Goal: Task Accomplishment & Management: Use online tool/utility

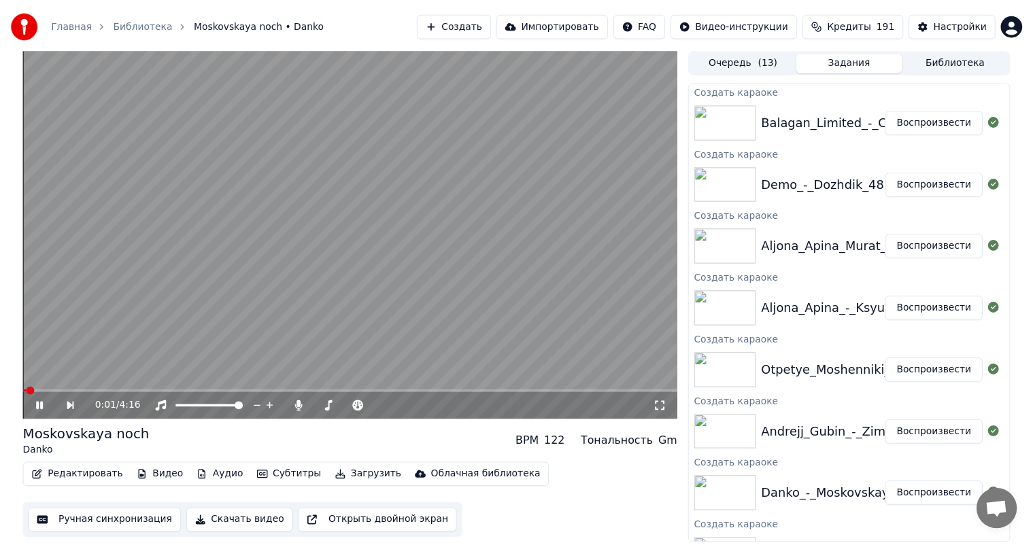
scroll to position [348, 0]
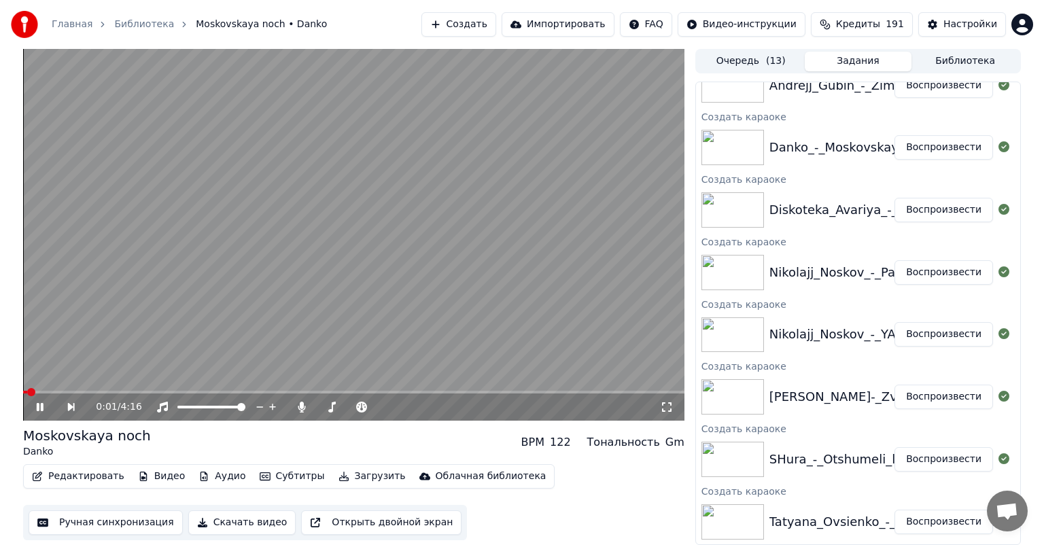
drag, startPoint x: 353, startPoint y: 241, endPoint x: 288, endPoint y: 337, distance: 116.0
click at [353, 241] on video at bounding box center [353, 235] width 661 height 372
click at [78, 528] on button "Ручная синхронизация" at bounding box center [106, 522] width 154 height 24
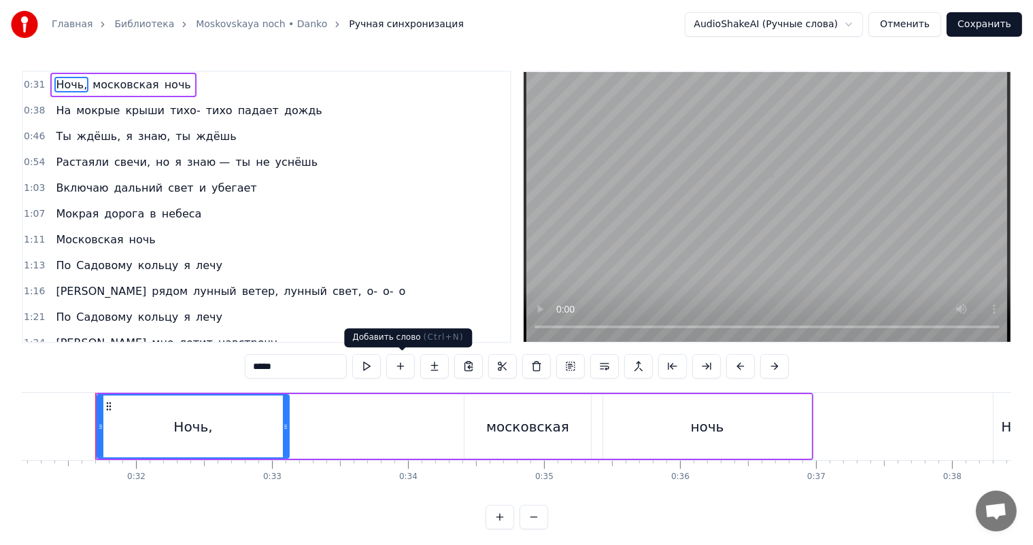
scroll to position [0, 4242]
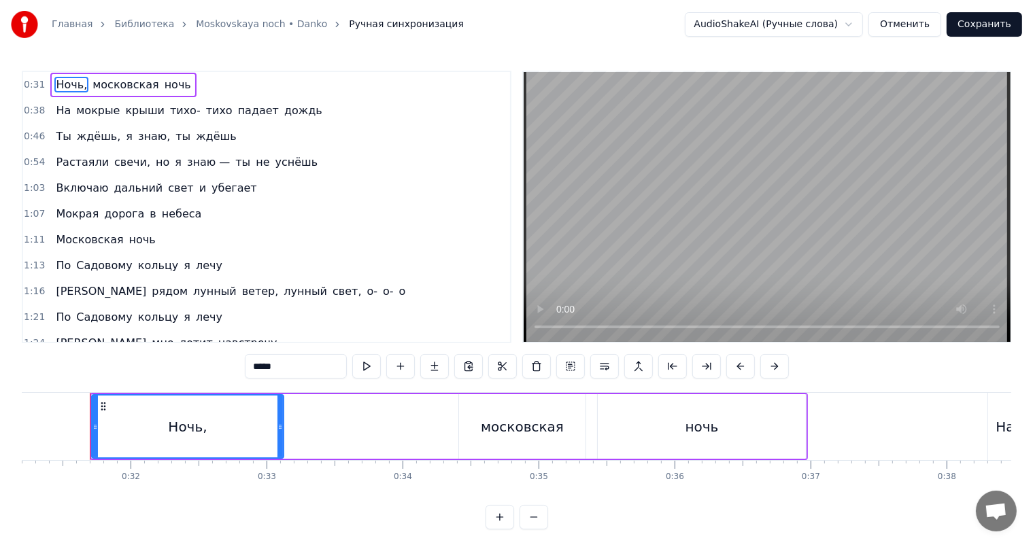
click at [644, 264] on video at bounding box center [766, 207] width 487 height 270
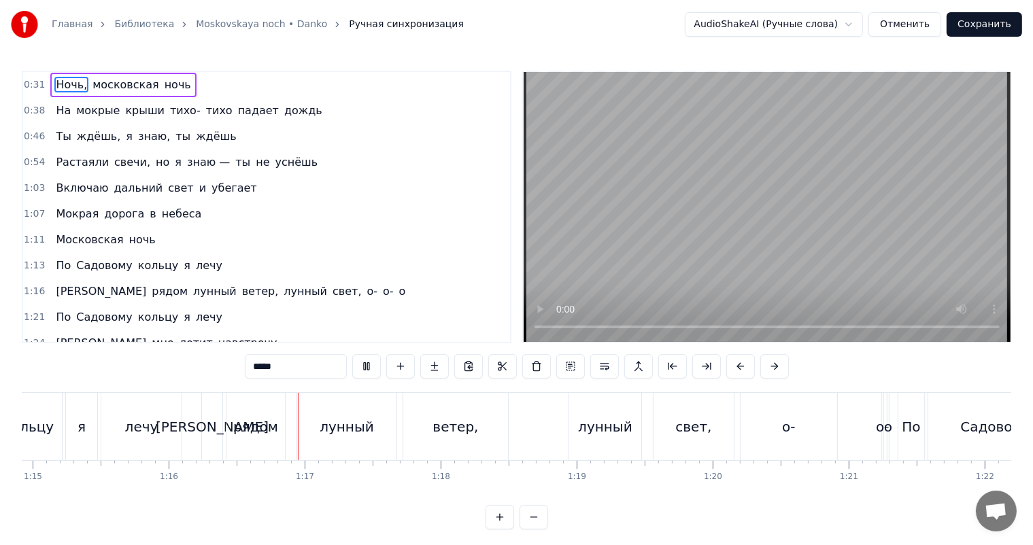
scroll to position [0, 10321]
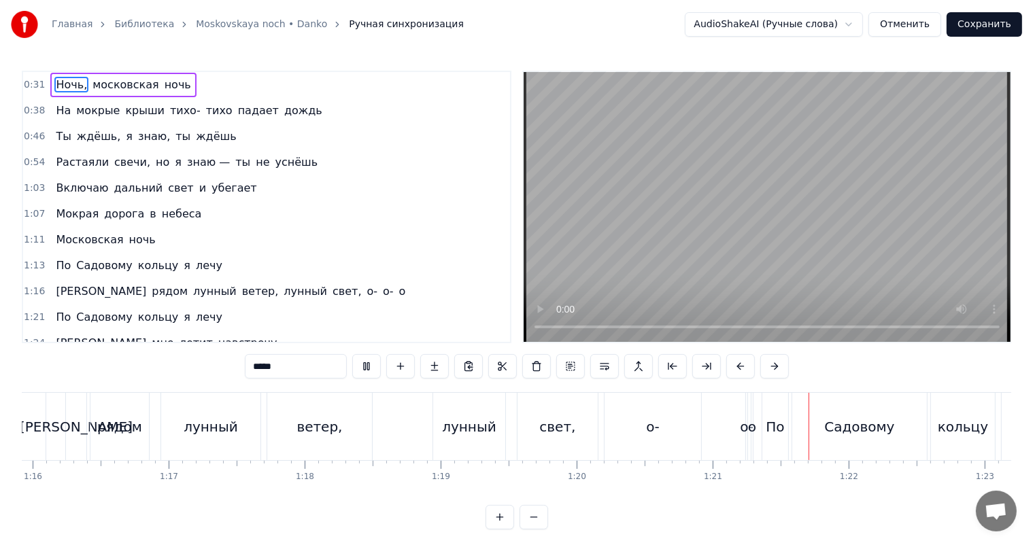
click at [756, 285] on video at bounding box center [766, 207] width 487 height 270
click at [657, 419] on div "о-" at bounding box center [652, 427] width 13 height 20
type input "**"
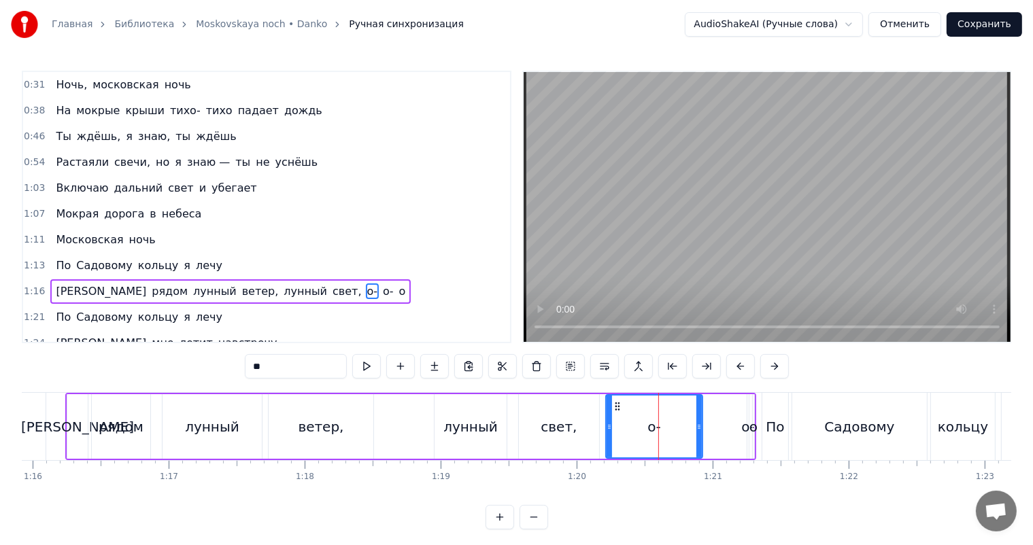
scroll to position [77, 0]
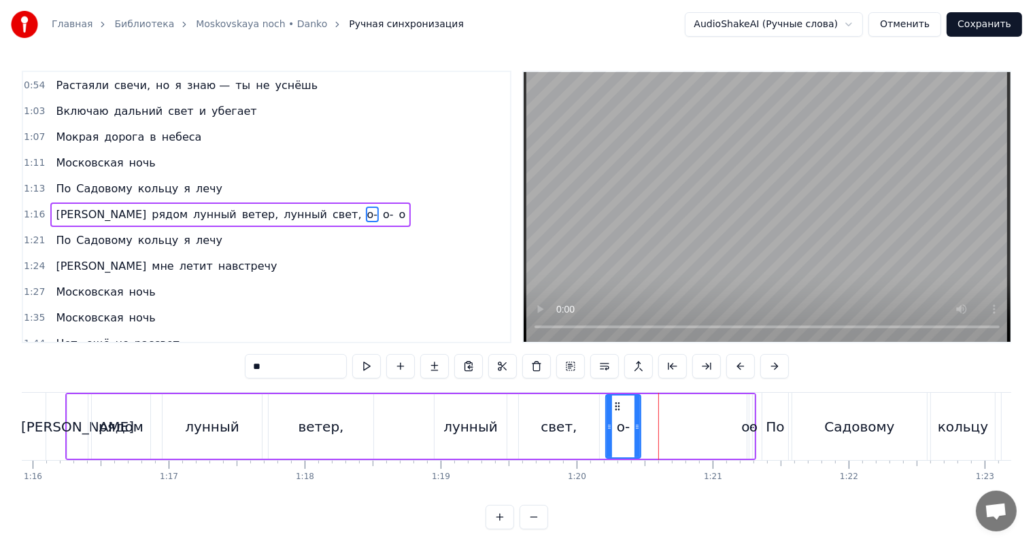
drag, startPoint x: 697, startPoint y: 425, endPoint x: 634, endPoint y: 438, distance: 64.5
click at [634, 438] on div at bounding box center [636, 427] width 5 height 62
click at [741, 419] on div "о-" at bounding box center [747, 427] width 13 height 20
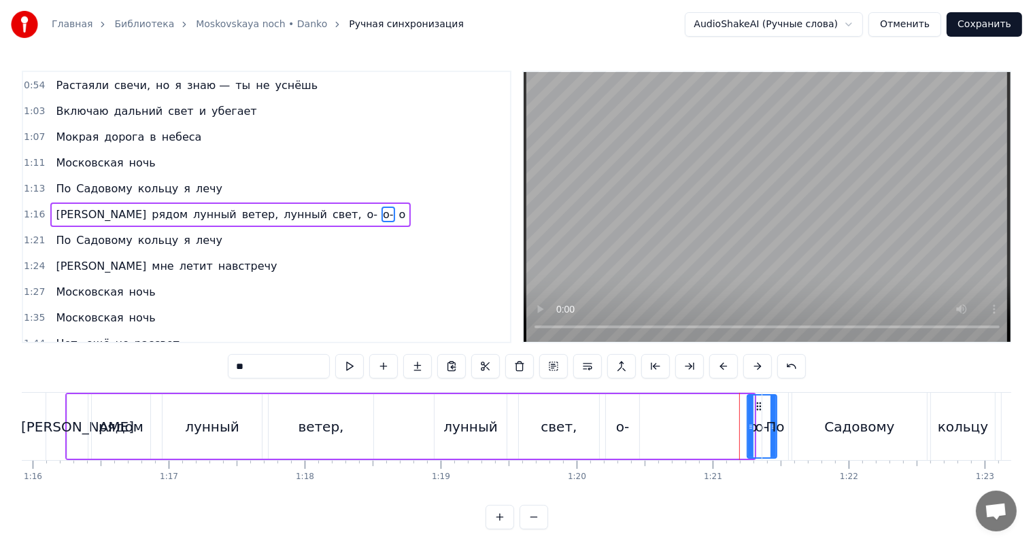
drag, startPoint x: 746, startPoint y: 413, endPoint x: 774, endPoint y: 409, distance: 28.3
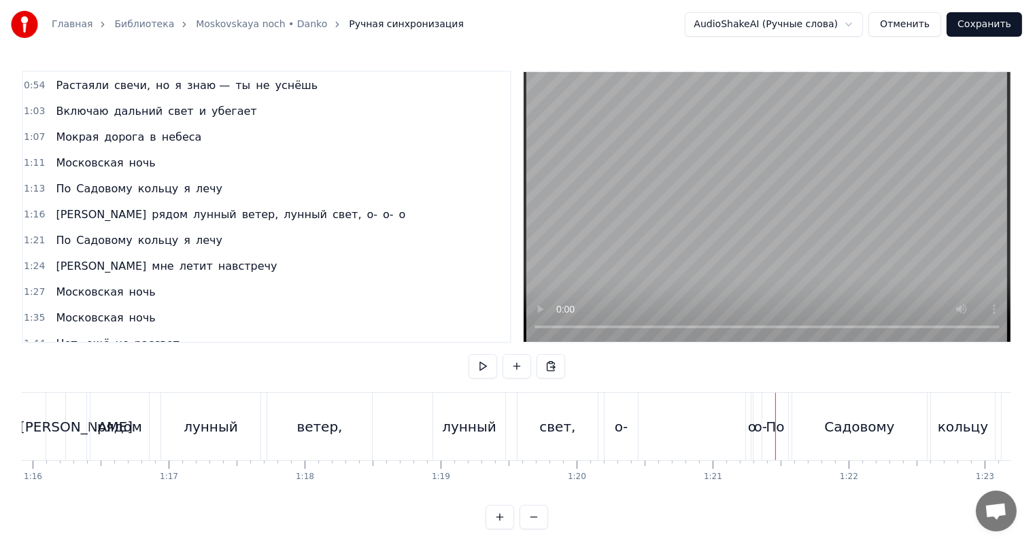
click at [751, 405] on div "о" at bounding box center [751, 426] width 1 height 67
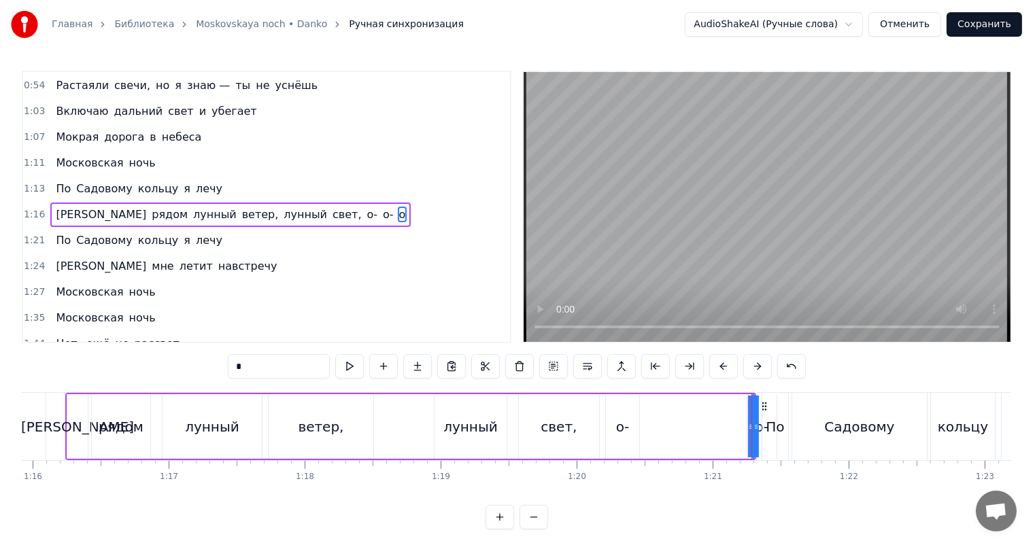
click at [759, 402] on icon at bounding box center [764, 406] width 11 height 11
drag, startPoint x: 762, startPoint y: 401, endPoint x: 734, endPoint y: 405, distance: 28.2
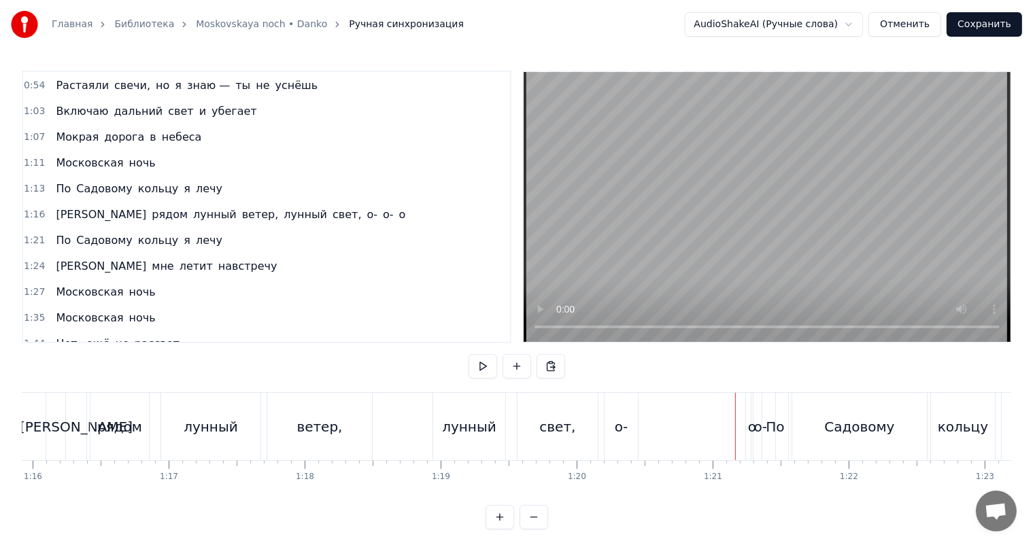
click at [754, 405] on div "о-" at bounding box center [760, 426] width 29 height 67
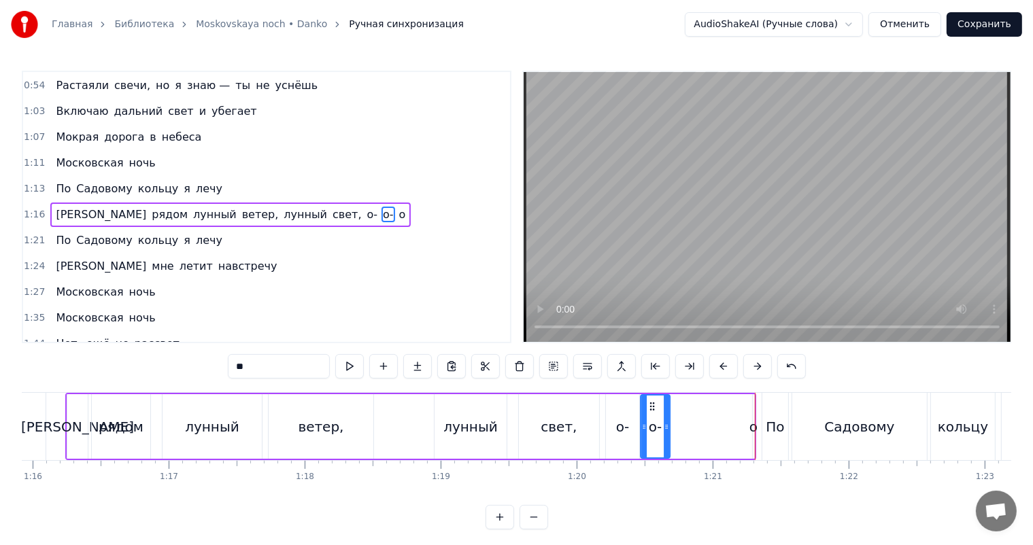
drag, startPoint x: 759, startPoint y: 404, endPoint x: 652, endPoint y: 403, distance: 106.7
click at [652, 403] on icon at bounding box center [651, 406] width 11 height 11
click at [752, 415] on div "о" at bounding box center [753, 426] width 3 height 65
type input "*"
drag, startPoint x: 751, startPoint y: 413, endPoint x: 732, endPoint y: 413, distance: 19.0
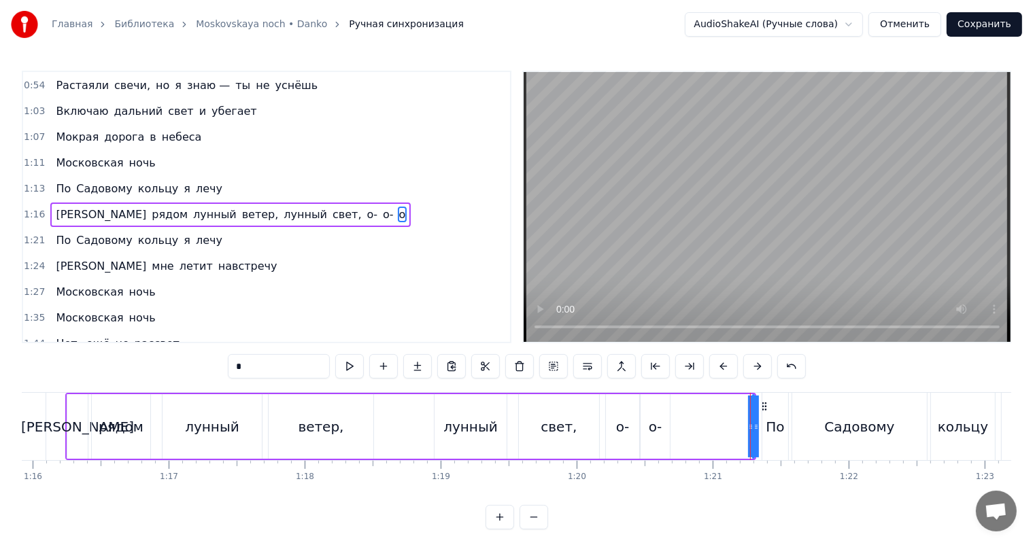
click at [725, 413] on div "И рядом лунный ветер, лунный свет, о- о- о" at bounding box center [410, 426] width 691 height 67
click at [750, 411] on div "И рядом лунный ветер, лунный свет, о- о- о" at bounding box center [409, 426] width 688 height 67
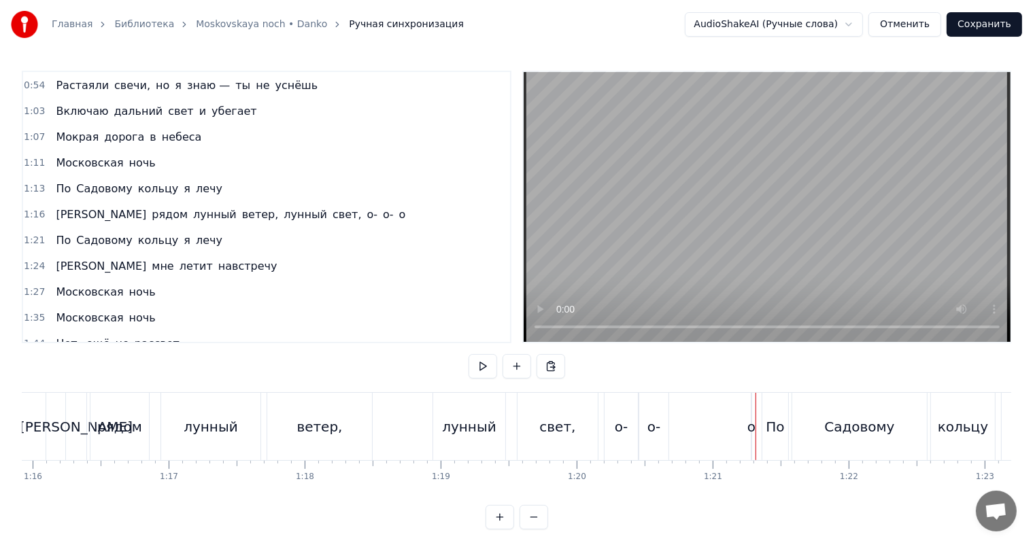
click at [749, 412] on div "И рядом лунный ветер, лунный свет, о- о- о" at bounding box center [409, 426] width 688 height 67
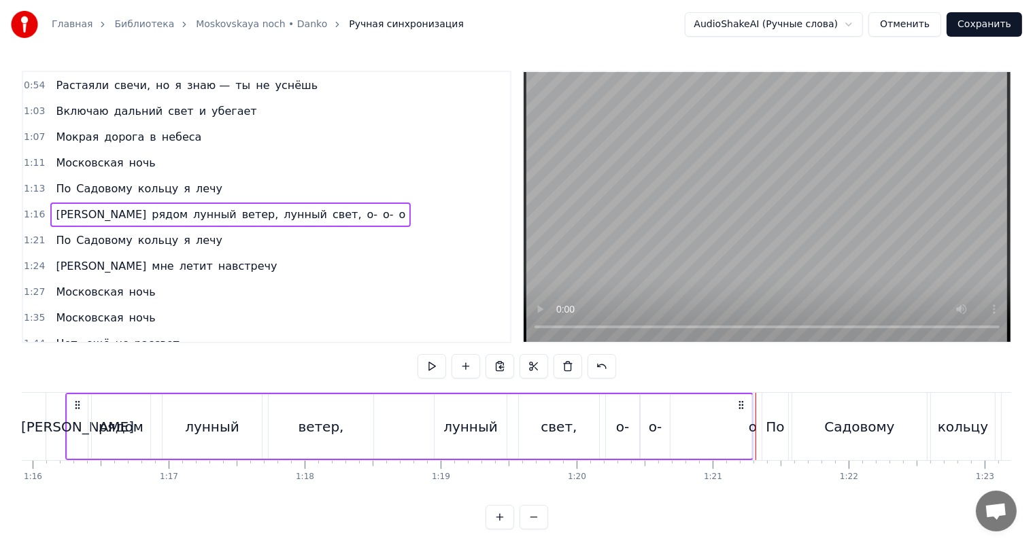
click at [752, 411] on div "о" at bounding box center [752, 426] width 1 height 65
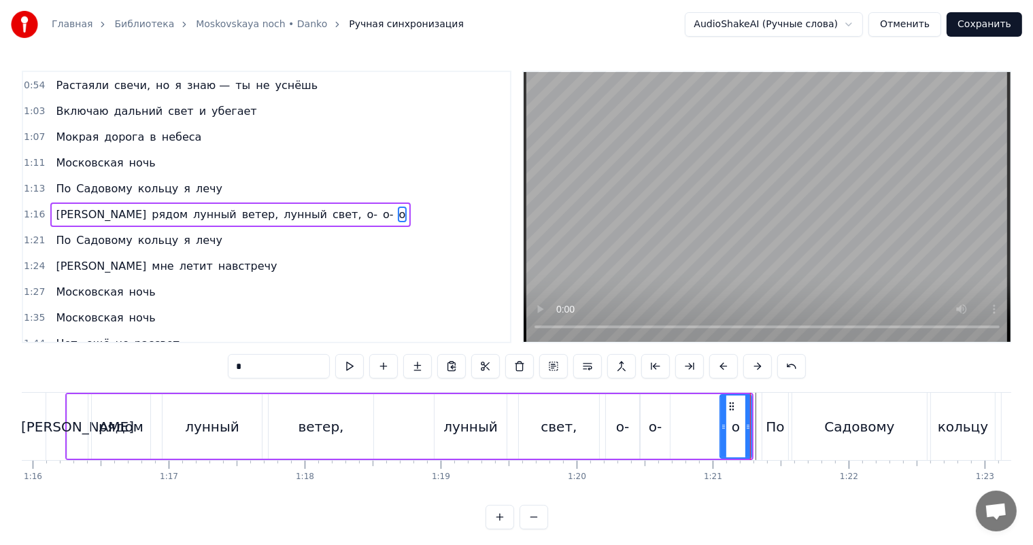
drag, startPoint x: 753, startPoint y: 411, endPoint x: 721, endPoint y: 412, distance: 32.7
click at [721, 412] on div at bounding box center [723, 427] width 5 height 62
drag, startPoint x: 729, startPoint y: 402, endPoint x: 679, endPoint y: 404, distance: 49.6
click at [679, 404] on icon at bounding box center [681, 406] width 11 height 11
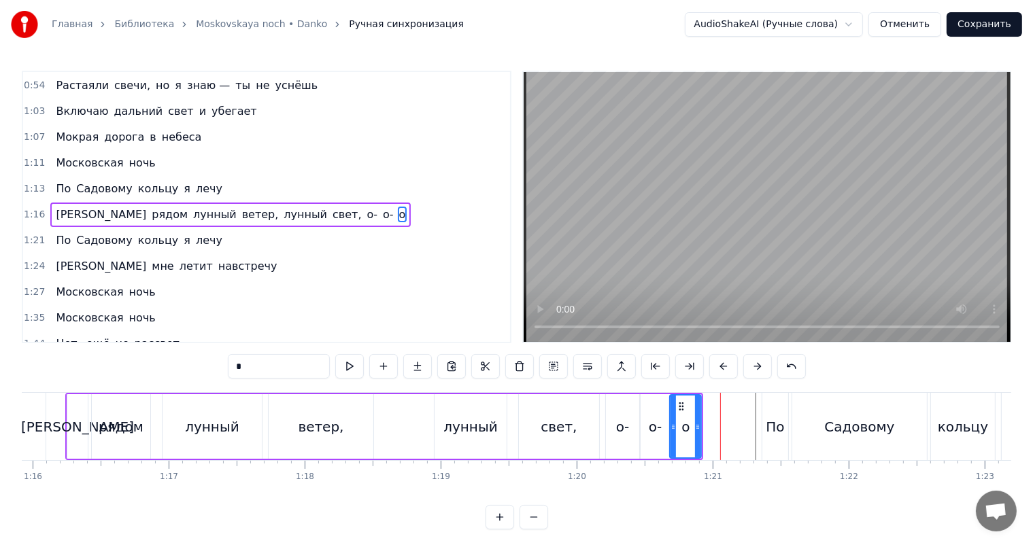
click at [528, 415] on div "свет," at bounding box center [559, 426] width 80 height 65
type input "*****"
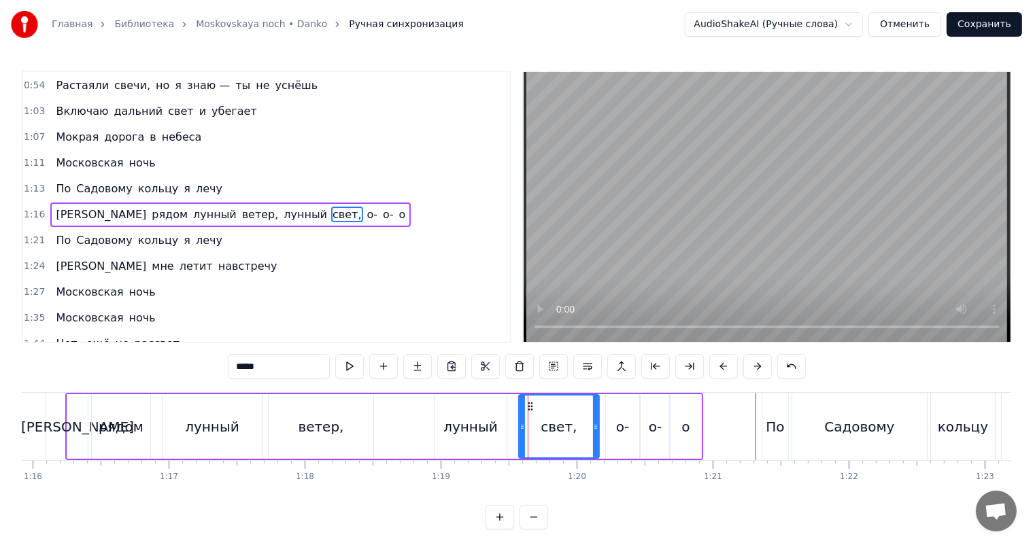
click at [748, 268] on video at bounding box center [766, 207] width 487 height 270
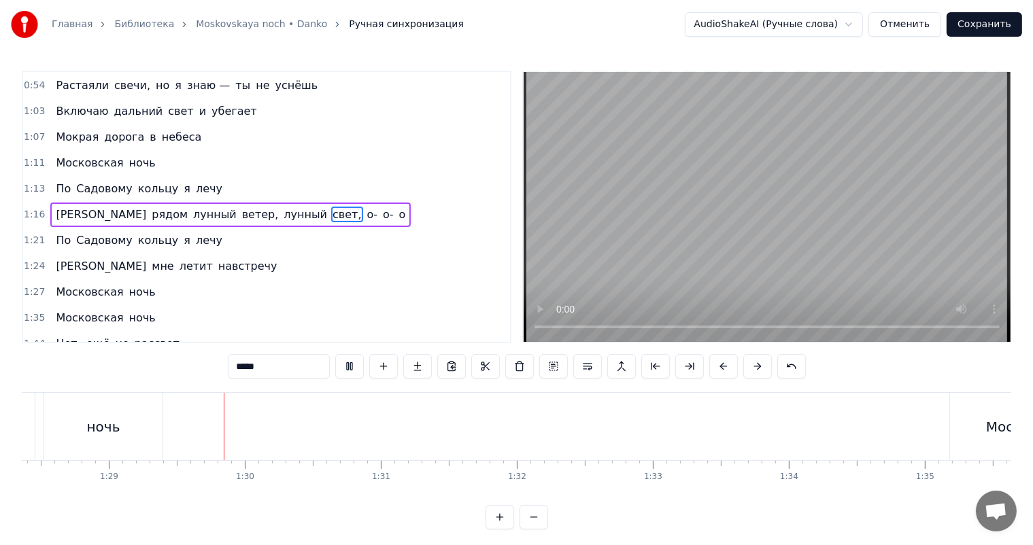
scroll to position [0, 12051]
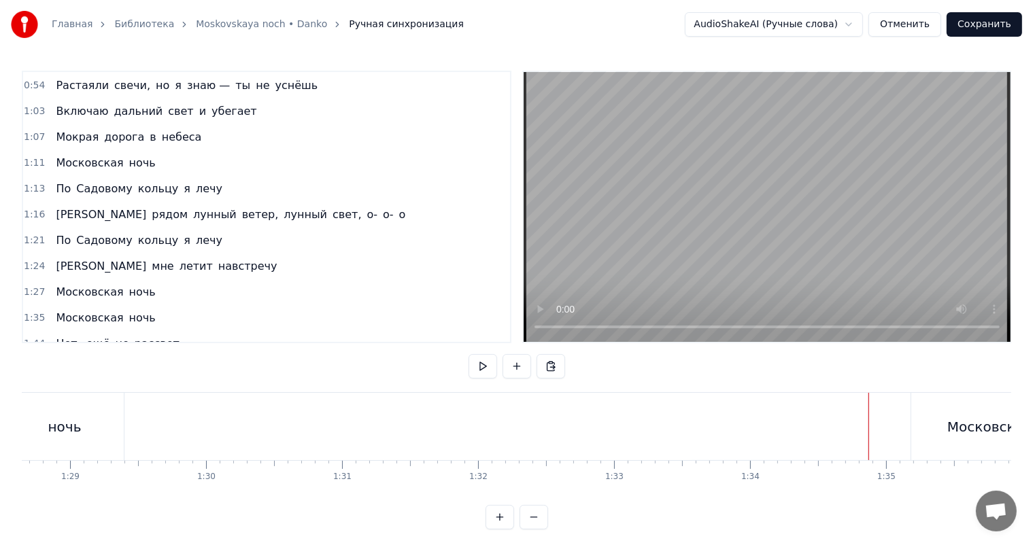
click at [784, 178] on video at bounding box center [766, 207] width 487 height 270
click at [551, 436] on div "Нет," at bounding box center [562, 427] width 31 height 20
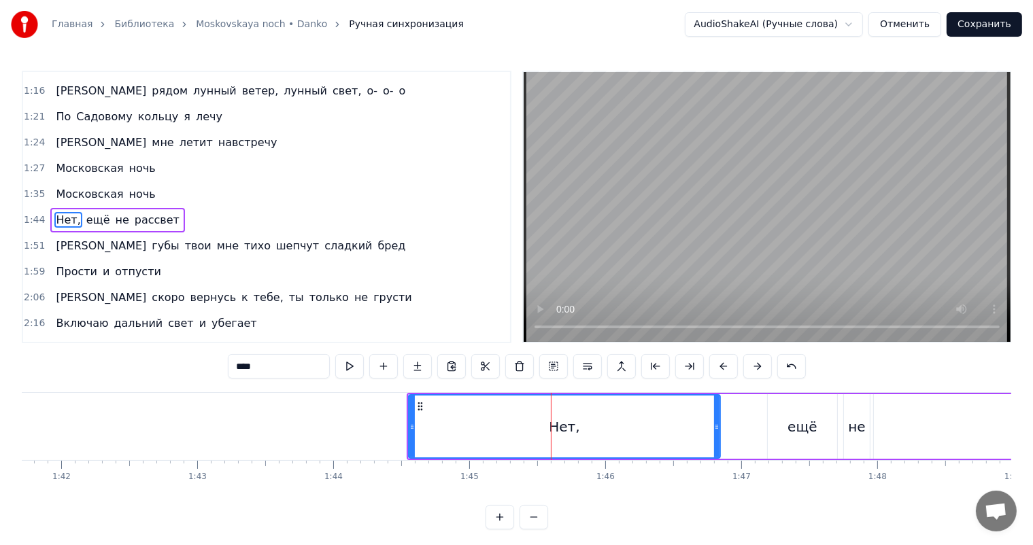
scroll to position [202, 0]
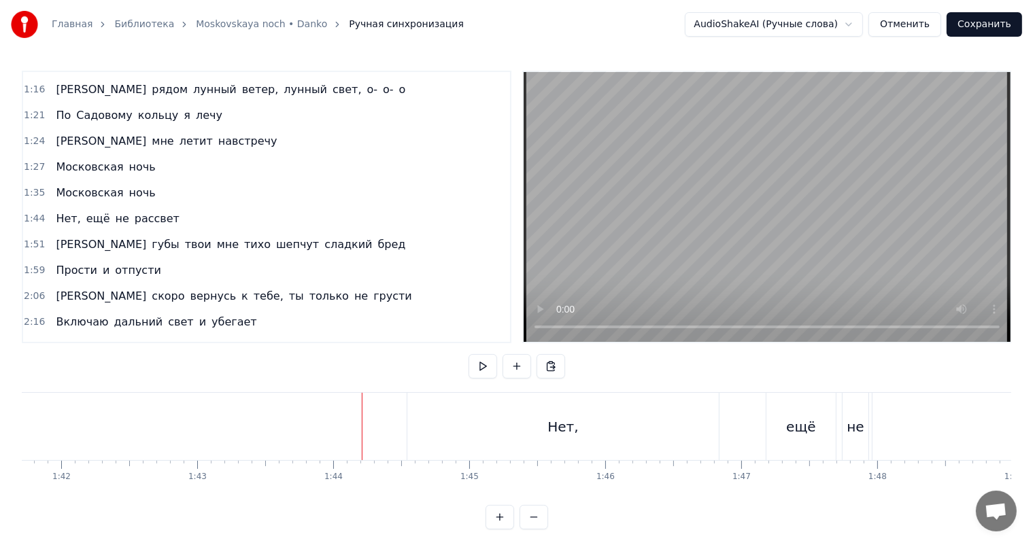
click at [733, 209] on video at bounding box center [766, 207] width 487 height 270
click at [534, 421] on div "Нет," at bounding box center [562, 426] width 311 height 67
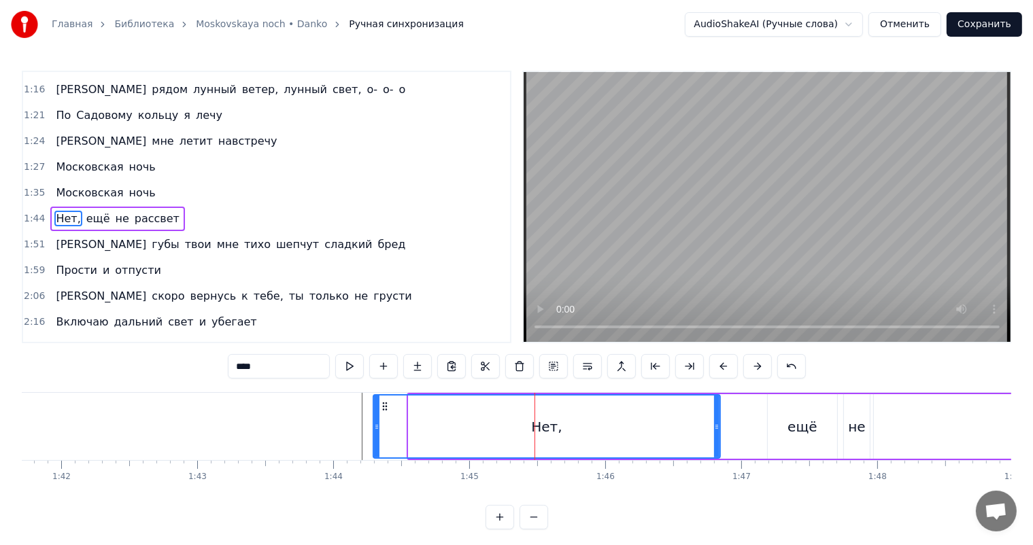
drag, startPoint x: 411, startPoint y: 419, endPoint x: 377, endPoint y: 423, distance: 35.0
click at [375, 423] on div at bounding box center [376, 427] width 5 height 62
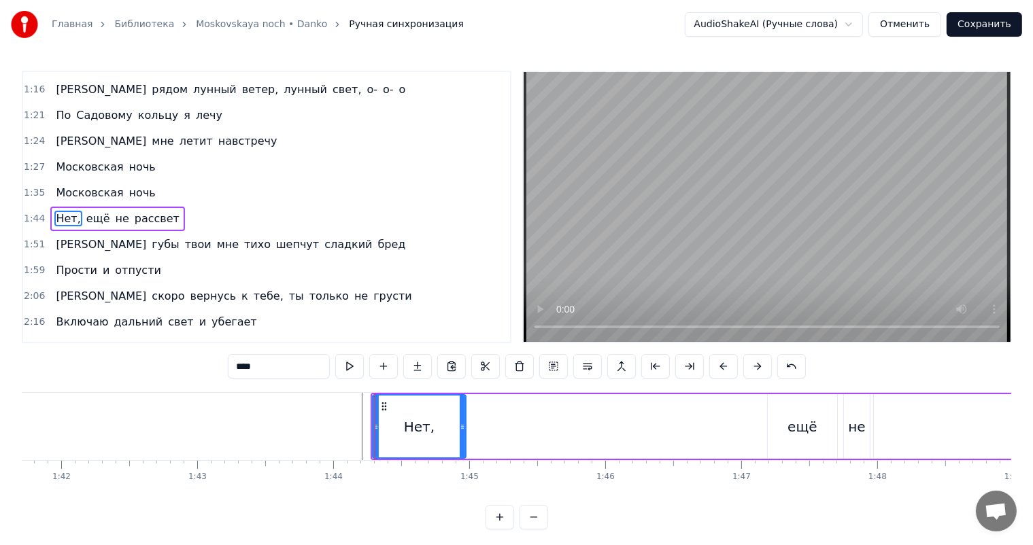
drag, startPoint x: 714, startPoint y: 419, endPoint x: 460, endPoint y: 428, distance: 254.4
click at [460, 428] on div at bounding box center [462, 427] width 5 height 62
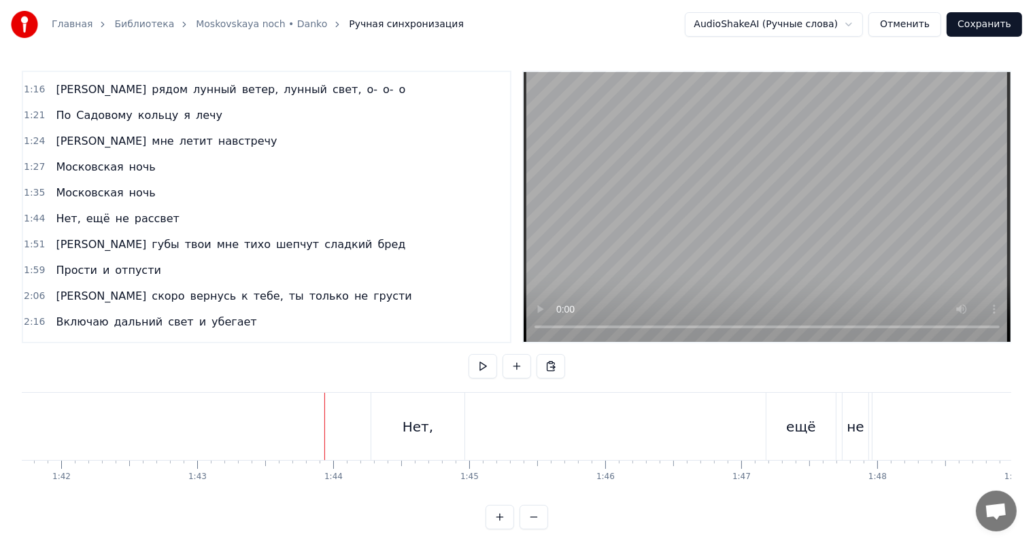
click at [844, 163] on video at bounding box center [766, 207] width 487 height 270
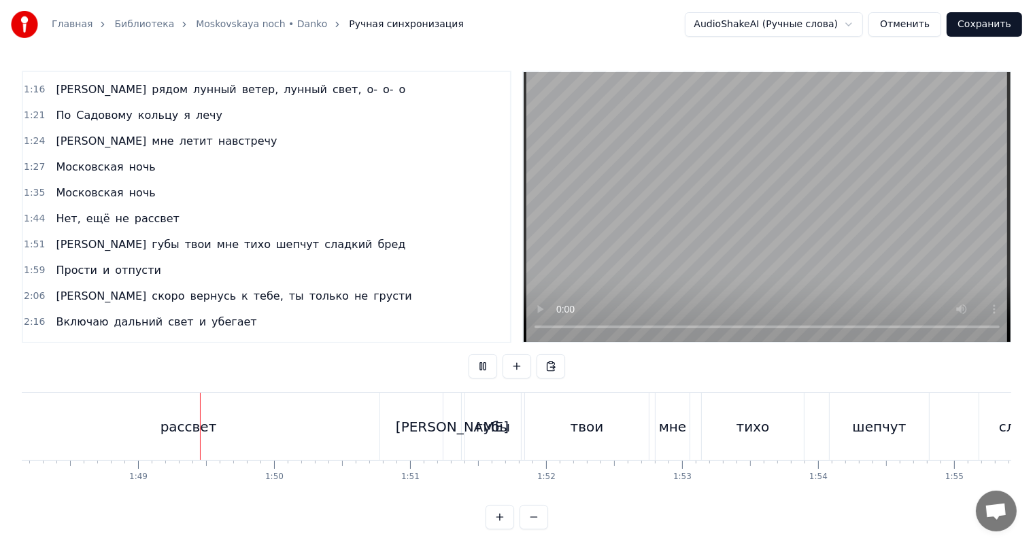
scroll to position [0, 14838]
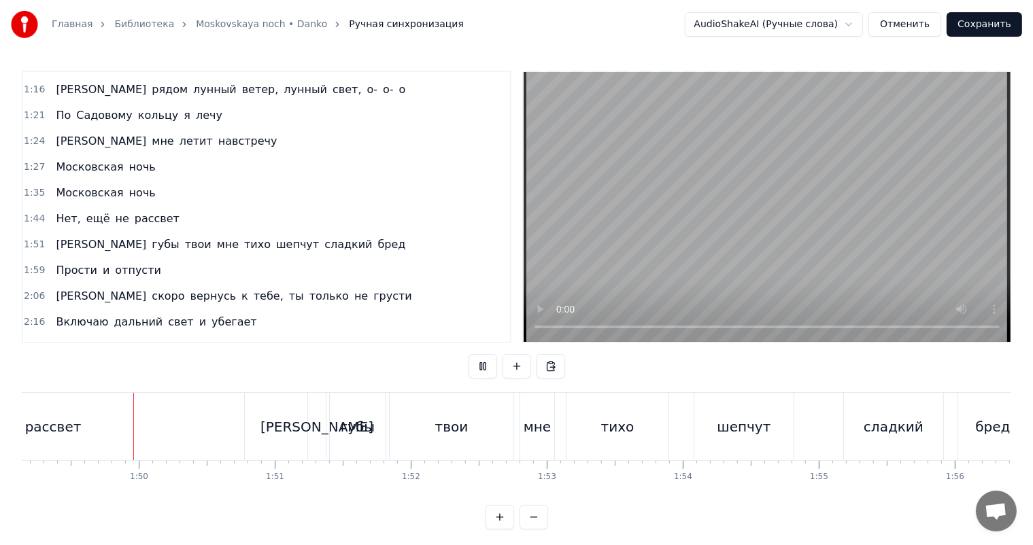
click at [169, 428] on div "рассвет" at bounding box center [53, 426] width 382 height 67
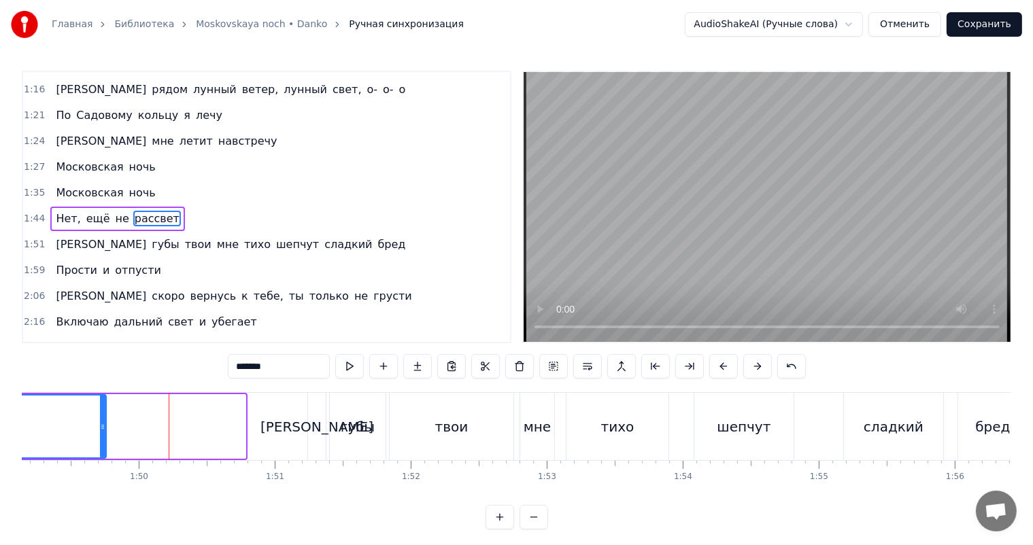
drag, startPoint x: 244, startPoint y: 423, endPoint x: 99, endPoint y: 432, distance: 145.7
click at [100, 432] on div at bounding box center [102, 427] width 5 height 62
click at [99, 432] on div at bounding box center [96, 427] width 5 height 62
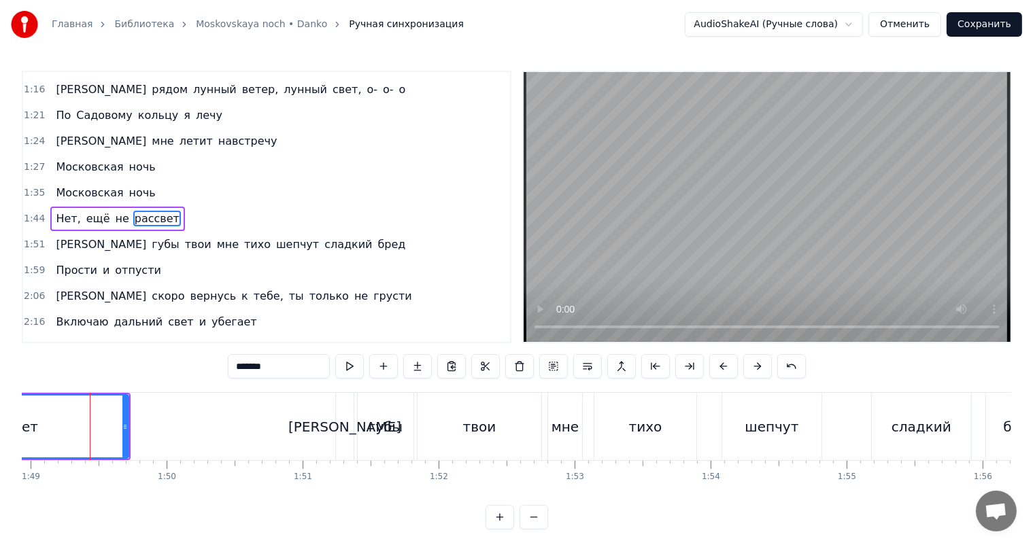
click at [840, 158] on video at bounding box center [766, 207] width 487 height 270
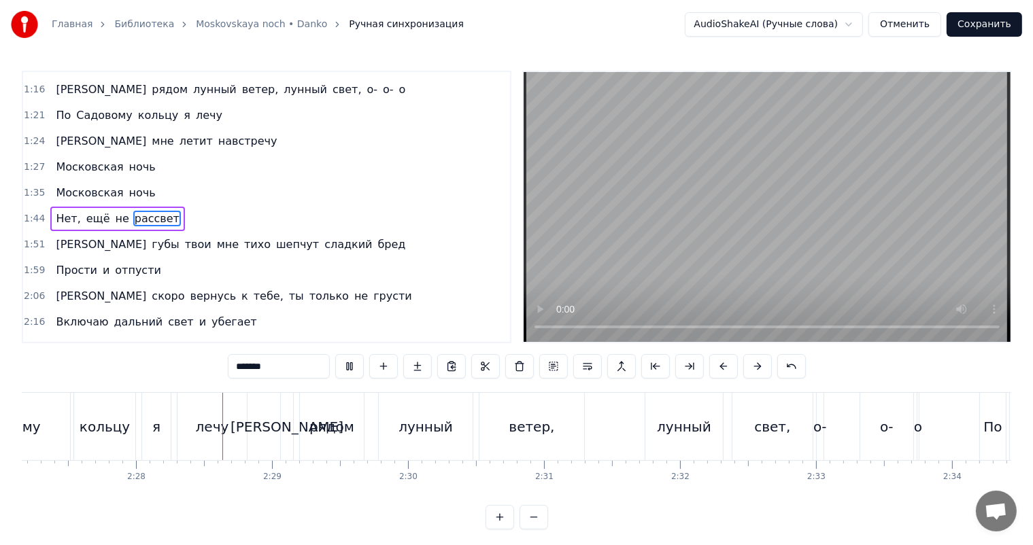
scroll to position [0, 20044]
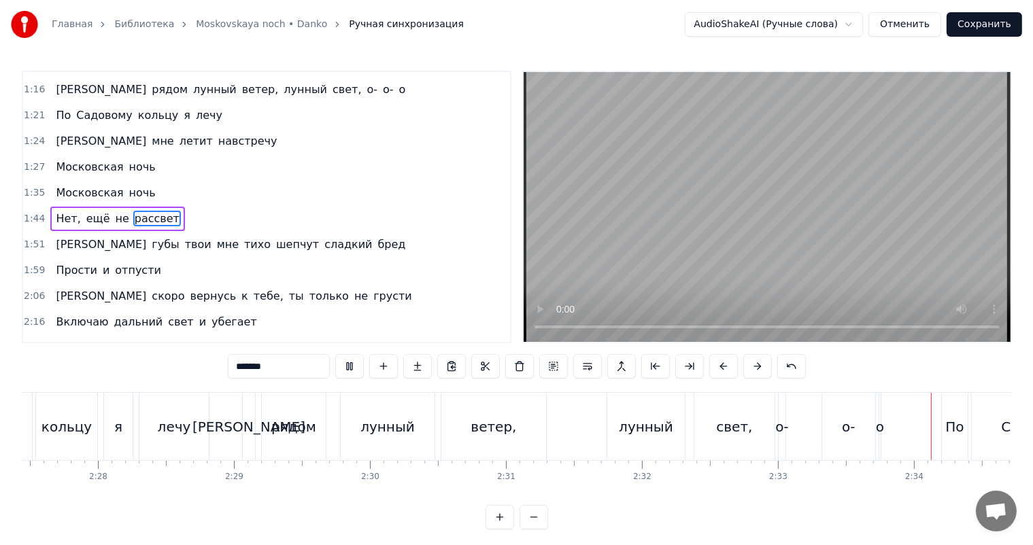
click at [805, 241] on video at bounding box center [766, 207] width 487 height 270
click at [780, 433] on div "о-" at bounding box center [781, 427] width 13 height 20
type input "**"
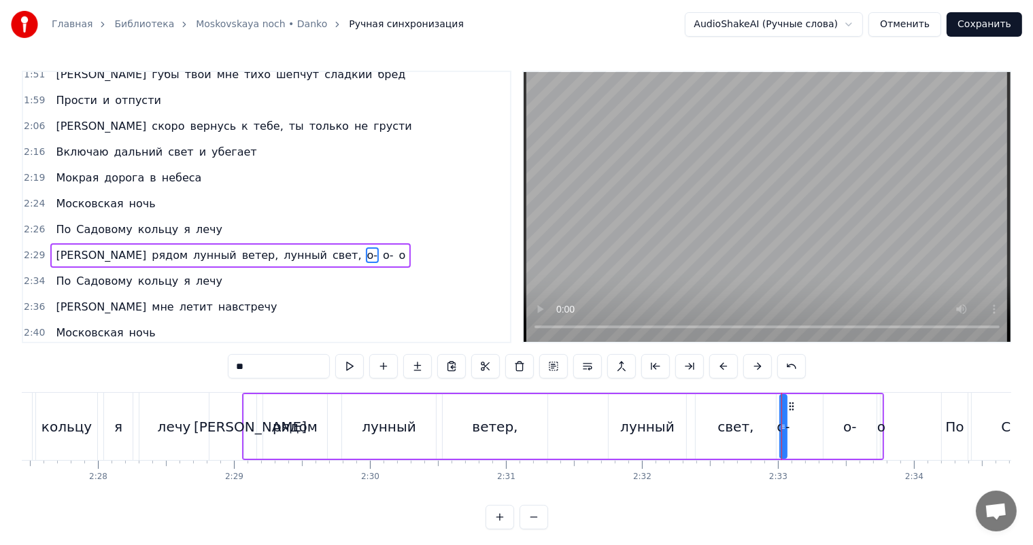
scroll to position [402, 0]
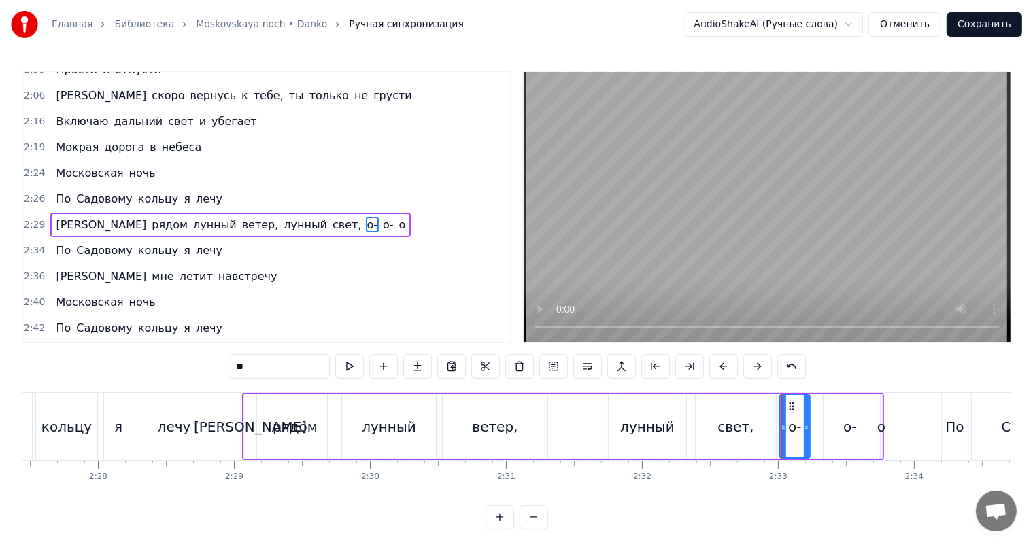
drag, startPoint x: 781, startPoint y: 432, endPoint x: 805, endPoint y: 430, distance: 23.9
click at [805, 430] on div at bounding box center [805, 427] width 5 height 62
click at [831, 424] on div "о-" at bounding box center [849, 426] width 53 height 65
drag, startPoint x: 833, startPoint y: 402, endPoint x: 819, endPoint y: 405, distance: 13.9
click at [819, 405] on icon at bounding box center [819, 406] width 11 height 11
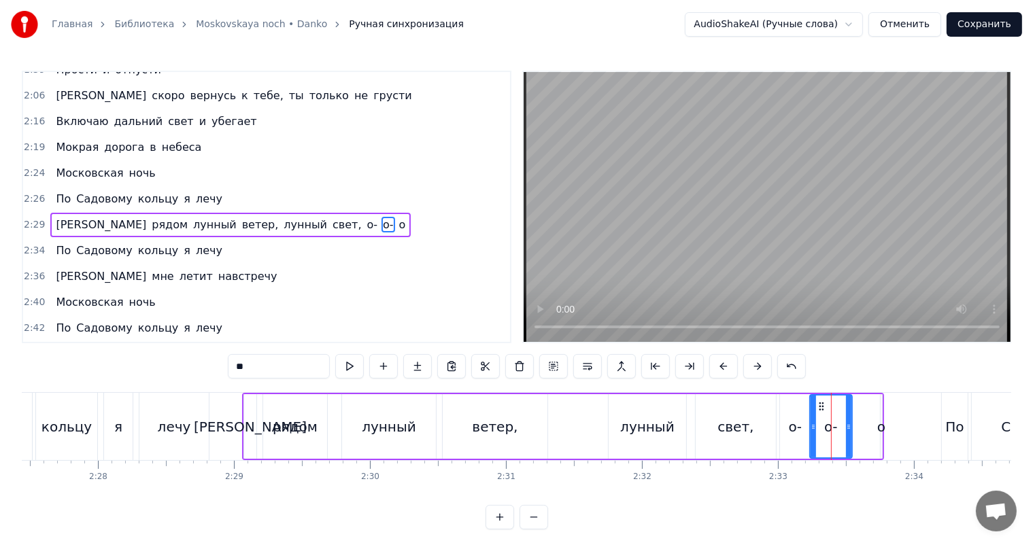
drag, startPoint x: 859, startPoint y: 413, endPoint x: 848, endPoint y: 417, distance: 11.6
click at [848, 417] on div at bounding box center [848, 427] width 5 height 62
click at [869, 411] on div "И рядом лунный ветер, лунный свет, о- о- о" at bounding box center [563, 426] width 642 height 67
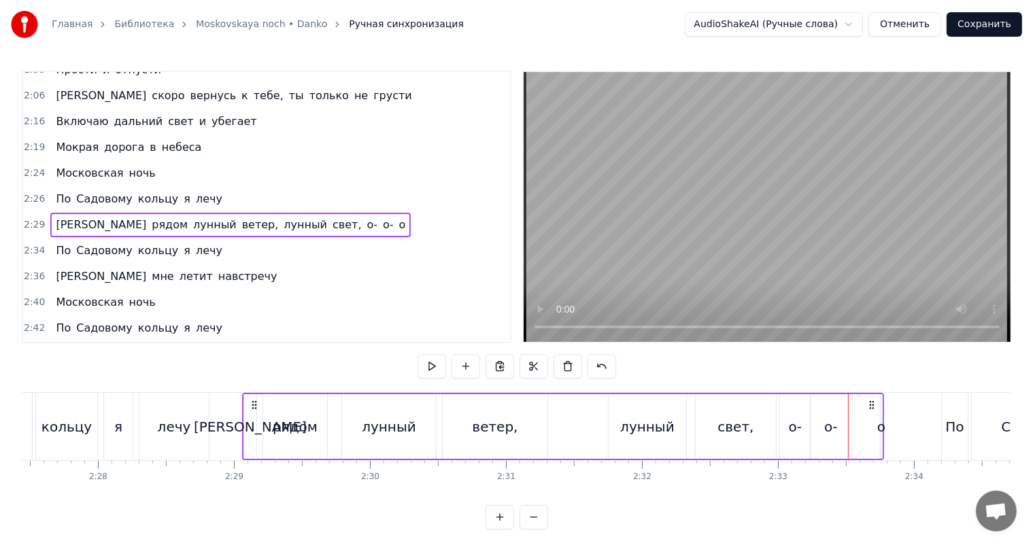
click at [876, 408] on div "И рядом лунный ветер, лунный свет, о- о- о" at bounding box center [563, 426] width 642 height 67
click at [880, 408] on div "о" at bounding box center [881, 426] width 3 height 65
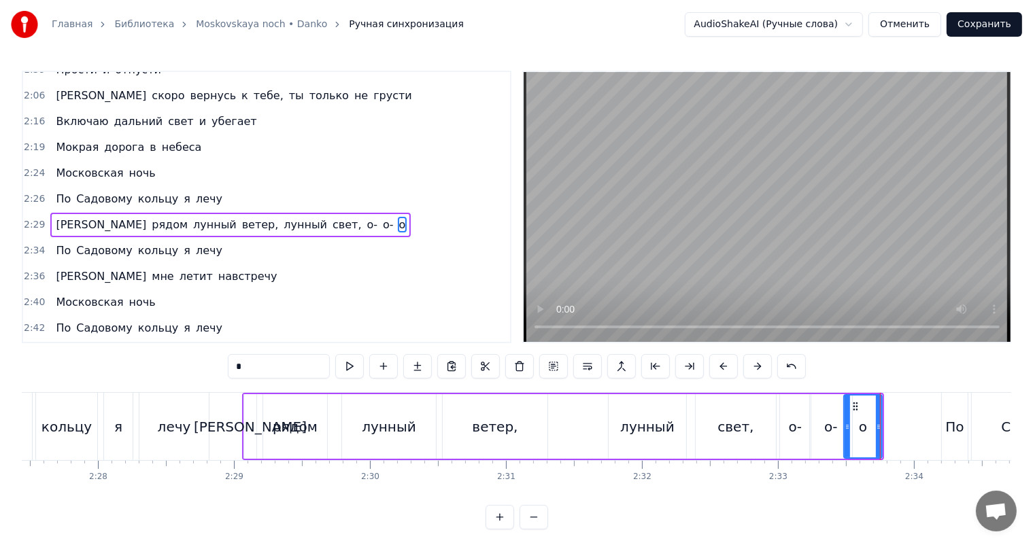
drag, startPoint x: 880, startPoint y: 408, endPoint x: 844, endPoint y: 412, distance: 36.9
click at [844, 412] on div at bounding box center [846, 427] width 5 height 62
click at [802, 424] on div "о-" at bounding box center [795, 426] width 31 height 65
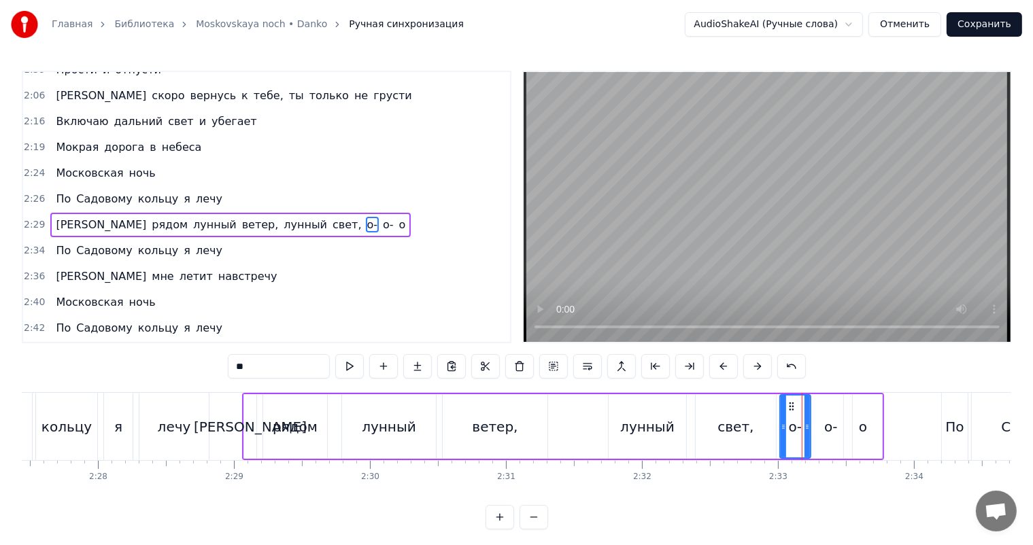
click at [980, 140] on video at bounding box center [766, 207] width 487 height 270
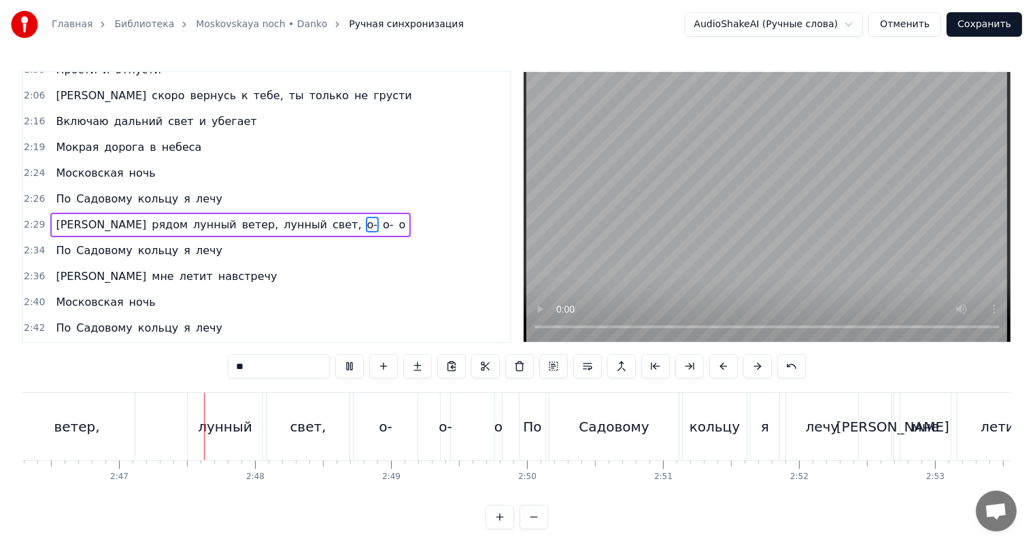
scroll to position [0, 22634]
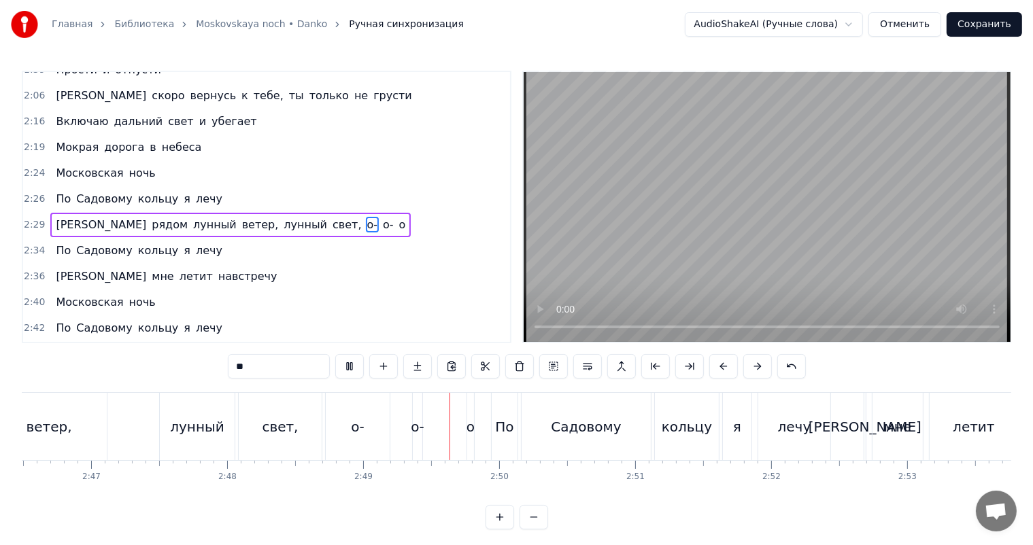
click at [795, 270] on video at bounding box center [766, 207] width 487 height 270
click at [360, 438] on div "о-" at bounding box center [358, 426] width 64 height 67
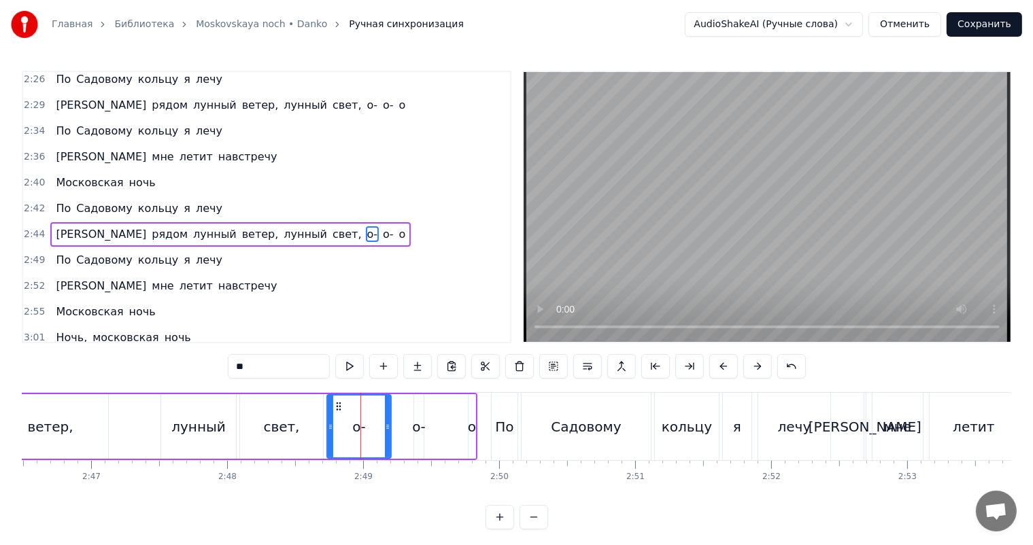
scroll to position [527, 0]
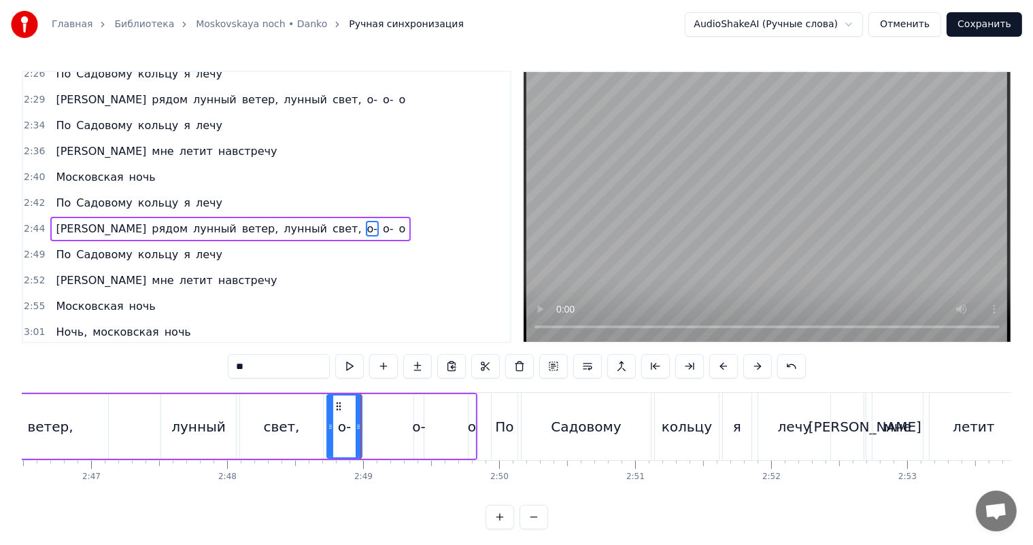
drag, startPoint x: 388, startPoint y: 416, endPoint x: 359, endPoint y: 421, distance: 29.7
click at [359, 421] on div at bounding box center [358, 427] width 5 height 62
click at [419, 421] on div "о-" at bounding box center [418, 427] width 13 height 20
drag, startPoint x: 413, startPoint y: 418, endPoint x: 394, endPoint y: 419, distance: 19.1
click at [398, 419] on div at bounding box center [400, 427] width 5 height 62
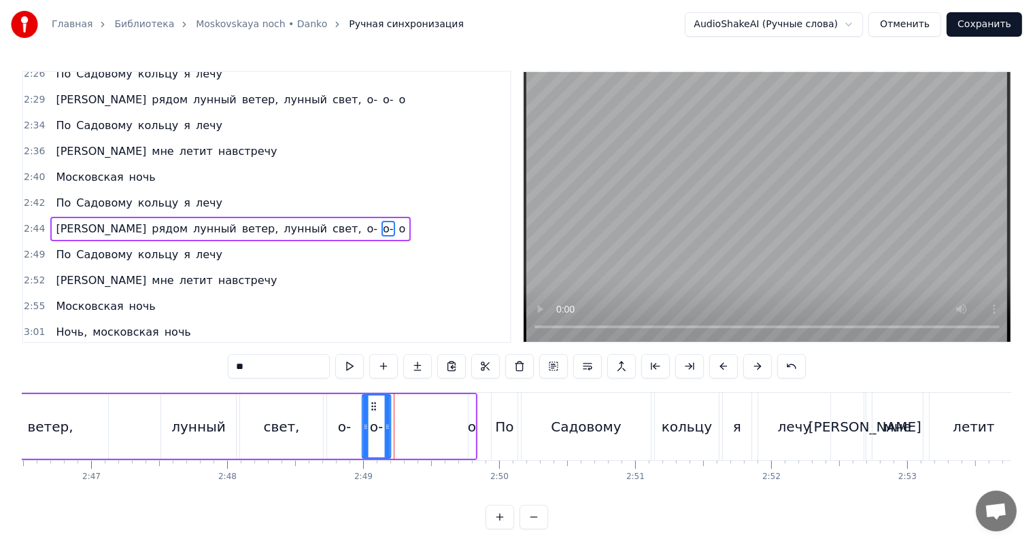
drag, startPoint x: 407, startPoint y: 401, endPoint x: 374, endPoint y: 409, distance: 34.3
click at [374, 409] on icon at bounding box center [373, 406] width 11 height 11
drag, startPoint x: 470, startPoint y: 423, endPoint x: 462, endPoint y: 422, distance: 7.5
click at [470, 423] on div "о" at bounding box center [472, 427] width 8 height 20
type input "*"
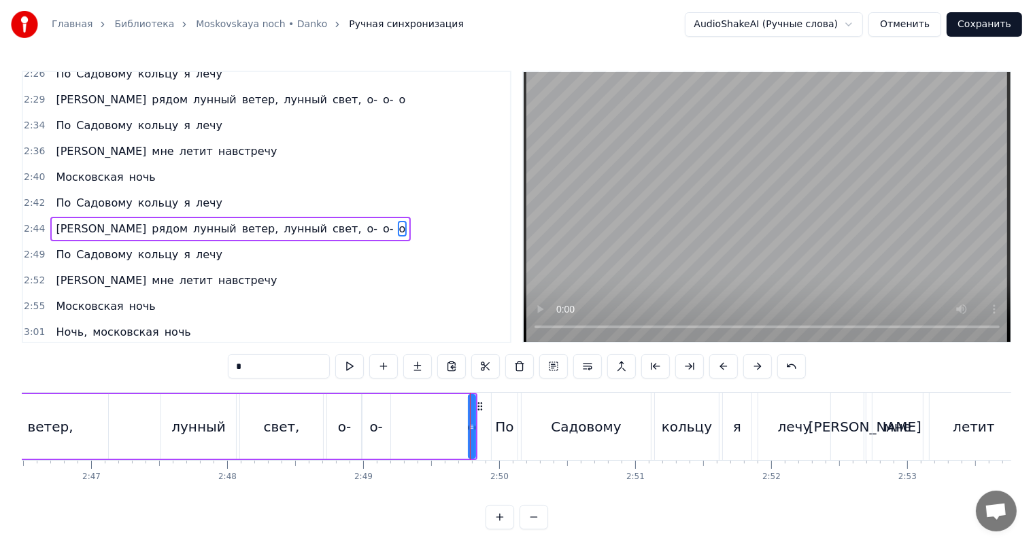
click at [469, 418] on div "о" at bounding box center [471, 427] width 5 height 62
click at [467, 419] on div at bounding box center [467, 426] width 1 height 67
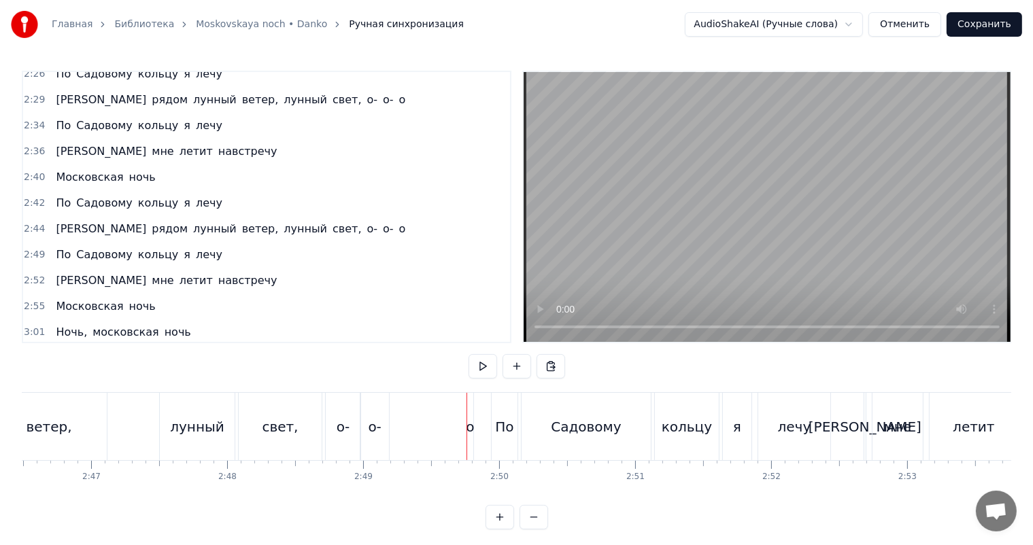
click at [469, 418] on div "о" at bounding box center [470, 427] width 8 height 20
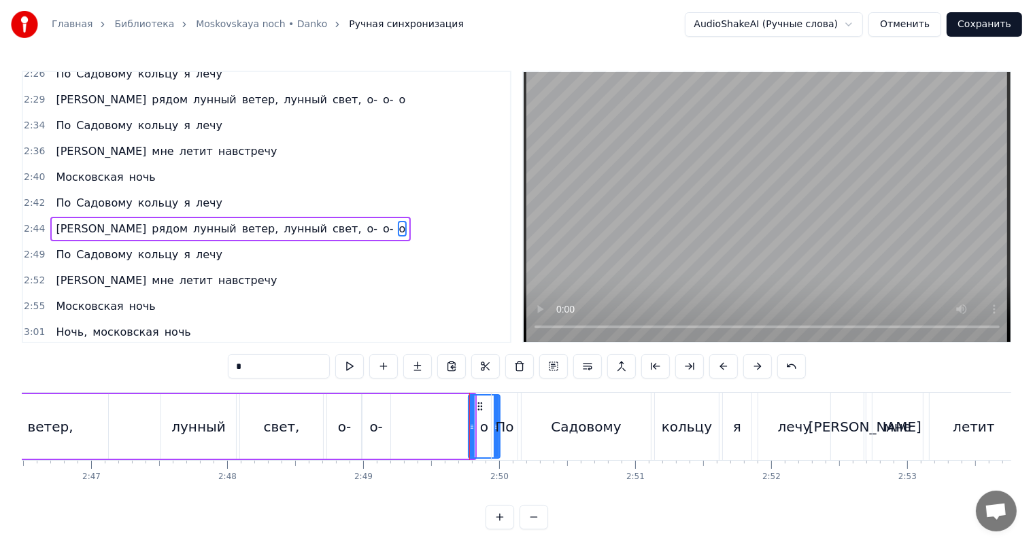
drag, startPoint x: 470, startPoint y: 418, endPoint x: 495, endPoint y: 415, distance: 25.3
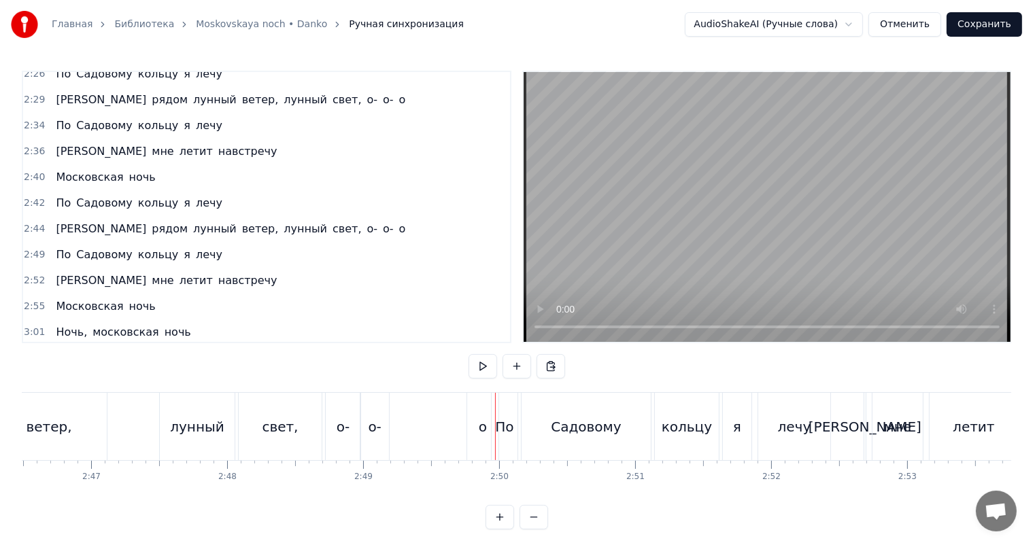
click at [479, 403] on div "о" at bounding box center [482, 426] width 31 height 67
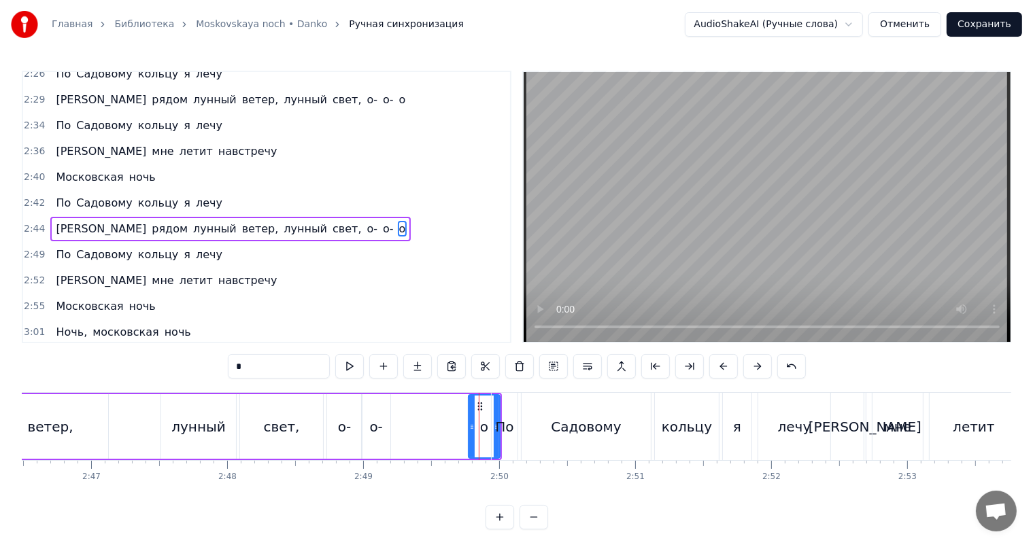
drag, startPoint x: 479, startPoint y: 402, endPoint x: 430, endPoint y: 405, distance: 49.0
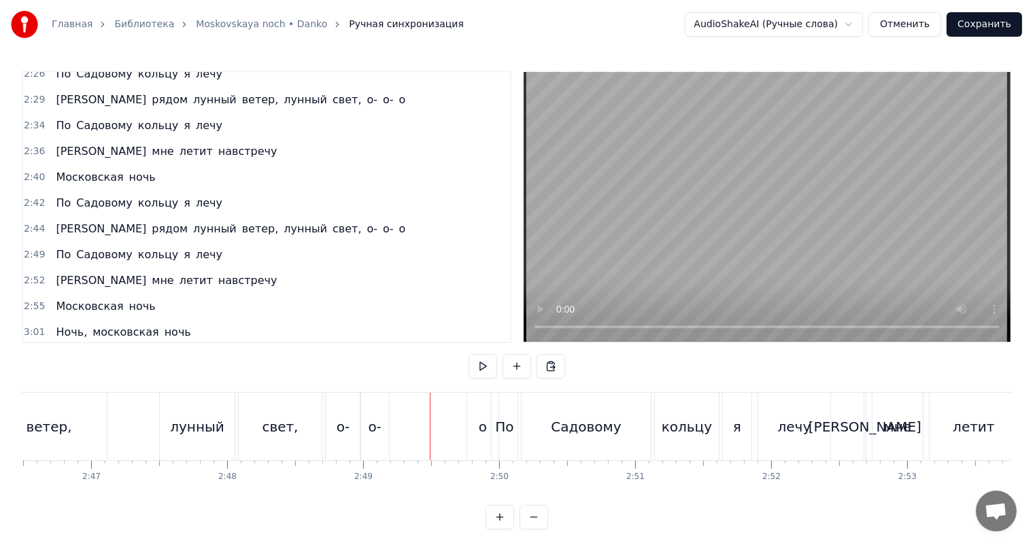
click at [481, 398] on div "о" at bounding box center [482, 426] width 31 height 67
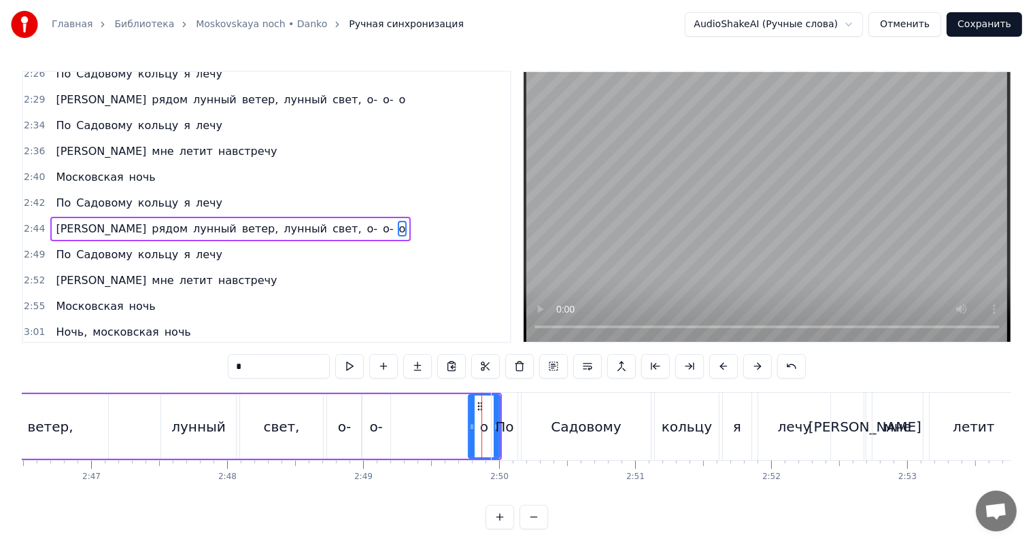
drag, startPoint x: 475, startPoint y: 399, endPoint x: 454, endPoint y: 403, distance: 21.5
click at [432, 402] on div "И рядом лунный ветер, лунный свет, о- о- о" at bounding box center [147, 426] width 710 height 67
click at [487, 422] on div "о" at bounding box center [483, 426] width 31 height 65
drag, startPoint x: 481, startPoint y: 402, endPoint x: 406, endPoint y: 411, distance: 76.0
click at [406, 411] on div "о" at bounding box center [406, 427] width 30 height 62
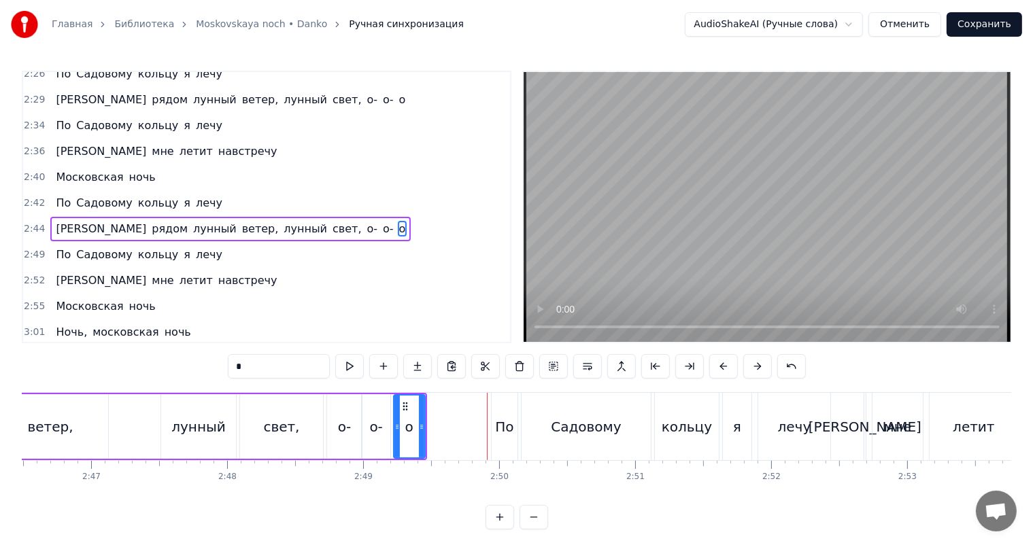
click at [359, 421] on div "о-" at bounding box center [344, 426] width 35 height 65
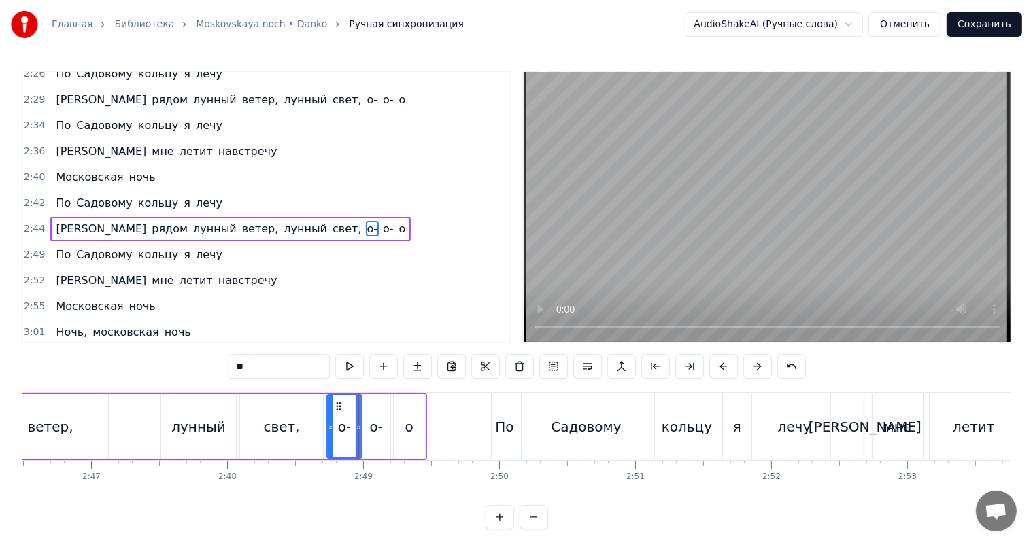
click at [708, 226] on video at bounding box center [766, 207] width 487 height 270
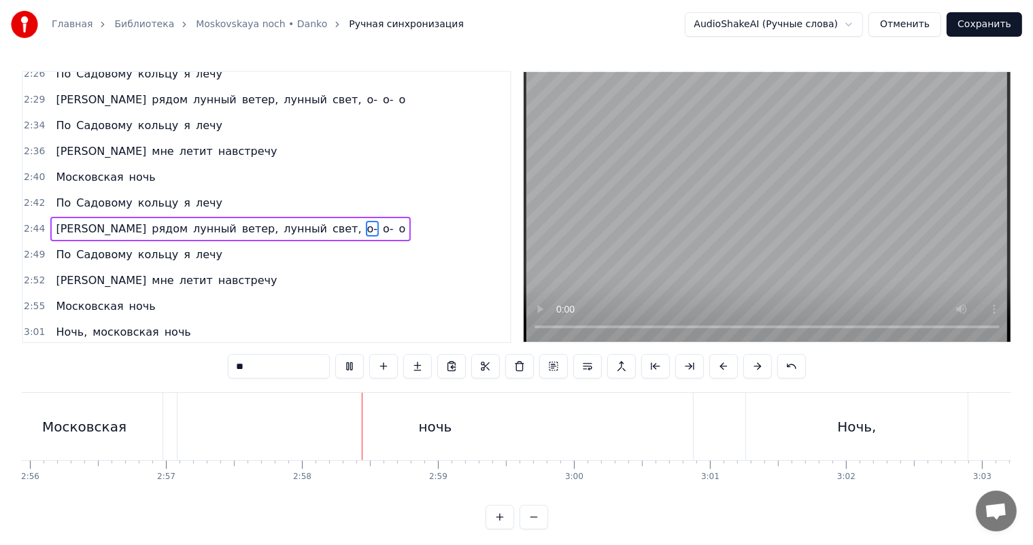
scroll to position [0, 24058]
click at [535, 415] on div "ночь" at bounding box center [295, 426] width 515 height 67
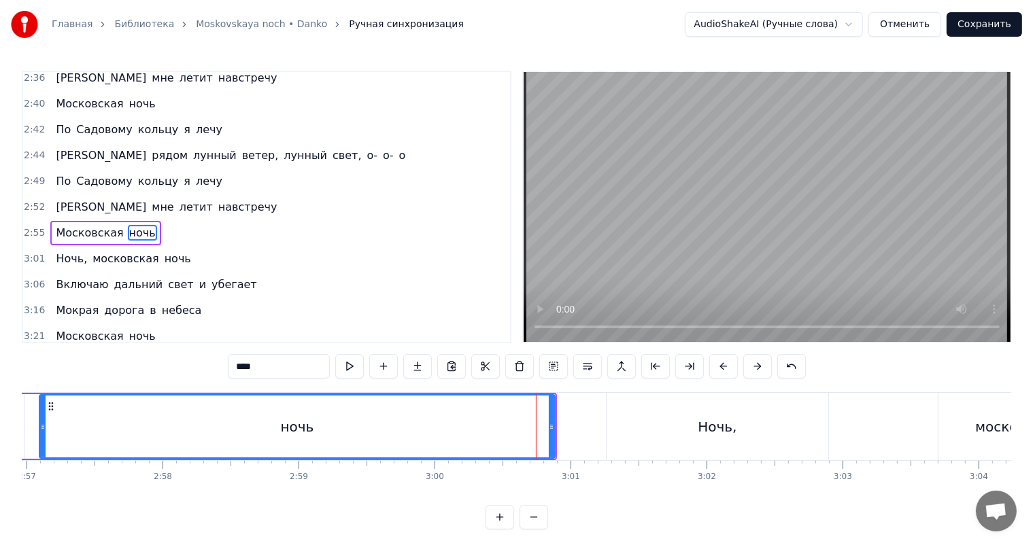
scroll to position [602, 0]
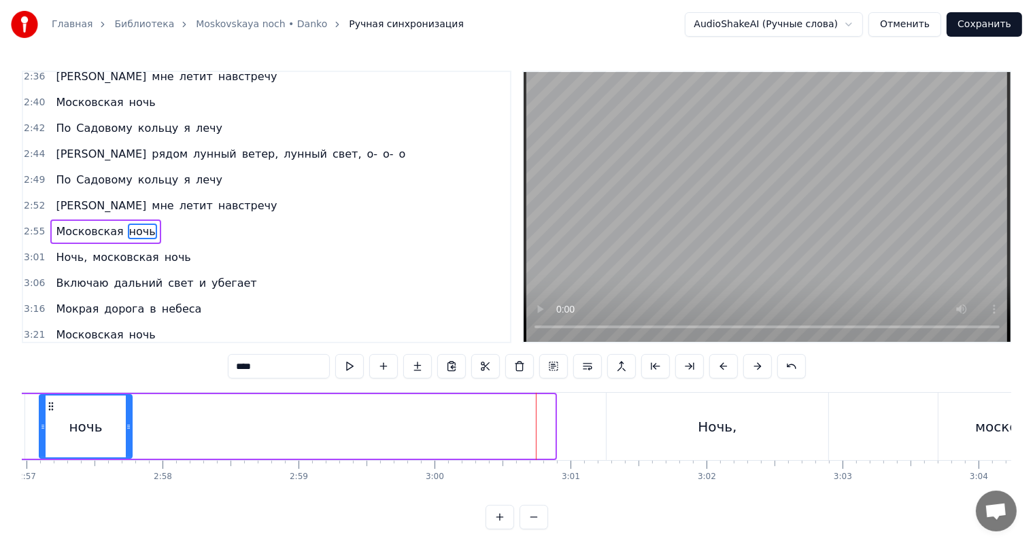
drag, startPoint x: 552, startPoint y: 421, endPoint x: 129, endPoint y: 437, distance: 423.1
click at [129, 437] on div at bounding box center [128, 427] width 5 height 62
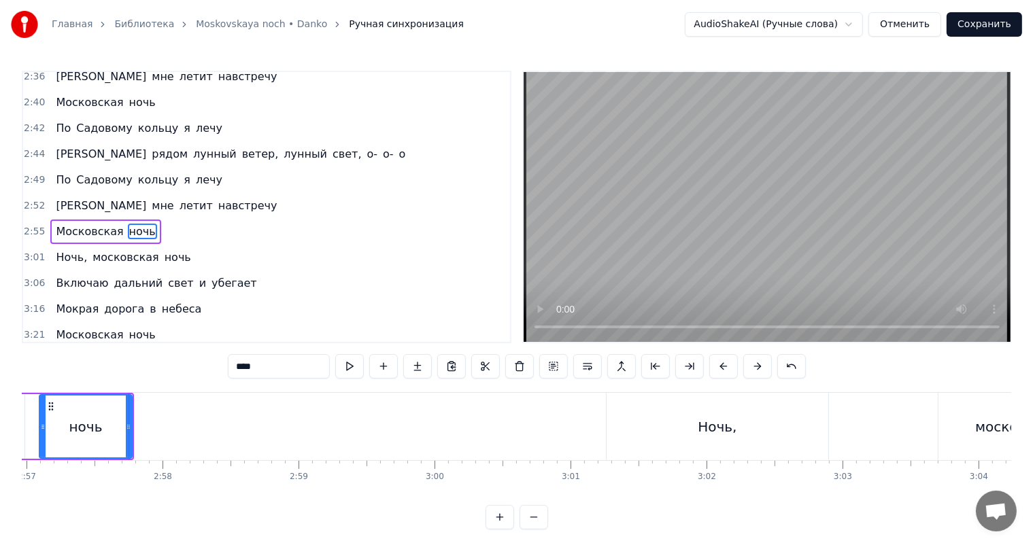
click at [64, 426] on div "ночь" at bounding box center [85, 427] width 91 height 62
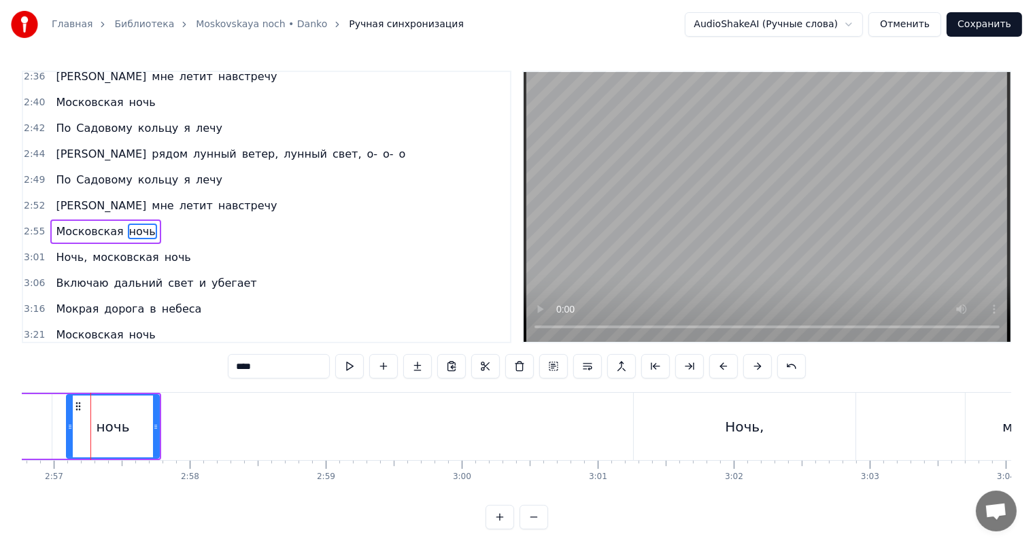
click at [722, 257] on video at bounding box center [766, 207] width 487 height 270
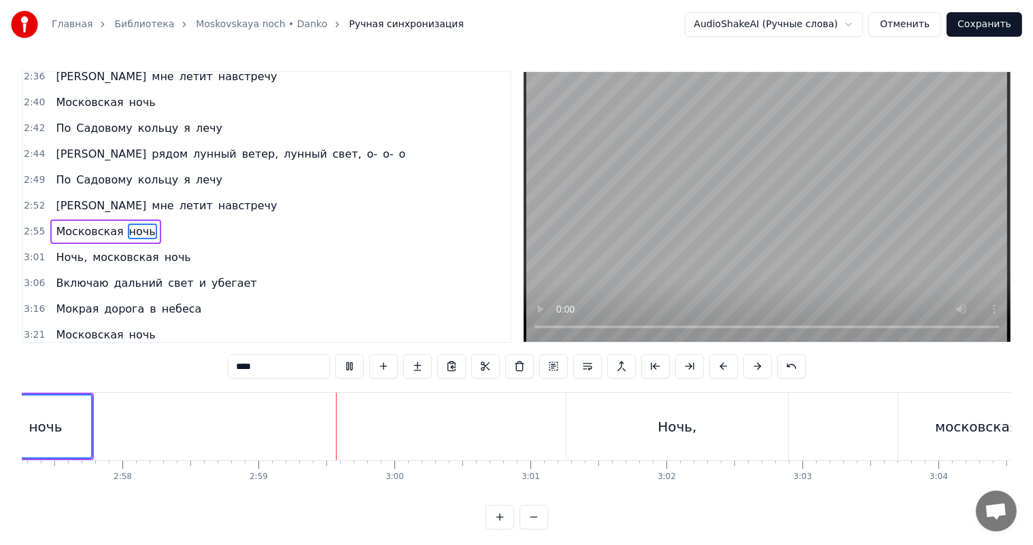
scroll to position [0, 24235]
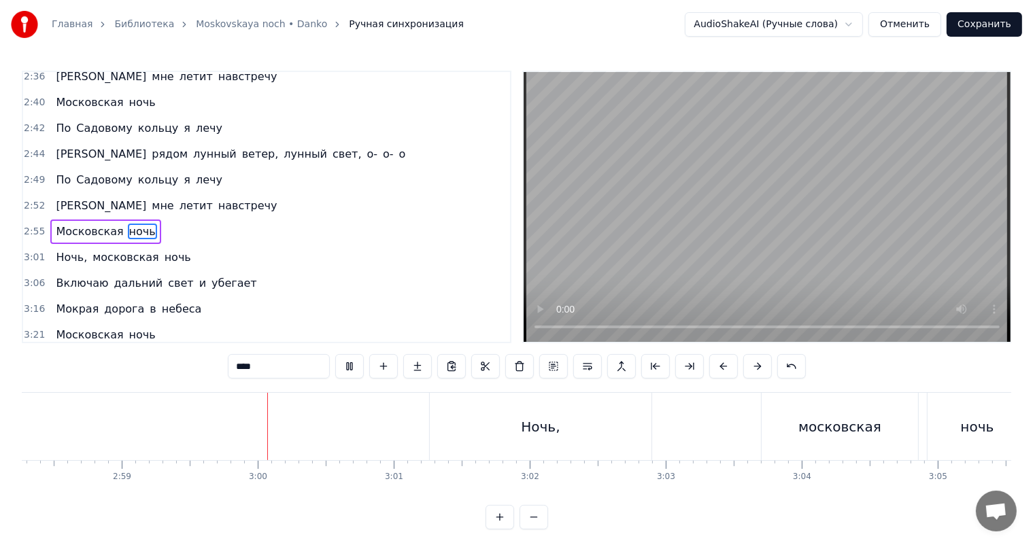
click at [552, 434] on div "Ночь," at bounding box center [540, 427] width 39 height 20
type input "*****"
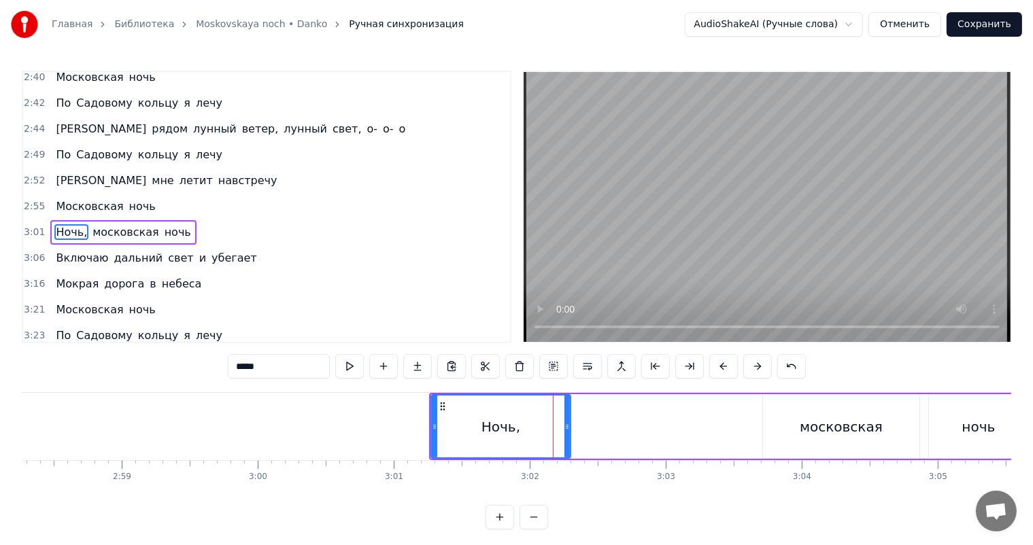
drag, startPoint x: 651, startPoint y: 422, endPoint x: 561, endPoint y: 429, distance: 90.0
click at [564, 429] on icon at bounding box center [566, 426] width 5 height 11
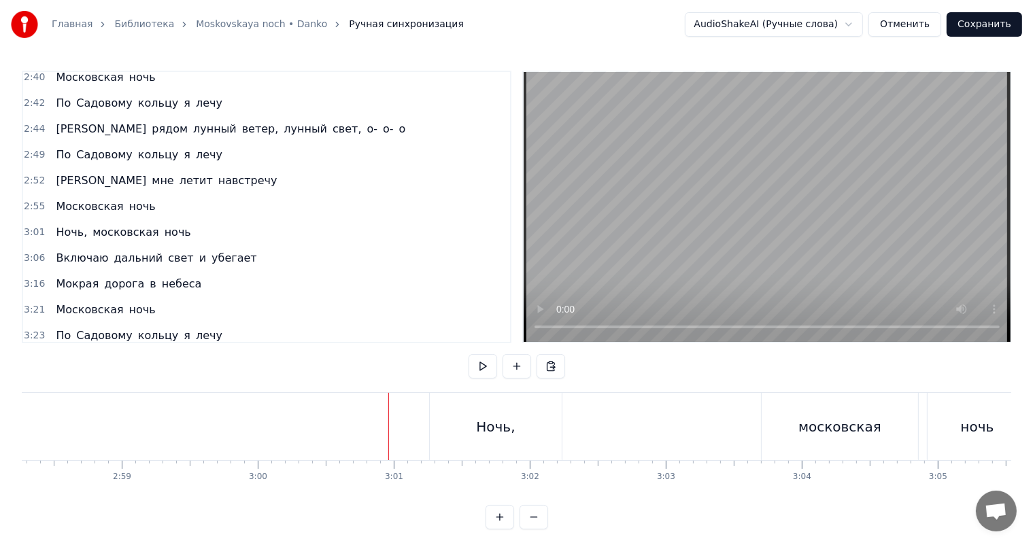
click at [771, 198] on video at bounding box center [766, 207] width 487 height 270
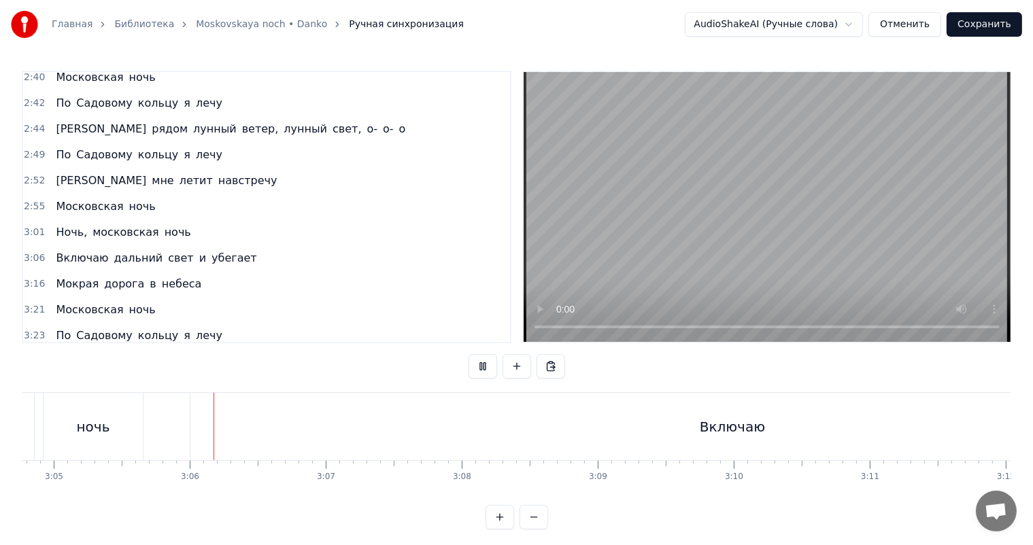
click at [498, 432] on div "Включаю" at bounding box center [732, 426] width 1084 height 67
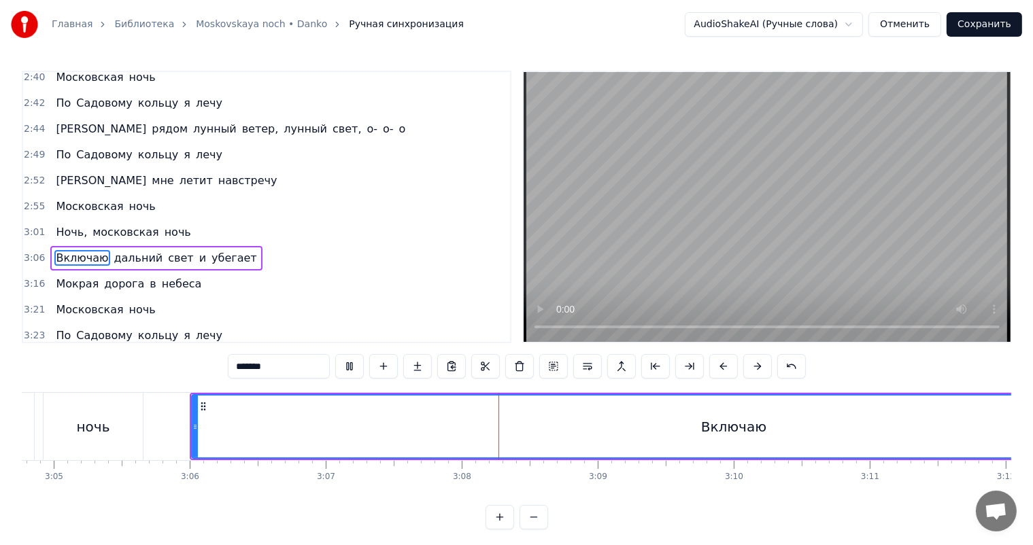
scroll to position [653, 0]
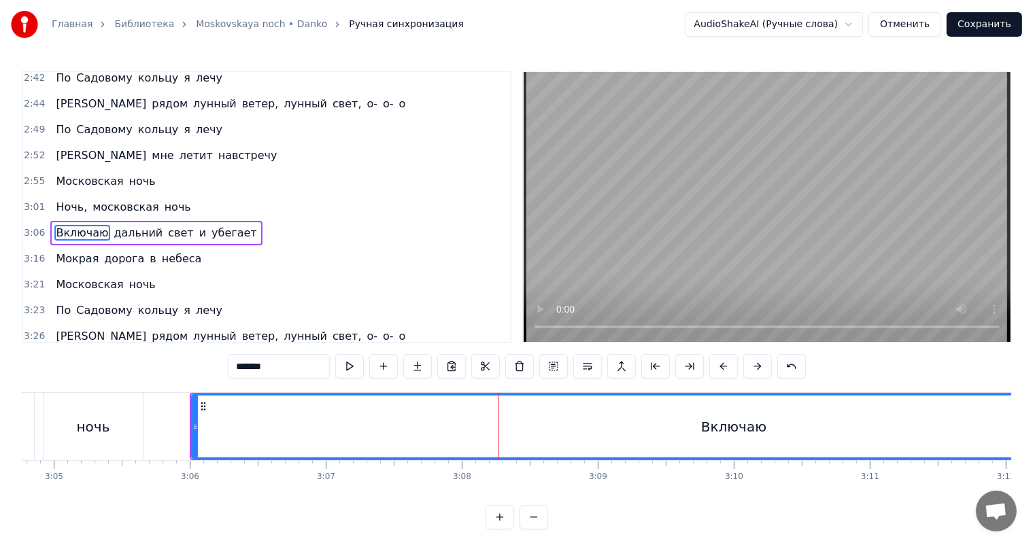
click at [191, 436] on div "Включаю" at bounding box center [733, 426] width 1085 height 65
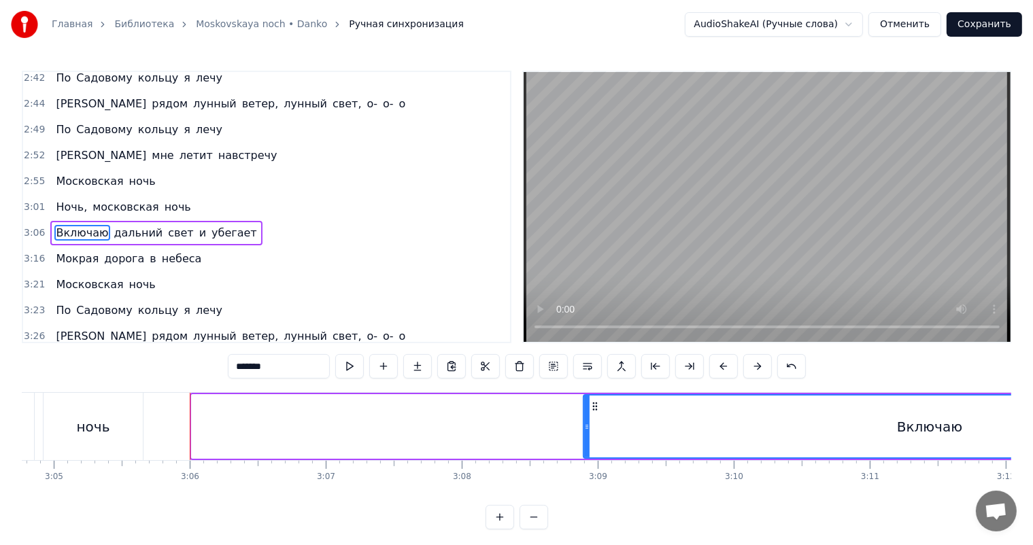
drag, startPoint x: 194, startPoint y: 435, endPoint x: 1043, endPoint y: 454, distance: 849.9
click at [1033, 454] on html "Главная Библиотека Moskovskaya noch • Danko Ручная синхронизация AudioShakeAI (…" at bounding box center [516, 275] width 1033 height 551
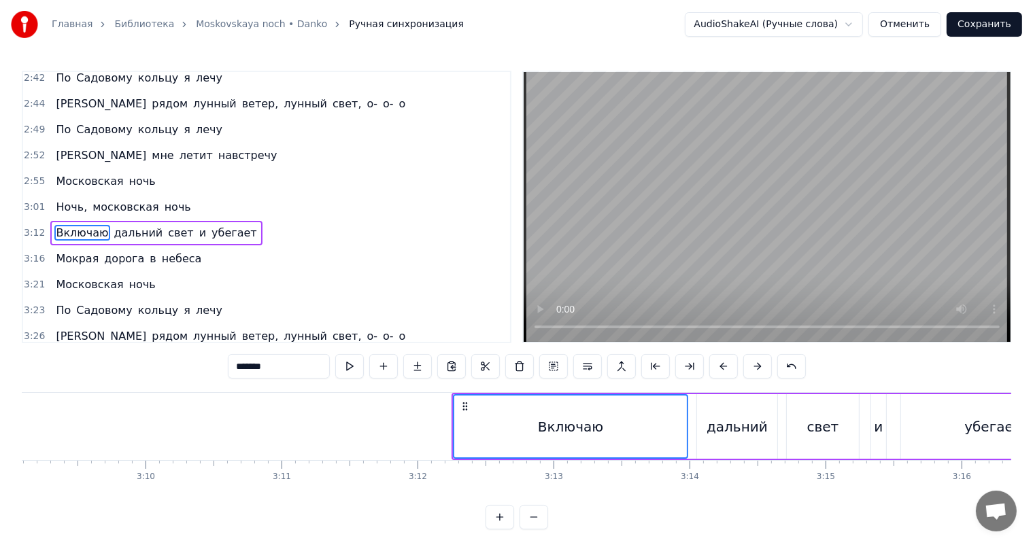
scroll to position [0, 25731]
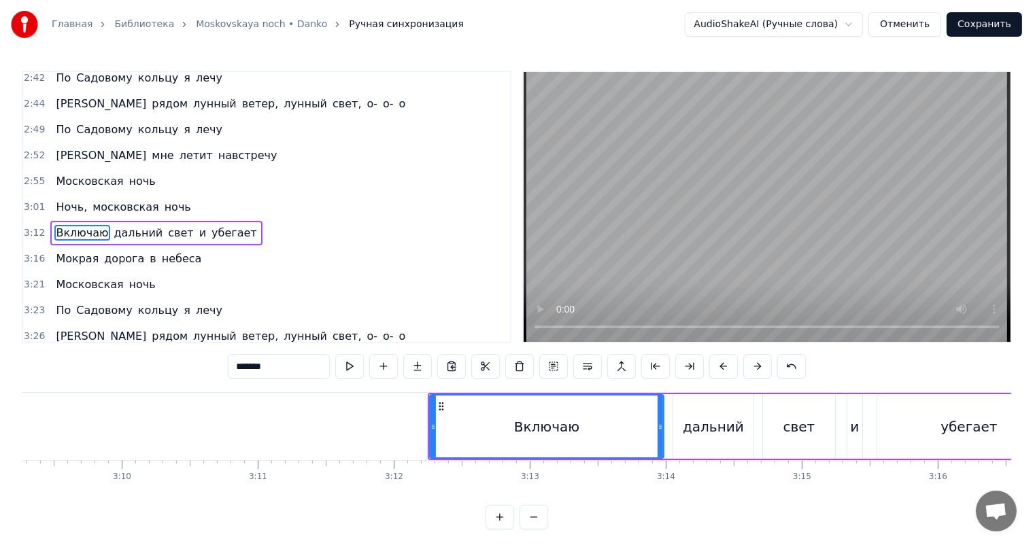
click at [479, 416] on div "Включаю" at bounding box center [546, 427] width 232 height 62
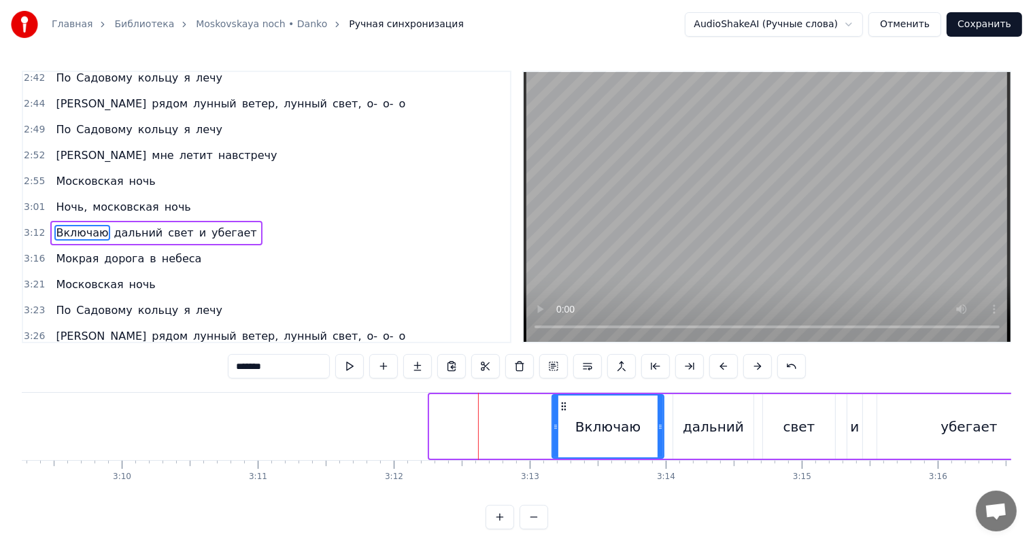
drag, startPoint x: 434, startPoint y: 422, endPoint x: 556, endPoint y: 424, distance: 122.4
click at [556, 424] on icon at bounding box center [555, 426] width 5 height 11
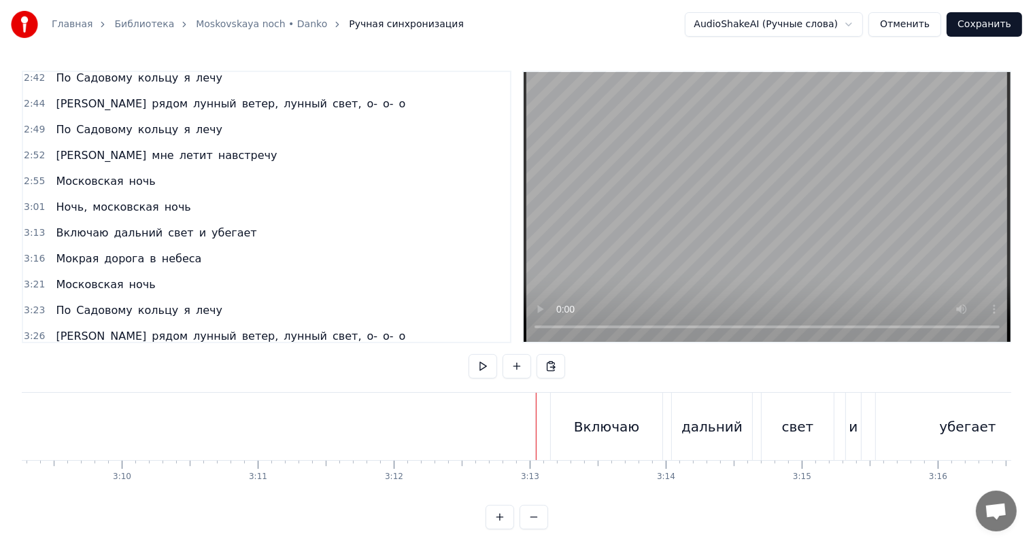
click at [784, 154] on video at bounding box center [766, 207] width 487 height 270
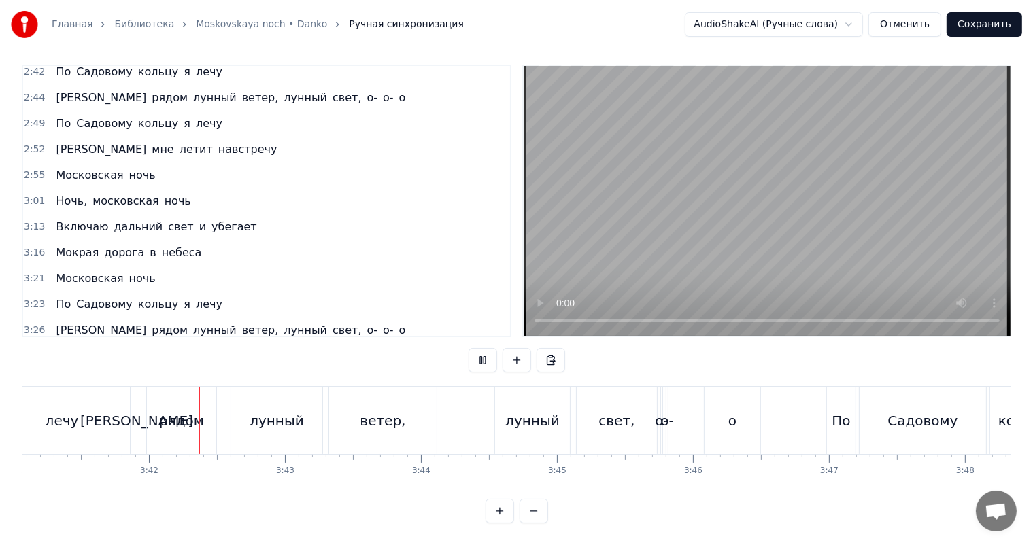
scroll to position [0, 30081]
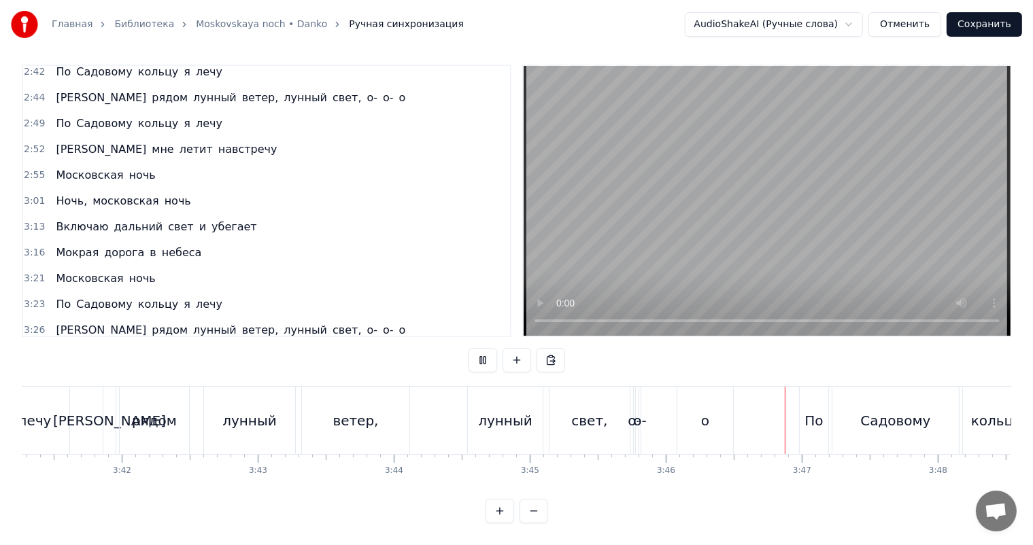
click at [801, 204] on video at bounding box center [766, 201] width 487 height 270
click at [696, 389] on div "о" at bounding box center [705, 420] width 56 height 67
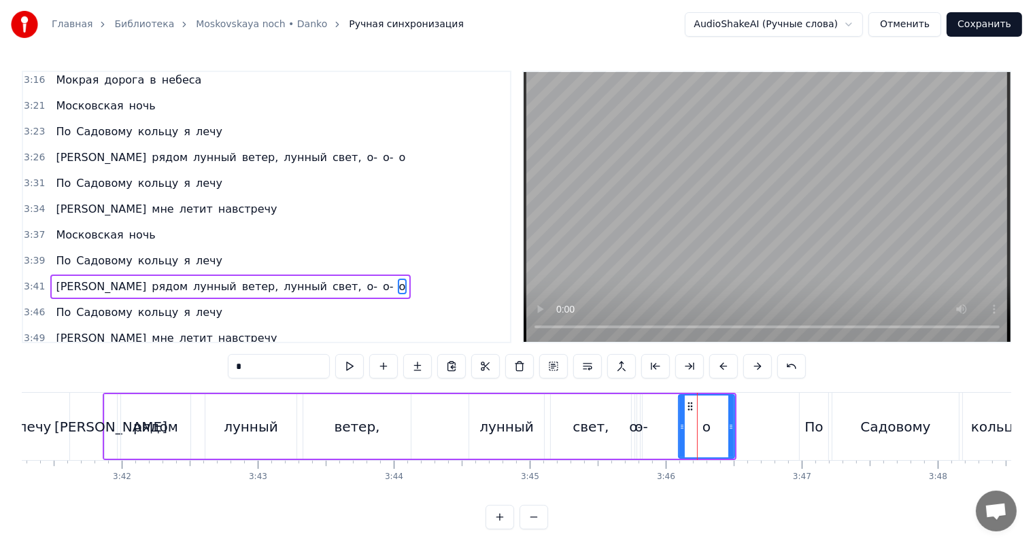
scroll to position [878, 0]
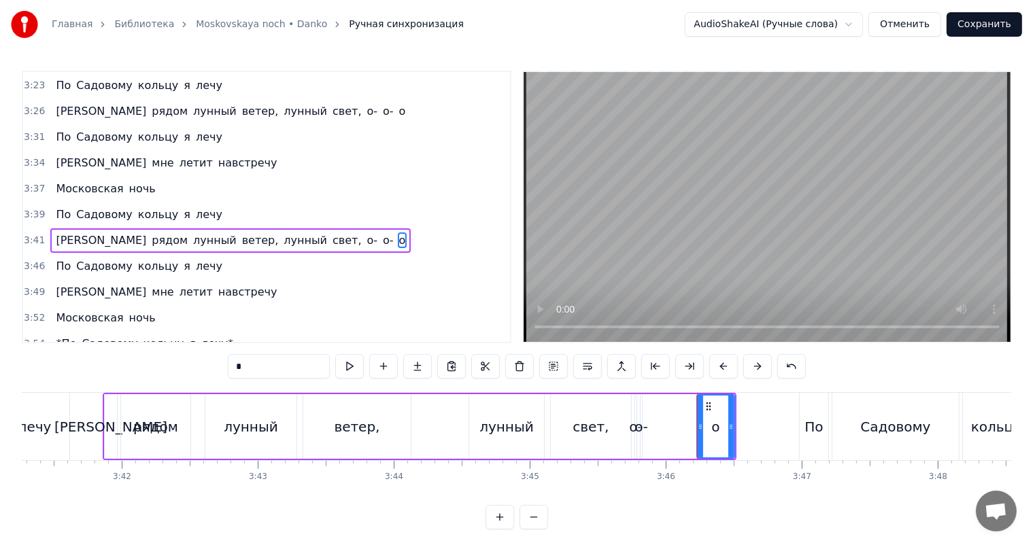
drag, startPoint x: 682, startPoint y: 415, endPoint x: 700, endPoint y: 417, distance: 18.5
click at [700, 417] on div at bounding box center [699, 427] width 5 height 62
click at [629, 428] on div "о-" at bounding box center [635, 427] width 13 height 20
type input "**"
click at [636, 425] on icon at bounding box center [638, 426] width 5 height 11
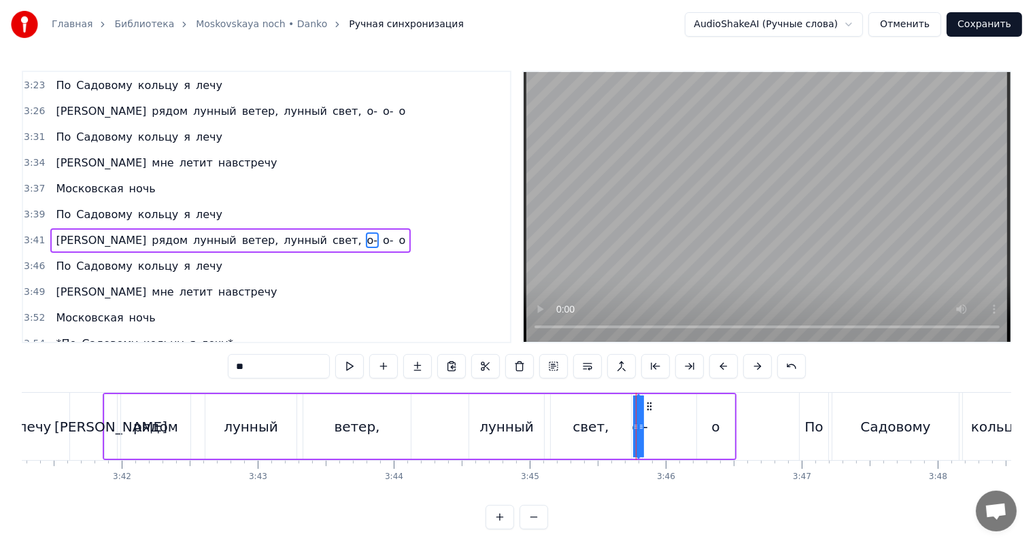
drag, startPoint x: 638, startPoint y: 424, endPoint x: 653, endPoint y: 422, distance: 15.1
click at [653, 422] on div "И рядом лунный ветер, лунный свет, о- о- о" at bounding box center [420, 426] width 634 height 67
click at [637, 423] on div "о-" at bounding box center [640, 427] width 13 height 20
drag, startPoint x: 638, startPoint y: 423, endPoint x: 661, endPoint y: 421, distance: 23.2
click at [664, 421] on icon at bounding box center [666, 426] width 5 height 11
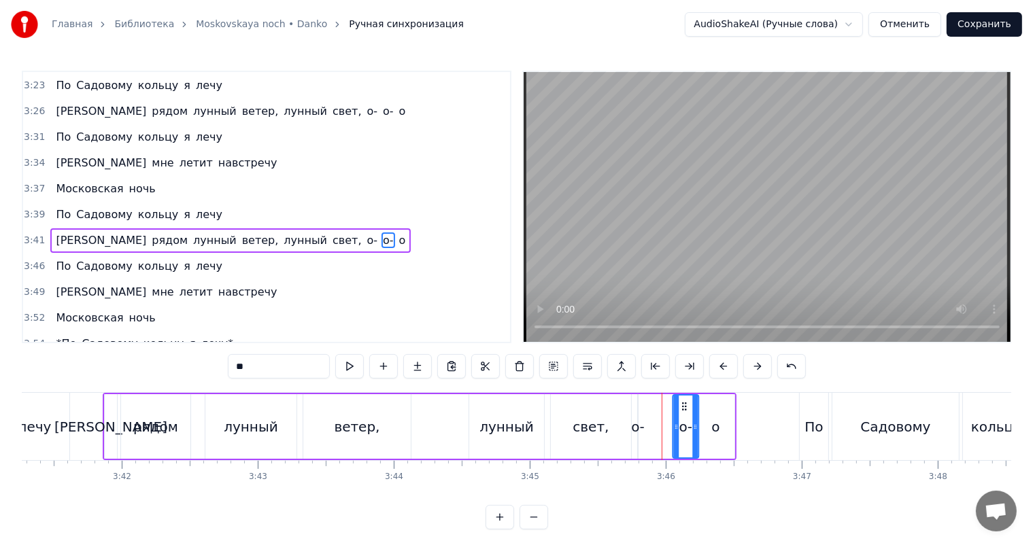
drag, startPoint x: 652, startPoint y: 407, endPoint x: 680, endPoint y: 410, distance: 28.0
click at [683, 409] on icon at bounding box center [683, 406] width 11 height 11
click at [639, 421] on div "о-" at bounding box center [637, 427] width 13 height 20
drag, startPoint x: 639, startPoint y: 421, endPoint x: 653, endPoint y: 419, distance: 13.7
click at [653, 419] on div "И рядом лунный ветер, лунный свет, о- о- о" at bounding box center [420, 426] width 634 height 67
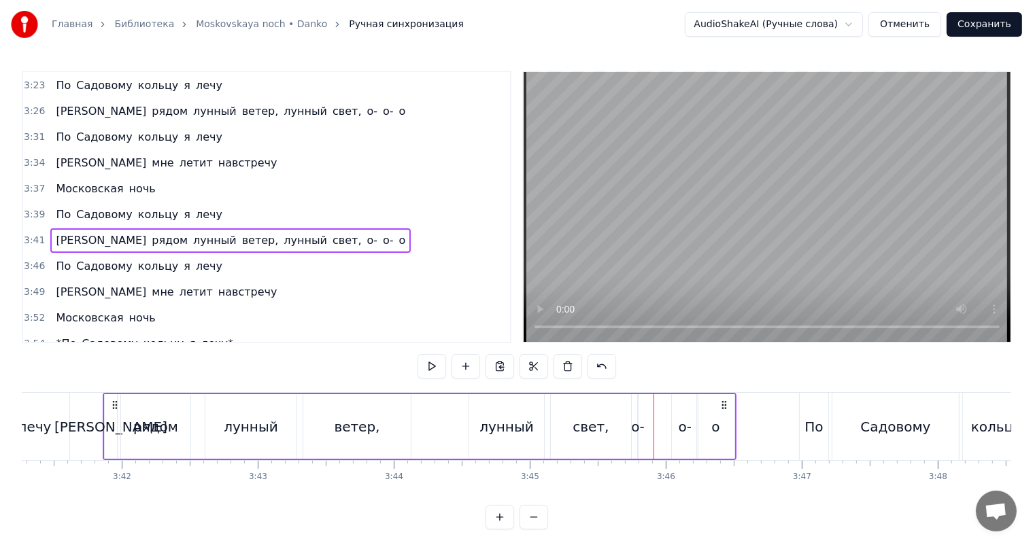
click at [634, 422] on div "о-" at bounding box center [637, 427] width 13 height 20
click at [633, 422] on icon at bounding box center [635, 426] width 5 height 11
drag, startPoint x: 637, startPoint y: 419, endPoint x: 659, endPoint y: 415, distance: 22.8
click at [659, 415] on div "И рядом лунный ветер, лунный свет, о- о- о" at bounding box center [420, 426] width 634 height 67
click at [635, 419] on div "о-" at bounding box center [637, 427] width 13 height 20
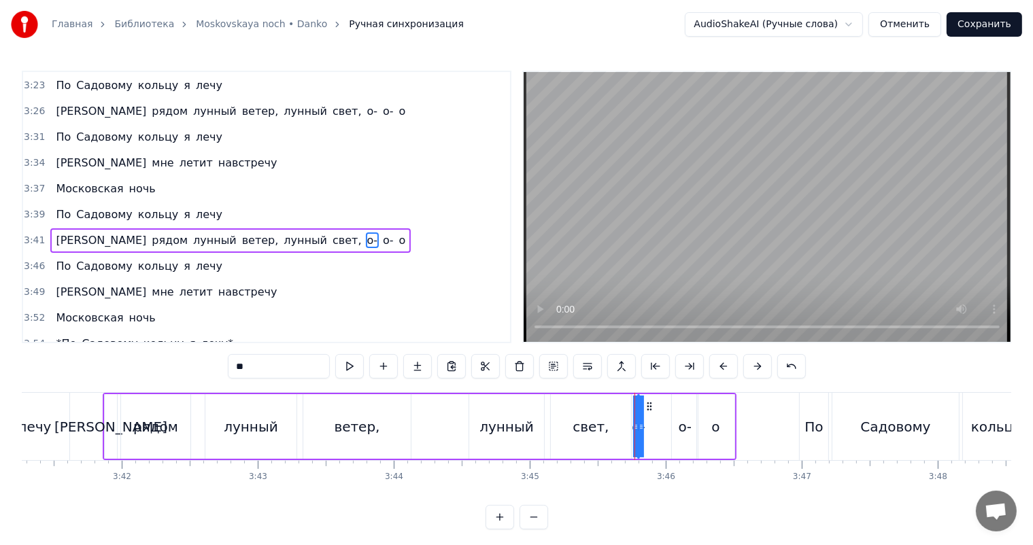
drag, startPoint x: 634, startPoint y: 419, endPoint x: 640, endPoint y: 418, distance: 6.9
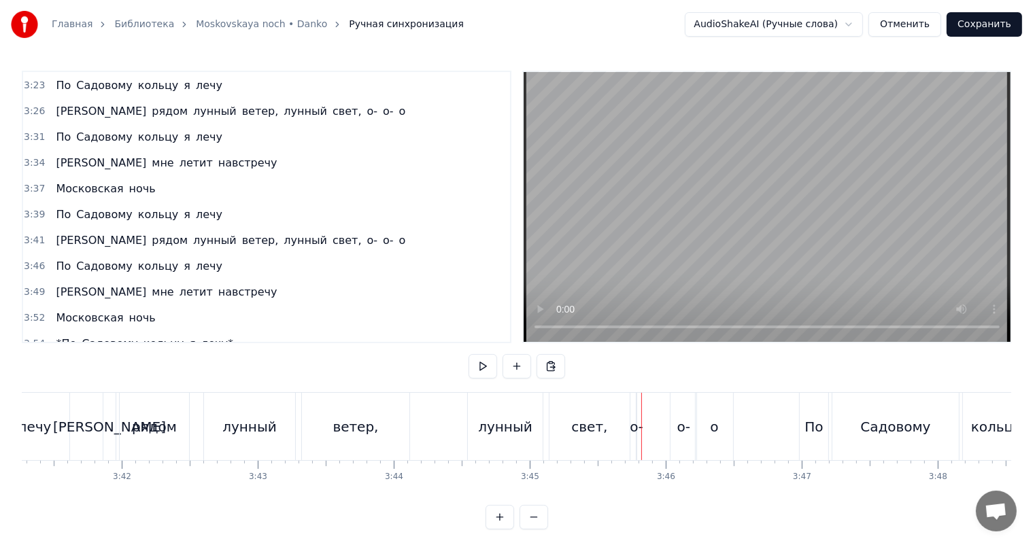
click at [636, 419] on div "о-" at bounding box center [635, 427] width 13 height 20
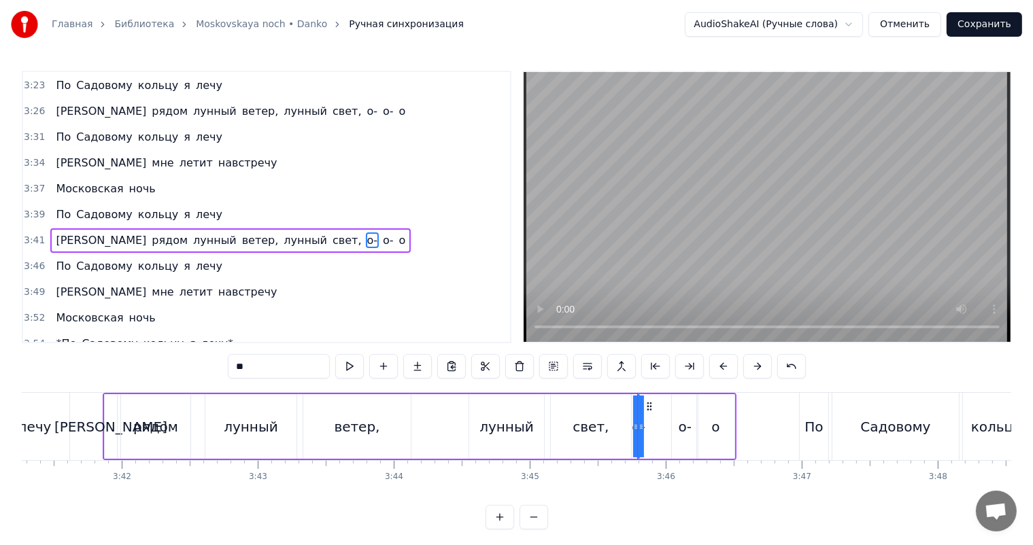
click at [637, 419] on div at bounding box center [637, 426] width 1 height 67
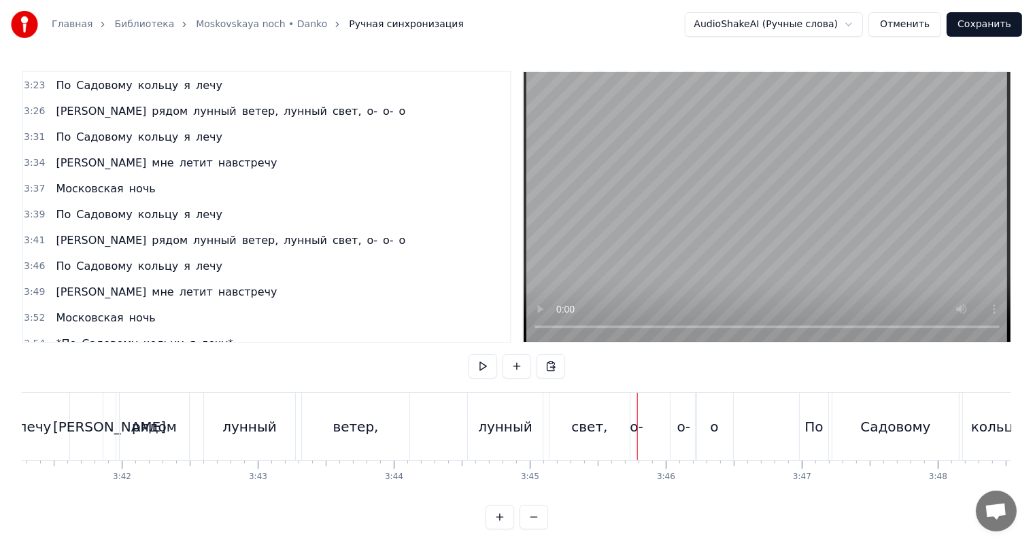
click at [638, 419] on div "о-" at bounding box center [635, 427] width 13 height 20
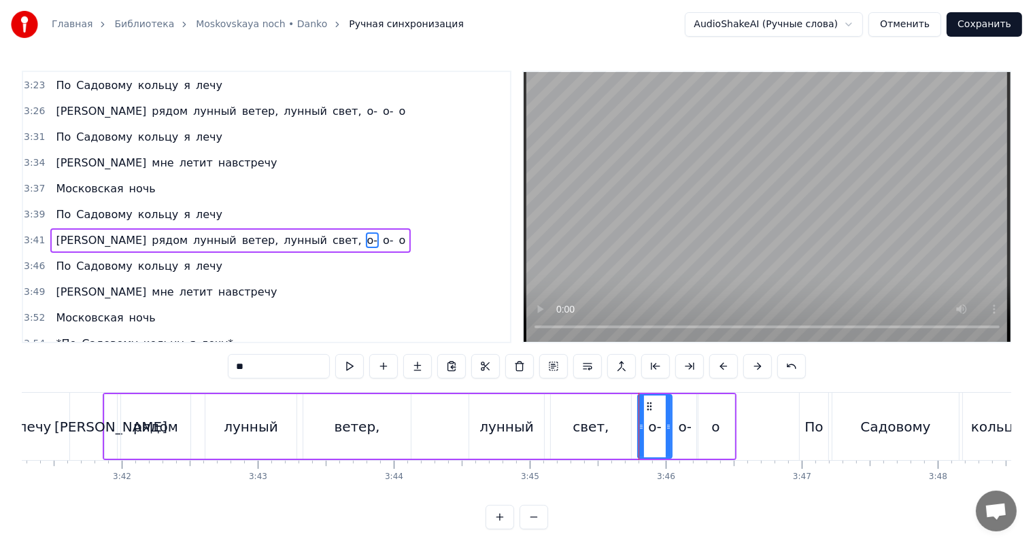
drag, startPoint x: 636, startPoint y: 419, endPoint x: 675, endPoint y: 415, distance: 39.6
click at [673, 415] on div "И рядом лунный ветер, лунный свет, о- о- о" at bounding box center [420, 426] width 634 height 67
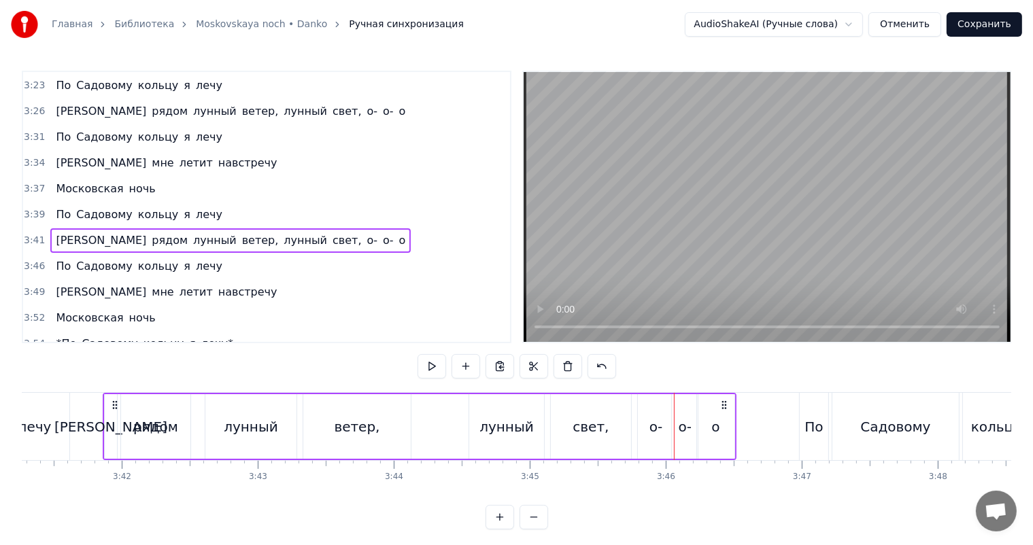
click at [602, 420] on div "свет," at bounding box center [590, 427] width 36 height 20
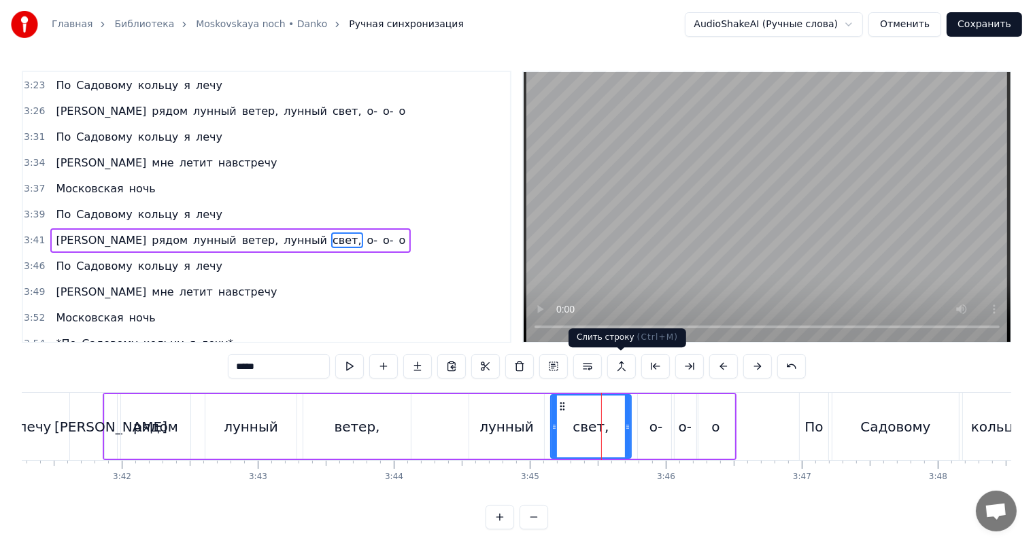
click at [699, 258] on video at bounding box center [766, 207] width 487 height 270
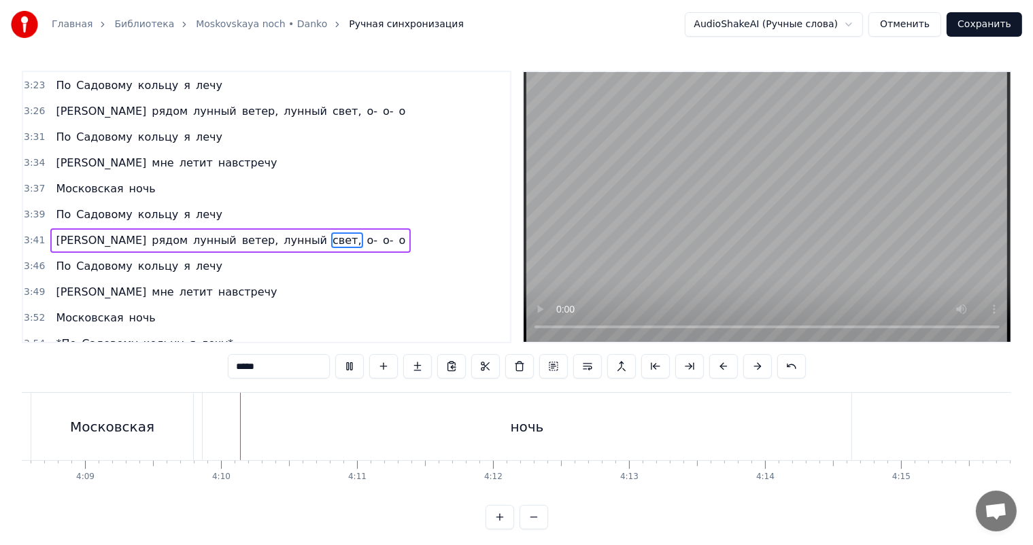
scroll to position [0, 33875]
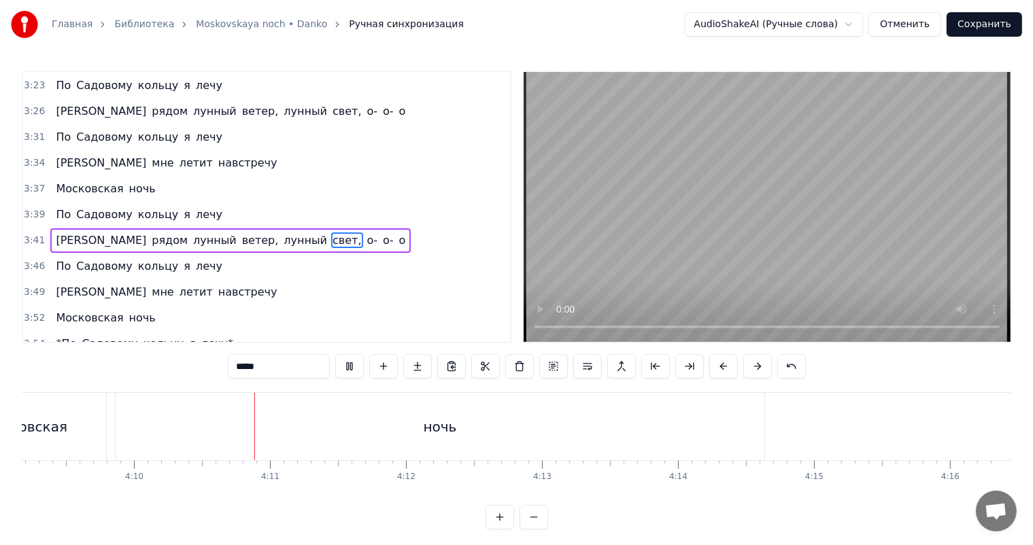
click at [711, 430] on div "ночь" at bounding box center [440, 426] width 648 height 67
type input "****"
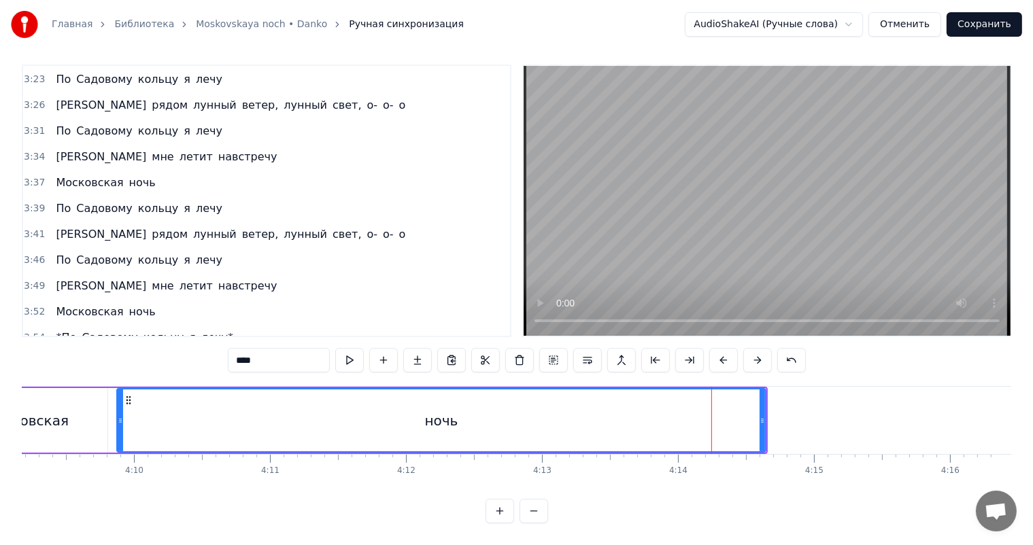
scroll to position [955, 0]
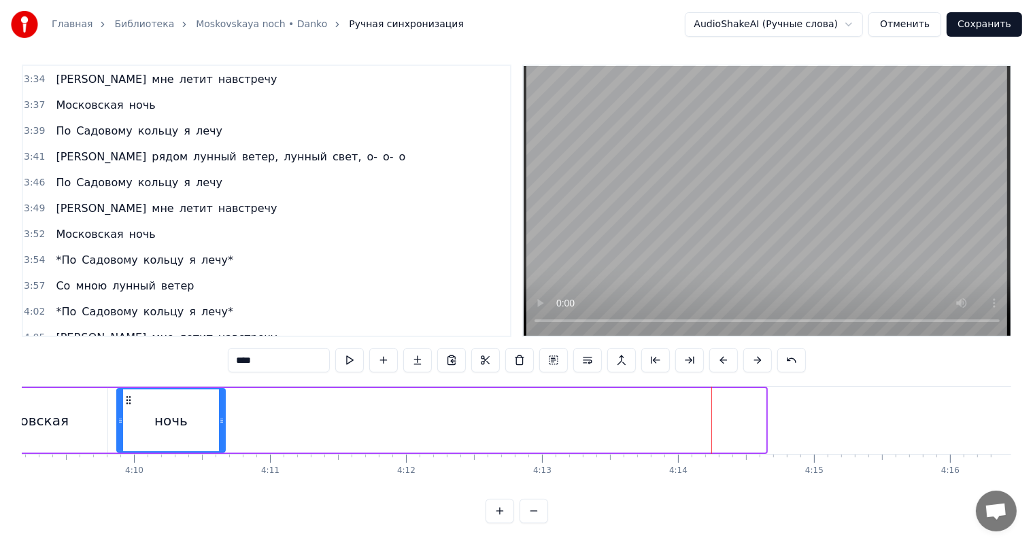
drag, startPoint x: 761, startPoint y: 419, endPoint x: 220, endPoint y: 416, distance: 540.4
click at [220, 416] on div at bounding box center [221, 420] width 5 height 62
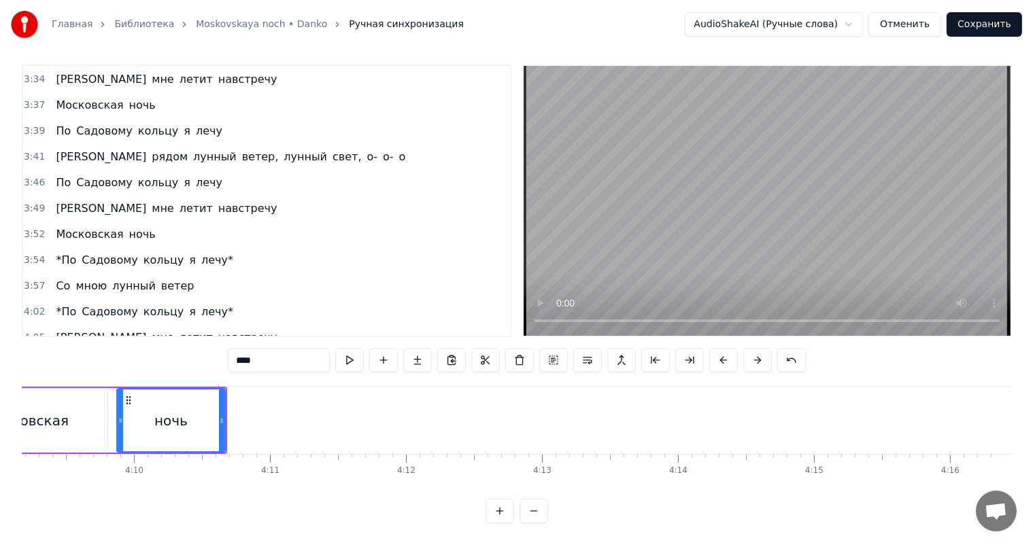
click at [183, 414] on div "ночь" at bounding box center [170, 421] width 33 height 20
click at [767, 228] on video at bounding box center [766, 201] width 487 height 270
click at [989, 30] on button "Сохранить" at bounding box center [983, 24] width 75 height 24
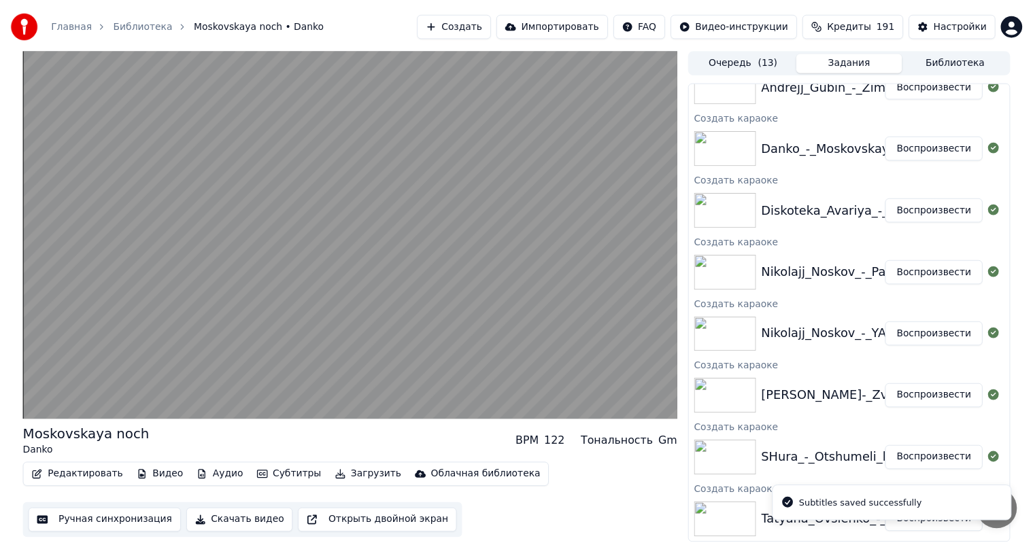
scroll to position [212, 0]
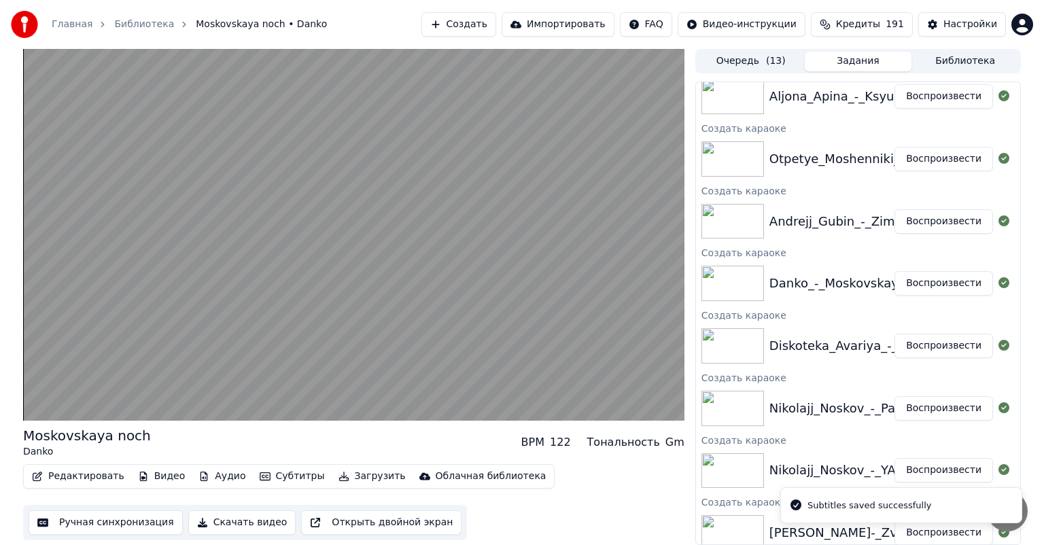
click at [927, 218] on button "Воспроизвести" at bounding box center [944, 221] width 99 height 24
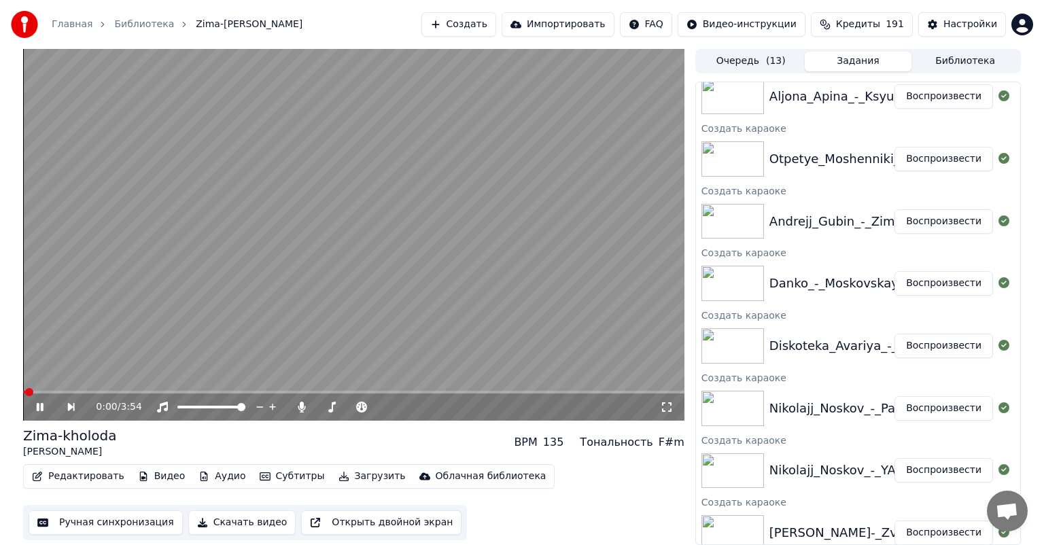
click at [111, 519] on button "Ручная синхронизация" at bounding box center [106, 522] width 154 height 24
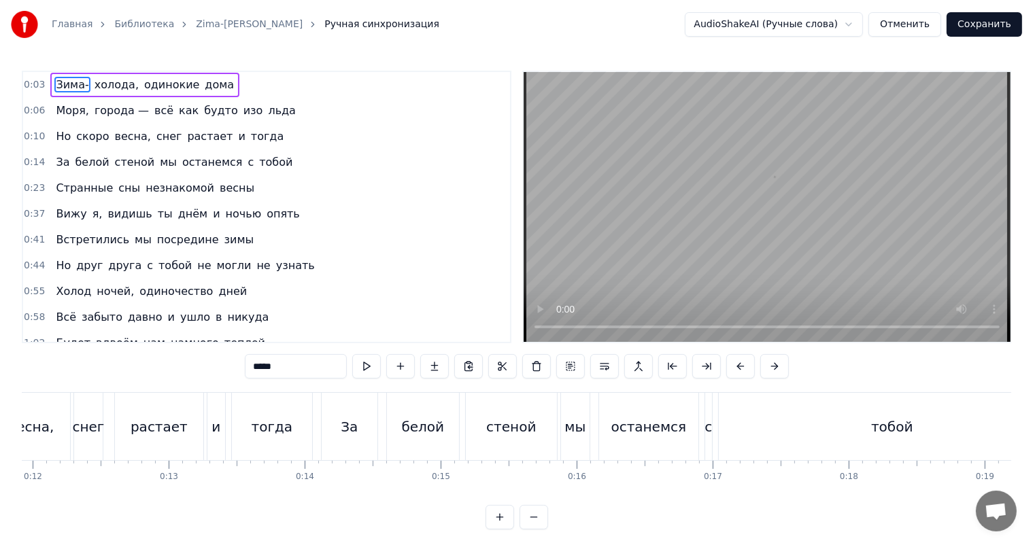
scroll to position [0, 402]
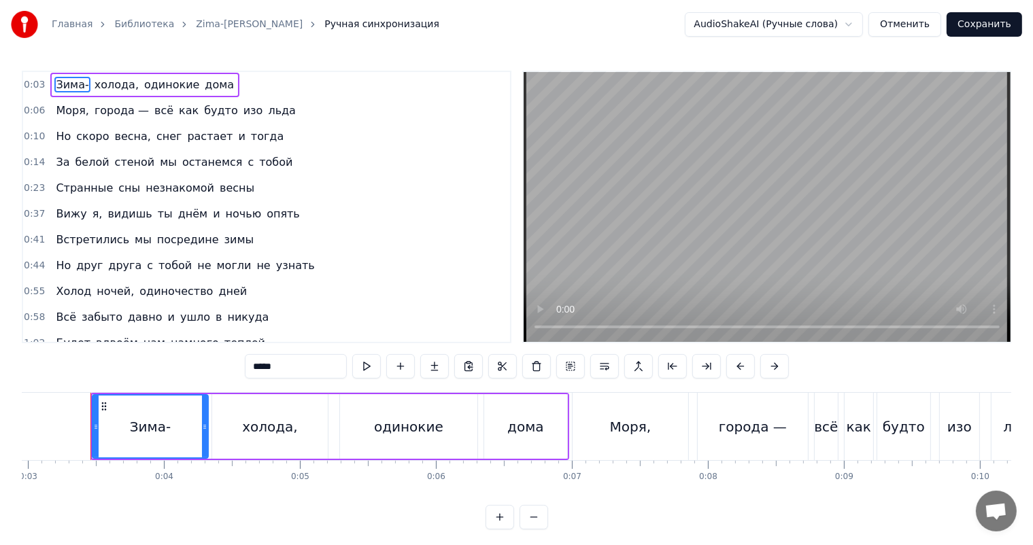
click at [705, 235] on video at bounding box center [766, 207] width 487 height 270
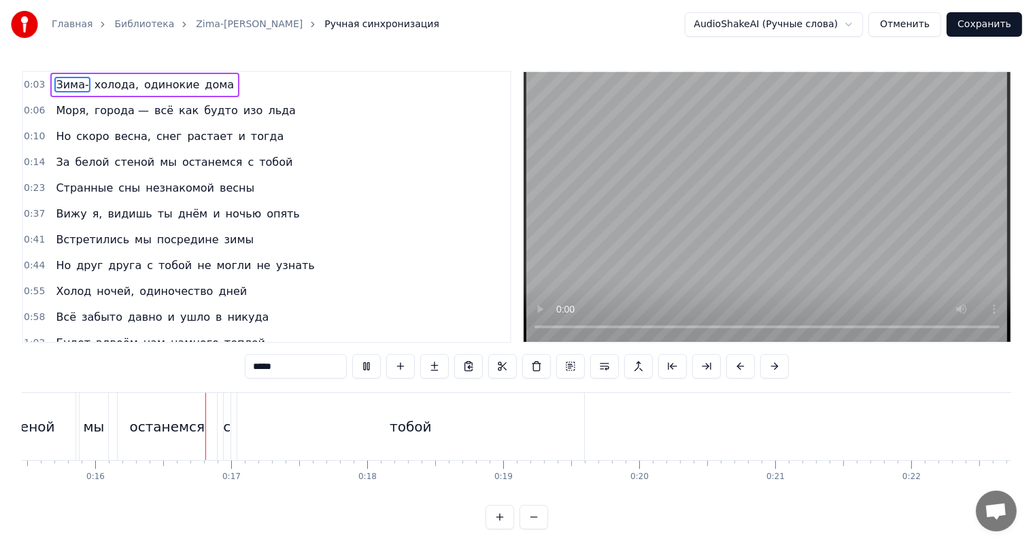
scroll to position [0, 2129]
click at [411, 451] on div "тобой" at bounding box center [383, 426] width 347 height 67
type input "*****"
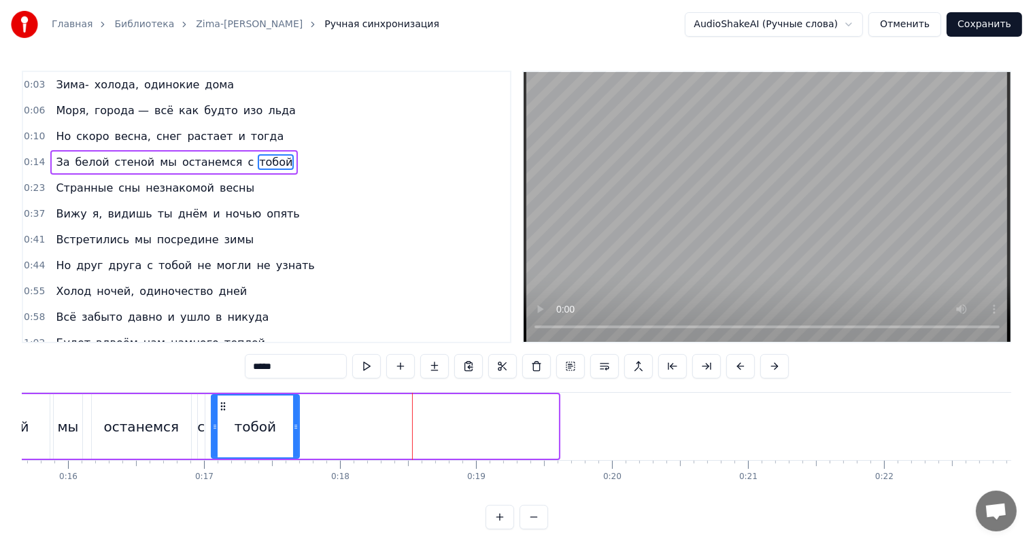
drag, startPoint x: 551, startPoint y: 421, endPoint x: 292, endPoint y: 438, distance: 259.6
click at [293, 438] on div at bounding box center [295, 427] width 5 height 62
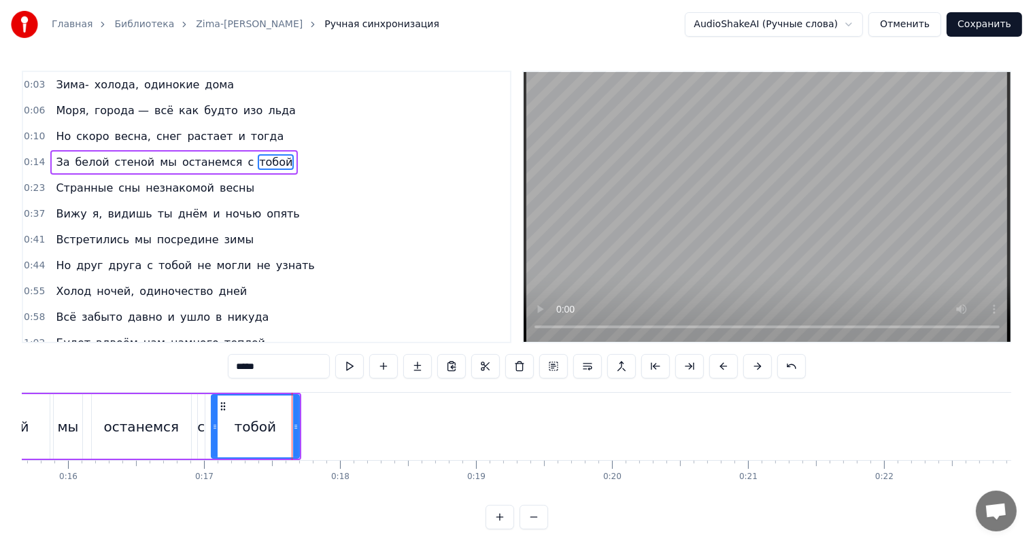
click at [844, 199] on video at bounding box center [766, 207] width 487 height 270
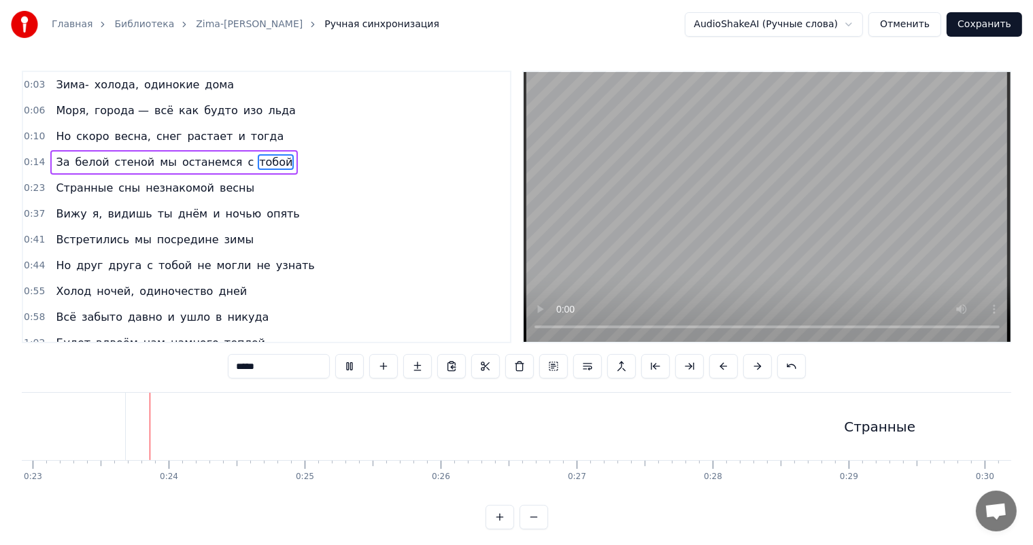
scroll to position [0, 3121]
click at [773, 443] on div "Странные" at bounding box center [875, 426] width 1508 height 67
type input "********"
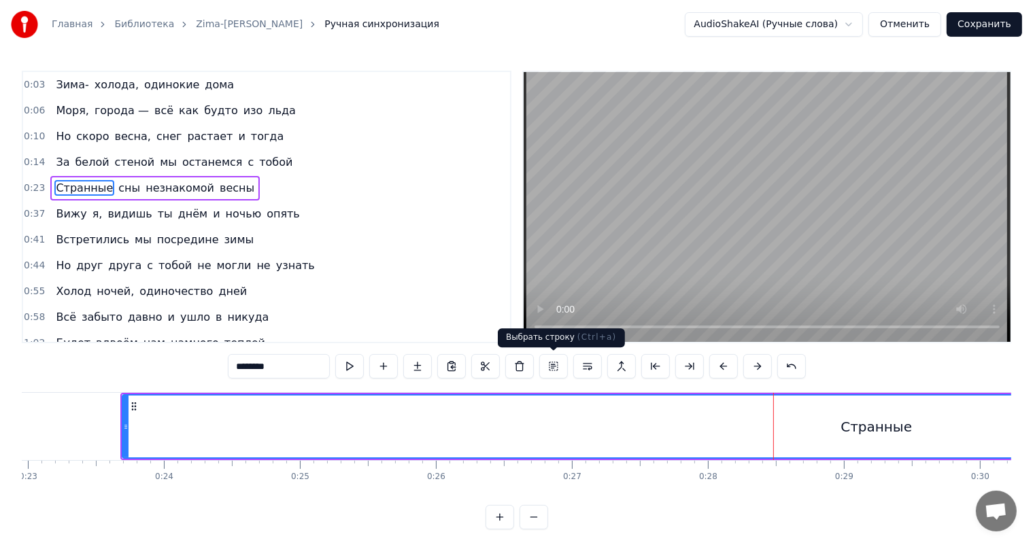
click at [865, 164] on video at bounding box center [766, 207] width 487 height 270
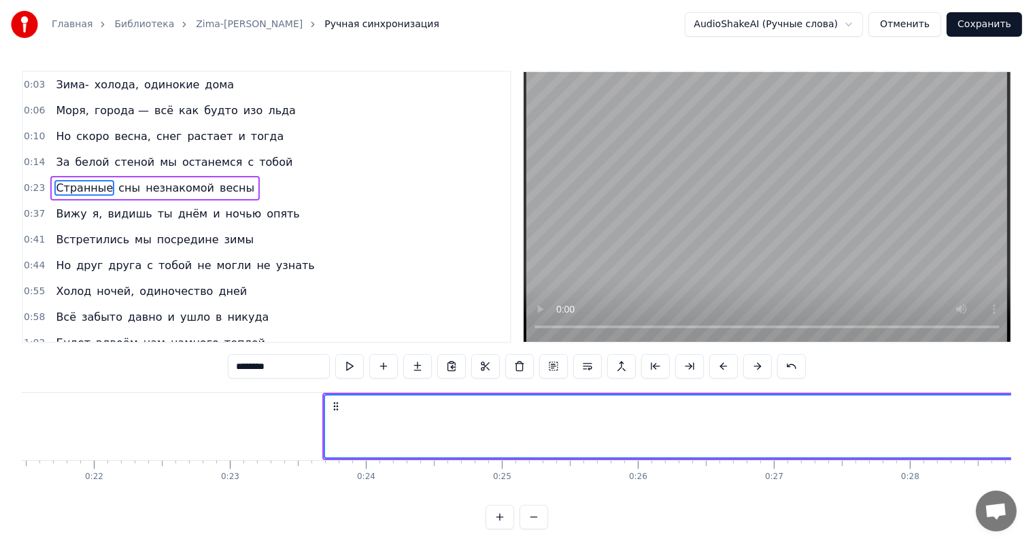
scroll to position [0, 2849]
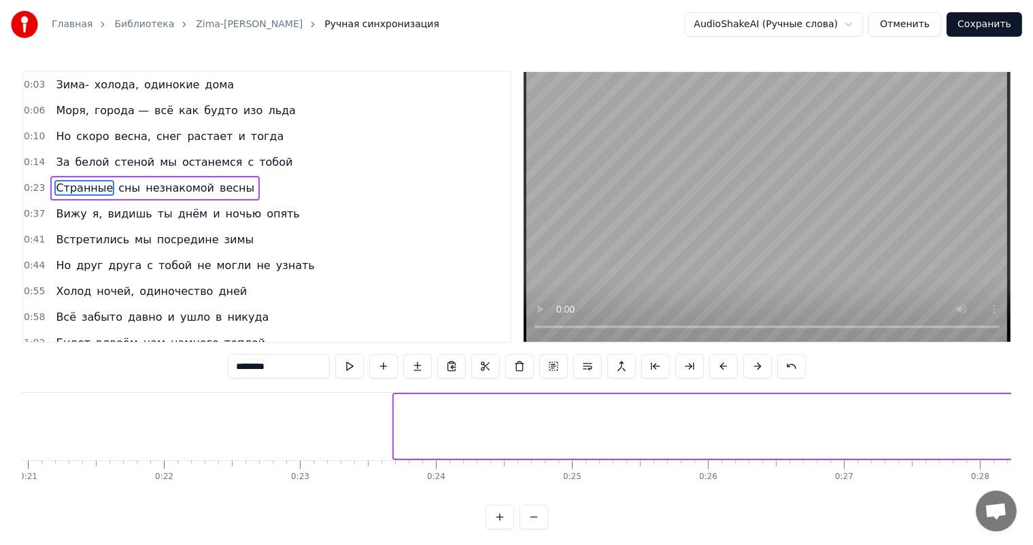
drag, startPoint x: 396, startPoint y: 430, endPoint x: 1043, endPoint y: 437, distance: 647.2
click at [1033, 437] on html "Главная Библиотека Zima-kholoda • Andrejj Gubin Ручная синхронизация AudioShake…" at bounding box center [516, 275] width 1033 height 551
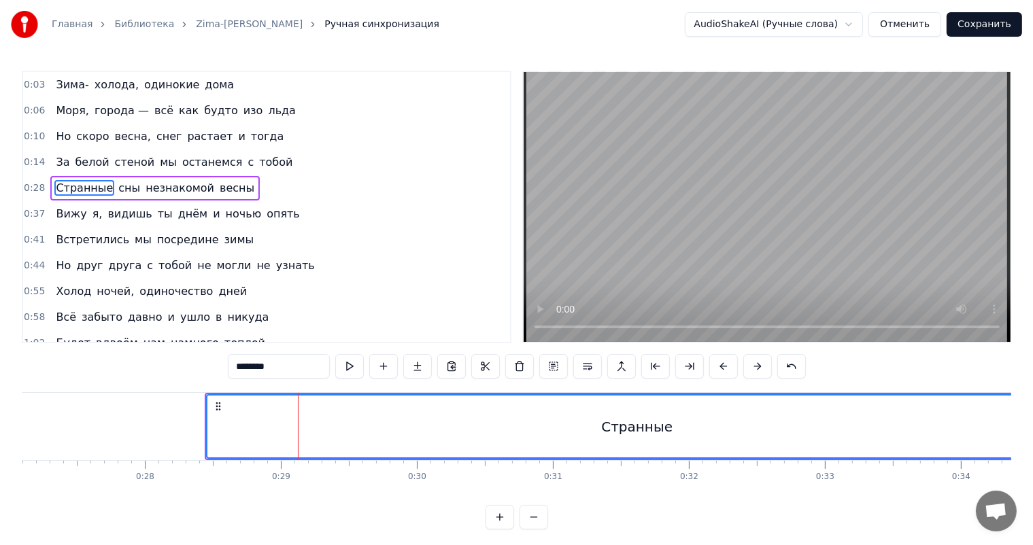
scroll to position [0, 3733]
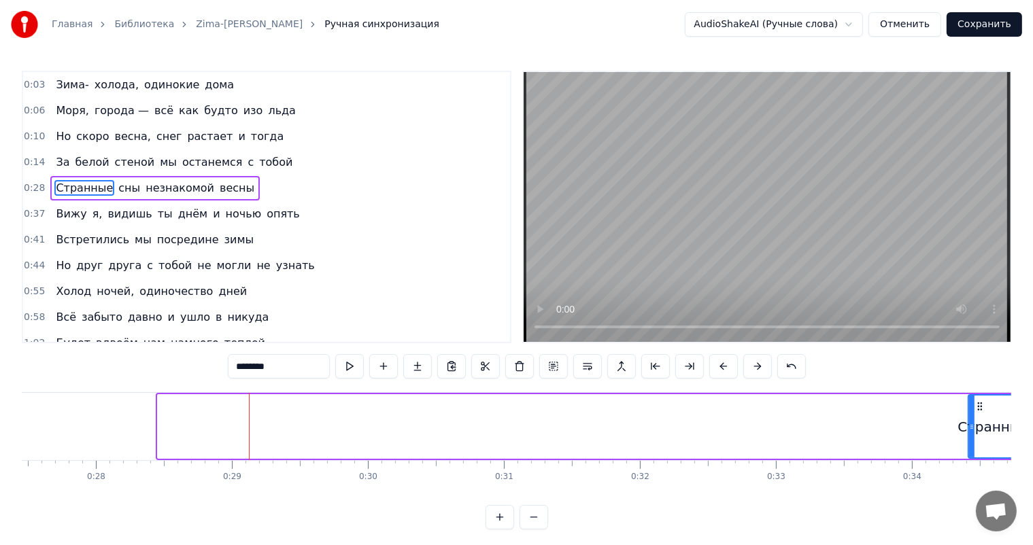
drag, startPoint x: 159, startPoint y: 434, endPoint x: 1033, endPoint y: 423, distance: 874.2
click at [1033, 423] on html "Главная Библиотека Zima-kholoda • Andrejj Gubin Ручная синхронизация AudioShake…" at bounding box center [516, 275] width 1033 height 551
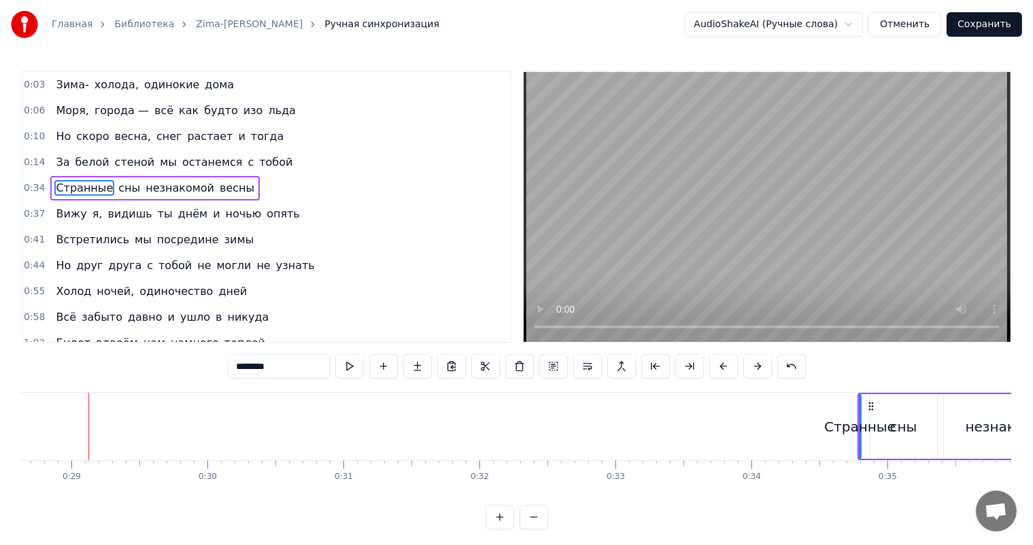
scroll to position [0, 4140]
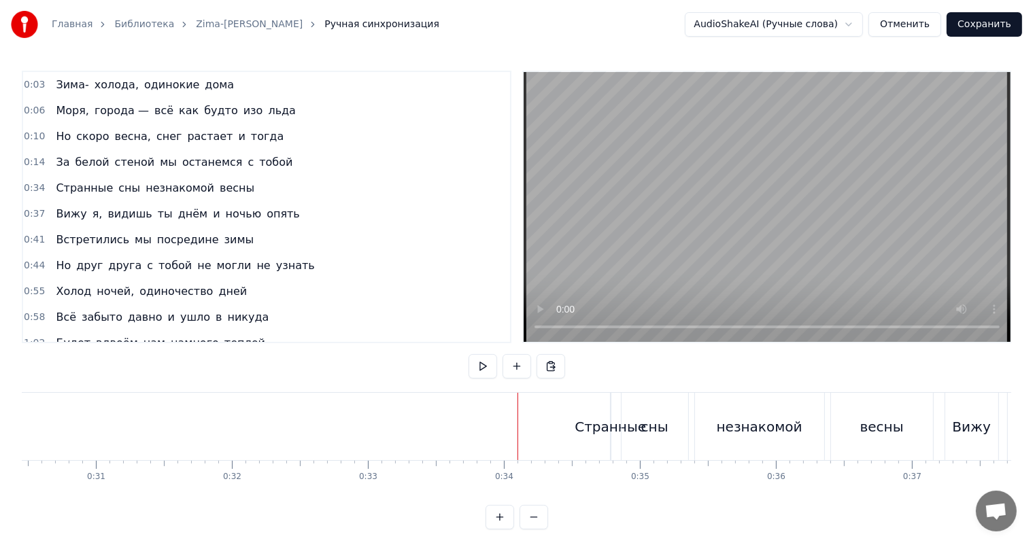
click at [693, 283] on video at bounding box center [766, 207] width 487 height 270
click at [624, 415] on div "сны" at bounding box center [654, 426] width 67 height 67
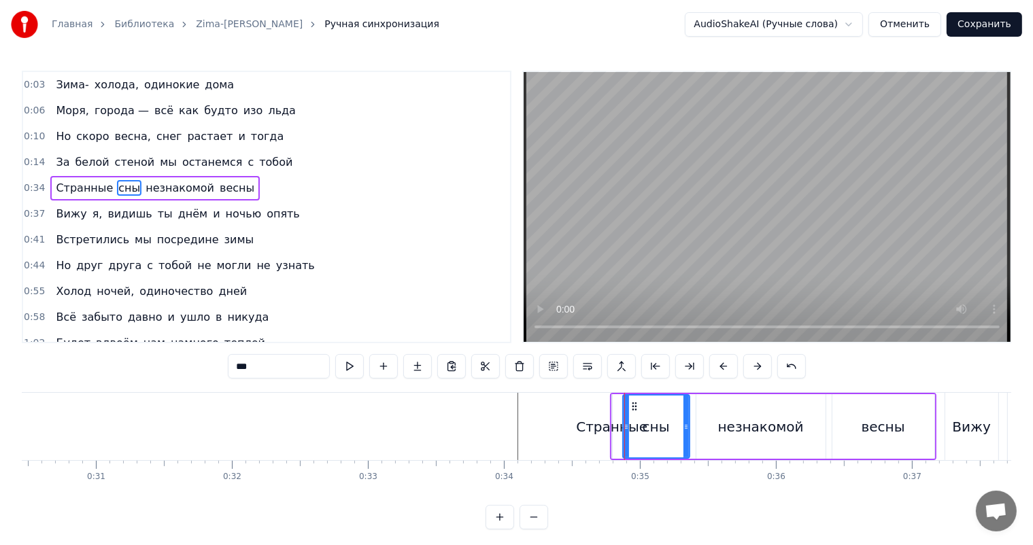
click at [609, 419] on div "Странные" at bounding box center [611, 427] width 71 height 20
type input "********"
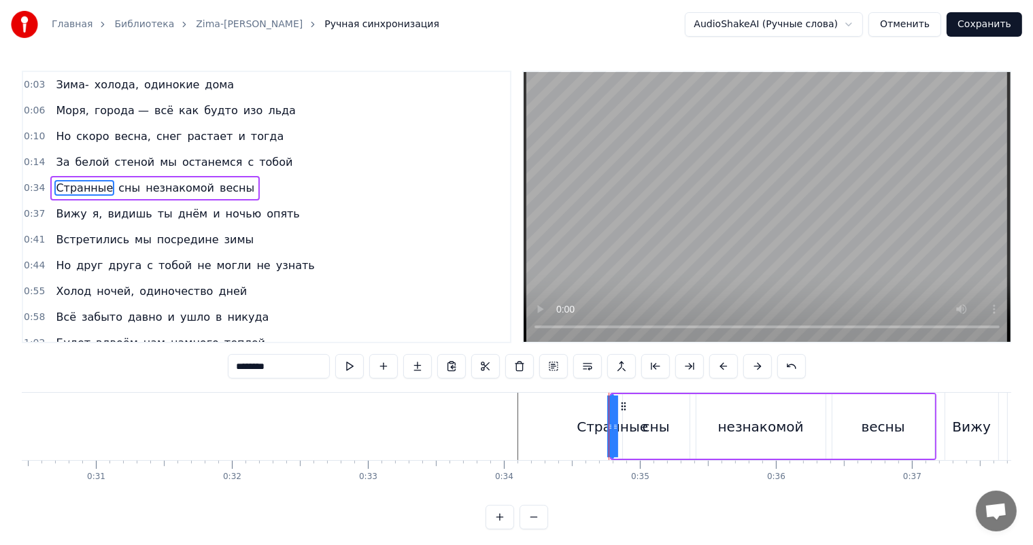
click at [608, 416] on div at bounding box center [608, 426] width 1 height 67
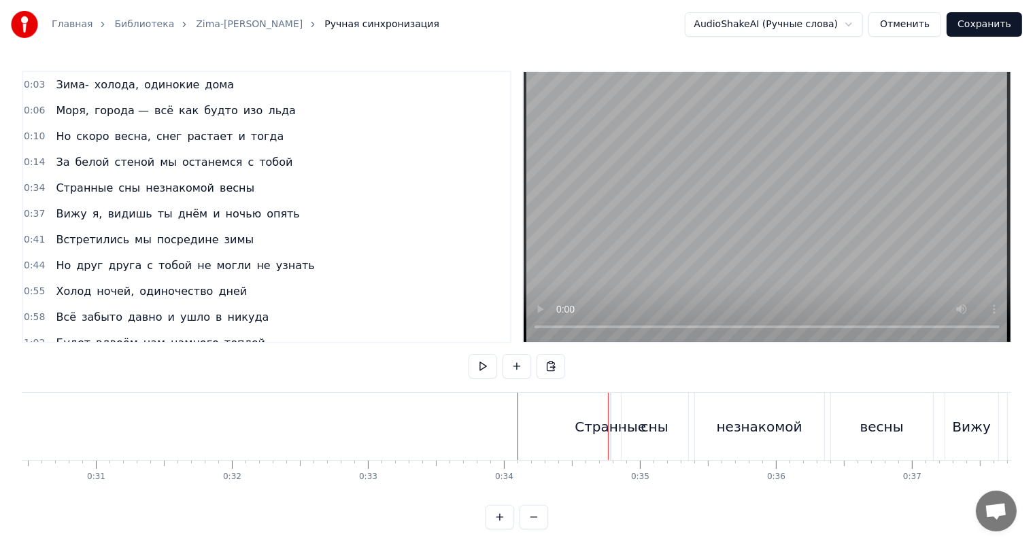
click at [614, 413] on div "Странные сны незнакомой весны" at bounding box center [773, 426] width 326 height 67
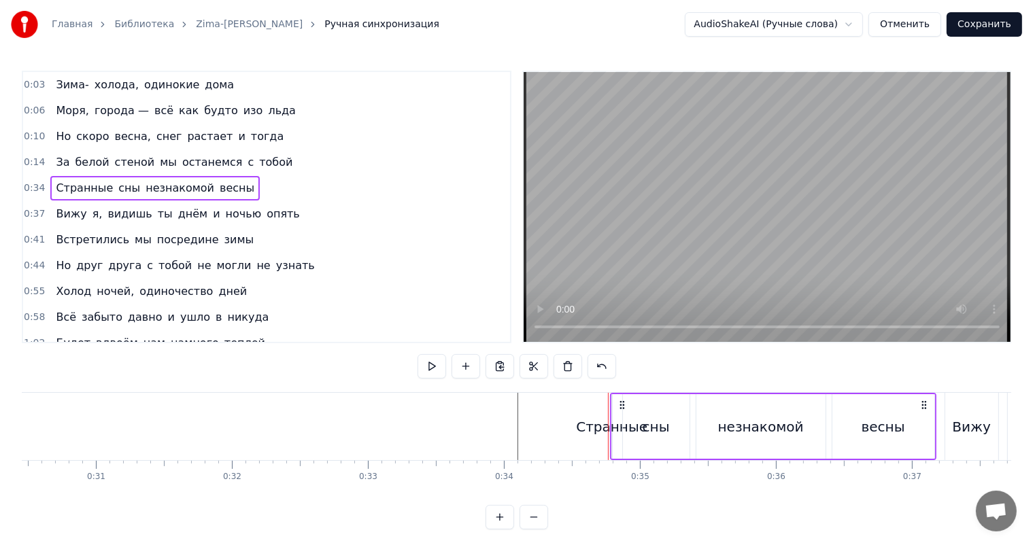
click at [610, 415] on div "Странные сны незнакомой весны" at bounding box center [773, 426] width 326 height 67
click at [604, 417] on div "Странные" at bounding box center [611, 427] width 71 height 20
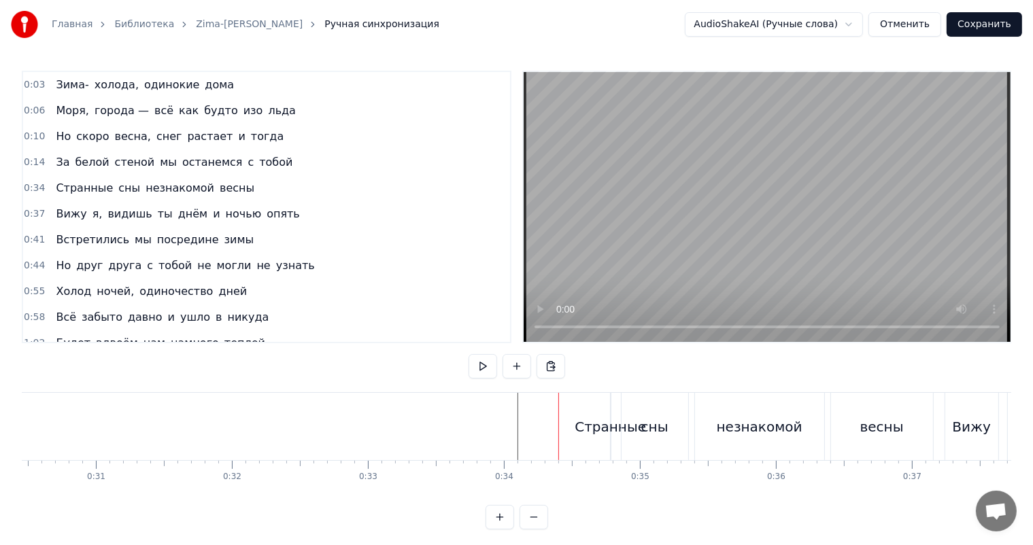
click at [611, 408] on div "Странные" at bounding box center [610, 426] width 1 height 67
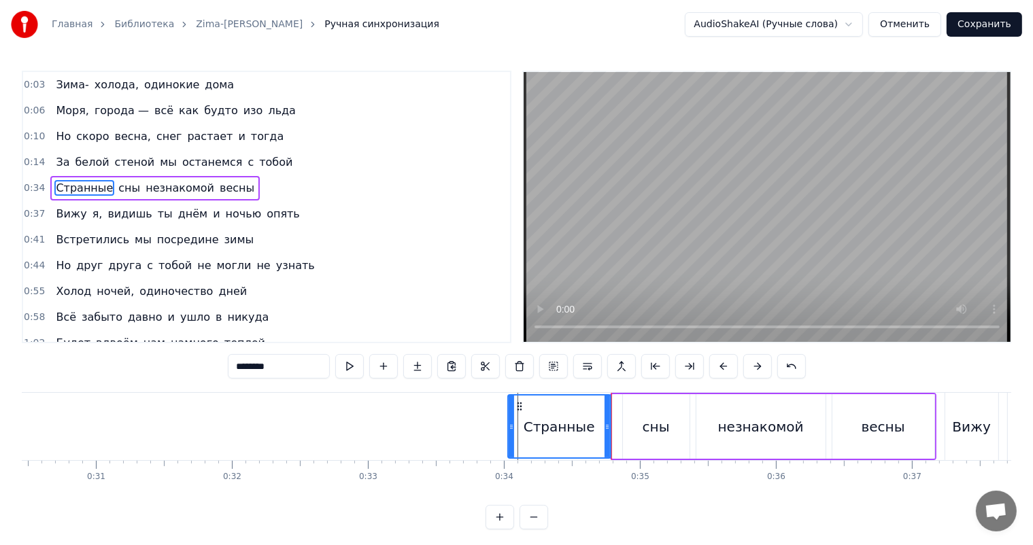
drag, startPoint x: 614, startPoint y: 406, endPoint x: 508, endPoint y: 413, distance: 106.3
click at [508, 413] on div at bounding box center [510, 427] width 5 height 62
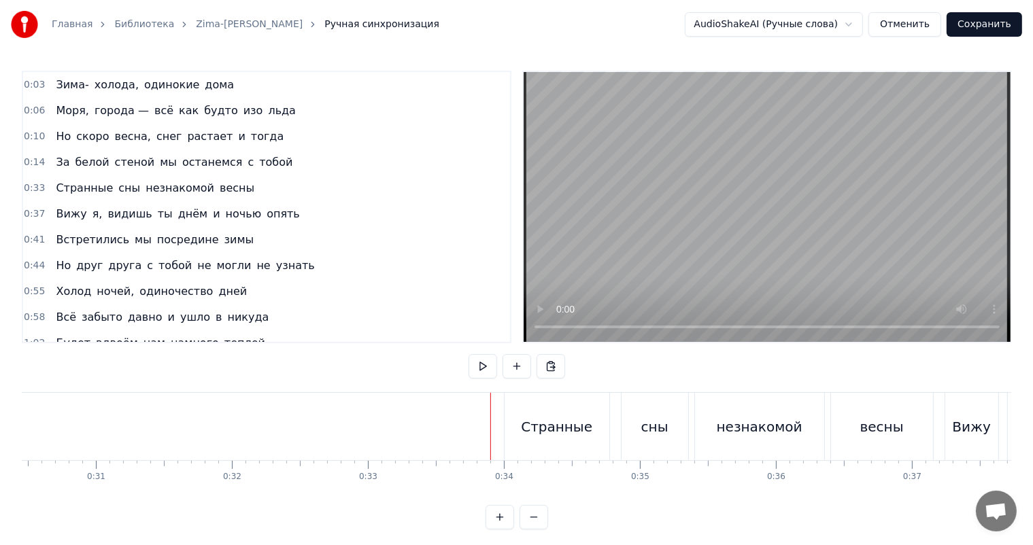
click at [729, 266] on video at bounding box center [766, 207] width 487 height 270
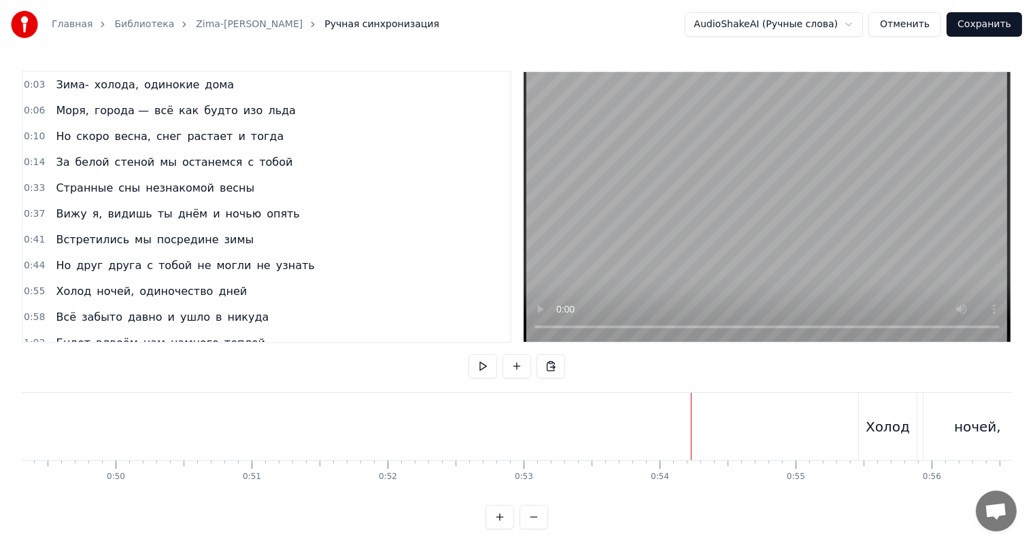
click at [865, 230] on video at bounding box center [766, 207] width 487 height 270
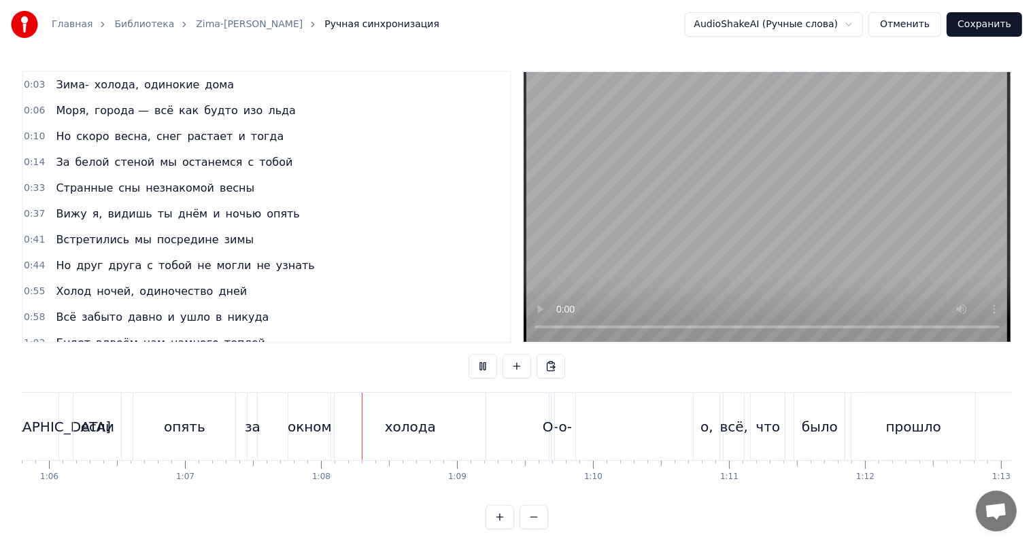
scroll to position [0, 9139]
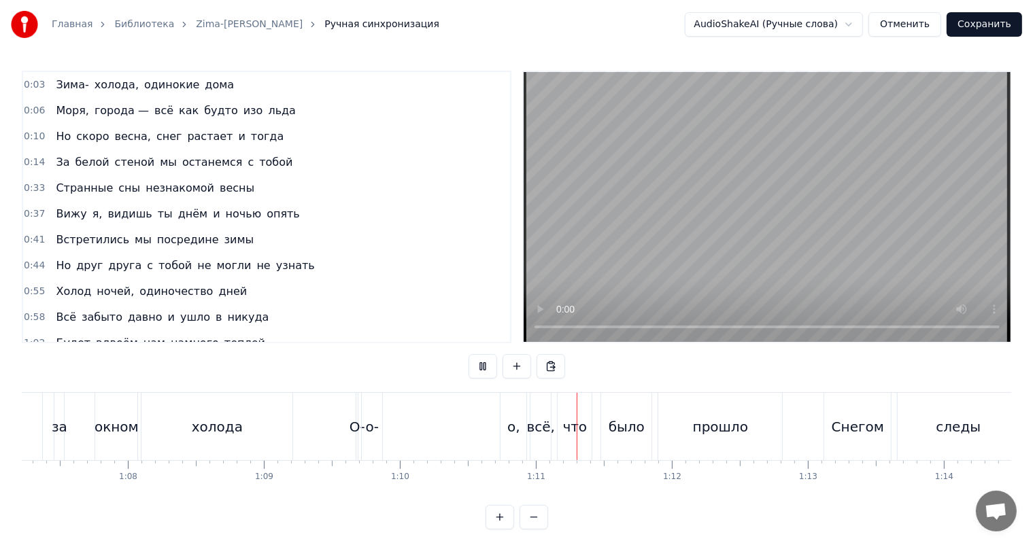
click at [753, 272] on video at bounding box center [766, 207] width 487 height 270
click at [373, 422] on div "о-" at bounding box center [372, 427] width 13 height 20
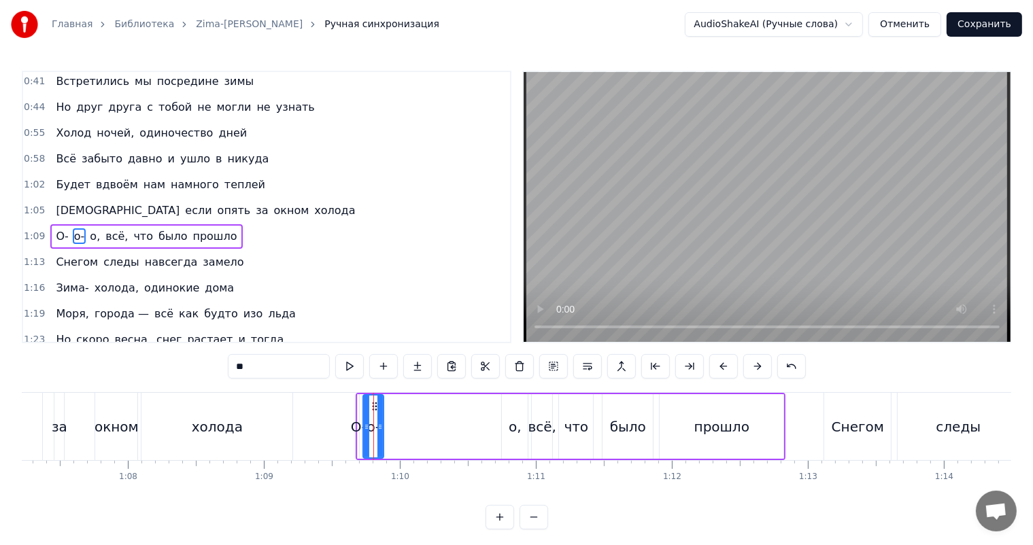
scroll to position [177, 0]
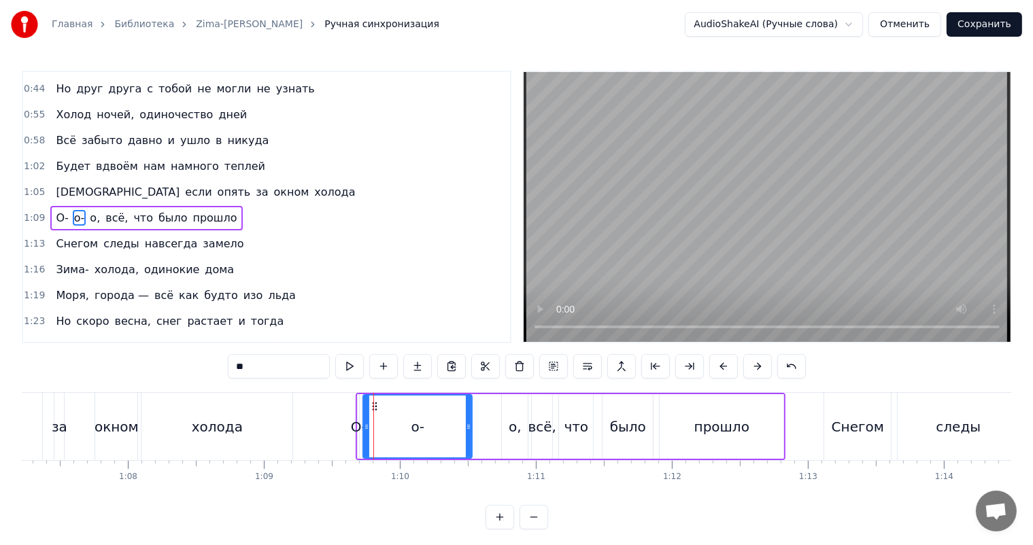
drag, startPoint x: 378, startPoint y: 413, endPoint x: 466, endPoint y: 422, distance: 88.9
click at [466, 422] on div at bounding box center [468, 427] width 5 height 62
click at [510, 417] on div "о," at bounding box center [514, 427] width 13 height 20
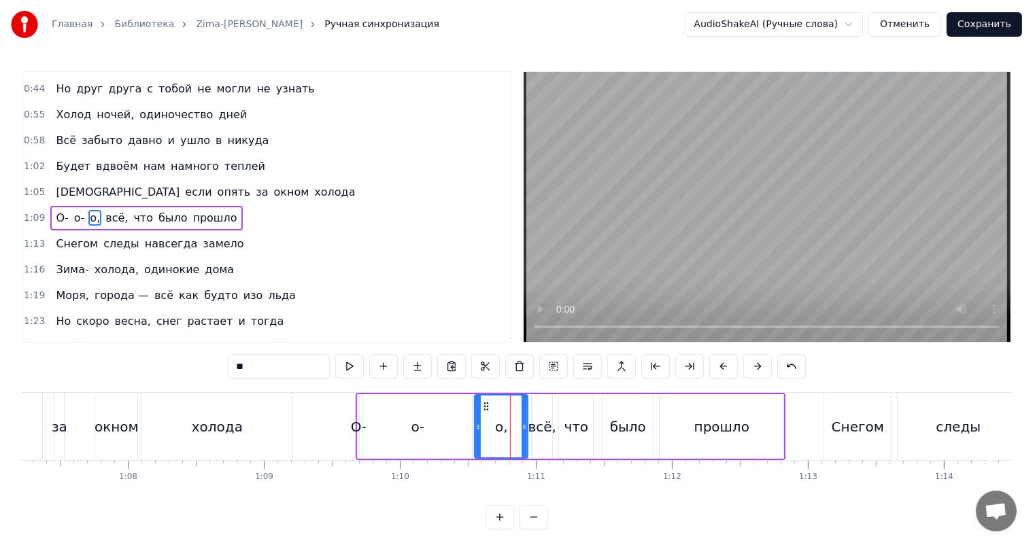
drag, startPoint x: 504, startPoint y: 419, endPoint x: 477, endPoint y: 423, distance: 27.6
click at [477, 423] on div at bounding box center [477, 427] width 5 height 62
click at [387, 428] on div "о-" at bounding box center [417, 426] width 109 height 65
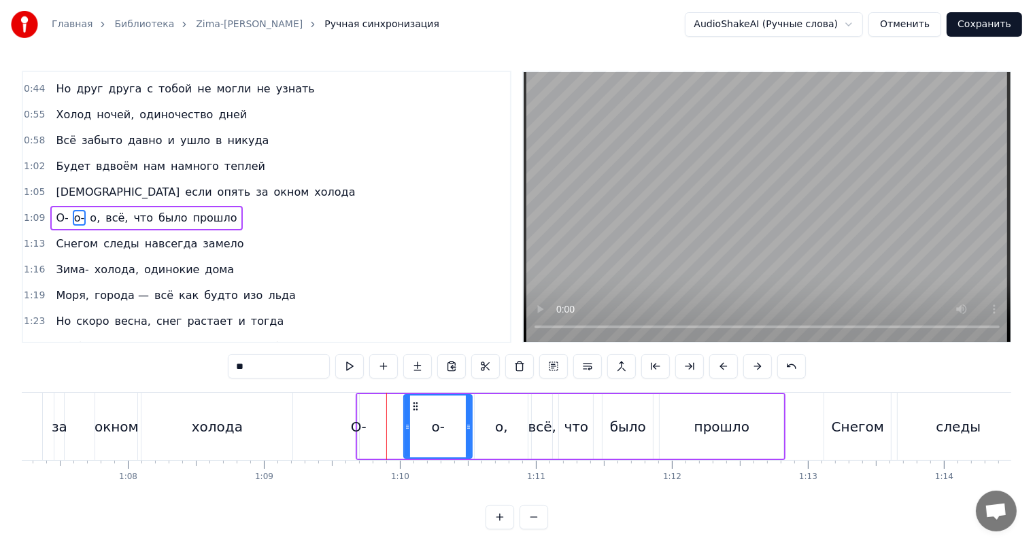
drag, startPoint x: 362, startPoint y: 421, endPoint x: 411, endPoint y: 415, distance: 48.6
click at [410, 415] on div at bounding box center [406, 427] width 5 height 62
click at [360, 423] on div "О-" at bounding box center [359, 427] width 16 height 20
type input "**"
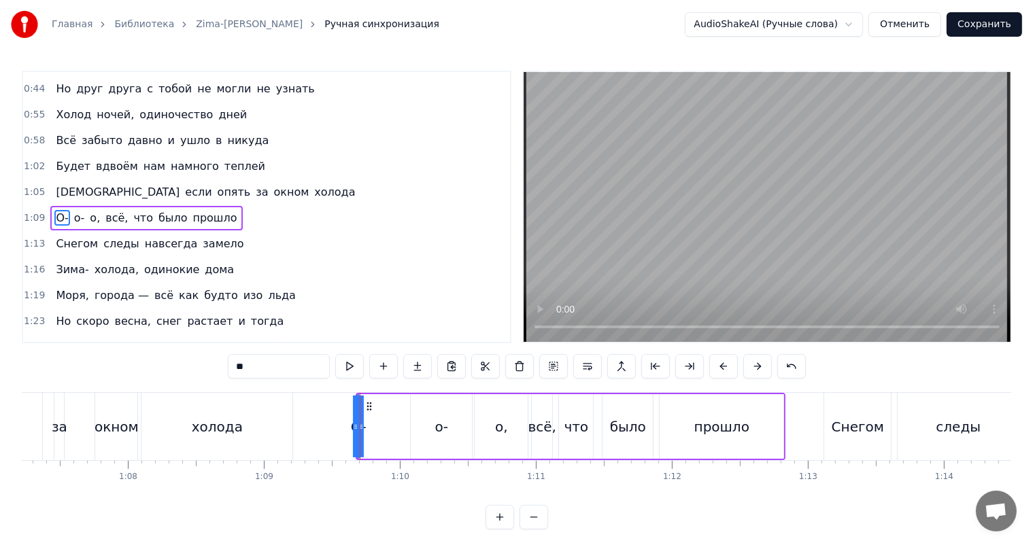
click at [360, 423] on div at bounding box center [360, 426] width 1 height 67
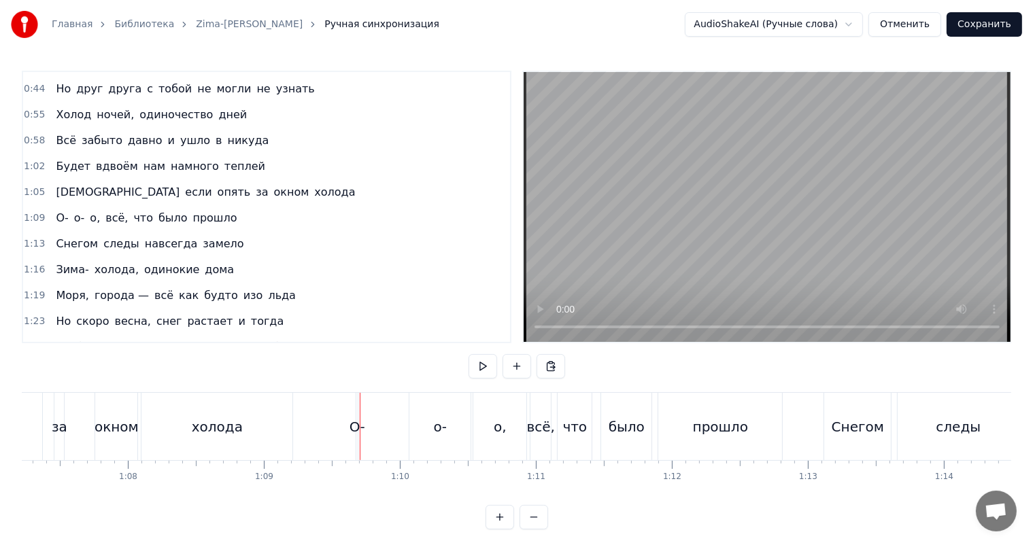
click at [358, 423] on div "О-" at bounding box center [357, 427] width 16 height 20
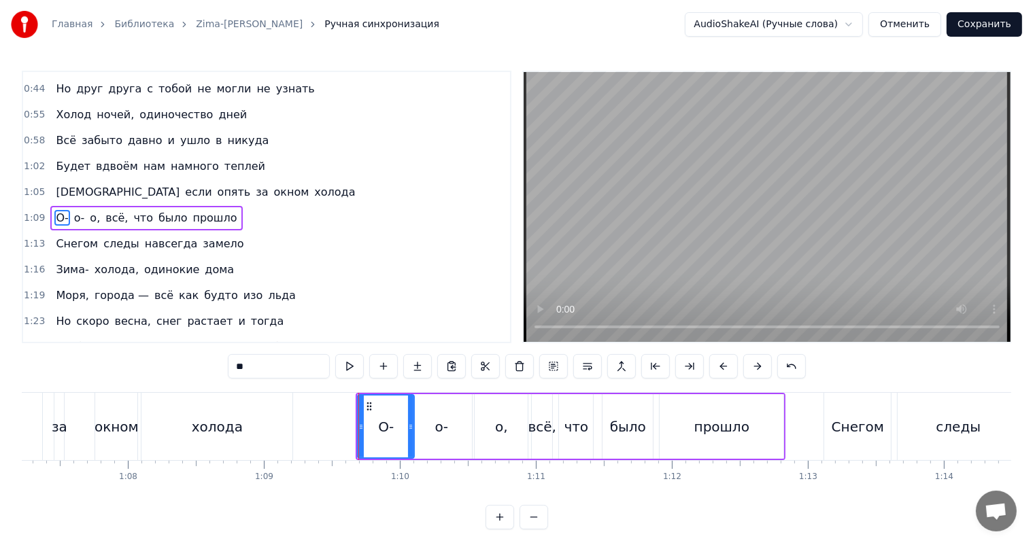
drag, startPoint x: 357, startPoint y: 424, endPoint x: 414, endPoint y: 419, distance: 57.4
click at [413, 419] on div at bounding box center [410, 427] width 5 height 62
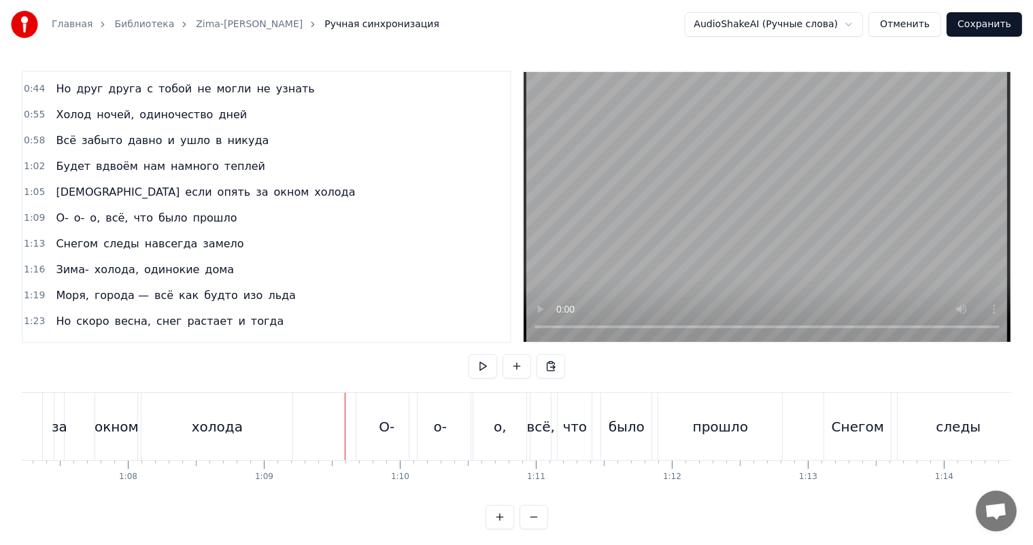
click at [691, 172] on video at bounding box center [766, 207] width 487 height 270
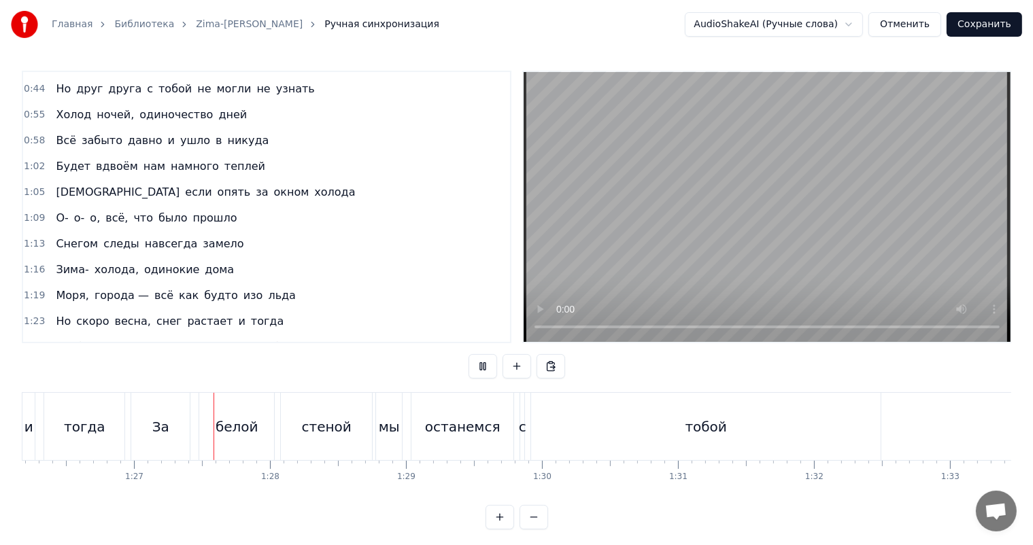
scroll to position [0, 11741]
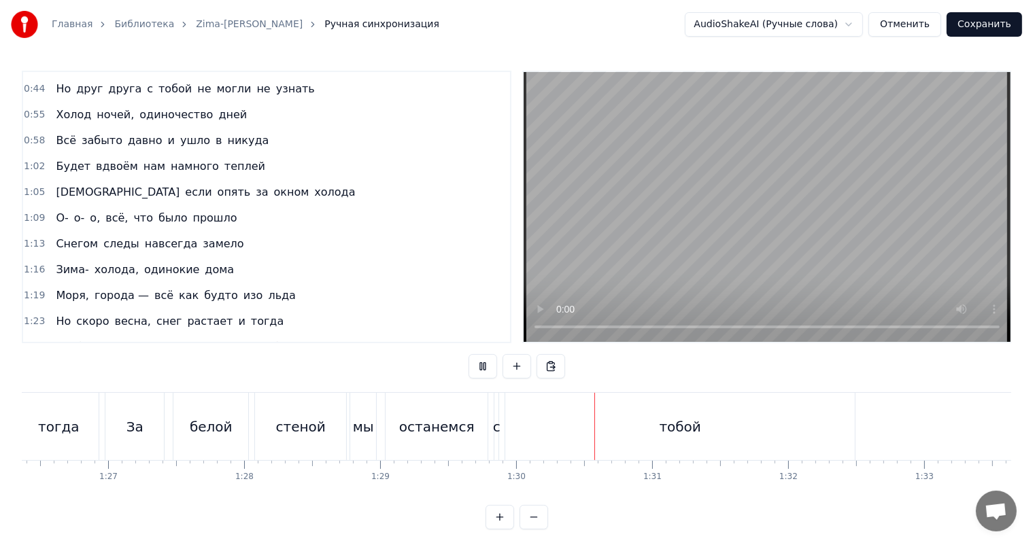
click at [707, 421] on div "тобой" at bounding box center [679, 426] width 349 height 67
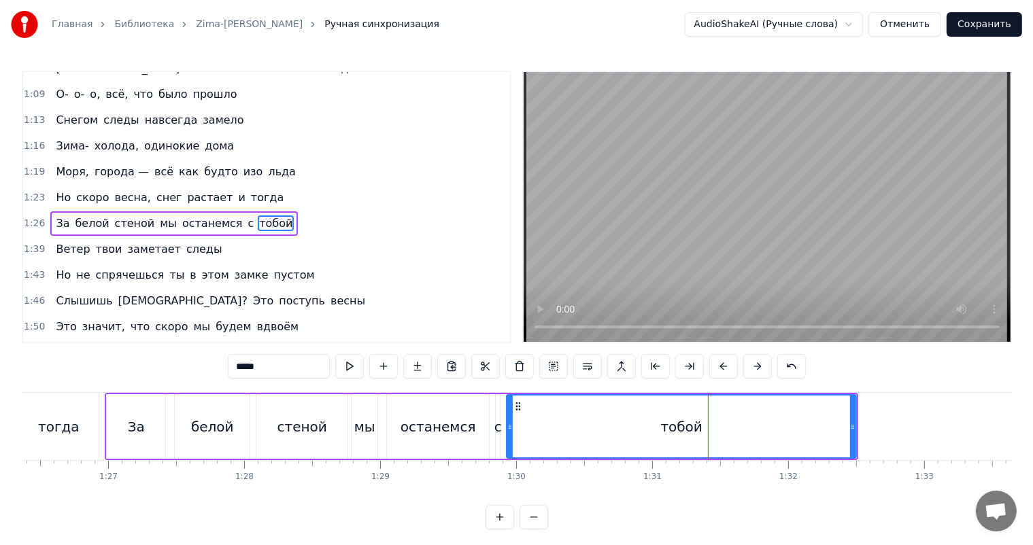
scroll to position [302, 0]
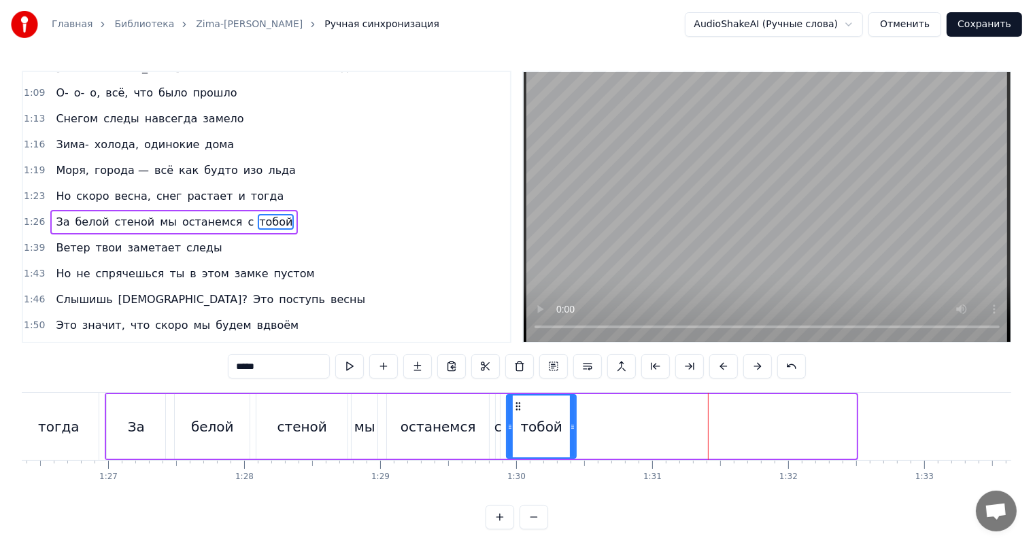
drag, startPoint x: 851, startPoint y: 424, endPoint x: 576, endPoint y: 431, distance: 275.4
click at [571, 434] on div at bounding box center [572, 427] width 5 height 62
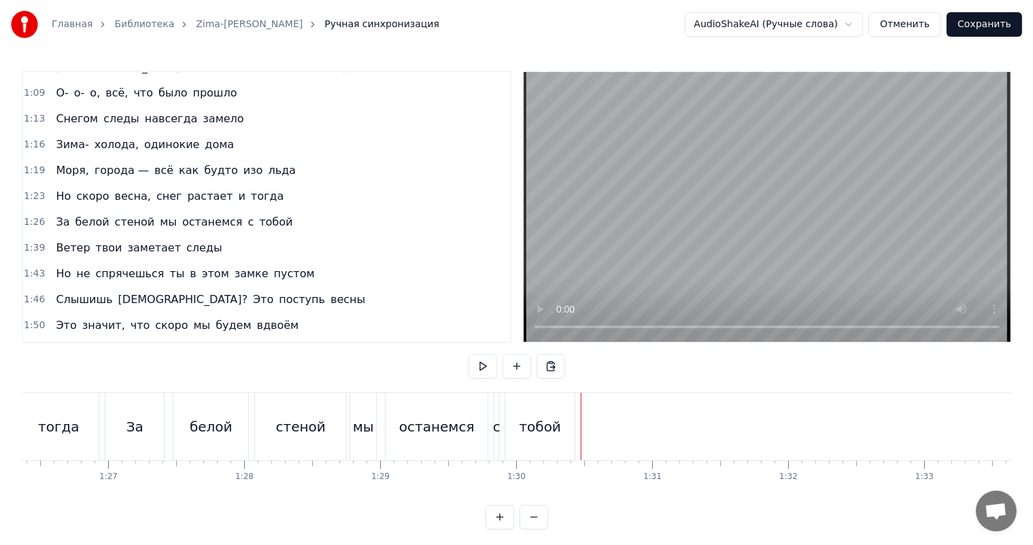
click at [563, 430] on div "тобой" at bounding box center [539, 426] width 69 height 67
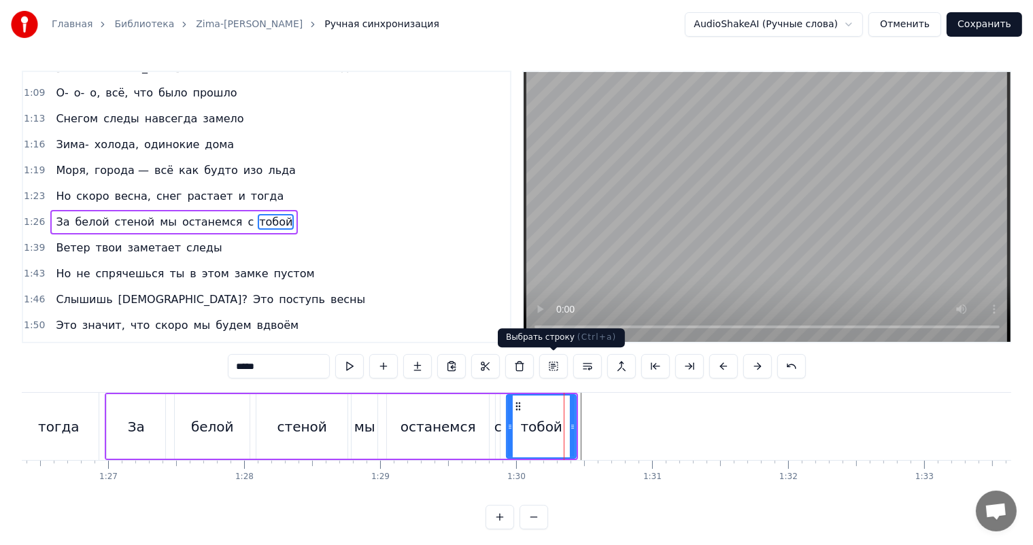
click at [707, 219] on video at bounding box center [766, 207] width 487 height 270
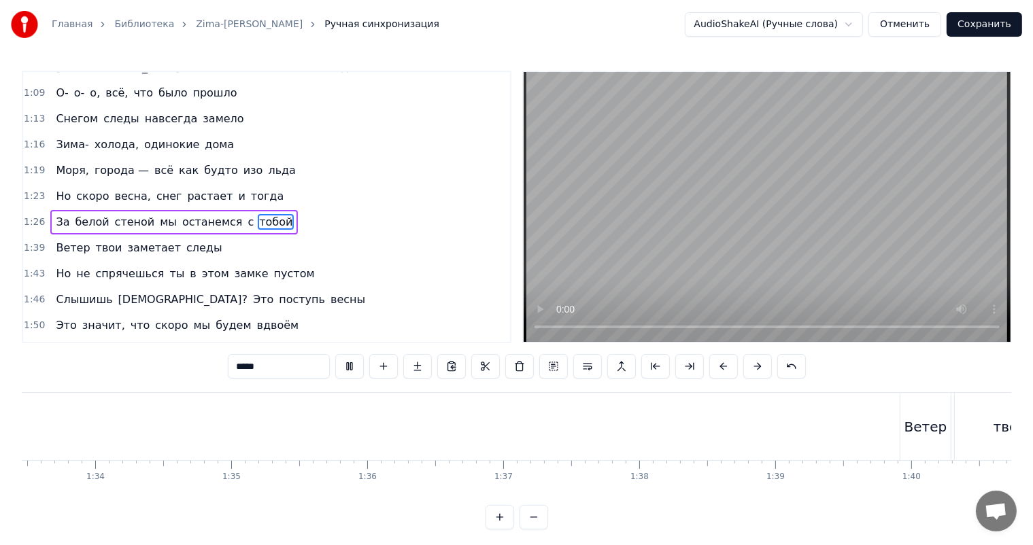
scroll to position [0, 12569]
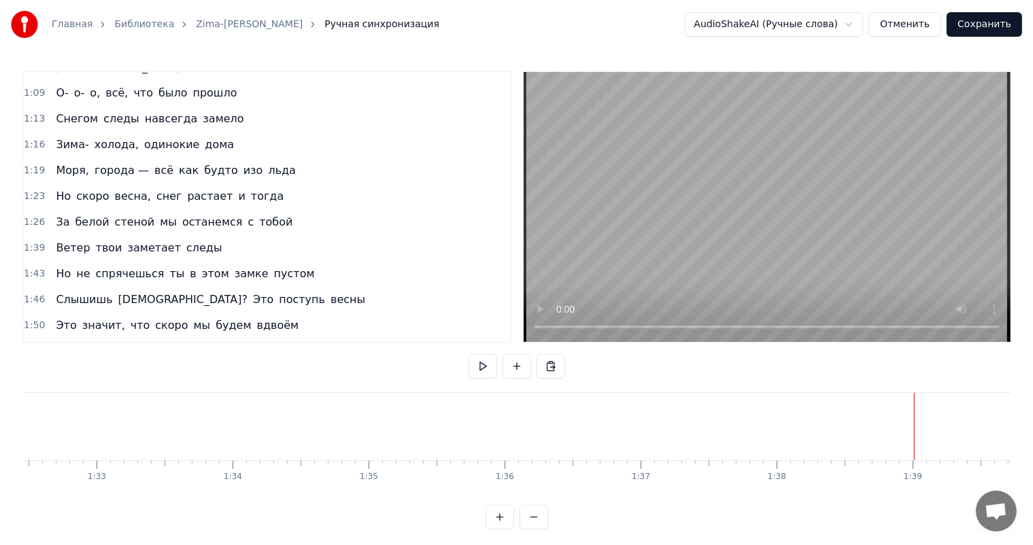
click at [791, 224] on video at bounding box center [766, 207] width 487 height 270
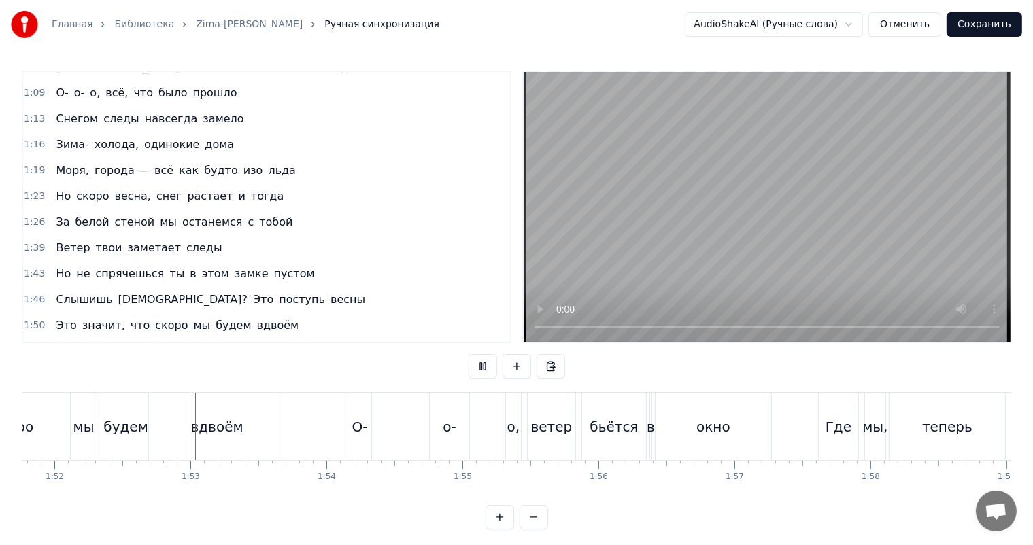
scroll to position [0, 15194]
click at [776, 264] on video at bounding box center [766, 207] width 487 height 270
click at [352, 426] on div "О-" at bounding box center [359, 427] width 16 height 20
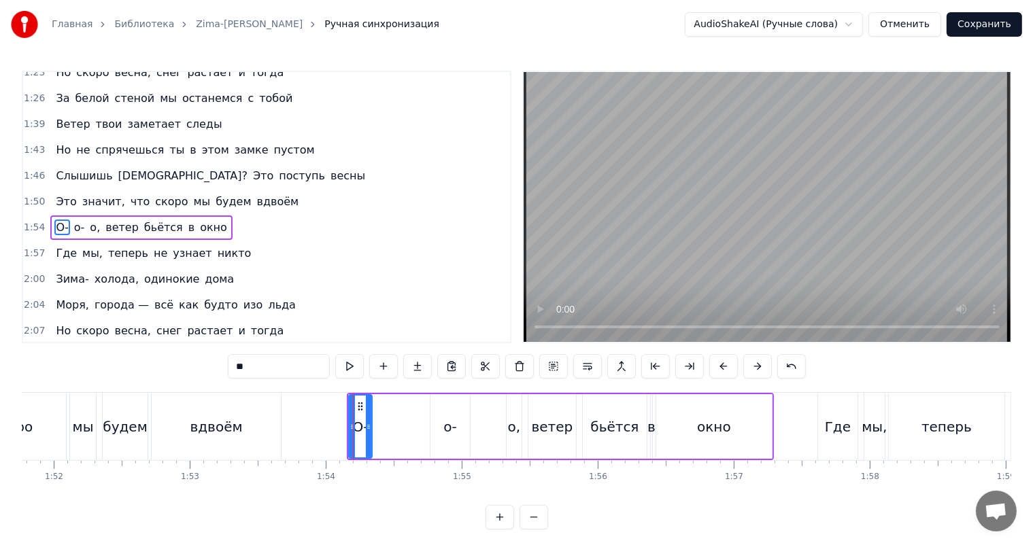
scroll to position [427, 0]
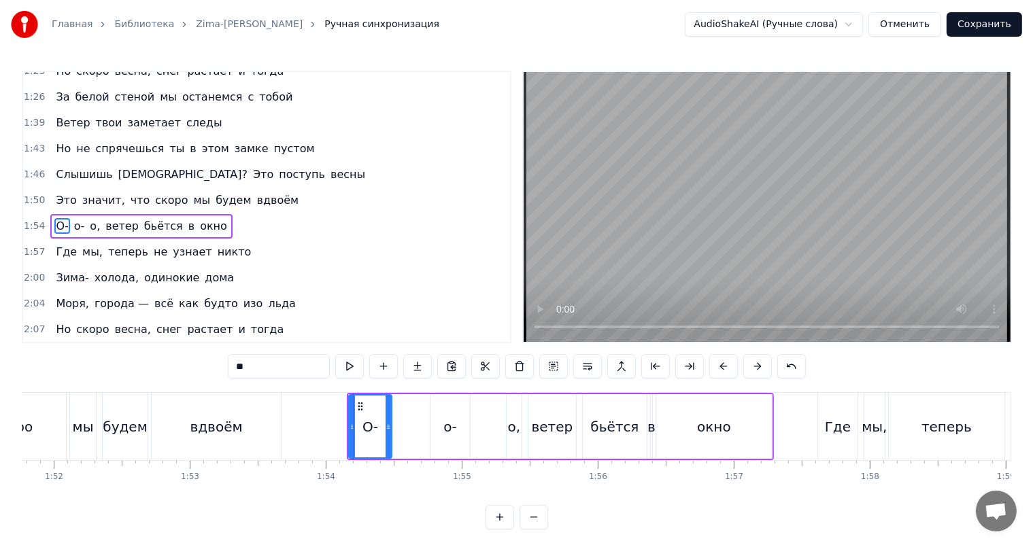
drag, startPoint x: 367, startPoint y: 420, endPoint x: 391, endPoint y: 422, distance: 23.9
click at [391, 422] on icon at bounding box center [387, 426] width 5 height 11
click at [438, 419] on div "о-" at bounding box center [449, 426] width 39 height 65
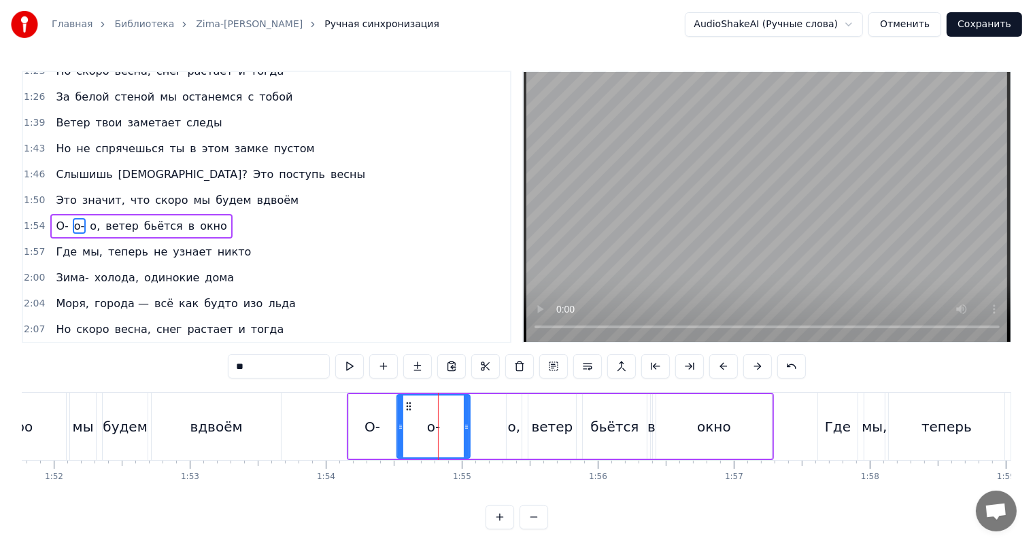
drag, startPoint x: 434, startPoint y: 418, endPoint x: 401, endPoint y: 417, distance: 33.3
click at [401, 417] on div at bounding box center [400, 427] width 5 height 62
drag, startPoint x: 466, startPoint y: 413, endPoint x: 455, endPoint y: 416, distance: 10.6
click at [455, 416] on div at bounding box center [455, 427] width 5 height 62
click at [515, 424] on div "о," at bounding box center [514, 427] width 13 height 20
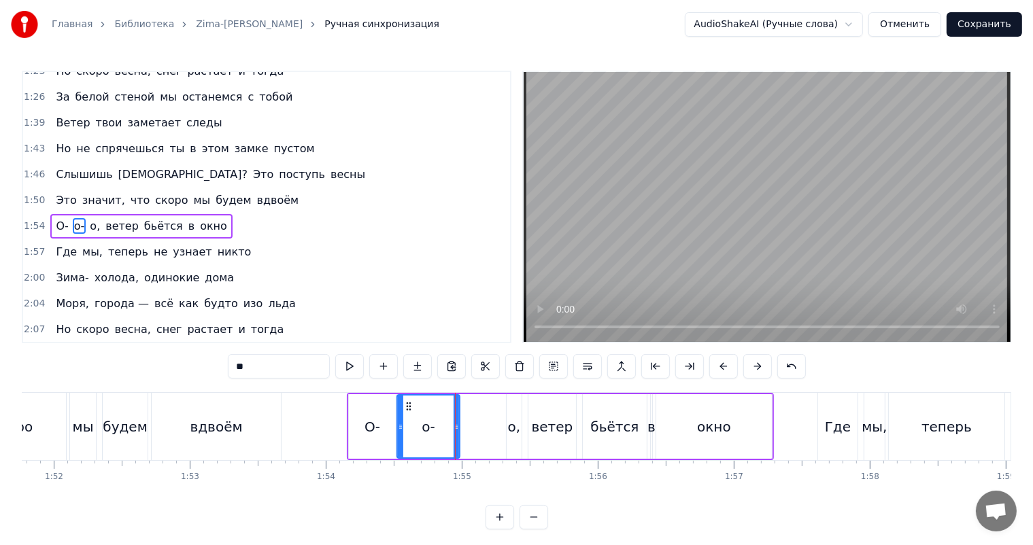
type input "**"
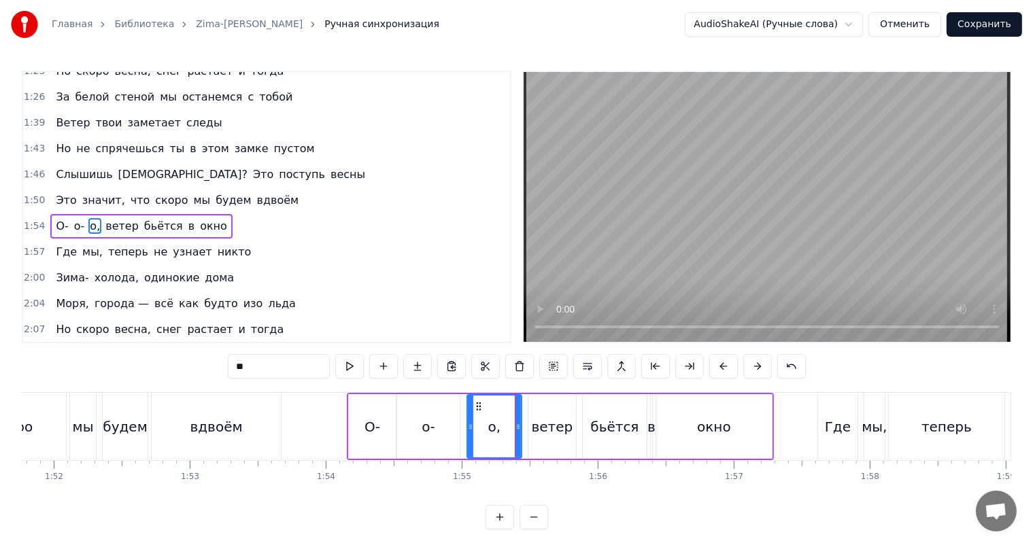
drag, startPoint x: 510, startPoint y: 426, endPoint x: 465, endPoint y: 430, distance: 45.1
click at [468, 430] on icon at bounding box center [470, 426] width 5 height 11
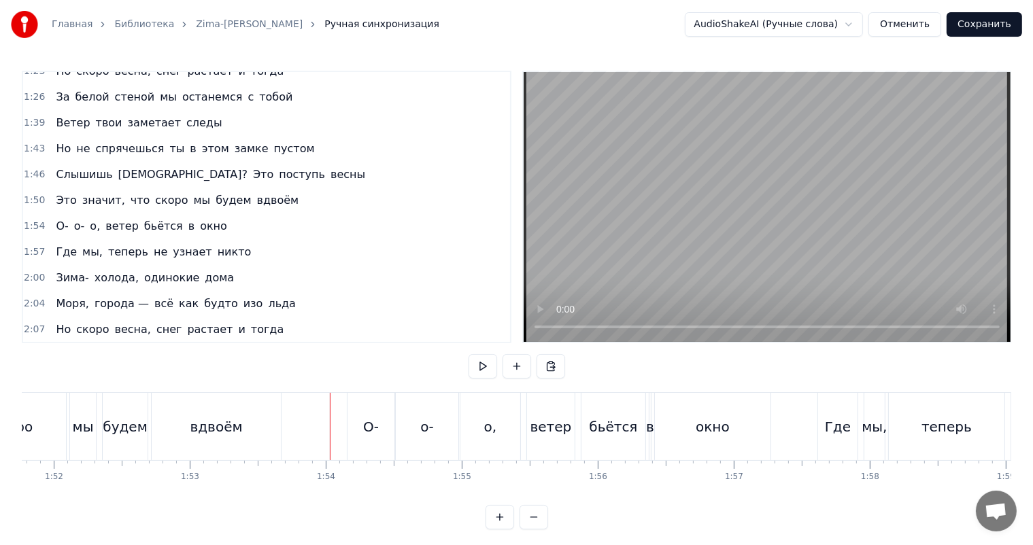
click at [324, 417] on div at bounding box center [782, 426] width 31910 height 67
click at [729, 234] on video at bounding box center [766, 207] width 487 height 270
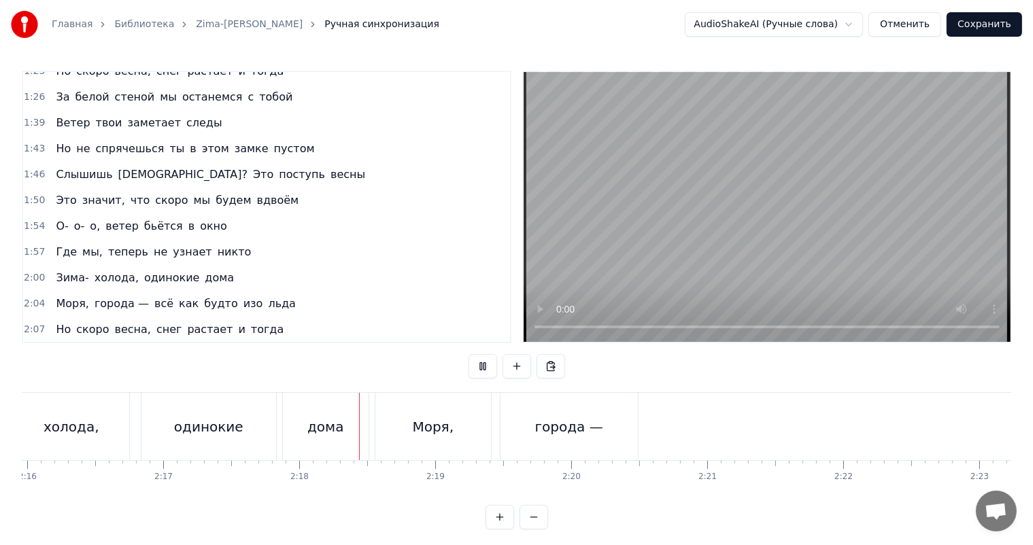
scroll to position [0, 18674]
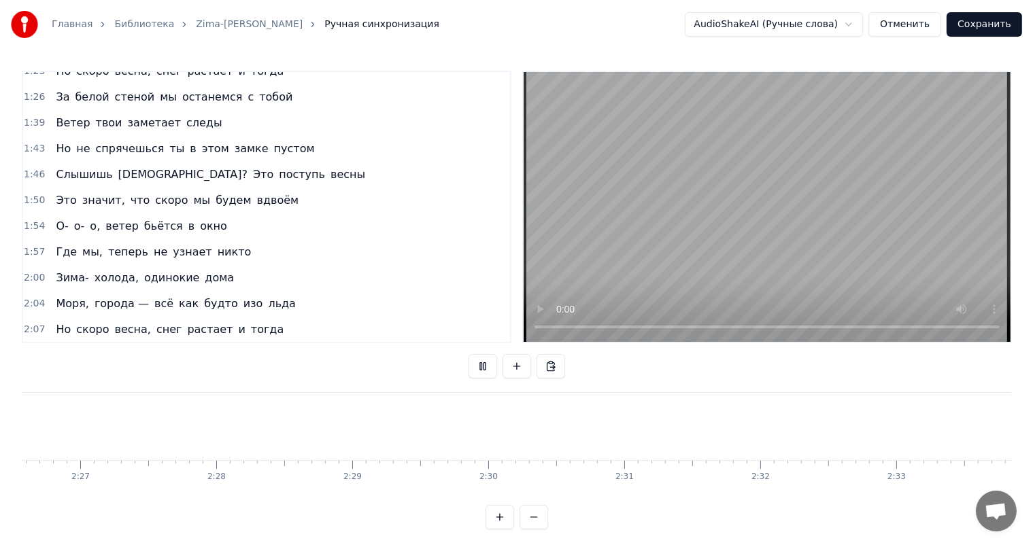
click at [771, 230] on video at bounding box center [766, 207] width 487 height 270
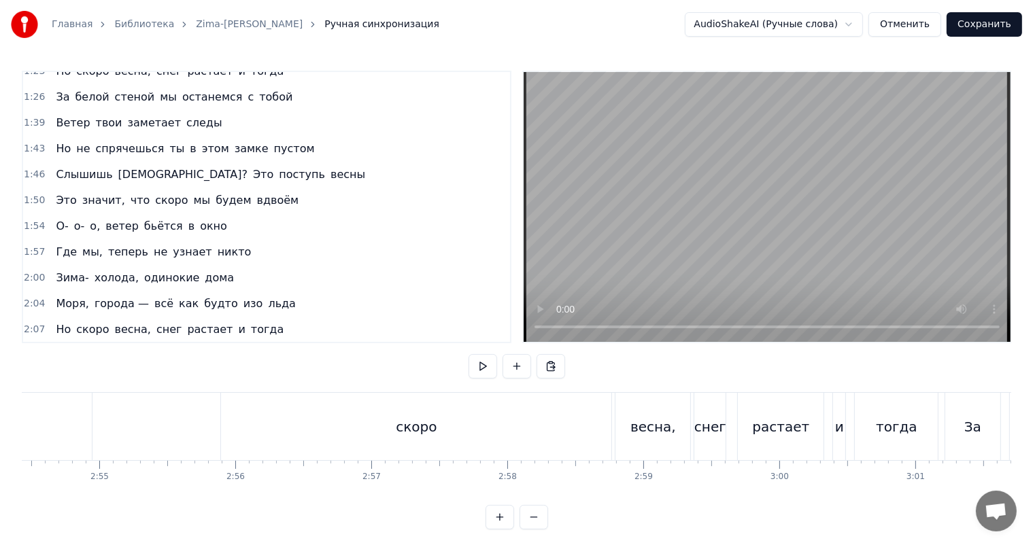
scroll to position [0, 23668]
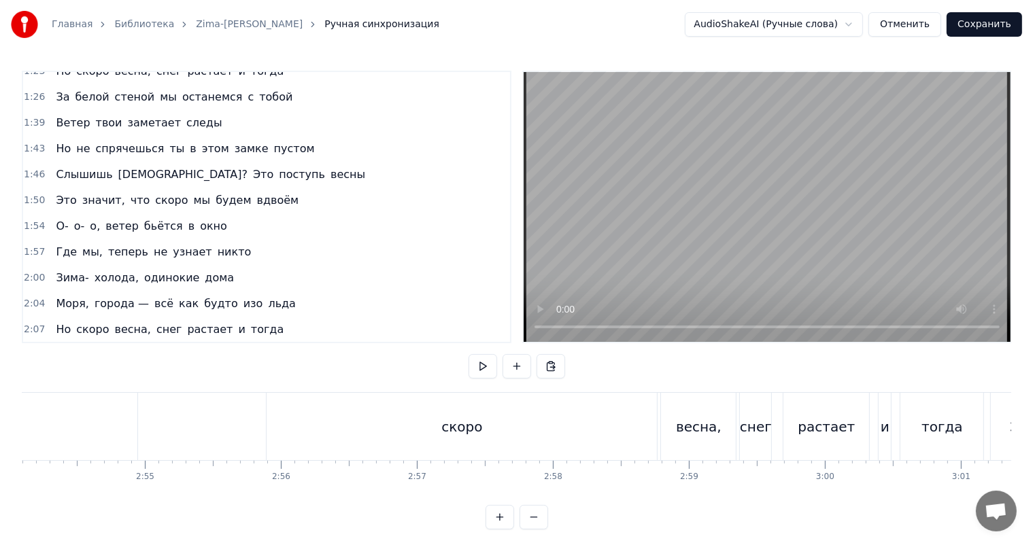
click at [589, 419] on div "скоро" at bounding box center [461, 426] width 390 height 67
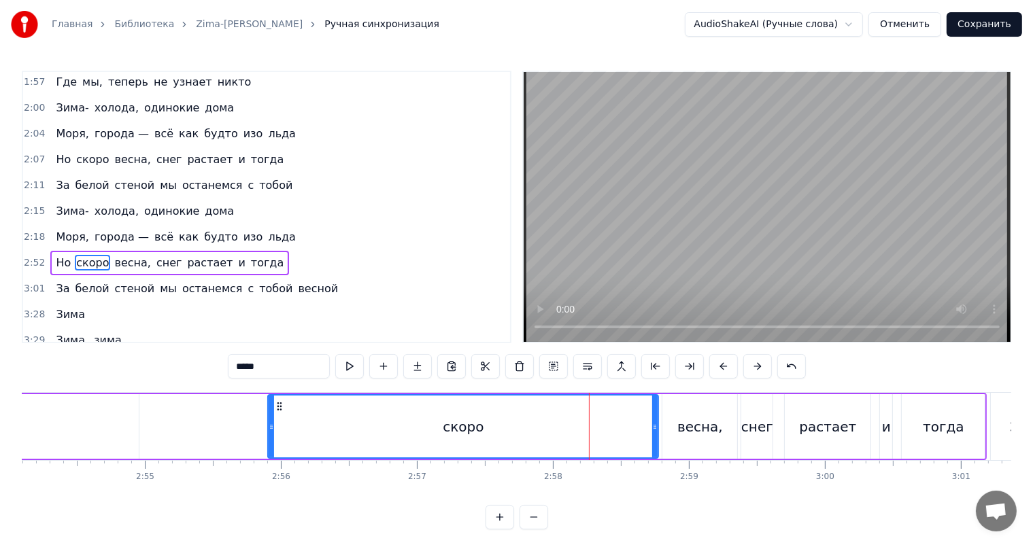
click at [833, 233] on video at bounding box center [766, 207] width 487 height 270
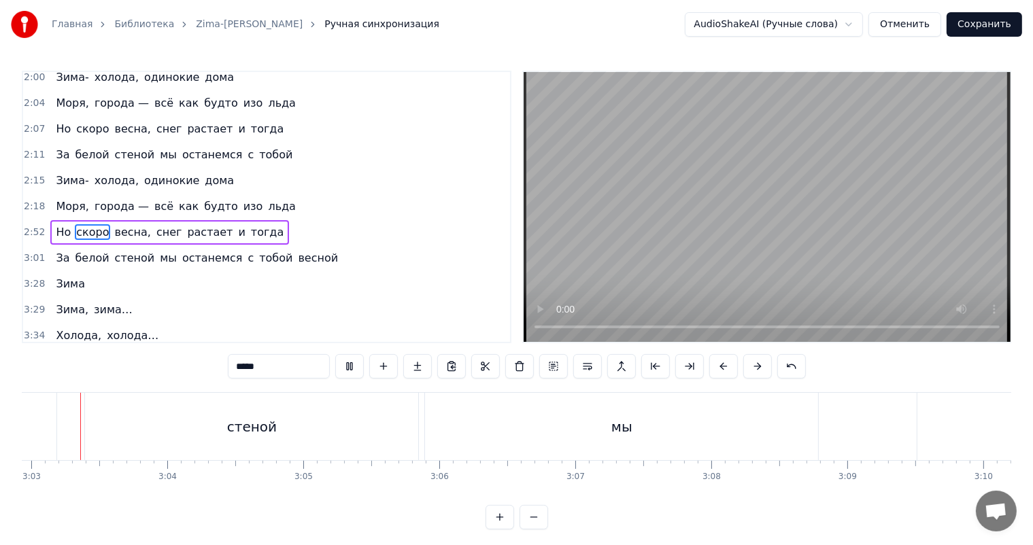
scroll to position [0, 24852]
click at [818, 243] on video at bounding box center [766, 207] width 487 height 270
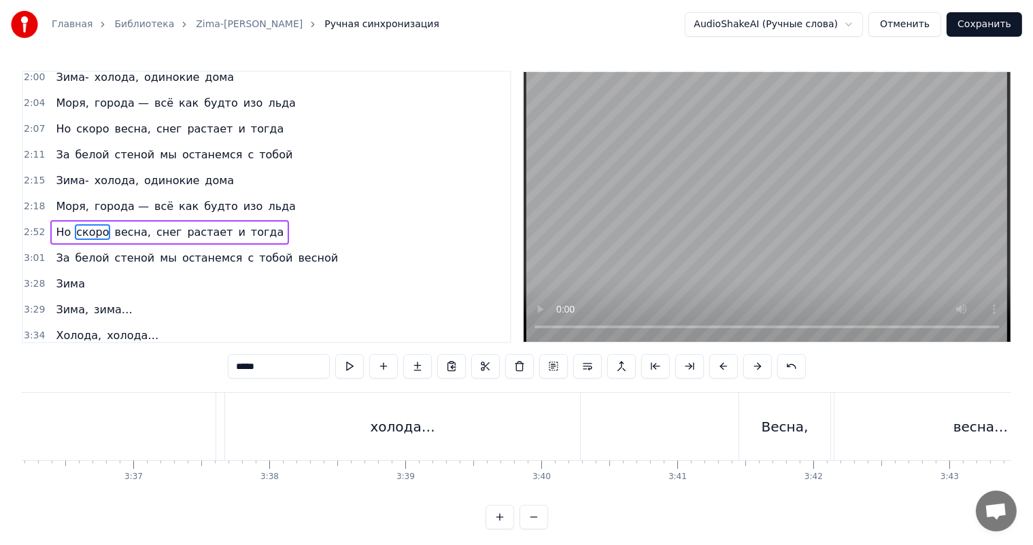
scroll to position [0, 29406]
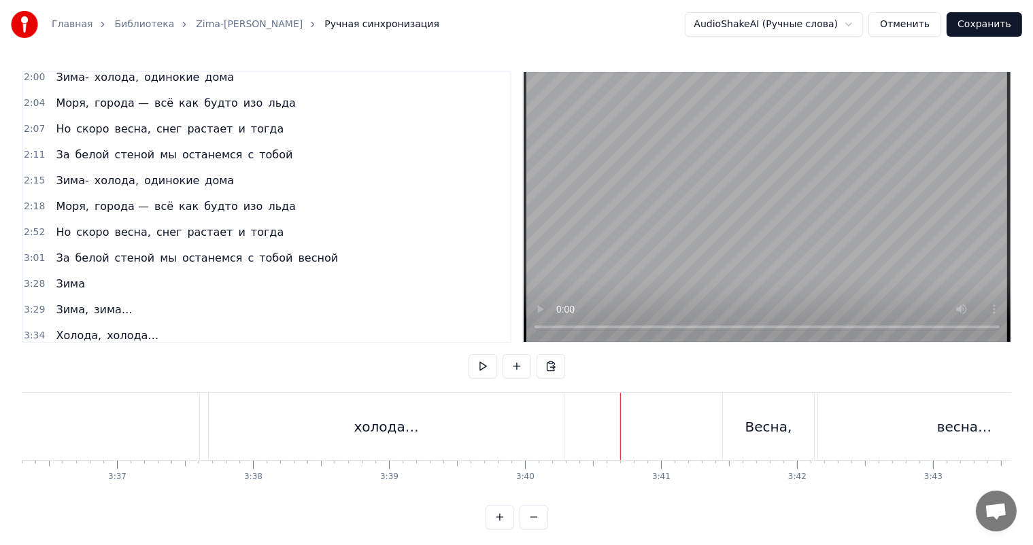
click at [839, 192] on video at bounding box center [766, 207] width 487 height 270
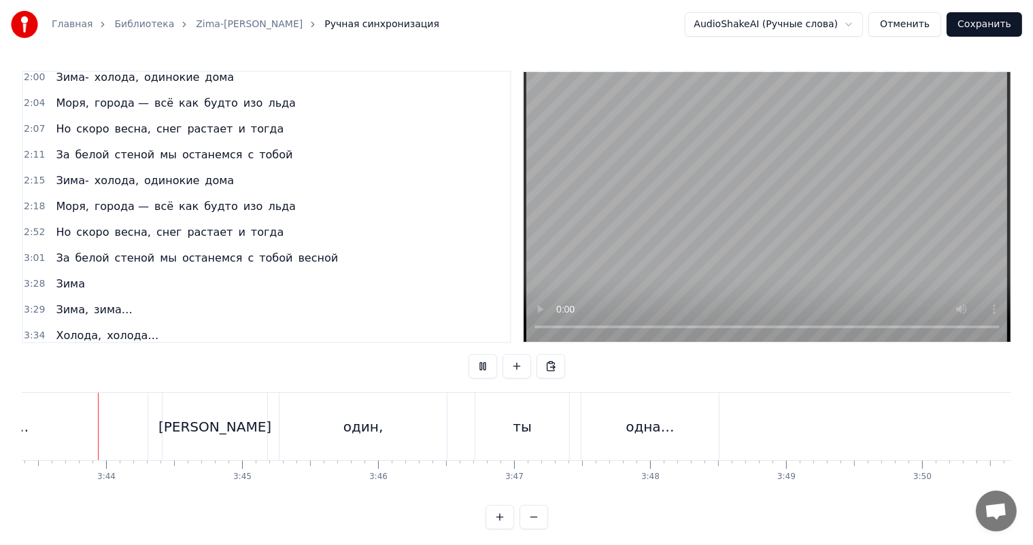
scroll to position [0, 30361]
click at [799, 243] on video at bounding box center [766, 207] width 487 height 270
click at [867, 222] on video at bounding box center [766, 207] width 487 height 270
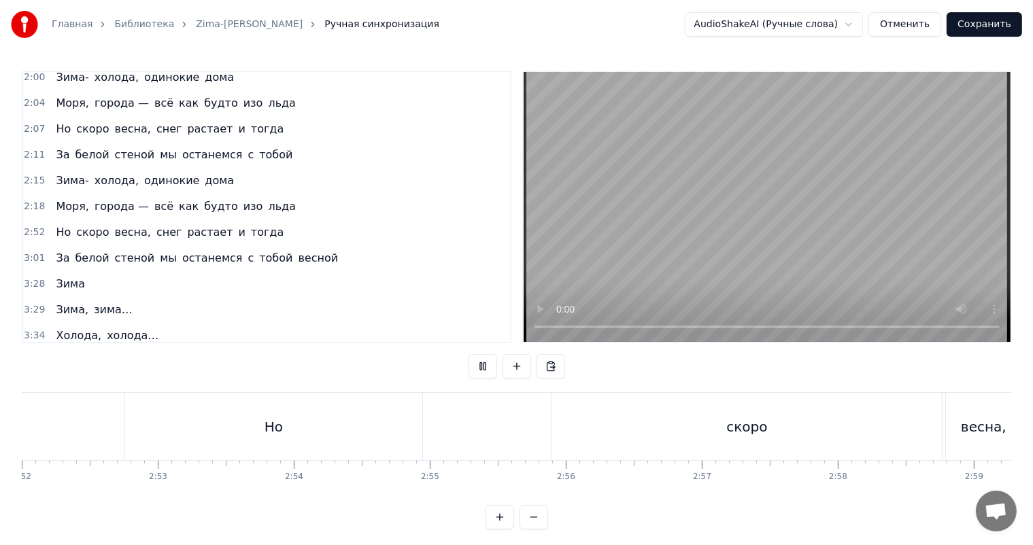
click at [838, 241] on video at bounding box center [766, 207] width 487 height 270
click at [375, 419] on div "будто" at bounding box center [572, 426] width 2650 height 67
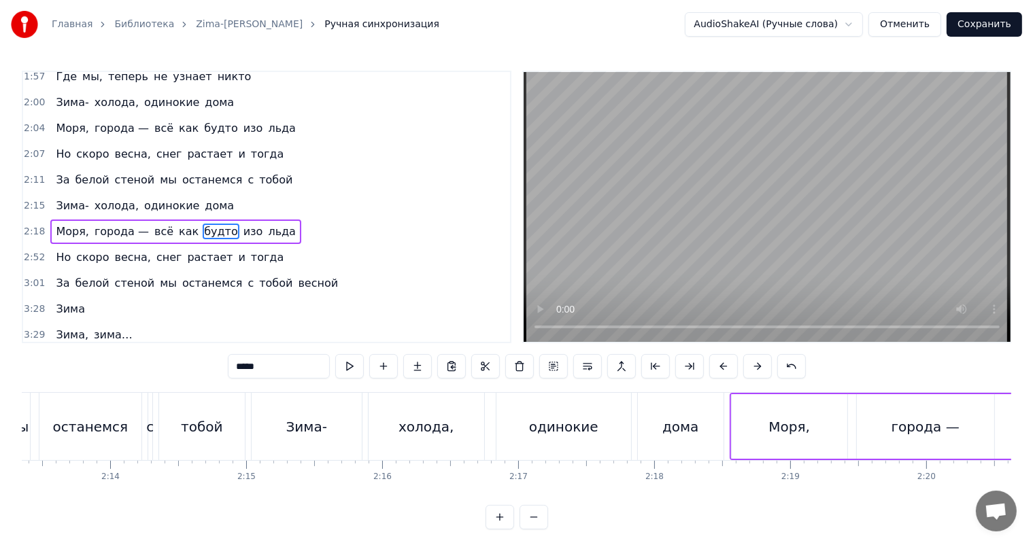
scroll to position [0, 18332]
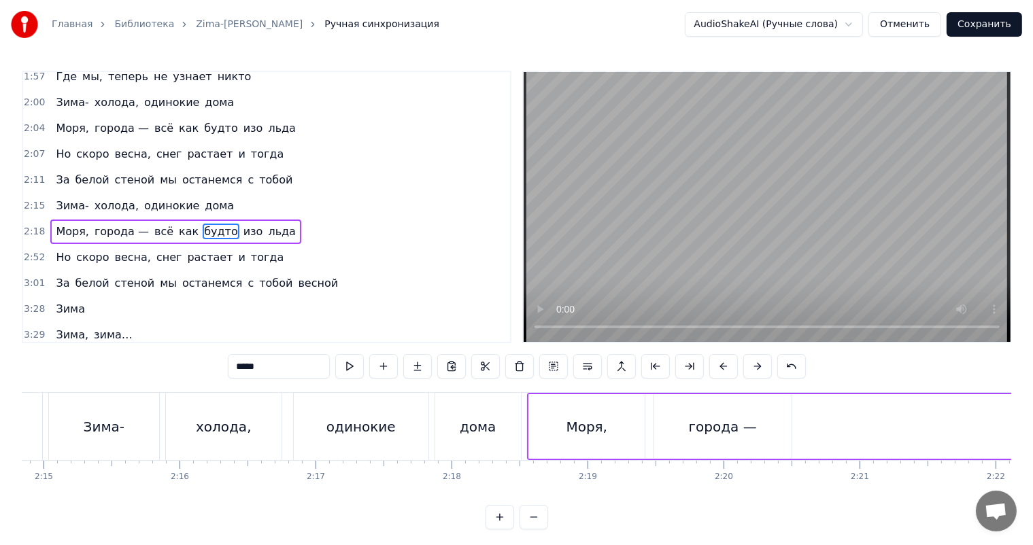
click at [557, 427] on div "Моря," at bounding box center [587, 426] width 116 height 65
type input "*****"
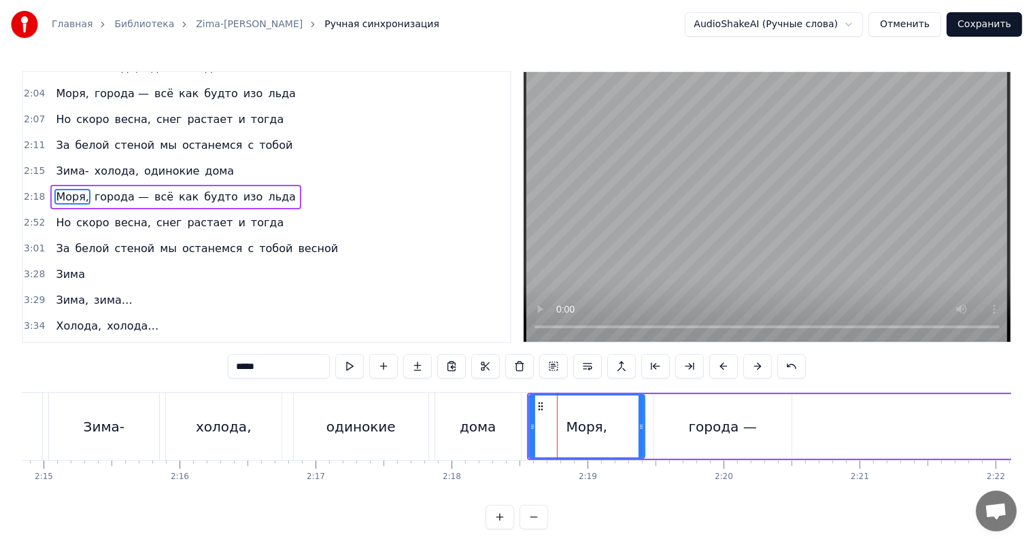
scroll to position [655, 0]
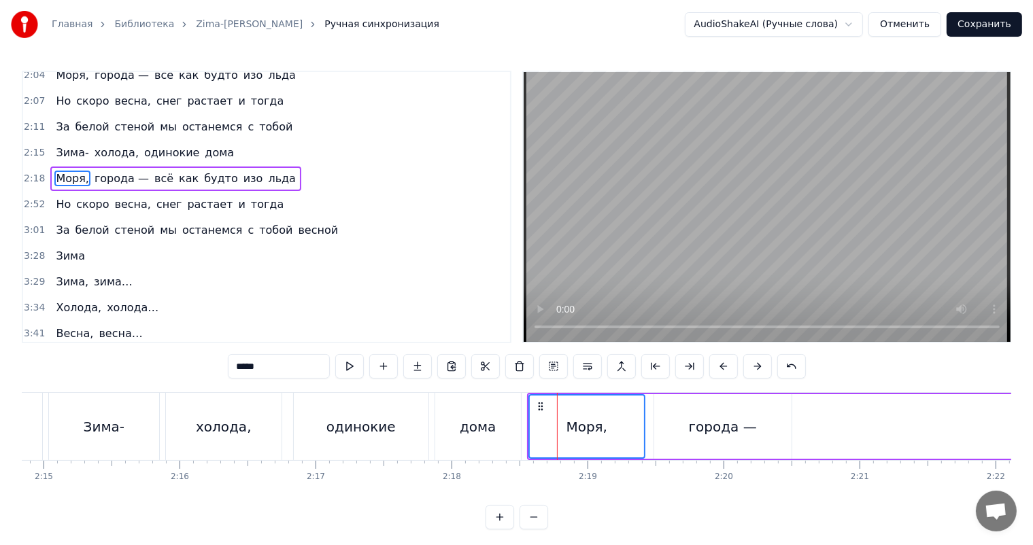
click at [33, 198] on span "2:52" at bounding box center [34, 205] width 21 height 14
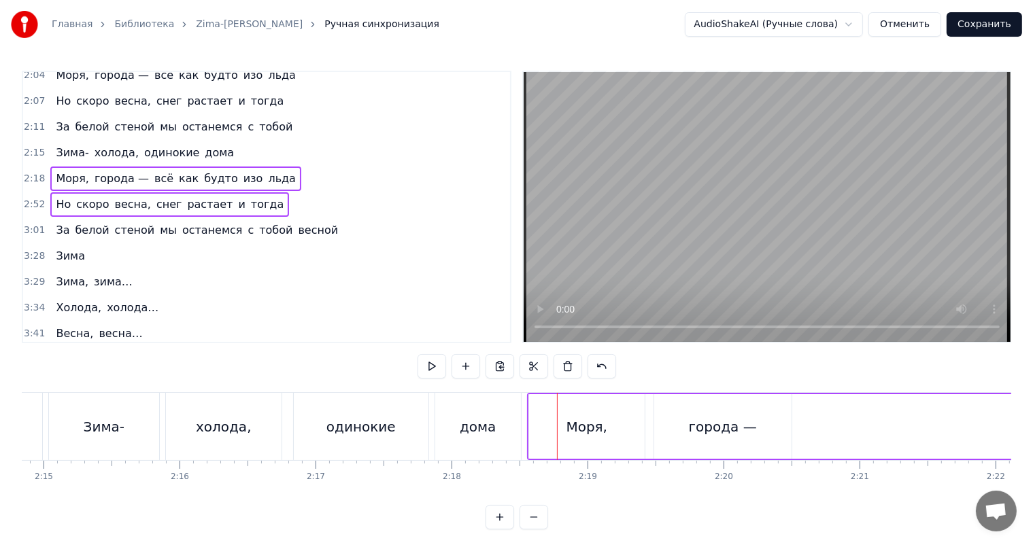
click at [35, 224] on span "3:01" at bounding box center [34, 231] width 21 height 14
click at [29, 249] on span "3:28" at bounding box center [34, 256] width 21 height 14
click at [30, 275] on span "3:29" at bounding box center [34, 282] width 21 height 14
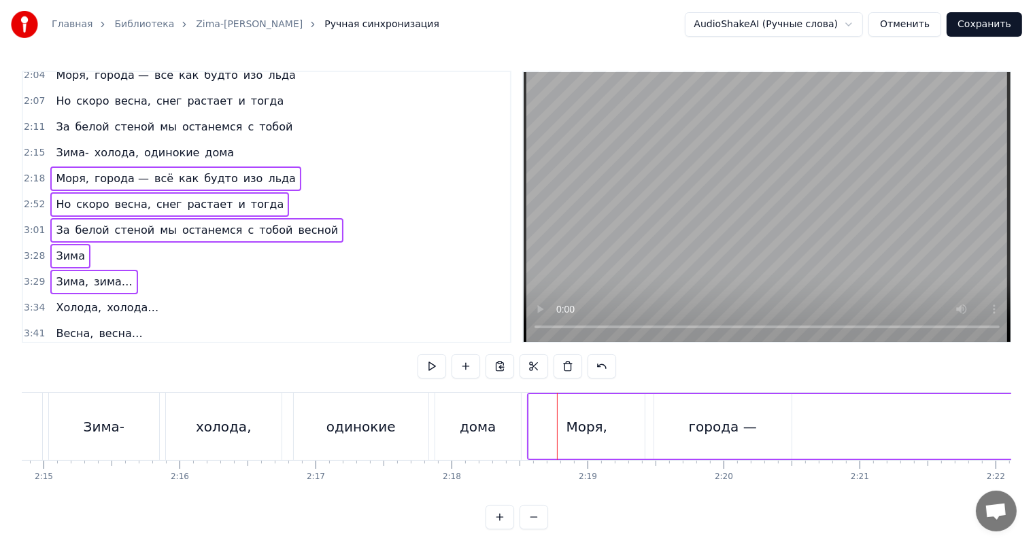
click at [29, 301] on span "3:34" at bounding box center [34, 308] width 21 height 14
click at [31, 327] on span "3:41" at bounding box center [34, 334] width 21 height 14
click at [27, 353] on span "3:44" at bounding box center [34, 360] width 21 height 14
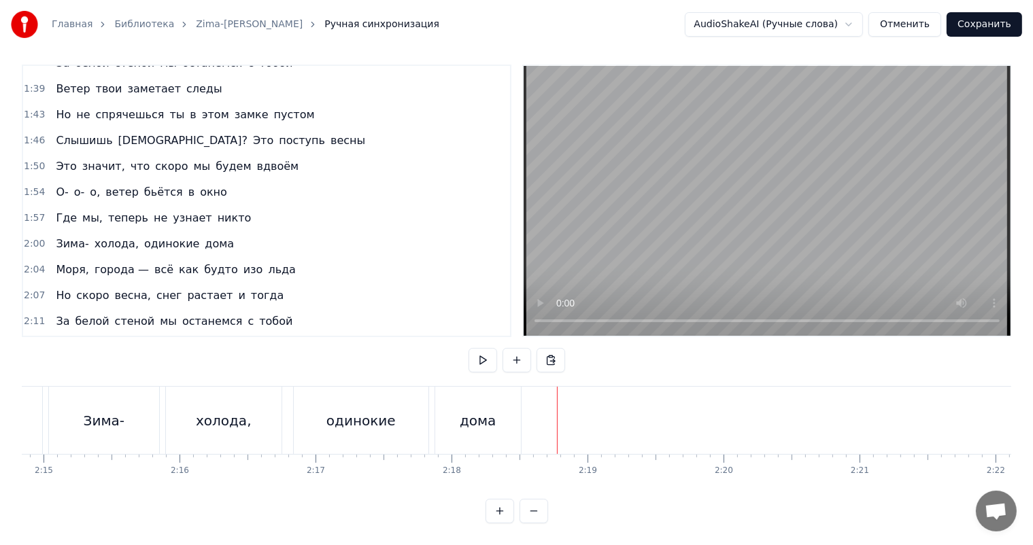
scroll to position [18, 0]
click at [29, 341] on span "2:15" at bounding box center [34, 348] width 21 height 14
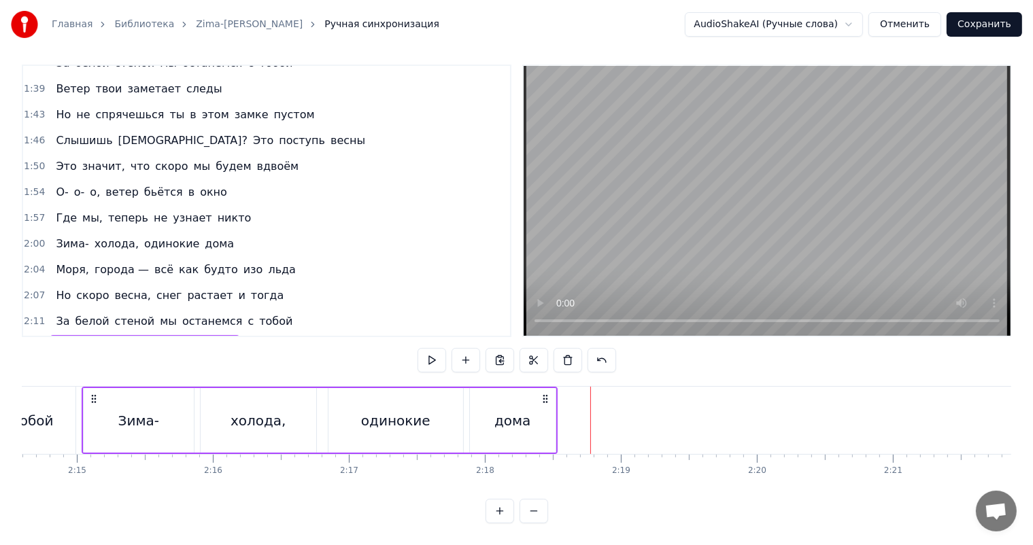
scroll to position [0, 18289]
click at [479, 373] on div "0:03 Зима- холода, одинокие дома 0:06 Моря, города — всё как будто изо льда 0:1…" at bounding box center [516, 294] width 989 height 459
click at [507, 394] on div "дома" at bounding box center [522, 420] width 86 height 65
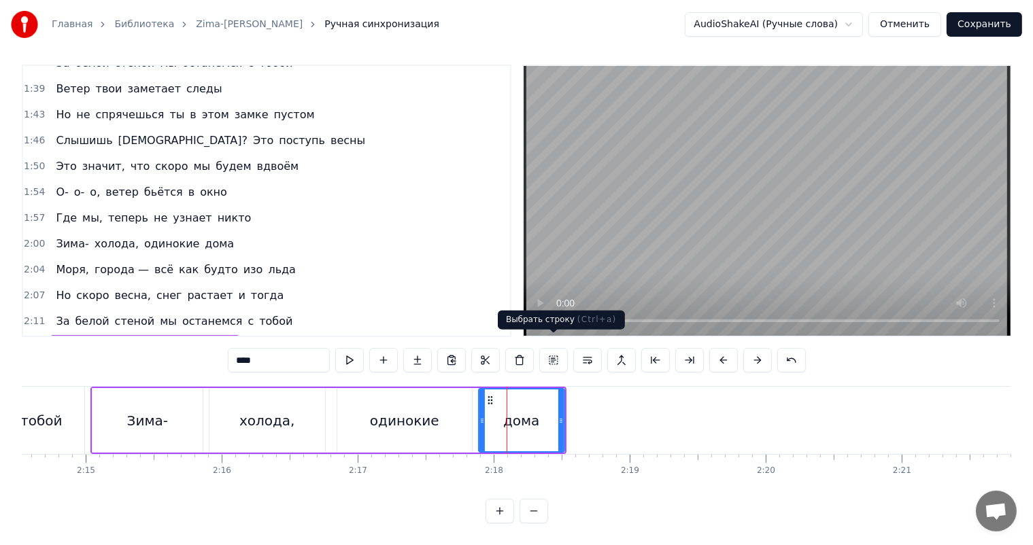
click at [615, 247] on video at bounding box center [766, 201] width 487 height 270
click at [31, 263] on span "2:04" at bounding box center [34, 270] width 21 height 14
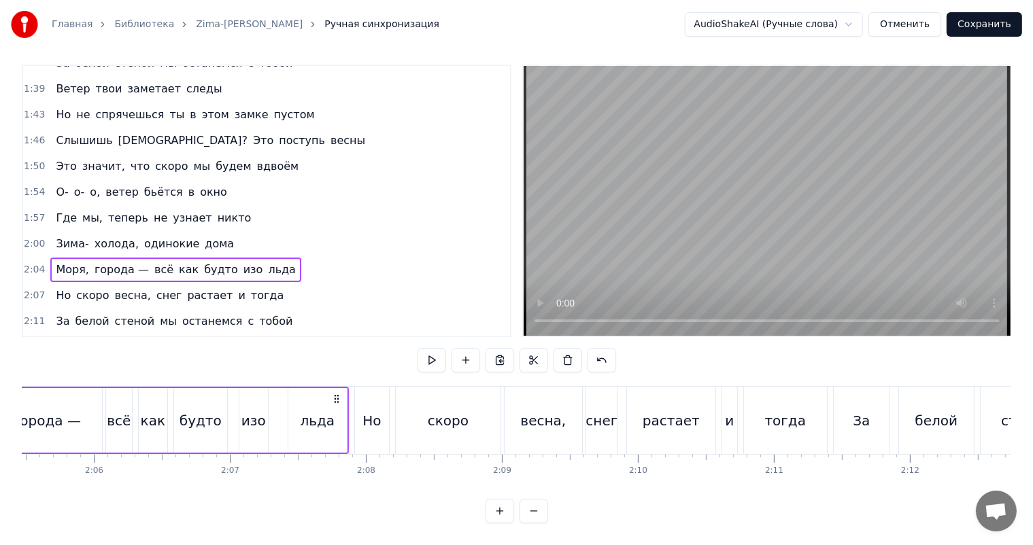
click at [33, 341] on span "2:15" at bounding box center [34, 348] width 21 height 14
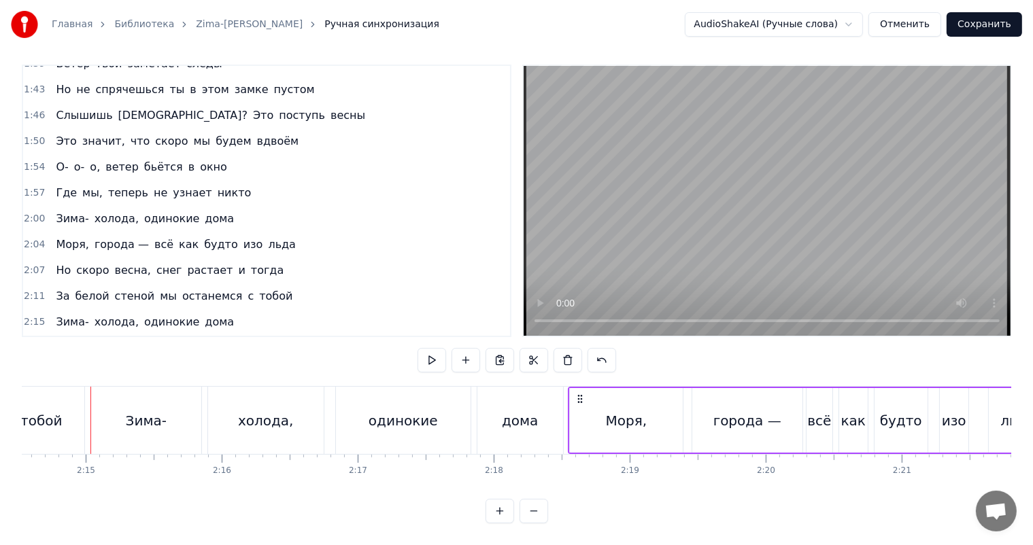
drag, startPoint x: 101, startPoint y: 385, endPoint x: 578, endPoint y: 376, distance: 477.3
click at [578, 387] on div "Моря, города — всё как будто изо льда" at bounding box center [807, 420] width 481 height 67
click at [35, 264] on span "2:07" at bounding box center [34, 271] width 21 height 14
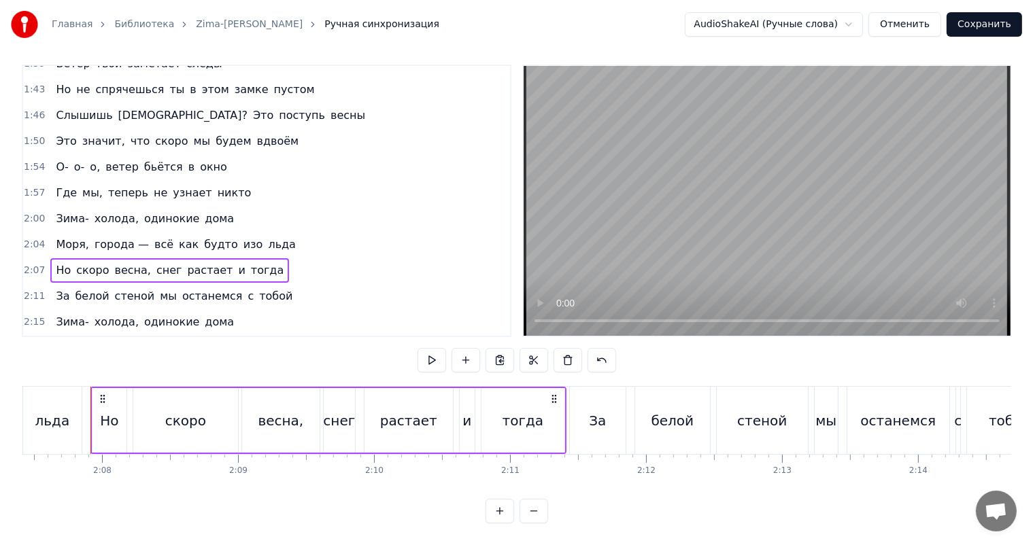
click at [29, 341] on span "2:18" at bounding box center [34, 348] width 21 height 14
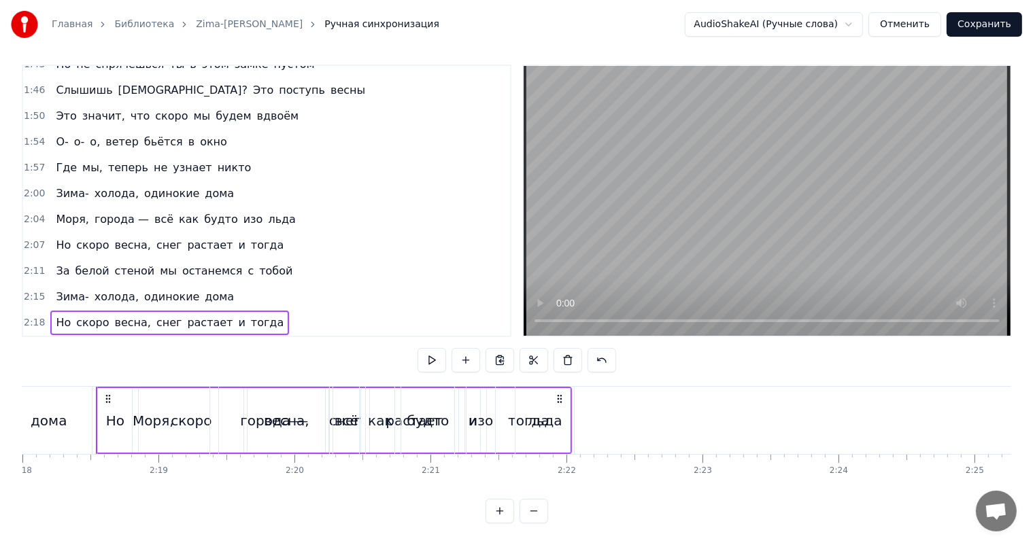
scroll to position [0, 18767]
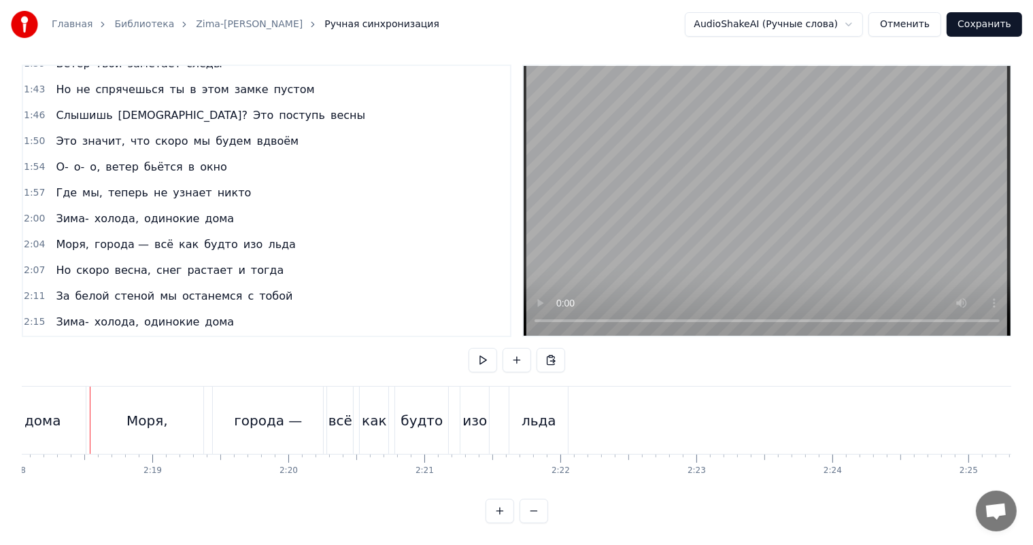
click at [29, 341] on span "2:18" at bounding box center [34, 348] width 21 height 14
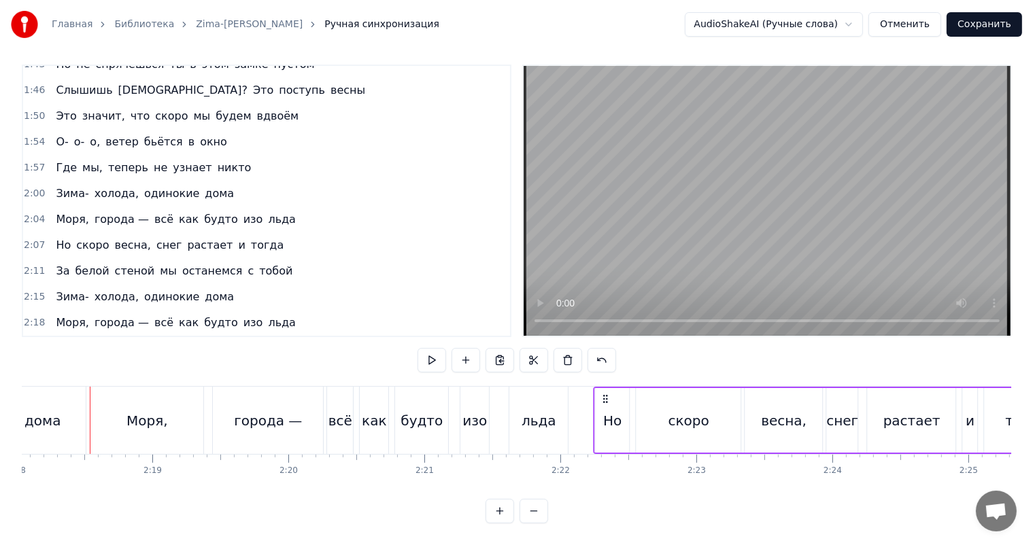
drag, startPoint x: 99, startPoint y: 384, endPoint x: 602, endPoint y: 385, distance: 503.0
click at [602, 394] on icon at bounding box center [605, 399] width 11 height 11
drag, startPoint x: 489, startPoint y: 394, endPoint x: 508, endPoint y: 381, distance: 23.0
click at [489, 394] on div "Моря, города — всё как будто изо льда" at bounding box center [330, 420] width 481 height 67
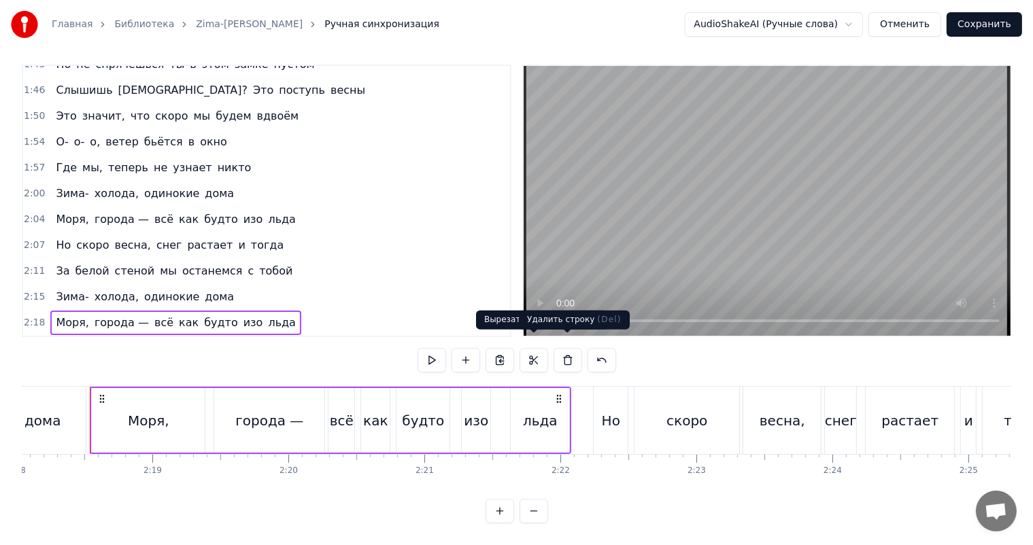
click at [718, 214] on video at bounding box center [766, 201] width 487 height 270
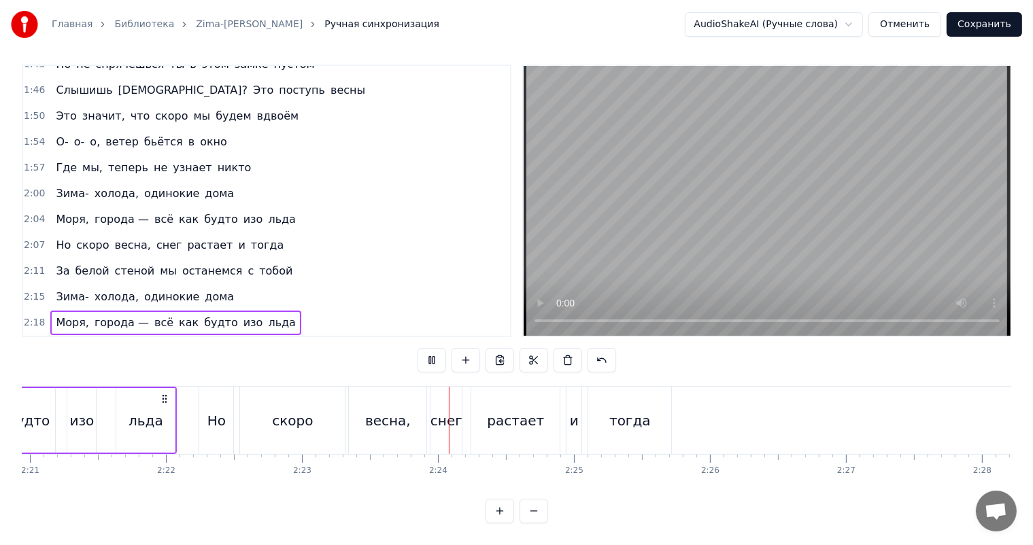
scroll to position [0, 19174]
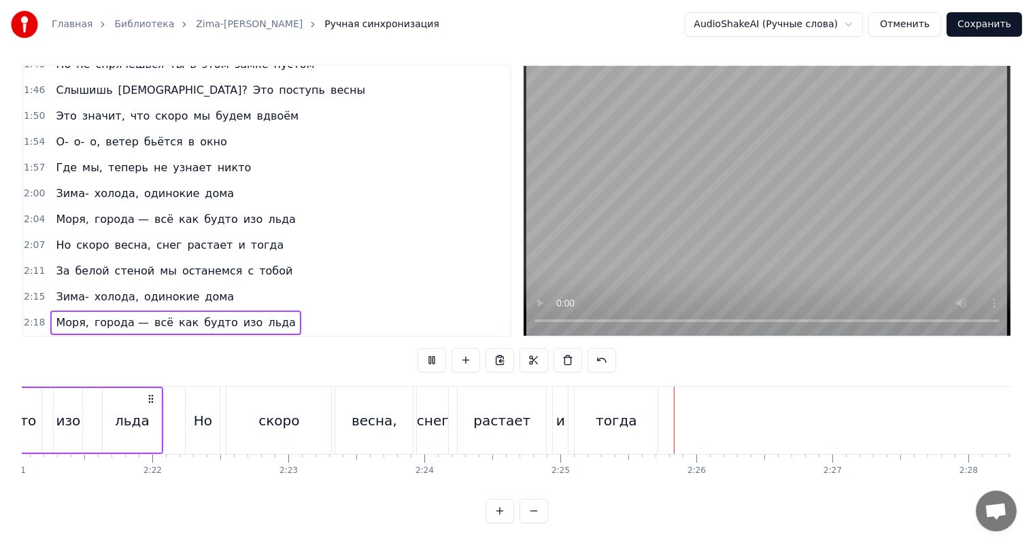
click at [726, 242] on video at bounding box center [766, 201] width 487 height 270
click at [38, 264] on span "2:11" at bounding box center [34, 271] width 21 height 14
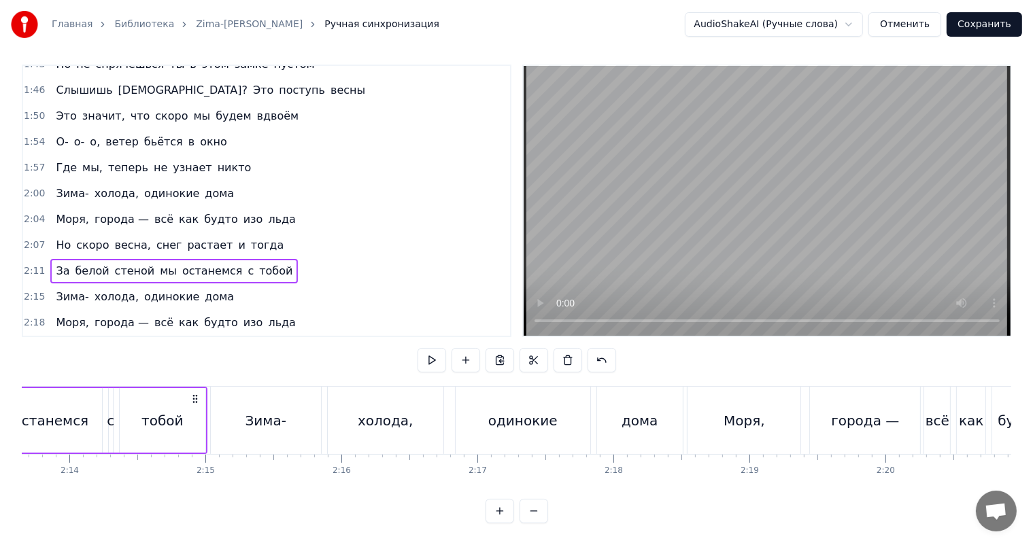
click at [24, 342] on span "2:22" at bounding box center [34, 349] width 21 height 14
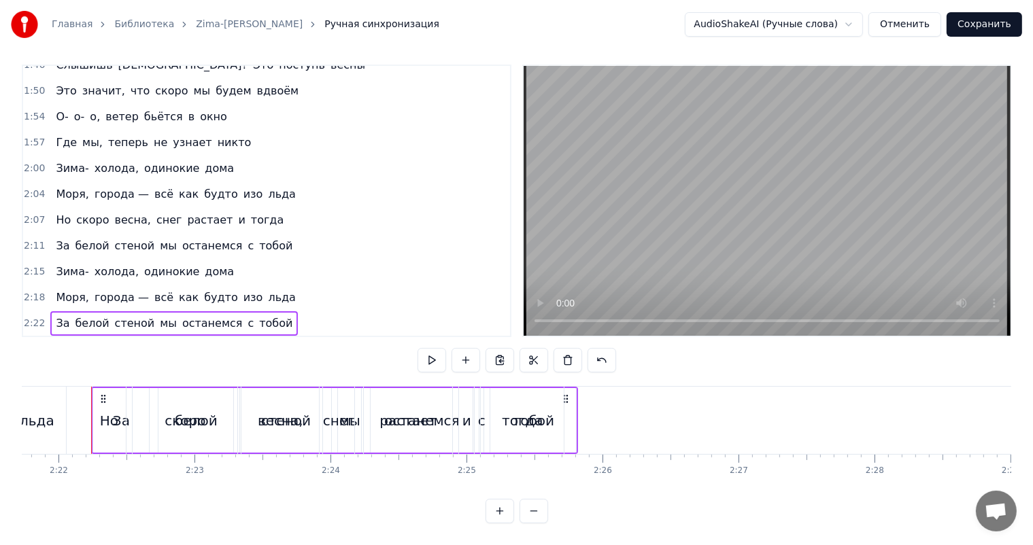
scroll to position [0, 19270]
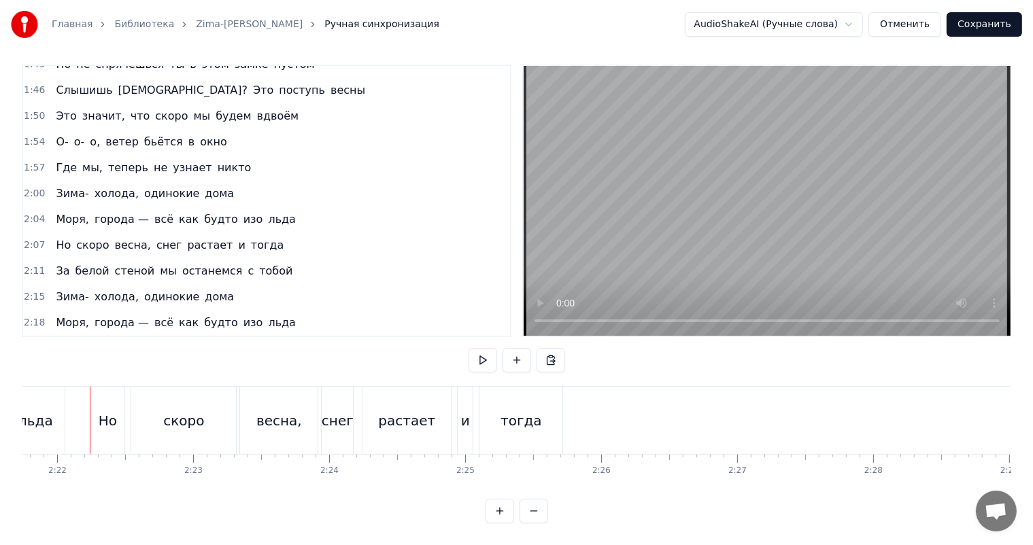
click at [32, 342] on span "2:22" at bounding box center [34, 349] width 21 height 14
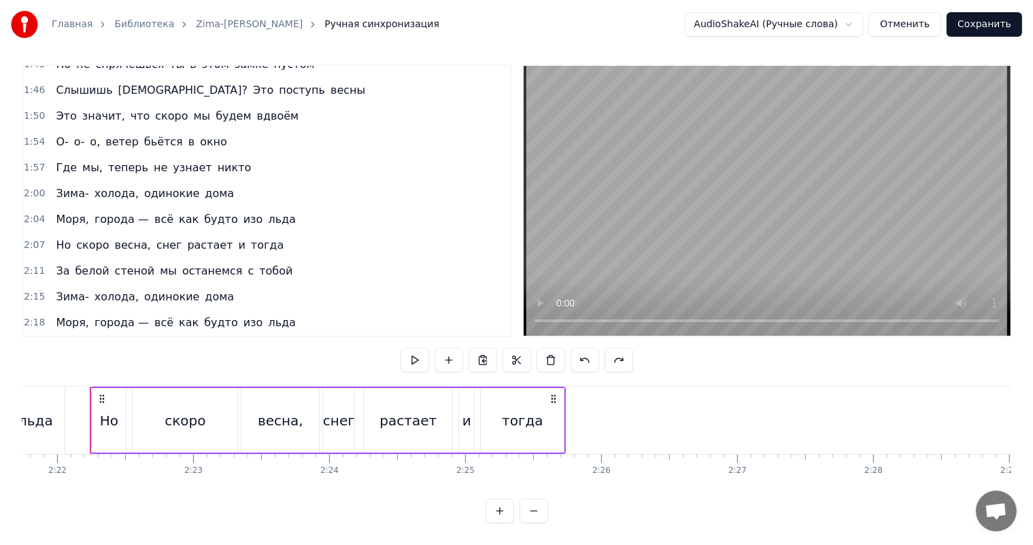
scroll to position [530, 0]
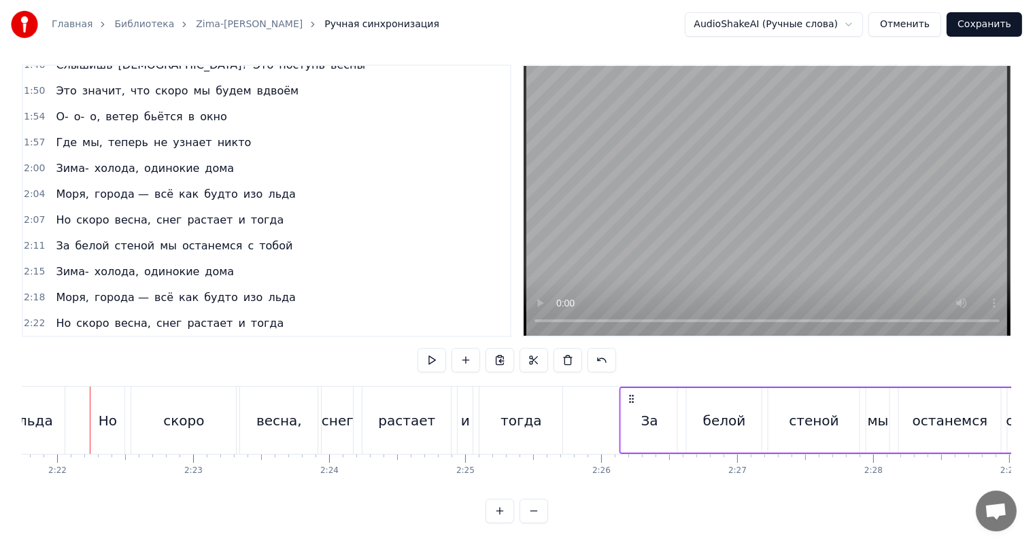
drag, startPoint x: 101, startPoint y: 388, endPoint x: 629, endPoint y: 382, distance: 528.9
click at [629, 394] on icon at bounding box center [631, 399] width 11 height 11
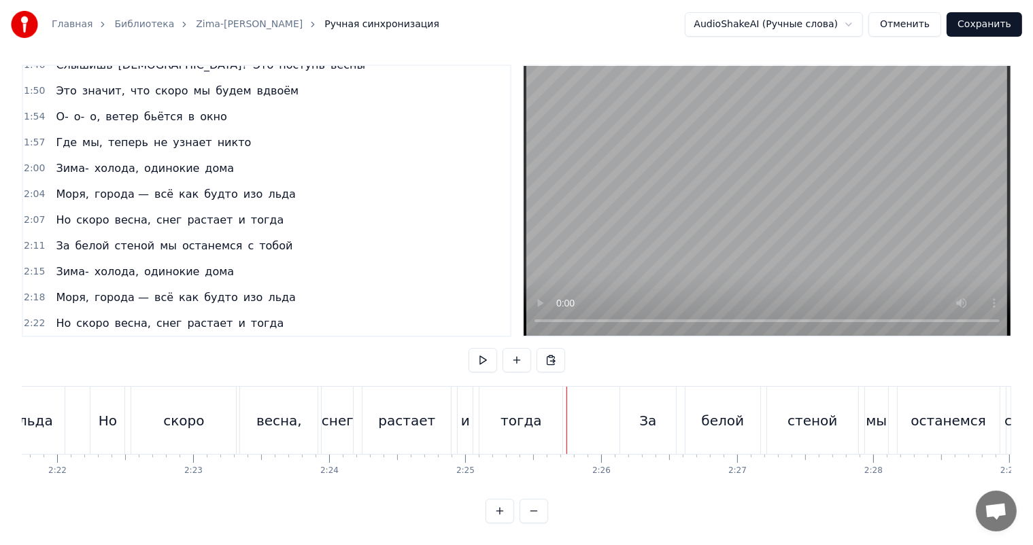
click at [682, 236] on video at bounding box center [766, 201] width 487 height 270
click at [636, 394] on div "За" at bounding box center [648, 420] width 56 height 67
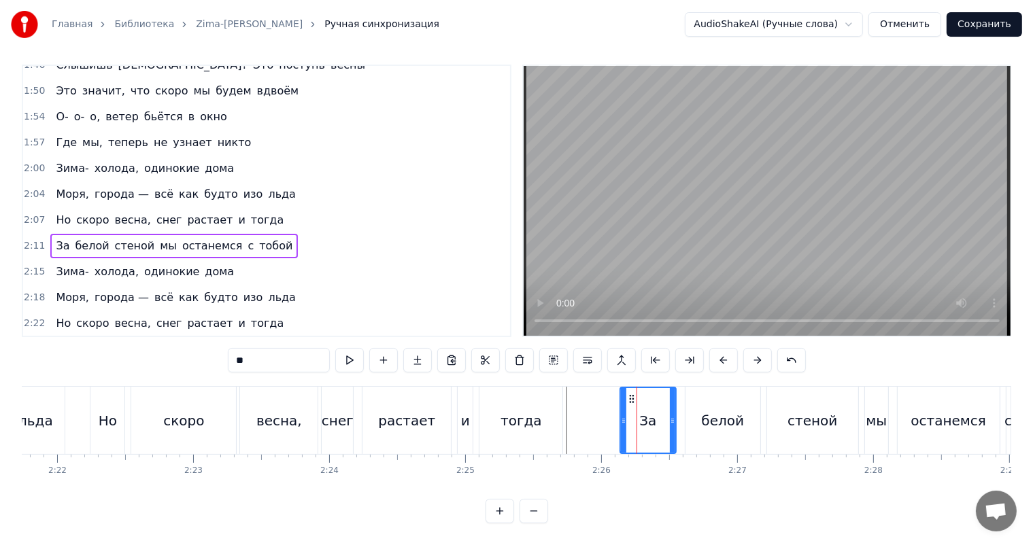
click at [35, 343] on span "2:26" at bounding box center [34, 350] width 21 height 14
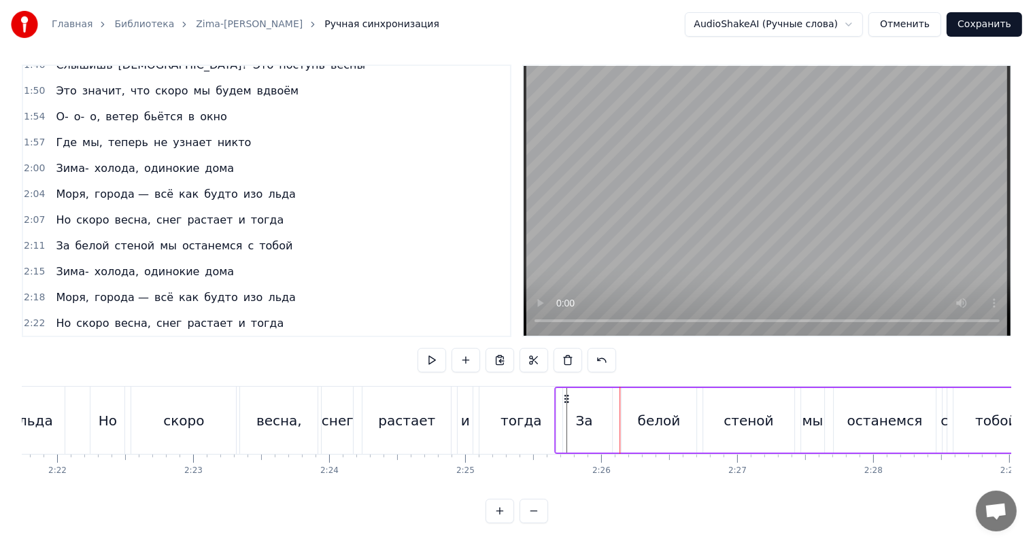
drag, startPoint x: 632, startPoint y: 382, endPoint x: 567, endPoint y: 387, distance: 65.4
click at [567, 394] on icon at bounding box center [566, 399] width 11 height 11
click at [537, 411] on div "тогда" at bounding box center [520, 421] width 41 height 20
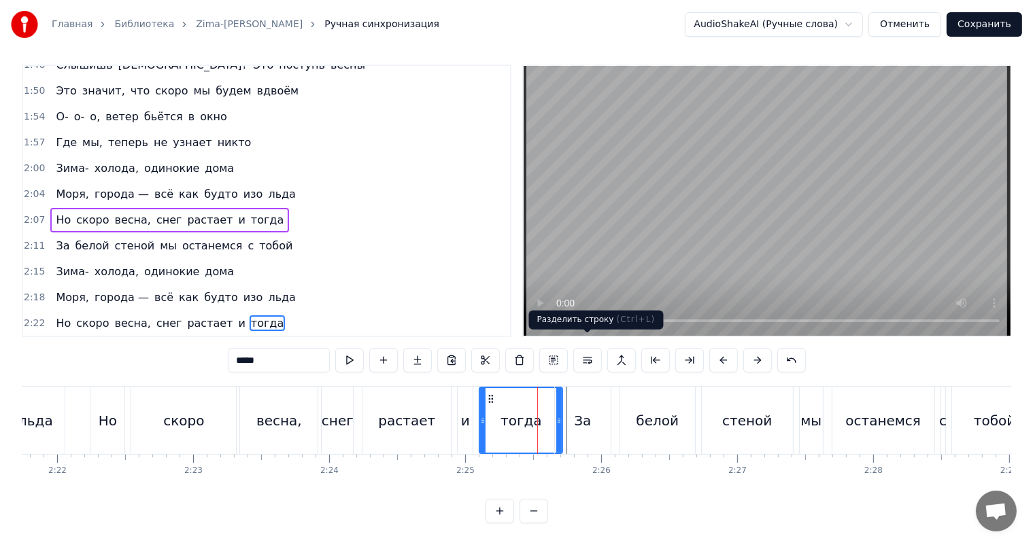
click at [703, 236] on video at bounding box center [766, 201] width 487 height 270
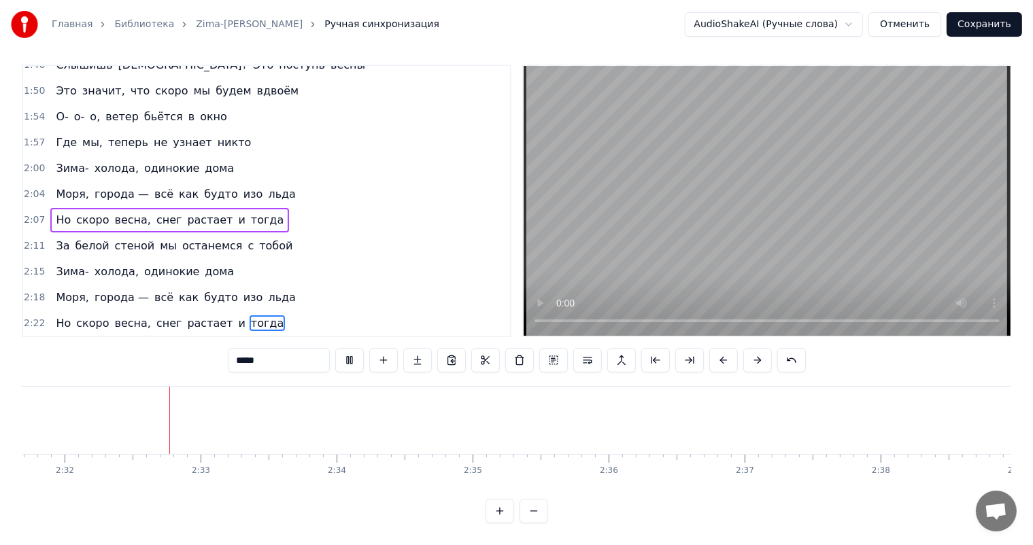
scroll to position [0, 20697]
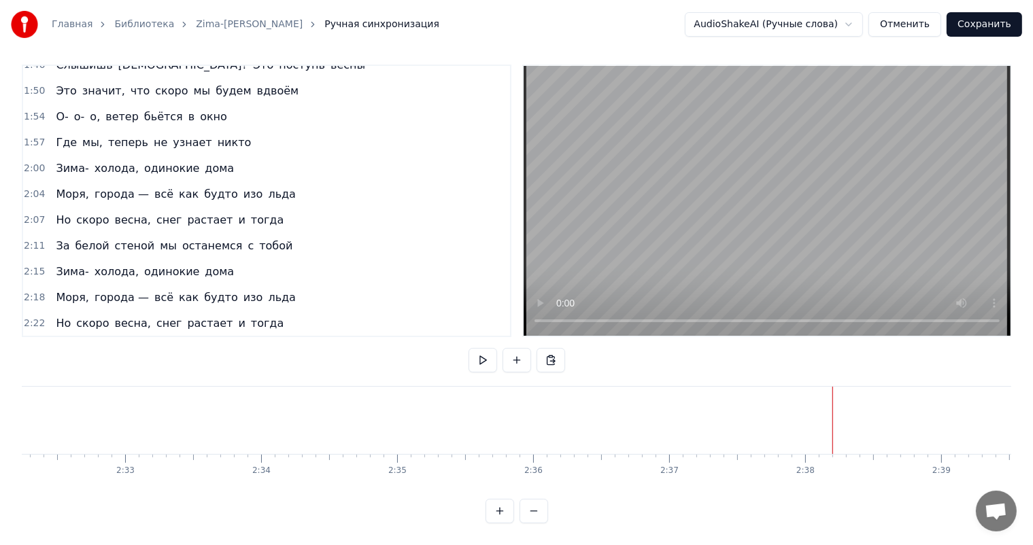
click at [814, 218] on video at bounding box center [766, 201] width 487 height 270
click at [897, 250] on video at bounding box center [766, 201] width 487 height 270
click at [785, 226] on video at bounding box center [766, 201] width 487 height 270
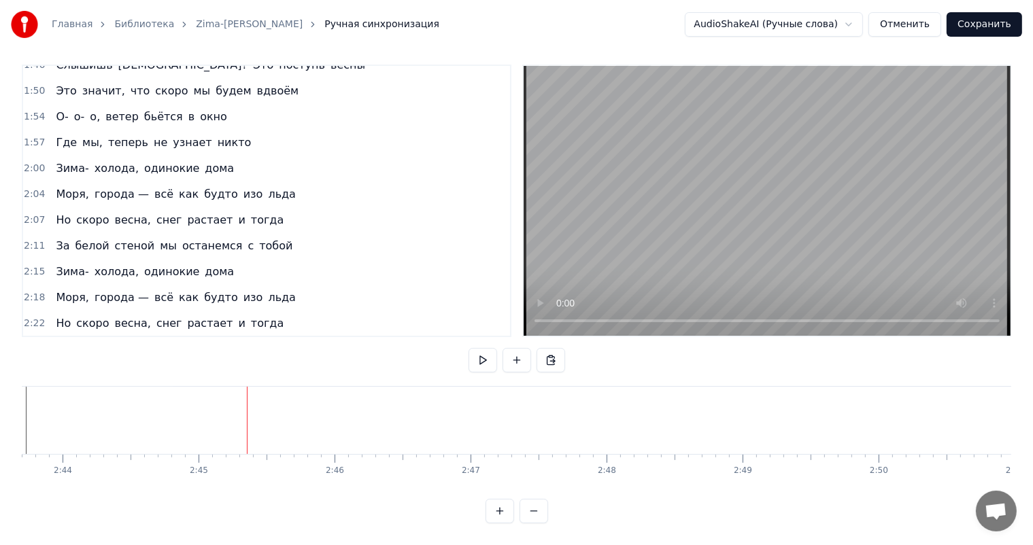
click at [31, 110] on span "1:54" at bounding box center [34, 117] width 21 height 14
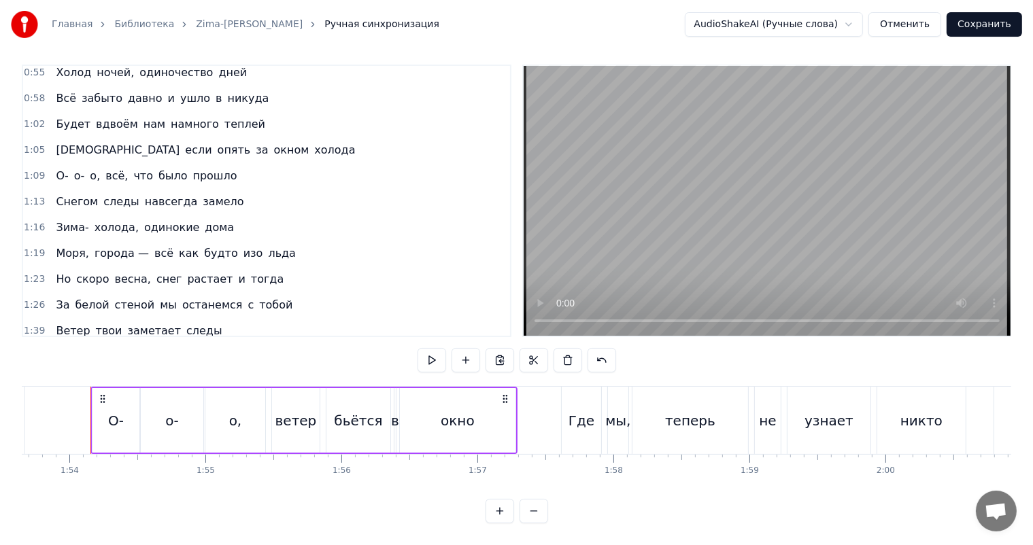
scroll to position [190, 0]
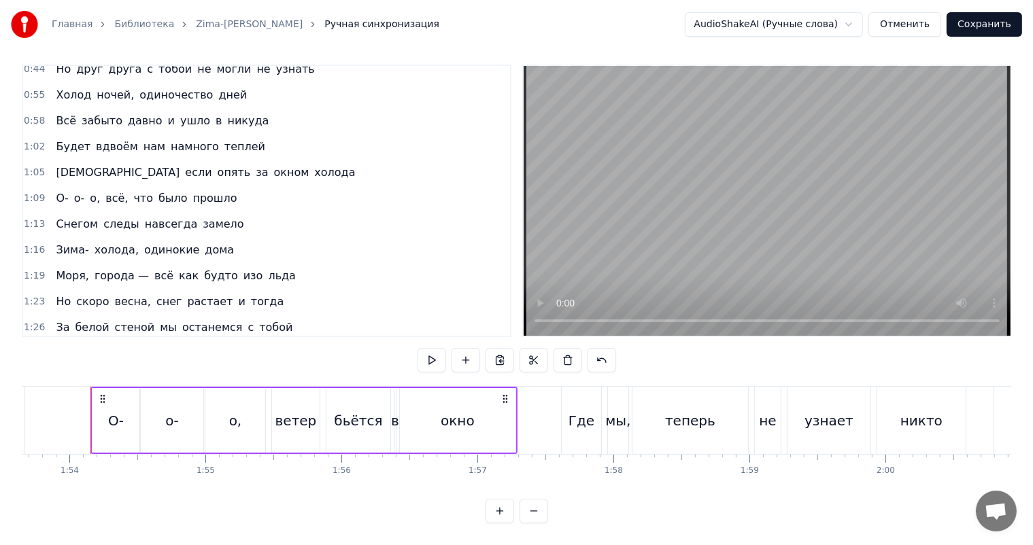
click at [40, 192] on span "1:09" at bounding box center [34, 199] width 21 height 14
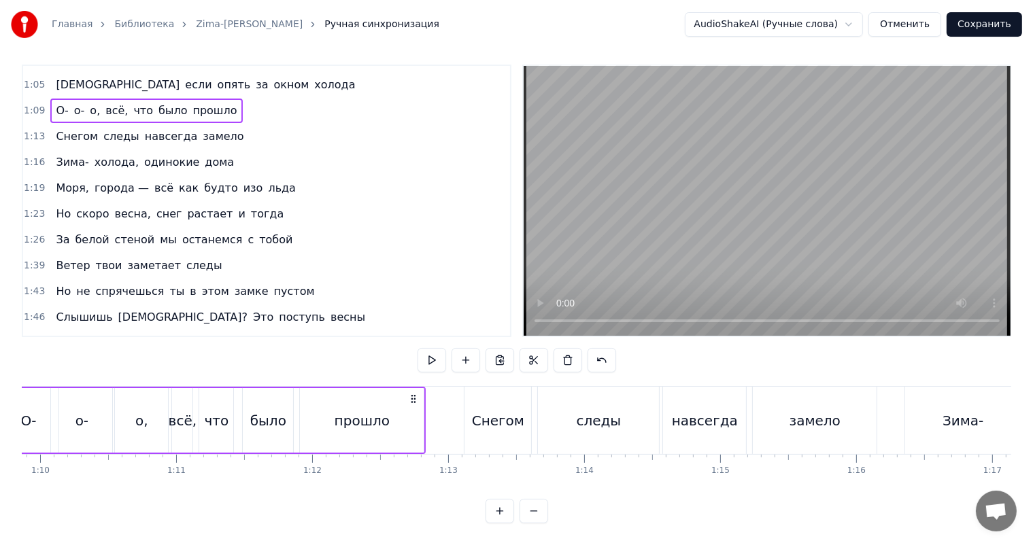
scroll to position [0, 9404]
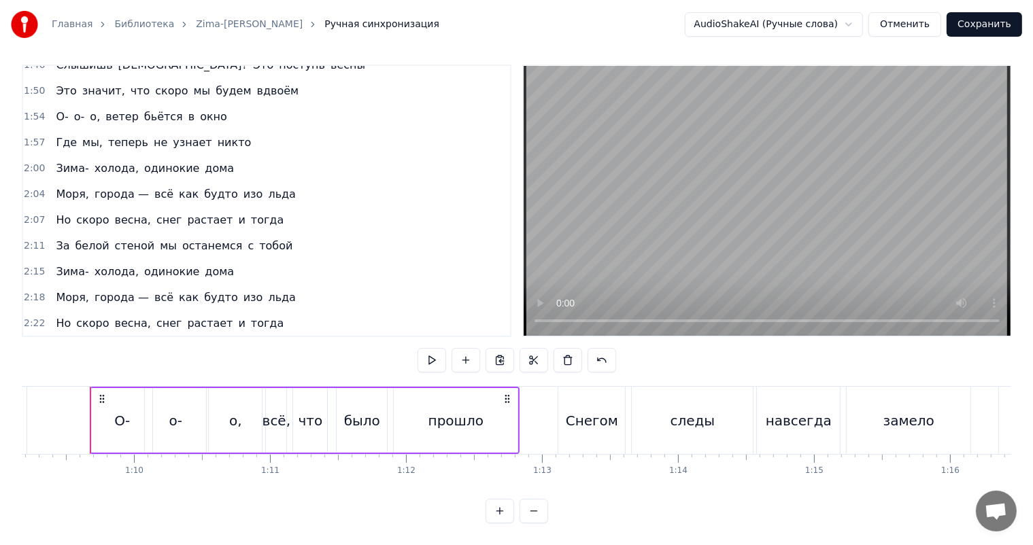
click at [27, 343] on span "2:25" at bounding box center [34, 350] width 21 height 14
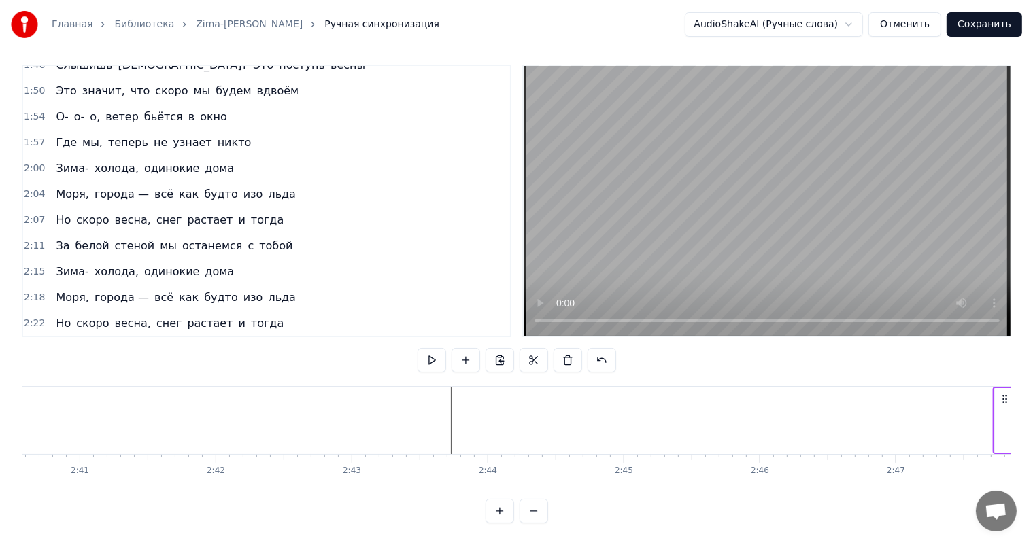
scroll to position [0, 21937]
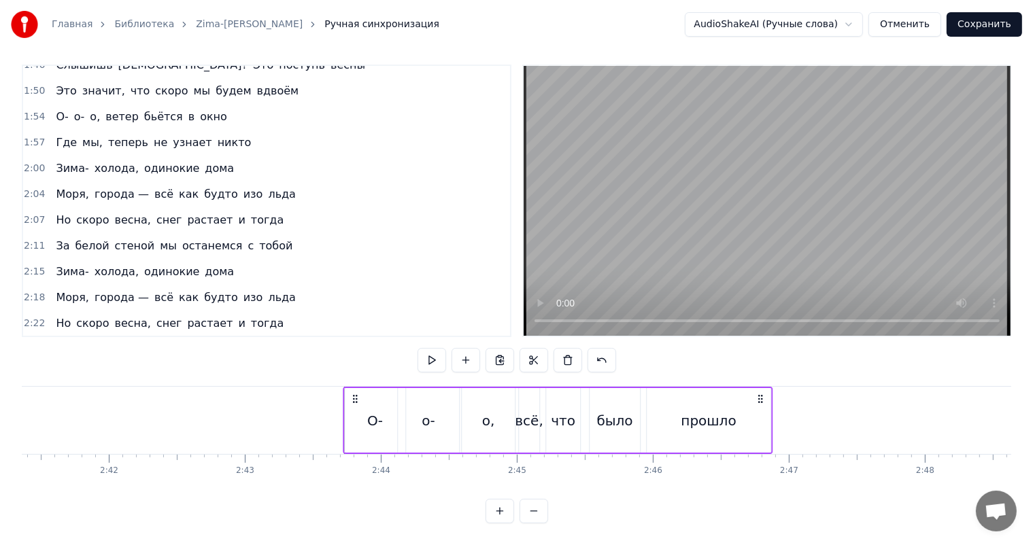
drag, startPoint x: 101, startPoint y: 383, endPoint x: 353, endPoint y: 394, distance: 251.7
click at [353, 394] on div "О- о- о, всё, что было прошло" at bounding box center [558, 420] width 430 height 67
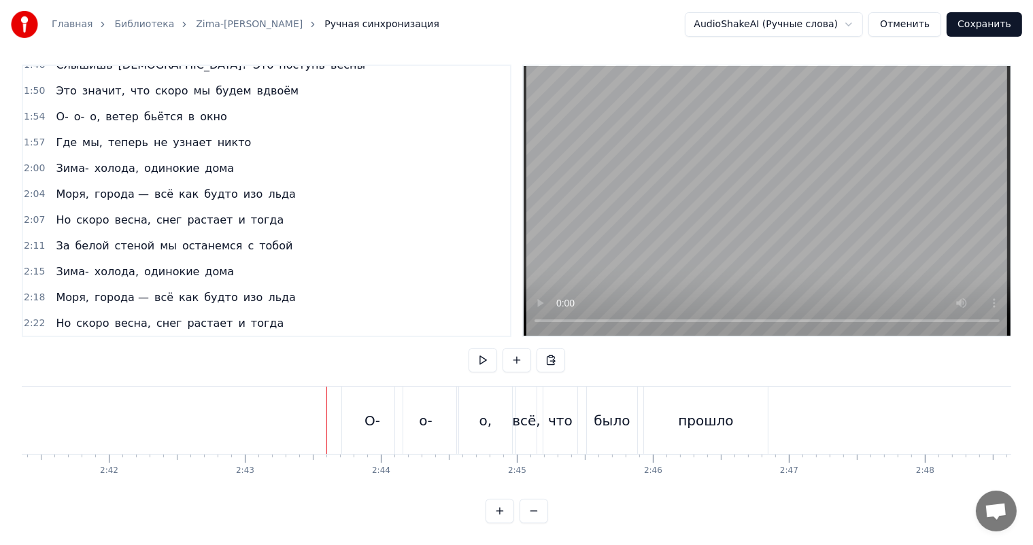
click at [680, 206] on video at bounding box center [766, 201] width 487 height 270
click at [670, 188] on video at bounding box center [766, 201] width 487 height 270
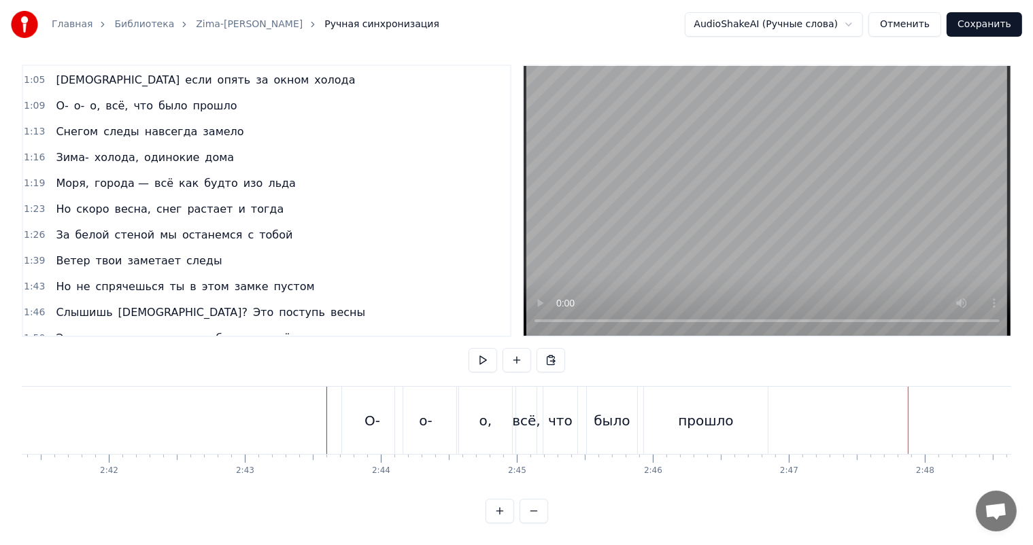
scroll to position [215, 0]
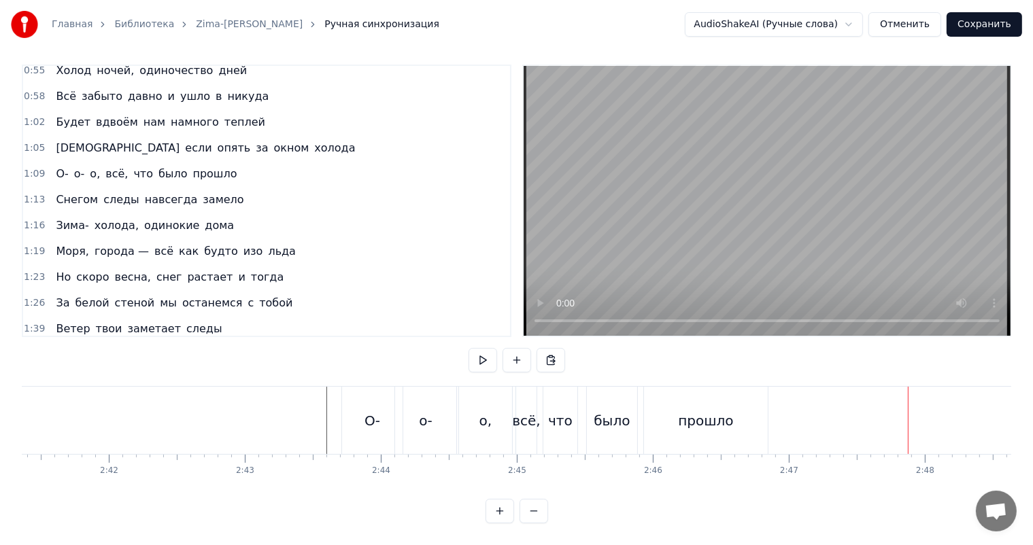
click at [34, 193] on span "1:13" at bounding box center [34, 200] width 21 height 14
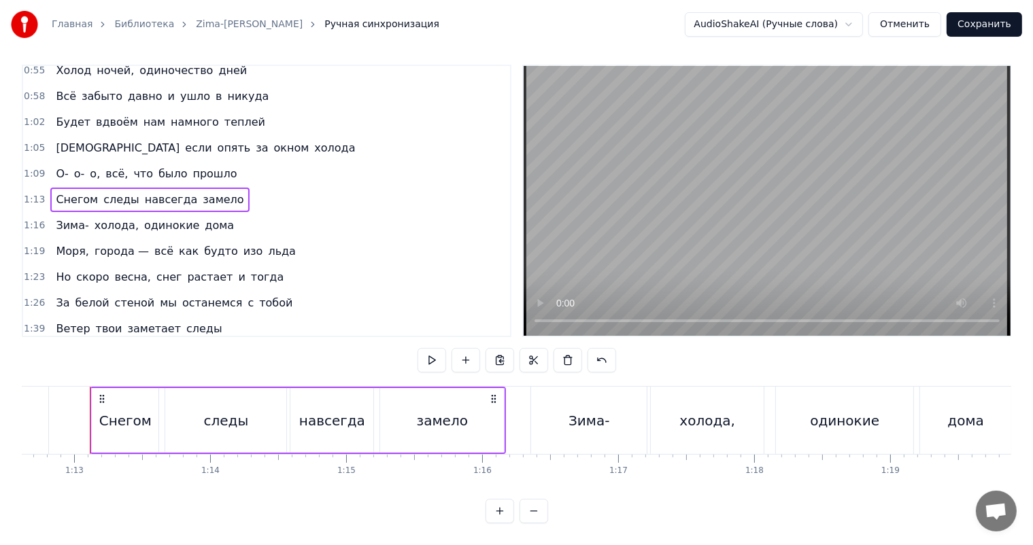
scroll to position [555, 0]
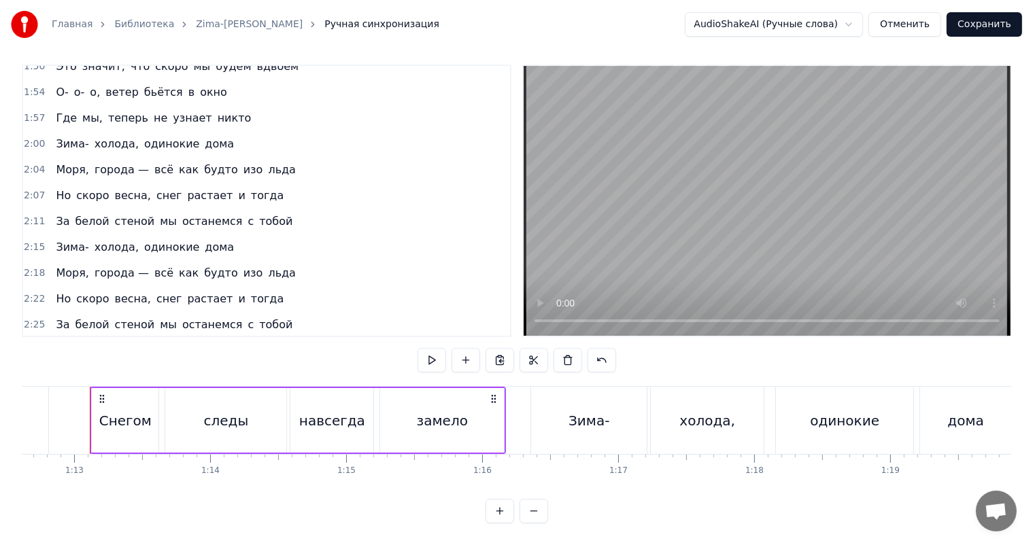
click at [35, 344] on span "2:43" at bounding box center [34, 351] width 21 height 14
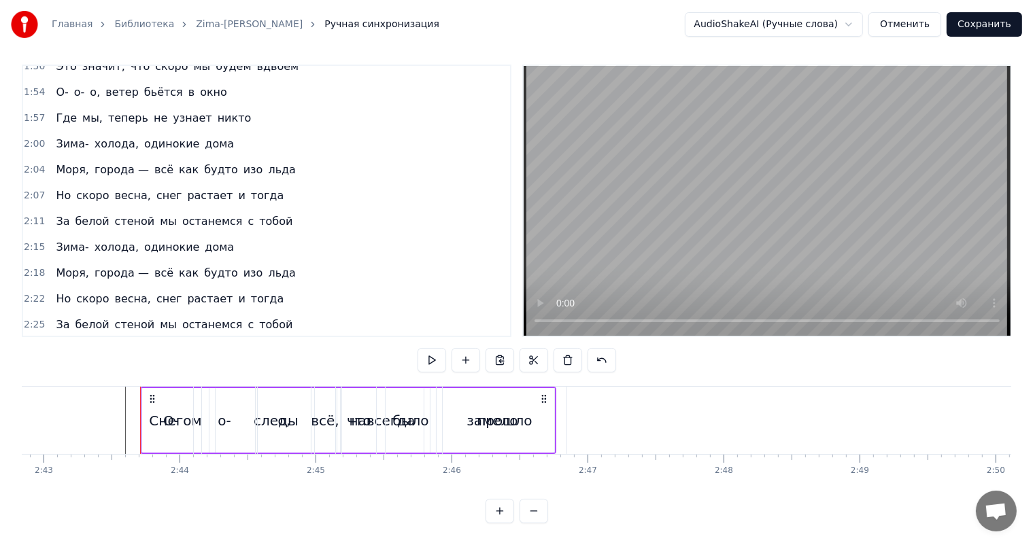
scroll to position [0, 22188]
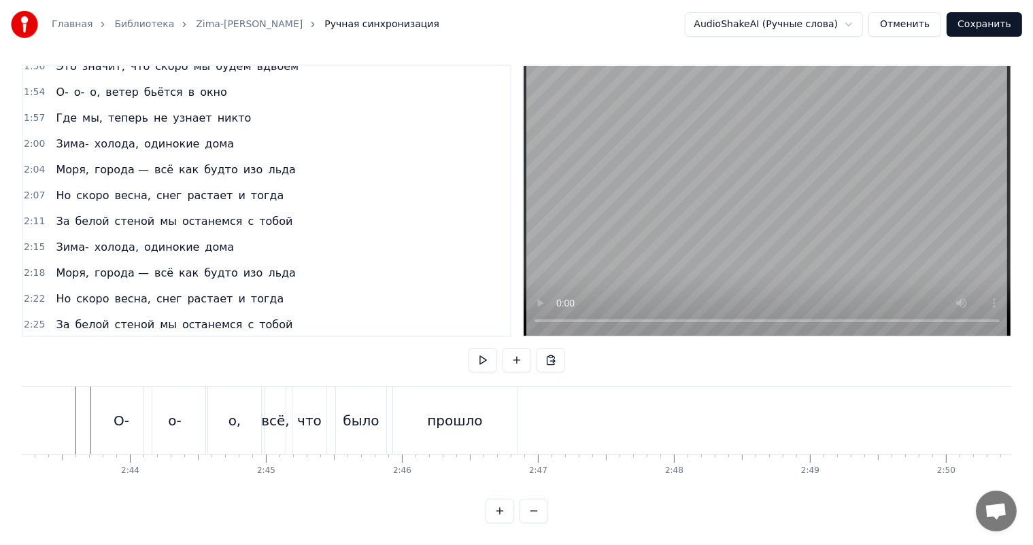
click at [31, 344] on span "2:43" at bounding box center [34, 351] width 21 height 14
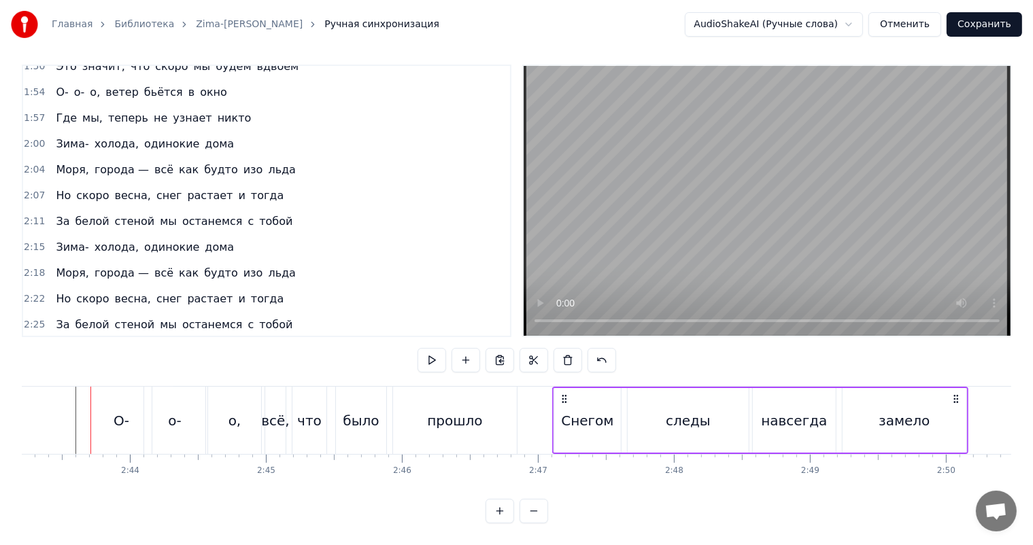
drag, startPoint x: 102, startPoint y: 383, endPoint x: 564, endPoint y: 386, distance: 461.6
click at [564, 394] on icon at bounding box center [564, 399] width 11 height 11
click at [513, 399] on div "прошло" at bounding box center [455, 420] width 124 height 67
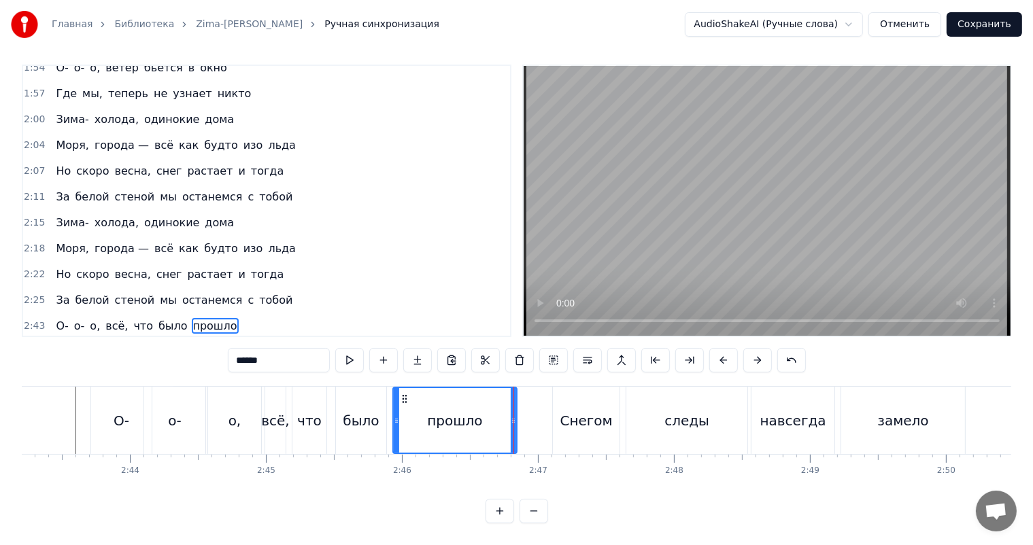
scroll to position [580, 0]
click at [683, 247] on video at bounding box center [766, 201] width 487 height 270
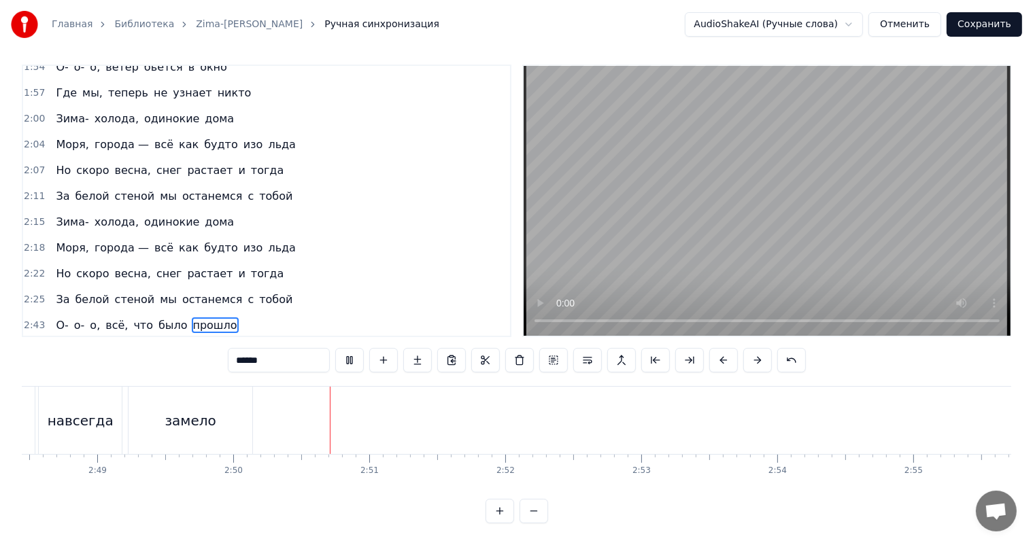
scroll to position [0, 23075]
click at [683, 247] on video at bounding box center [766, 201] width 487 height 270
click at [33, 215] on span "2:15" at bounding box center [34, 222] width 21 height 14
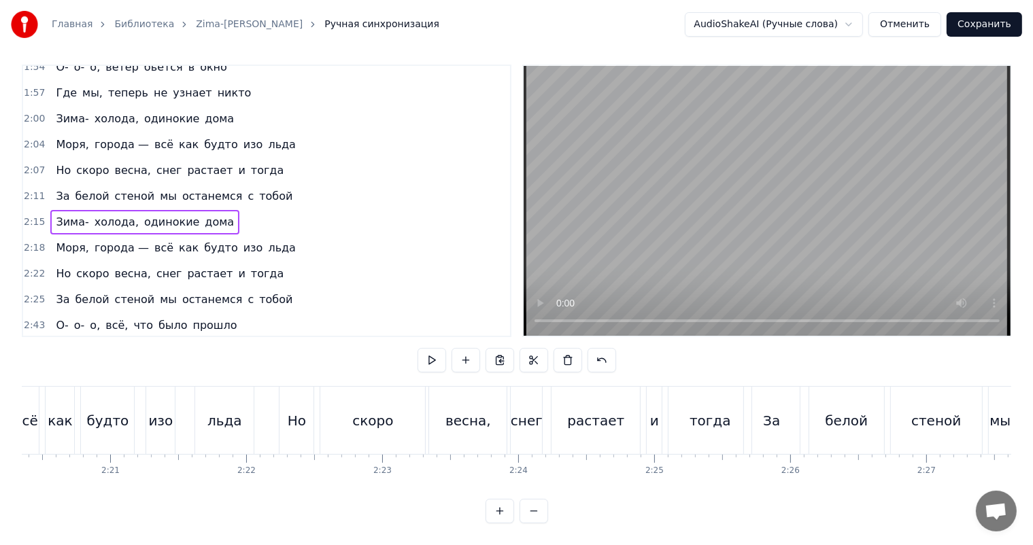
click at [50, 339] on div "Снегом следы навсегда замело" at bounding box center [149, 351] width 198 height 24
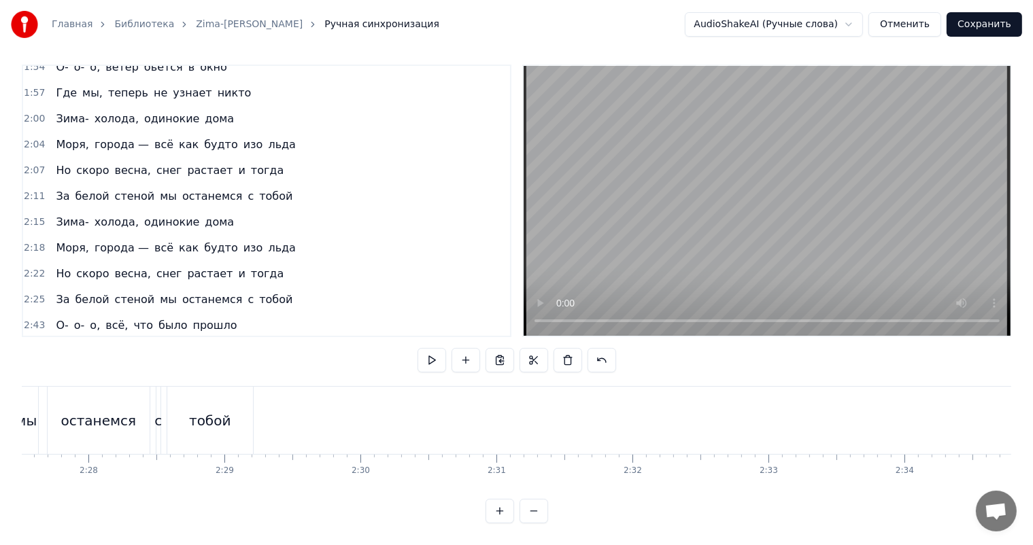
click at [30, 345] on span "2:47" at bounding box center [34, 352] width 21 height 14
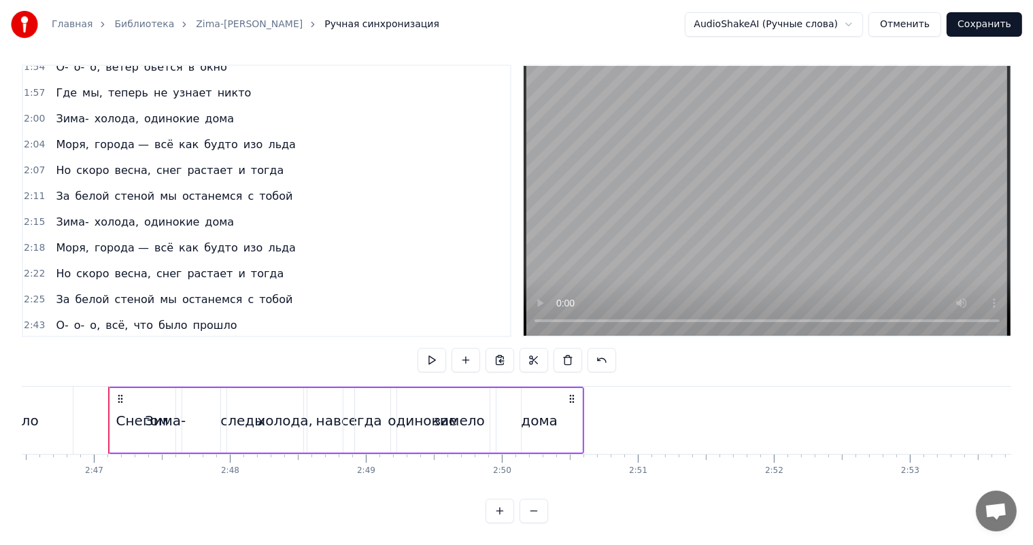
scroll to position [0, 22649]
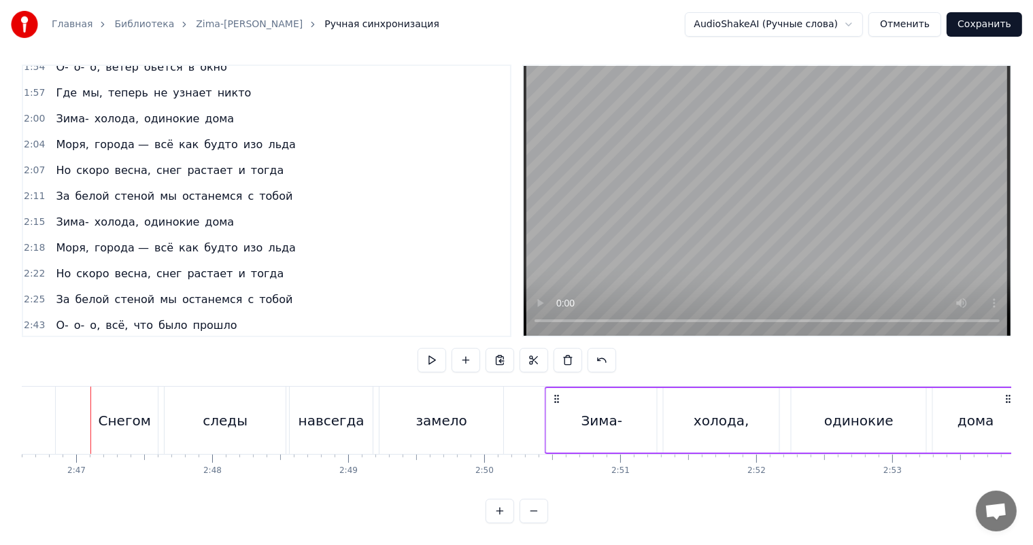
drag, startPoint x: 101, startPoint y: 383, endPoint x: 553, endPoint y: 394, distance: 452.8
click at [553, 394] on div "Зима- холода, одинокие дома" at bounding box center [782, 420] width 476 height 67
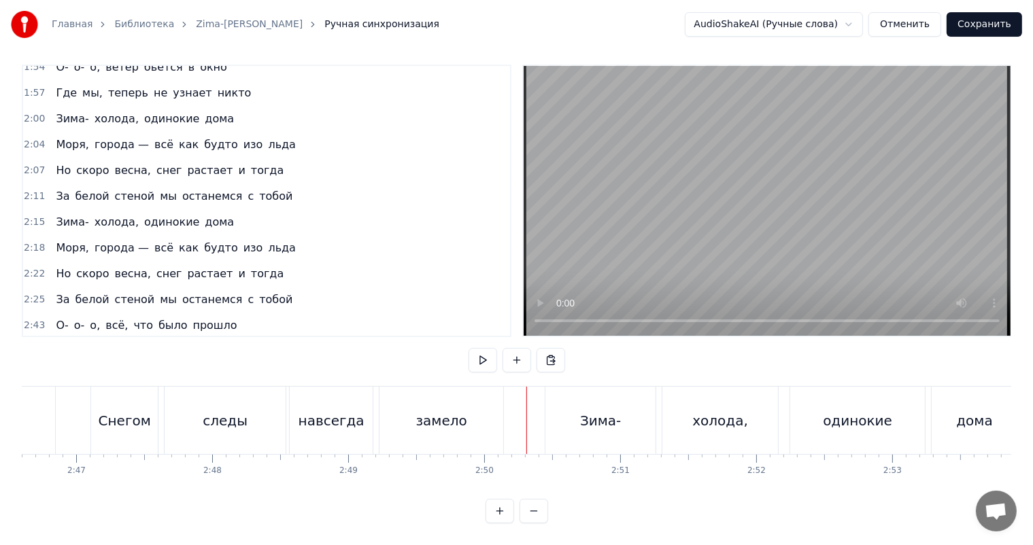
click at [680, 253] on video at bounding box center [766, 201] width 487 height 270
click at [653, 239] on video at bounding box center [766, 201] width 487 height 270
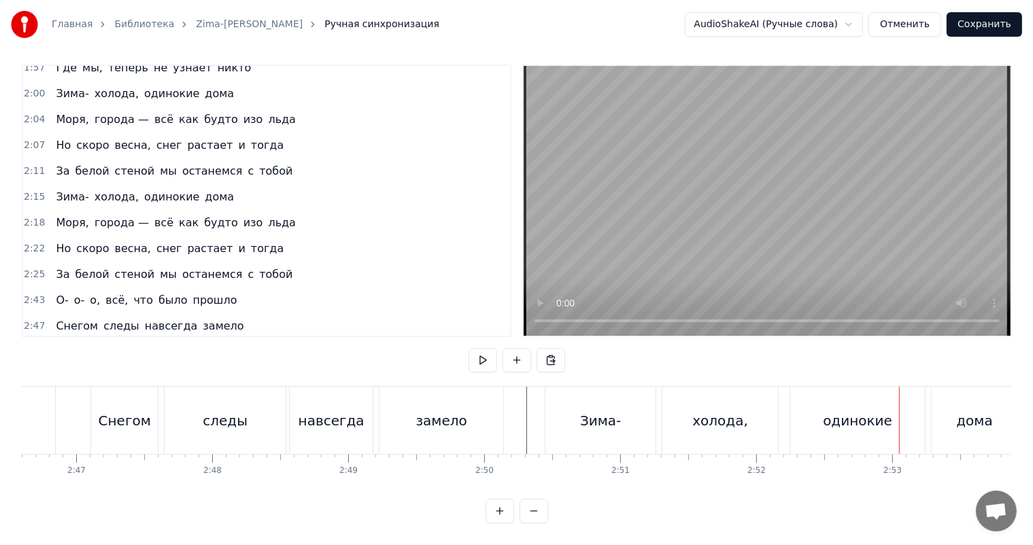
click at [40, 216] on span "2:18" at bounding box center [34, 223] width 21 height 14
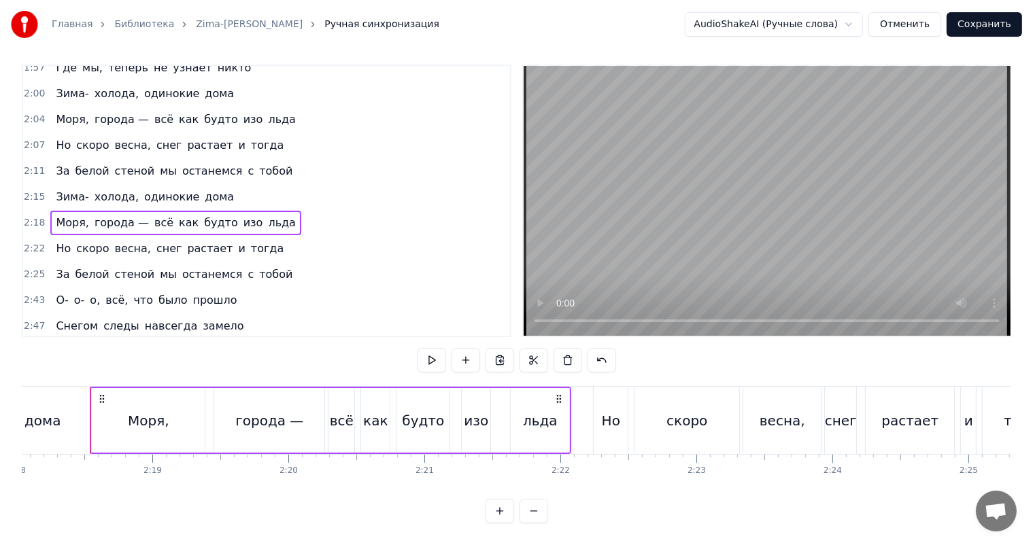
click at [27, 345] on span "2:50" at bounding box center [34, 352] width 21 height 14
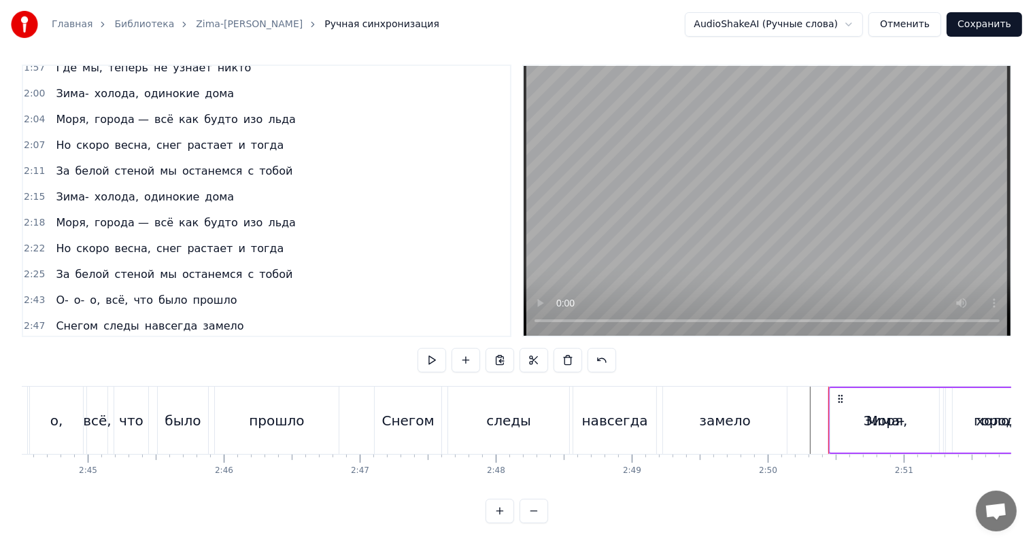
scroll to position [0, 23103]
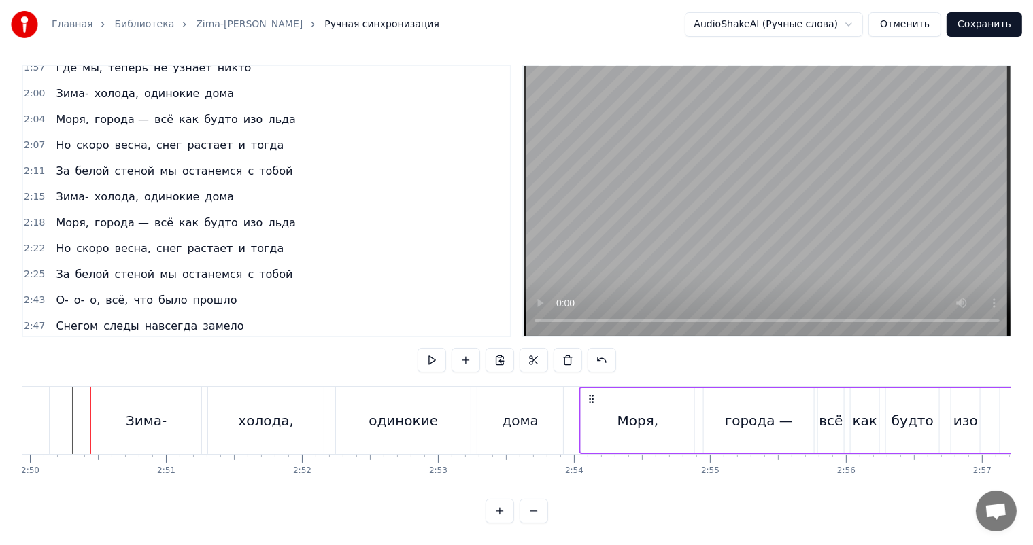
drag, startPoint x: 99, startPoint y: 386, endPoint x: 588, endPoint y: 392, distance: 488.8
click at [588, 394] on icon at bounding box center [591, 399] width 11 height 11
click at [536, 407] on div "дома" at bounding box center [520, 420] width 86 height 67
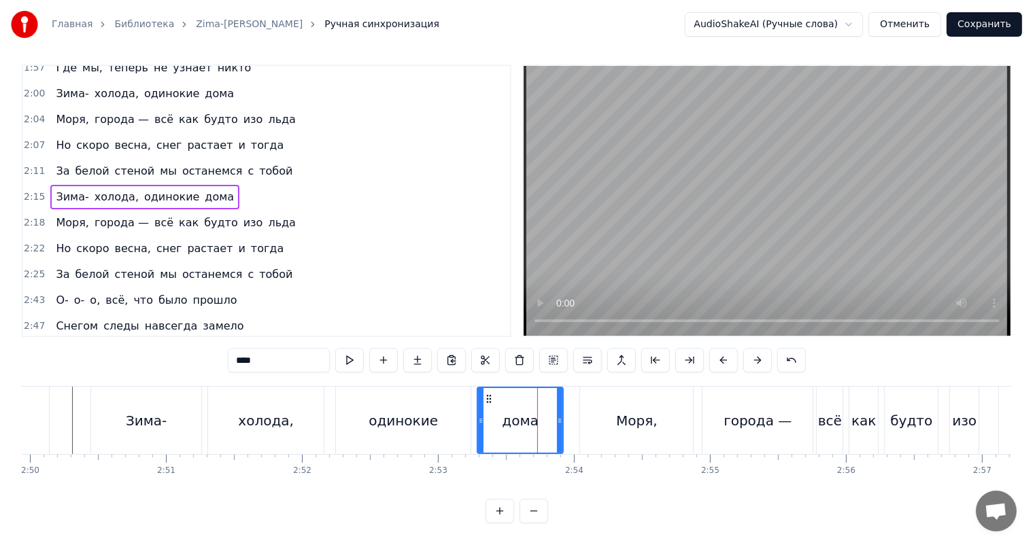
scroll to position [630, 0]
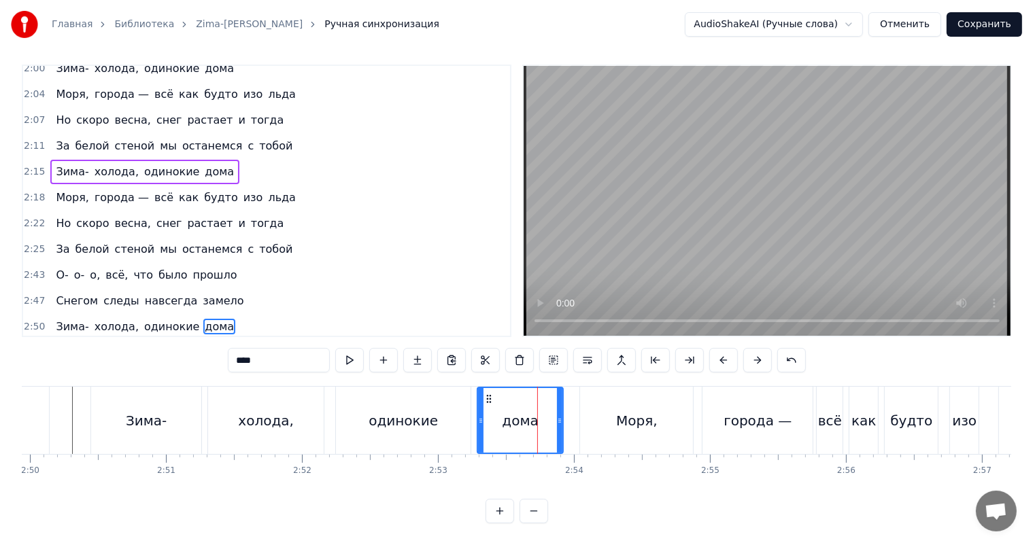
click at [676, 225] on video at bounding box center [766, 201] width 487 height 270
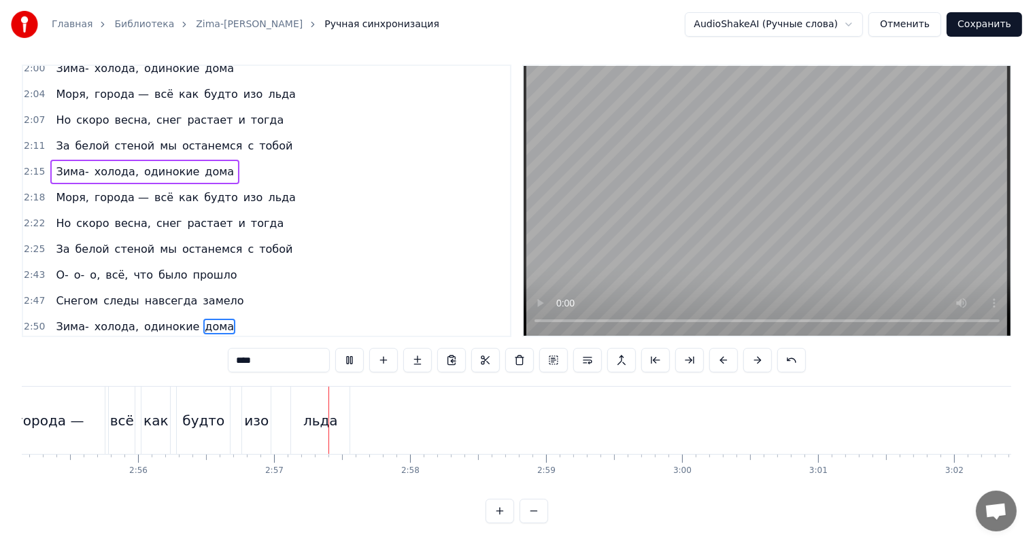
scroll to position [0, 23976]
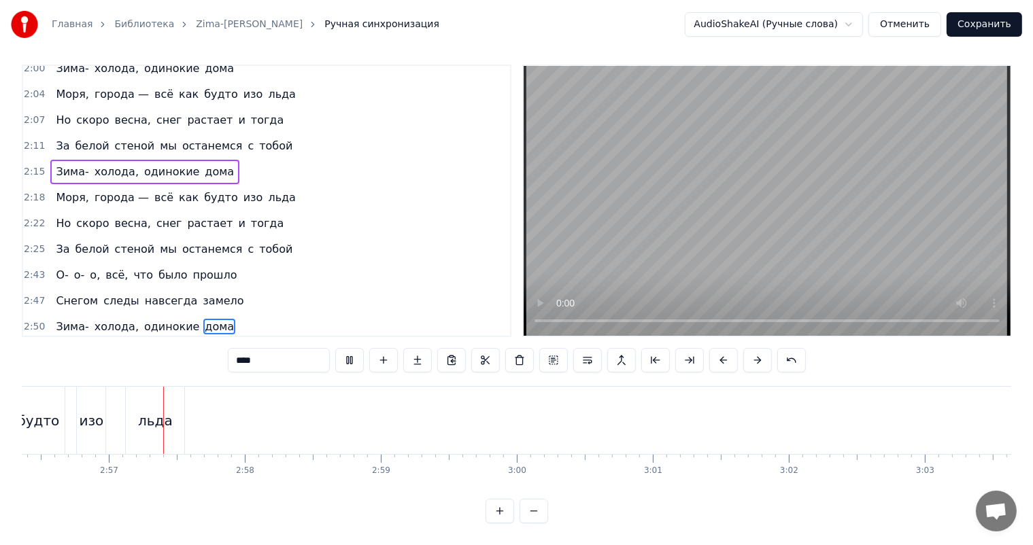
click at [676, 225] on video at bounding box center [766, 201] width 487 height 270
click at [32, 217] on span "2:22" at bounding box center [34, 224] width 21 height 14
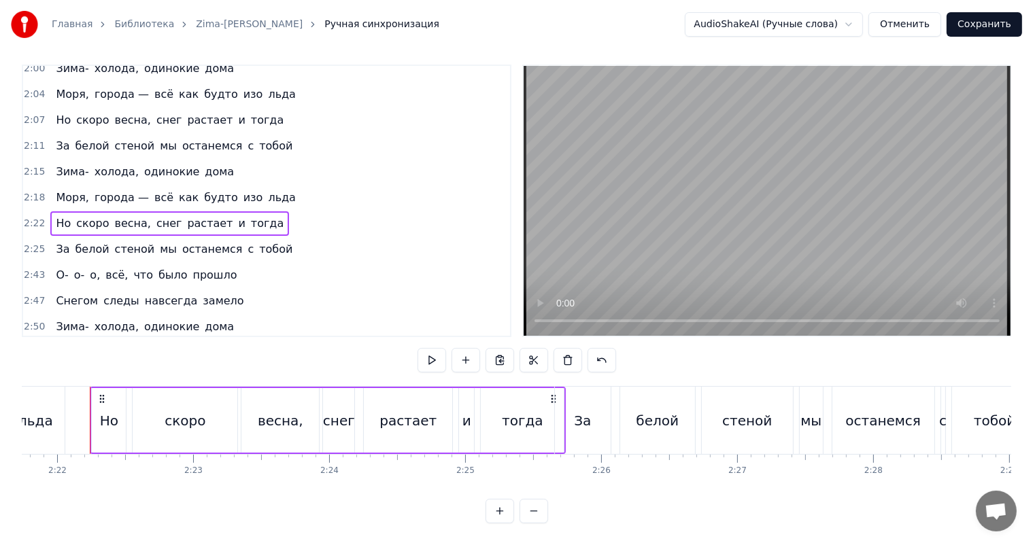
click at [35, 346] on span "2:54" at bounding box center [34, 353] width 21 height 14
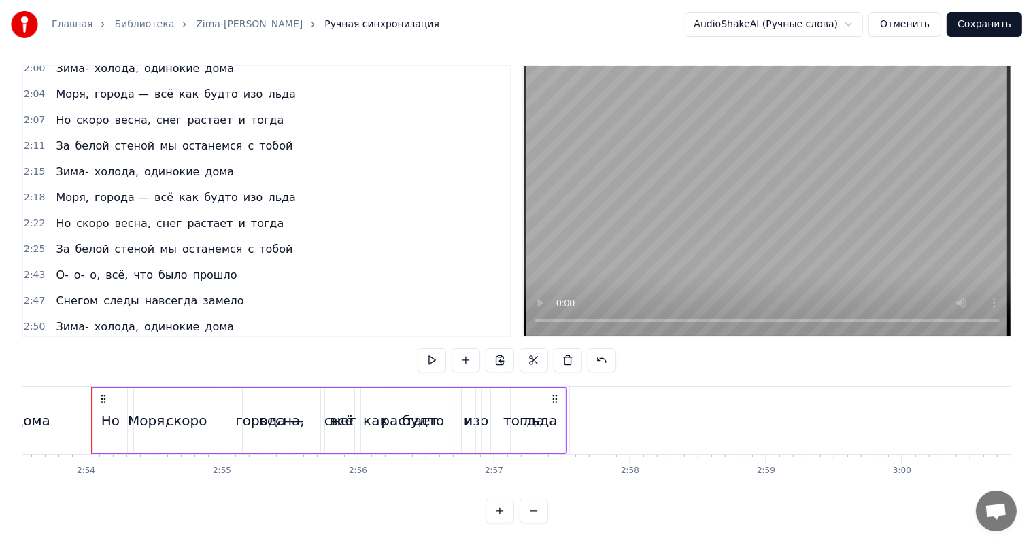
scroll to position [0, 23593]
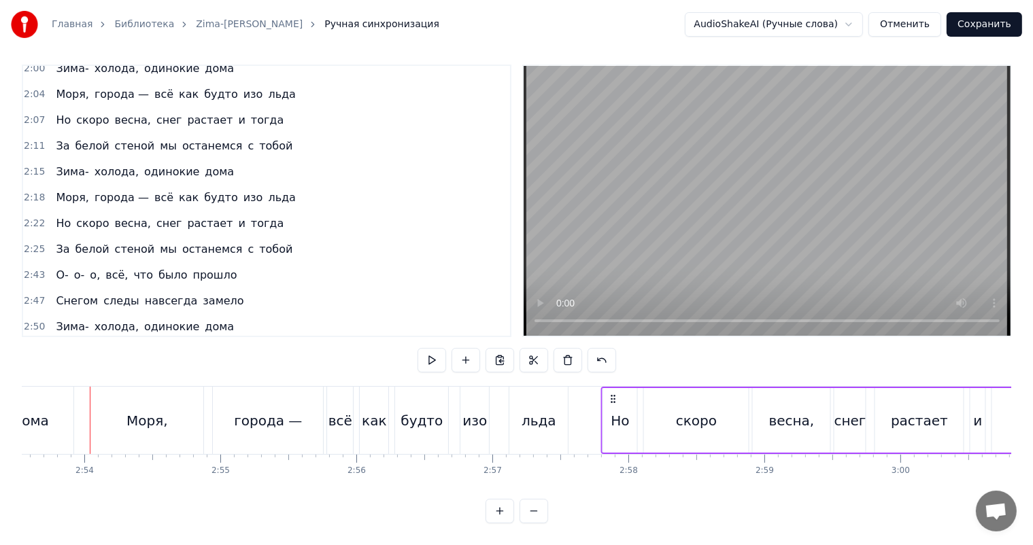
drag, startPoint x: 100, startPoint y: 385, endPoint x: 610, endPoint y: 378, distance: 510.5
click at [610, 387] on div "Но скоро весна, снег растает и тогда" at bounding box center [839, 420] width 476 height 67
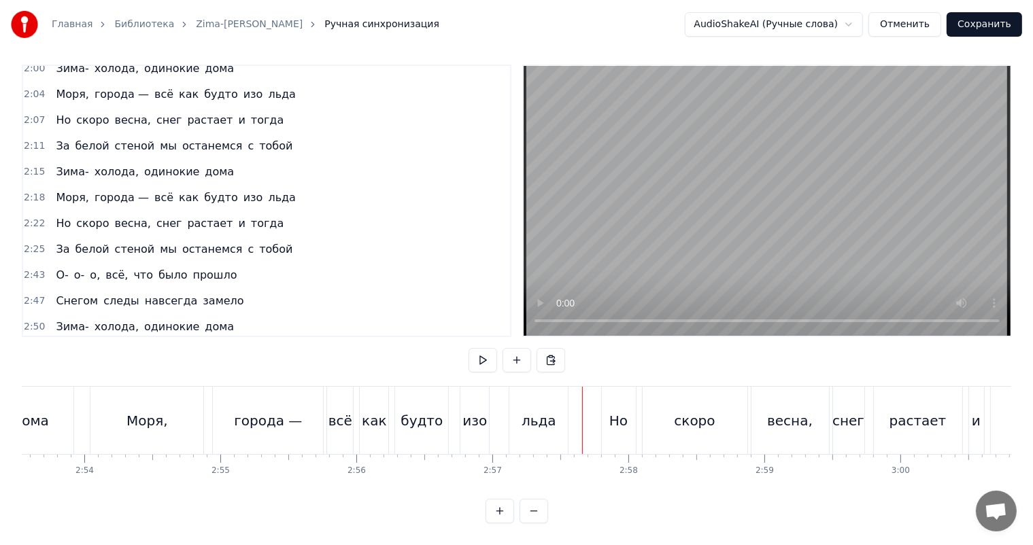
click at [712, 220] on video at bounding box center [766, 201] width 487 height 270
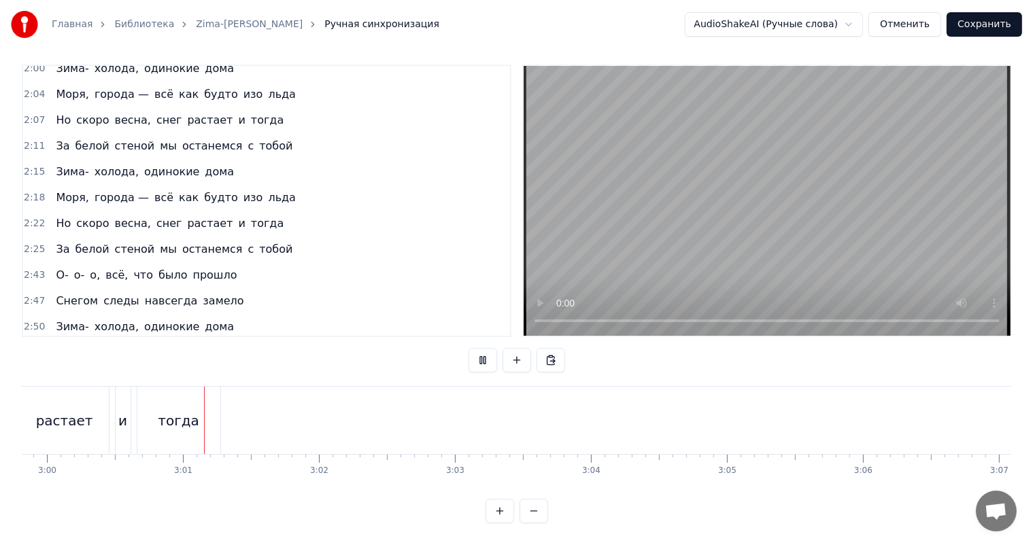
scroll to position [0, 24476]
click at [778, 209] on video at bounding box center [766, 201] width 487 height 270
click at [33, 243] on span "2:25" at bounding box center [34, 250] width 21 height 14
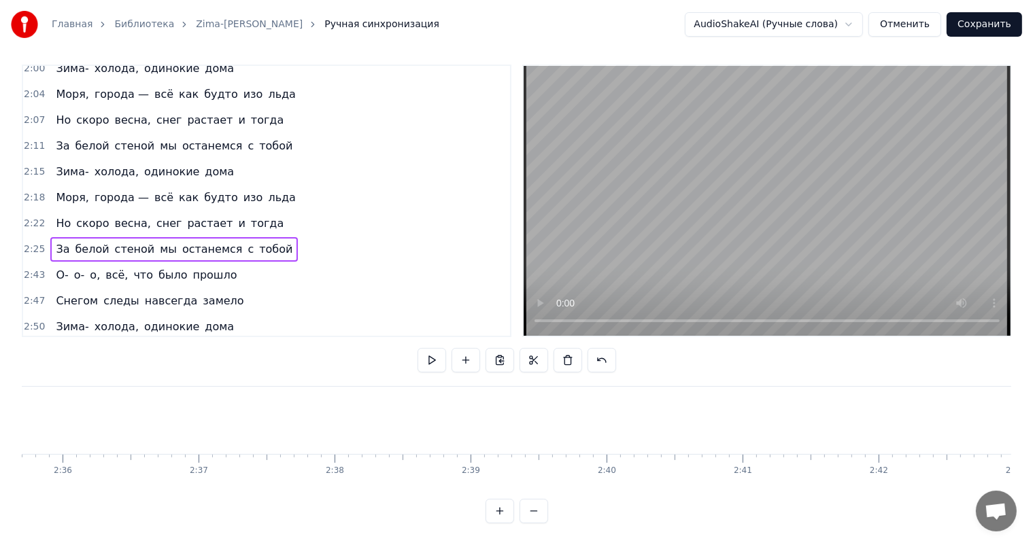
scroll to position [655, 0]
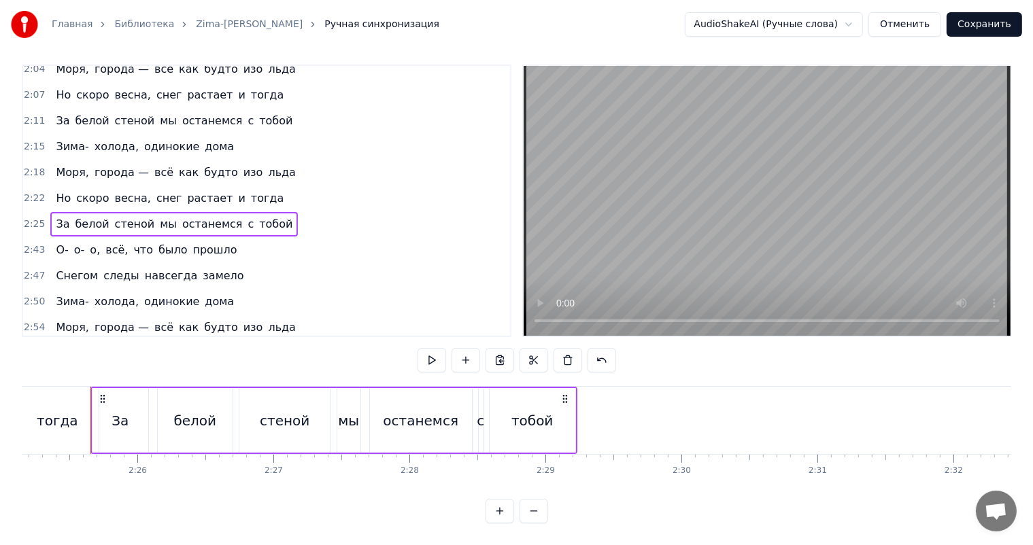
click at [30, 347] on span "2:57" at bounding box center [34, 354] width 21 height 14
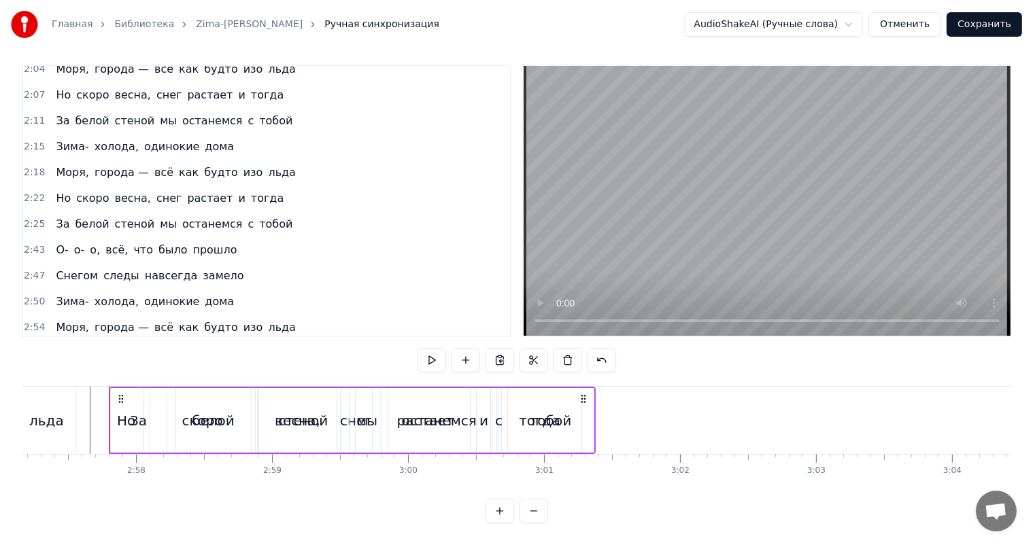
scroll to position [0, 24103]
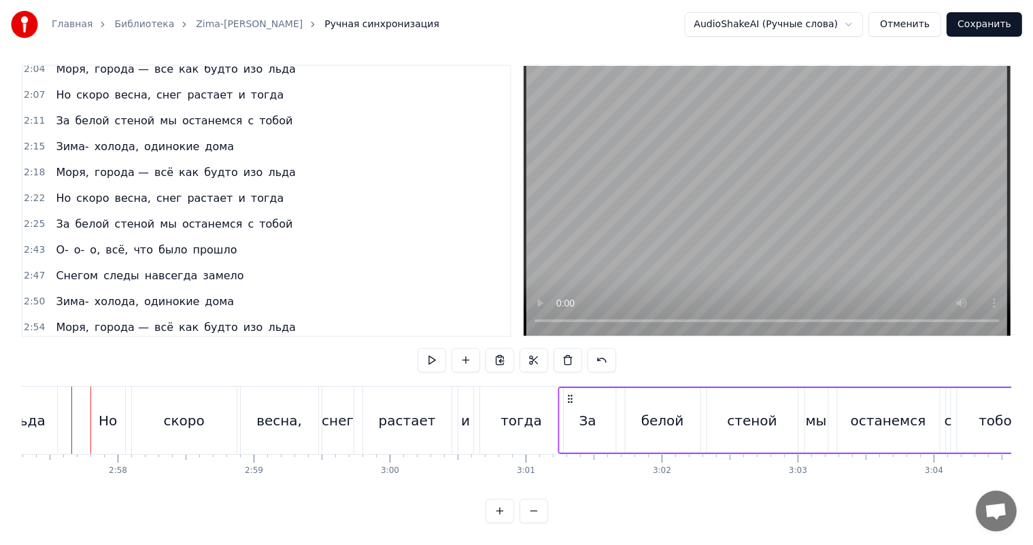
drag, startPoint x: 101, startPoint y: 386, endPoint x: 568, endPoint y: 392, distance: 467.0
click at [568, 392] on div "За белой стеной мы останемся с тобой" at bounding box center [800, 420] width 487 height 67
click at [526, 393] on div "тогда" at bounding box center [521, 420] width 83 height 67
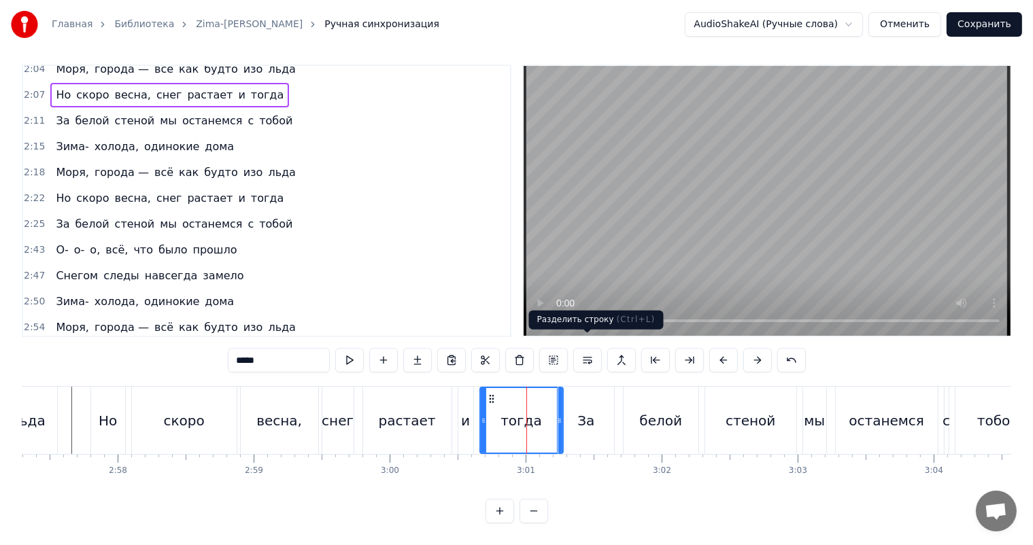
scroll to position [680, 0]
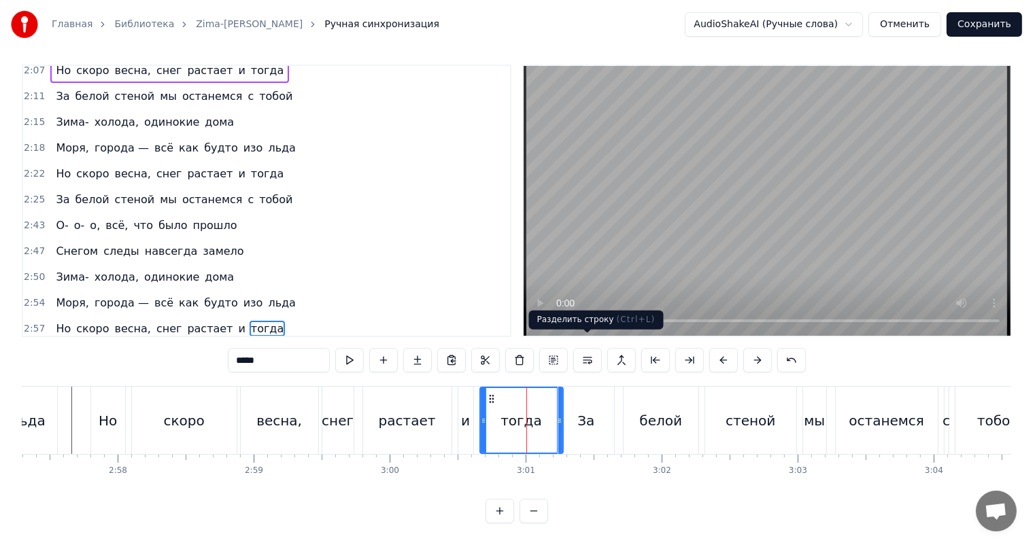
click at [733, 218] on video at bounding box center [766, 201] width 487 height 270
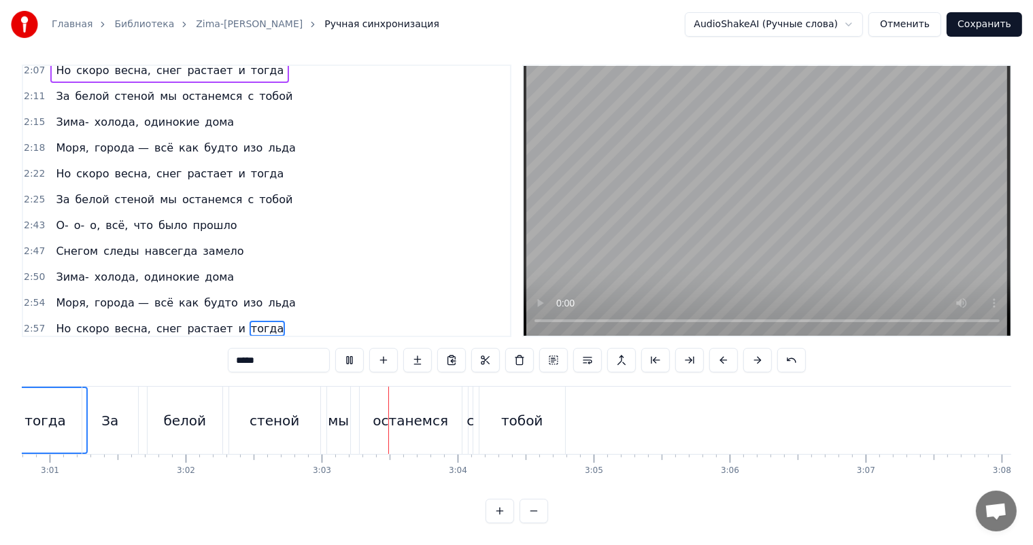
scroll to position [0, 24783]
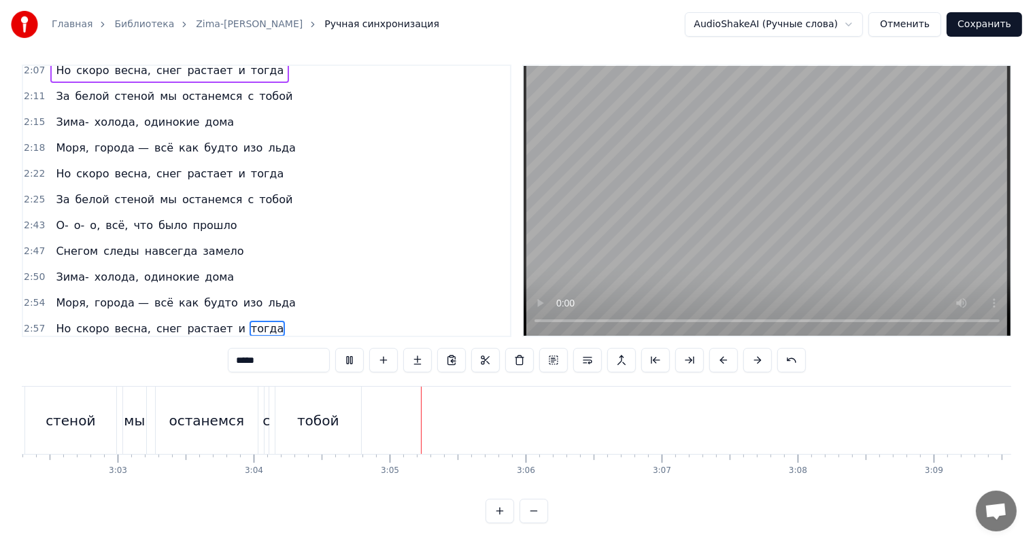
click at [663, 218] on video at bounding box center [766, 201] width 487 height 270
click at [27, 271] on span "2:50" at bounding box center [34, 278] width 21 height 14
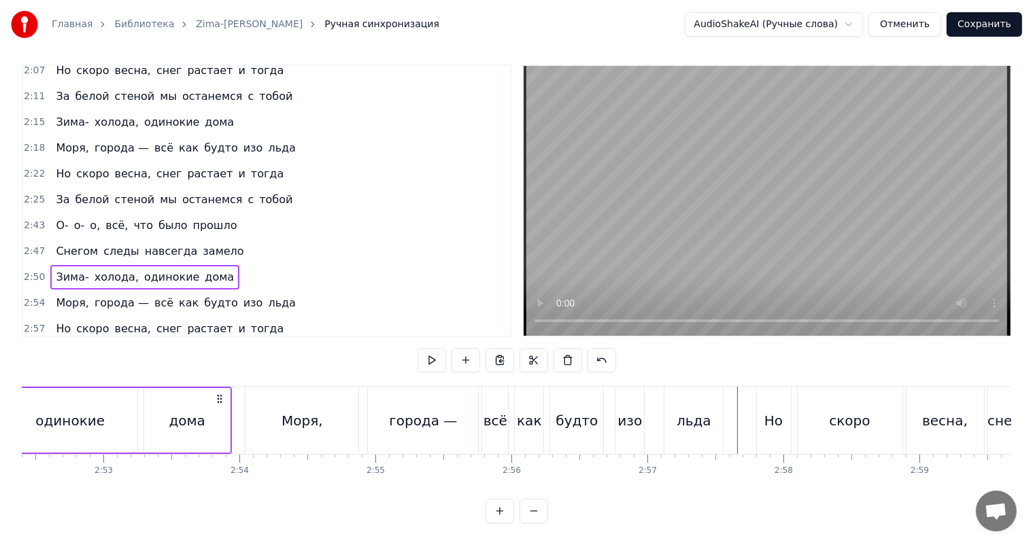
click at [26, 342] on div "3:01 За белой стеной мы останемся с тобой" at bounding box center [266, 355] width 487 height 26
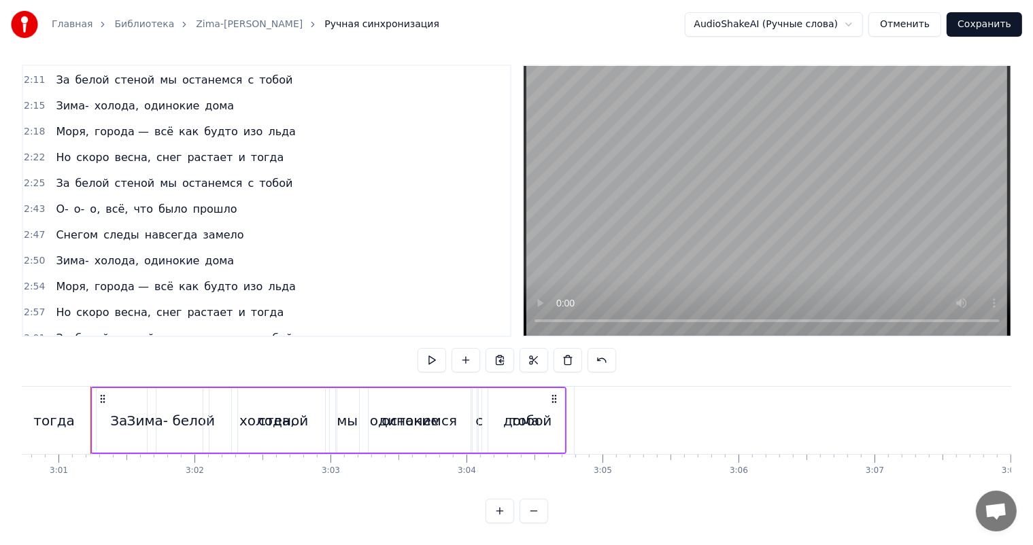
scroll to position [705, 0]
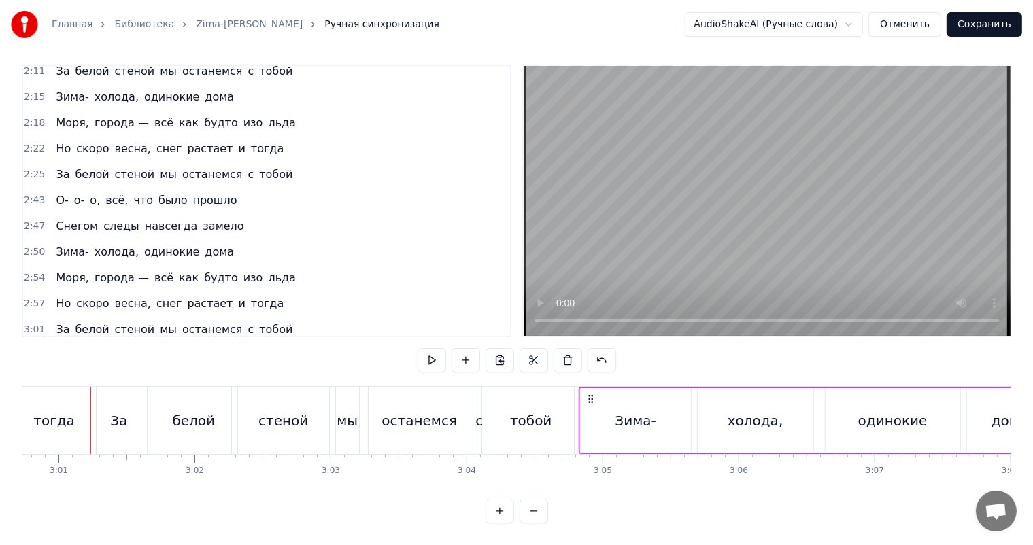
drag, startPoint x: 100, startPoint y: 385, endPoint x: 587, endPoint y: 392, distance: 487.4
click at [587, 394] on icon at bounding box center [590, 399] width 11 height 11
click at [560, 398] on div "тобой" at bounding box center [531, 420] width 86 height 67
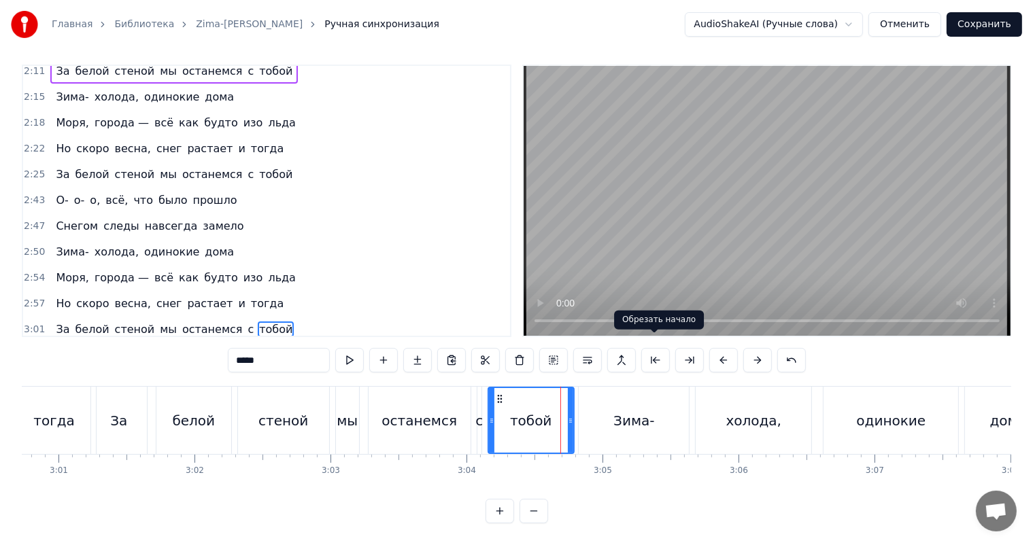
click at [746, 242] on video at bounding box center [766, 201] width 487 height 270
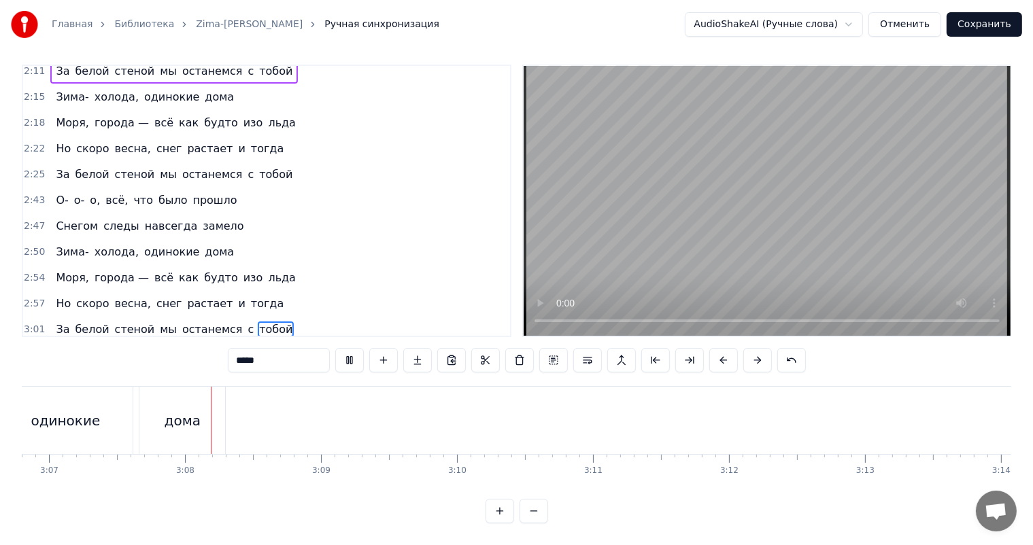
scroll to position [0, 25433]
click at [746, 242] on video at bounding box center [766, 201] width 487 height 270
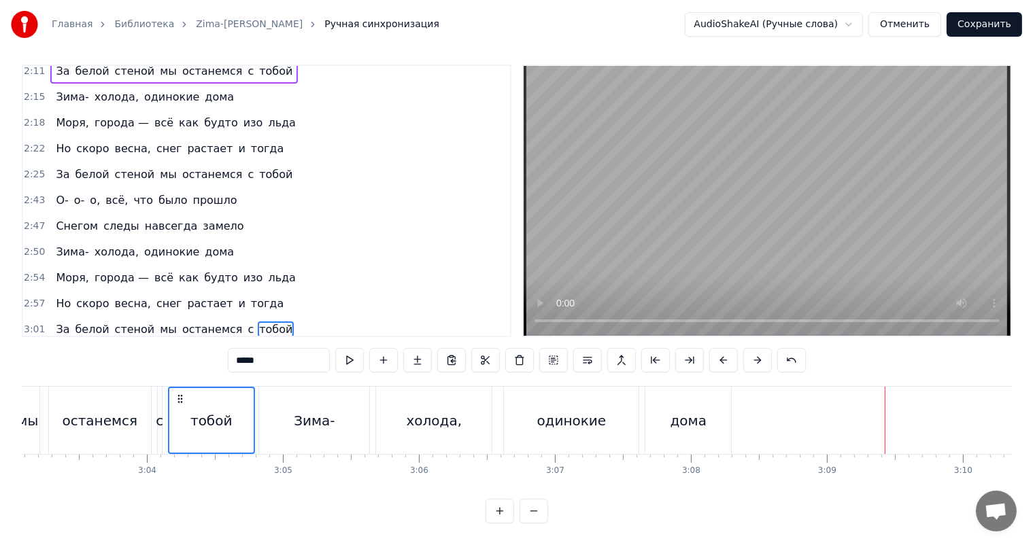
scroll to position [0, 24889]
click at [530, 400] on div "одинокие" at bounding box center [571, 420] width 135 height 67
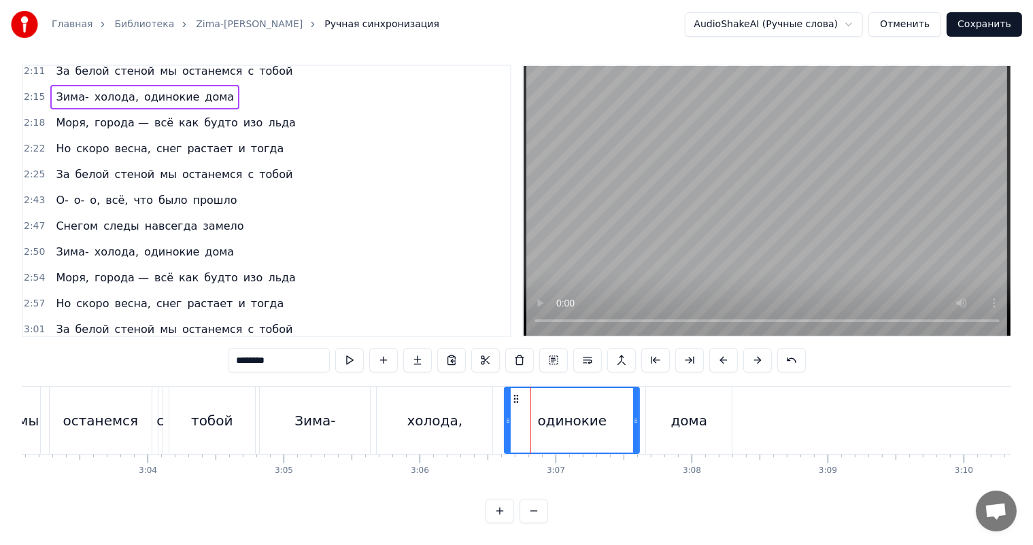
type input "****"
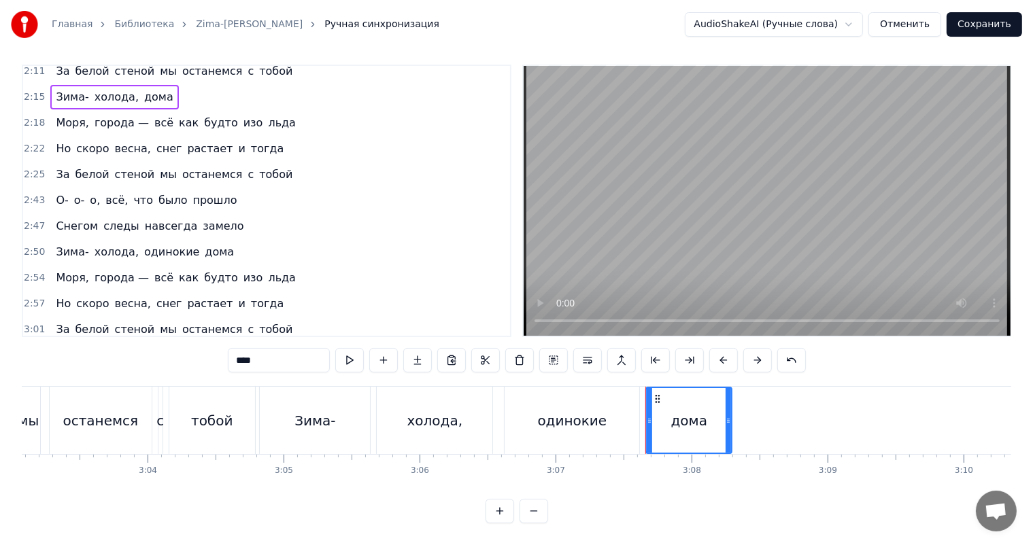
click at [642, 394] on div "Зима- холода, одинокие дома" at bounding box center [497, 420] width 476 height 67
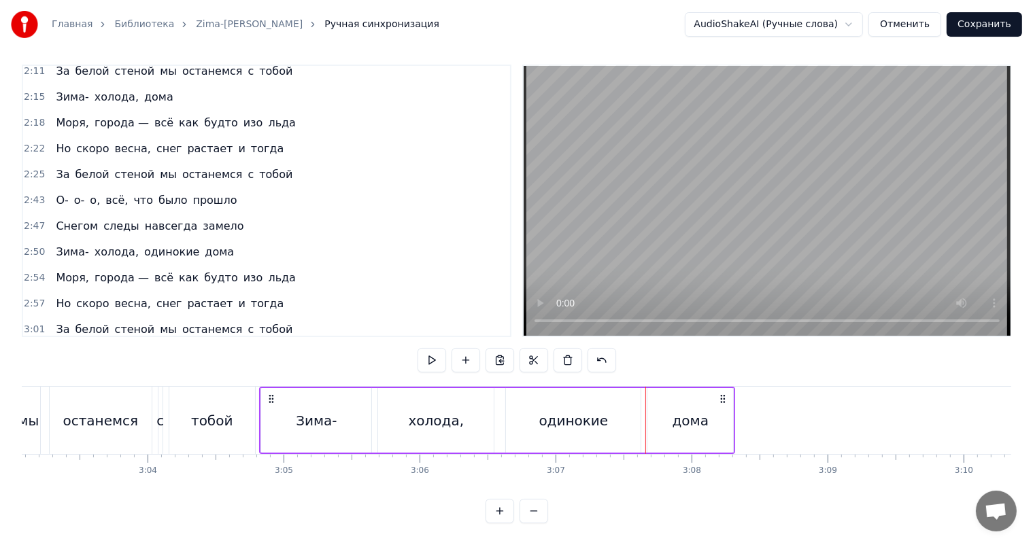
click at [670, 397] on div "дома" at bounding box center [690, 420] width 86 height 65
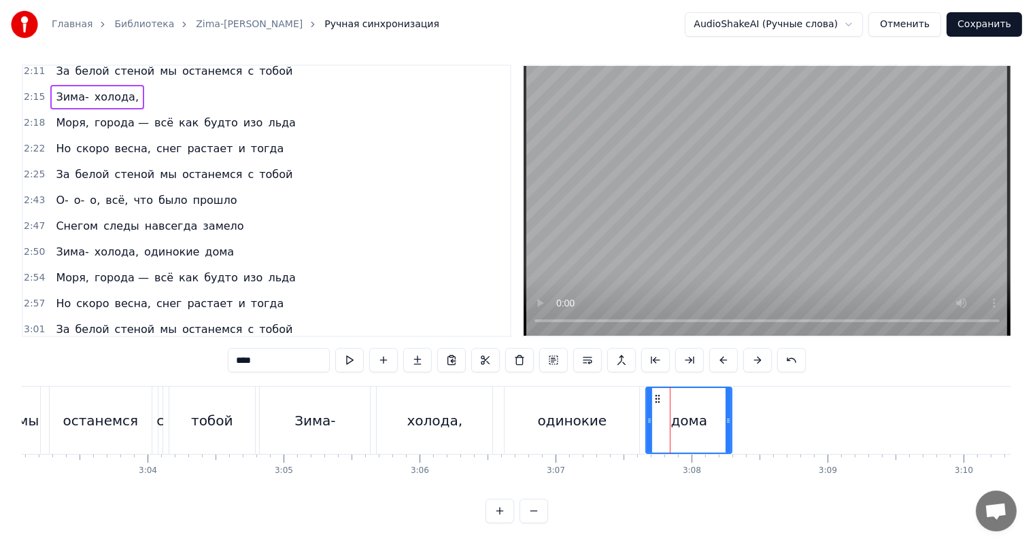
click at [673, 395] on div "дома" at bounding box center [688, 420] width 84 height 65
drag, startPoint x: 303, startPoint y: 351, endPoint x: 139, endPoint y: 368, distance: 165.4
click at [231, 357] on input "****" at bounding box center [279, 360] width 102 height 24
click at [583, 373] on div "0:03 Зима- холода, одинокие дома 0:06 Моря, города — всё как будто изо льда 0:1…" at bounding box center [516, 294] width 989 height 459
drag, startPoint x: 564, startPoint y: 389, endPoint x: 495, endPoint y: 386, distance: 69.4
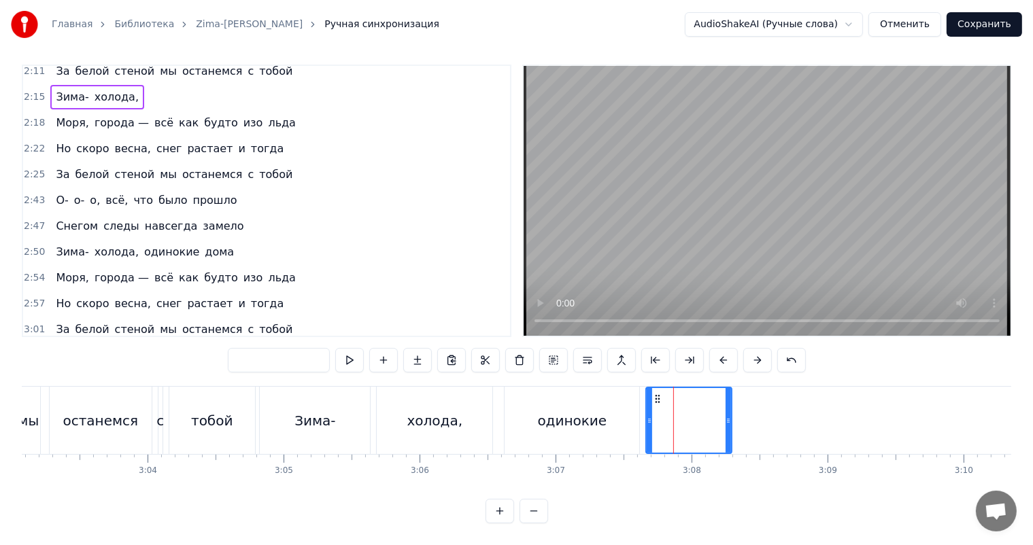
click at [564, 389] on div "одинокие" at bounding box center [571, 420] width 135 height 67
type input "********"
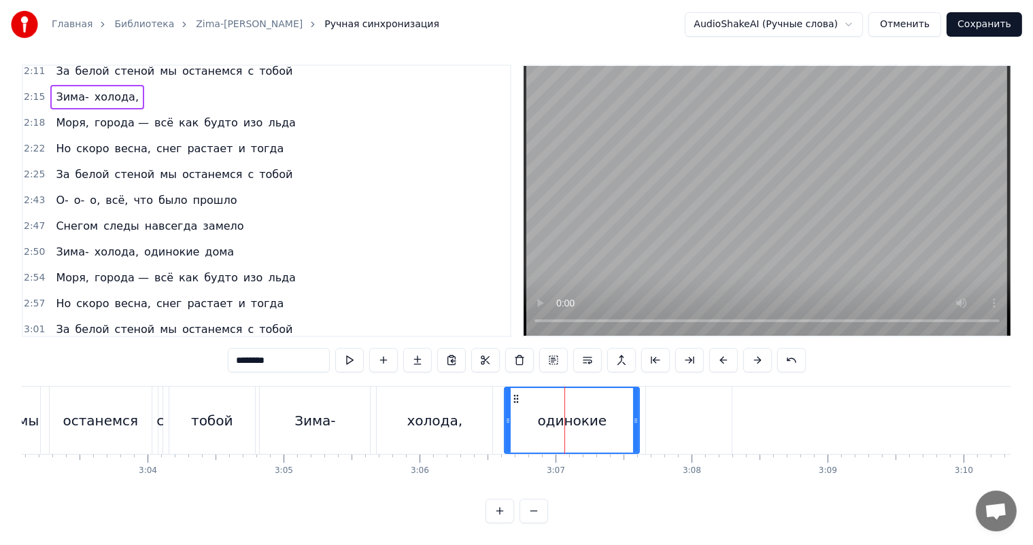
click at [679, 400] on div at bounding box center [689, 420] width 86 height 67
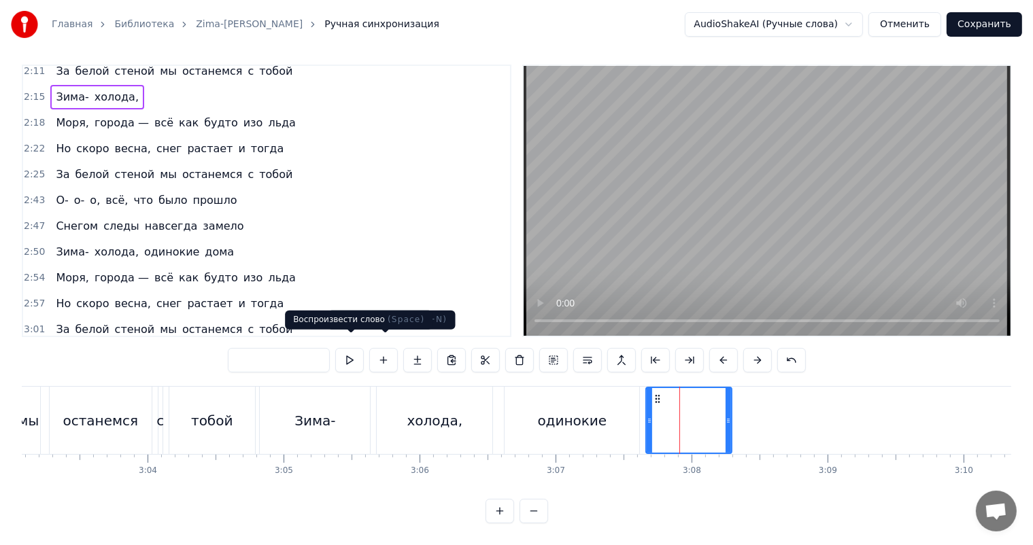
click at [298, 351] on input "text" at bounding box center [279, 360] width 102 height 24
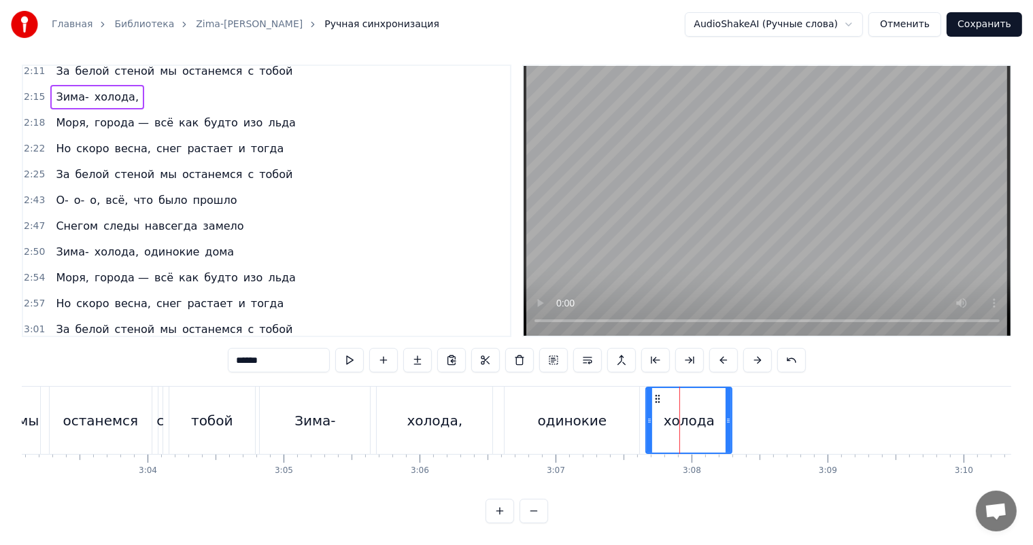
click at [542, 397] on div "одинокие" at bounding box center [571, 420] width 135 height 67
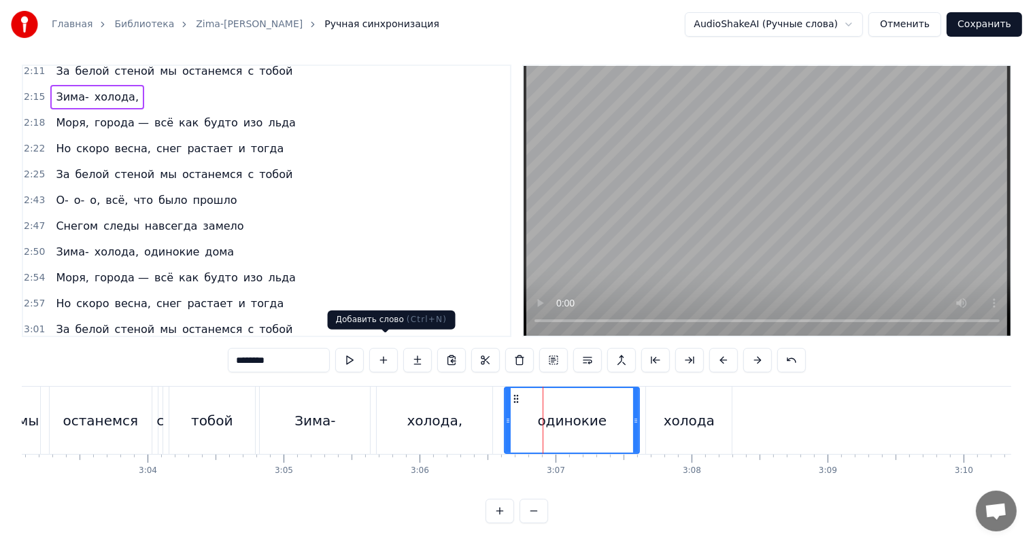
click at [300, 348] on input "********" at bounding box center [279, 360] width 102 height 24
paste input "text"
click at [349, 416] on div "Зима-" at bounding box center [315, 420] width 110 height 67
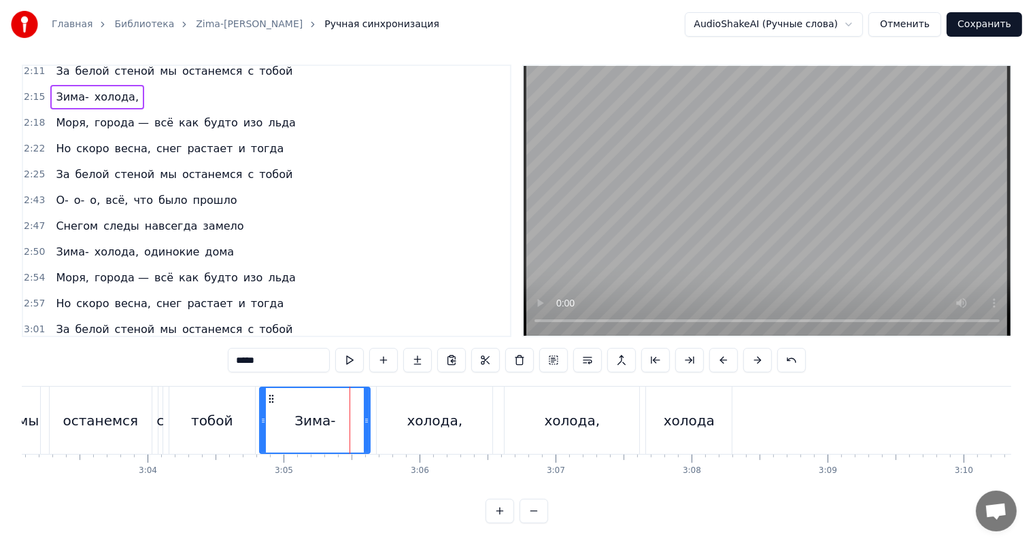
click at [309, 348] on input "*****" at bounding box center [279, 360] width 102 height 24
click at [391, 387] on div "холода," at bounding box center [434, 420] width 117 height 67
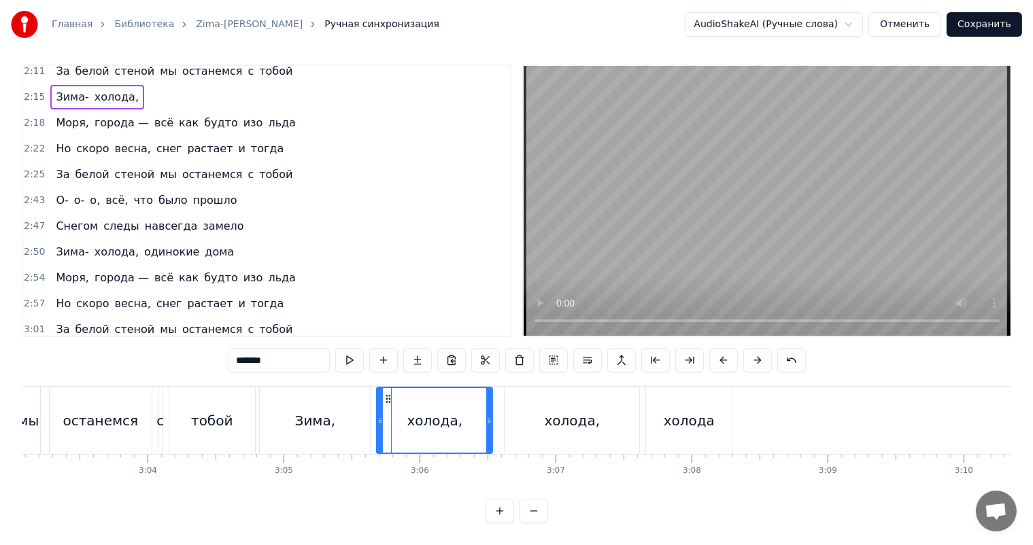
drag, startPoint x: 302, startPoint y: 351, endPoint x: 107, endPoint y: 343, distance: 194.6
click at [107, 343] on div "0:03 Зима- холода, одинокие дома 0:06 Моря, города — всё как будто изо льда 0:1…" at bounding box center [516, 294] width 989 height 459
click at [248, 423] on div "тобой" at bounding box center [212, 420] width 86 height 67
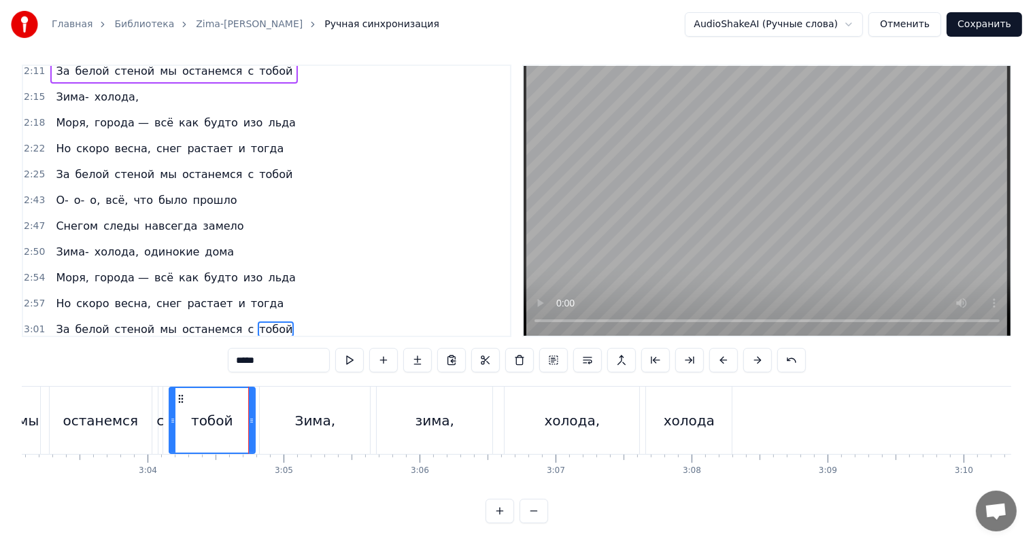
click at [848, 126] on video at bounding box center [766, 201] width 487 height 270
click at [562, 411] on div "холода," at bounding box center [572, 421] width 56 height 20
type input "*******"
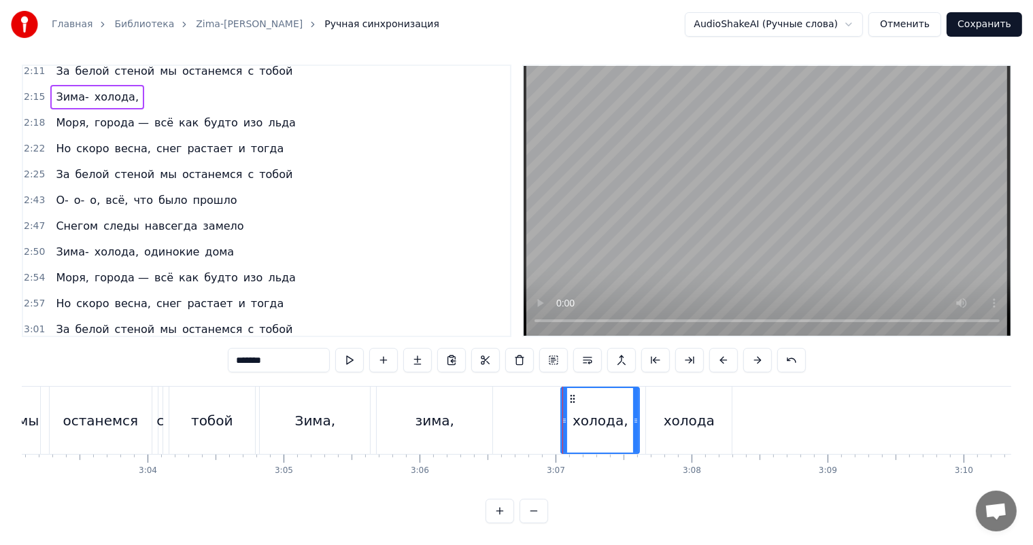
drag, startPoint x: 506, startPoint y: 413, endPoint x: 562, endPoint y: 409, distance: 56.6
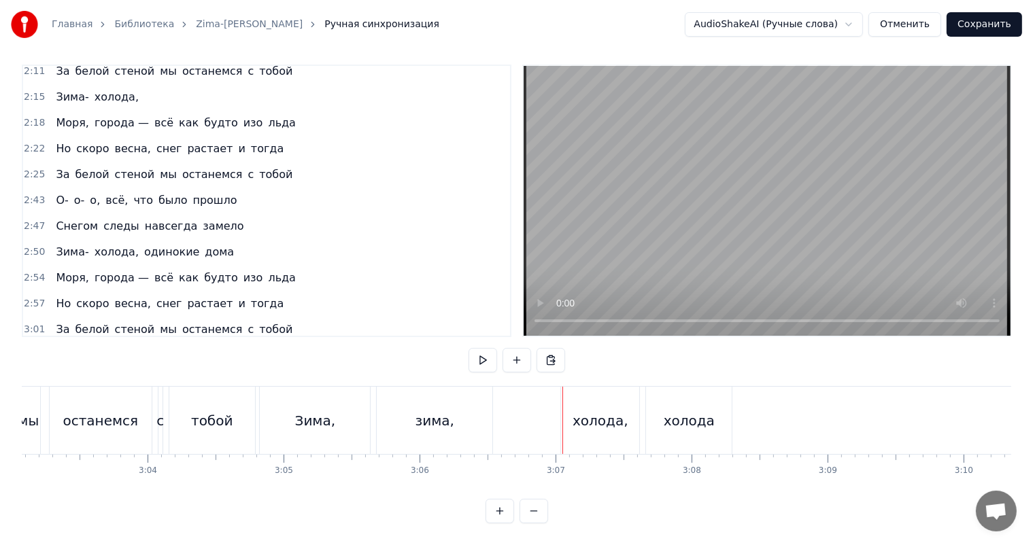
click at [669, 411] on div "холода" at bounding box center [688, 421] width 51 height 20
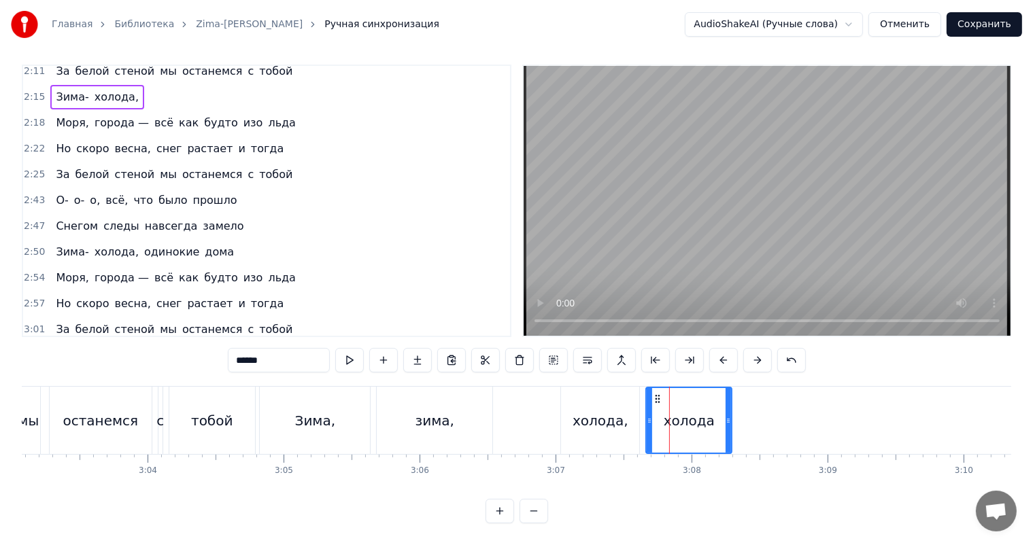
click at [615, 411] on div "холода," at bounding box center [600, 421] width 56 height 20
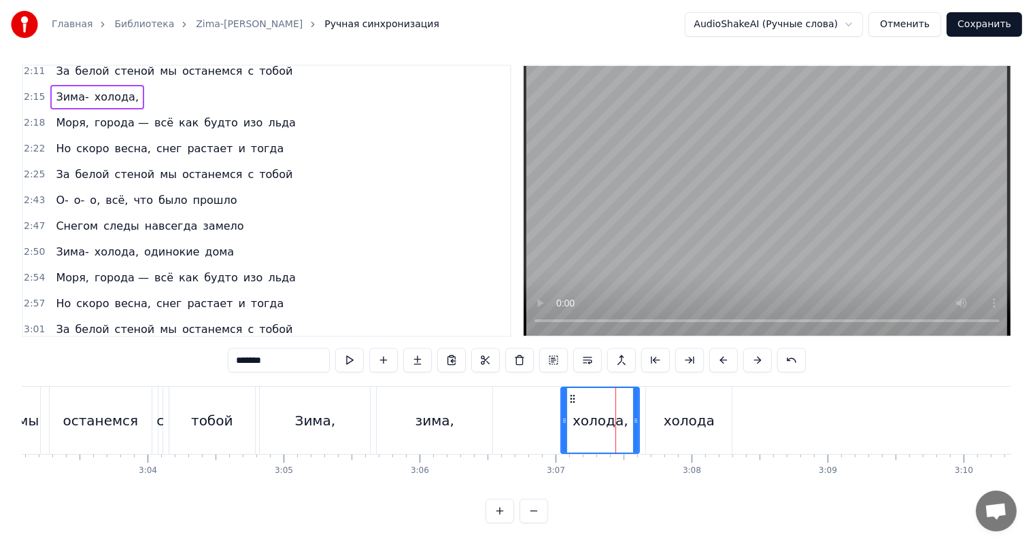
click at [666, 411] on div "холода" at bounding box center [688, 421] width 51 height 20
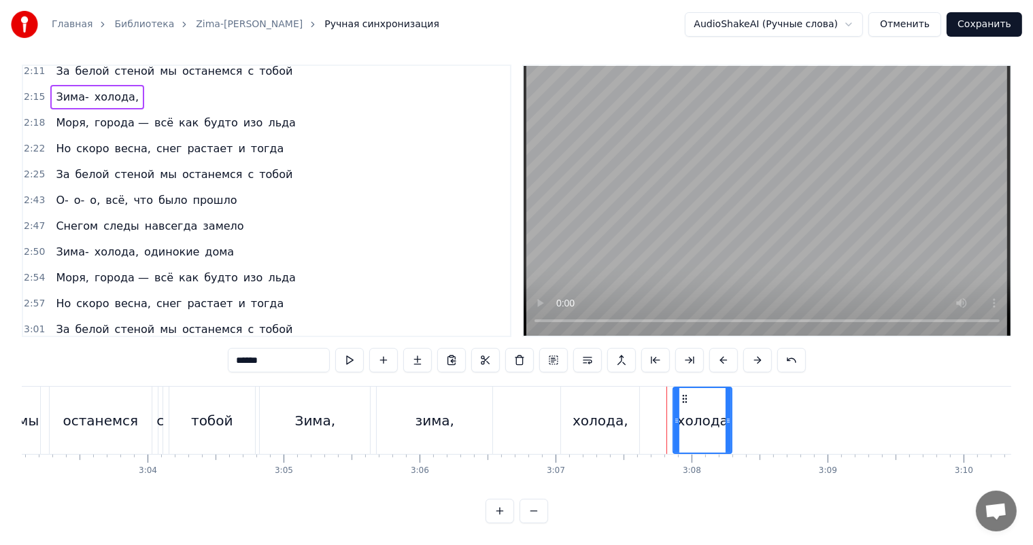
drag, startPoint x: 647, startPoint y: 400, endPoint x: 676, endPoint y: 400, distance: 28.6
click at [676, 400] on div at bounding box center [676, 420] width 5 height 65
drag, startPoint x: 728, startPoint y: 404, endPoint x: 790, endPoint y: 400, distance: 62.0
click at [790, 400] on div at bounding box center [791, 420] width 5 height 65
click at [635, 407] on div "холода," at bounding box center [600, 420] width 78 height 67
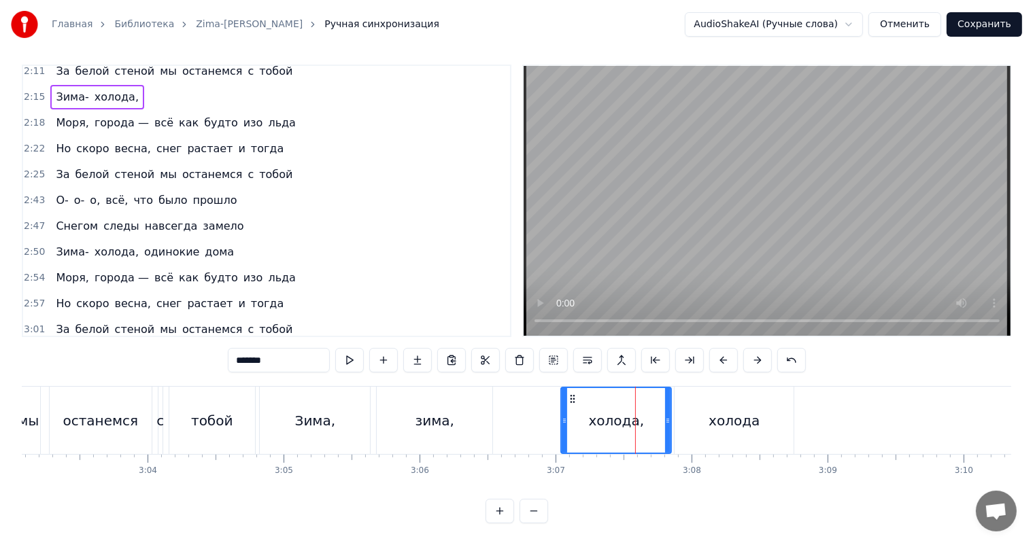
drag, startPoint x: 636, startPoint y: 407, endPoint x: 668, endPoint y: 403, distance: 32.2
click at [668, 415] on icon at bounding box center [667, 420] width 5 height 11
click at [462, 401] on div "зима," at bounding box center [435, 420] width 116 height 67
type input "*****"
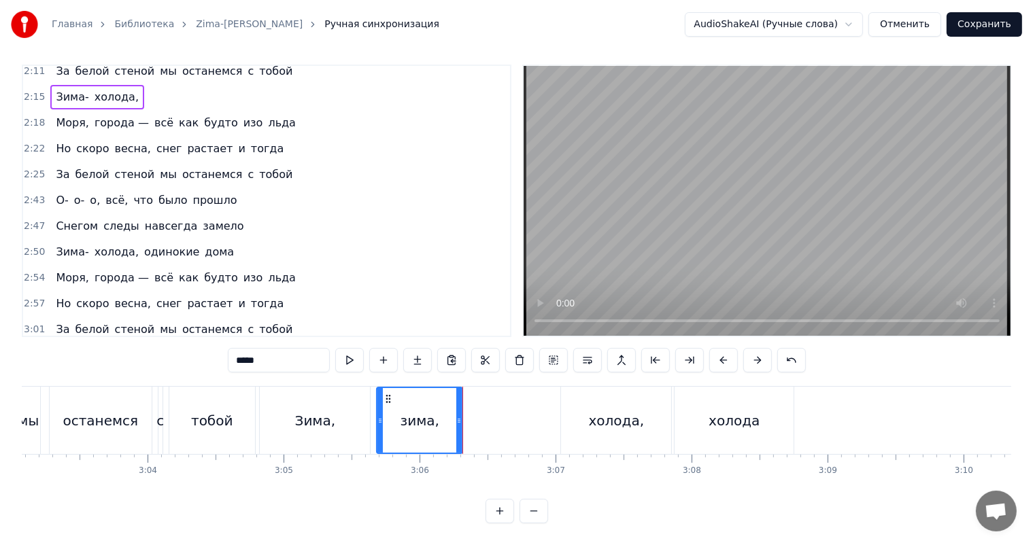
drag, startPoint x: 489, startPoint y: 402, endPoint x: 459, endPoint y: 402, distance: 30.6
click at [459, 402] on div at bounding box center [458, 420] width 5 height 65
click at [423, 411] on div "зима," at bounding box center [419, 421] width 39 height 20
click at [389, 352] on button at bounding box center [383, 360] width 29 height 24
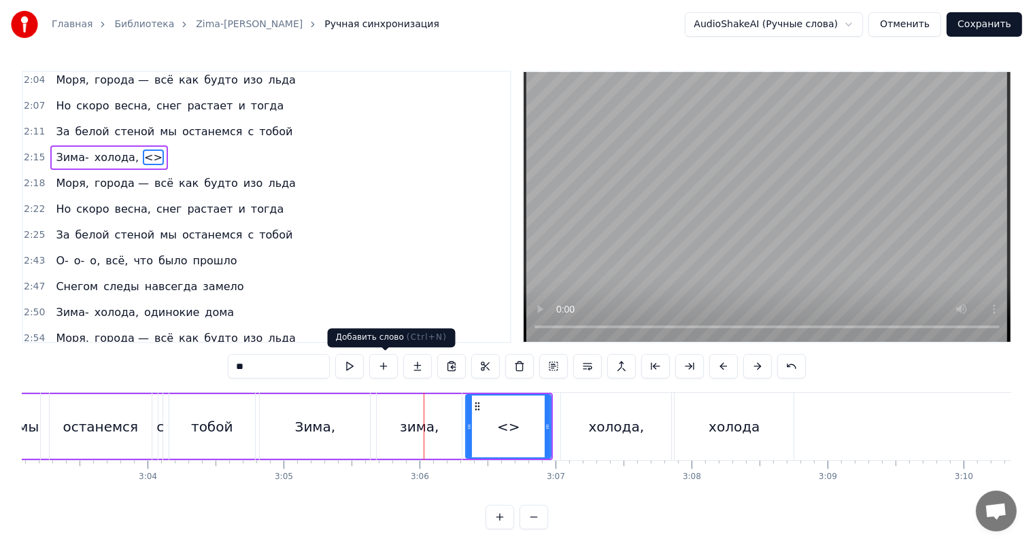
scroll to position [577, 0]
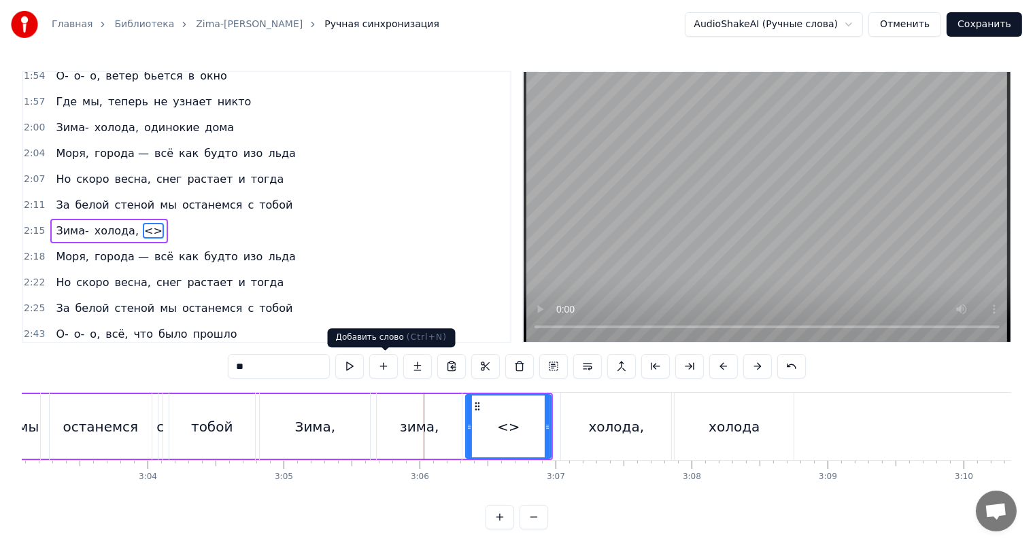
click at [426, 426] on div "зима," at bounding box center [419, 427] width 39 height 20
type input "*****"
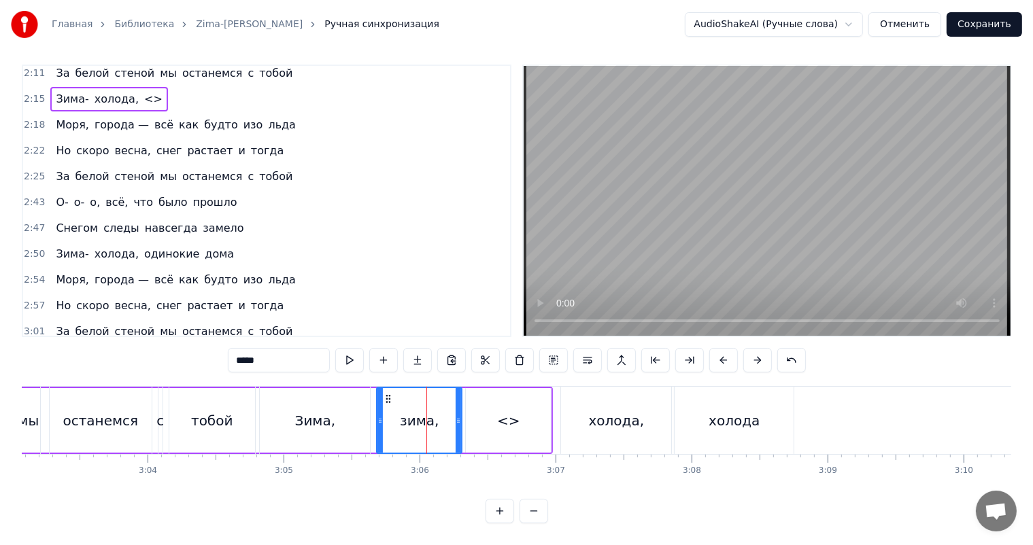
scroll to position [705, 0]
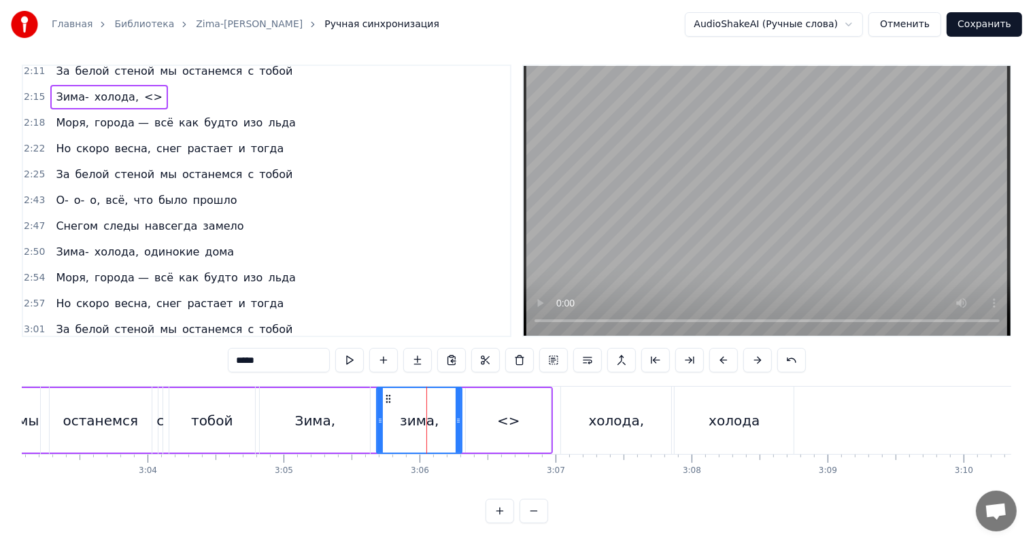
click at [304, 356] on input "*****" at bounding box center [279, 360] width 102 height 24
click at [499, 411] on div "Зима, зима, холода, холода" at bounding box center [528, 420] width 538 height 67
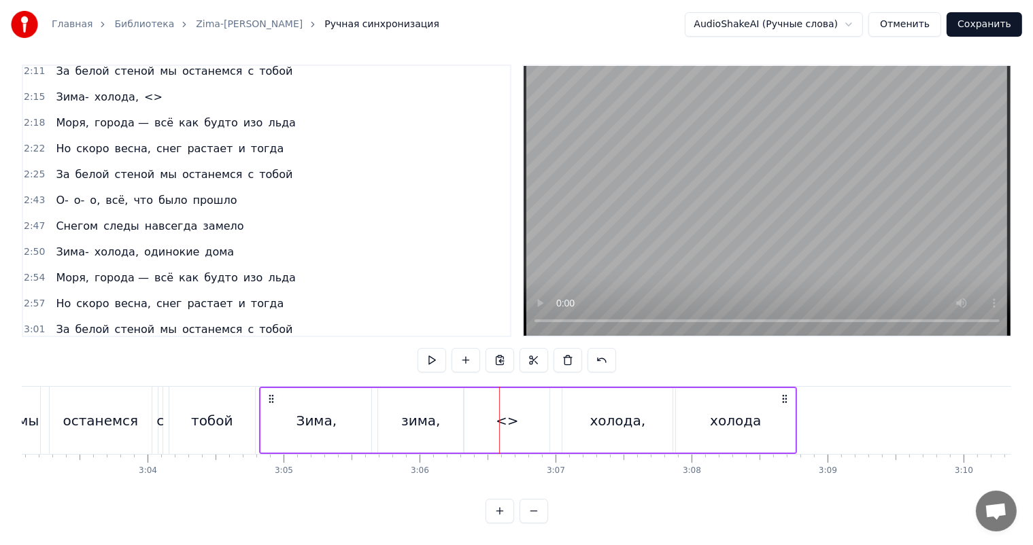
click at [511, 398] on div "Зима, зима, холода, холода" at bounding box center [528, 420] width 538 height 67
click at [487, 405] on div "Зима, зима, холода, холода" at bounding box center [528, 420] width 538 height 67
click at [513, 409] on div "Зима, зима, холода, холода" at bounding box center [528, 420] width 538 height 67
click at [408, 428] on div "зима," at bounding box center [420, 420] width 85 height 65
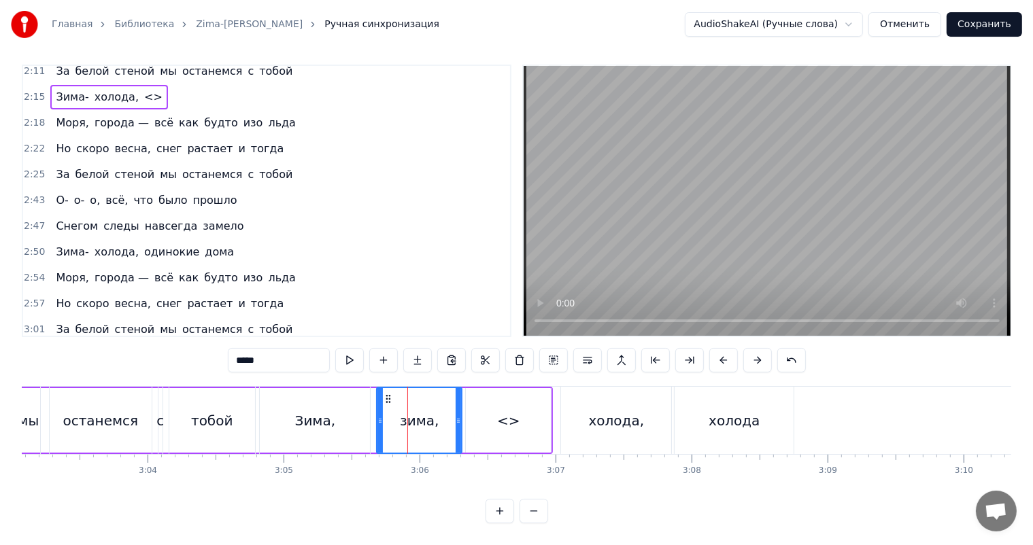
click at [484, 419] on div "Зима, зима, холода, холода" at bounding box center [528, 420] width 538 height 67
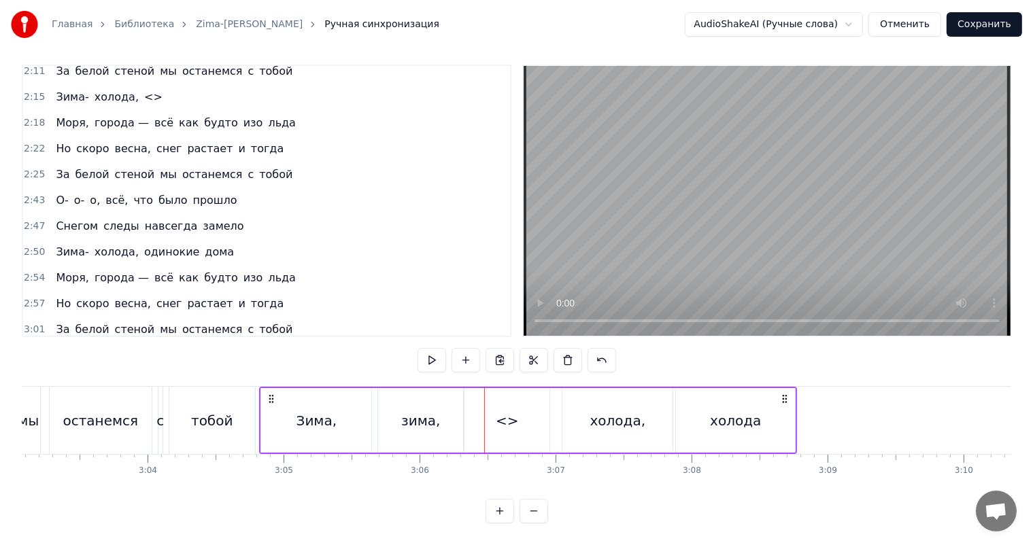
click at [521, 408] on div "Зима, зима, холода, холода" at bounding box center [528, 420] width 538 height 67
click at [598, 411] on div "холода," at bounding box center [618, 421] width 56 height 20
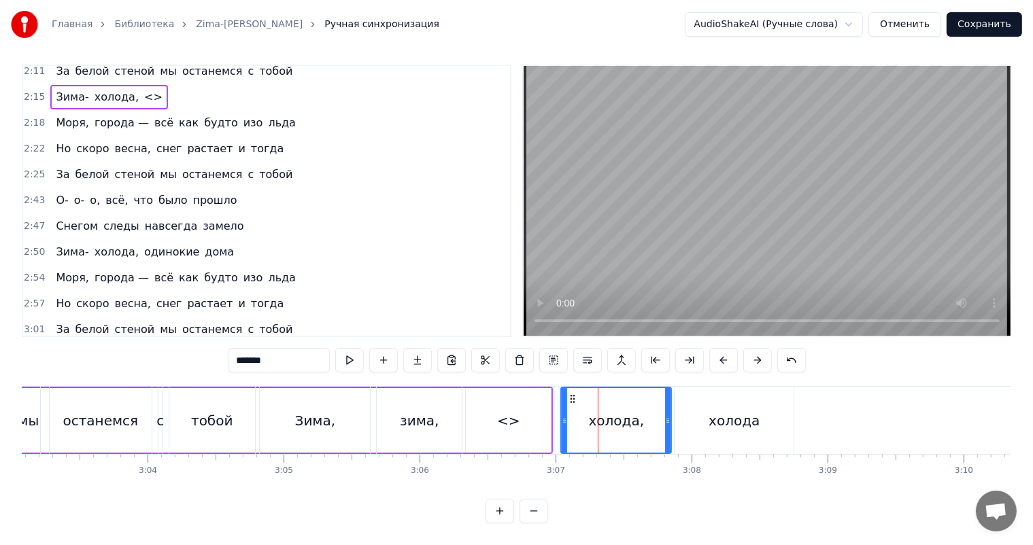
click at [330, 411] on div "Зима," at bounding box center [315, 421] width 41 height 20
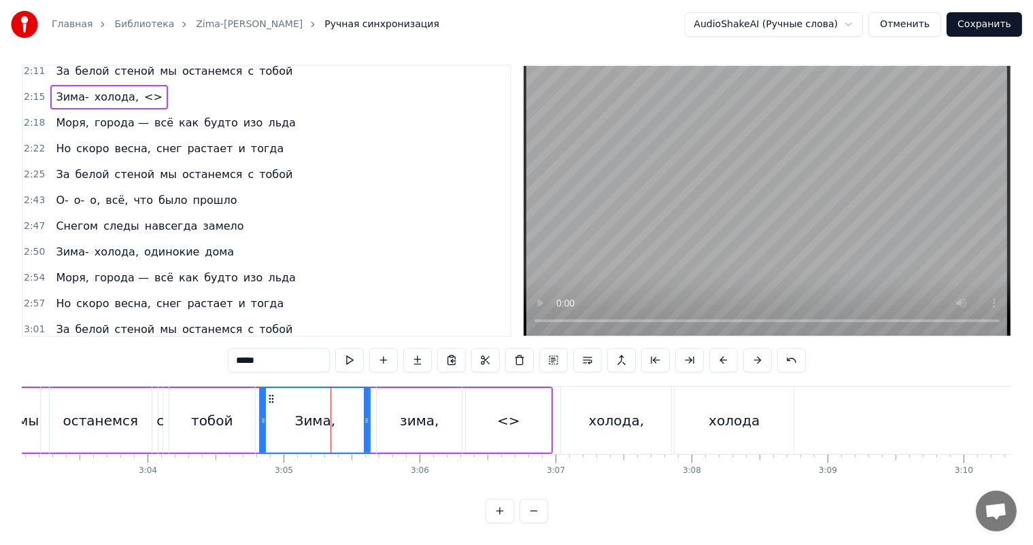
click at [242, 406] on div "тобой" at bounding box center [212, 420] width 86 height 67
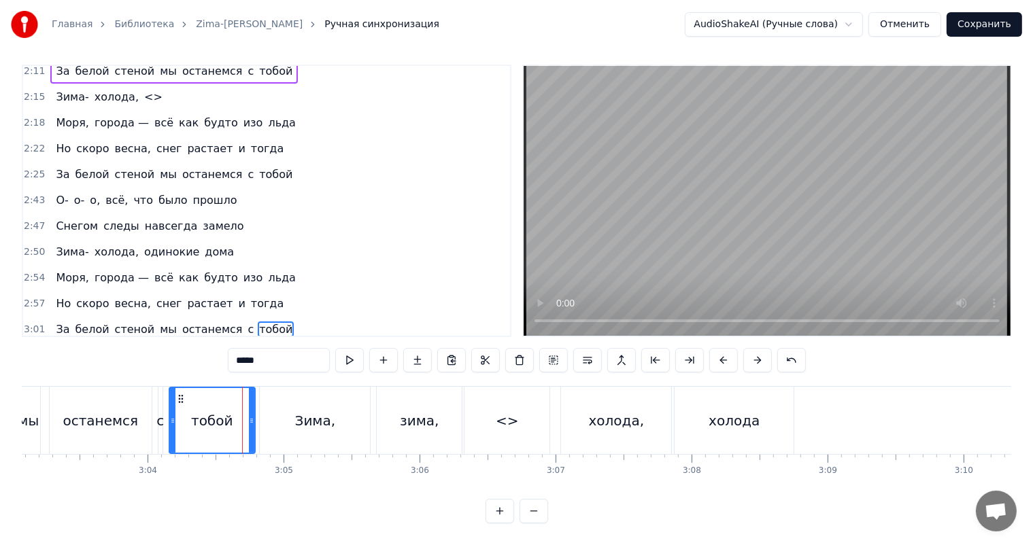
click at [413, 411] on div "зима," at bounding box center [419, 421] width 39 height 20
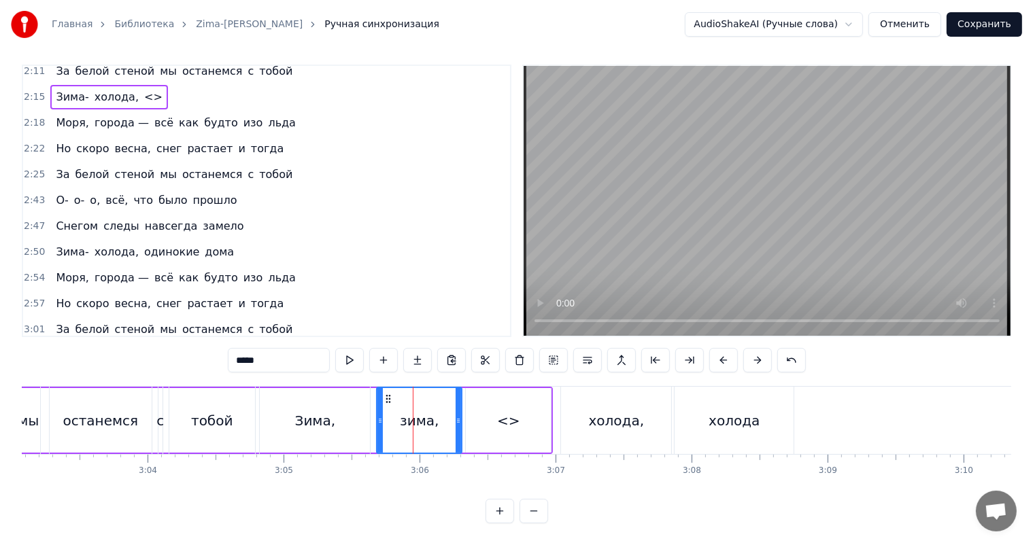
click at [328, 411] on div "Зима," at bounding box center [315, 421] width 41 height 20
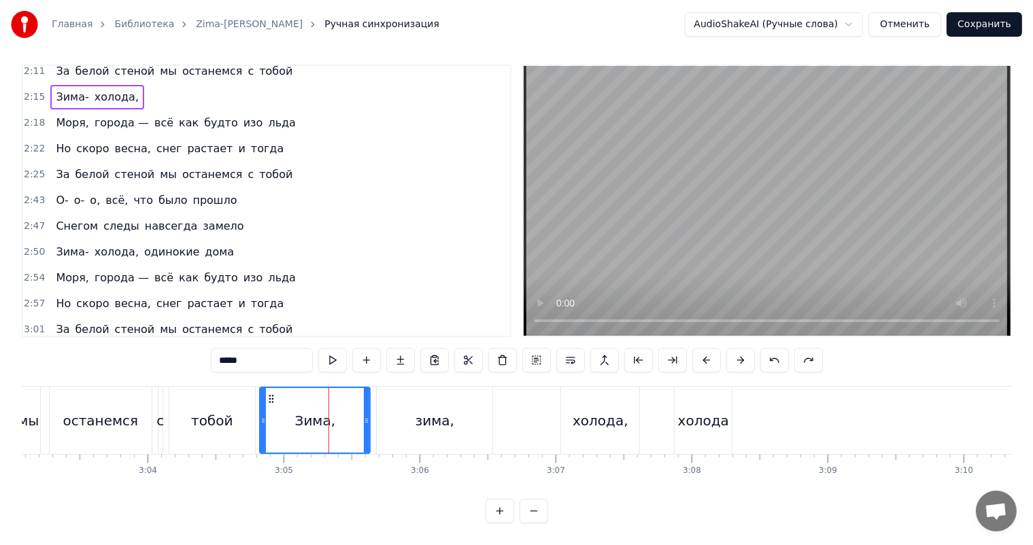
click at [438, 418] on div "зима," at bounding box center [434, 421] width 39 height 20
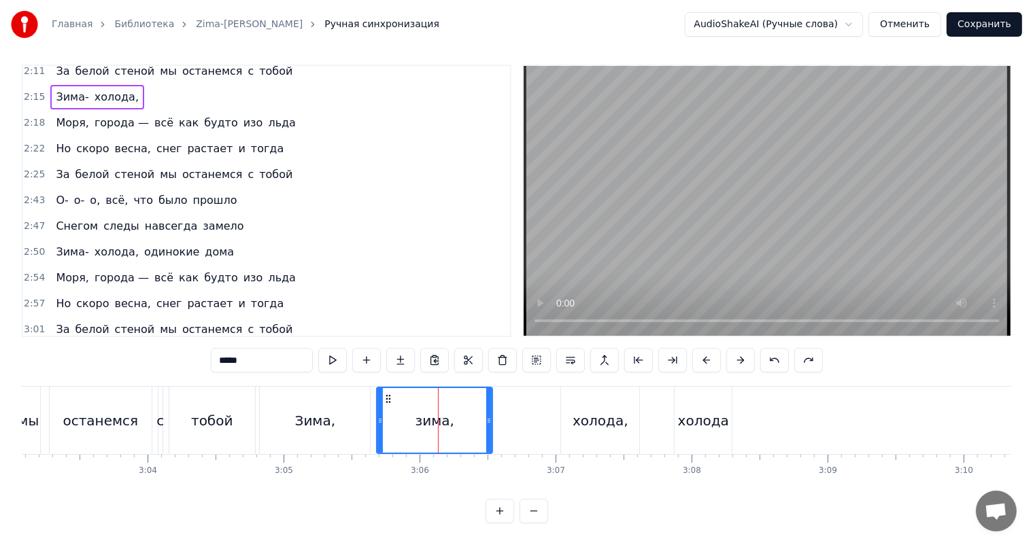
click at [347, 410] on div "Зима," at bounding box center [315, 420] width 110 height 67
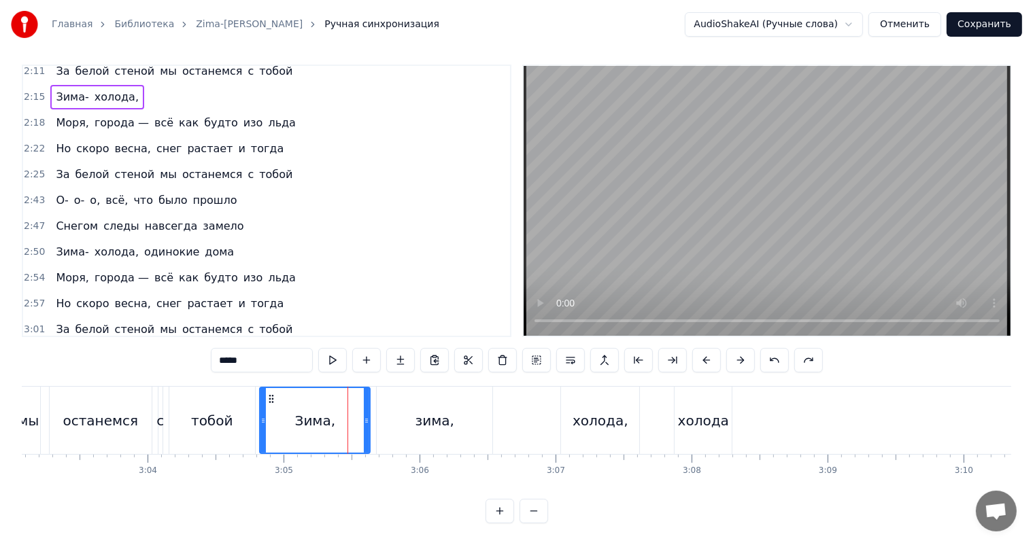
click at [449, 411] on div "зима," at bounding box center [434, 421] width 39 height 20
type input "*****"
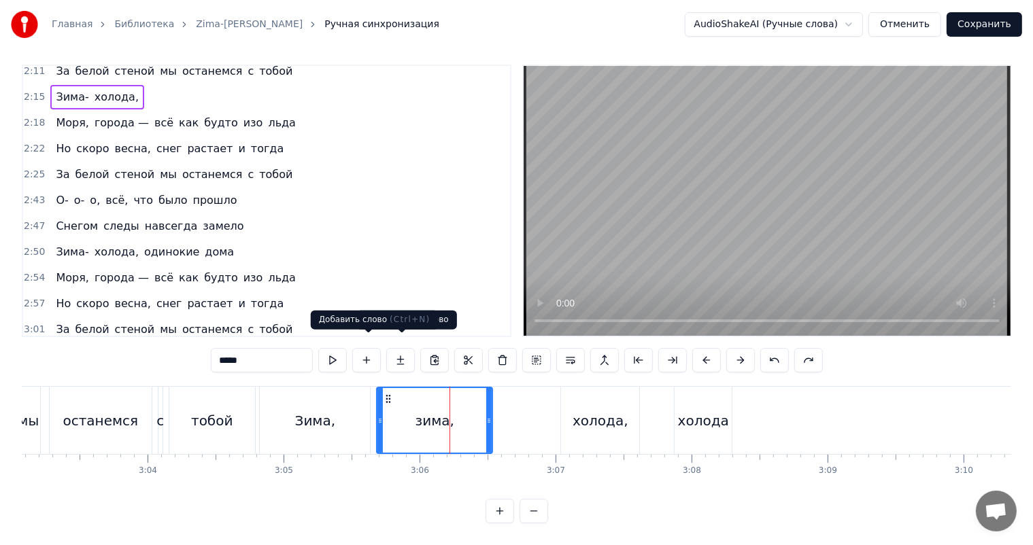
click at [380, 353] on button at bounding box center [366, 360] width 29 height 24
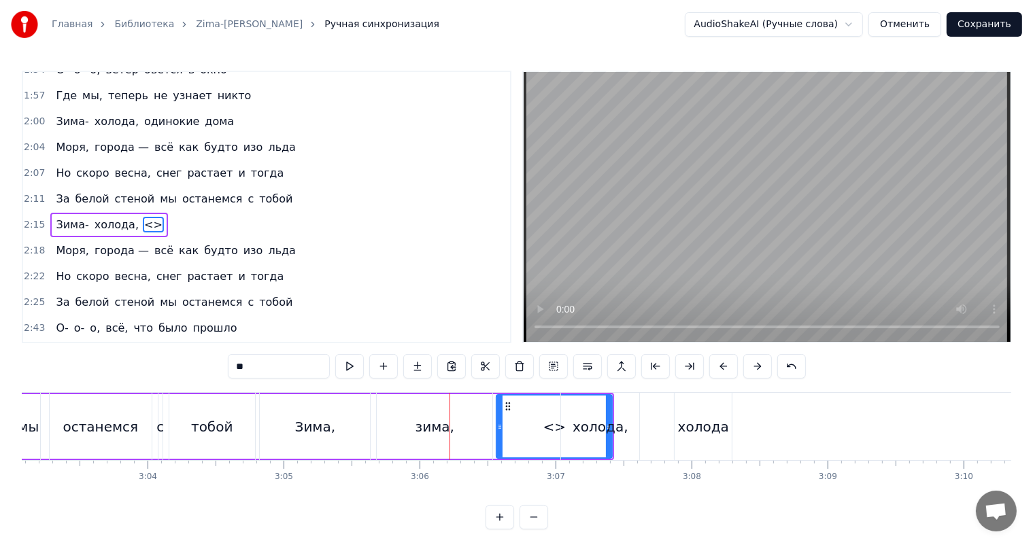
scroll to position [577, 0]
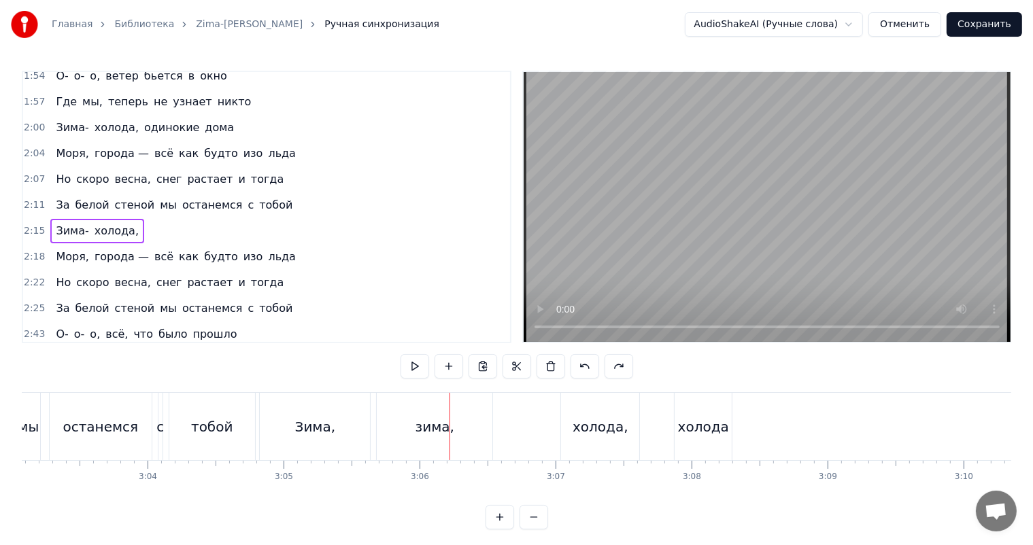
click at [454, 426] on div "зима," at bounding box center [435, 426] width 116 height 67
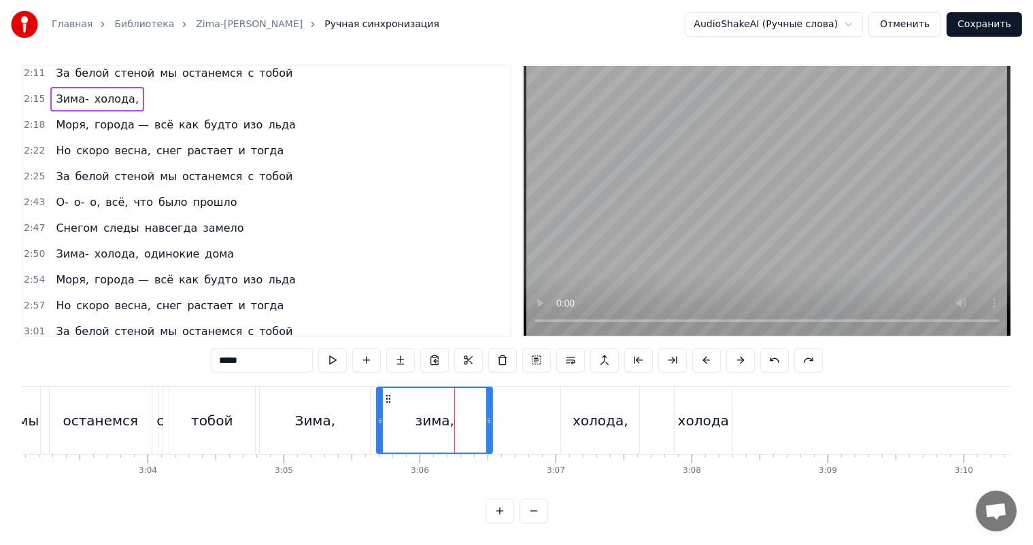
scroll to position [705, 0]
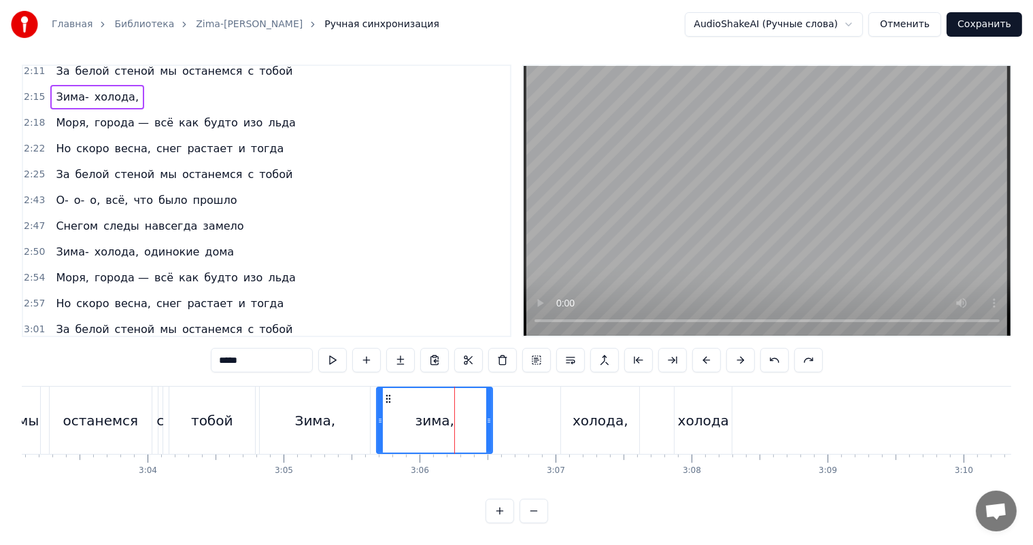
click at [565, 409] on div "холода," at bounding box center [600, 420] width 78 height 67
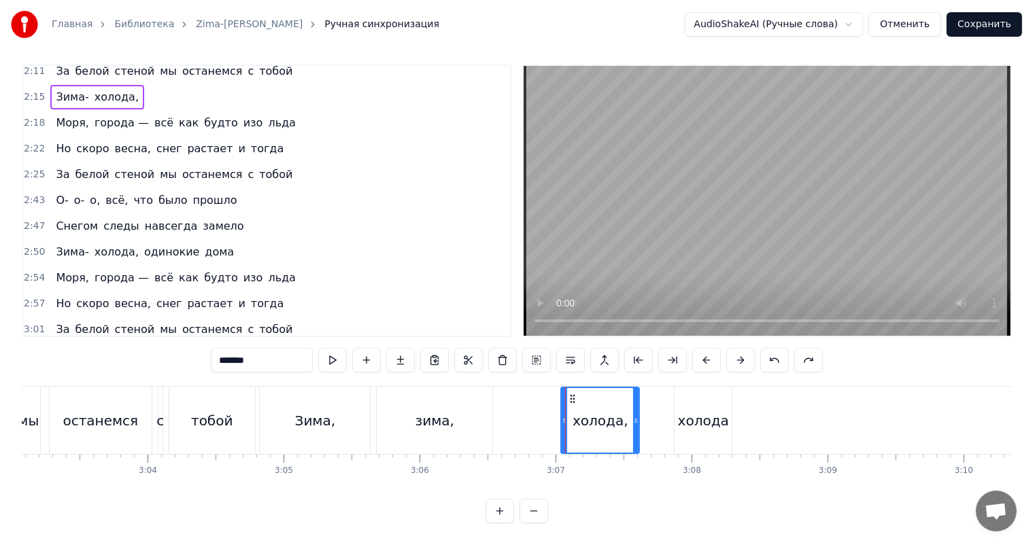
click at [469, 400] on div "зима," at bounding box center [435, 420] width 116 height 67
type input "*****"
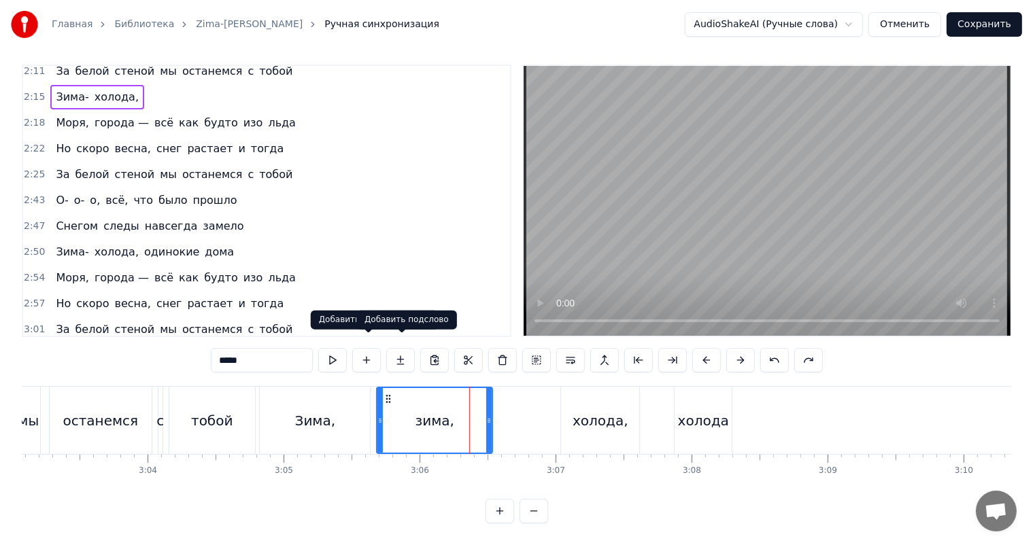
click at [401, 351] on button at bounding box center [400, 360] width 29 height 24
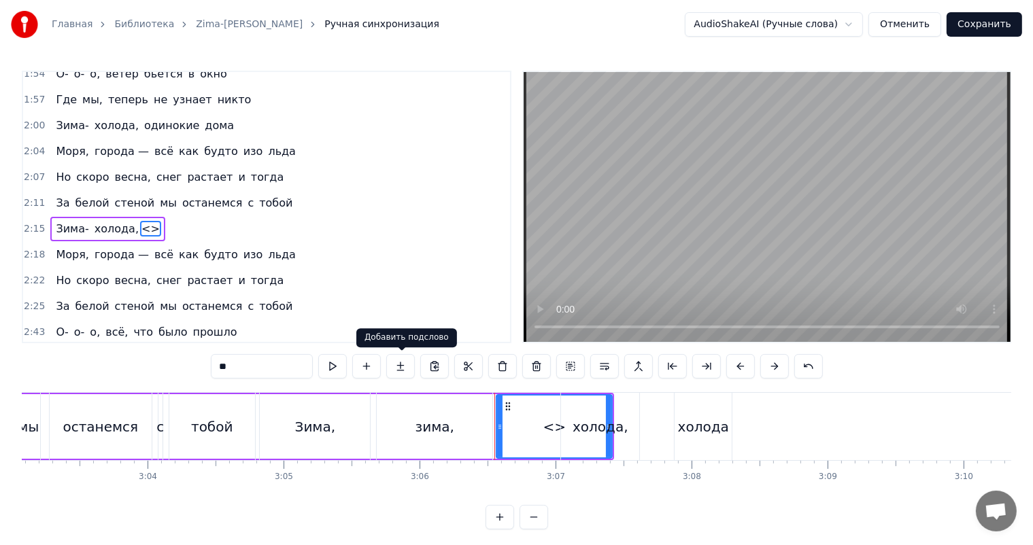
scroll to position [577, 0]
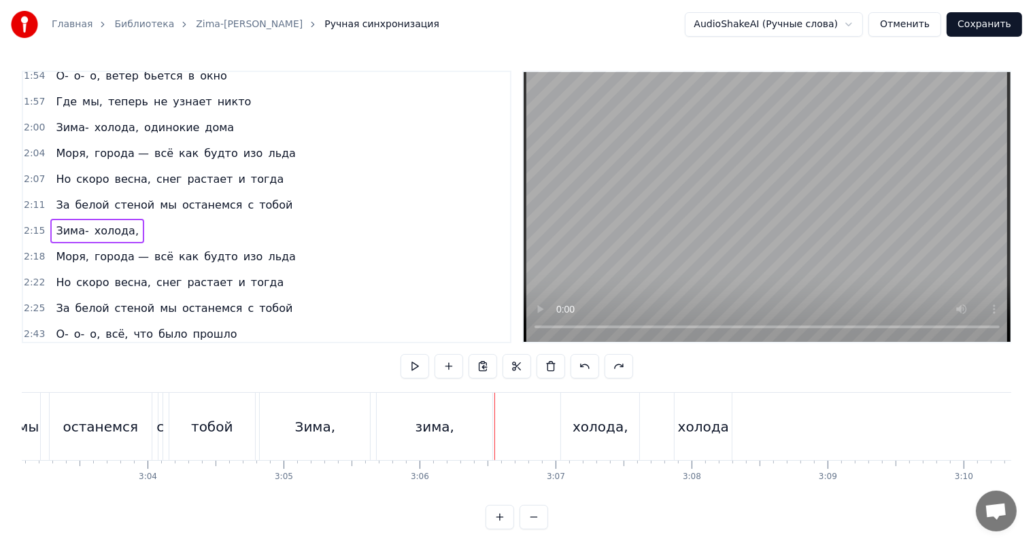
click at [329, 419] on div "Зима," at bounding box center [315, 427] width 41 height 20
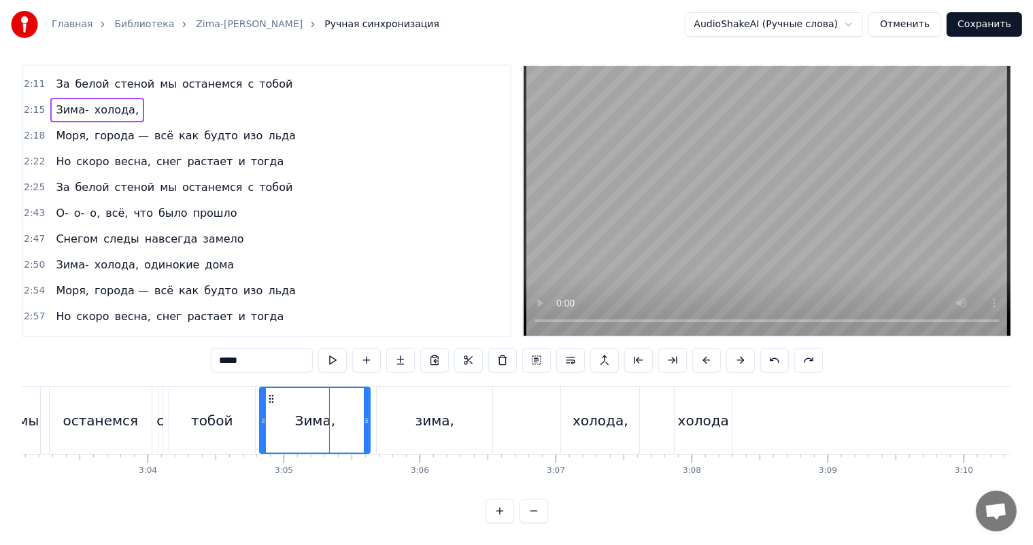
scroll to position [705, 0]
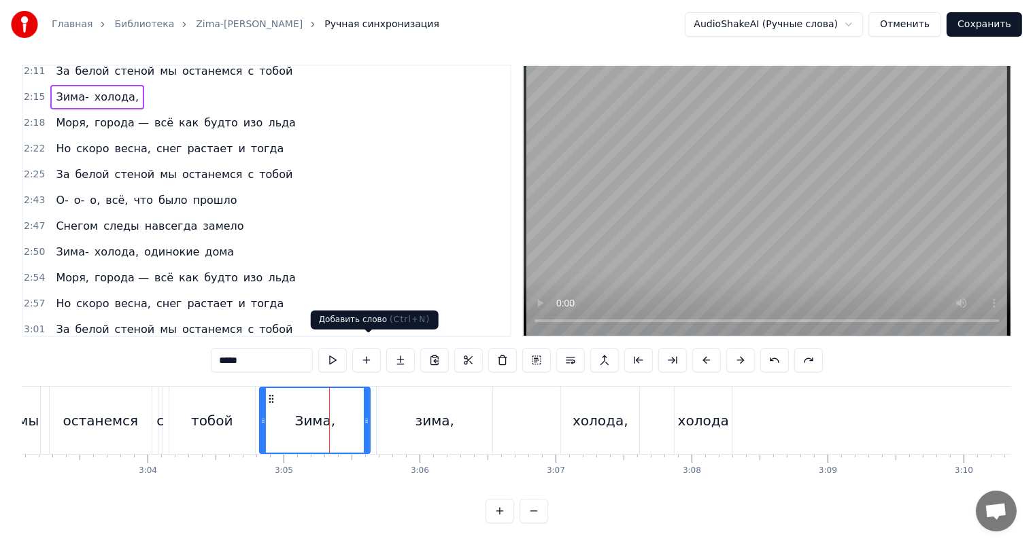
click at [362, 352] on button at bounding box center [366, 360] width 29 height 24
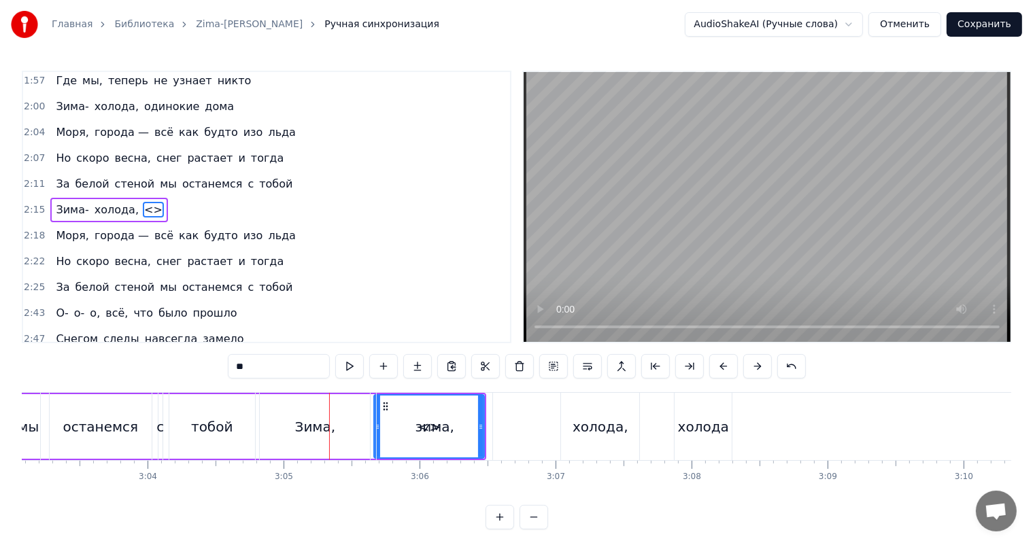
scroll to position [577, 0]
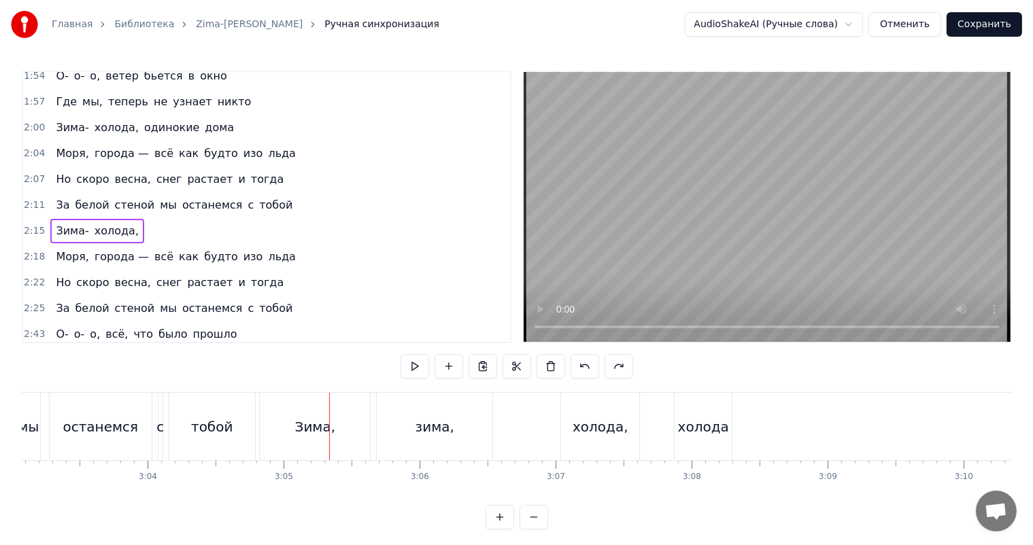
click at [606, 425] on div "холода," at bounding box center [600, 427] width 56 height 20
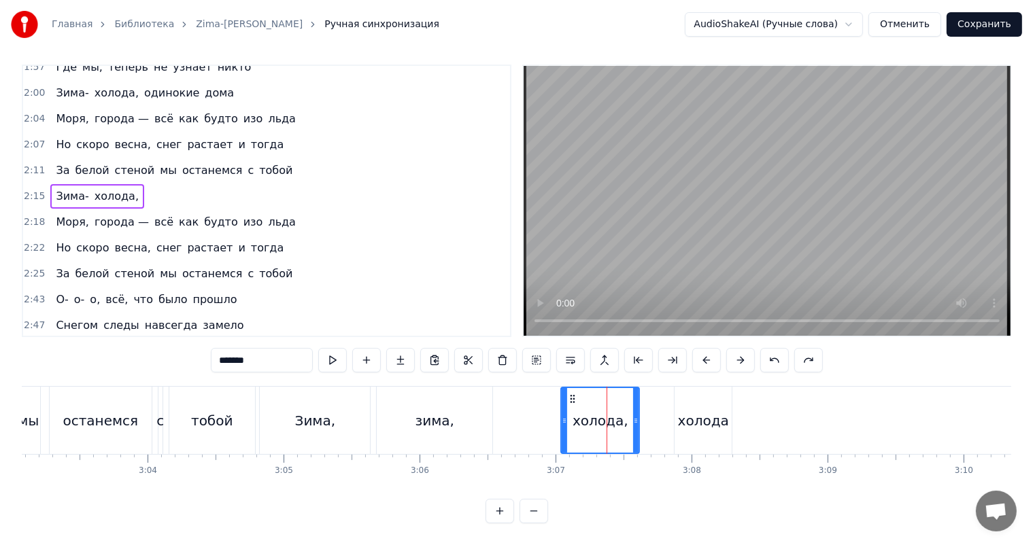
scroll to position [705, 0]
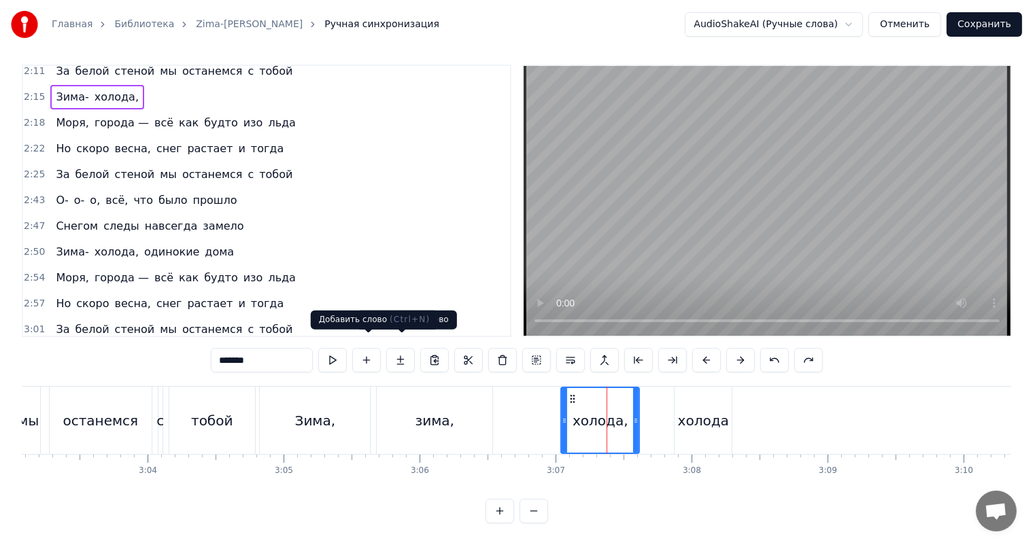
click at [372, 353] on button at bounding box center [366, 360] width 29 height 24
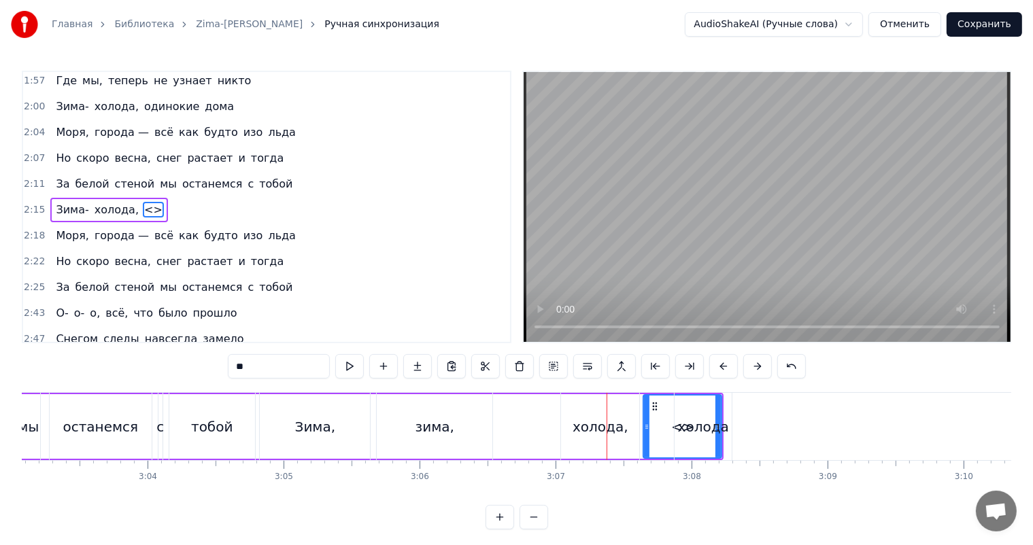
scroll to position [577, 0]
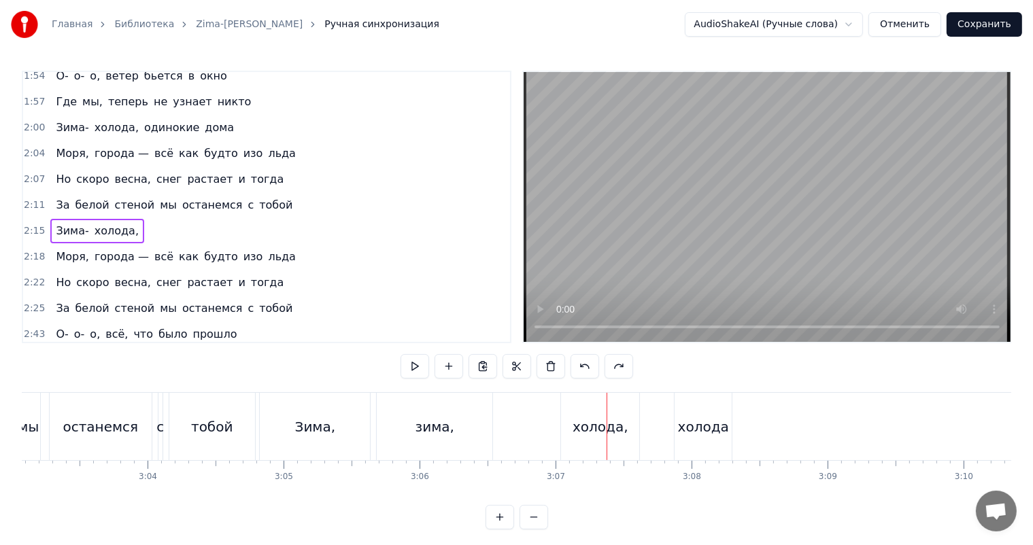
click at [485, 432] on div "зима," at bounding box center [435, 426] width 116 height 67
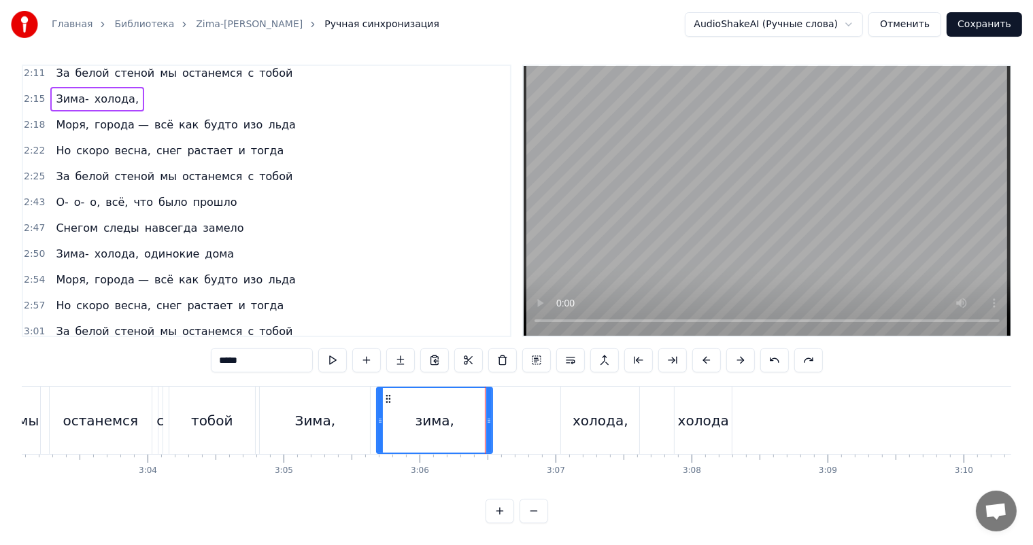
scroll to position [705, 0]
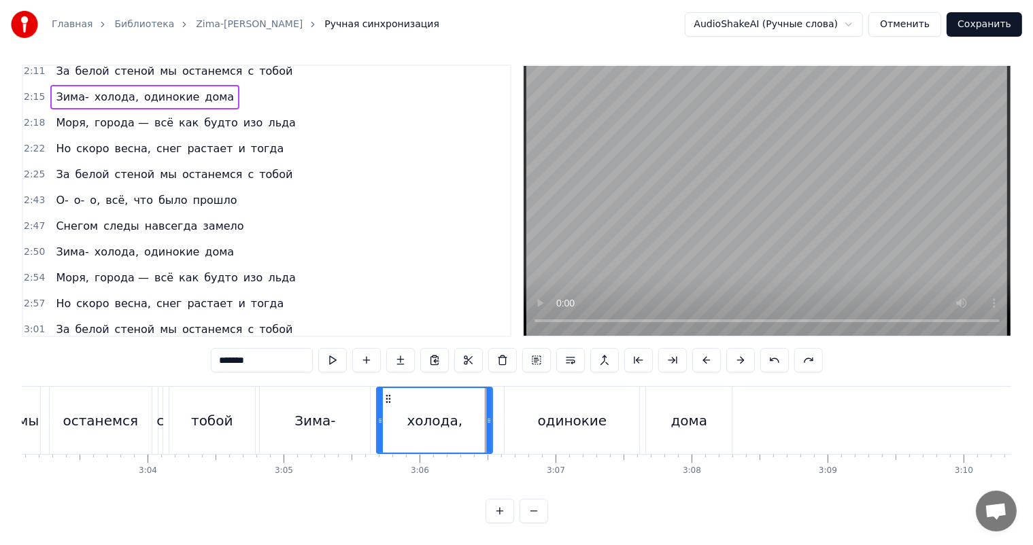
click at [353, 421] on div "Зима-" at bounding box center [315, 420] width 110 height 67
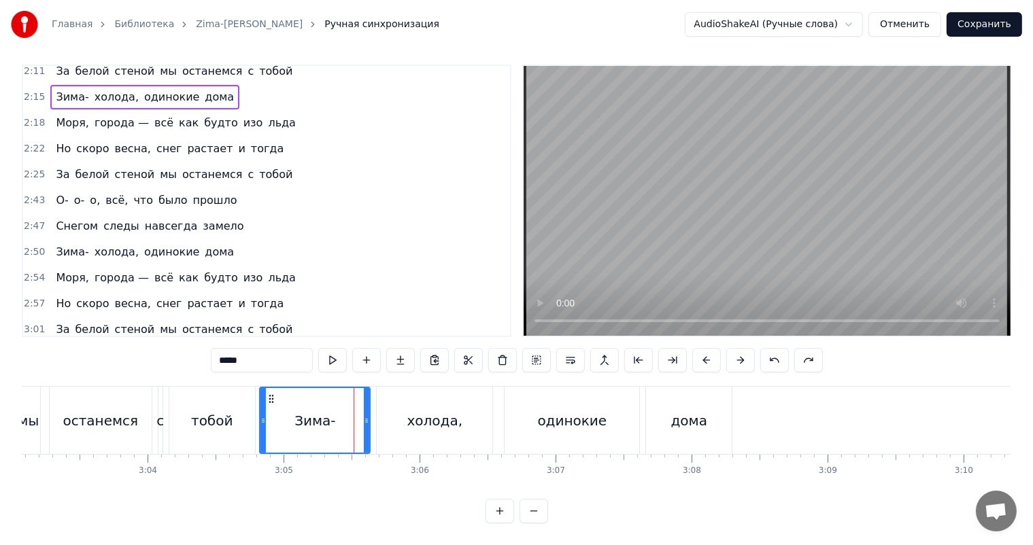
click at [421, 411] on div "холода," at bounding box center [435, 421] width 56 height 20
type input "*******"
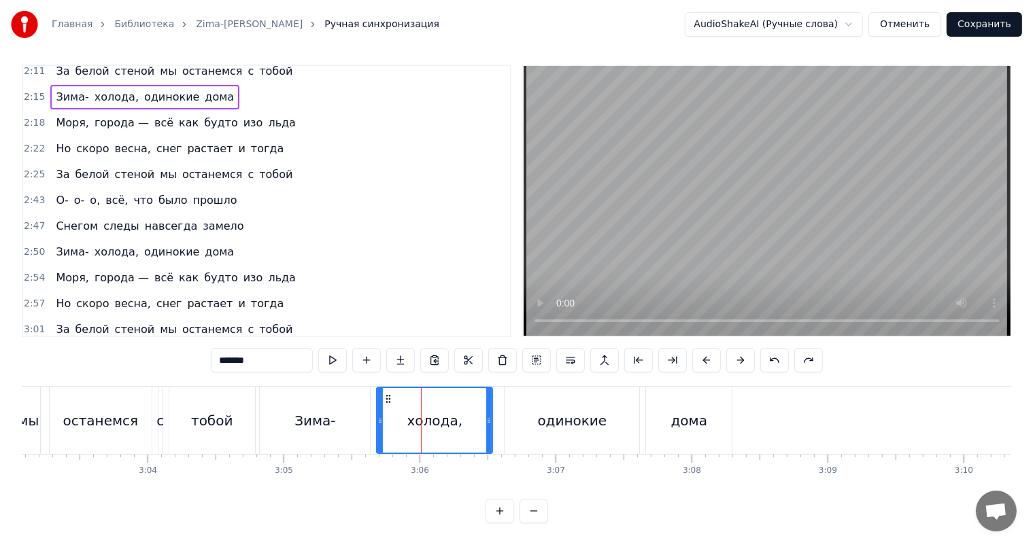
click at [419, 411] on div "холода," at bounding box center [435, 421] width 56 height 20
click at [421, 402] on div at bounding box center [421, 420] width 1 height 67
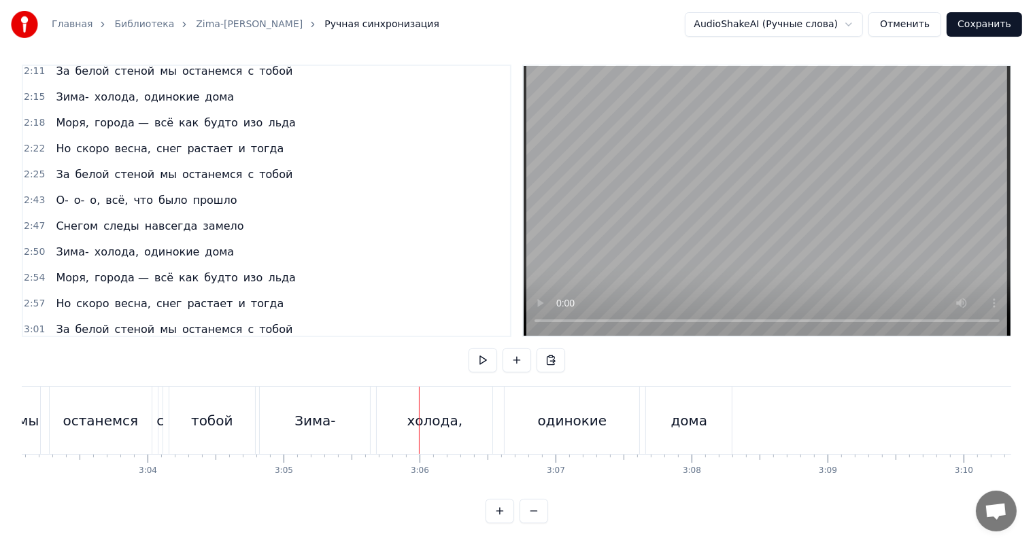
click at [455, 418] on div "холода," at bounding box center [435, 421] width 56 height 20
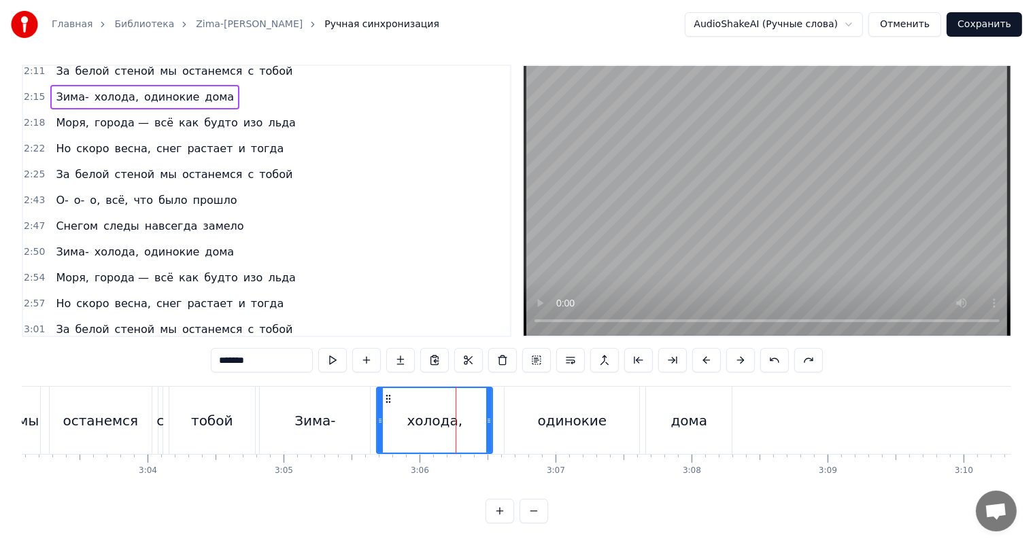
click at [348, 414] on div "Зима-" at bounding box center [315, 420] width 110 height 67
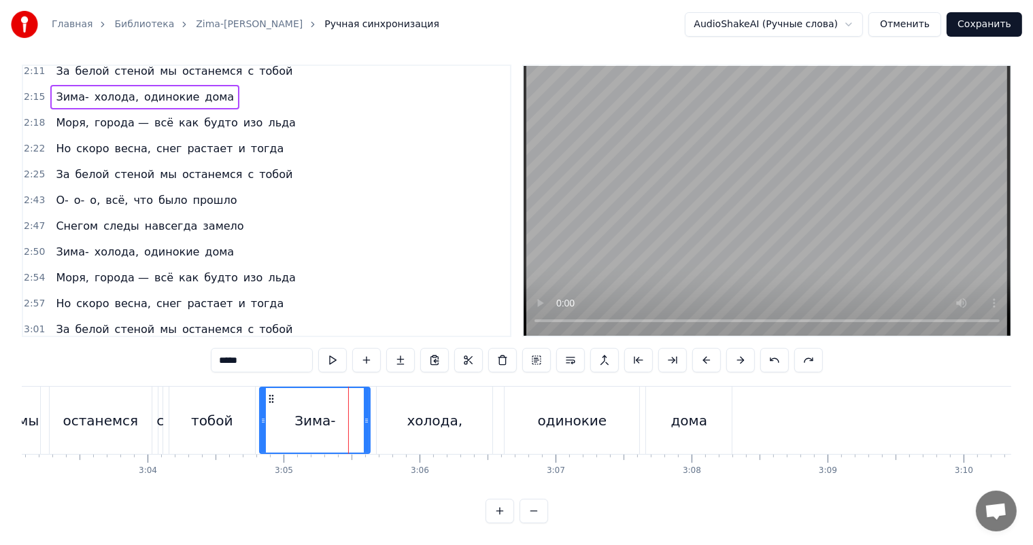
drag, startPoint x: 275, startPoint y: 353, endPoint x: 244, endPoint y: 353, distance: 31.3
click at [244, 353] on input "*****" at bounding box center [262, 360] width 102 height 24
paste input "******"
click at [426, 411] on div "холода," at bounding box center [435, 421] width 56 height 20
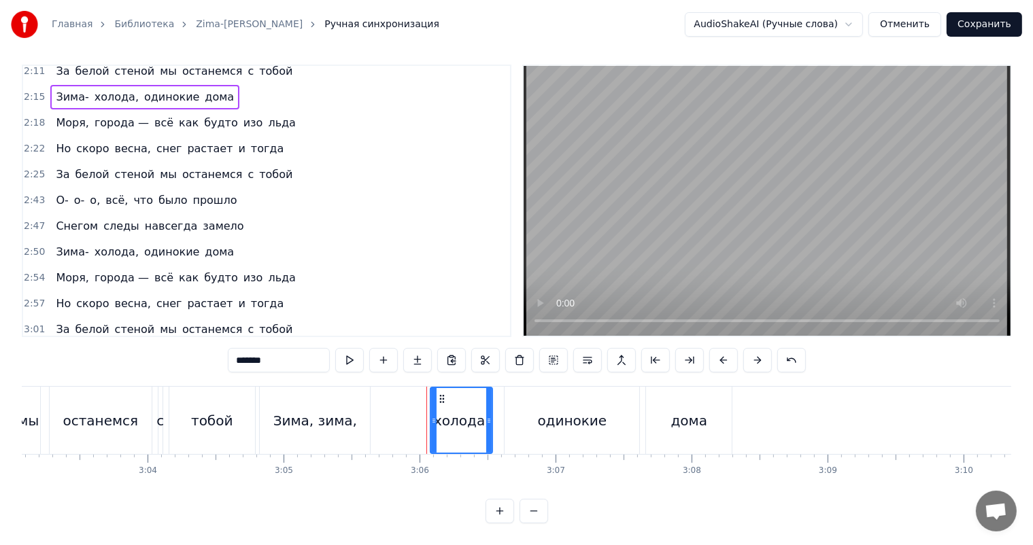
drag, startPoint x: 380, startPoint y: 408, endPoint x: 434, endPoint y: 405, distance: 53.8
click at [434, 415] on icon at bounding box center [433, 420] width 5 height 11
click at [358, 402] on div "Зима, зима," at bounding box center [315, 420] width 110 height 67
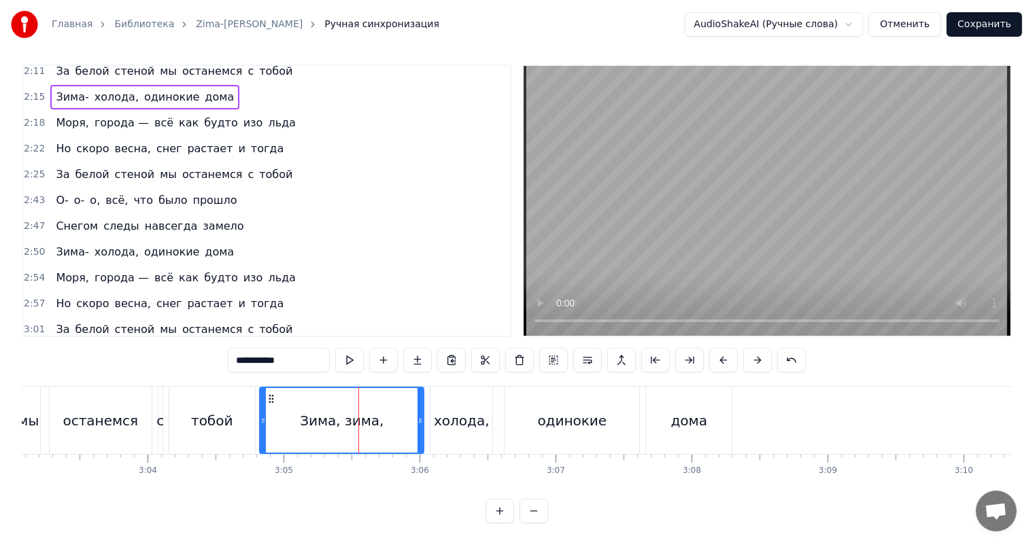
drag, startPoint x: 373, startPoint y: 398, endPoint x: 423, endPoint y: 399, distance: 50.3
click at [421, 399] on div at bounding box center [419, 420] width 5 height 65
click at [574, 419] on div "одинокие" at bounding box center [571, 420] width 135 height 67
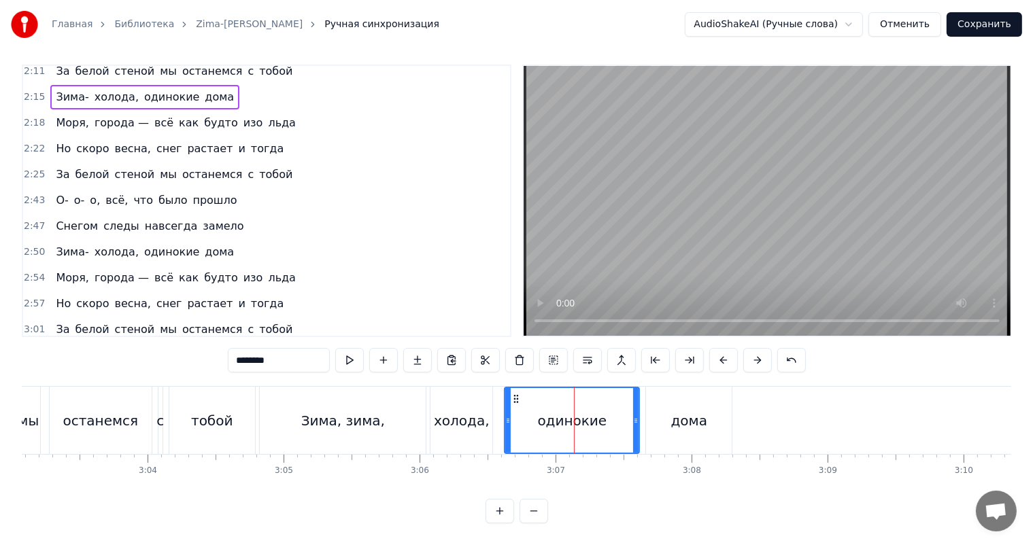
drag, startPoint x: 318, startPoint y: 348, endPoint x: 107, endPoint y: 339, distance: 211.6
click at [124, 339] on div "0:03 Зима- холода, одинокие дома 0:06 Моря, города — всё как будто изо льда 0:1…" at bounding box center [516, 294] width 989 height 459
type input "*"
click at [693, 411] on div "дома" at bounding box center [689, 421] width 36 height 20
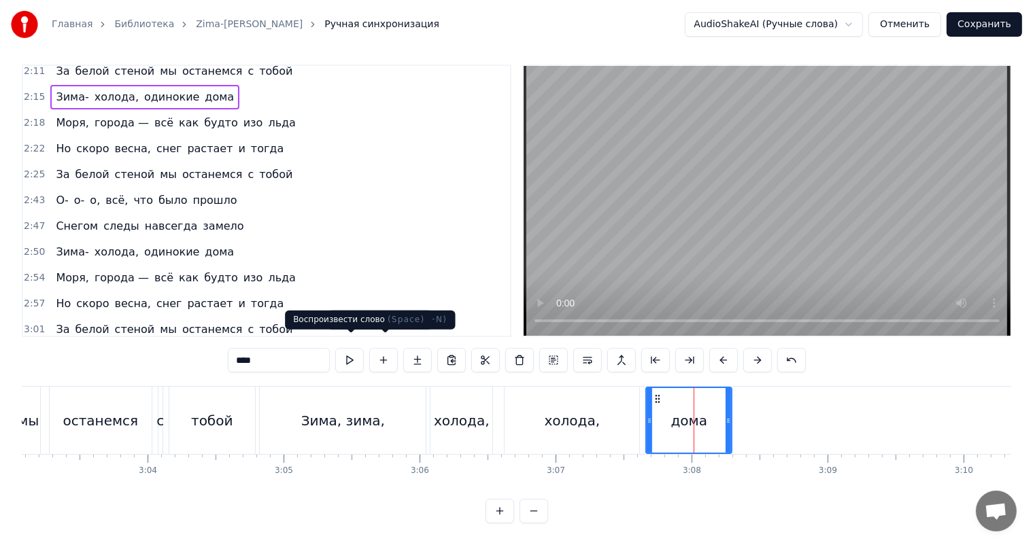
click at [332, 351] on div "****" at bounding box center [517, 360] width 578 height 24
click at [310, 349] on input "****" at bounding box center [279, 360] width 102 height 24
paste input "***"
click at [313, 353] on input "*******" at bounding box center [279, 360] width 102 height 24
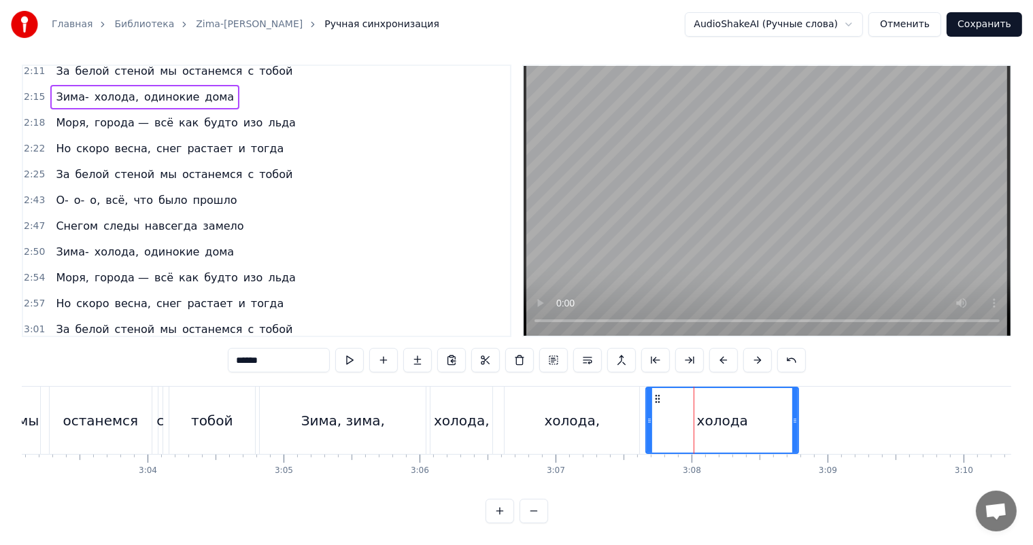
drag, startPoint x: 727, startPoint y: 414, endPoint x: 794, endPoint y: 415, distance: 66.6
click at [794, 415] on div at bounding box center [794, 420] width 5 height 65
drag, startPoint x: 646, startPoint y: 400, endPoint x: 677, endPoint y: 405, distance: 31.7
click at [677, 405] on div "холода" at bounding box center [738, 420] width 122 height 67
click at [636, 406] on div "холода," at bounding box center [571, 420] width 135 height 67
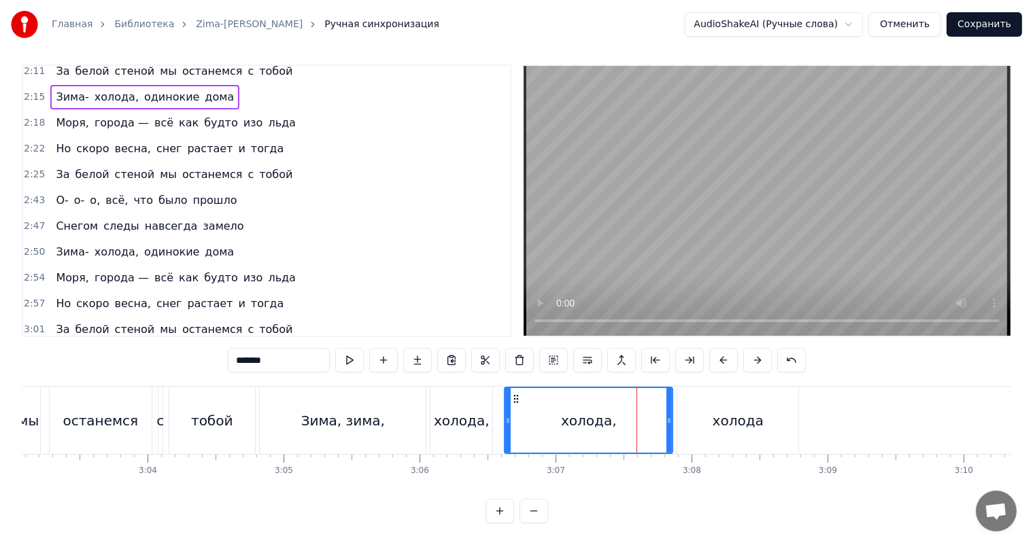
drag, startPoint x: 638, startPoint y: 404, endPoint x: 675, endPoint y: 402, distance: 37.4
click at [672, 402] on div at bounding box center [668, 420] width 5 height 65
drag, startPoint x: 508, startPoint y: 401, endPoint x: 565, endPoint y: 398, distance: 56.5
click at [565, 398] on div at bounding box center [563, 420] width 5 height 65
click at [465, 396] on div "холода," at bounding box center [461, 420] width 62 height 67
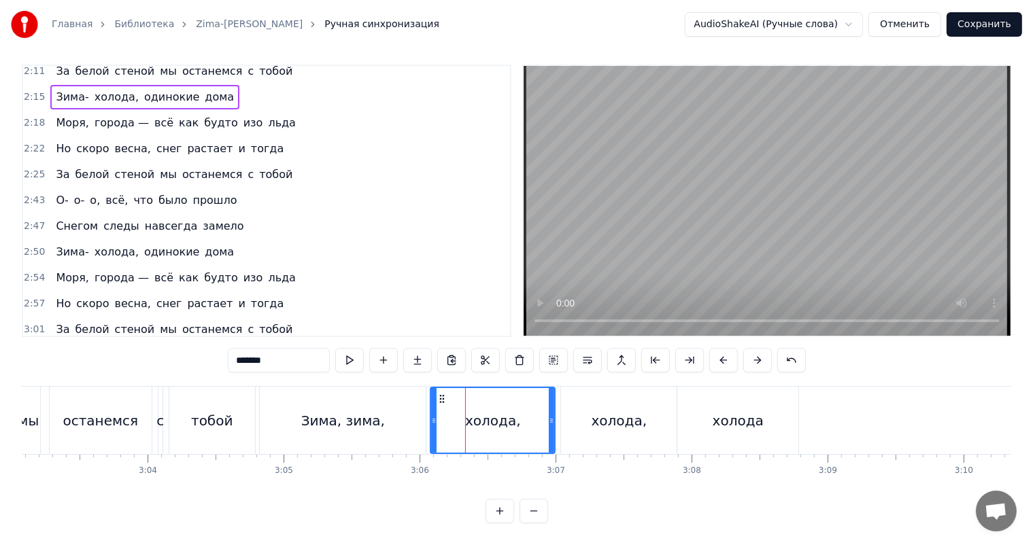
drag, startPoint x: 490, startPoint y: 393, endPoint x: 553, endPoint y: 393, distance: 62.5
click at [553, 393] on div at bounding box center [551, 420] width 5 height 65
click at [318, 351] on input "*******" at bounding box center [279, 360] width 102 height 24
click at [252, 418] on div "тобой" at bounding box center [212, 420] width 86 height 67
type input "*****"
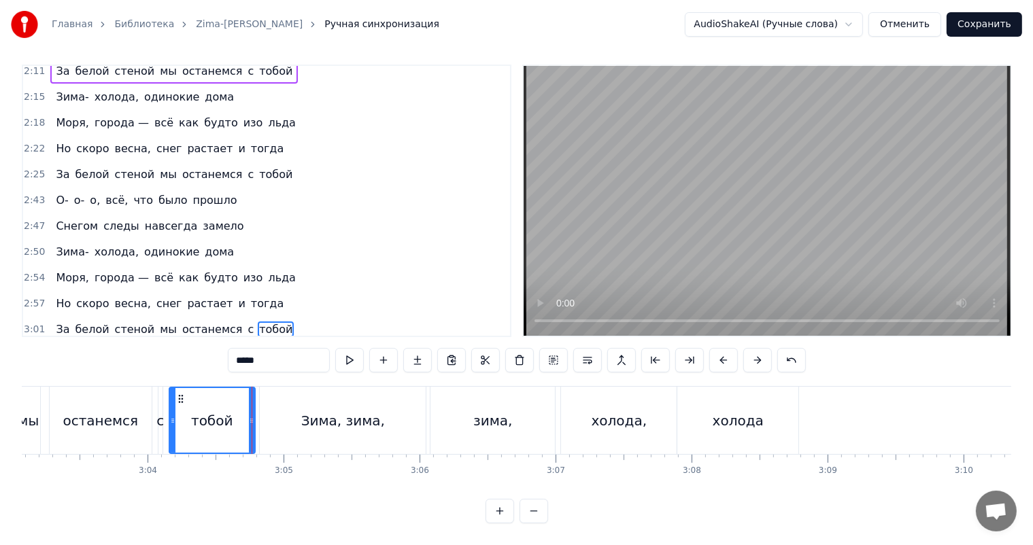
click at [861, 177] on video at bounding box center [766, 201] width 487 height 270
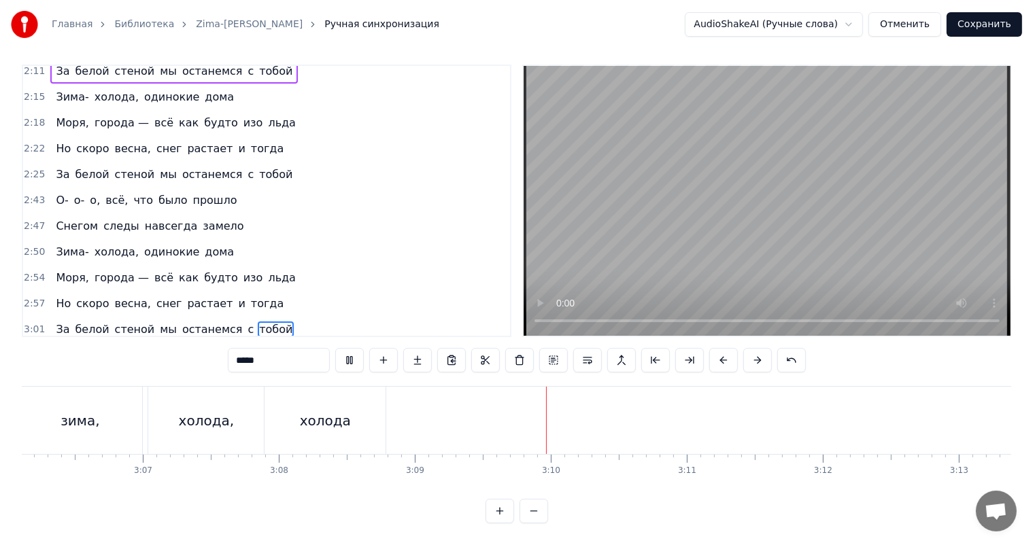
scroll to position [0, 25365]
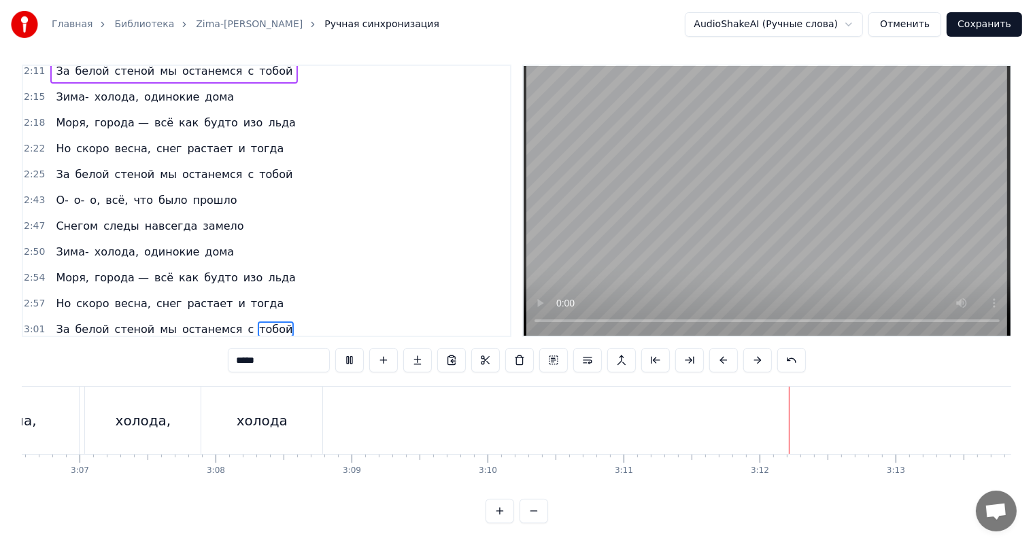
click at [772, 220] on video at bounding box center [766, 201] width 487 height 270
click at [29, 349] on span "3:04" at bounding box center [34, 356] width 21 height 14
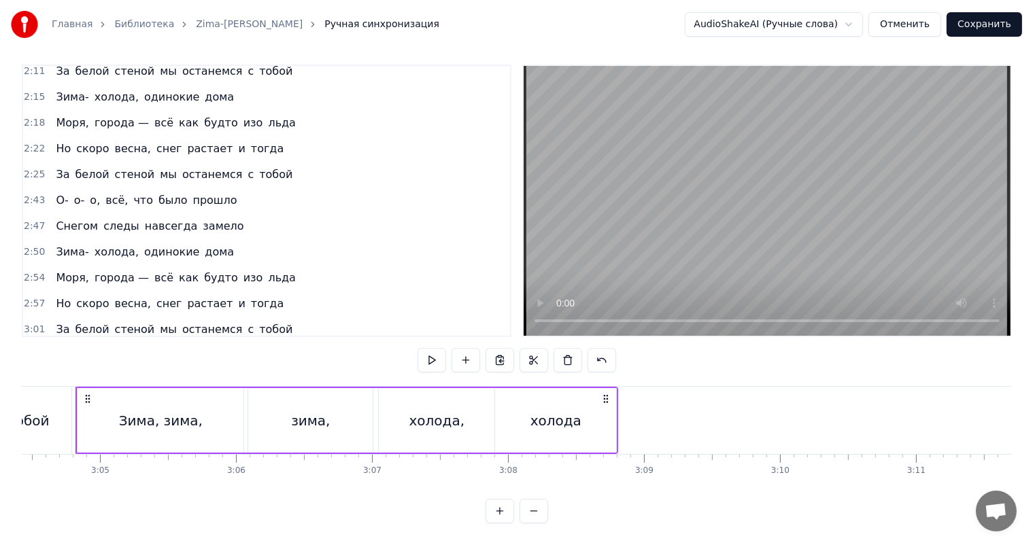
scroll to position [0, 25058]
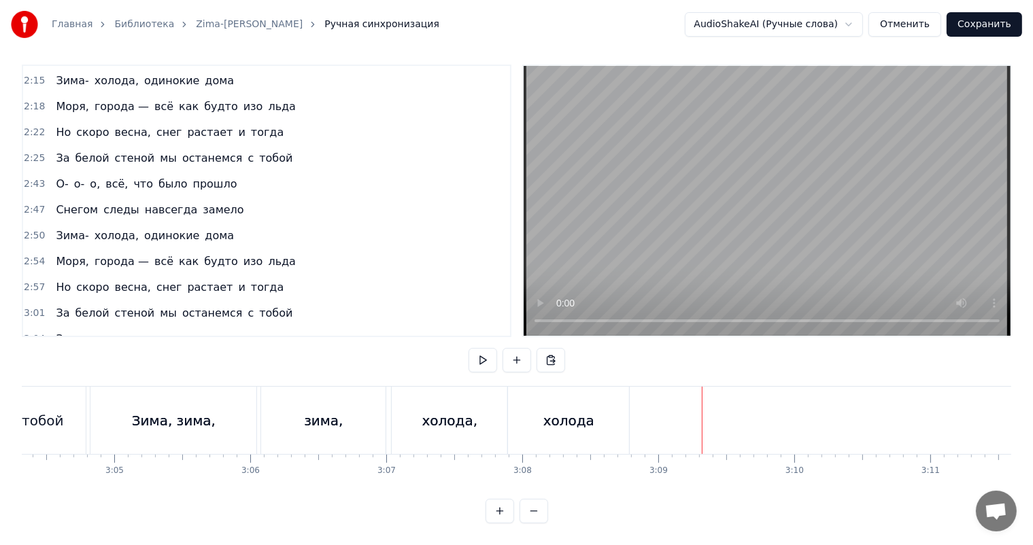
scroll to position [730, 0]
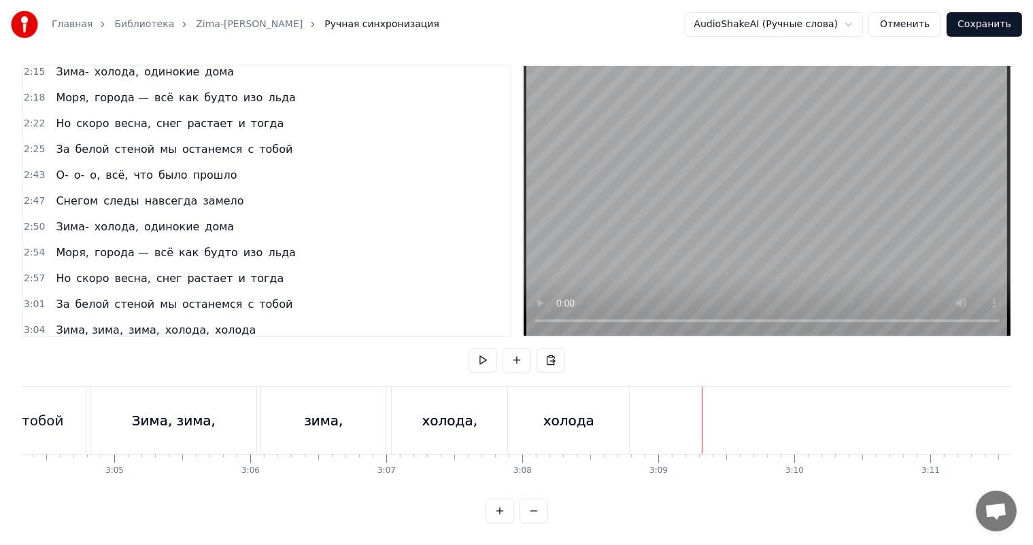
click at [35, 349] on span "3:04" at bounding box center [34, 356] width 21 height 14
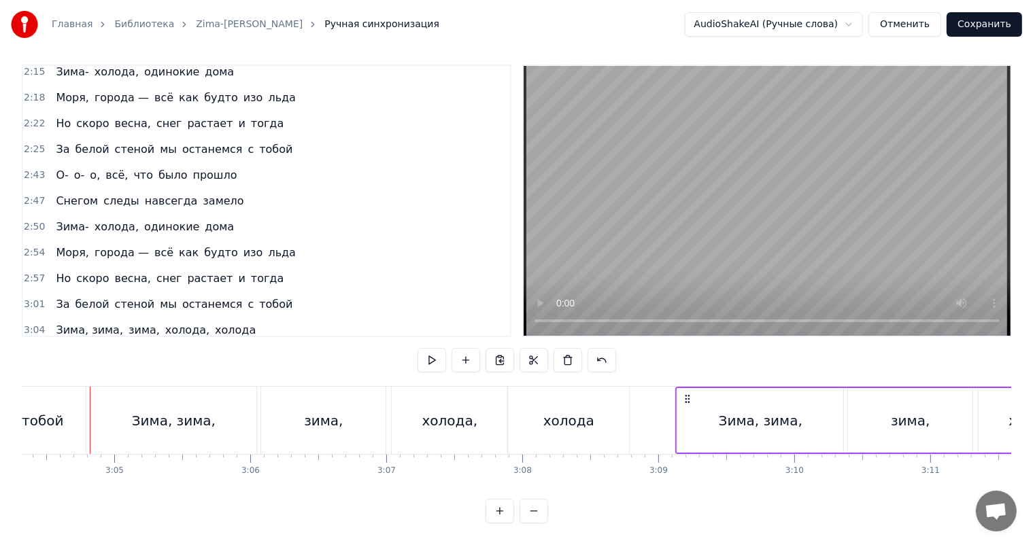
drag, startPoint x: 103, startPoint y: 386, endPoint x: 688, endPoint y: 383, distance: 585.3
click at [688, 394] on icon at bounding box center [687, 399] width 11 height 11
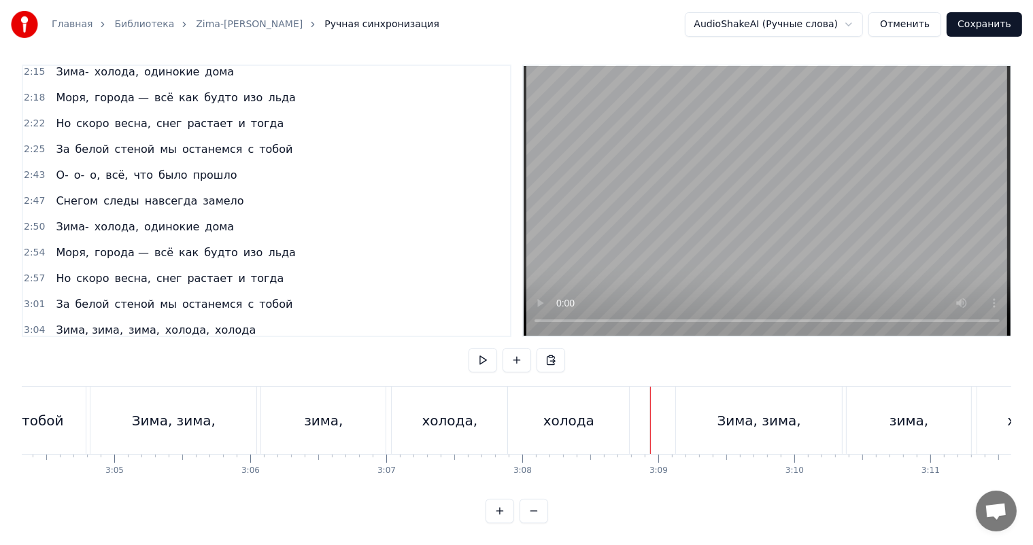
click at [780, 212] on video at bounding box center [766, 201] width 487 height 270
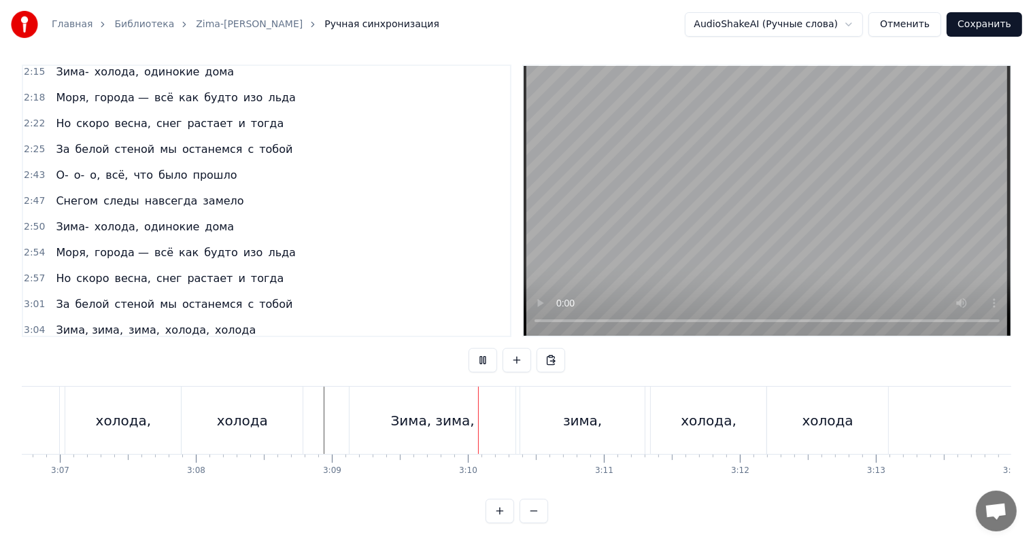
scroll to position [0, 25466]
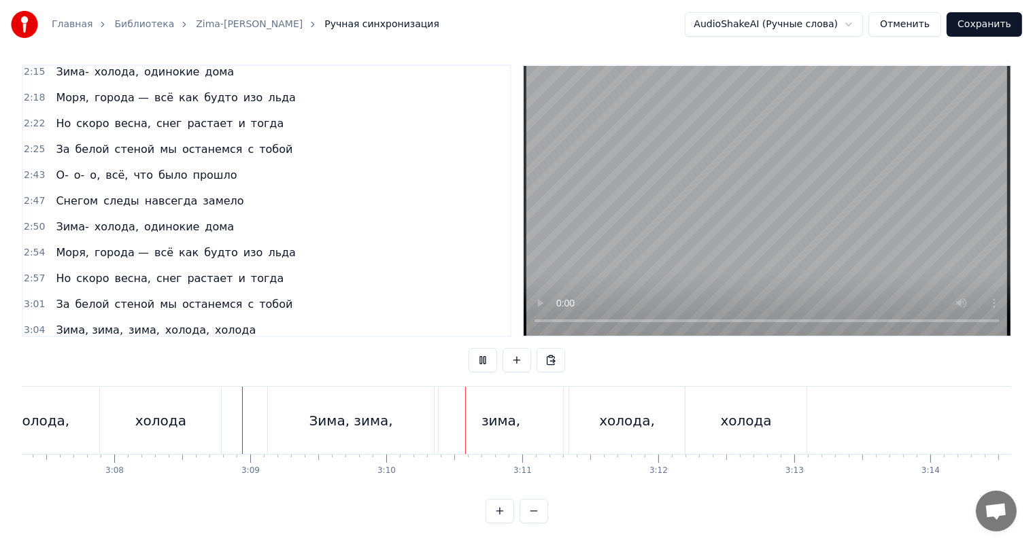
click at [746, 218] on video at bounding box center [766, 201] width 487 height 270
click at [322, 411] on div "Зима, зима," at bounding box center [351, 421] width 84 height 20
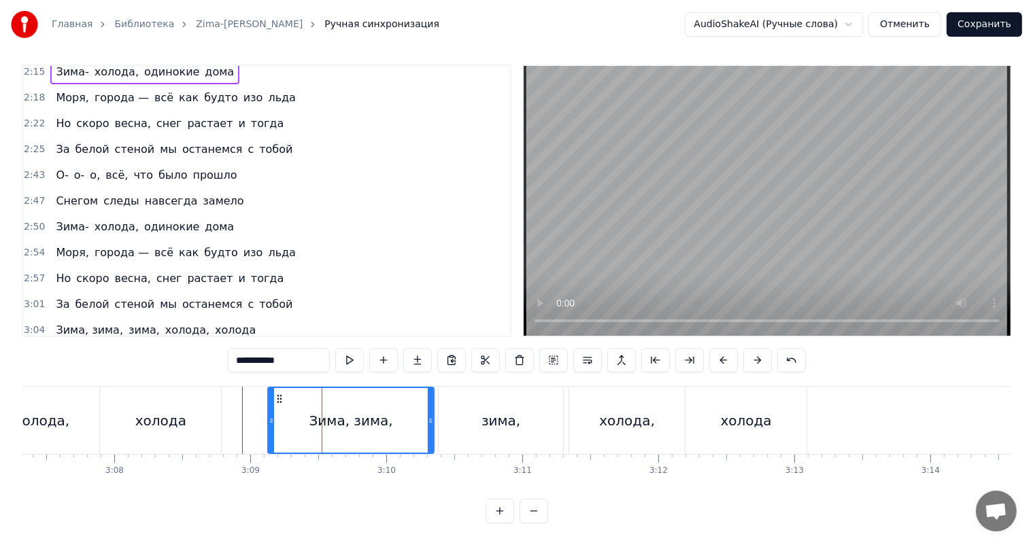
drag, startPoint x: 309, startPoint y: 351, endPoint x: 73, endPoint y: 346, distance: 235.9
click at [184, 351] on div "0:03 Зима- холода, одинокие дома 0:06 Моря, города — всё как будто изо льда 0:1…" at bounding box center [516, 294] width 989 height 459
click at [266, 350] on input "**********" at bounding box center [279, 360] width 102 height 24
click at [260, 351] on input "**********" at bounding box center [279, 360] width 102 height 24
click at [684, 200] on video at bounding box center [766, 201] width 487 height 270
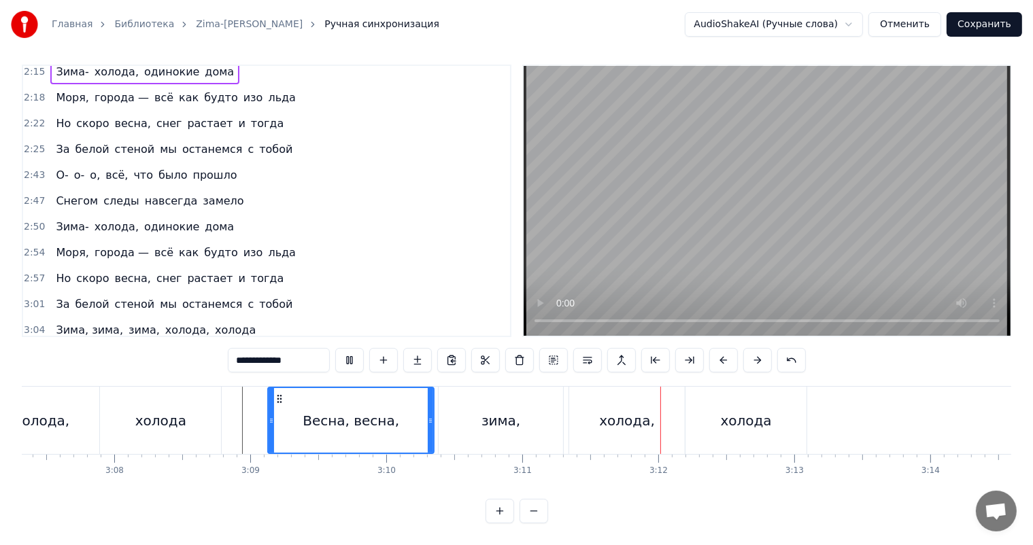
click at [759, 218] on video at bounding box center [766, 201] width 487 height 270
click at [757, 398] on div "холода" at bounding box center [745, 420] width 121 height 67
type input "******"
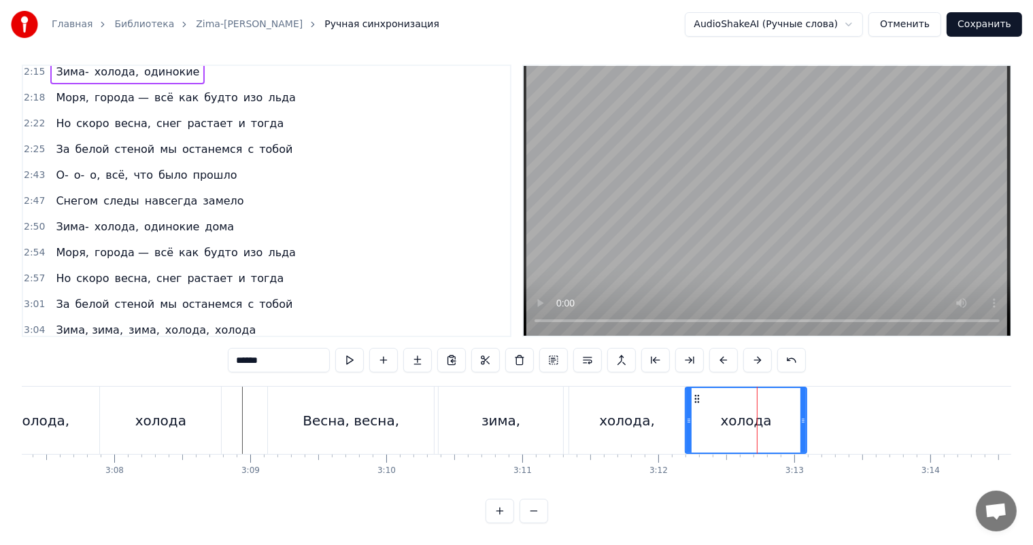
drag, startPoint x: 315, startPoint y: 344, endPoint x: 88, endPoint y: 348, distance: 227.1
click at [120, 348] on div "0:03 Зима- холода, одинокие дома 0:06 Моря, города — всё как будто изо льда 0:1…" at bounding box center [516, 294] width 989 height 459
drag, startPoint x: 576, startPoint y: 388, endPoint x: 586, endPoint y: 391, distance: 10.6
click at [576, 388] on div "холода," at bounding box center [627, 420] width 116 height 67
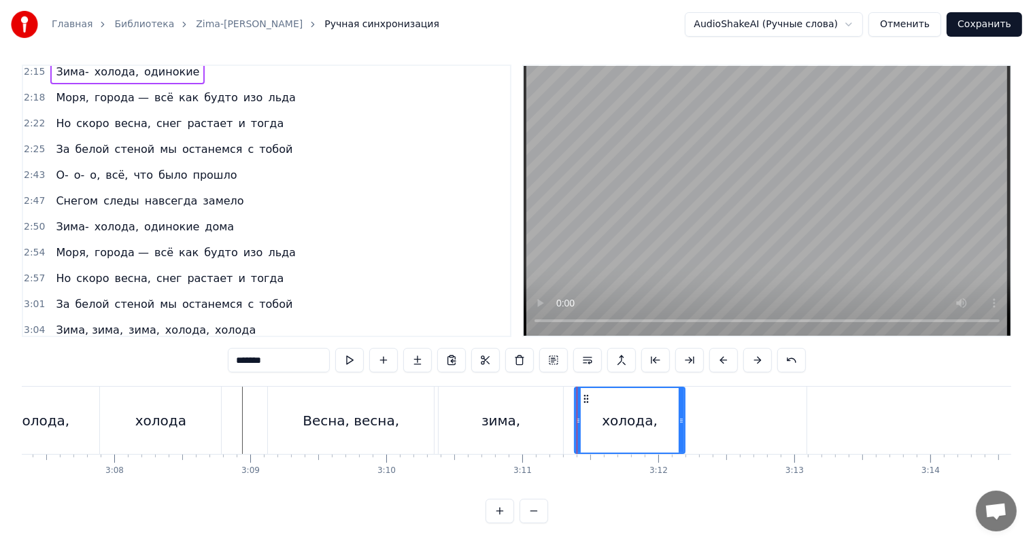
drag, startPoint x: 573, startPoint y: 403, endPoint x: 580, endPoint y: 401, distance: 7.1
click at [580, 401] on div at bounding box center [577, 420] width 5 height 65
click at [547, 411] on div "зима," at bounding box center [500, 420] width 124 height 67
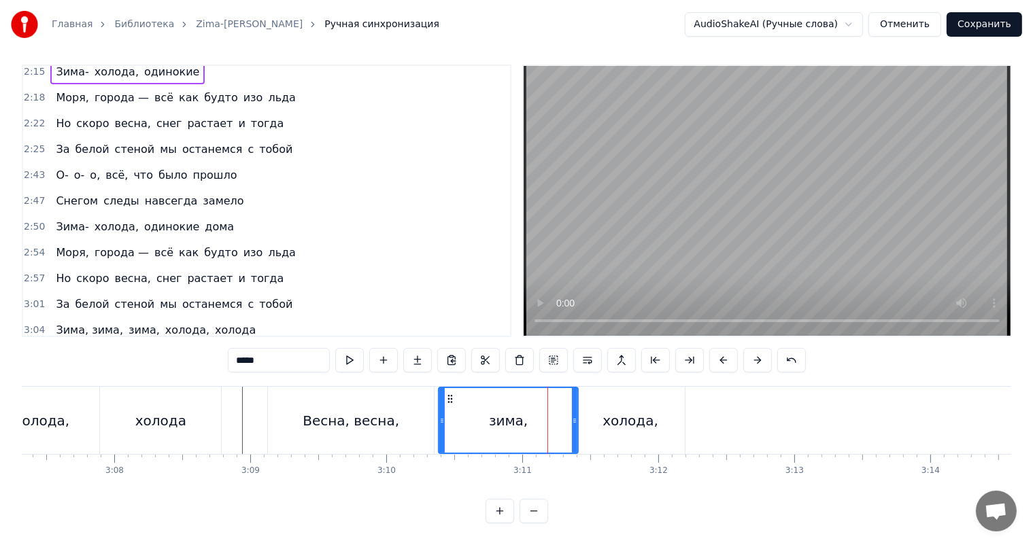
drag, startPoint x: 559, startPoint y: 406, endPoint x: 574, endPoint y: 403, distance: 15.3
click at [574, 415] on icon at bounding box center [574, 420] width 5 height 11
drag, startPoint x: 294, startPoint y: 345, endPoint x: 76, endPoint y: 345, distance: 218.2
click at [100, 345] on div "0:03 Зима- холода, одинокие дома 0:06 Моря, города — всё как будто изо льда 0:1…" at bounding box center [516, 294] width 989 height 459
click at [653, 435] on div "холода," at bounding box center [630, 420] width 109 height 67
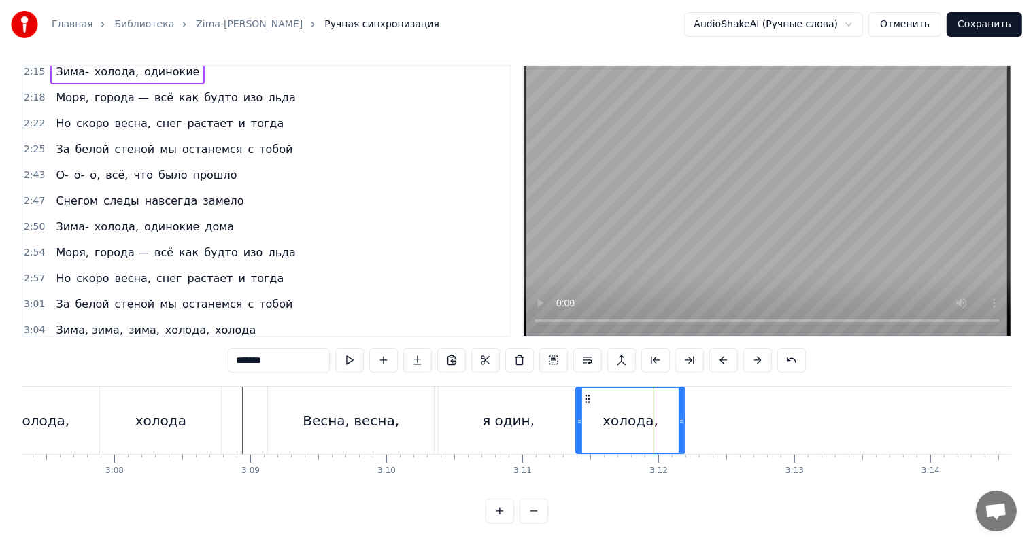
drag, startPoint x: 302, startPoint y: 351, endPoint x: 0, endPoint y: 344, distance: 301.9
click at [0, 344] on div "Главная Библиотека Zima-kholoda • Andrejj Gubin Ручная синхронизация AudioShake…" at bounding box center [516, 259] width 1033 height 530
click at [381, 422] on div "Весна, весна," at bounding box center [351, 420] width 166 height 67
type input "**********"
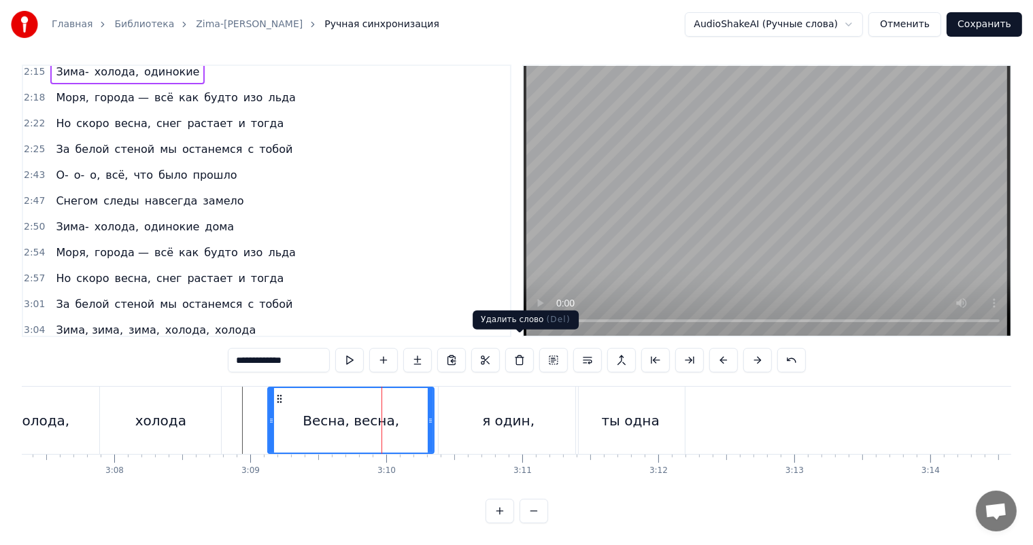
click at [706, 228] on video at bounding box center [766, 201] width 487 height 270
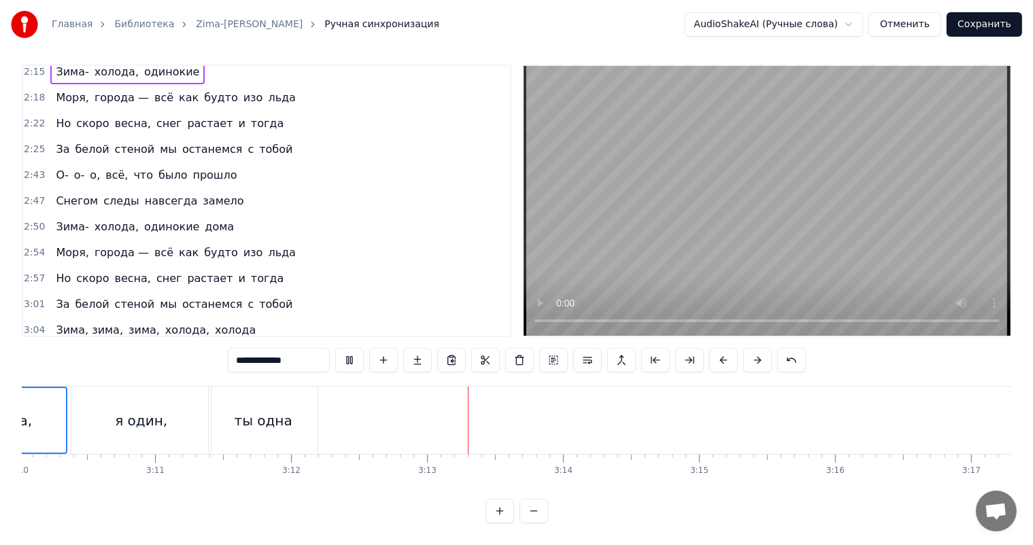
scroll to position [0, 25874]
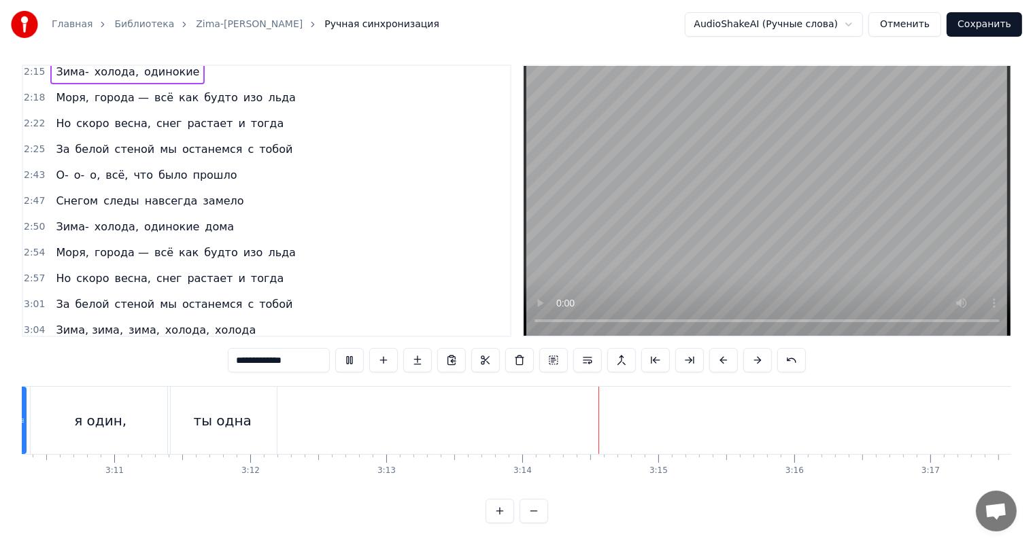
click at [698, 241] on video at bounding box center [766, 201] width 487 height 270
click at [27, 324] on span "3:04" at bounding box center [34, 331] width 21 height 14
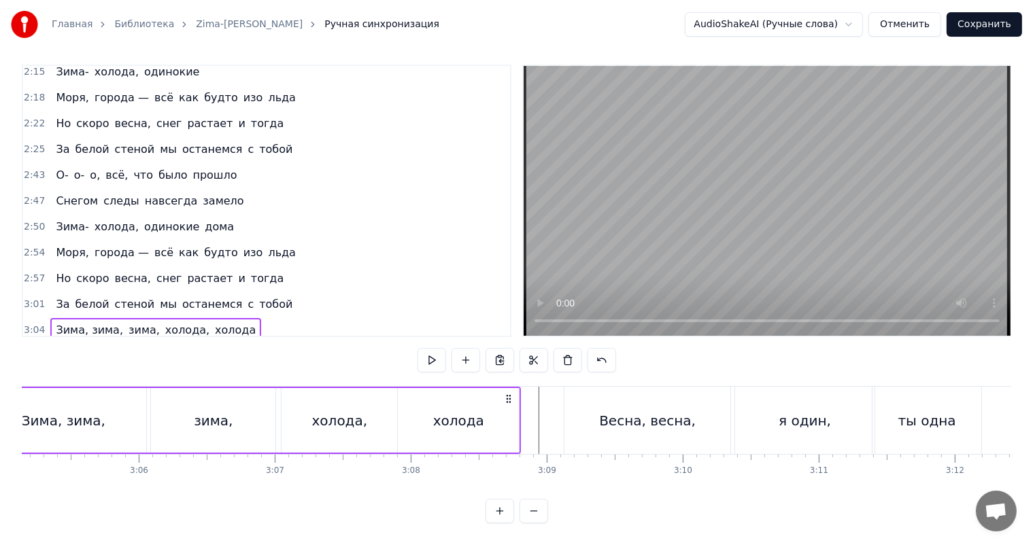
click at [24, 349] on span "3:09" at bounding box center [34, 356] width 21 height 14
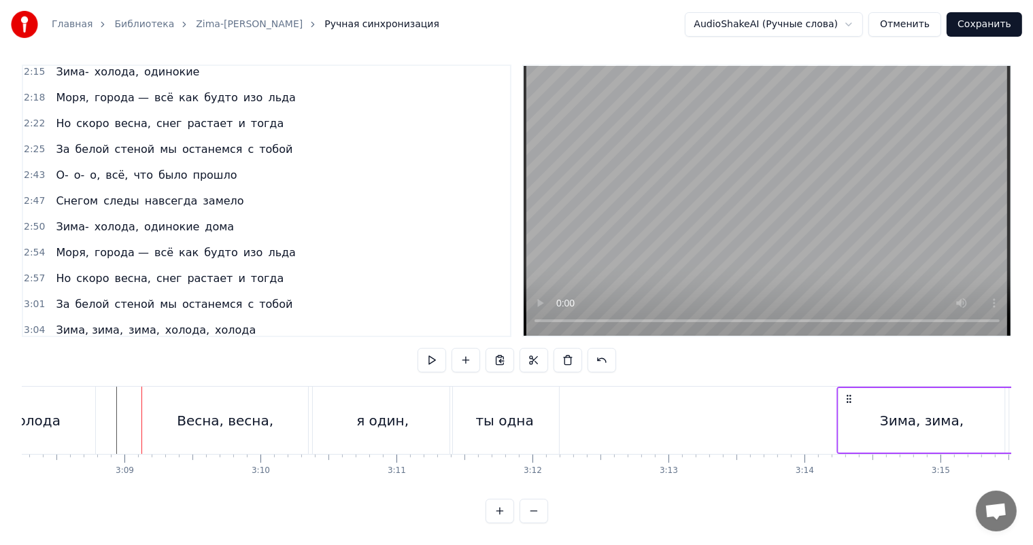
scroll to position [0, 25620]
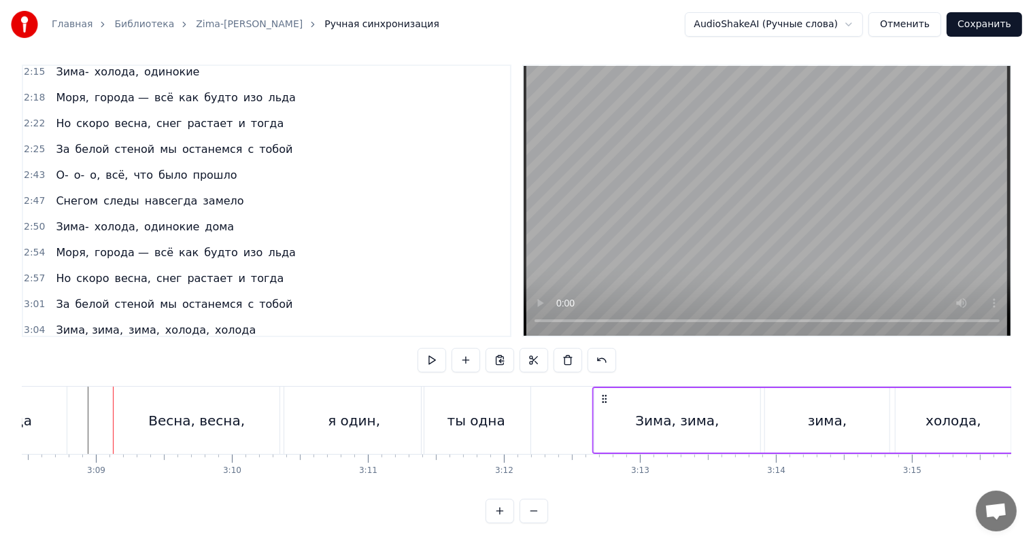
drag, startPoint x: 210, startPoint y: 390, endPoint x: 605, endPoint y: 426, distance: 396.5
click at [605, 426] on div "Зима, зима, зима, холода, холода" at bounding box center [863, 420] width 542 height 67
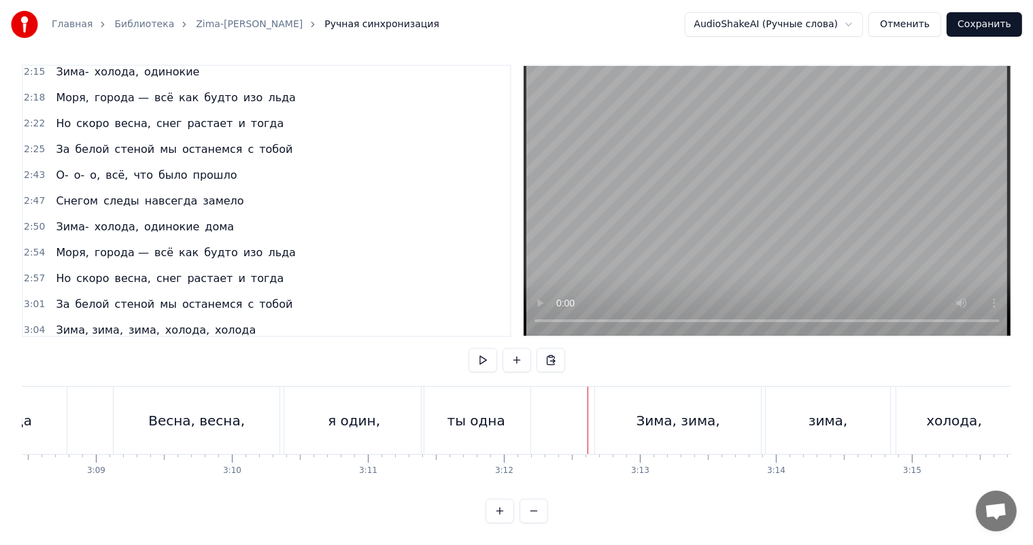
click at [820, 214] on video at bounding box center [766, 201] width 487 height 270
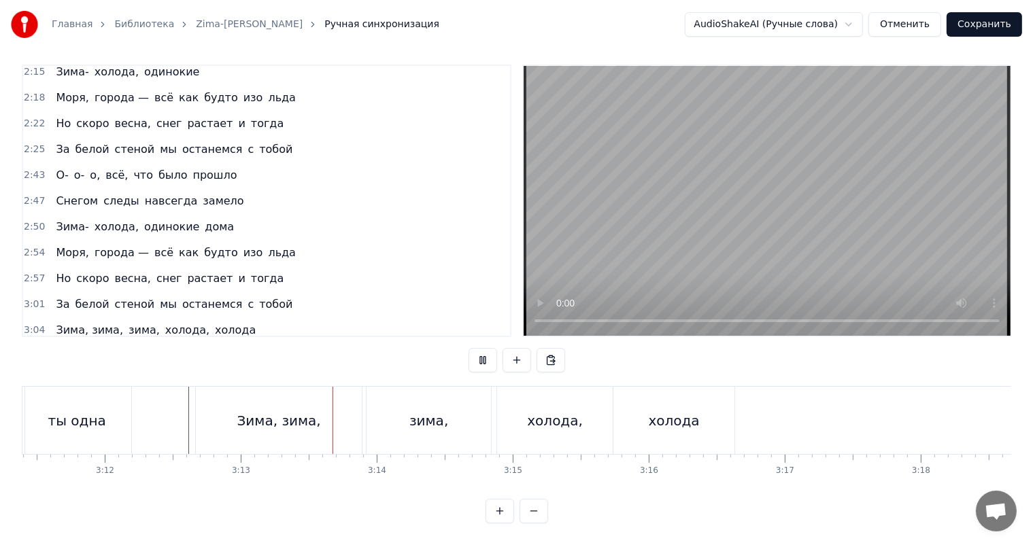
scroll to position [0, 26096]
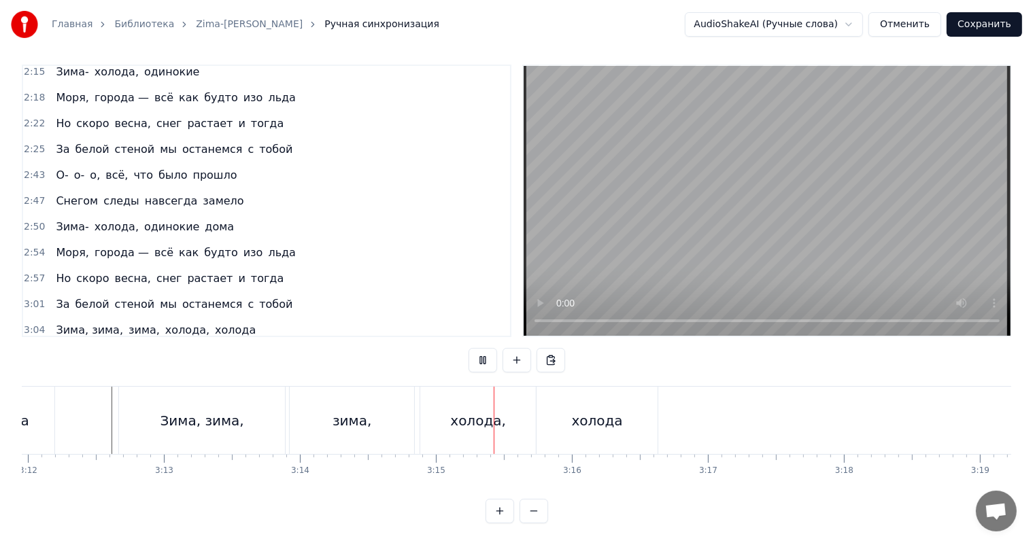
click at [706, 247] on video at bounding box center [766, 201] width 487 height 270
click at [971, 259] on video at bounding box center [766, 201] width 487 height 270
click at [884, 245] on video at bounding box center [766, 201] width 487 height 270
click at [386, 397] on div "зима," at bounding box center [352, 420] width 124 height 67
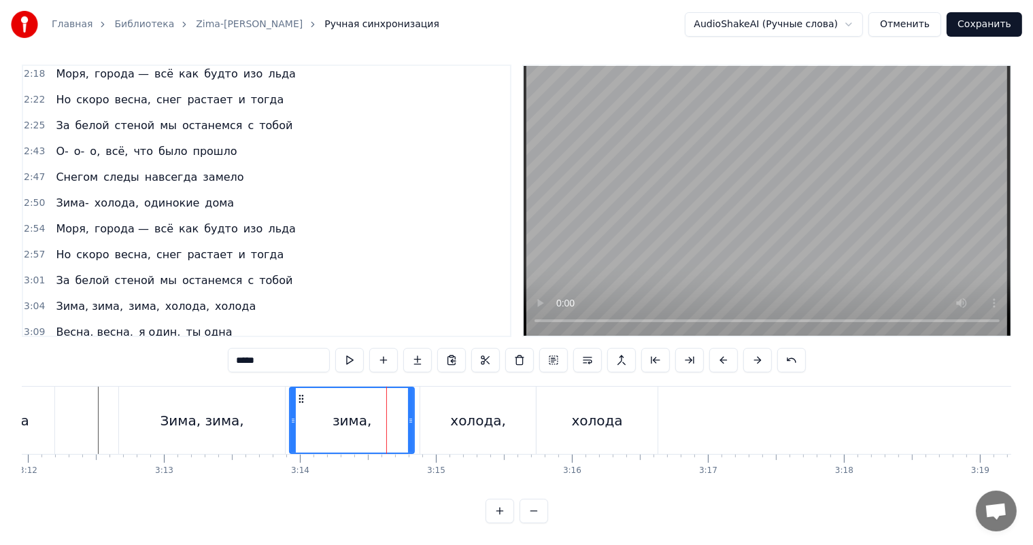
scroll to position [755, 0]
drag, startPoint x: 287, startPoint y: 344, endPoint x: 94, endPoint y: 345, distance: 193.1
click at [94, 345] on div "0:03 Зима- холода, одинокие дома 0:06 Моря, города — всё как будто изо льда 0:1…" at bounding box center [516, 294] width 989 height 459
click at [257, 409] on div "Зима, зима," at bounding box center [202, 420] width 166 height 67
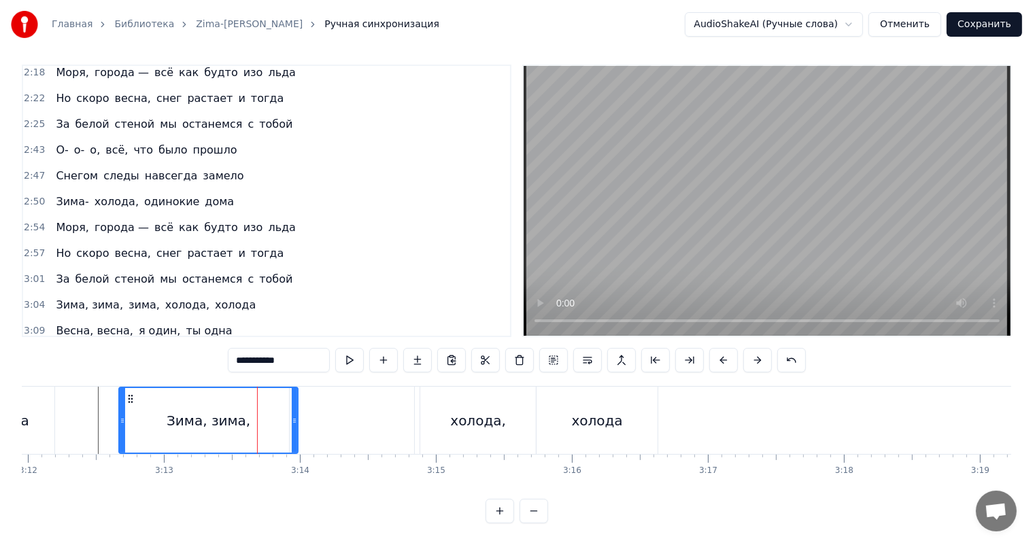
drag, startPoint x: 283, startPoint y: 410, endPoint x: 296, endPoint y: 420, distance: 16.5
click at [296, 420] on div at bounding box center [294, 420] width 5 height 65
click at [463, 417] on div "холода," at bounding box center [478, 421] width 56 height 20
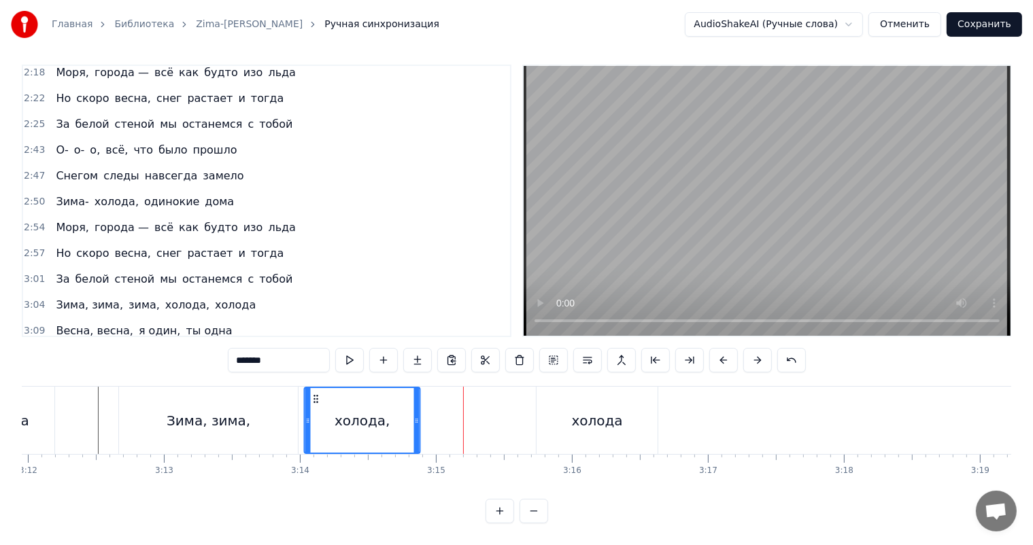
drag, startPoint x: 431, startPoint y: 385, endPoint x: 316, endPoint y: 390, distance: 115.0
click at [316, 394] on icon at bounding box center [316, 399] width 11 height 11
click at [570, 412] on div "холода" at bounding box center [596, 420] width 121 height 67
type input "******"
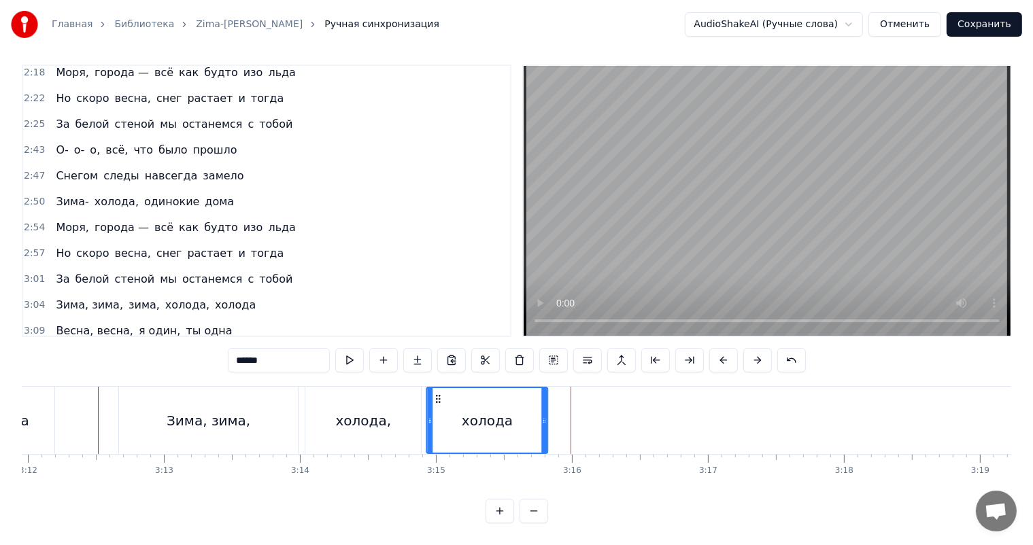
drag, startPoint x: 549, startPoint y: 389, endPoint x: 440, endPoint y: 388, distance: 109.4
click at [440, 394] on icon at bounding box center [438, 399] width 11 height 11
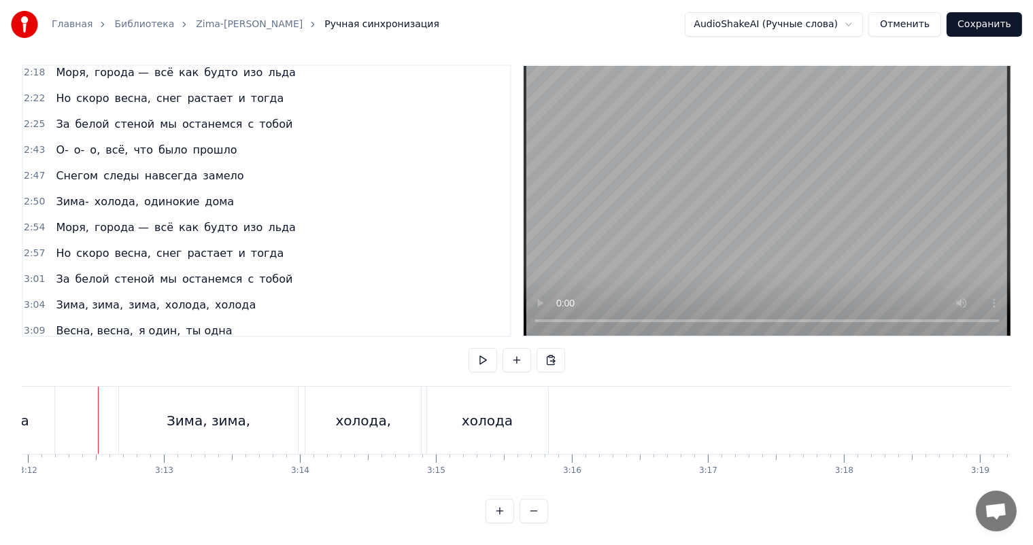
click at [946, 201] on video at bounding box center [766, 201] width 487 height 270
click at [802, 241] on video at bounding box center [766, 201] width 487 height 270
click at [30, 324] on span "3:09" at bounding box center [34, 331] width 21 height 14
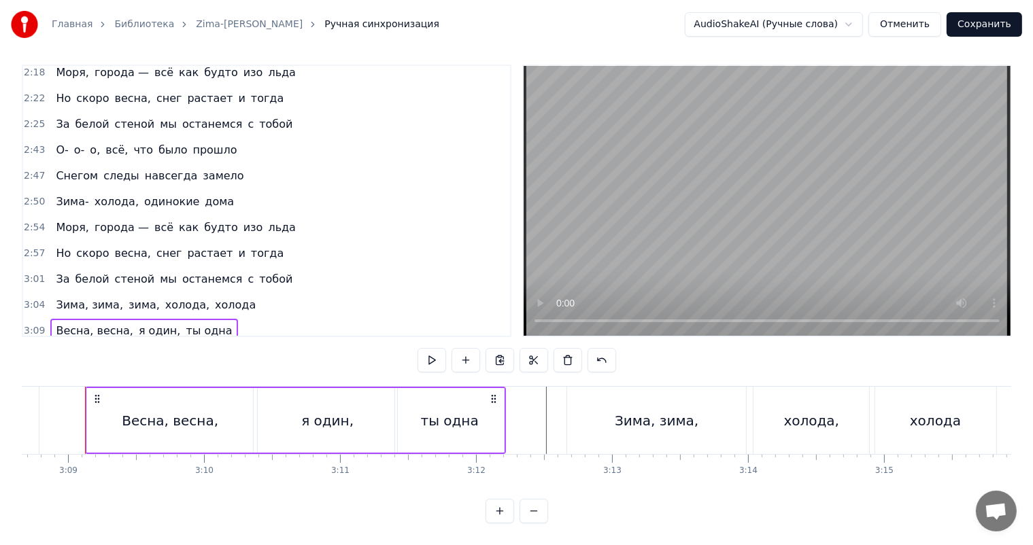
click at [27, 350] on span "3:12" at bounding box center [34, 357] width 21 height 14
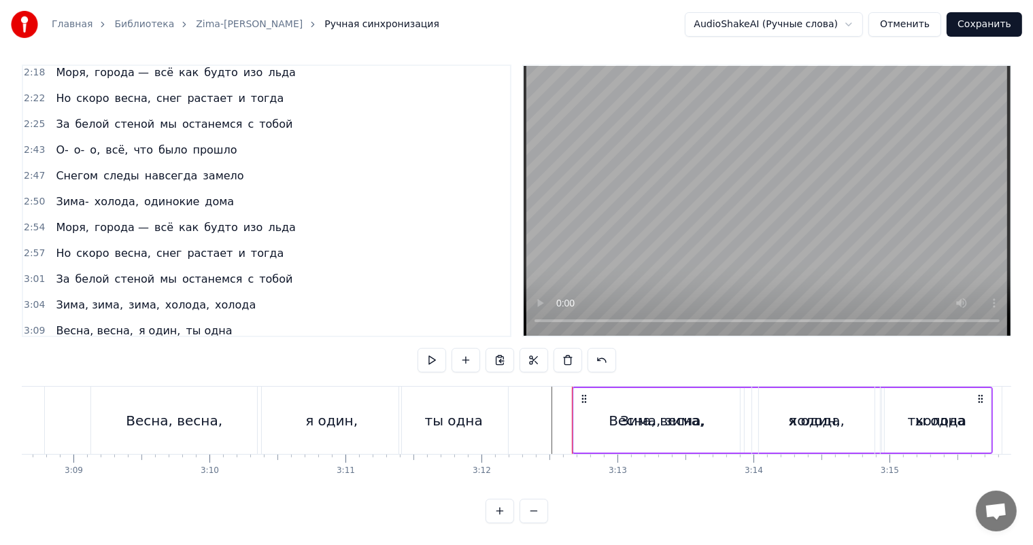
drag, startPoint x: 584, startPoint y: 386, endPoint x: 854, endPoint y: 401, distance: 271.0
click at [854, 401] on div "Зима, зима, холода, холода" at bounding box center [788, 420] width 432 height 67
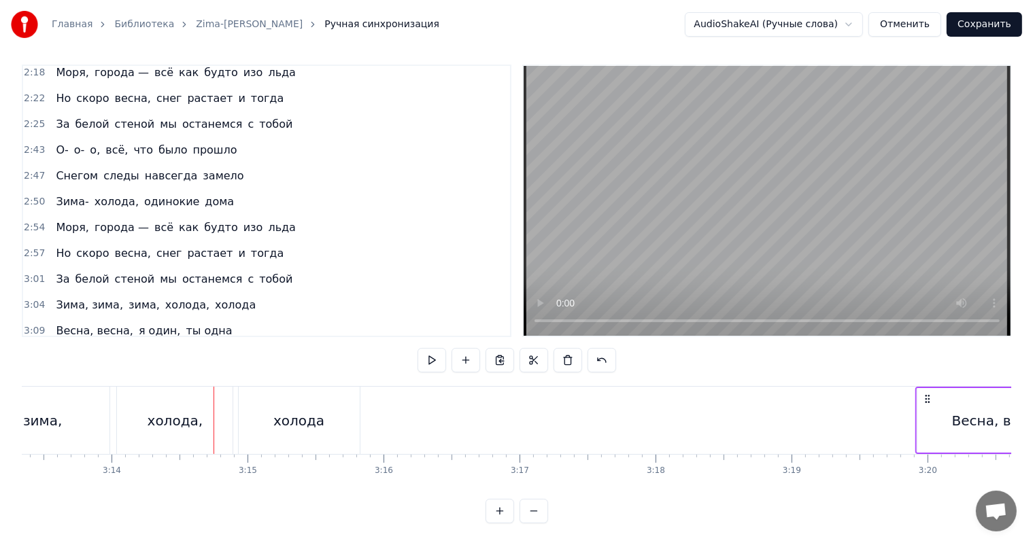
scroll to position [0, 26320]
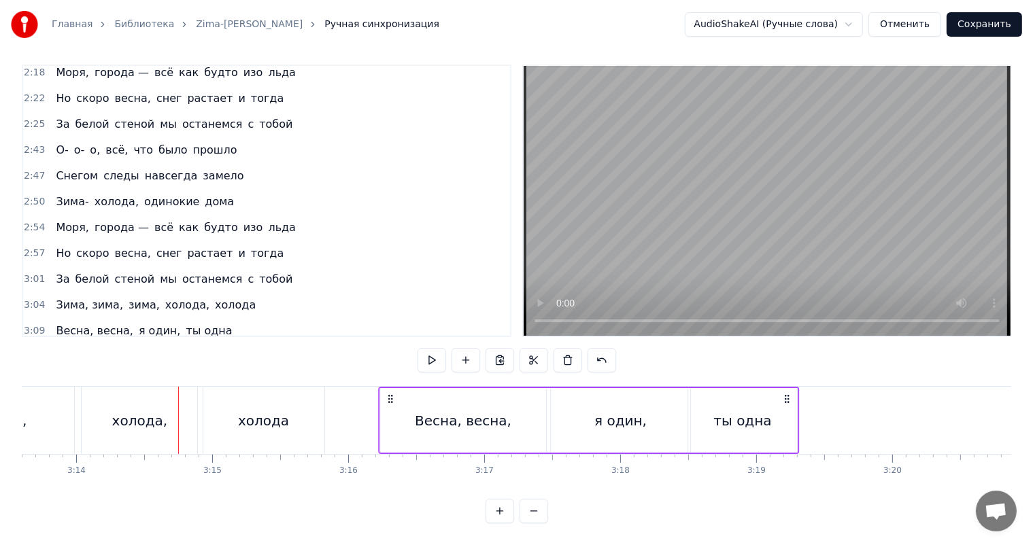
drag, startPoint x: 865, startPoint y: 386, endPoint x: 389, endPoint y: 400, distance: 476.0
click at [389, 400] on div "Весна, весна, я один, ты одна" at bounding box center [588, 420] width 421 height 67
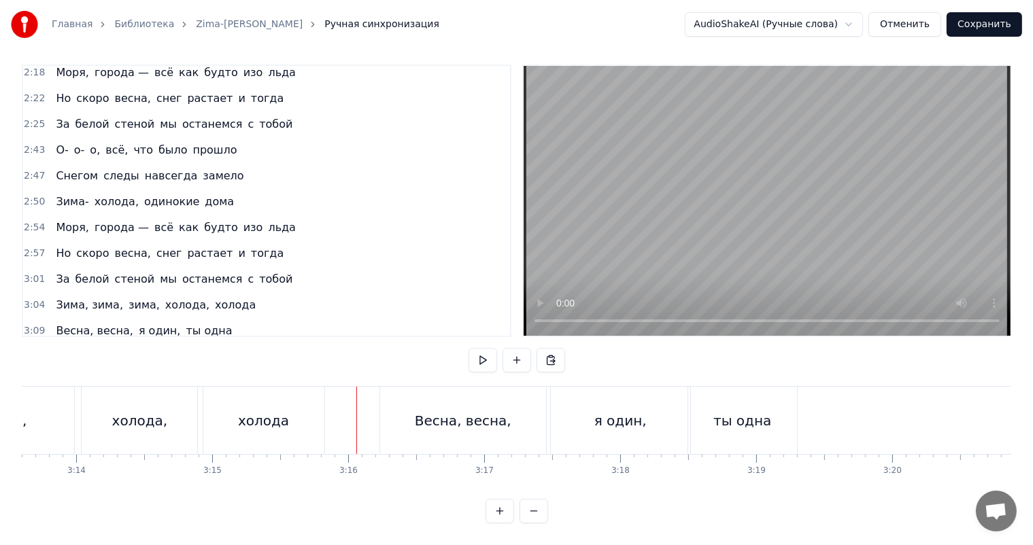
click at [750, 194] on video at bounding box center [766, 201] width 487 height 270
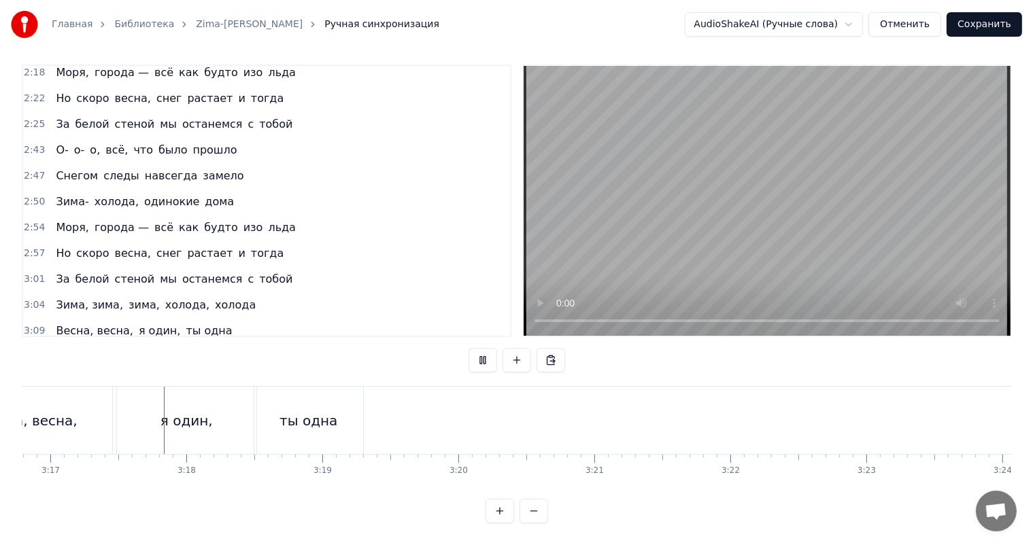
scroll to position [0, 26695]
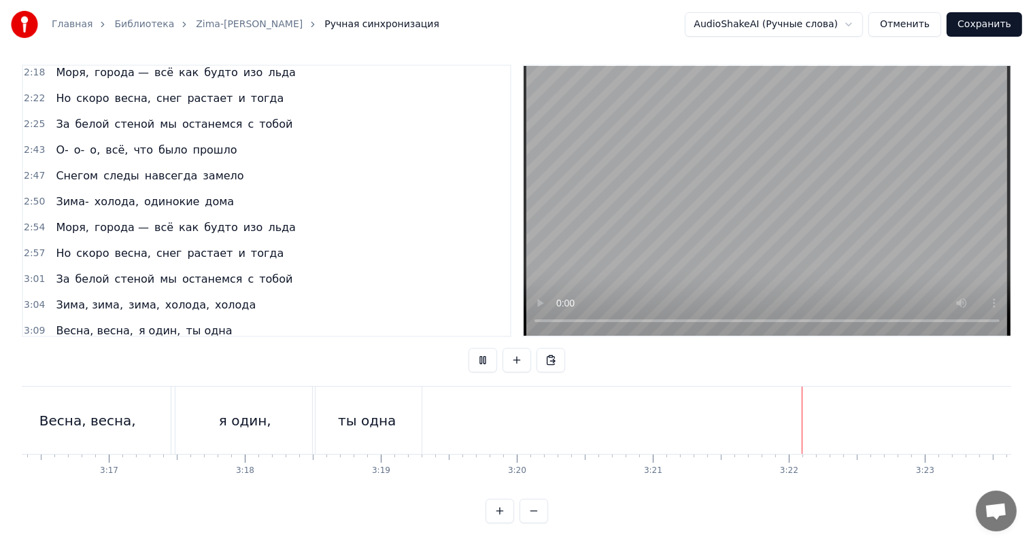
click at [727, 218] on video at bounding box center [766, 201] width 487 height 270
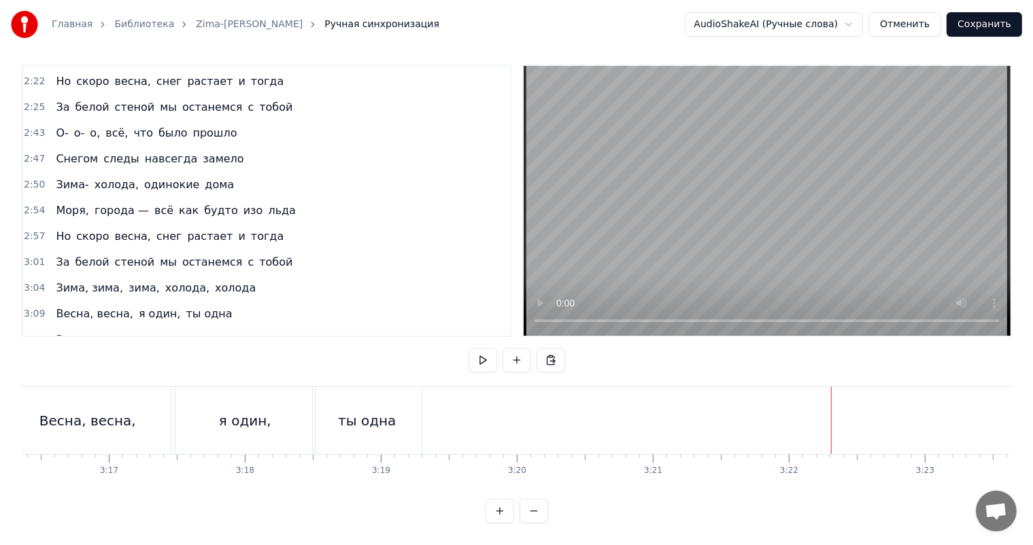
scroll to position [780, 0]
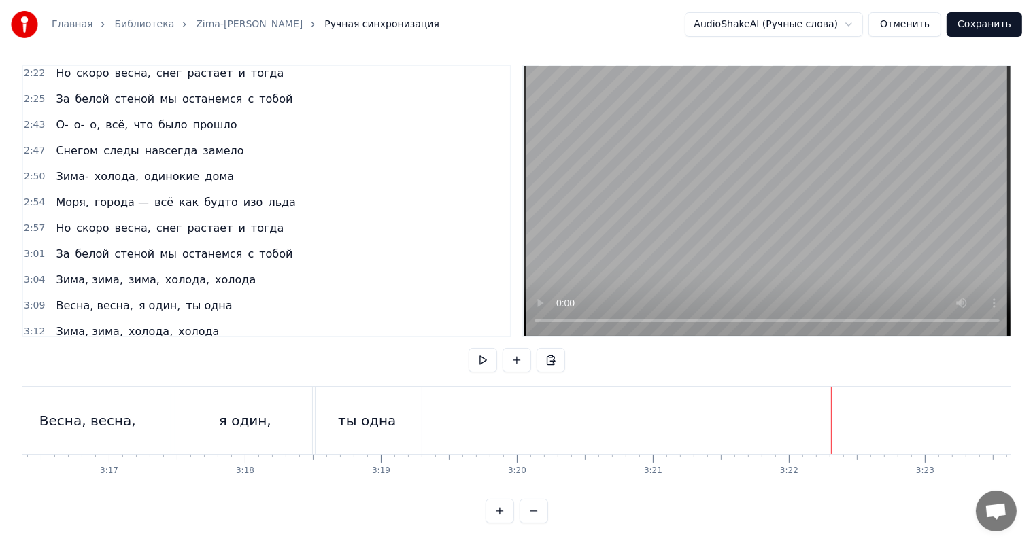
click at [27, 170] on span "2:50" at bounding box center [34, 177] width 21 height 14
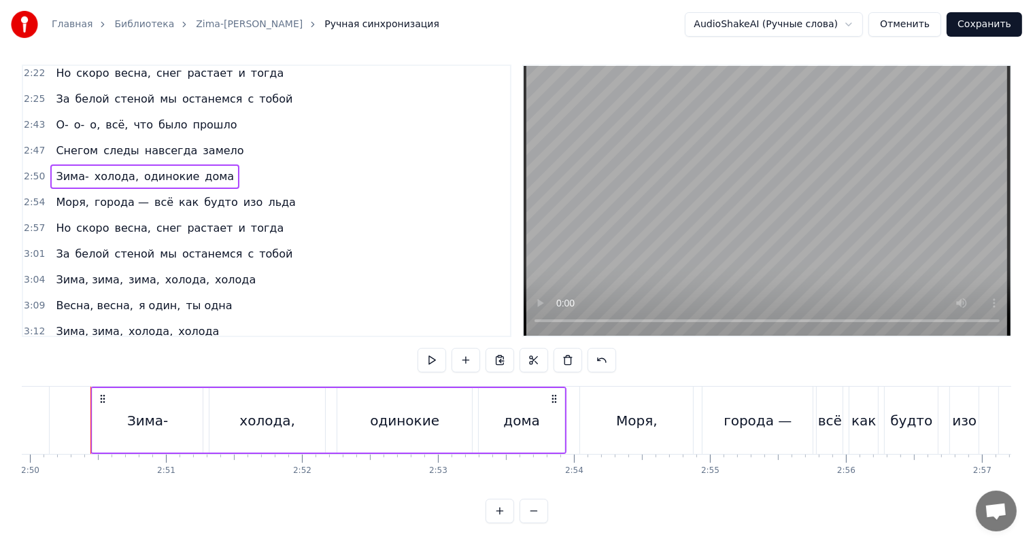
click at [19, 307] on div "Главная Библиотека Zima-kholoda • Andrejj Gubin Ручная синхронизация AudioShake…" at bounding box center [516, 259] width 1033 height 530
click at [28, 351] on span "3:16" at bounding box center [34, 358] width 21 height 14
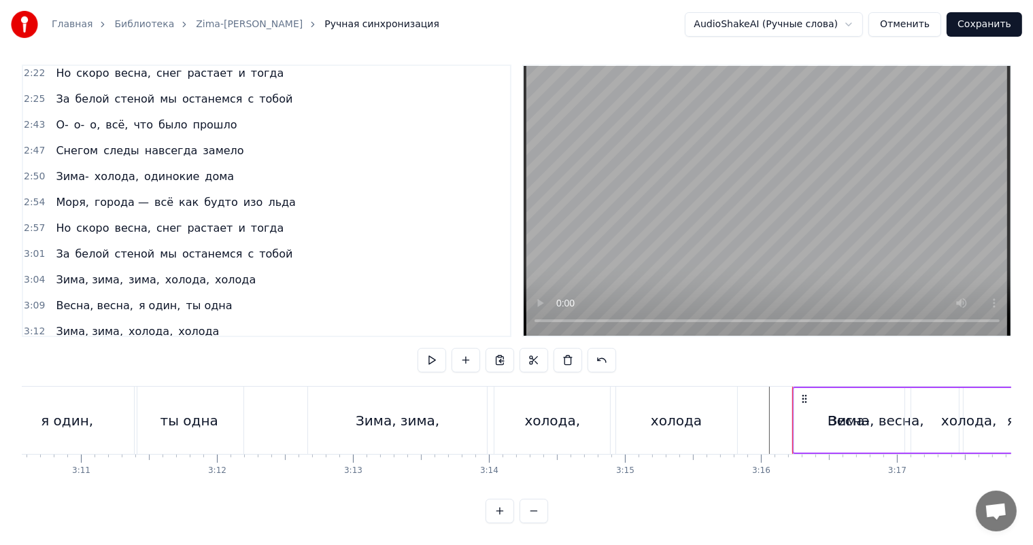
scroll to position [0, 26609]
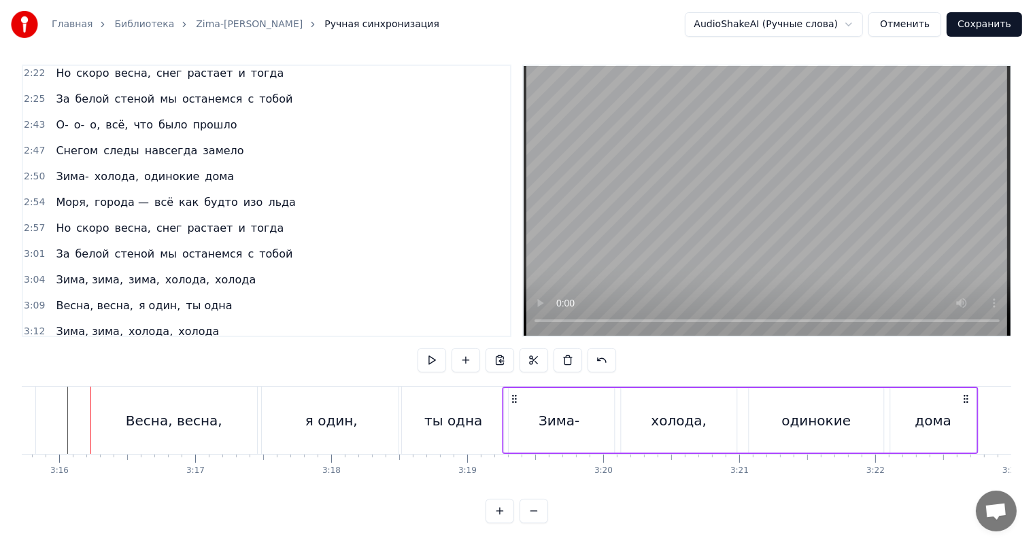
drag, startPoint x: 99, startPoint y: 385, endPoint x: 510, endPoint y: 394, distance: 411.3
click at [510, 394] on div "Зима- холода, одинокие дома" at bounding box center [740, 420] width 476 height 67
click at [479, 402] on div "ты одна" at bounding box center [453, 420] width 109 height 67
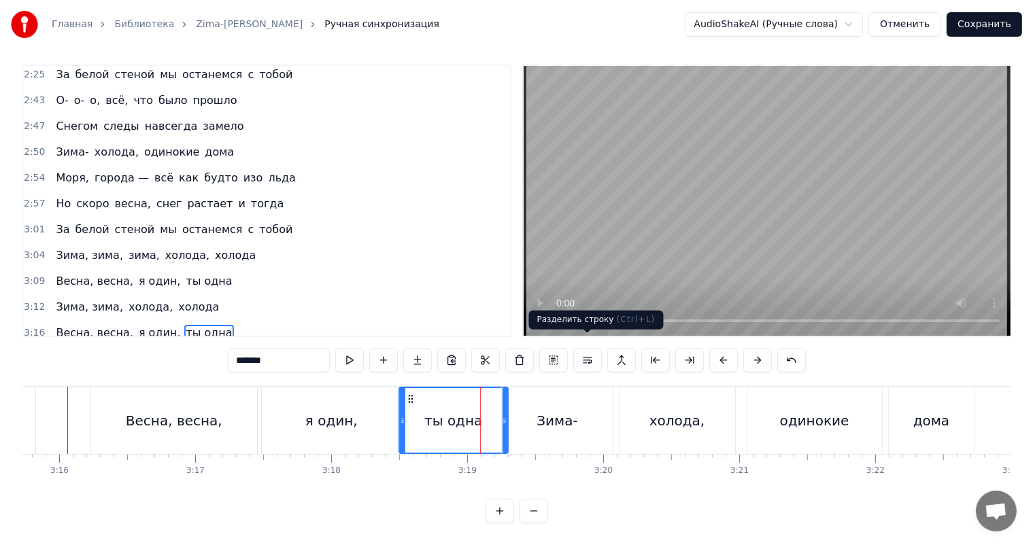
click at [745, 254] on video at bounding box center [766, 201] width 487 height 270
click at [740, 241] on video at bounding box center [766, 201] width 487 height 270
click at [589, 413] on div "Зима-" at bounding box center [557, 420] width 110 height 67
type input "*****"
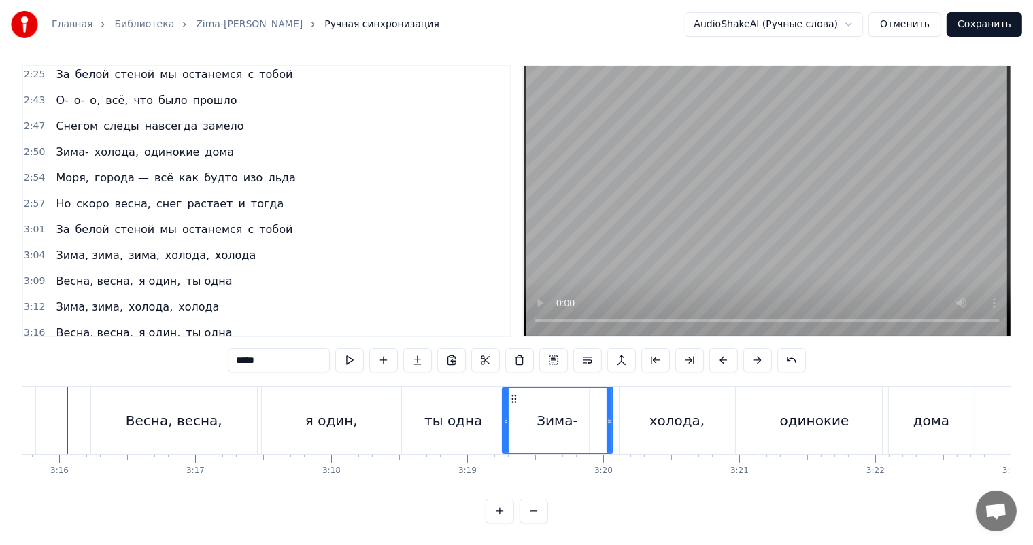
click at [25, 352] on span "3:19" at bounding box center [34, 359] width 21 height 14
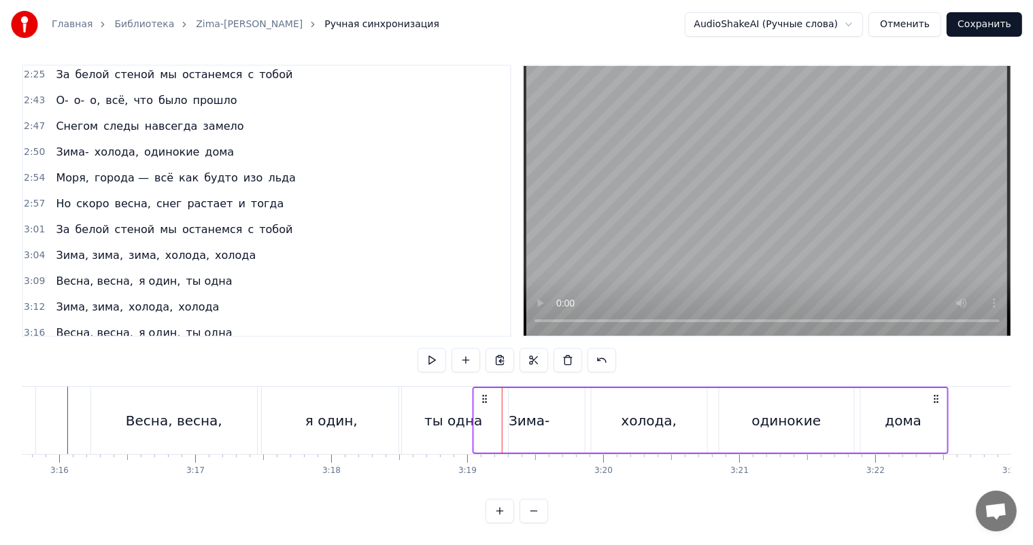
drag, startPoint x: 508, startPoint y: 383, endPoint x: 479, endPoint y: 384, distance: 29.3
click at [479, 394] on icon at bounding box center [484, 399] width 11 height 11
click at [427, 392] on div "ты одна" at bounding box center [453, 420] width 109 height 67
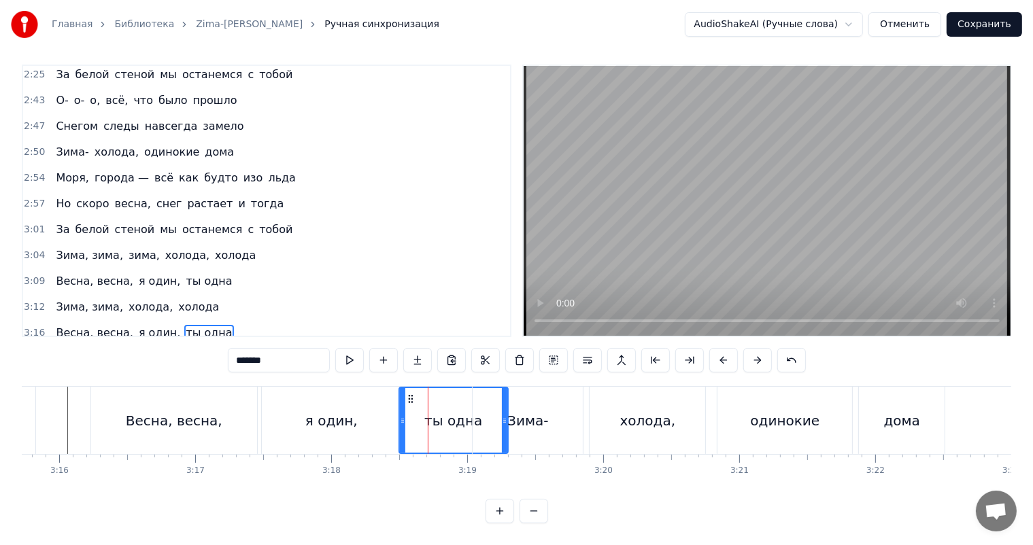
click at [748, 235] on video at bounding box center [766, 201] width 487 height 270
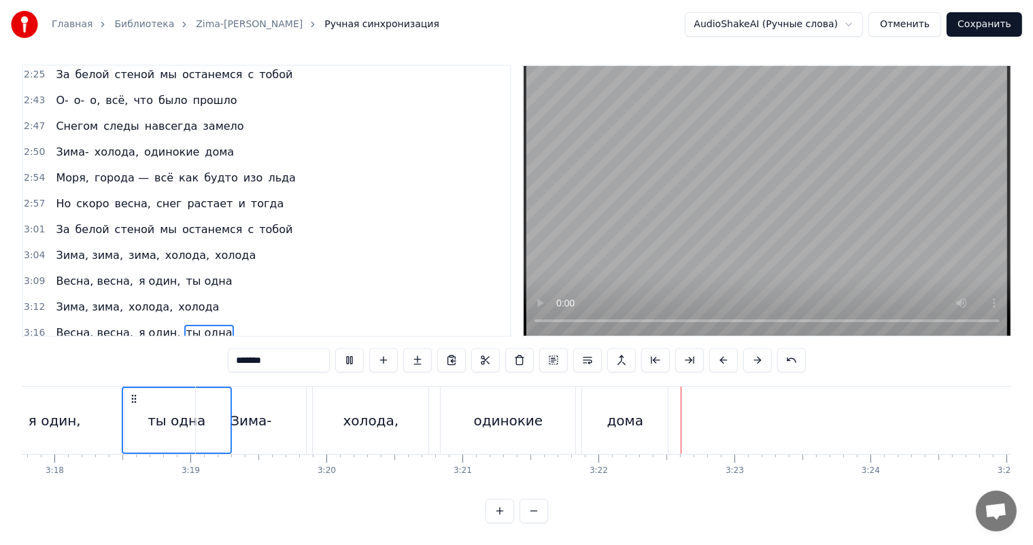
scroll to position [0, 26949]
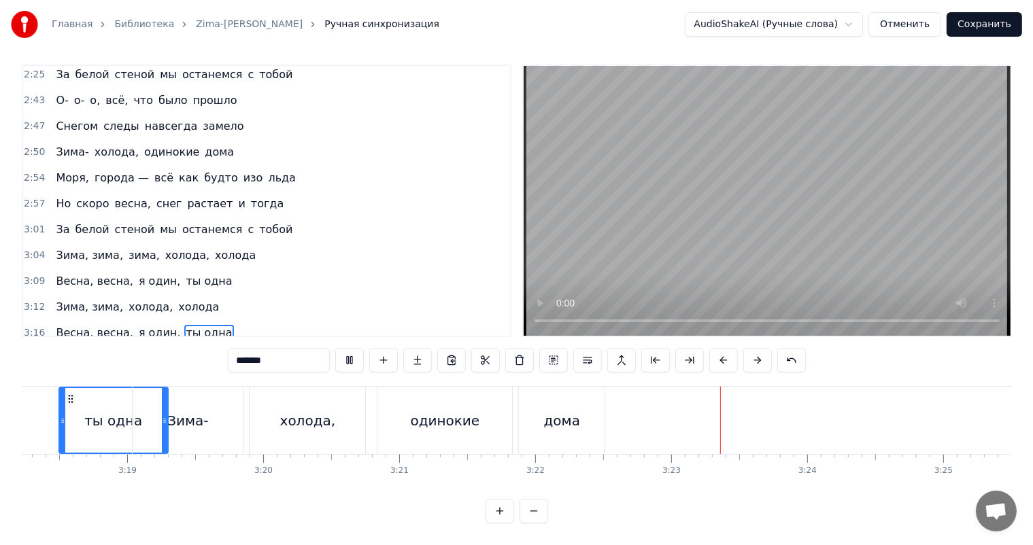
click at [778, 256] on video at bounding box center [766, 201] width 487 height 270
click at [33, 171] on span "2:54" at bounding box center [34, 178] width 21 height 14
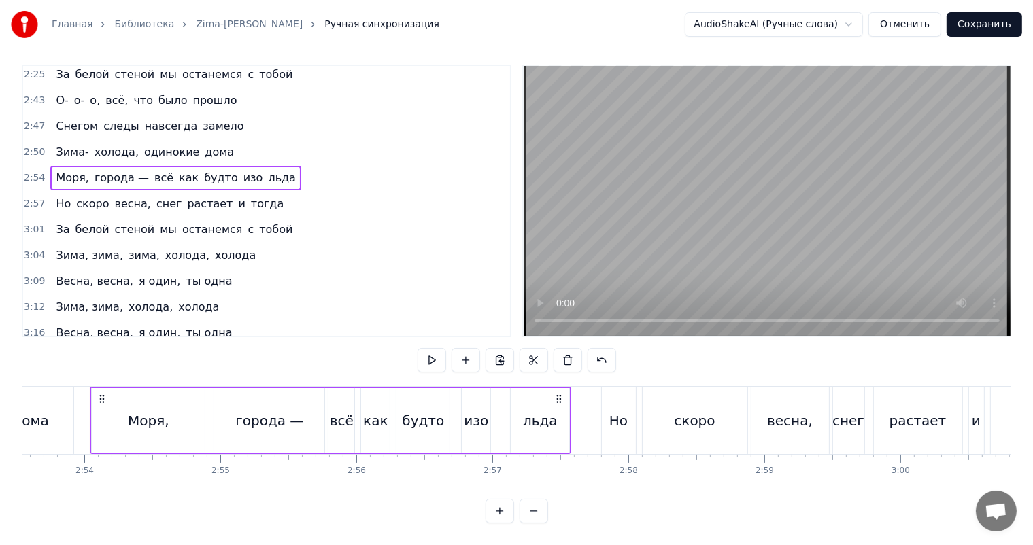
click at [24, 352] on span "3:19" at bounding box center [34, 359] width 21 height 14
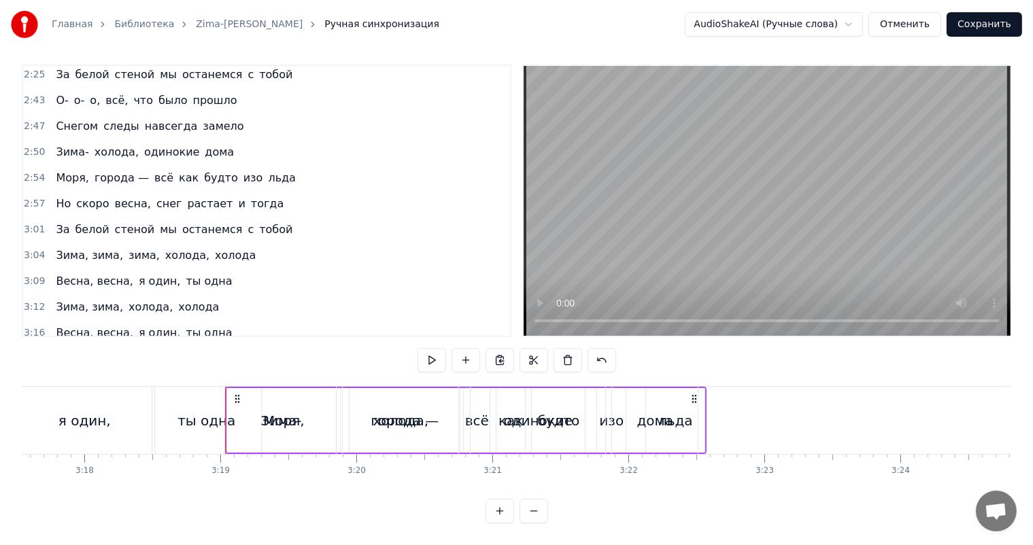
scroll to position [0, 26991]
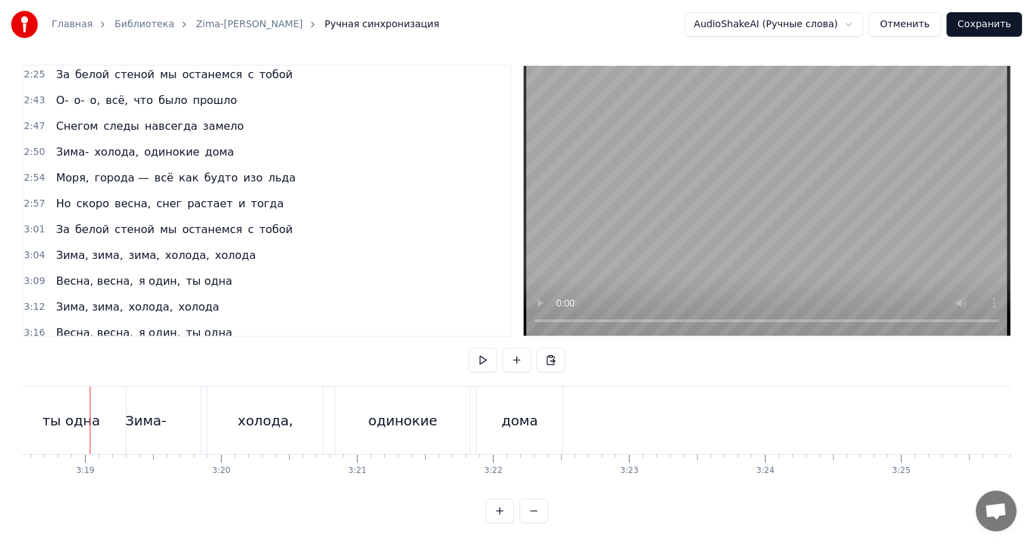
click at [28, 352] on span "3:19" at bounding box center [34, 359] width 21 height 14
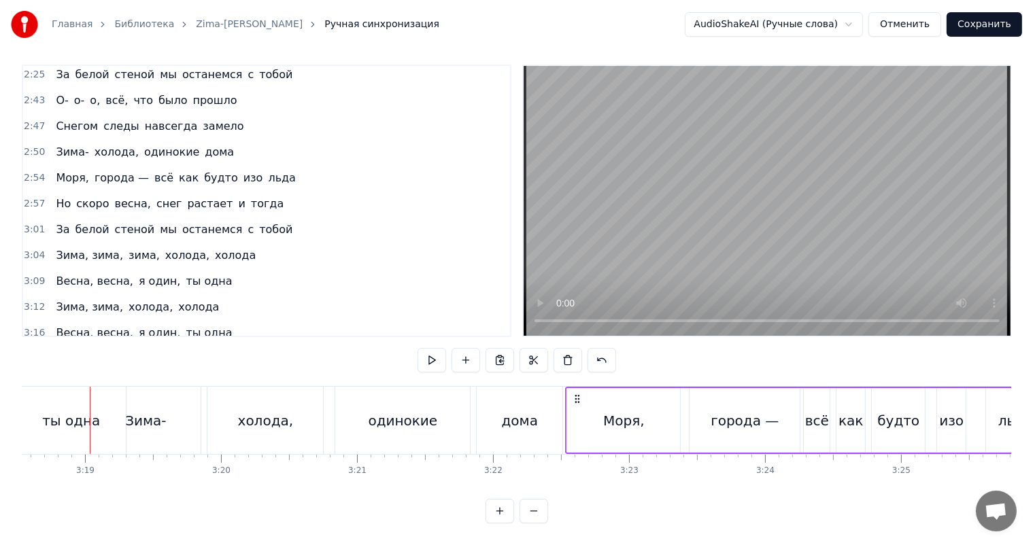
drag, startPoint x: 99, startPoint y: 386, endPoint x: 574, endPoint y: 402, distance: 475.4
click at [574, 402] on div "Моря, города — всё как будто изо льда" at bounding box center [806, 420] width 481 height 67
click at [549, 412] on div "дома" at bounding box center [520, 420] width 86 height 67
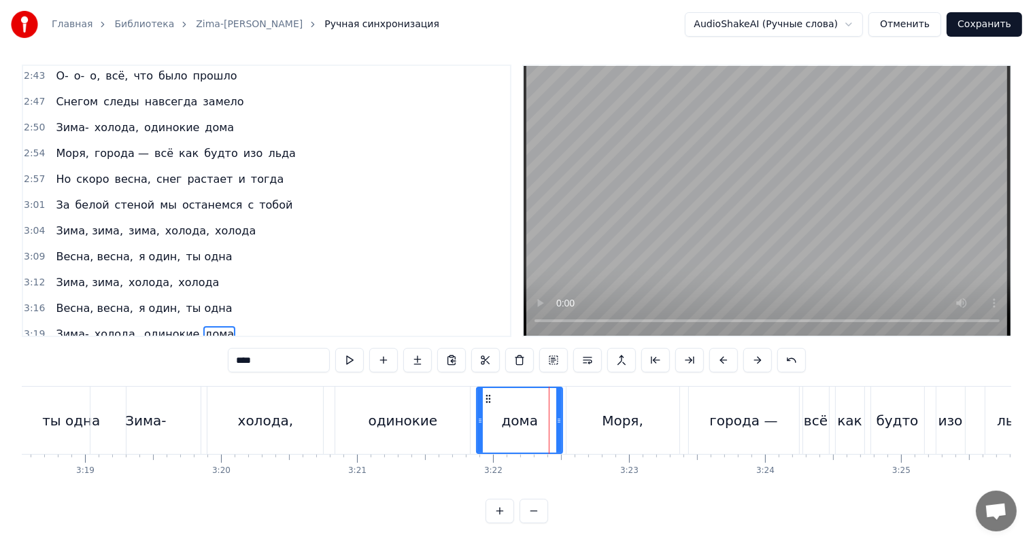
scroll to position [830, 0]
click at [675, 215] on video at bounding box center [766, 201] width 487 height 270
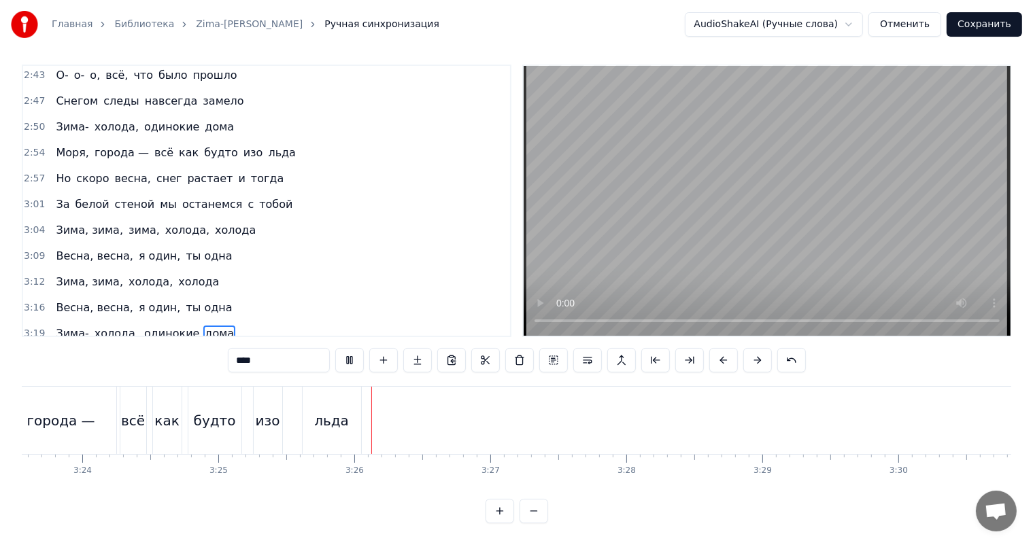
scroll to position [0, 27875]
click at [675, 215] on video at bounding box center [766, 201] width 487 height 270
click at [33, 172] on span "2:57" at bounding box center [34, 179] width 21 height 14
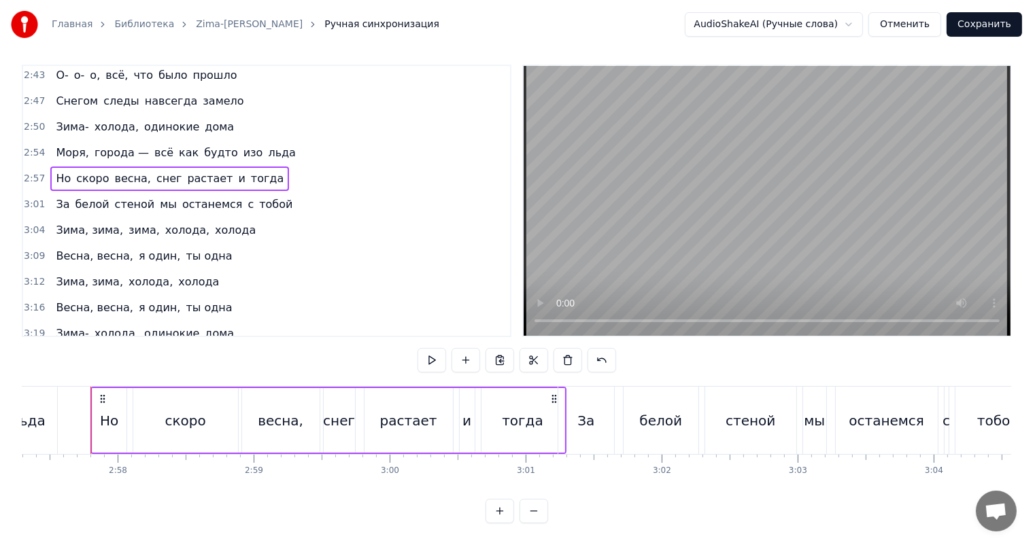
click at [33, 353] on span "3:22" at bounding box center [34, 360] width 21 height 14
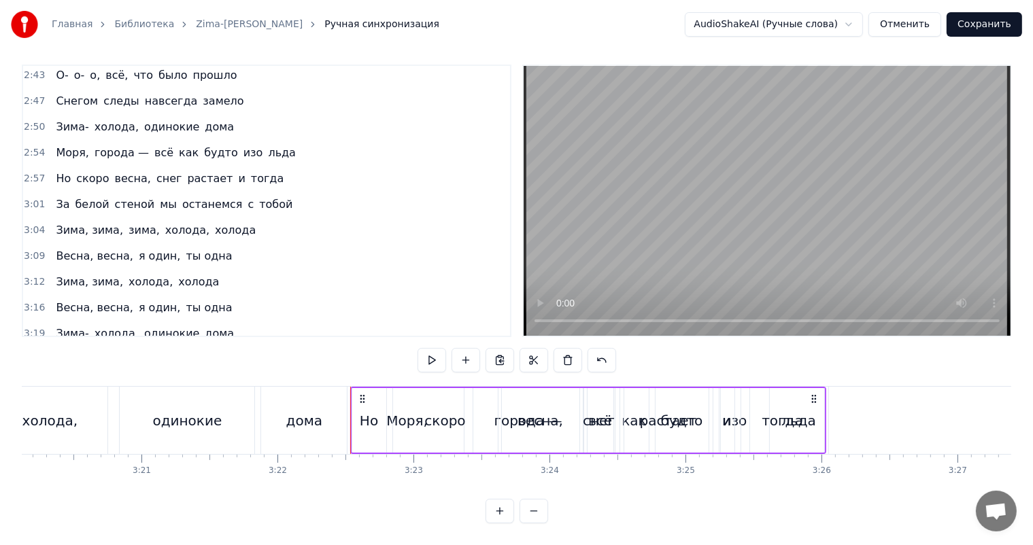
scroll to position [0, 27466]
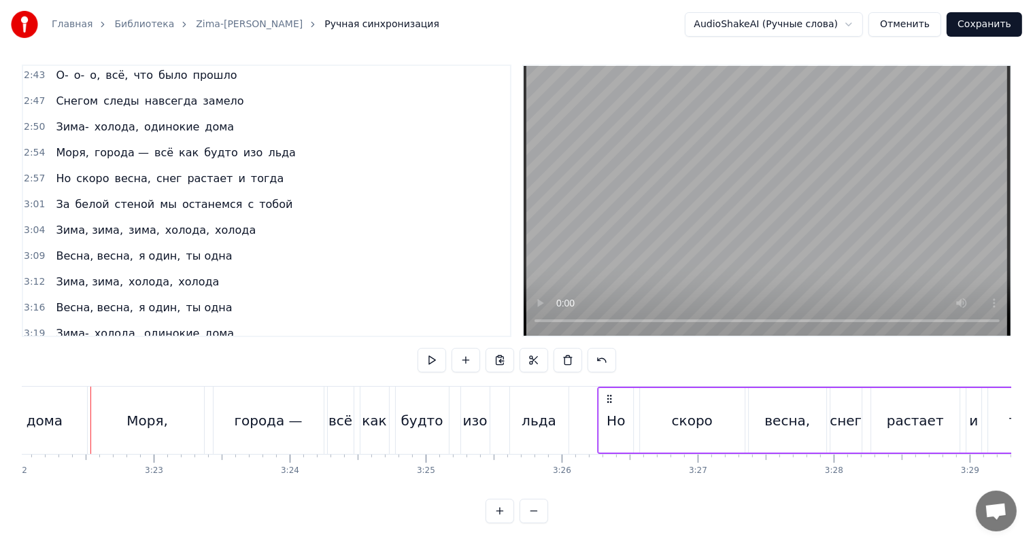
drag, startPoint x: 103, startPoint y: 383, endPoint x: 609, endPoint y: 396, distance: 506.6
click at [609, 396] on div "Но скоро весна, снег растает и тогда" at bounding box center [835, 420] width 476 height 67
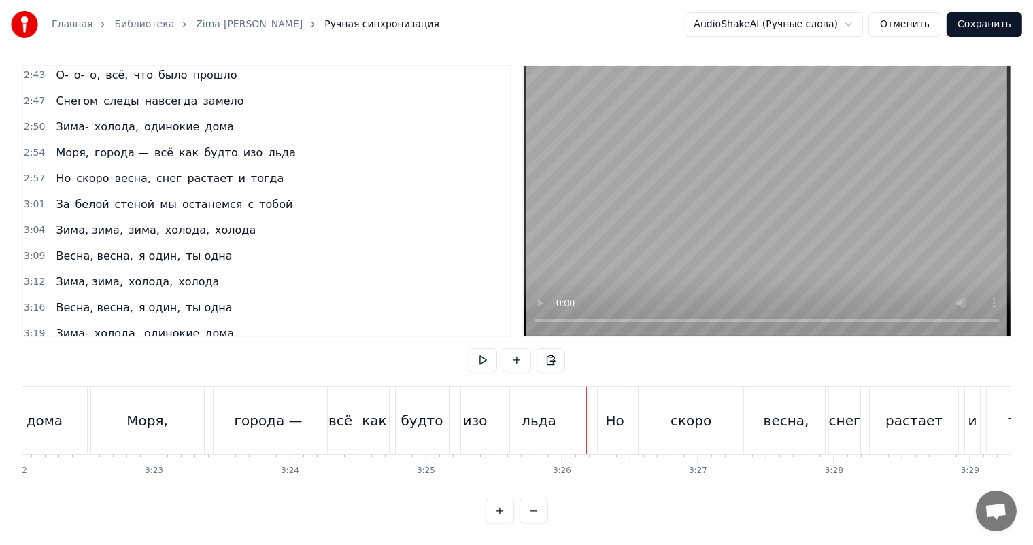
click at [715, 188] on video at bounding box center [766, 201] width 487 height 270
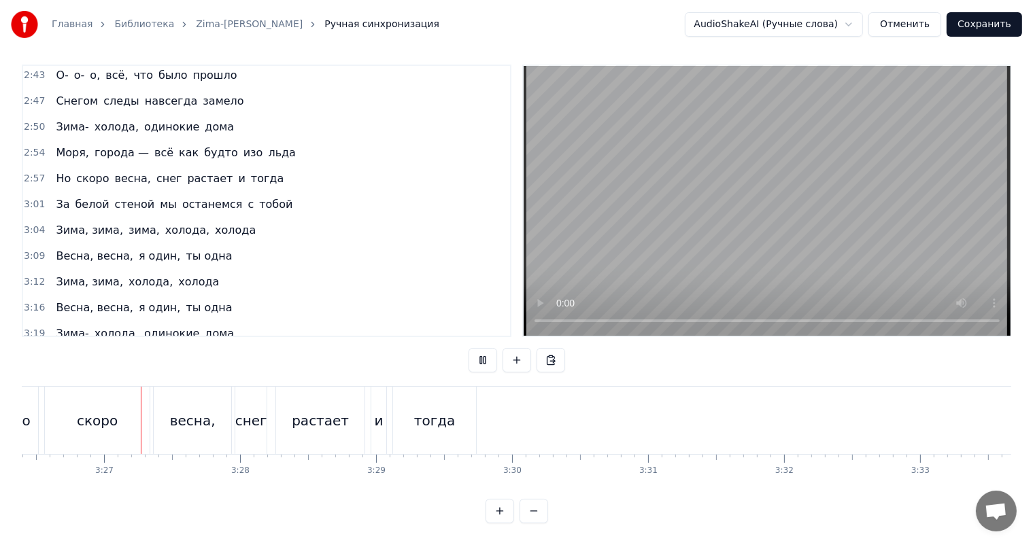
scroll to position [0, 28078]
click at [779, 185] on video at bounding box center [766, 201] width 487 height 270
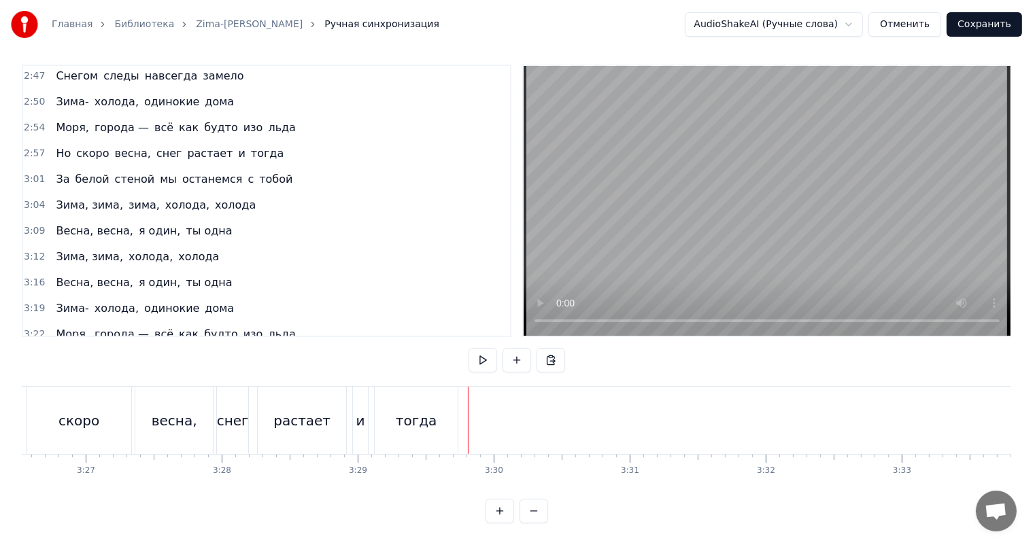
click at [33, 173] on span "3:01" at bounding box center [34, 180] width 21 height 14
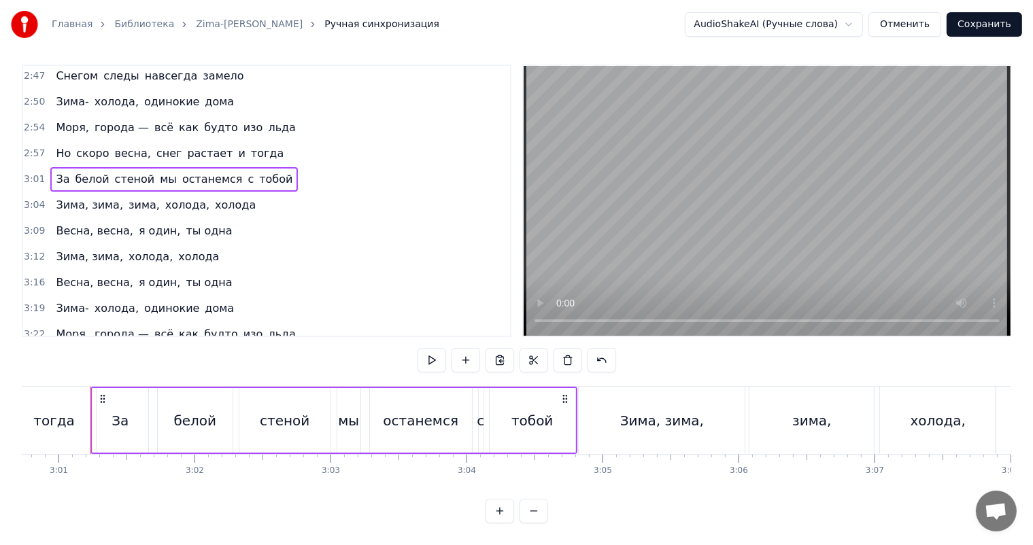
click at [22, 314] on div "0:03 Зима- холода, одинокие дома 0:06 Моря, города — всё как будто изо льда 0:1…" at bounding box center [266, 201] width 489 height 273
click at [32, 353] on span "3:26" at bounding box center [34, 360] width 21 height 14
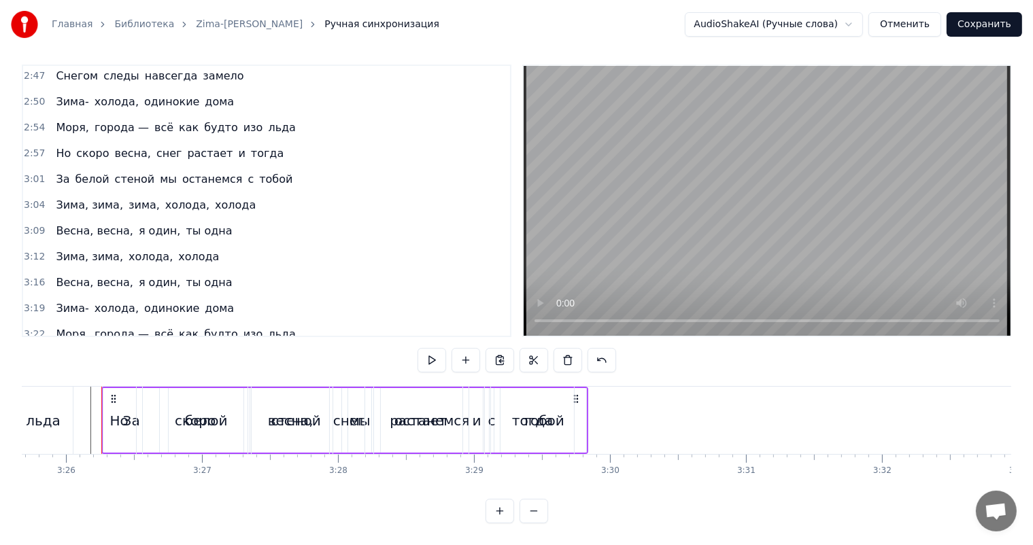
scroll to position [0, 27973]
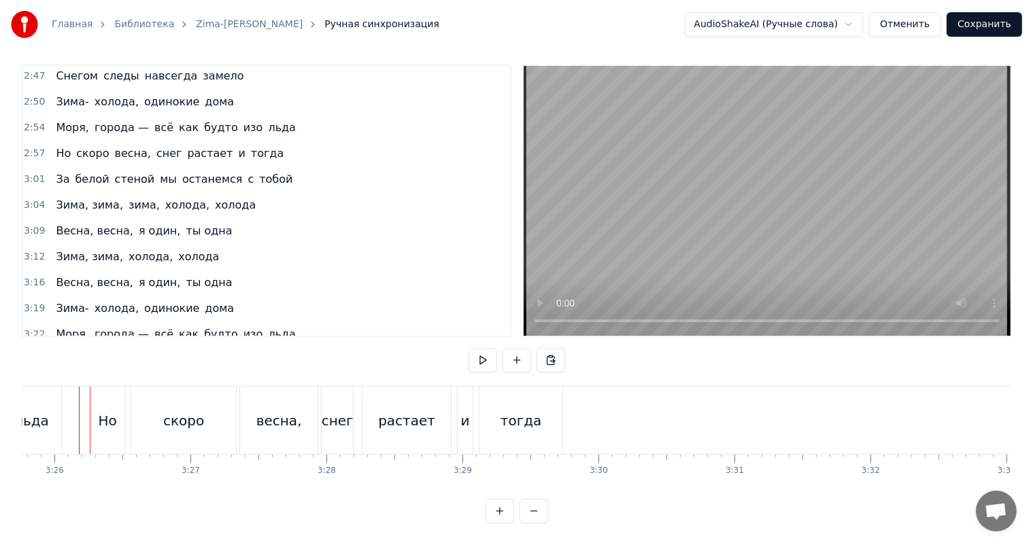
click at [29, 353] on span "3:26" at bounding box center [34, 360] width 21 height 14
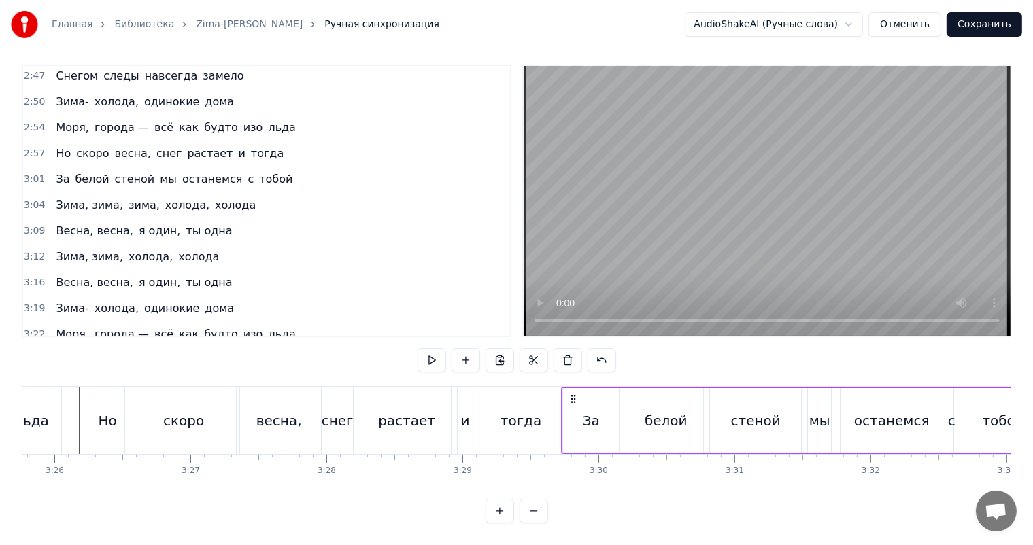
drag, startPoint x: 98, startPoint y: 383, endPoint x: 568, endPoint y: 398, distance: 470.6
click at [568, 398] on div "За белой стеной мы останемся с тобой" at bounding box center [804, 420] width 487 height 67
click at [539, 400] on div "тогда" at bounding box center [520, 420] width 83 height 67
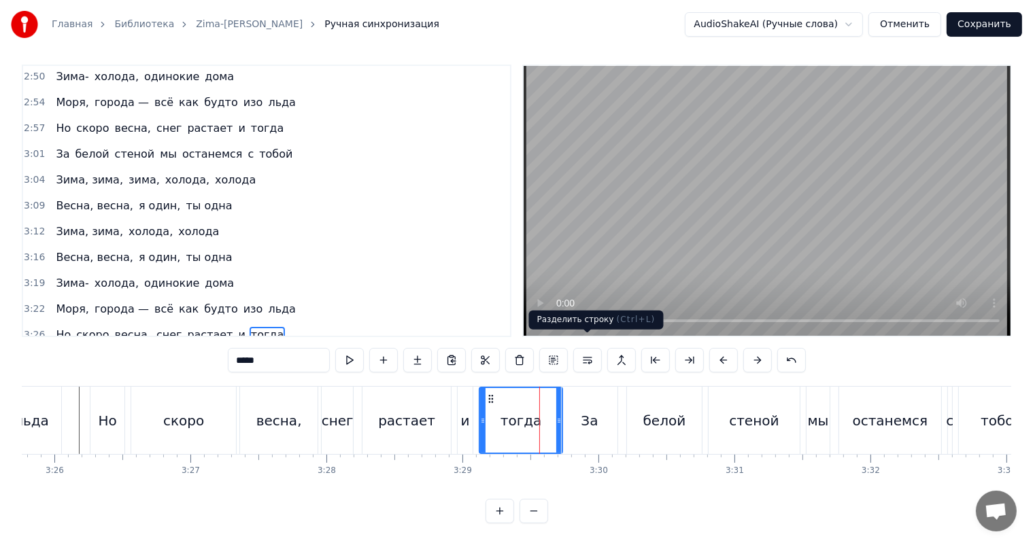
click at [651, 256] on video at bounding box center [766, 201] width 487 height 270
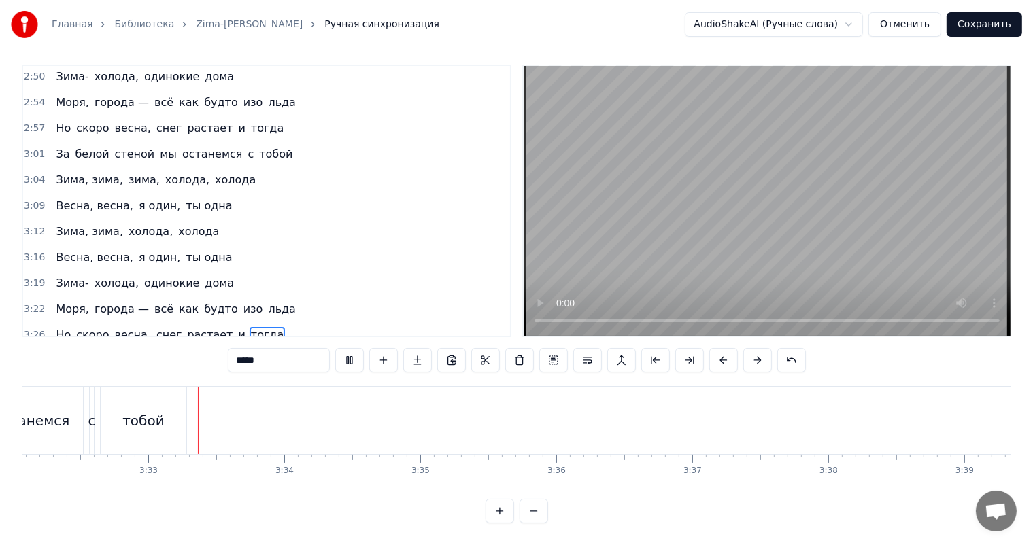
scroll to position [0, 28849]
click at [685, 207] on video at bounding box center [766, 201] width 487 height 270
click at [30, 277] on span "3:19" at bounding box center [34, 284] width 21 height 14
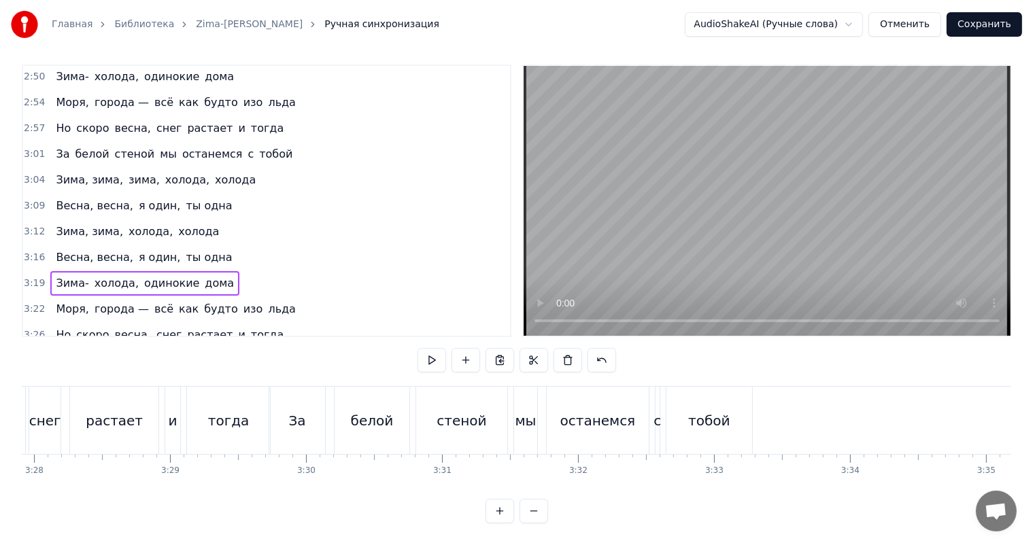
scroll to position [0, 28418]
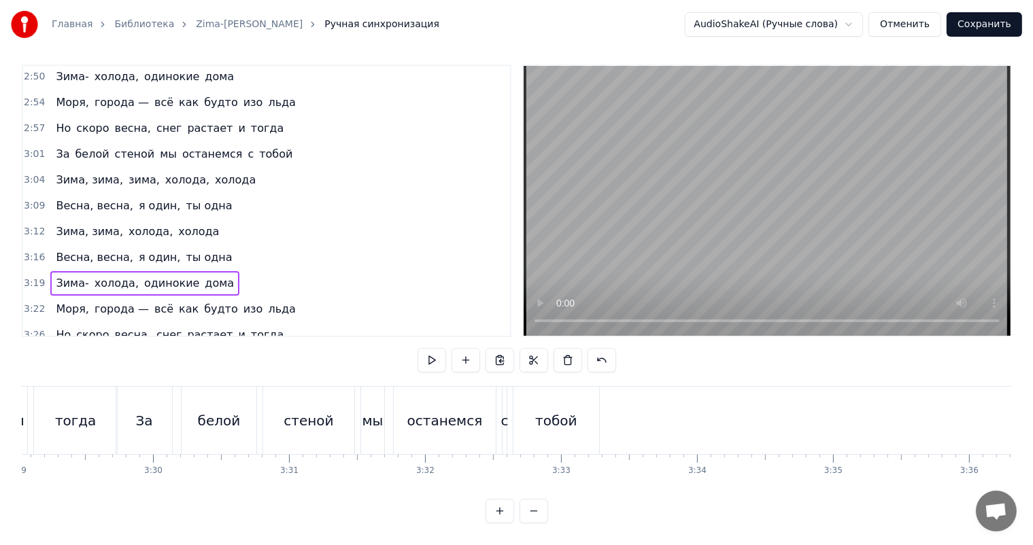
click at [31, 354] on span "3:29" at bounding box center [34, 361] width 21 height 14
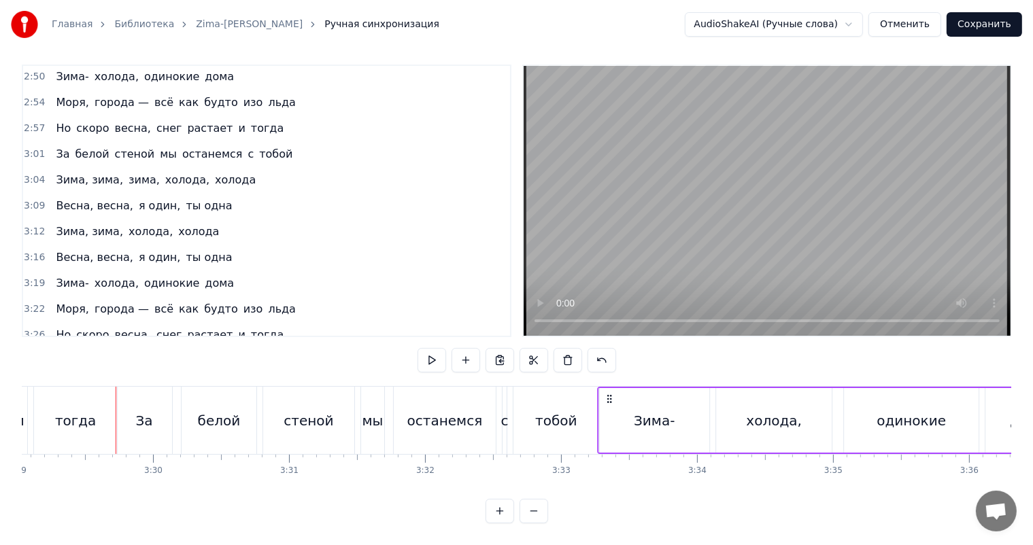
drag, startPoint x: 123, startPoint y: 381, endPoint x: 605, endPoint y: 403, distance: 482.4
click at [605, 403] on div "Зима- холода, одинокие дома" at bounding box center [836, 420] width 476 height 67
click at [588, 402] on div "тобой" at bounding box center [556, 420] width 86 height 67
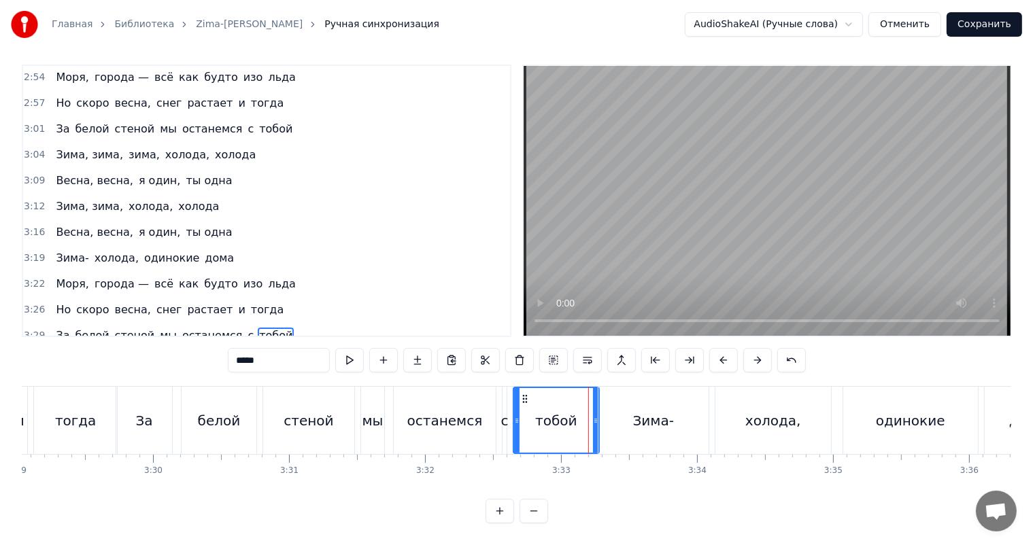
click at [711, 211] on video at bounding box center [766, 201] width 487 height 270
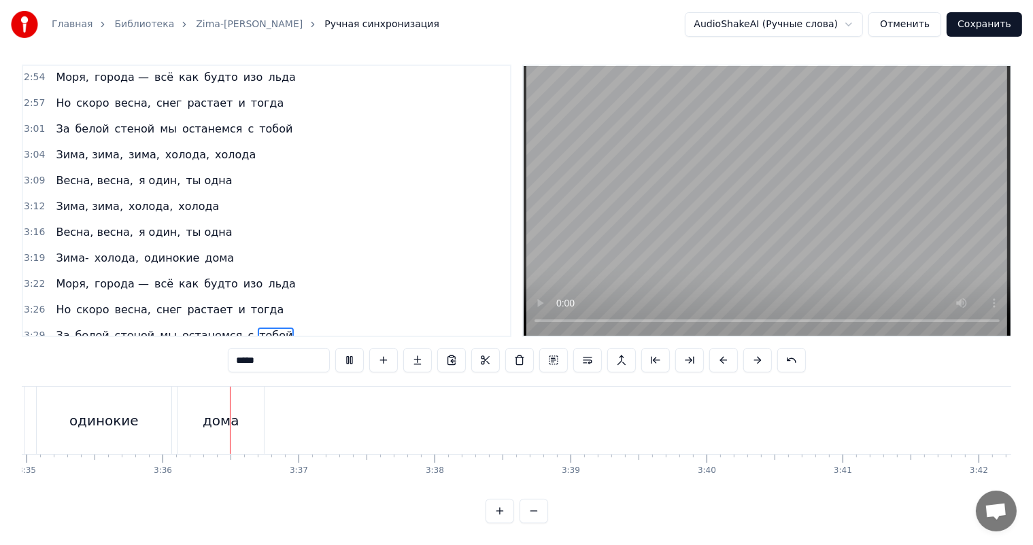
scroll to position [0, 29274]
click at [711, 211] on video at bounding box center [766, 201] width 487 height 270
click at [31, 277] on span "3:22" at bounding box center [34, 284] width 21 height 14
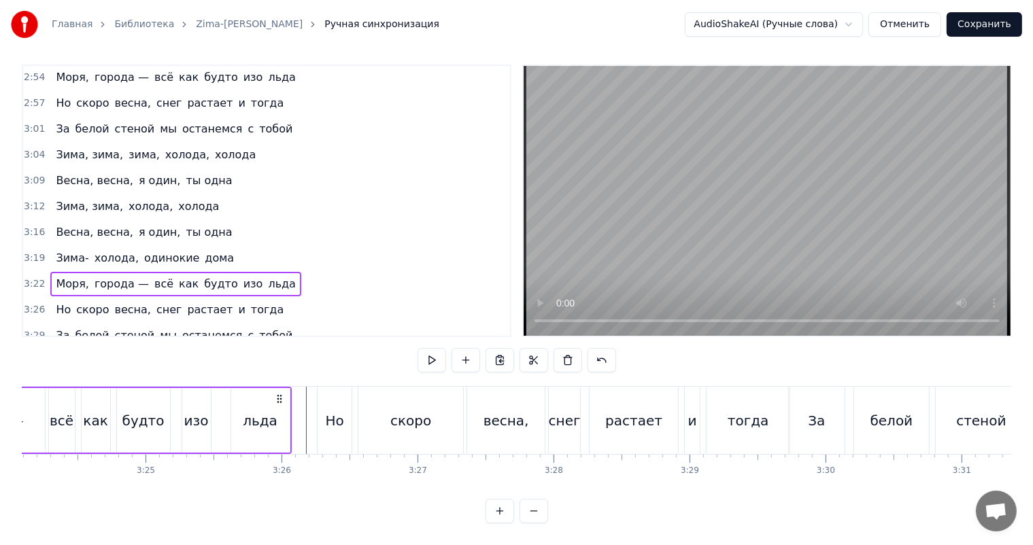
click at [31, 355] on span "3:33" at bounding box center [34, 362] width 21 height 14
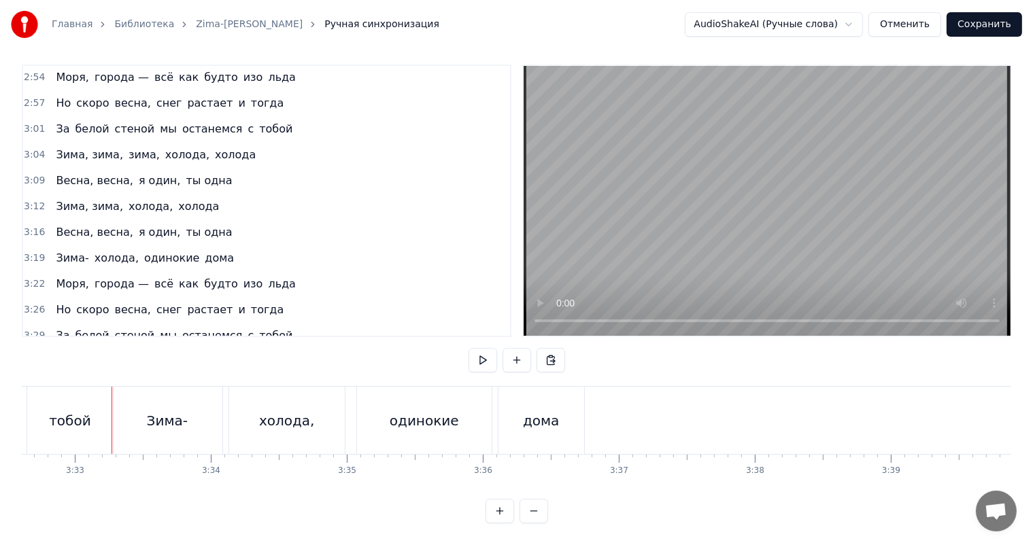
click at [31, 355] on span "3:33" at bounding box center [34, 362] width 21 height 14
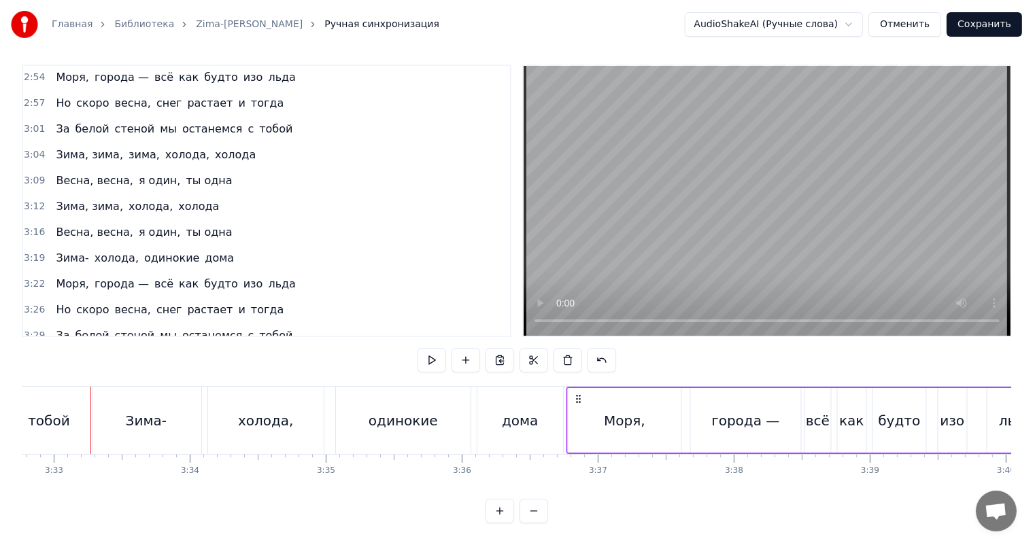
drag, startPoint x: 99, startPoint y: 386, endPoint x: 576, endPoint y: 386, distance: 476.5
click at [576, 394] on icon at bounding box center [577, 399] width 11 height 11
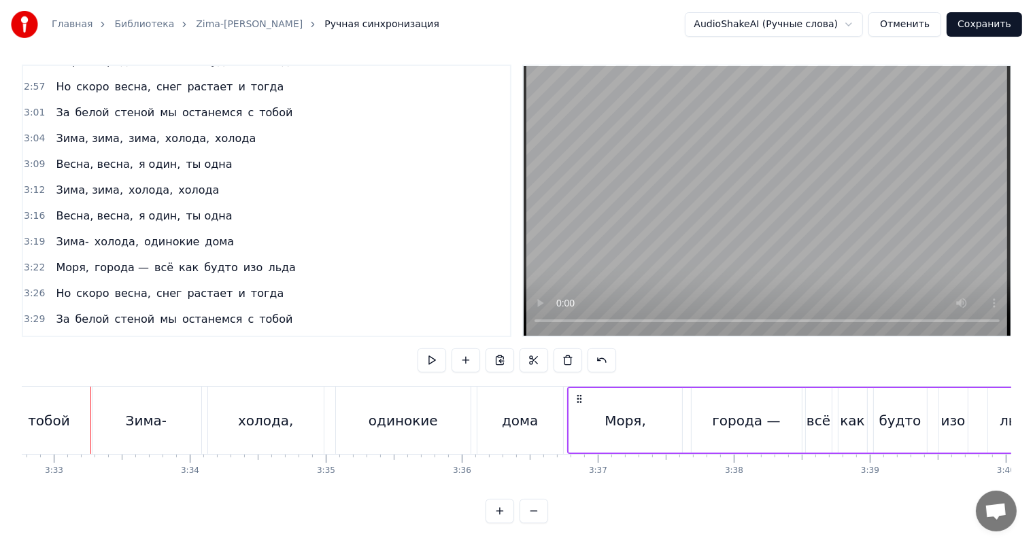
scroll to position [930, 0]
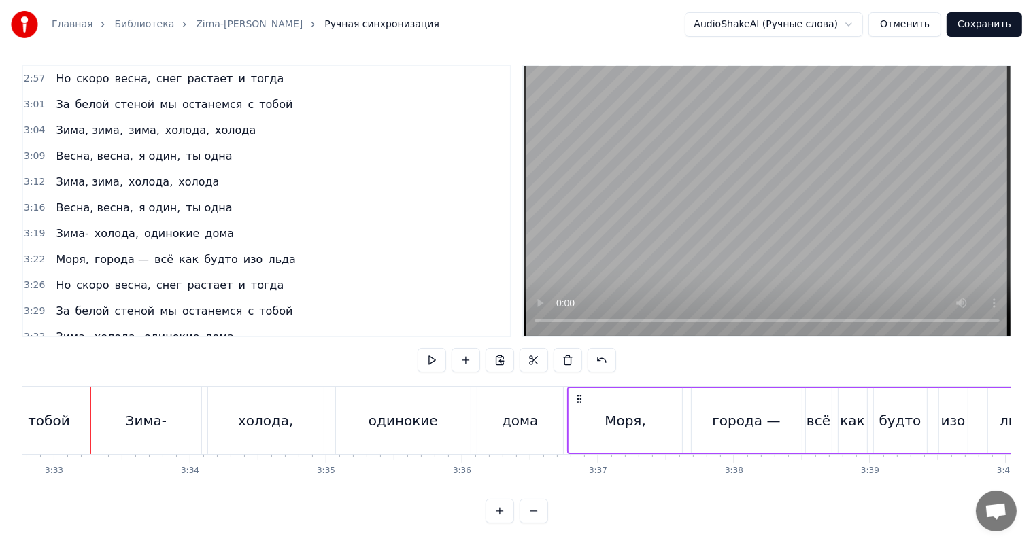
click at [38, 279] on span "3:26" at bounding box center [34, 286] width 21 height 14
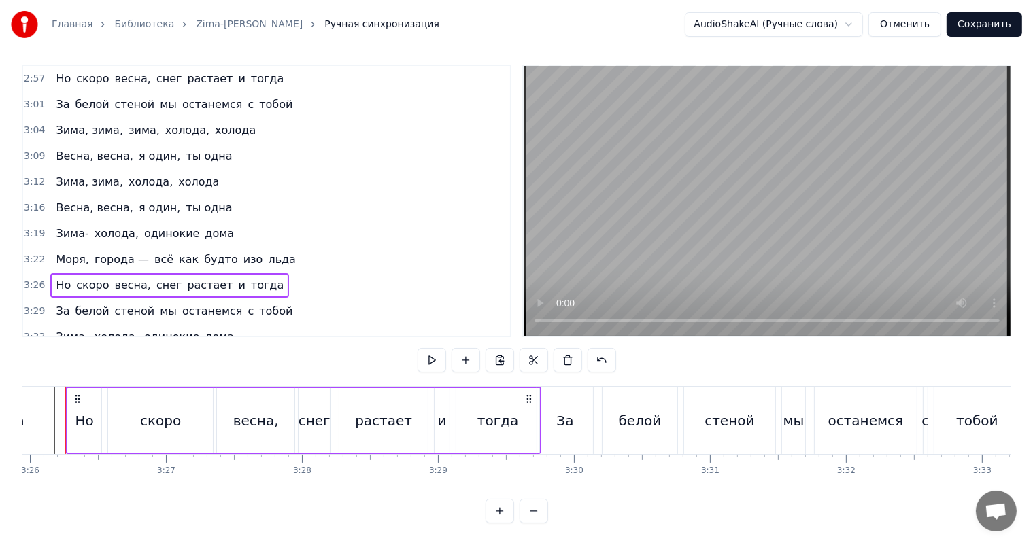
click at [29, 356] on span "3:36" at bounding box center [34, 363] width 21 height 14
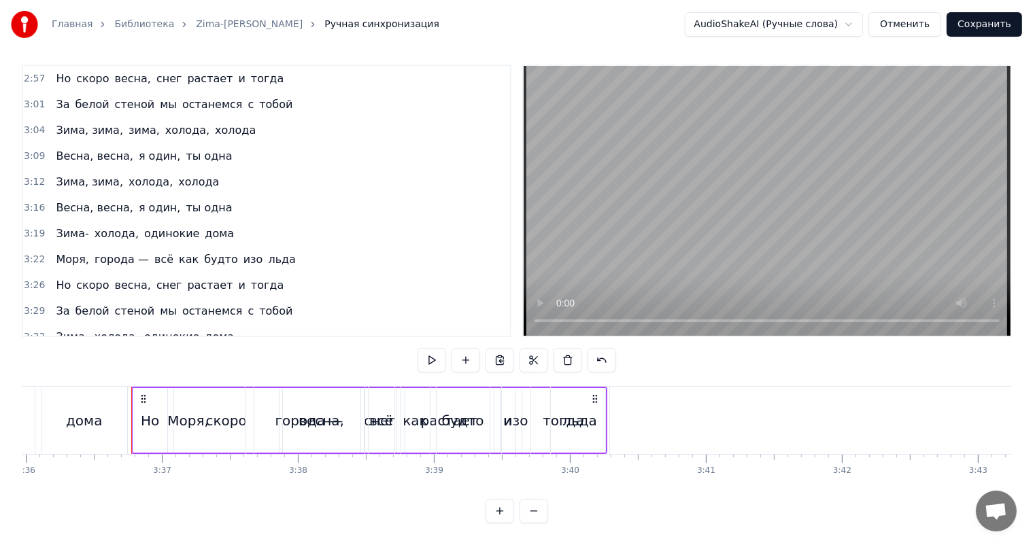
scroll to position [0, 29402]
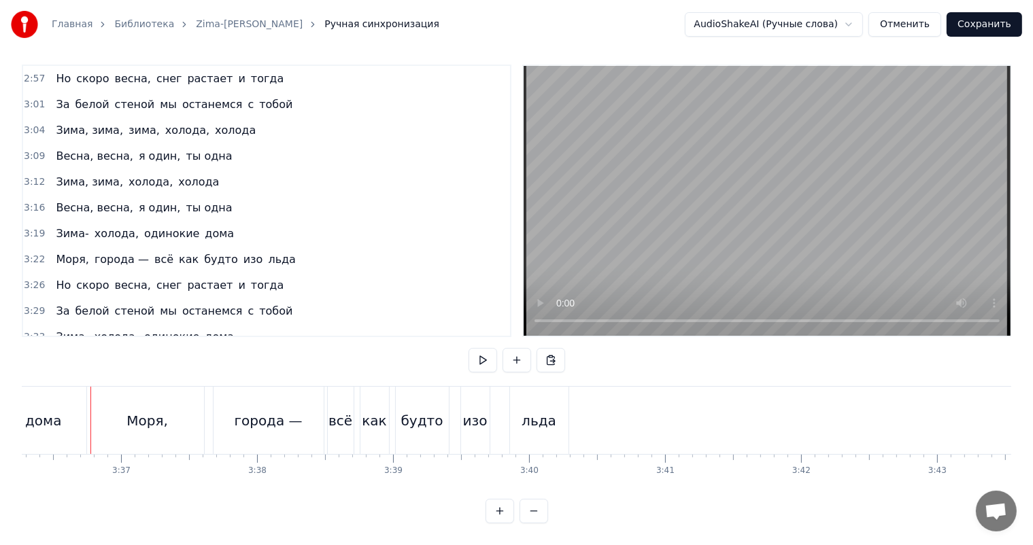
click at [29, 356] on span "3:36" at bounding box center [34, 363] width 21 height 14
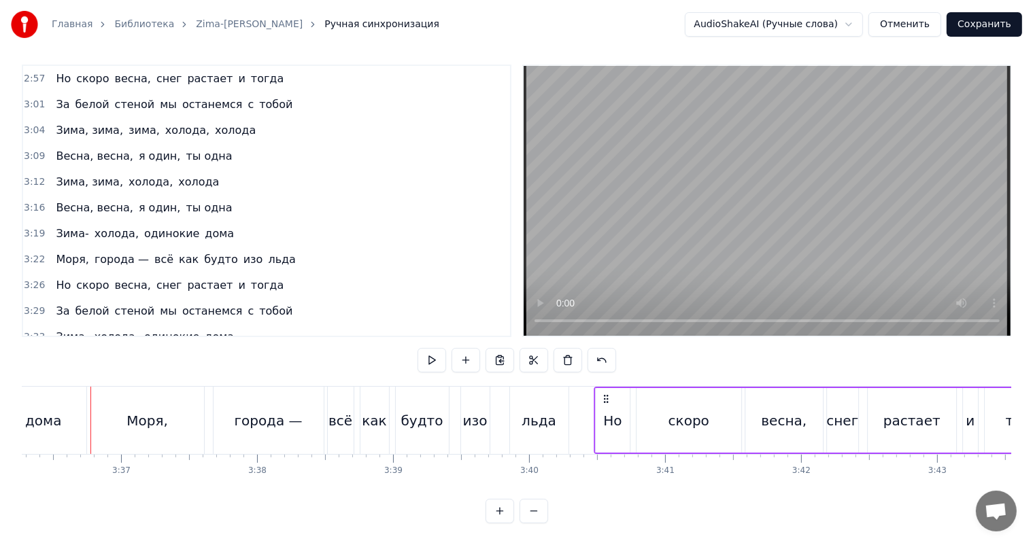
drag, startPoint x: 108, startPoint y: 385, endPoint x: 604, endPoint y: 375, distance: 495.6
click at [604, 387] on div "Но скоро весна, снег растает и тогда" at bounding box center [831, 420] width 476 height 67
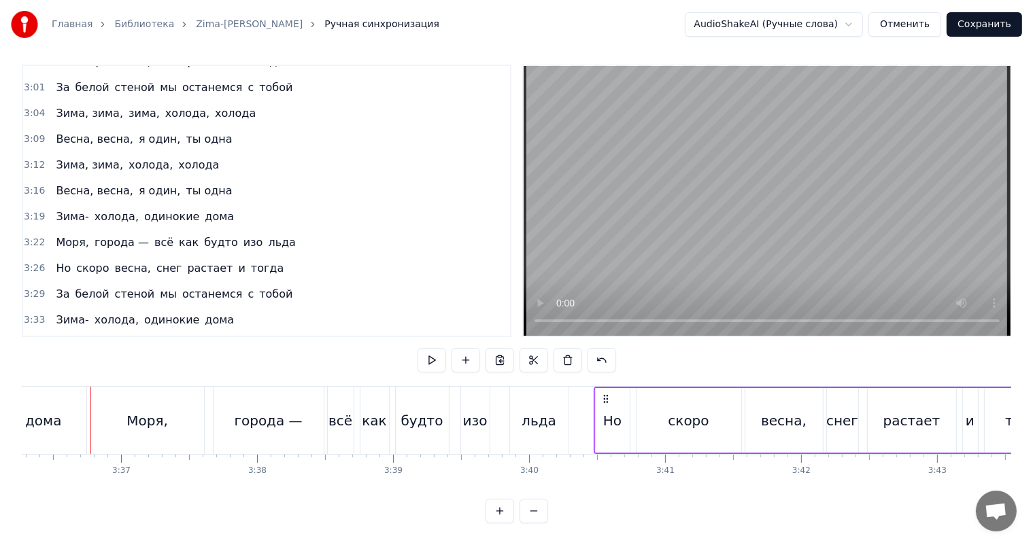
scroll to position [955, 0]
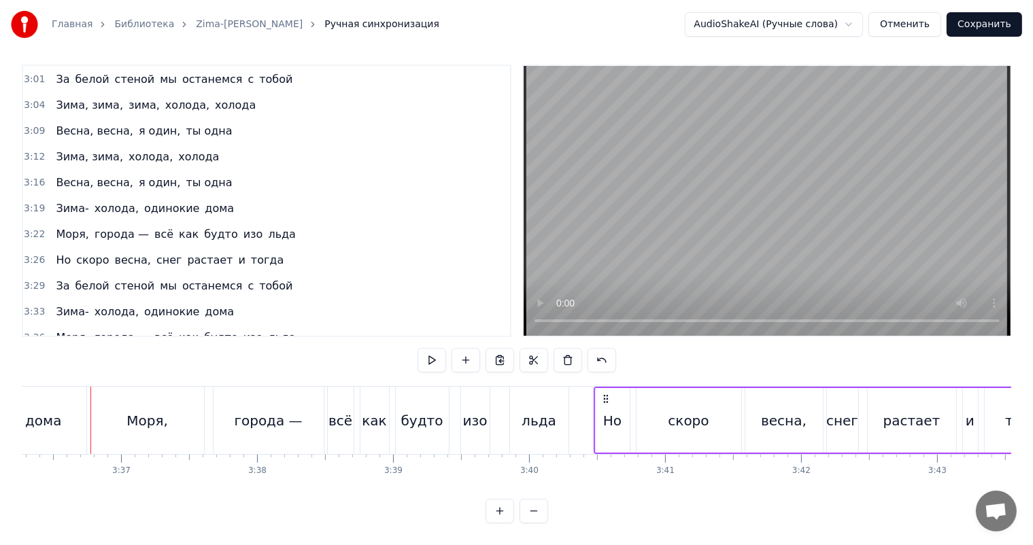
click at [30, 279] on span "3:29" at bounding box center [34, 286] width 21 height 14
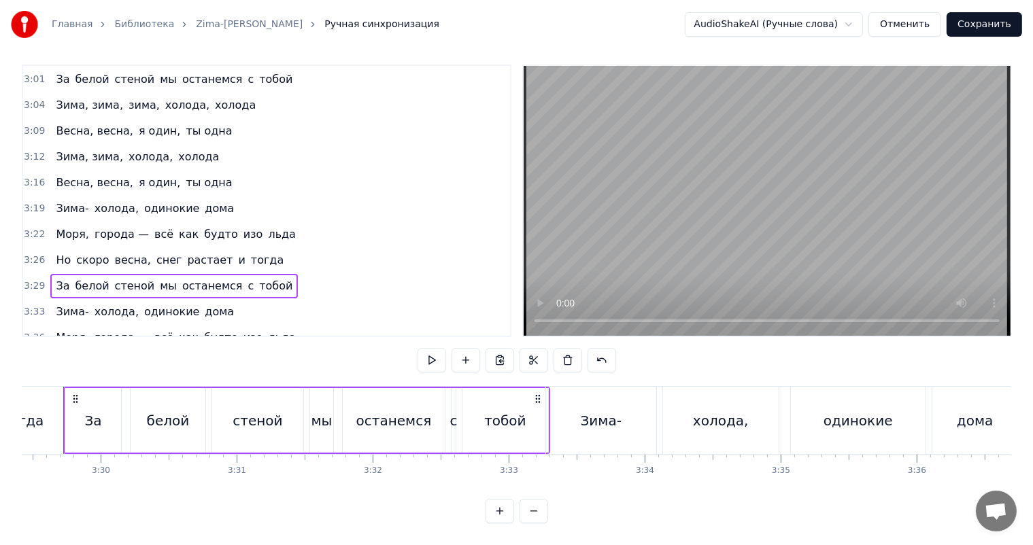
click at [32, 357] on span "3:40" at bounding box center [34, 364] width 21 height 14
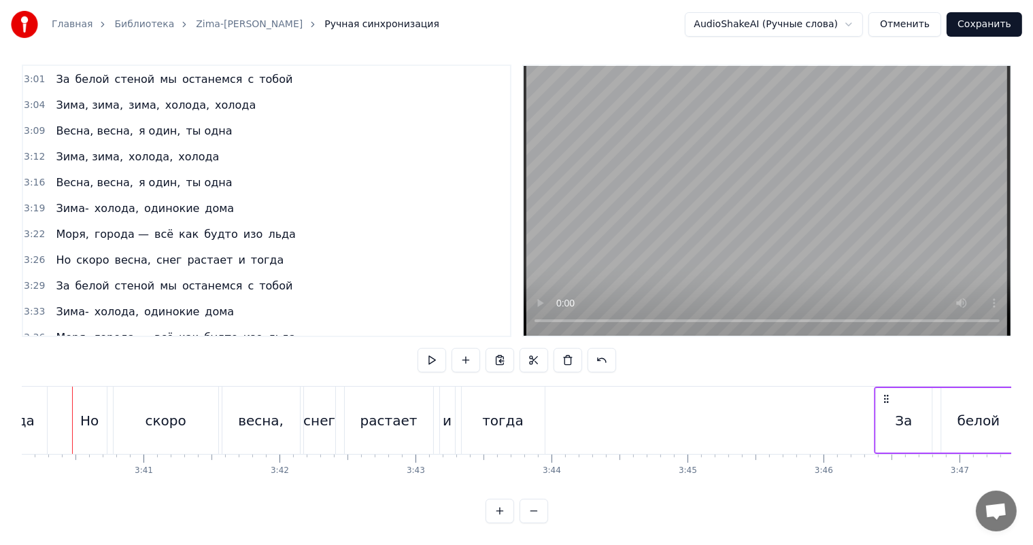
scroll to position [0, 29950]
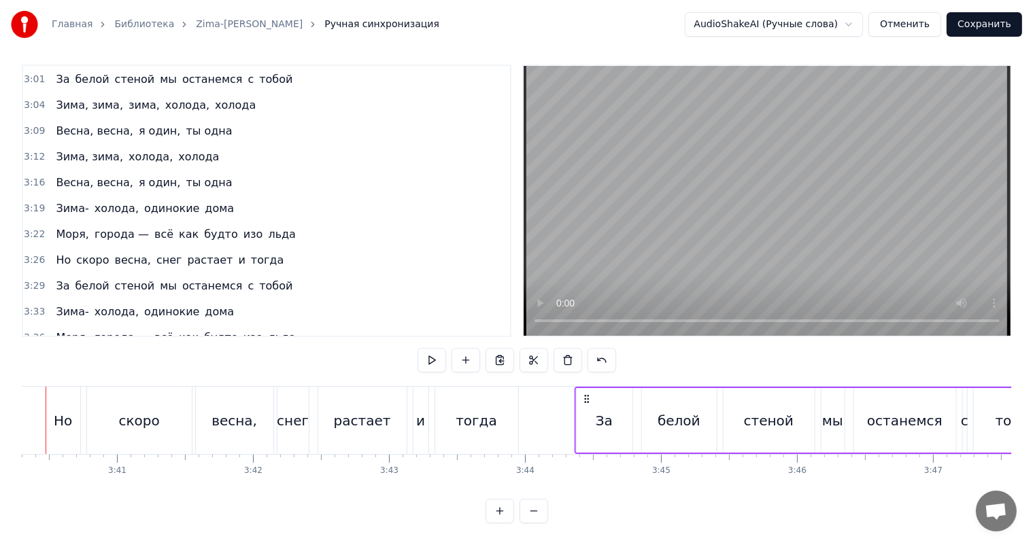
drag, startPoint x: 116, startPoint y: 383, endPoint x: 583, endPoint y: 387, distance: 467.0
click at [583, 394] on icon at bounding box center [586, 399] width 11 height 11
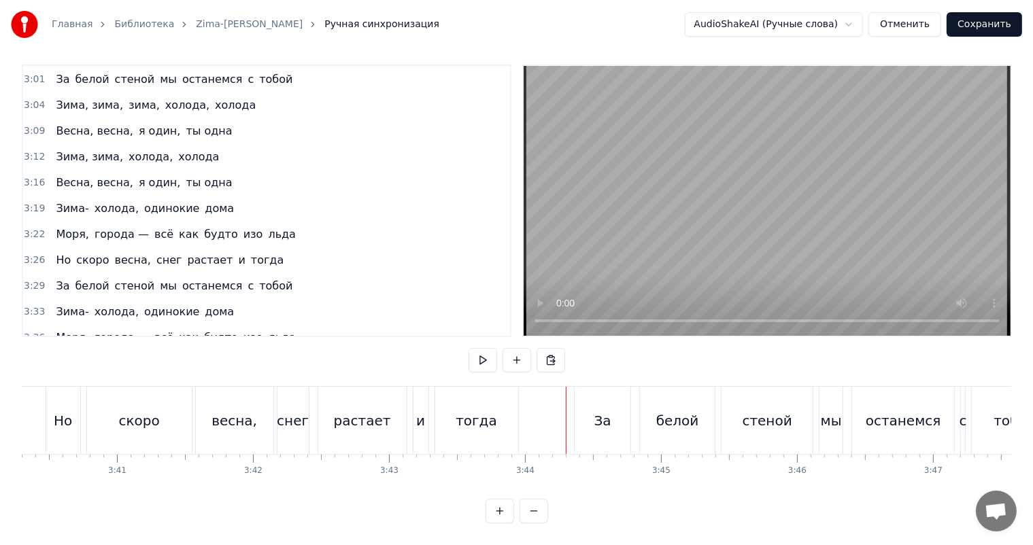
click at [699, 223] on video at bounding box center [766, 201] width 487 height 270
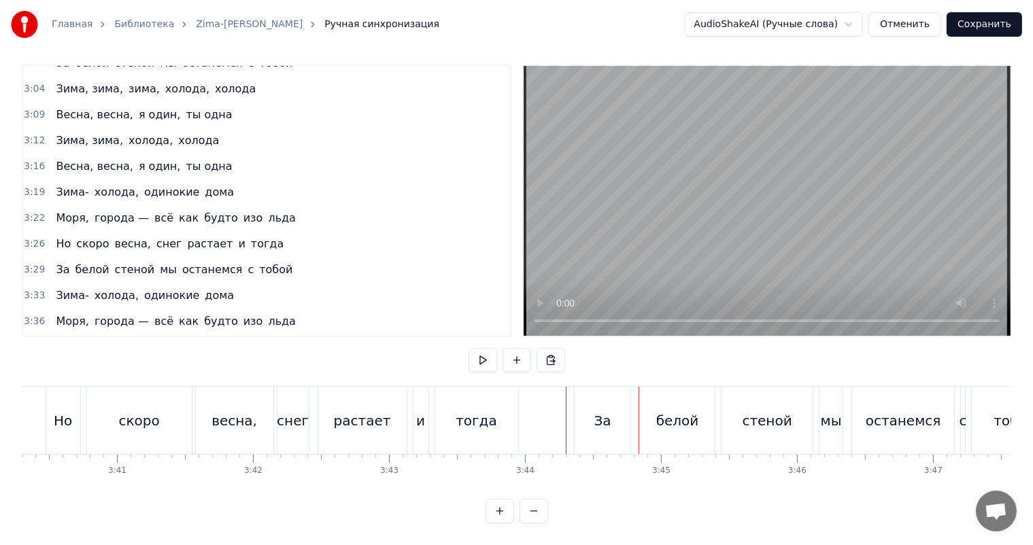
scroll to position [980, 0]
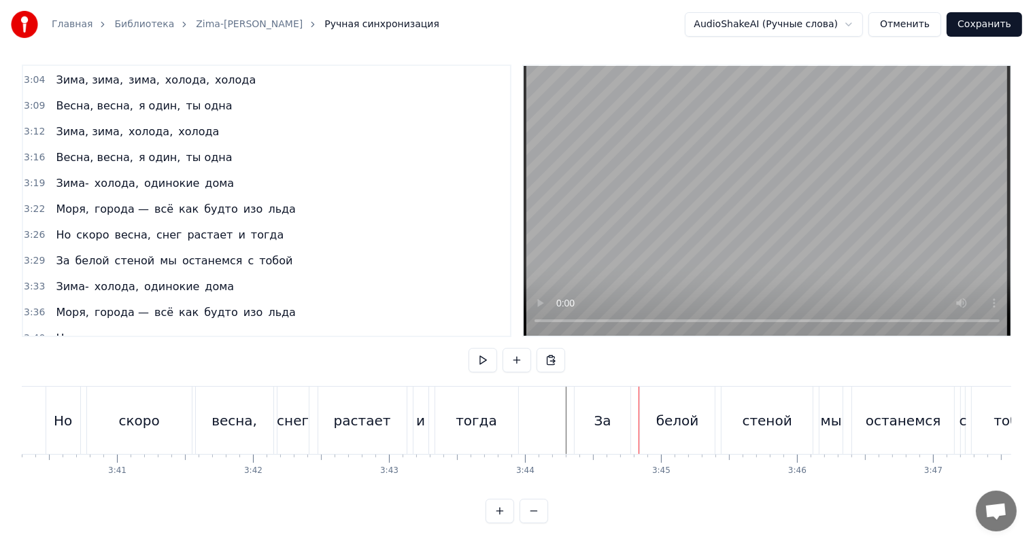
click at [30, 358] on span "3:44" at bounding box center [34, 365] width 21 height 14
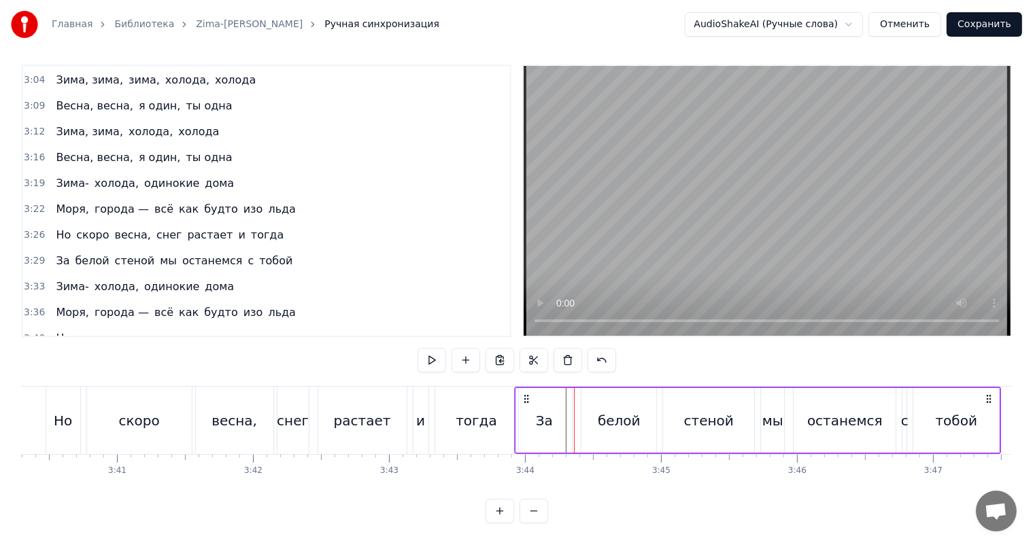
drag, startPoint x: 585, startPoint y: 385, endPoint x: 525, endPoint y: 385, distance: 59.8
click at [525, 394] on icon at bounding box center [526, 399] width 11 height 11
click at [497, 398] on div "тогда" at bounding box center [476, 420] width 83 height 67
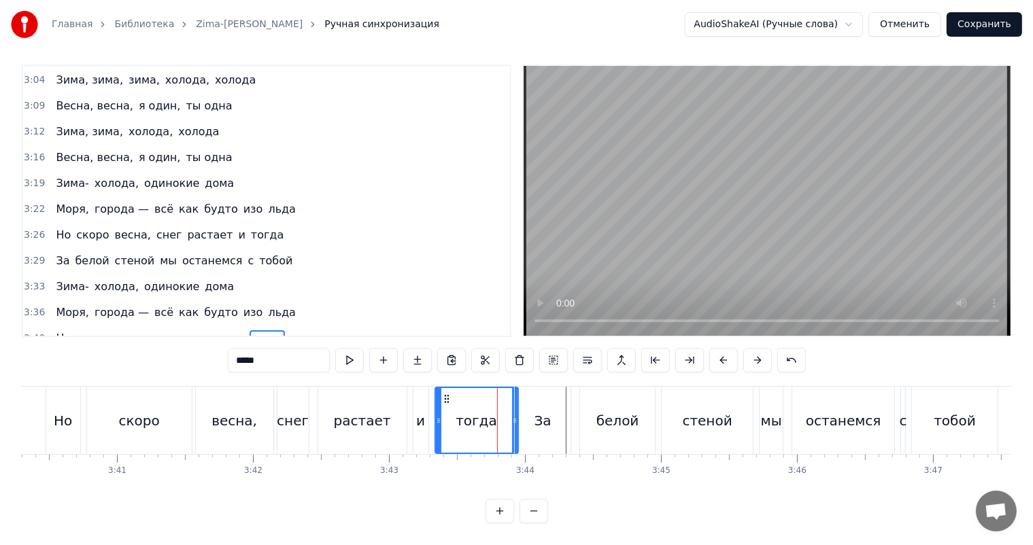
click at [659, 253] on video at bounding box center [766, 201] width 487 height 270
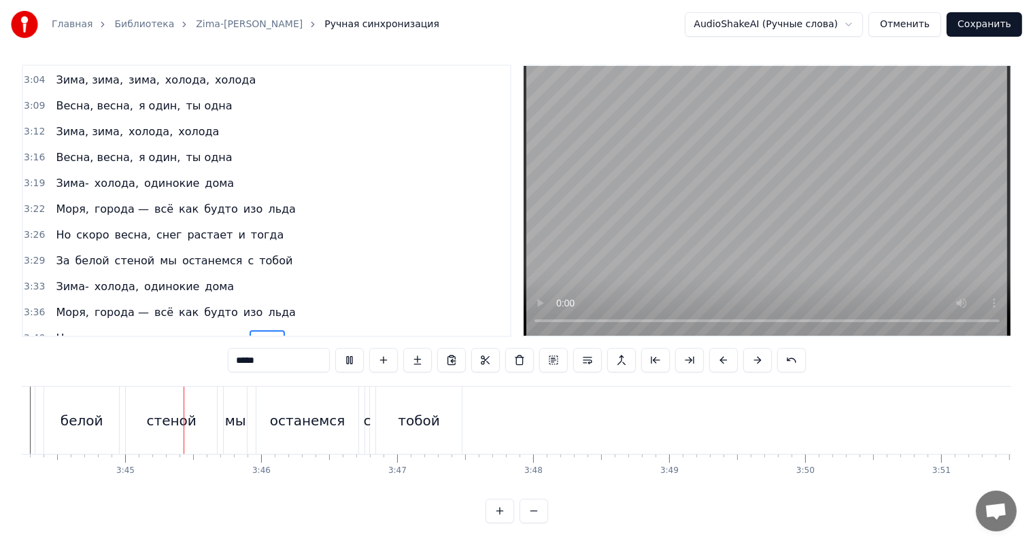
scroll to position [0, 30494]
click at [434, 407] on div "тобой" at bounding box center [411, 420] width 86 height 67
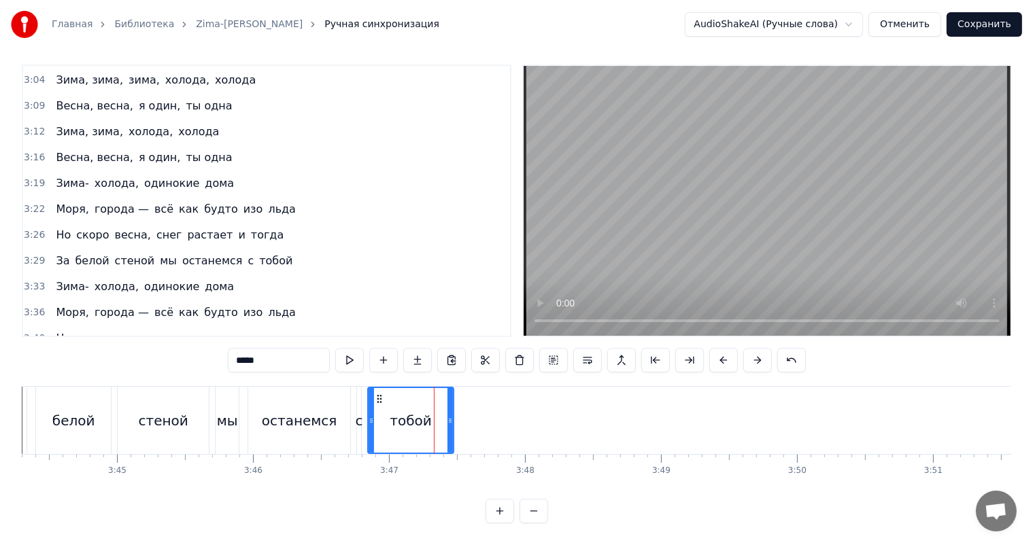
click at [413, 411] on div "тобой" at bounding box center [409, 421] width 41 height 20
click at [693, 226] on video at bounding box center [766, 201] width 487 height 270
click at [307, 411] on div "останемся" at bounding box center [299, 421] width 75 height 20
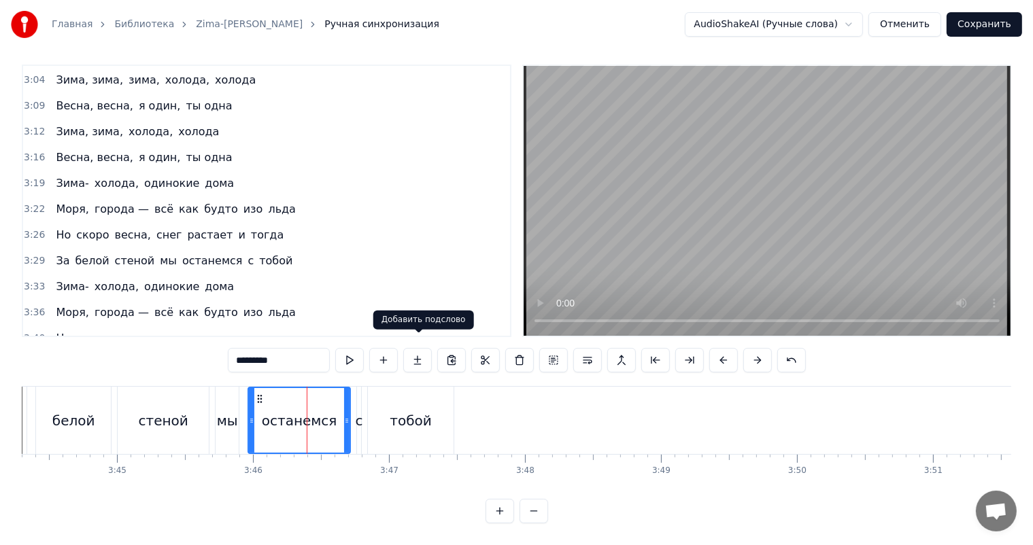
click at [774, 194] on video at bounding box center [766, 201] width 487 height 270
click at [718, 220] on video at bounding box center [766, 201] width 487 height 270
click at [438, 402] on div "тобой" at bounding box center [411, 420] width 86 height 67
type input "*****"
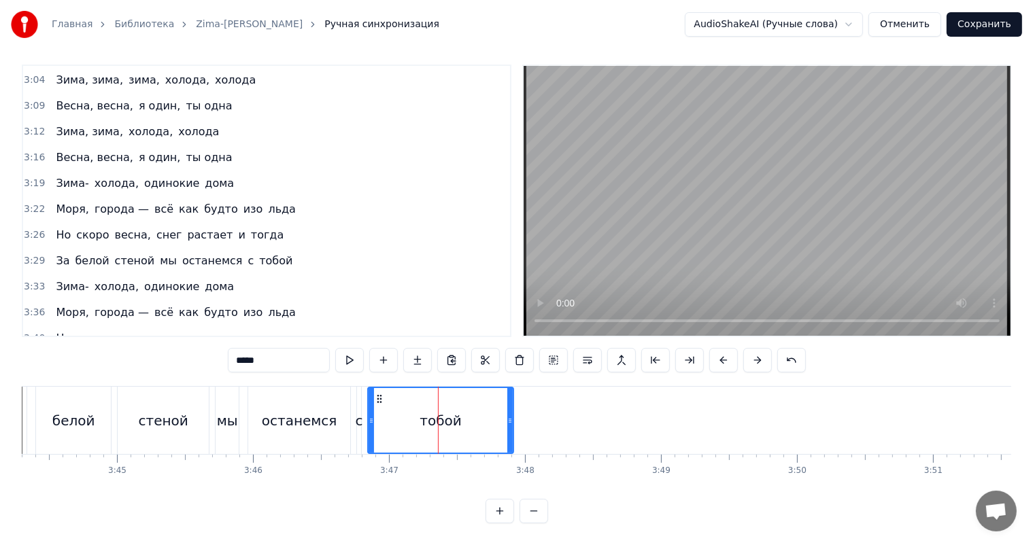
drag, startPoint x: 450, startPoint y: 402, endPoint x: 510, endPoint y: 396, distance: 60.7
click at [510, 396] on div at bounding box center [509, 420] width 5 height 65
click at [984, 25] on button "Сохранить" at bounding box center [983, 24] width 75 height 24
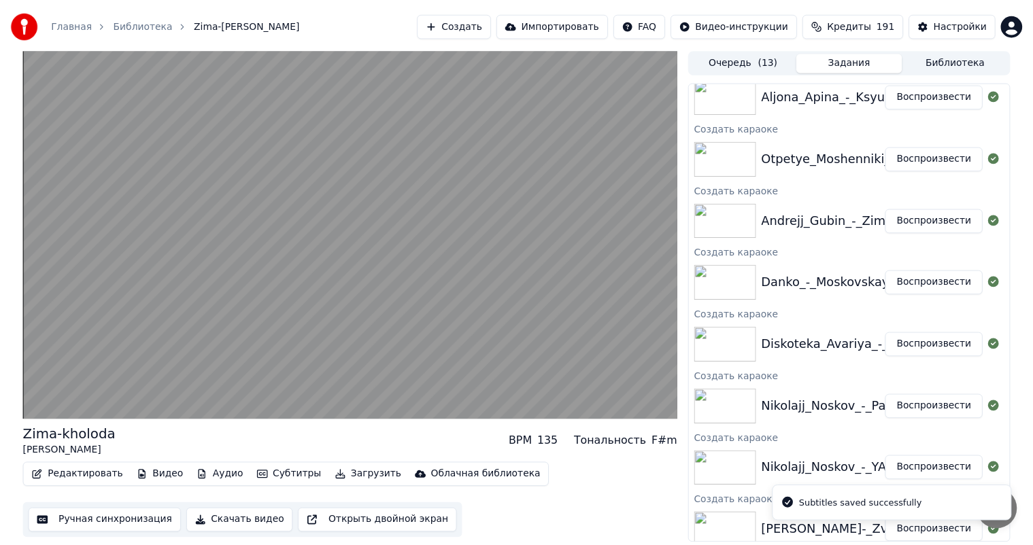
scroll to position [212, 0]
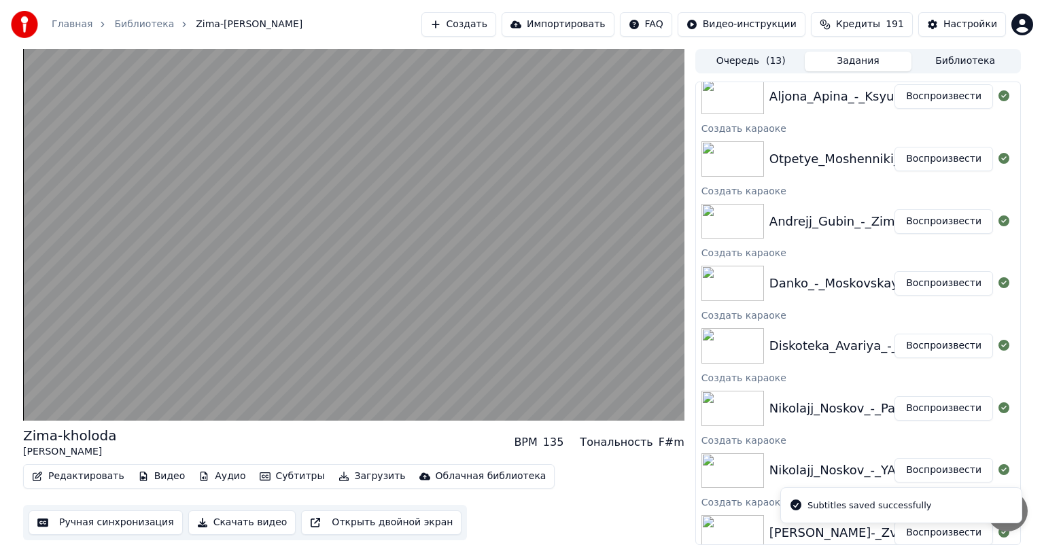
click at [947, 164] on button "Воспроизвести" at bounding box center [944, 159] width 99 height 24
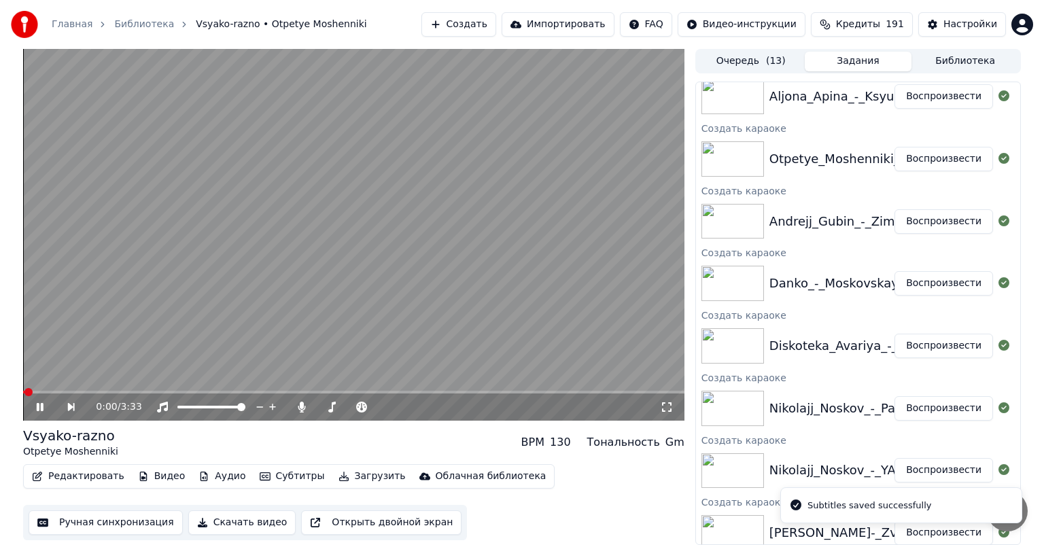
click at [68, 522] on button "Ручная синхронизация" at bounding box center [106, 522] width 154 height 24
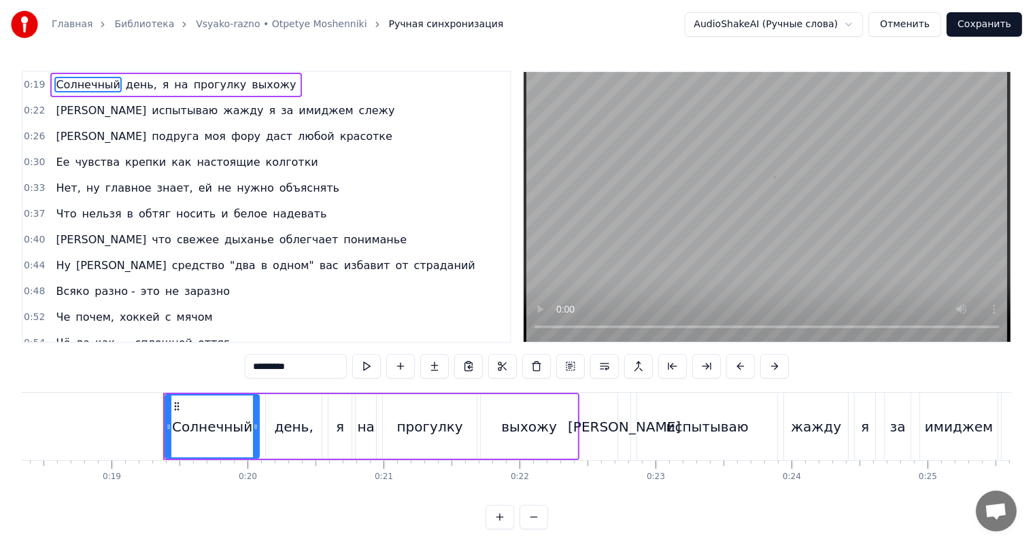
scroll to position [0, 2567]
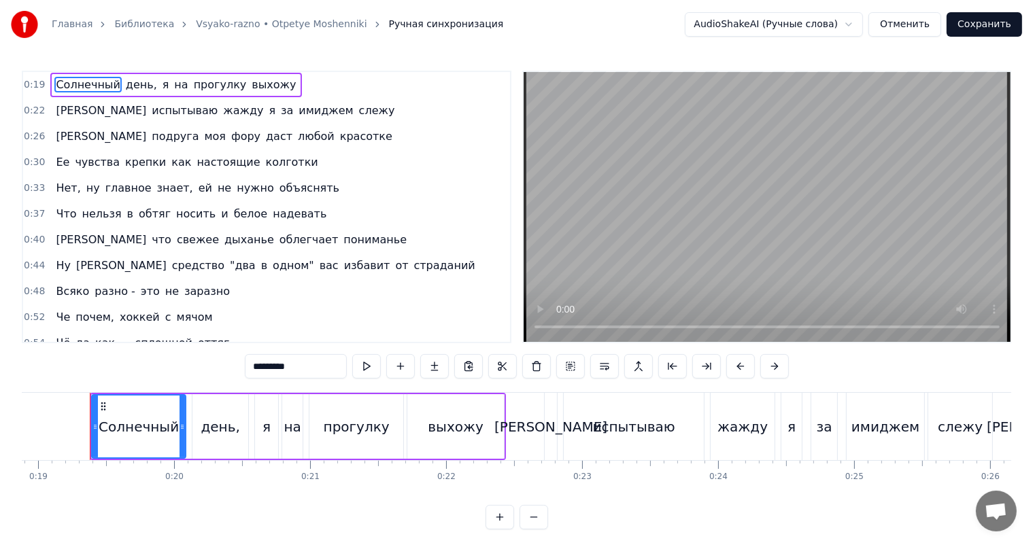
click at [761, 209] on video at bounding box center [766, 207] width 487 height 270
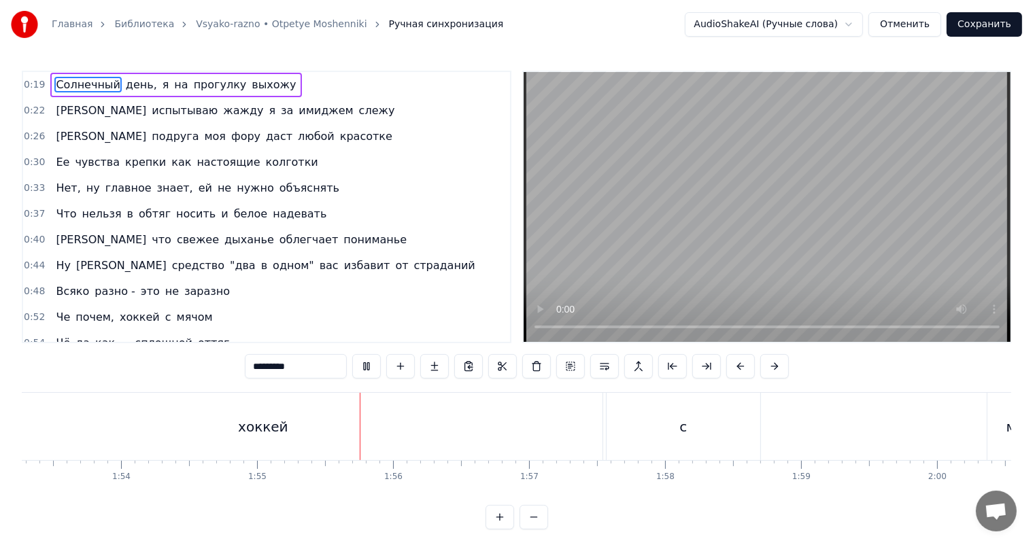
scroll to position [0, 15591]
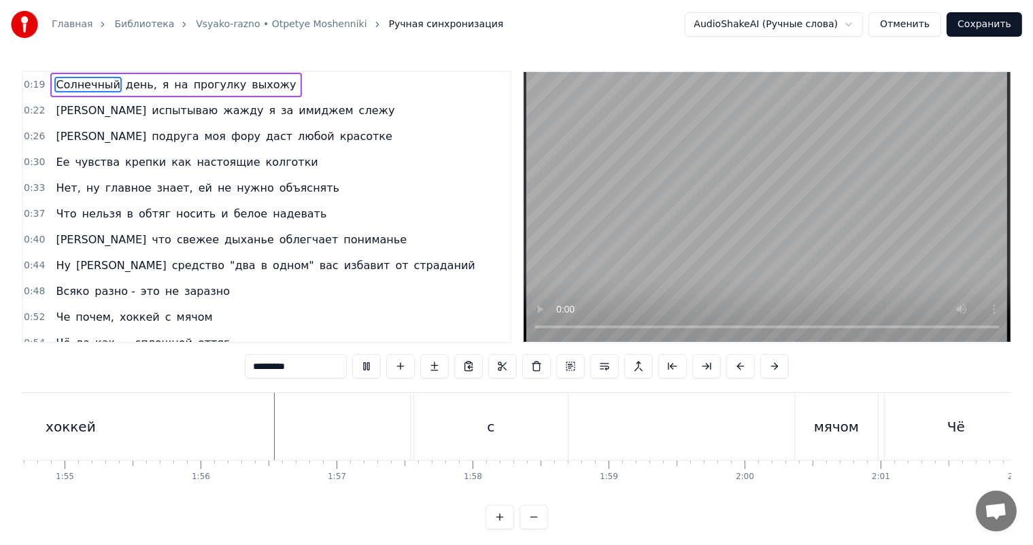
click at [774, 257] on video at bounding box center [766, 207] width 487 height 270
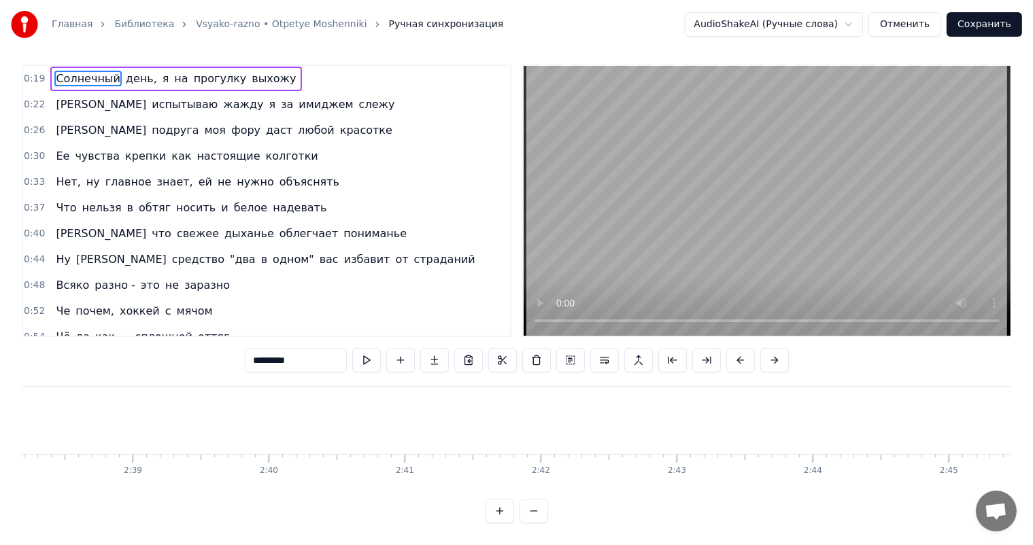
scroll to position [0, 22185]
click at [612, 402] on div "разно -" at bounding box center [983, 420] width 742 height 67
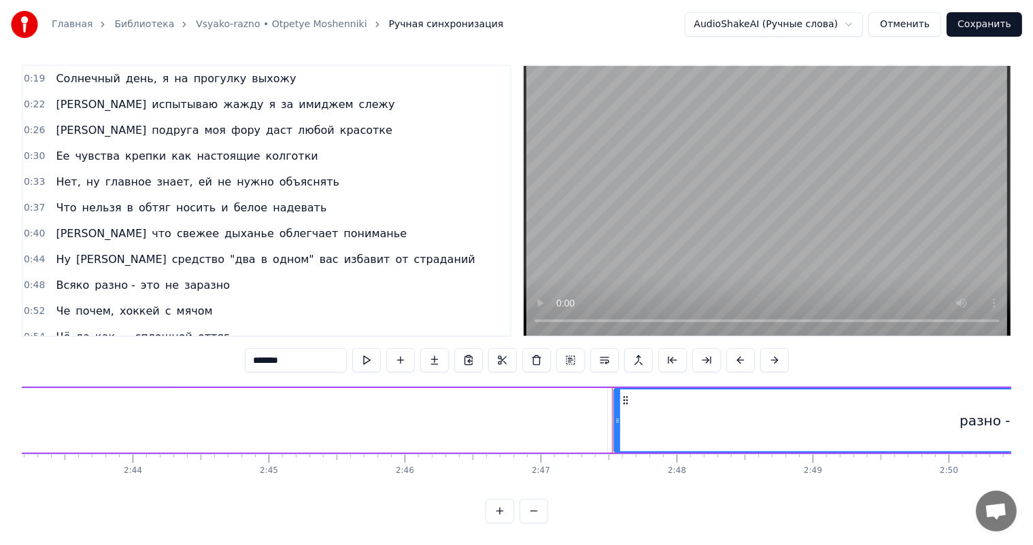
scroll to position [0, 0]
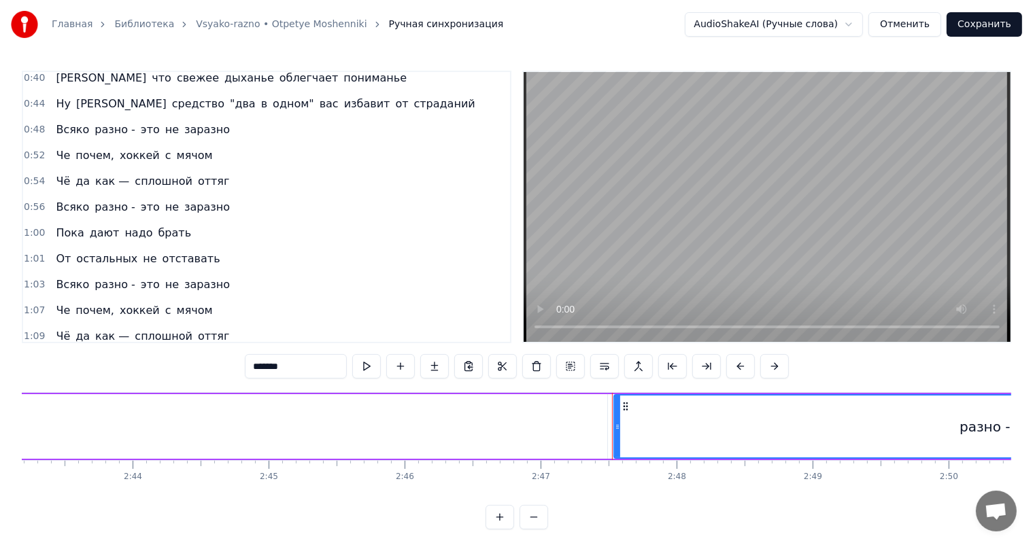
click at [672, 199] on video at bounding box center [766, 207] width 487 height 270
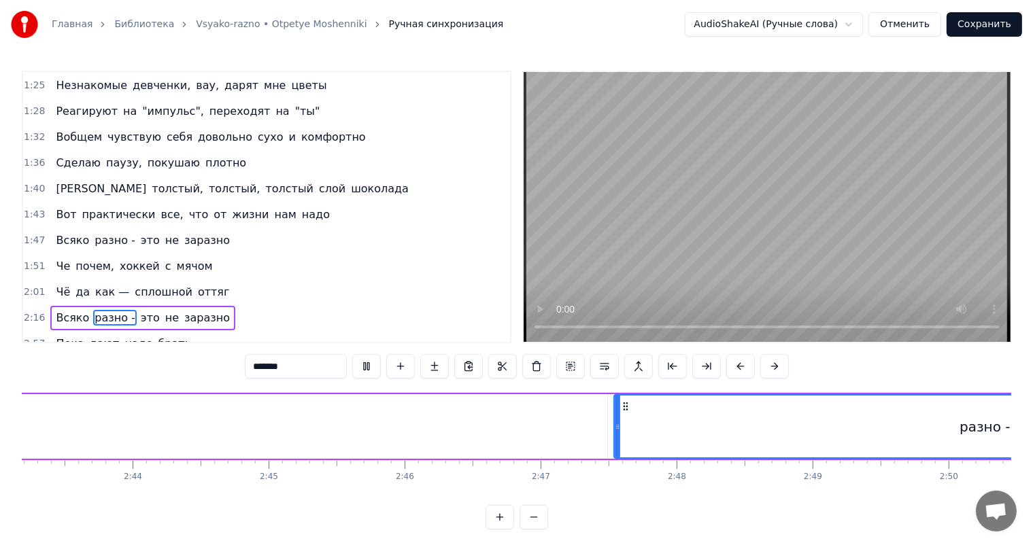
scroll to position [653, 0]
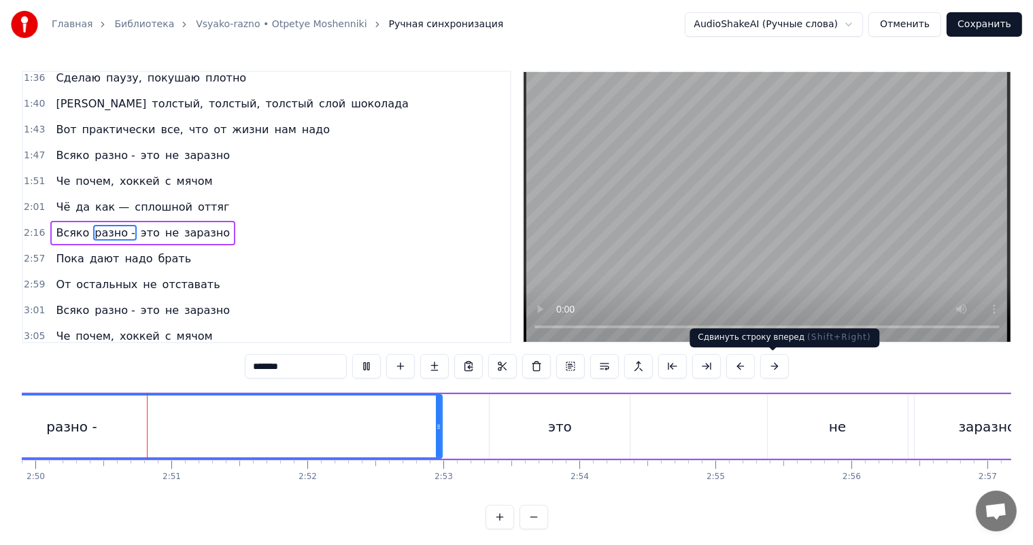
click at [799, 258] on video at bounding box center [766, 207] width 487 height 270
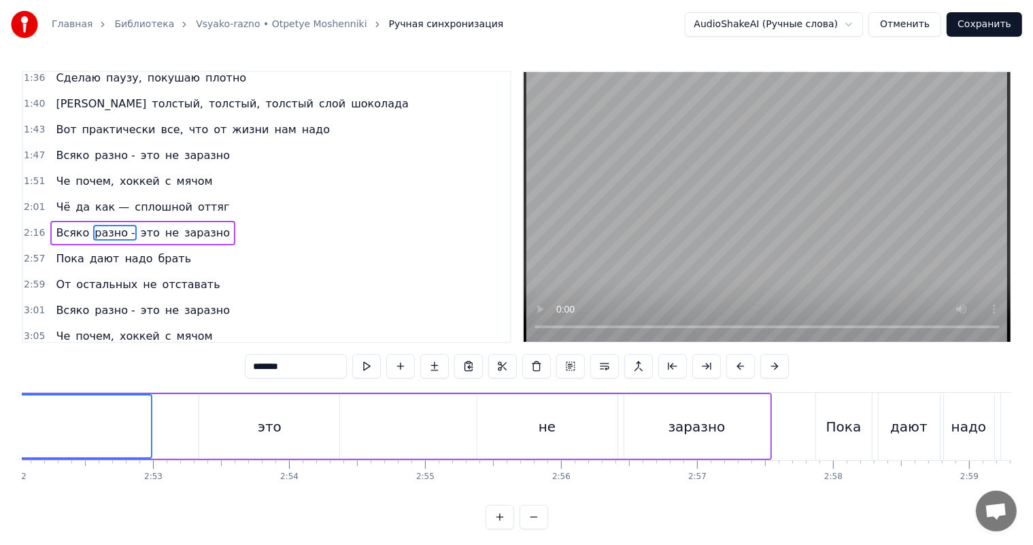
scroll to position [0, 23710]
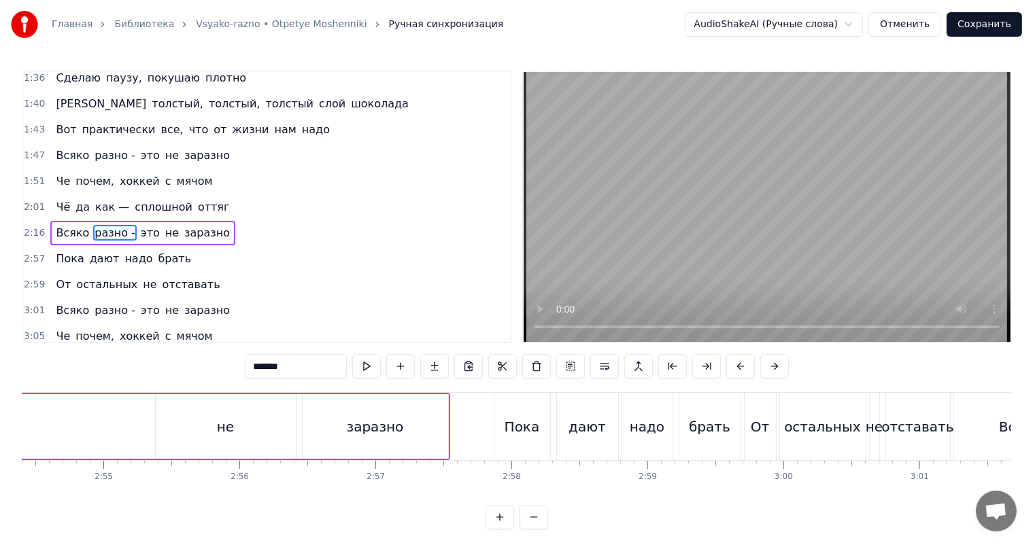
click at [738, 426] on div "брать" at bounding box center [709, 426] width 61 height 67
type input "*****"
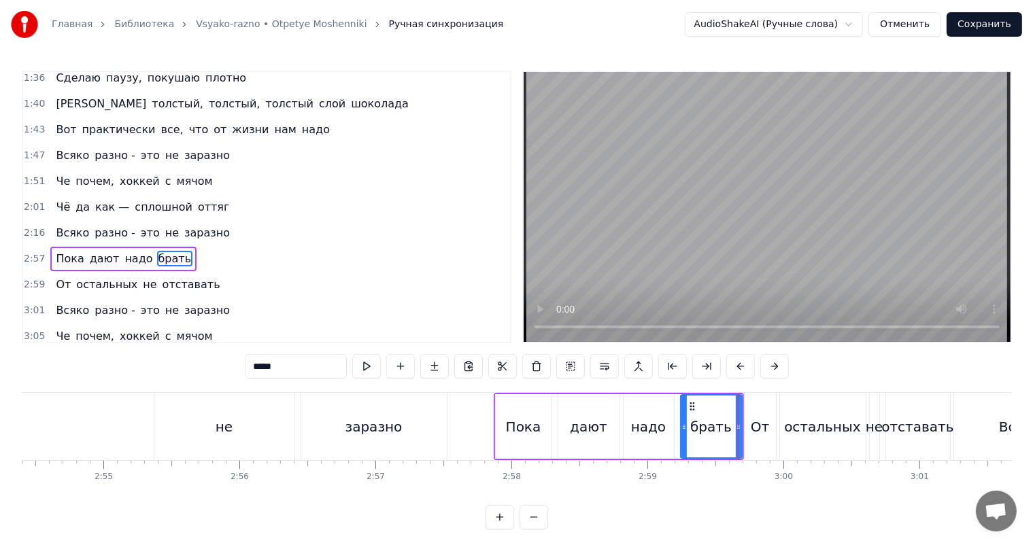
scroll to position [653, 0]
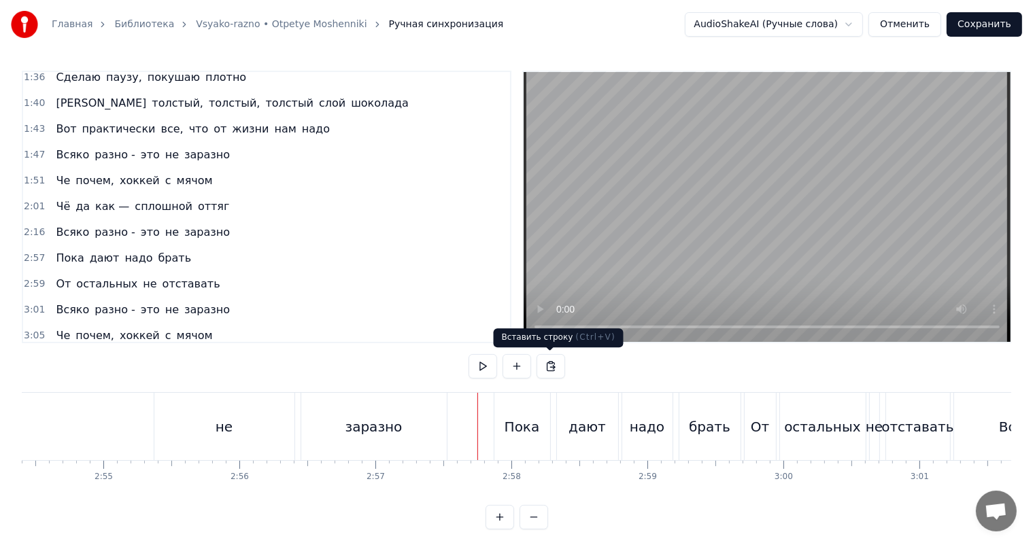
click at [815, 191] on video at bounding box center [766, 207] width 487 height 270
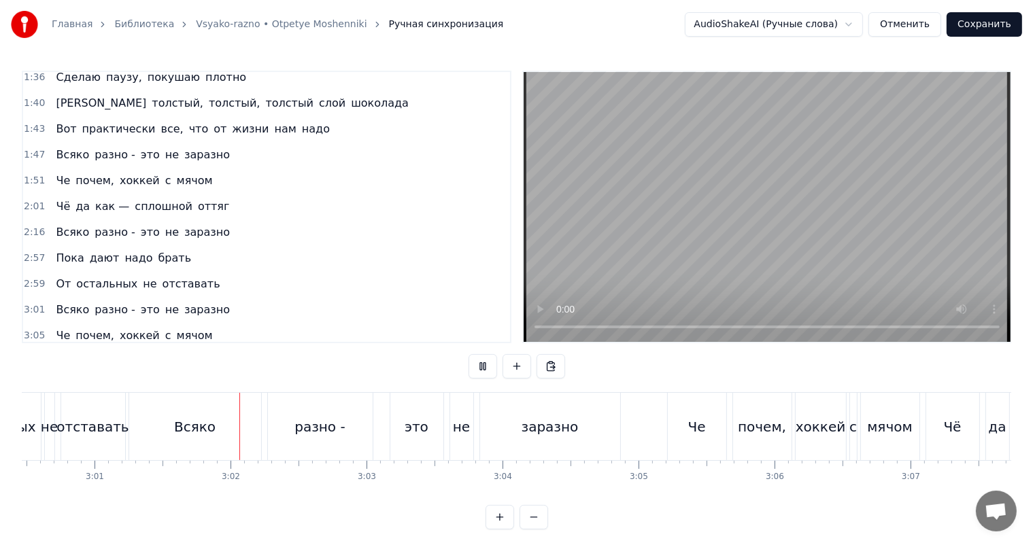
scroll to position [0, 24593]
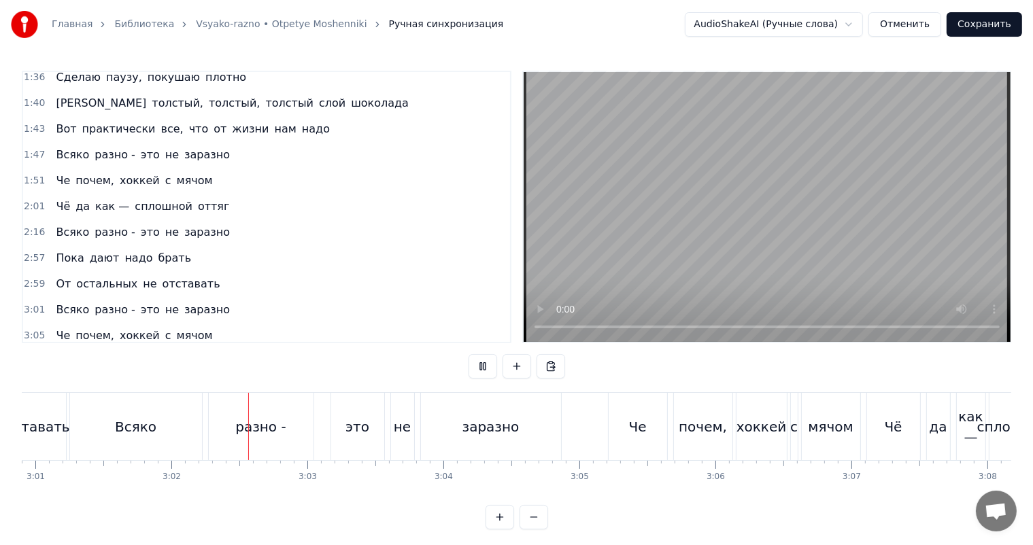
click at [789, 194] on video at bounding box center [766, 207] width 487 height 270
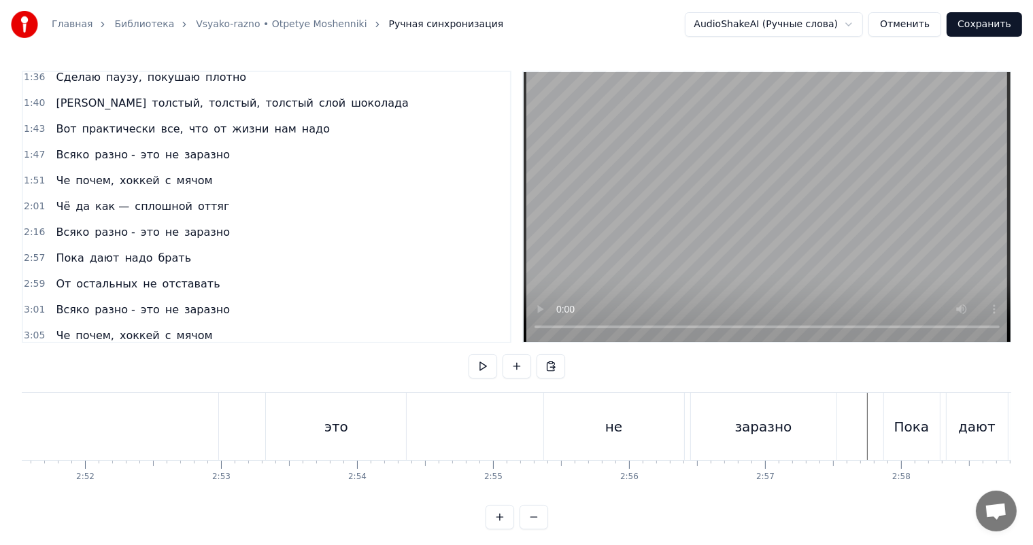
scroll to position [0, 23302]
click at [609, 419] on div "не" at bounding box center [632, 426] width 140 height 67
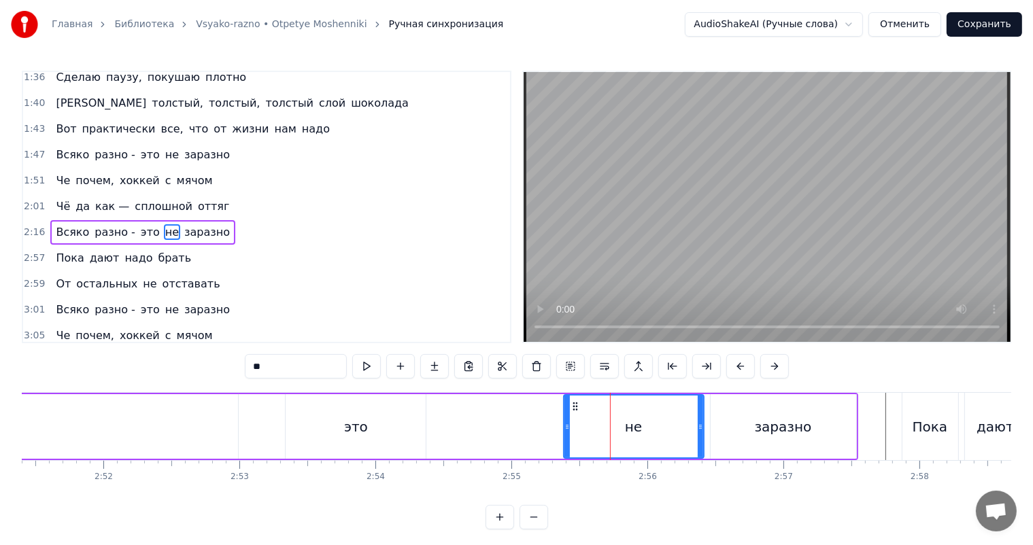
scroll to position [653, 0]
click at [711, 203] on video at bounding box center [766, 207] width 487 height 270
click at [614, 427] on div "не" at bounding box center [633, 427] width 139 height 62
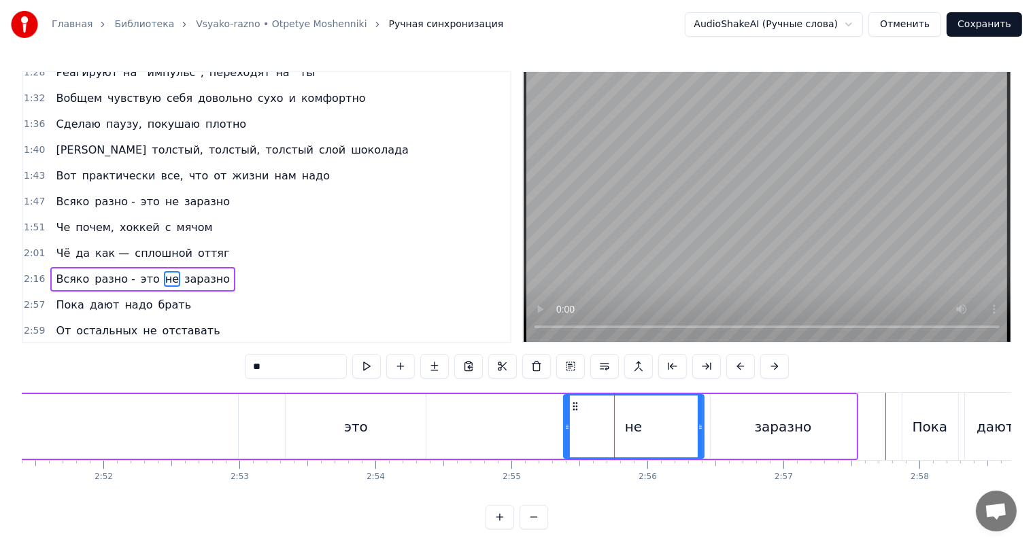
scroll to position [585, 0]
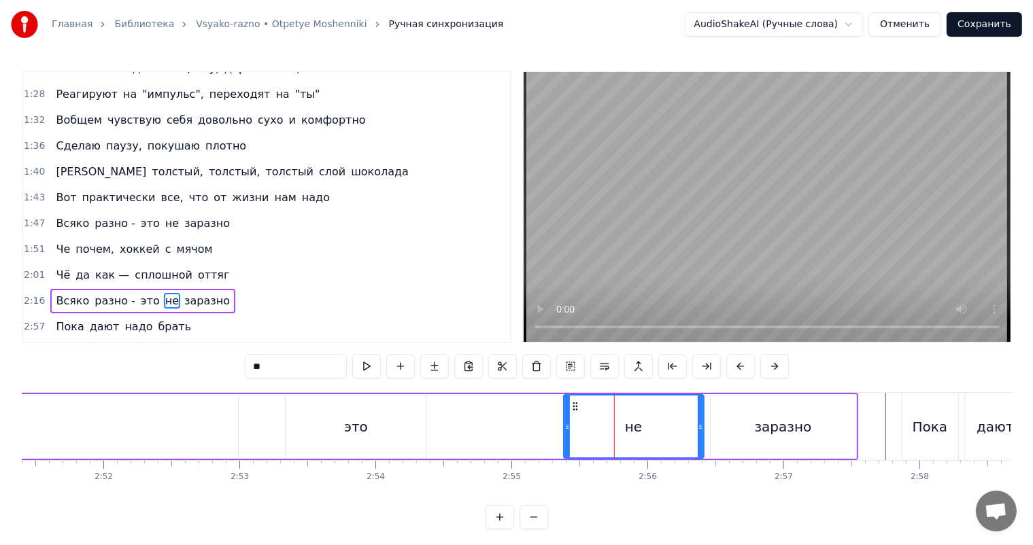
click at [35, 294] on span "2:16" at bounding box center [34, 301] width 21 height 14
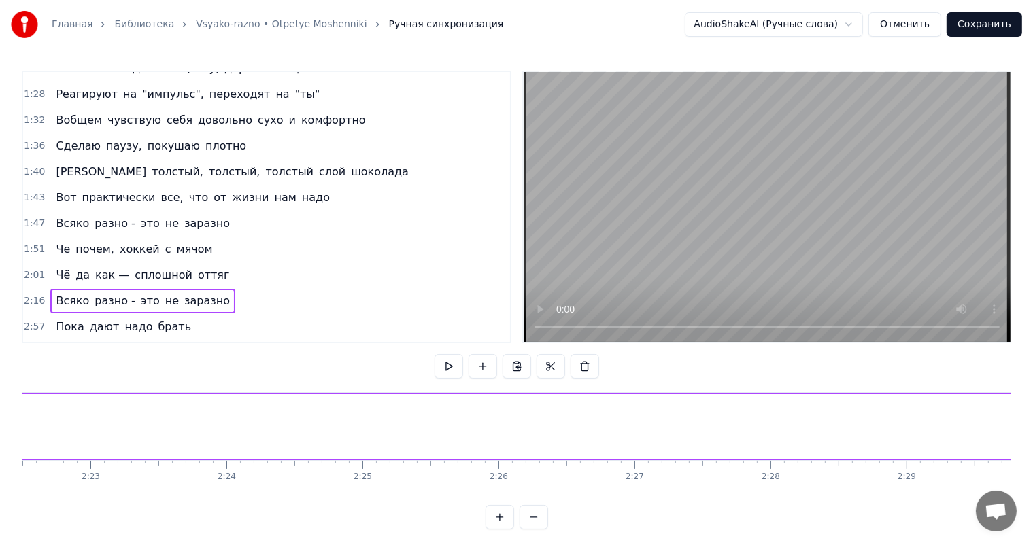
click at [30, 269] on span "2:01" at bounding box center [34, 276] width 21 height 14
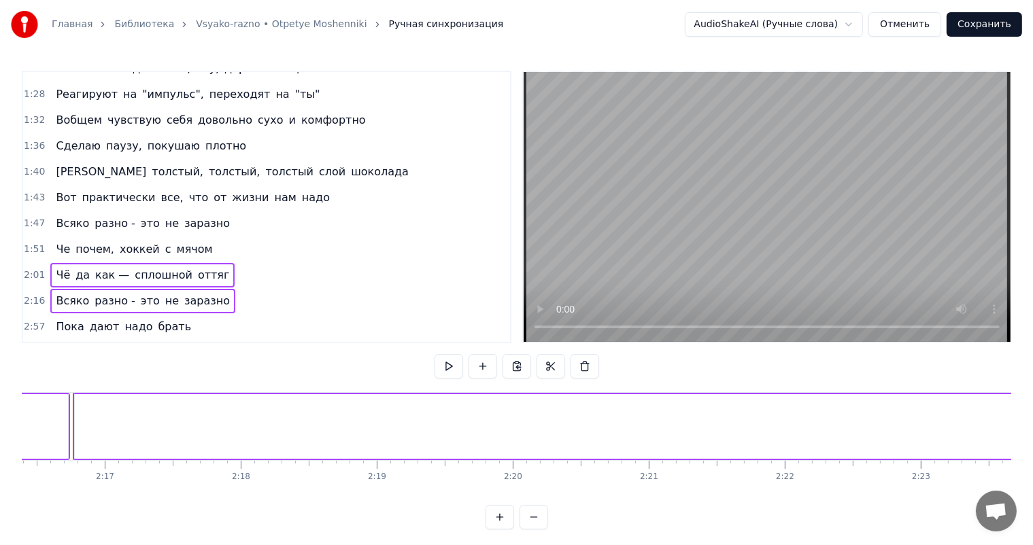
scroll to position [0, 18525]
click at [35, 243] on span "1:51" at bounding box center [34, 250] width 21 height 14
click at [31, 217] on span "1:47" at bounding box center [34, 224] width 21 height 14
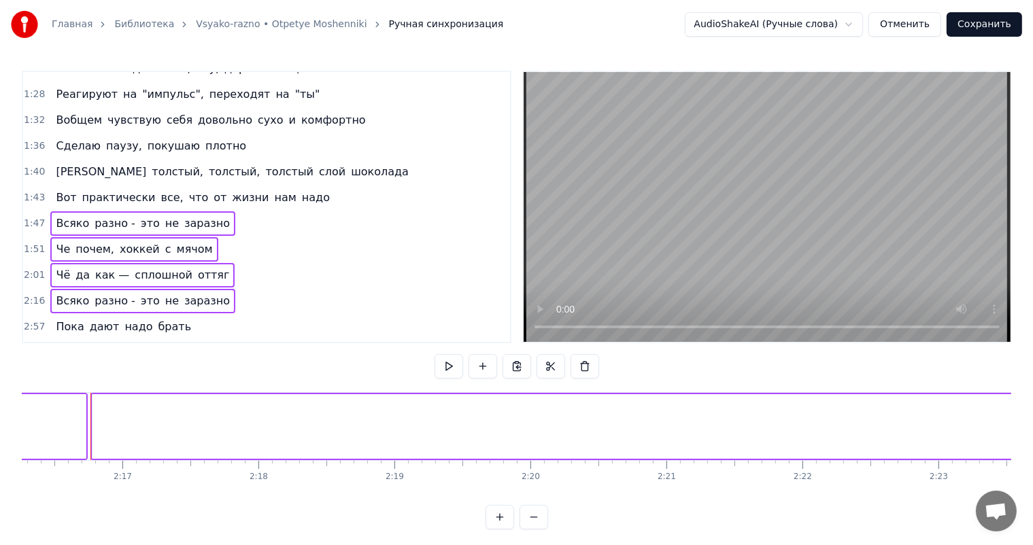
click at [33, 191] on span "1:43" at bounding box center [34, 198] width 21 height 14
click at [37, 211] on div "1:47 Всяко разно - это не заразно" at bounding box center [266, 224] width 487 height 26
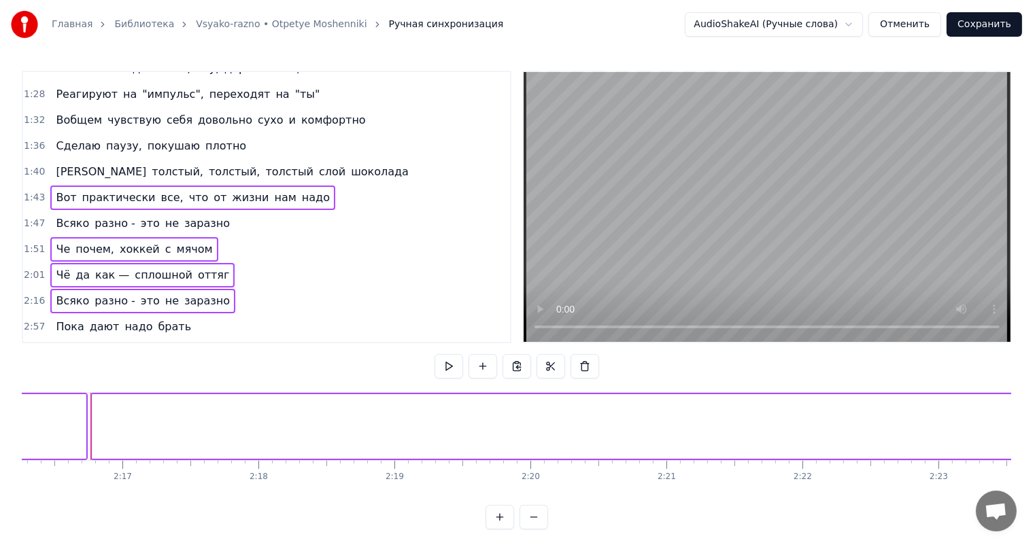
click at [33, 191] on span "1:43" at bounding box center [34, 198] width 21 height 14
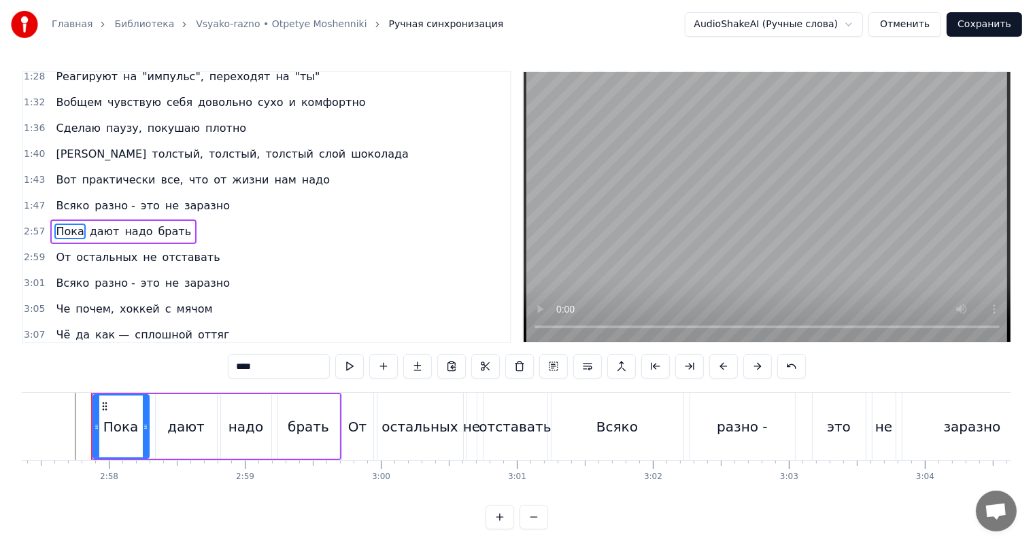
click at [27, 199] on span "1:47" at bounding box center [34, 206] width 21 height 14
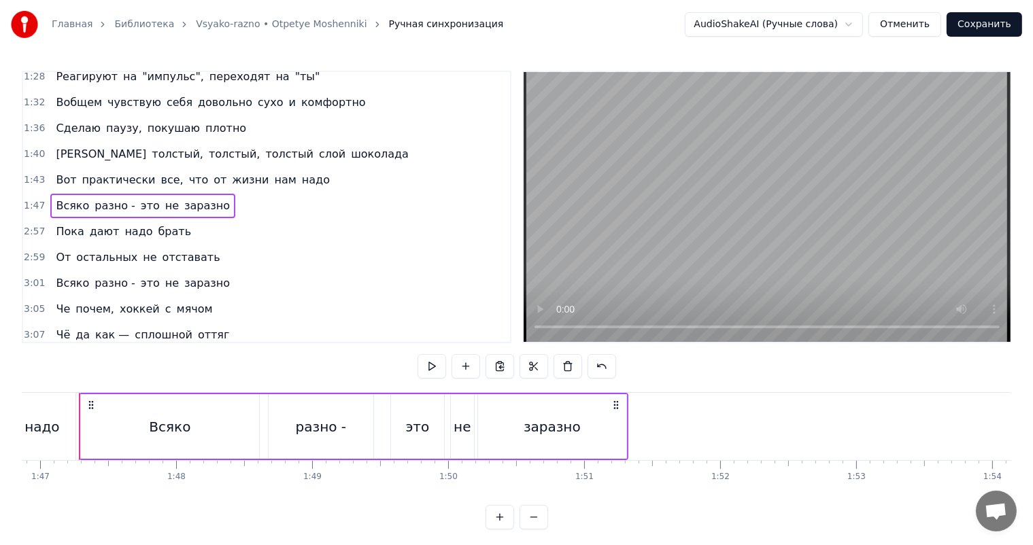
scroll to position [0, 14517]
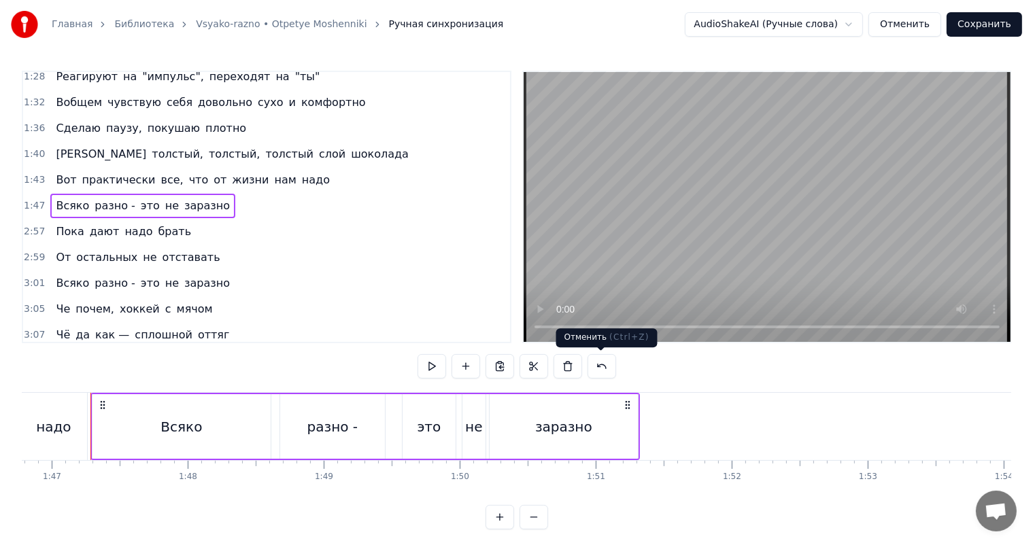
click at [555, 427] on div "заразно" at bounding box center [563, 427] width 57 height 20
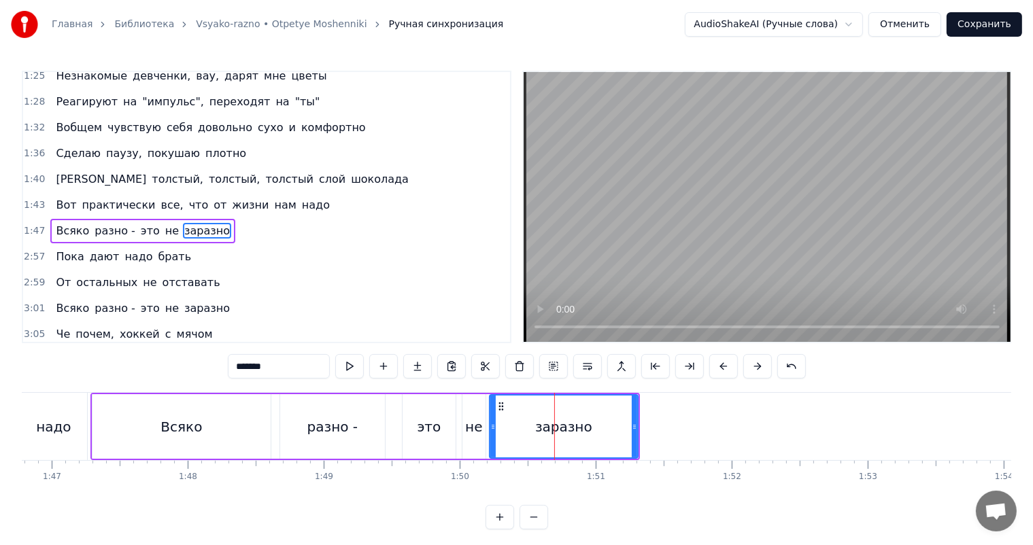
click at [634, 223] on video at bounding box center [766, 207] width 487 height 270
click at [632, 209] on video at bounding box center [766, 207] width 487 height 270
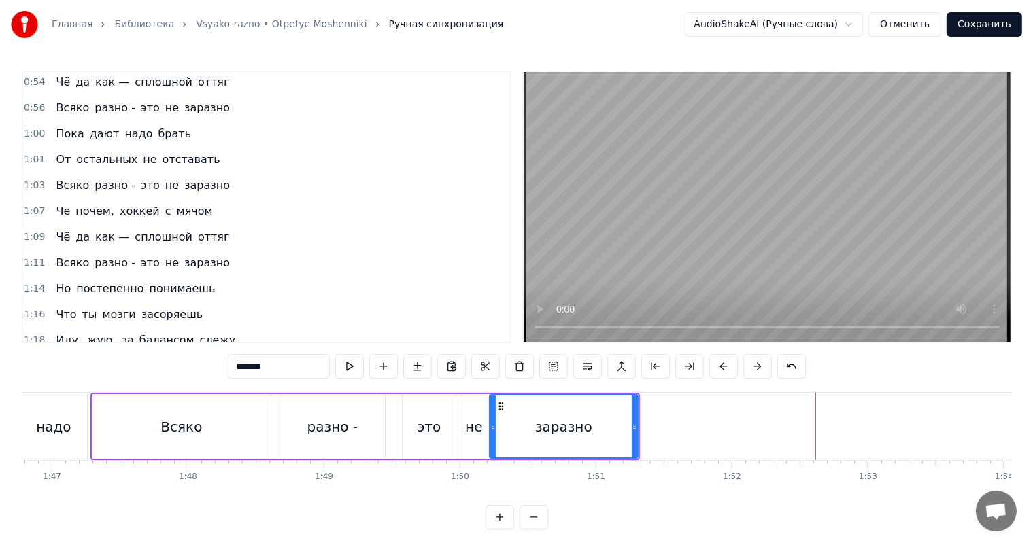
scroll to position [237, 0]
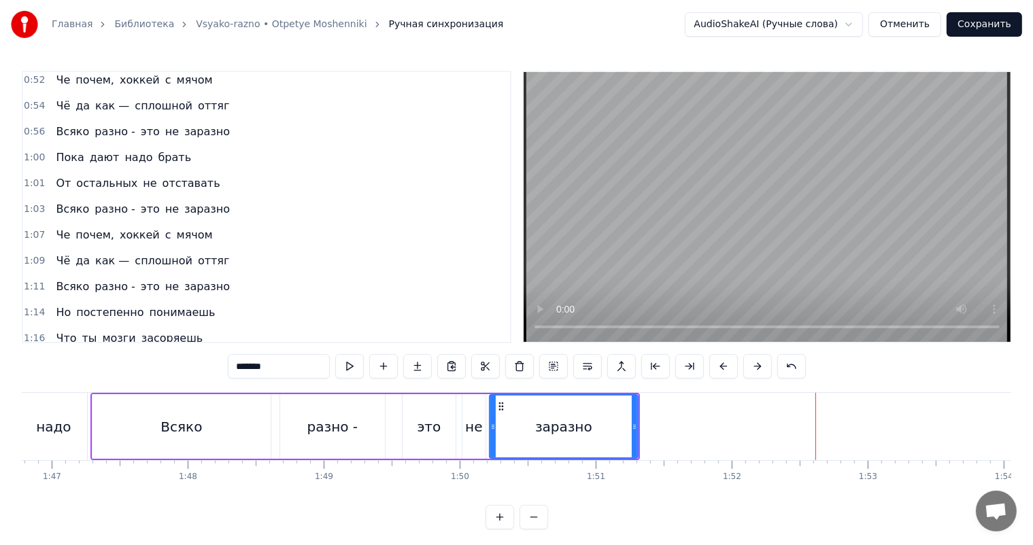
click at [31, 228] on span "1:07" at bounding box center [34, 235] width 21 height 14
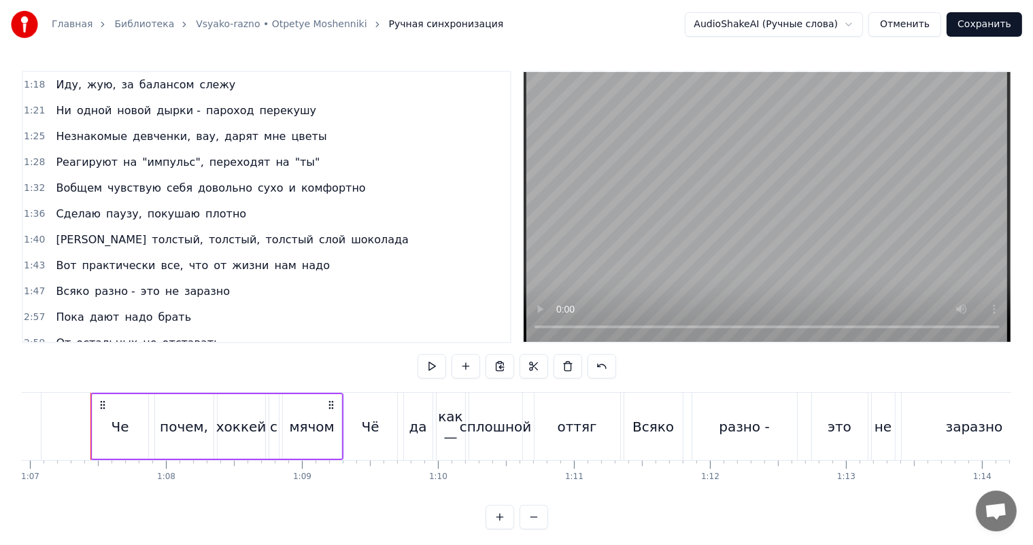
scroll to position [519, 0]
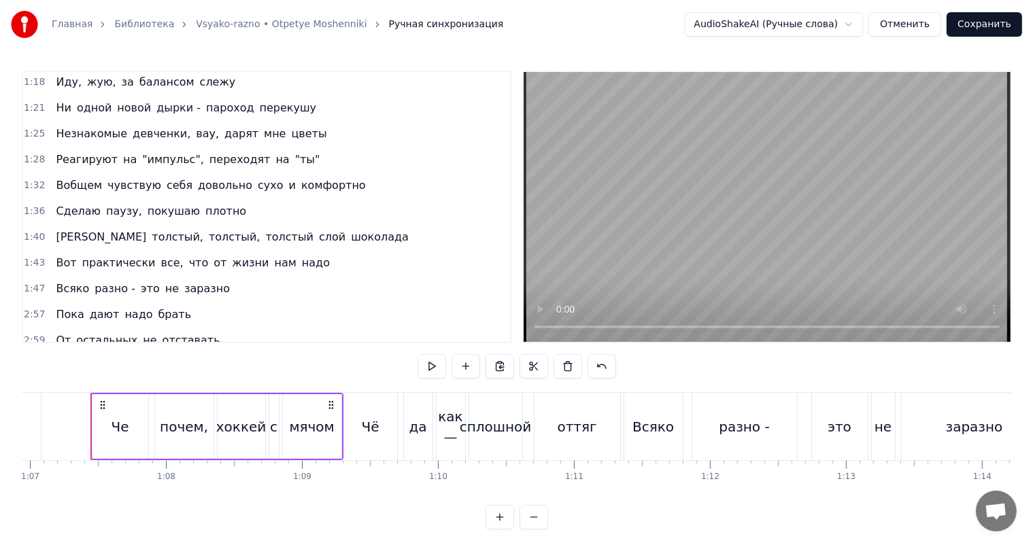
click at [27, 282] on span "1:47" at bounding box center [34, 289] width 21 height 14
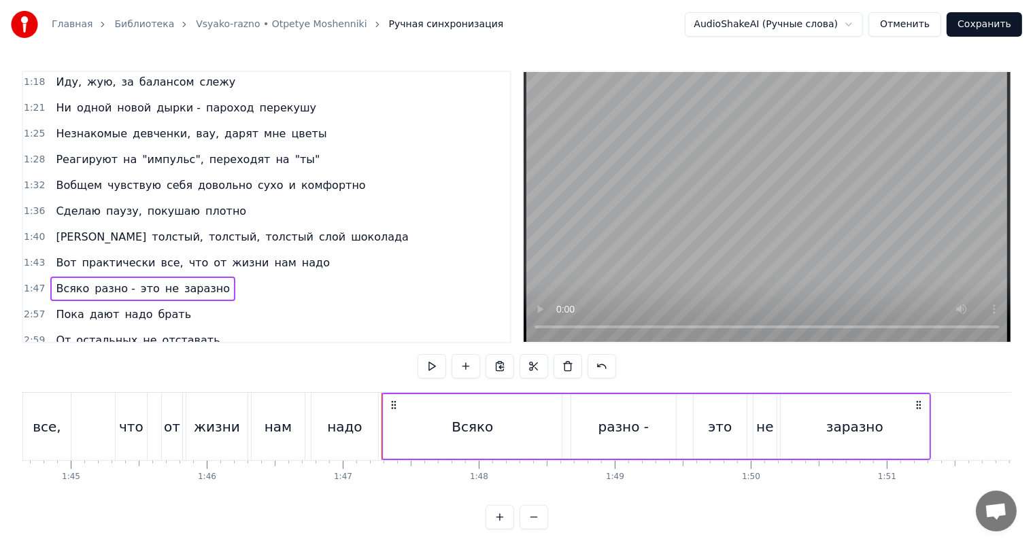
scroll to position [0, 14517]
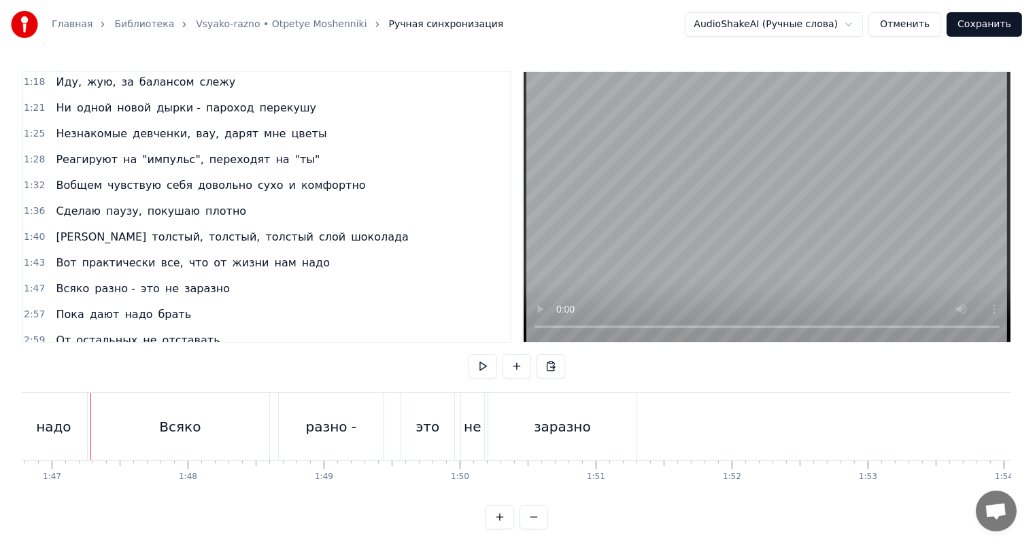
click at [29, 276] on div "1:47 Всяко разно - это не заразно" at bounding box center [266, 289] width 487 height 26
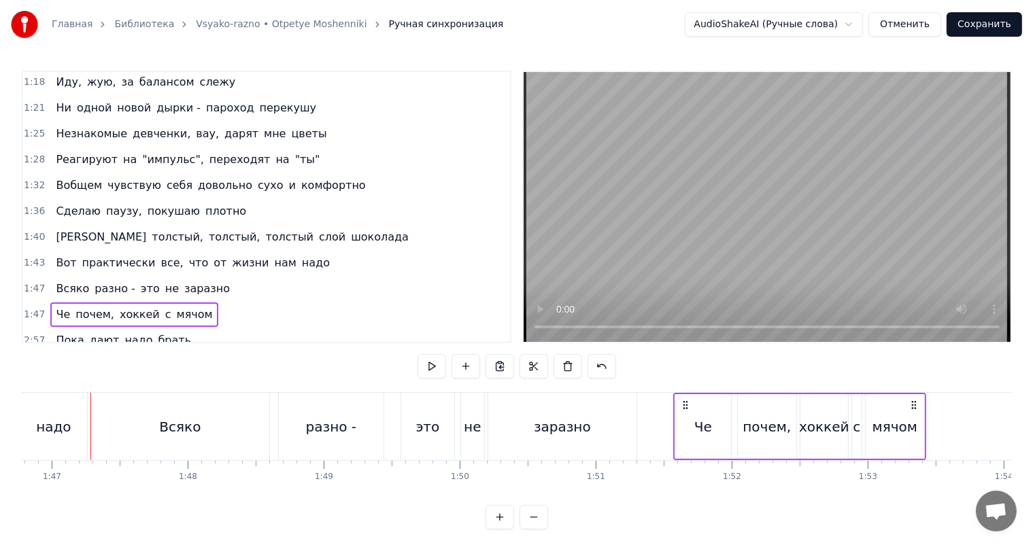
drag, startPoint x: 98, startPoint y: 405, endPoint x: 680, endPoint y: 404, distance: 582.5
click at [680, 404] on icon at bounding box center [685, 405] width 11 height 11
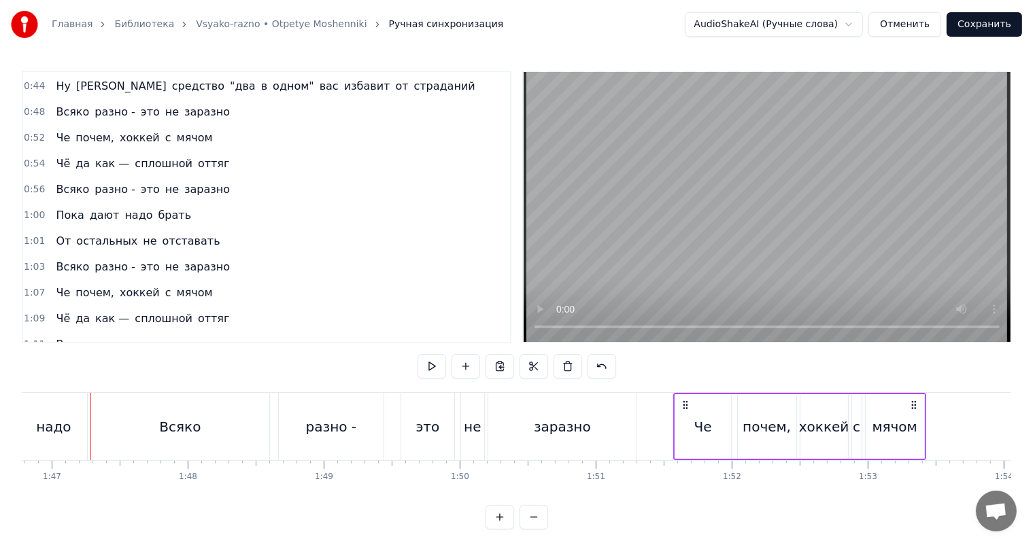
scroll to position [111, 0]
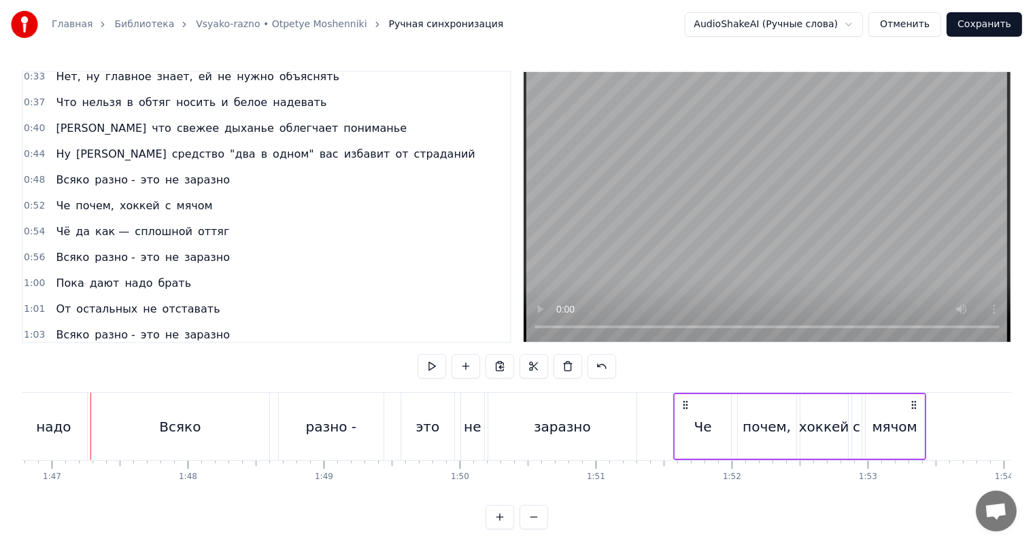
click at [34, 226] on span "0:54" at bounding box center [34, 232] width 21 height 14
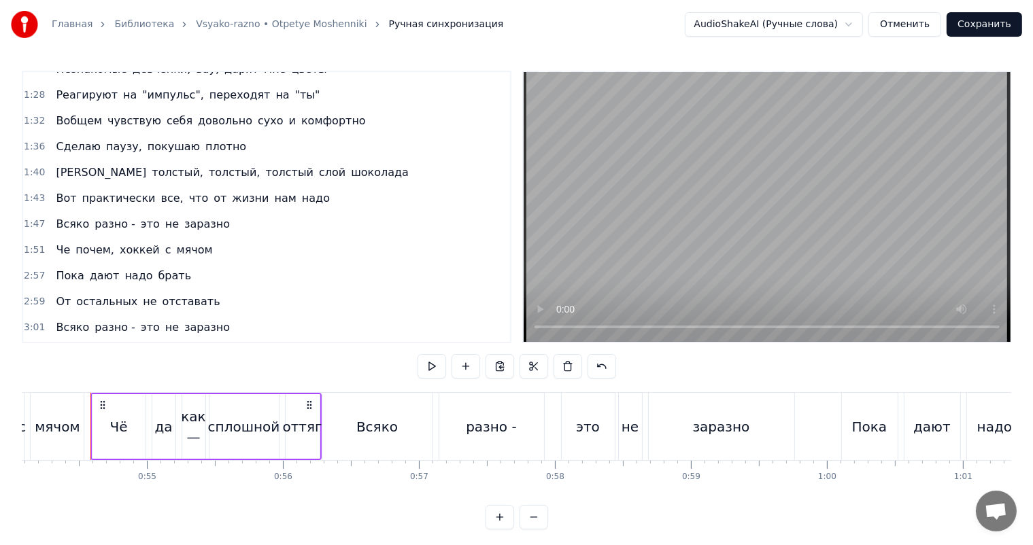
scroll to position [655, 0]
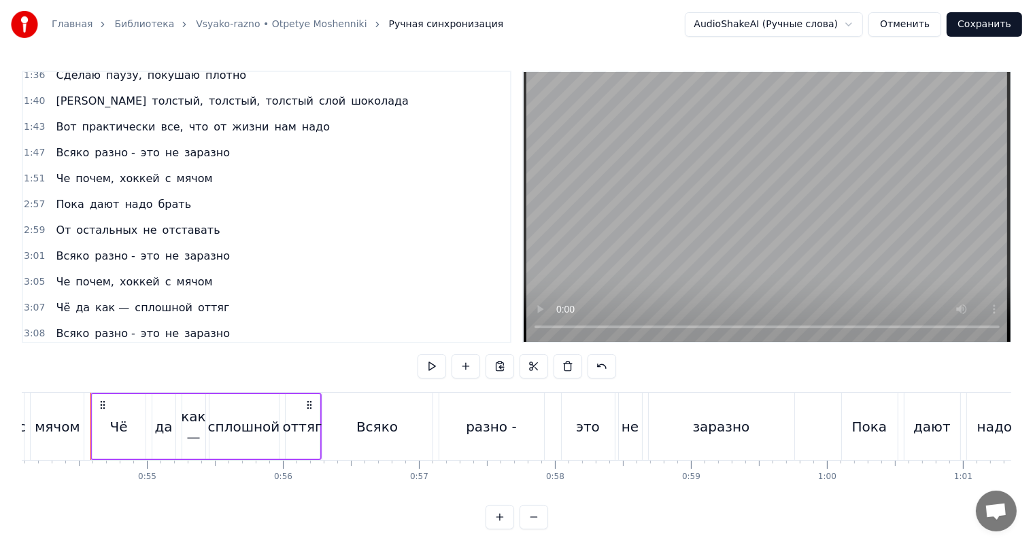
click at [34, 172] on span "1:51" at bounding box center [34, 179] width 21 height 14
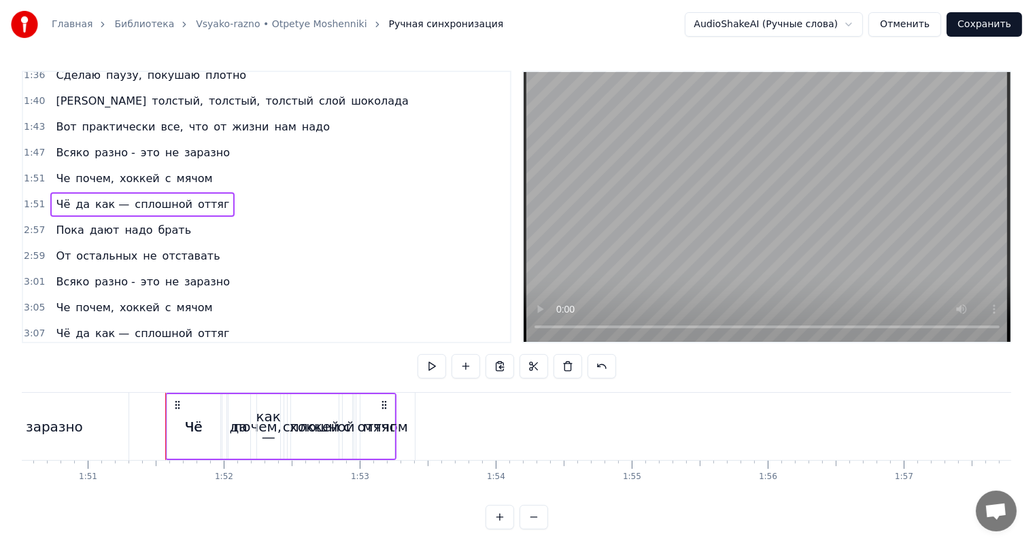
scroll to position [0, 15099]
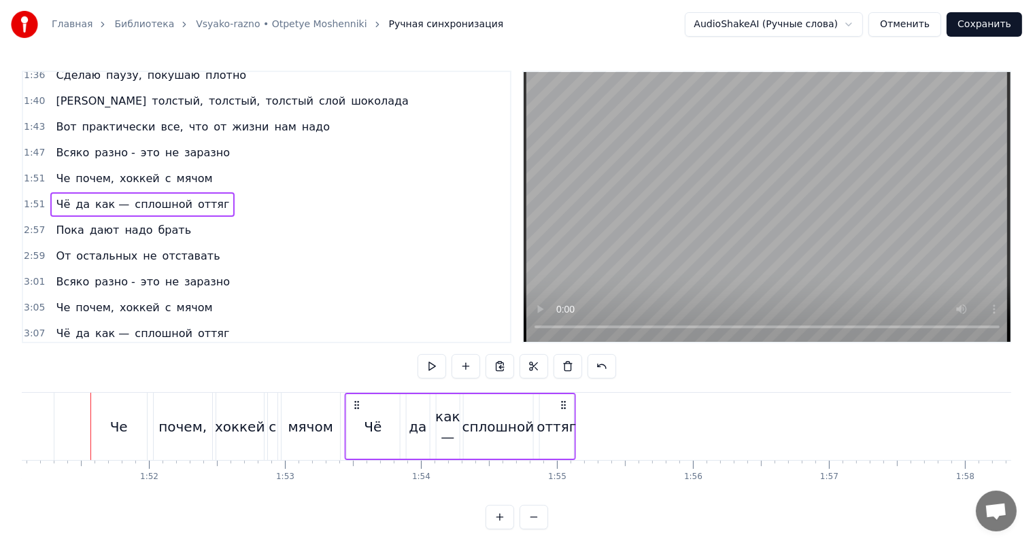
drag, startPoint x: 103, startPoint y: 404, endPoint x: 356, endPoint y: 405, distance: 253.6
click at [358, 405] on circle at bounding box center [358, 404] width 1 height 1
click at [316, 417] on div "мячом" at bounding box center [310, 427] width 45 height 20
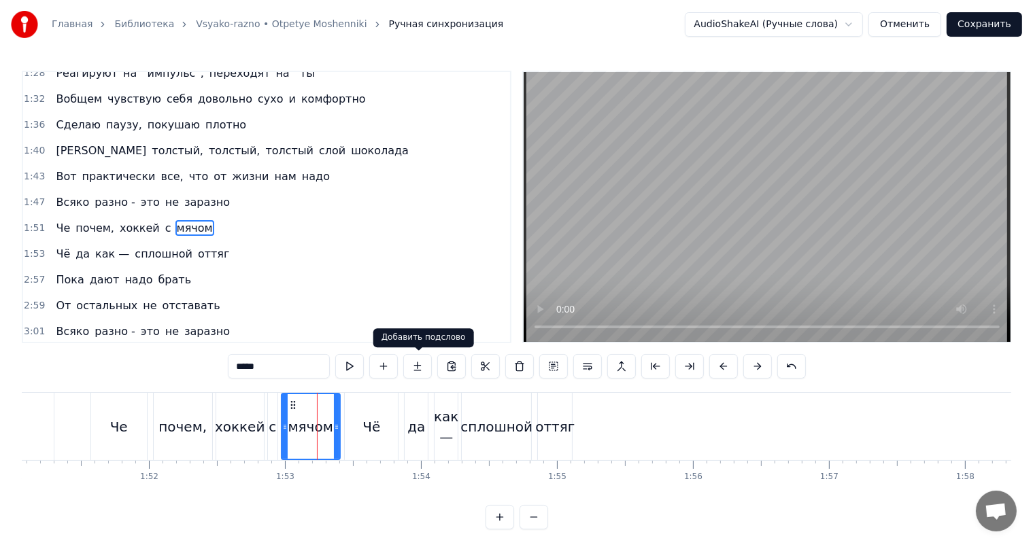
scroll to position [602, 0]
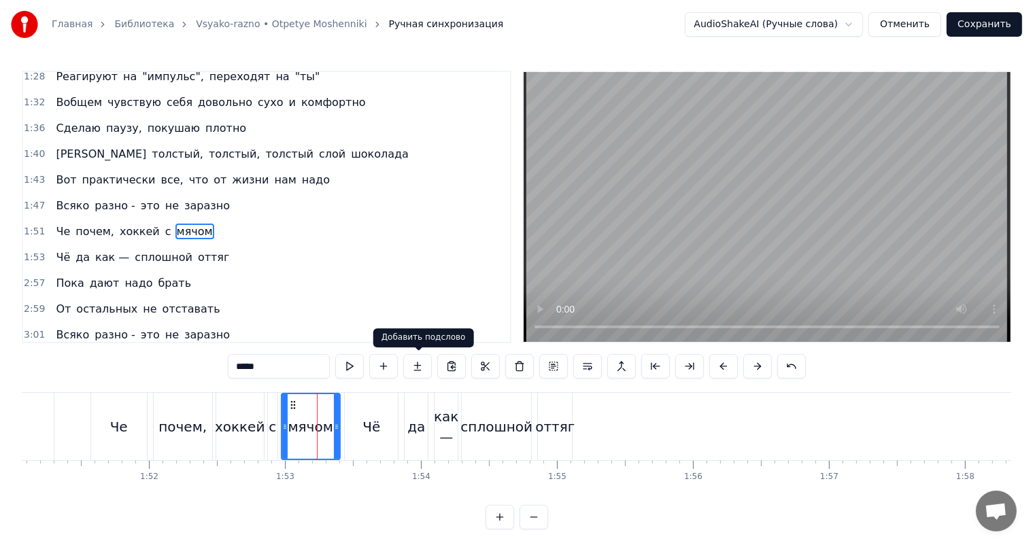
click at [724, 224] on video at bounding box center [766, 207] width 487 height 270
click at [752, 185] on video at bounding box center [766, 207] width 487 height 270
click at [31, 199] on span "1:47" at bounding box center [34, 206] width 21 height 14
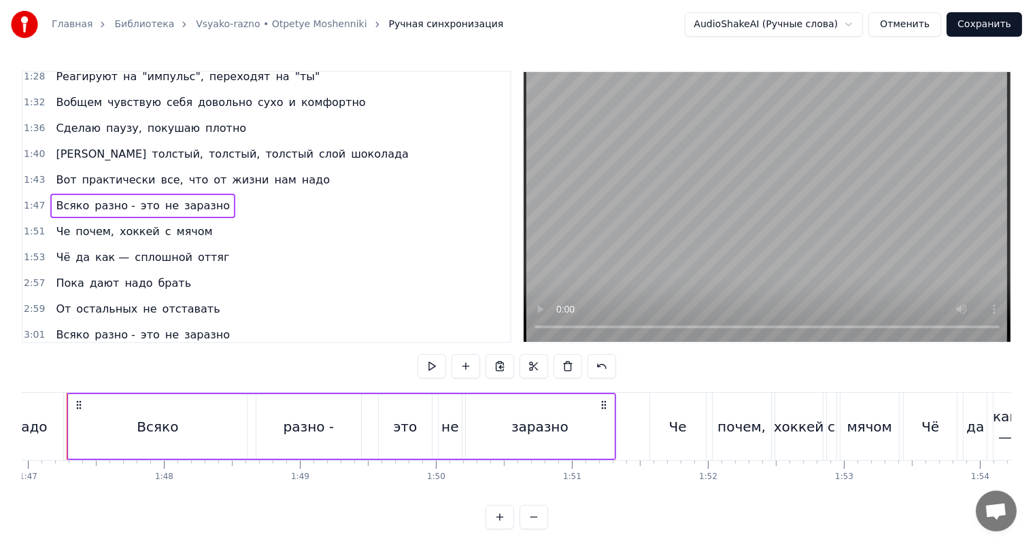
scroll to position [0, 14517]
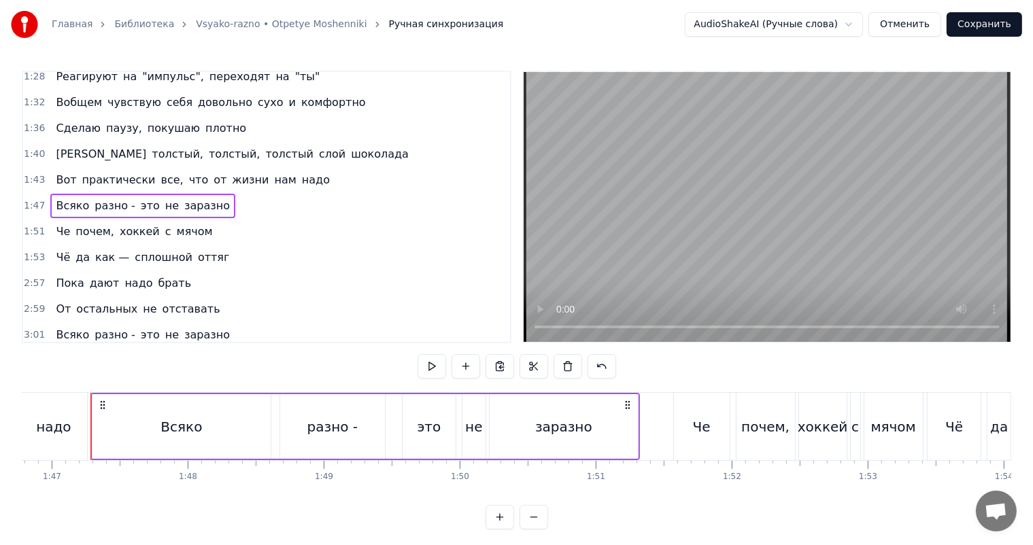
click at [24, 251] on span "1:53" at bounding box center [34, 258] width 21 height 14
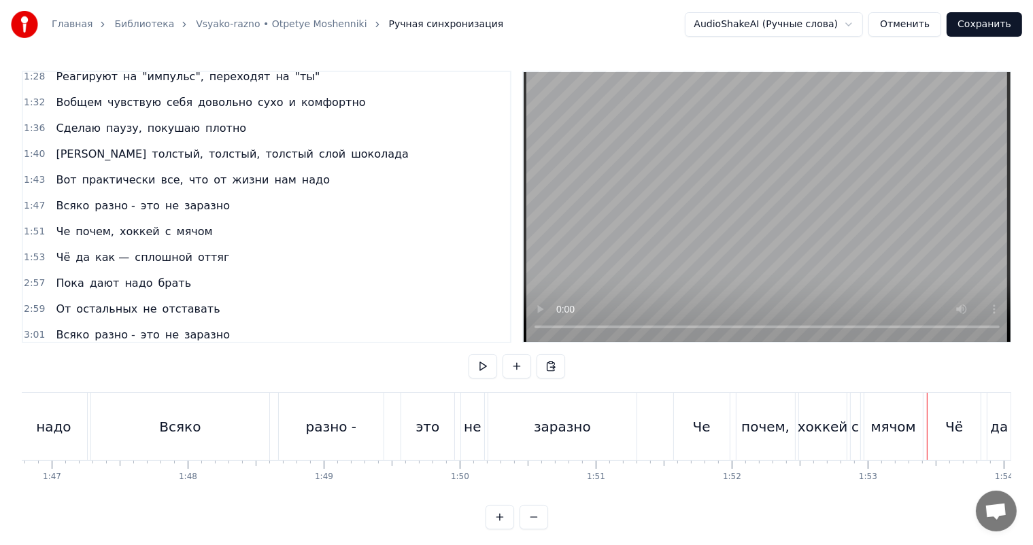
click at [31, 251] on span "1:53" at bounding box center [34, 258] width 21 height 14
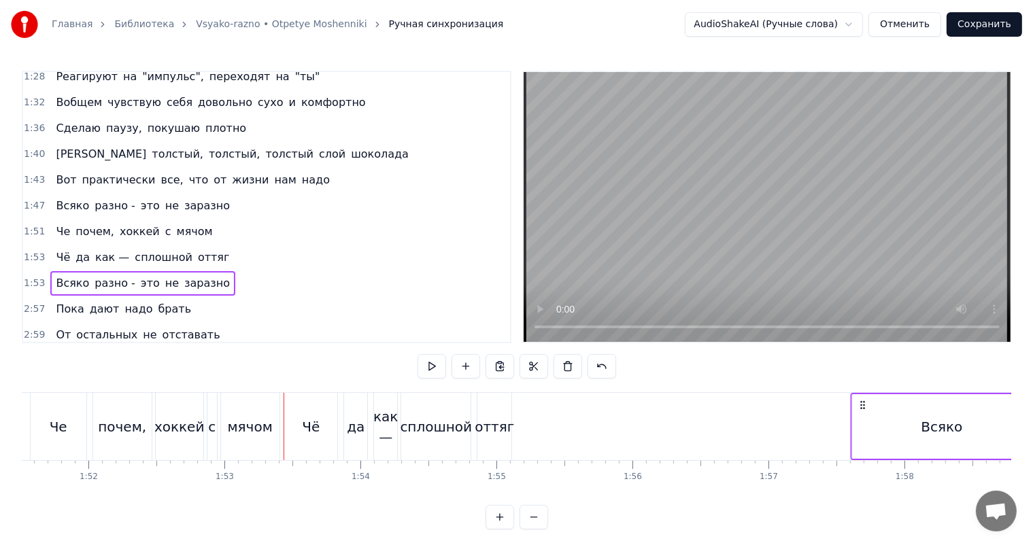
scroll to position [0, 15211]
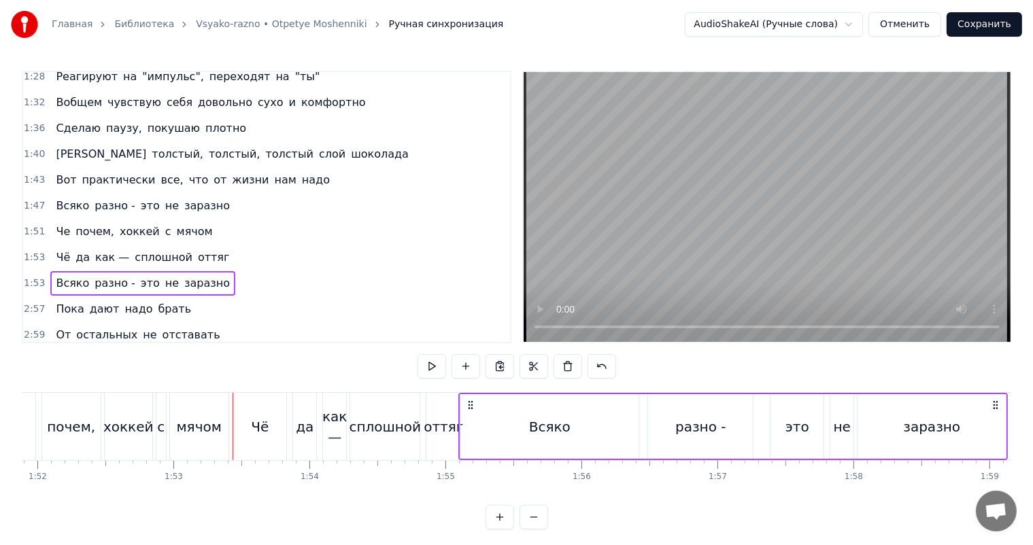
drag, startPoint x: 938, startPoint y: 402, endPoint x: 470, endPoint y: 427, distance: 469.0
click at [470, 427] on div "Всяко разно - это не заразно" at bounding box center [732, 426] width 549 height 67
click at [444, 428] on div "оттяг" at bounding box center [442, 427] width 39 height 20
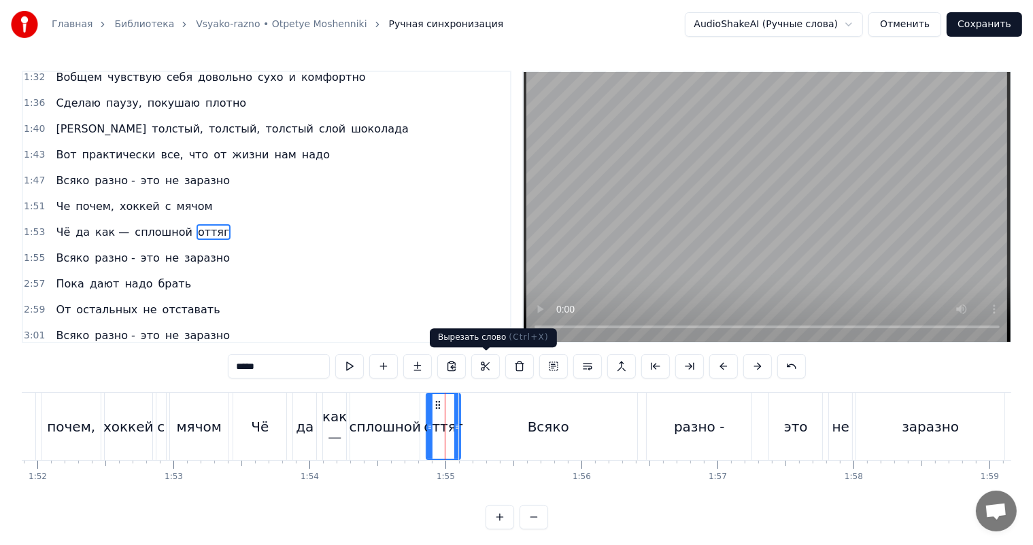
click at [650, 245] on video at bounding box center [766, 207] width 487 height 270
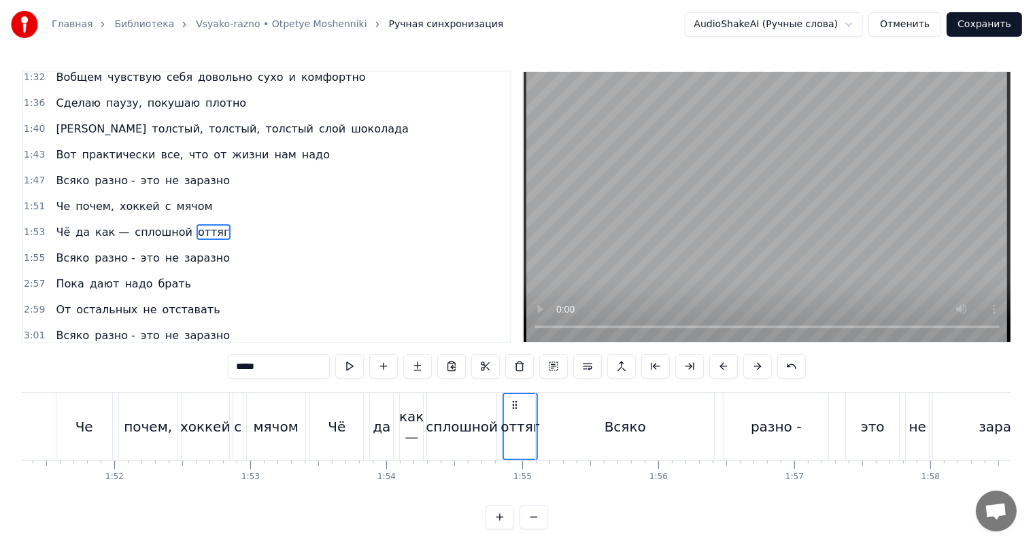
scroll to position [0, 15119]
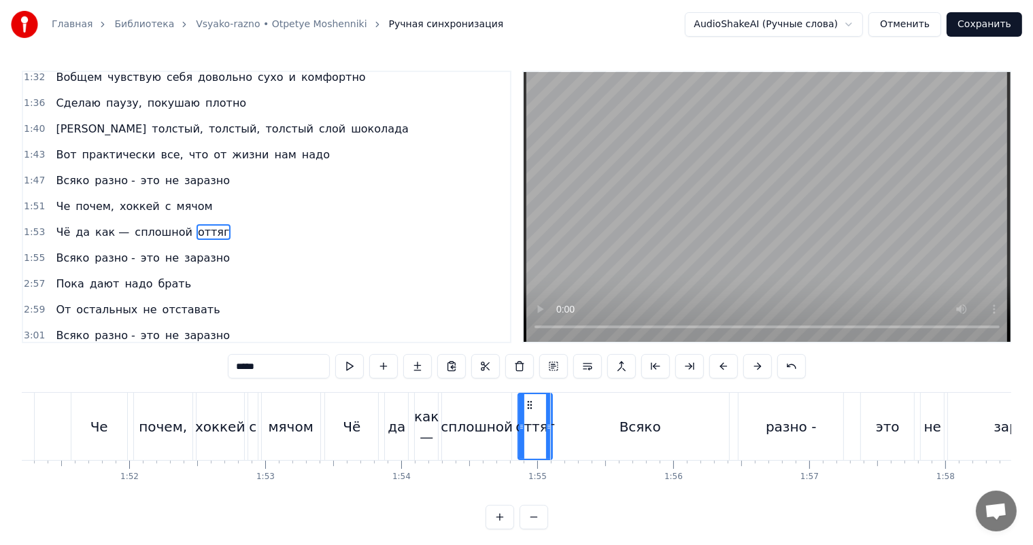
click at [348, 436] on div "Чё" at bounding box center [351, 426] width 53 height 67
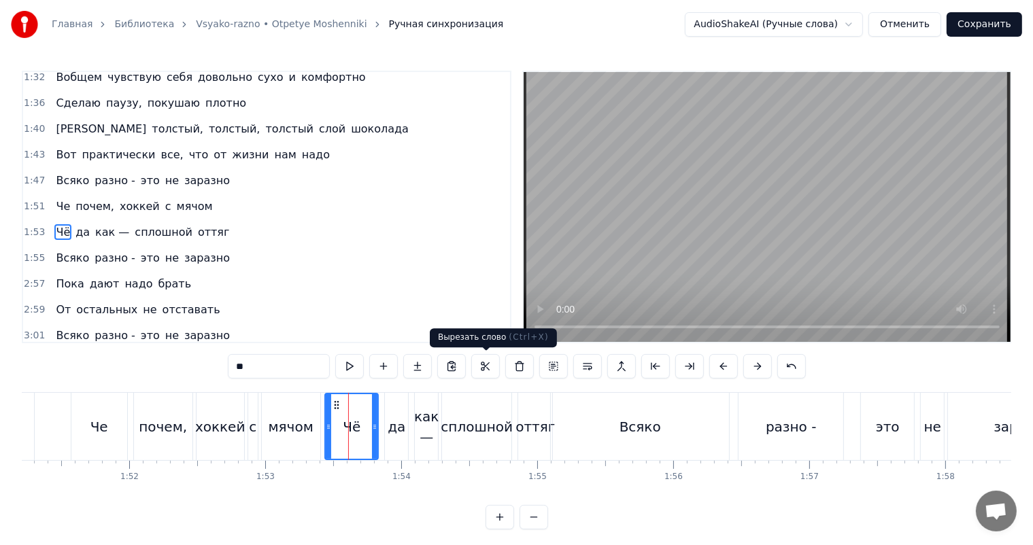
click at [905, 154] on video at bounding box center [766, 207] width 487 height 270
click at [852, 192] on video at bounding box center [766, 207] width 487 height 270
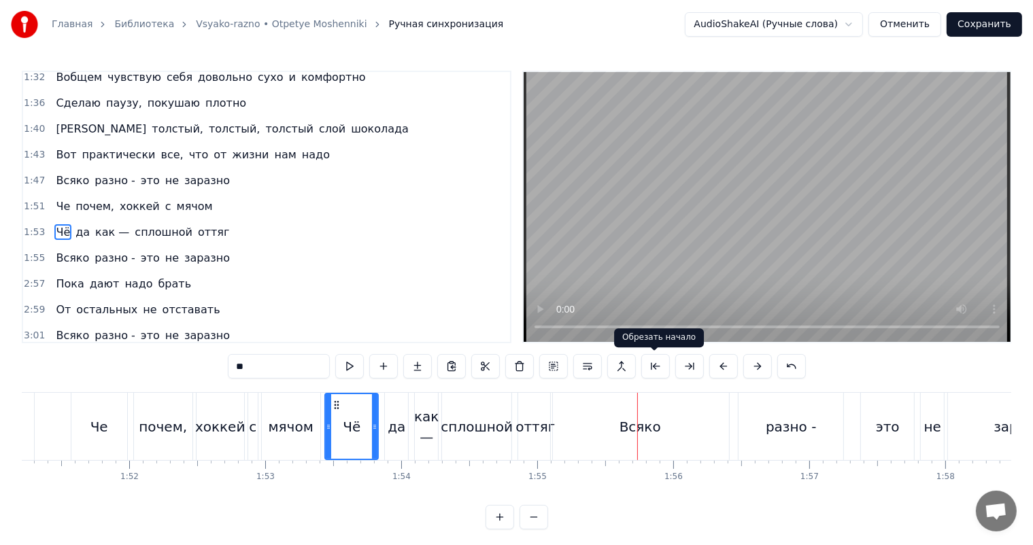
click at [644, 413] on div "Всяко" at bounding box center [640, 426] width 178 height 67
type input "*****"
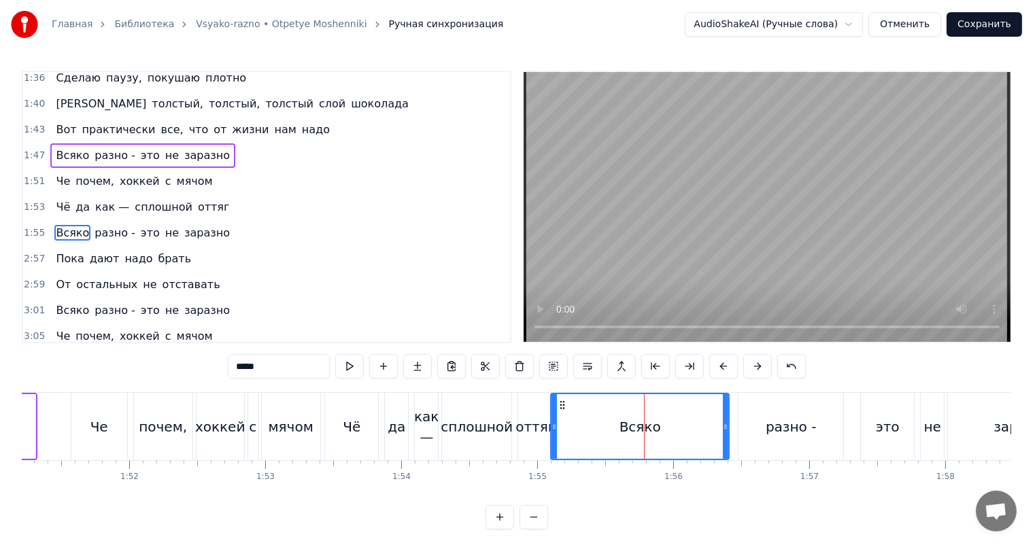
click at [37, 226] on span "1:55" at bounding box center [34, 233] width 21 height 14
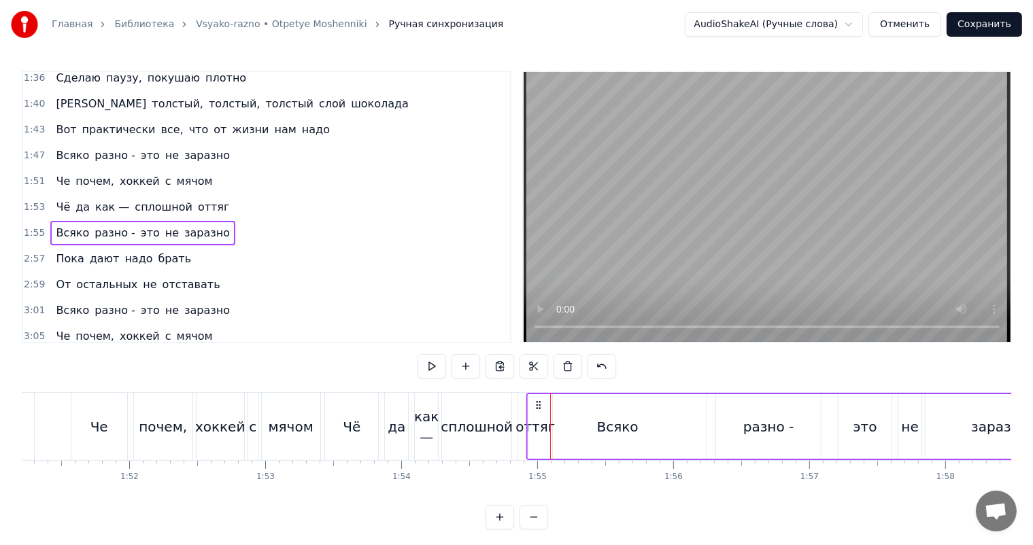
drag, startPoint x: 561, startPoint y: 402, endPoint x: 538, endPoint y: 412, distance: 25.6
click at [538, 412] on div "Всяко разно - это не заразно" at bounding box center [800, 426] width 549 height 67
click at [506, 417] on div "сплошной" at bounding box center [476, 427] width 72 height 20
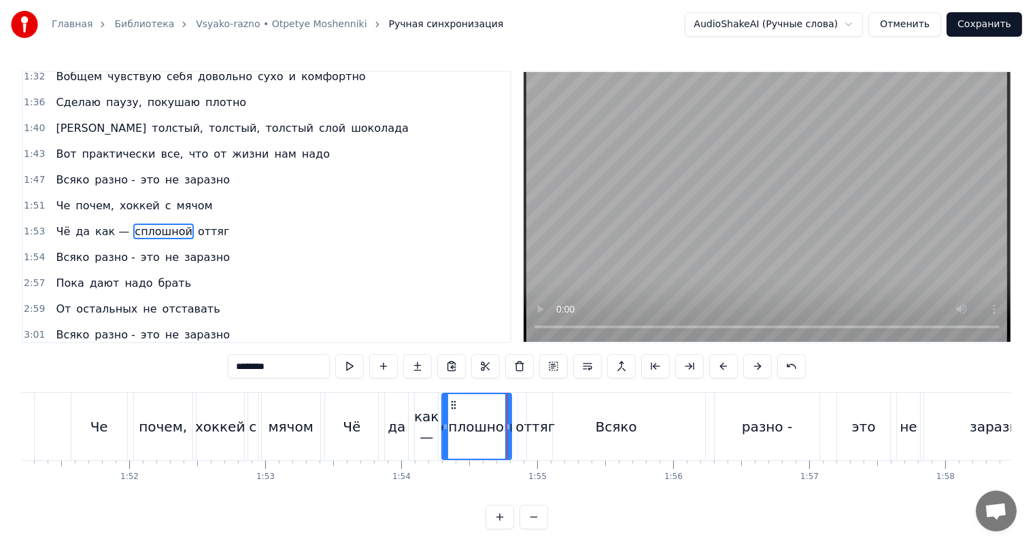
scroll to position [627, 0]
click at [714, 201] on video at bounding box center [766, 207] width 487 height 270
click at [657, 417] on div "Всяко" at bounding box center [616, 426] width 178 height 67
type input "*****"
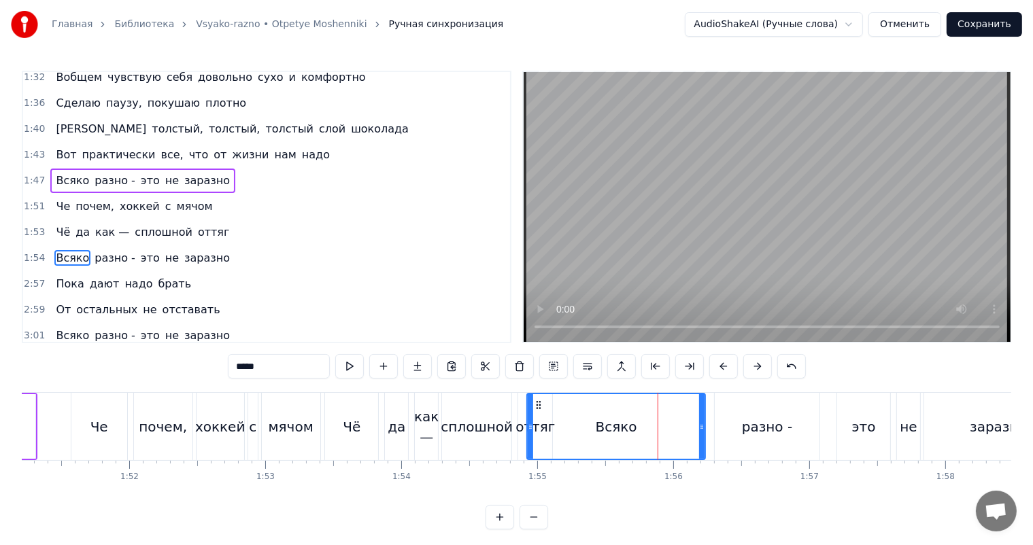
scroll to position [653, 0]
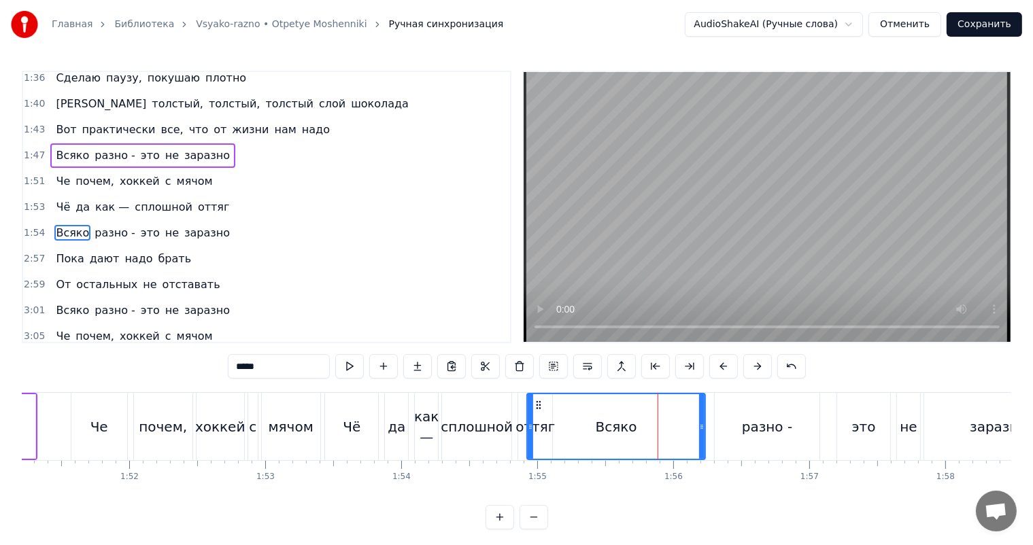
click at [31, 226] on span "1:54" at bounding box center [34, 233] width 21 height 14
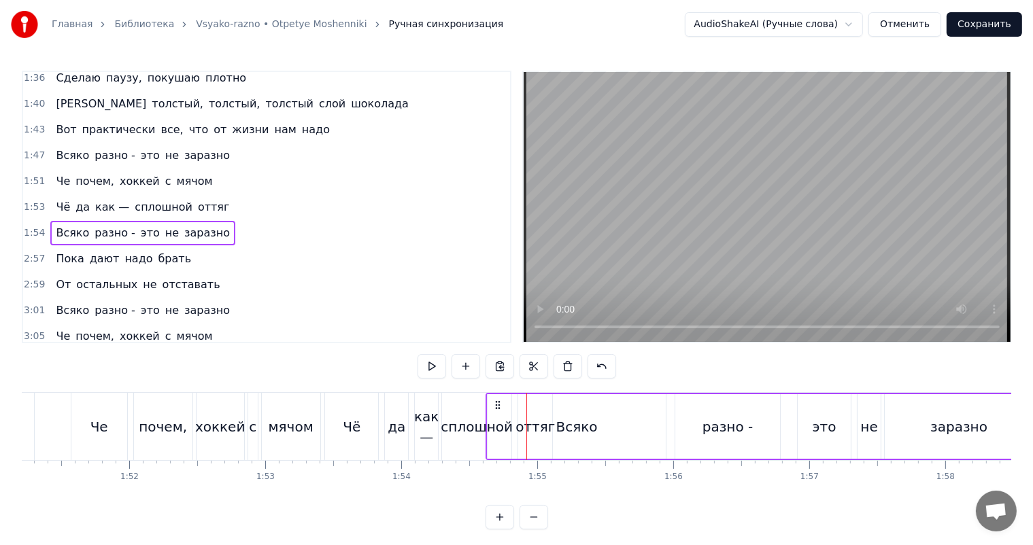
drag, startPoint x: 536, startPoint y: 402, endPoint x: 496, endPoint y: 403, distance: 40.8
click at [496, 403] on icon at bounding box center [497, 405] width 11 height 11
click at [484, 434] on div "сплошной" at bounding box center [476, 427] width 72 height 20
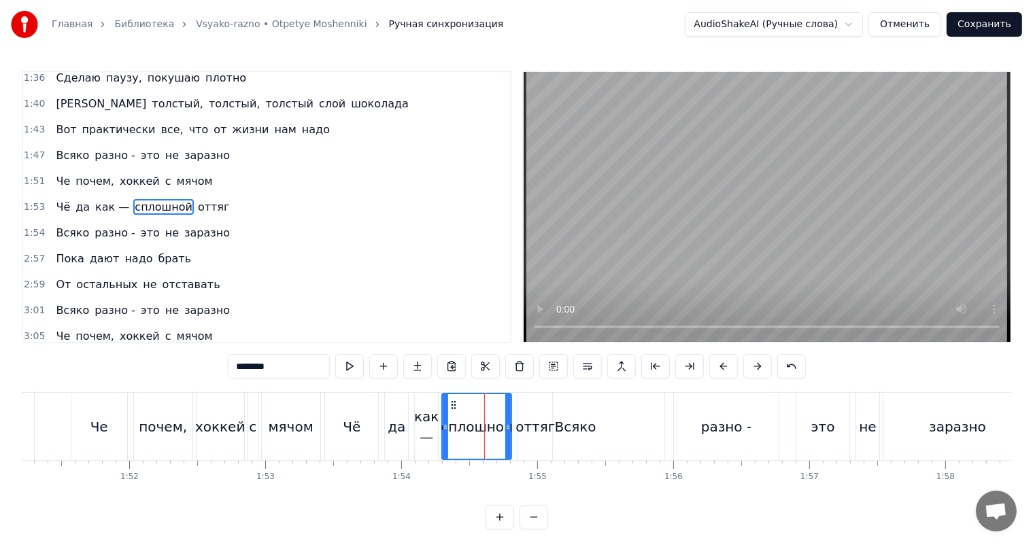
scroll to position [627, 0]
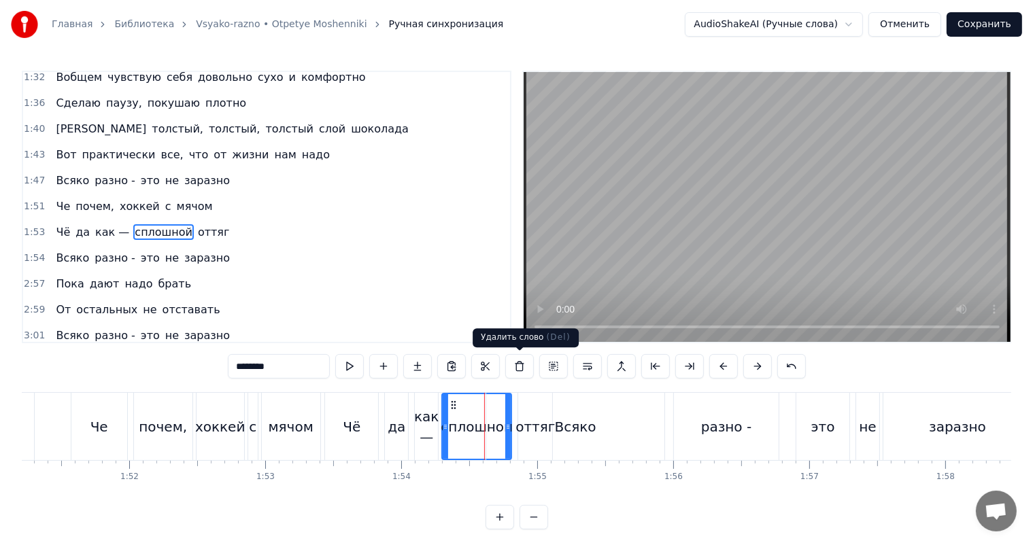
click at [711, 239] on video at bounding box center [766, 207] width 487 height 270
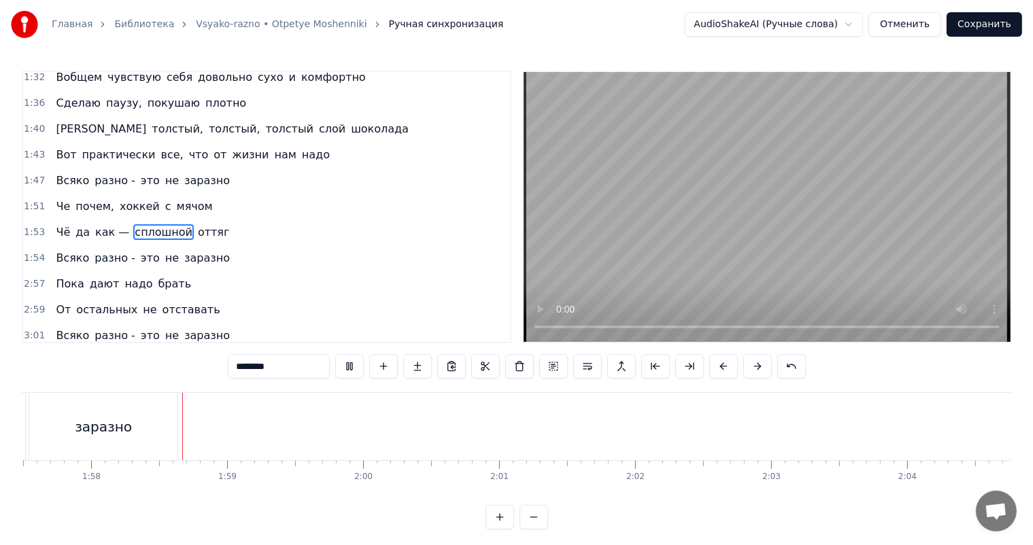
scroll to position [0, 15976]
click at [702, 218] on video at bounding box center [766, 207] width 487 height 270
click at [26, 277] on span "2:57" at bounding box center [34, 284] width 21 height 14
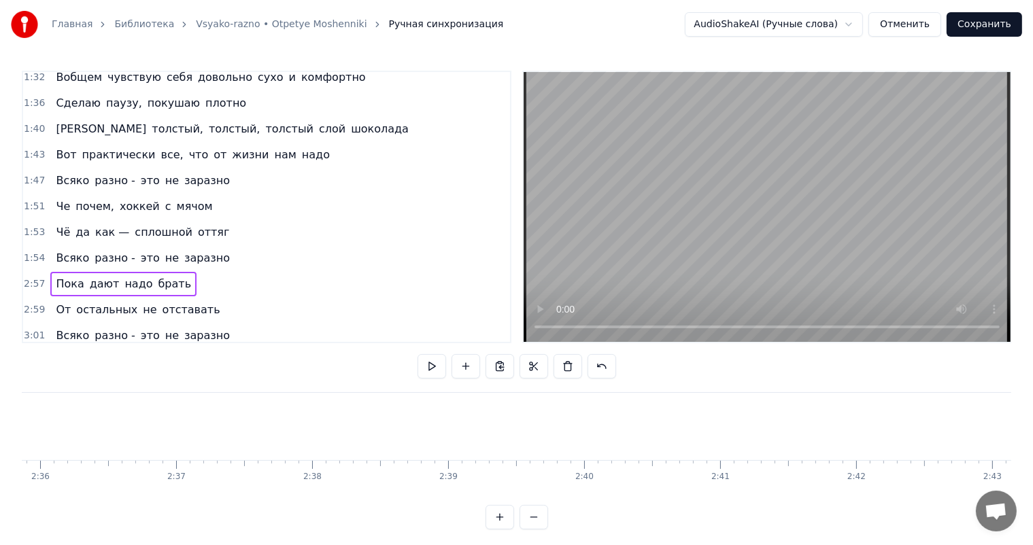
click at [25, 226] on span "1:53" at bounding box center [34, 233] width 21 height 14
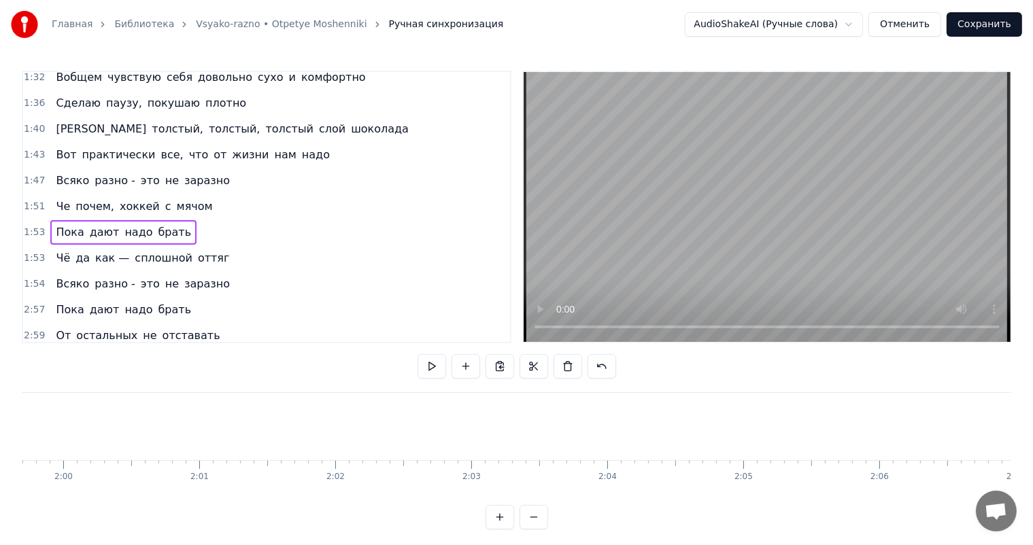
scroll to position [0, 15354]
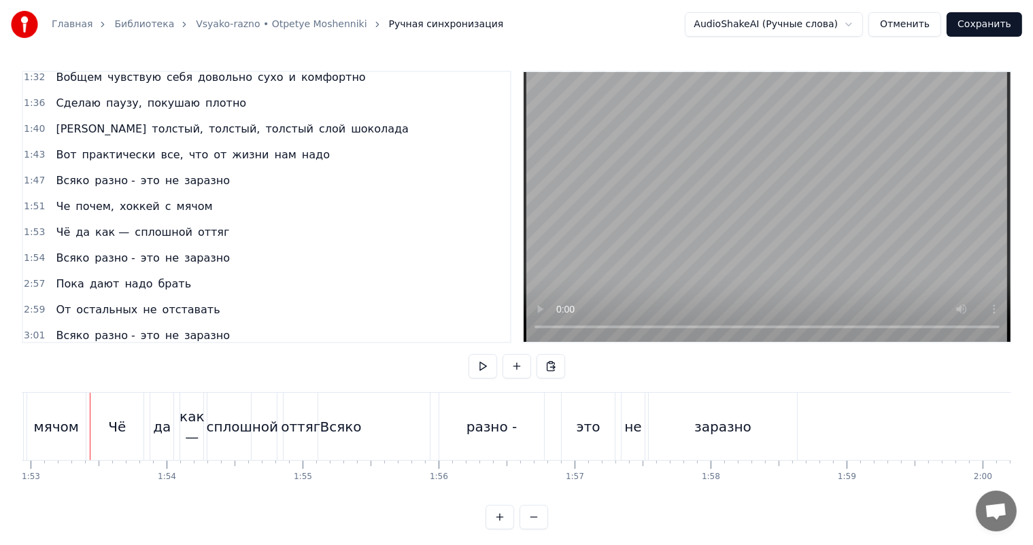
click at [26, 252] on span "1:54" at bounding box center [34, 259] width 21 height 14
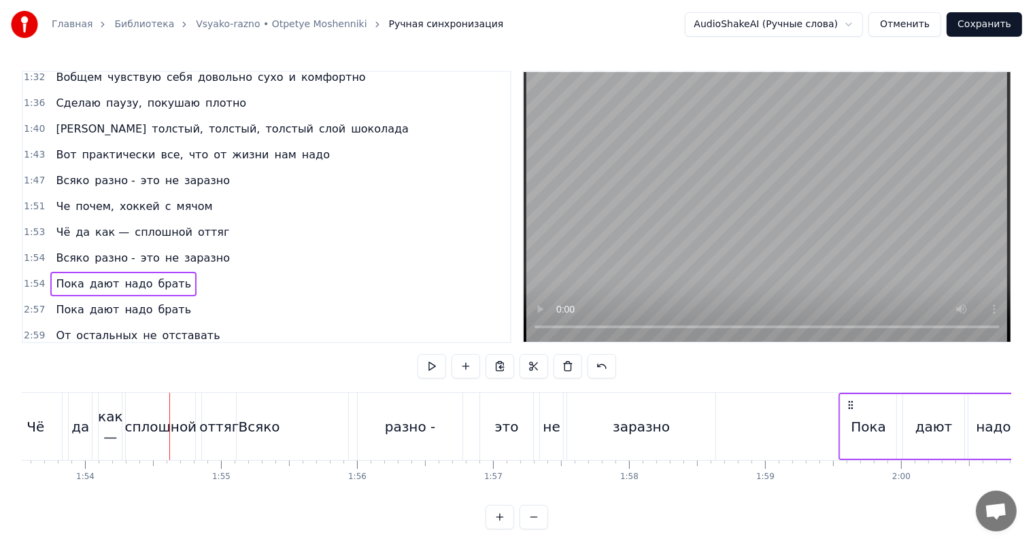
scroll to position [0, 15463]
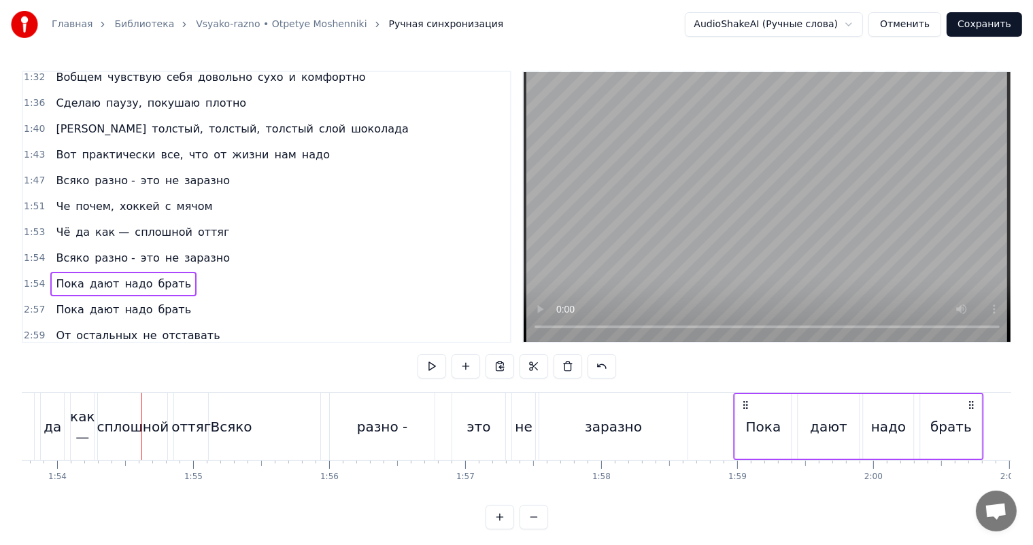
drag, startPoint x: 264, startPoint y: 402, endPoint x: 746, endPoint y: 398, distance: 482.0
click at [746, 398] on div "Пока дают надо брать" at bounding box center [858, 426] width 250 height 67
click at [746, 398] on div "Пока" at bounding box center [763, 426] width 57 height 65
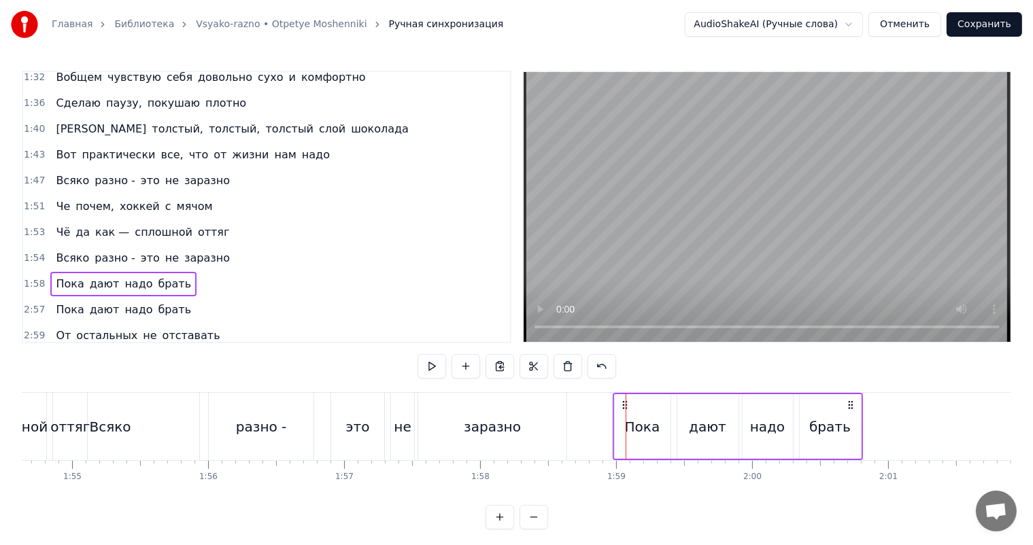
scroll to position [0, 15803]
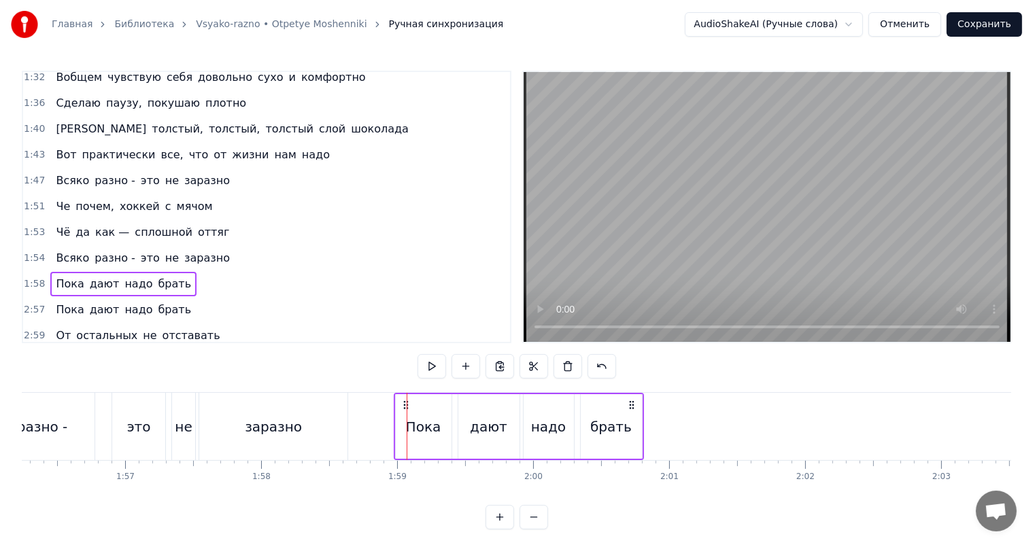
click at [33, 329] on span "2:59" at bounding box center [34, 336] width 21 height 14
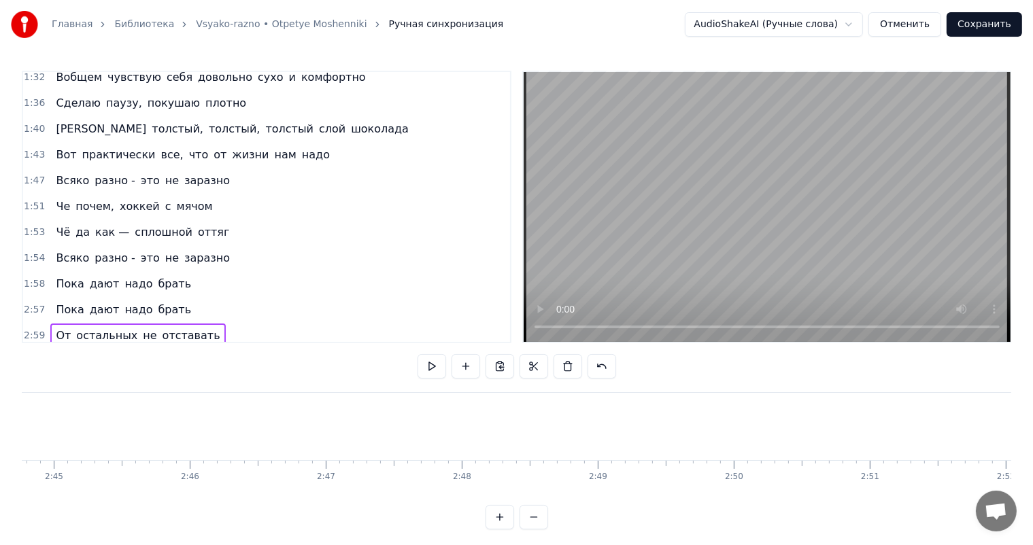
click at [38, 277] on span "1:58" at bounding box center [34, 284] width 21 height 14
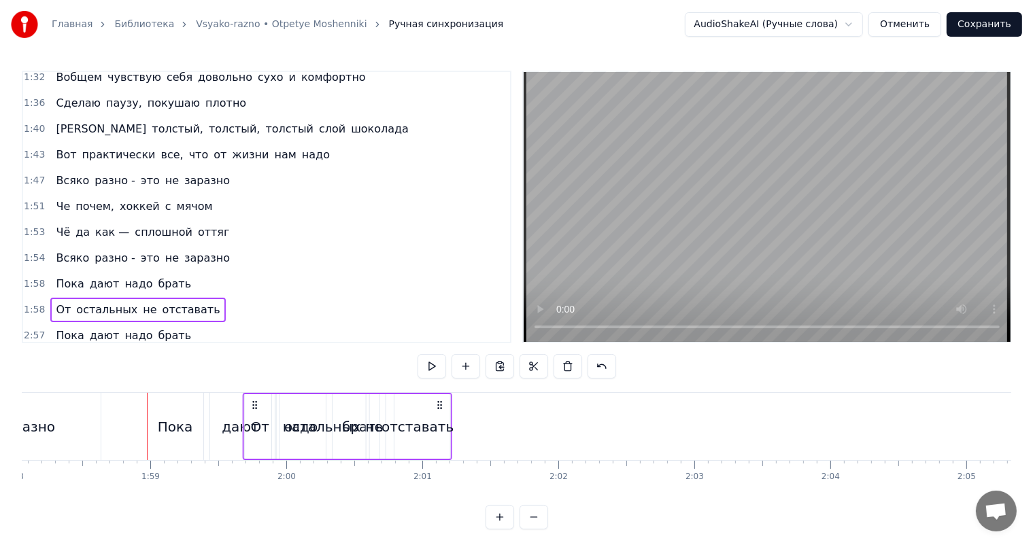
scroll to position [0, 16048]
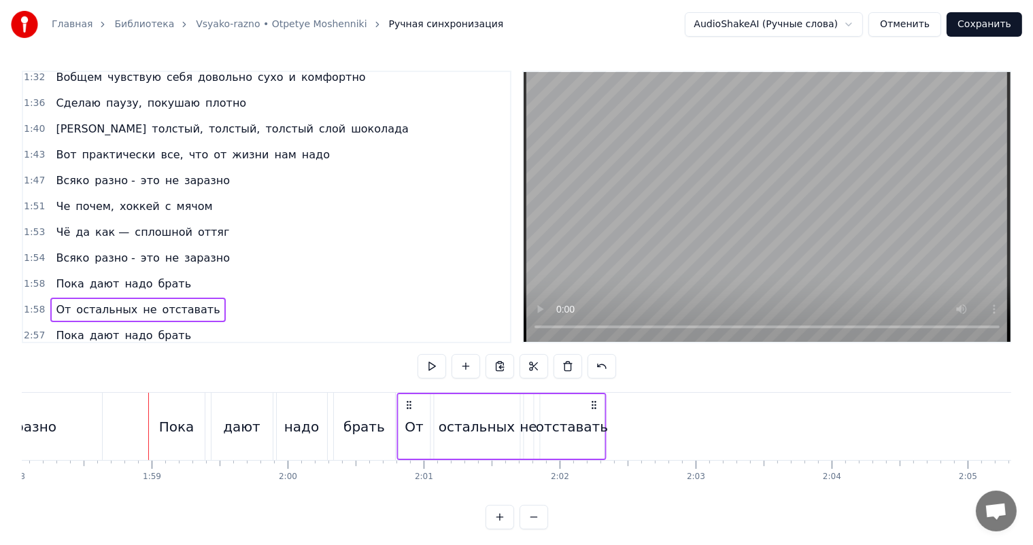
drag, startPoint x: 98, startPoint y: 402, endPoint x: 403, endPoint y: 405, distance: 305.2
click at [403, 405] on icon at bounding box center [408, 405] width 11 height 11
click at [370, 414] on div "брать" at bounding box center [364, 426] width 61 height 67
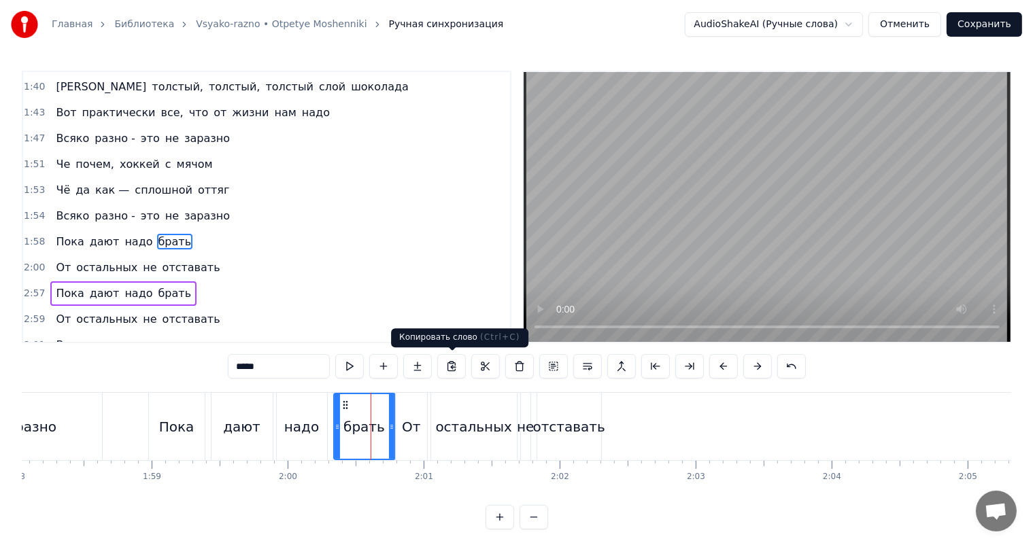
scroll to position [677, 0]
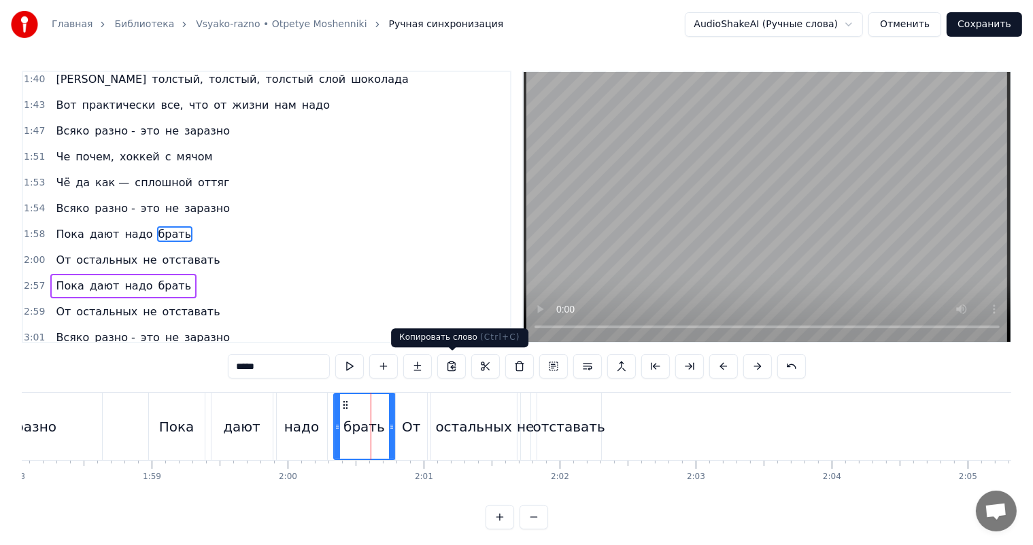
click at [741, 210] on video at bounding box center [766, 207] width 487 height 270
click at [37, 202] on span "1:54" at bounding box center [34, 209] width 21 height 14
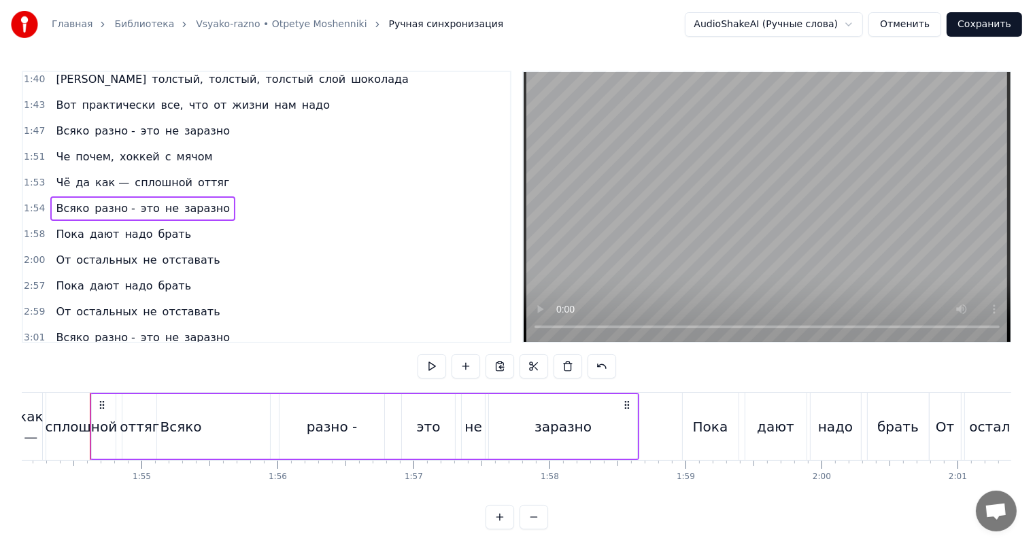
click at [23, 299] on div "2:59 От остальных не отставать" at bounding box center [266, 312] width 487 height 26
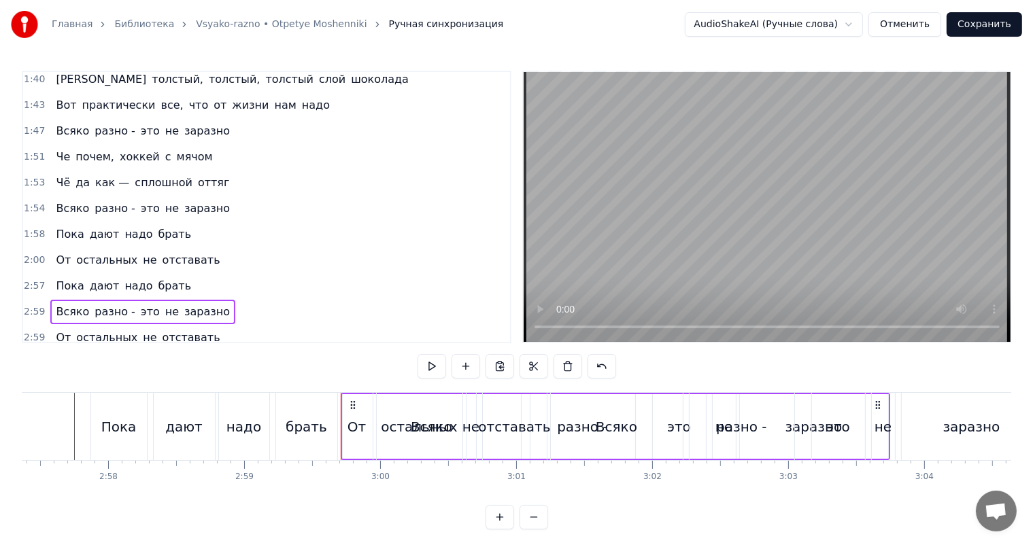
scroll to position [0, 24362]
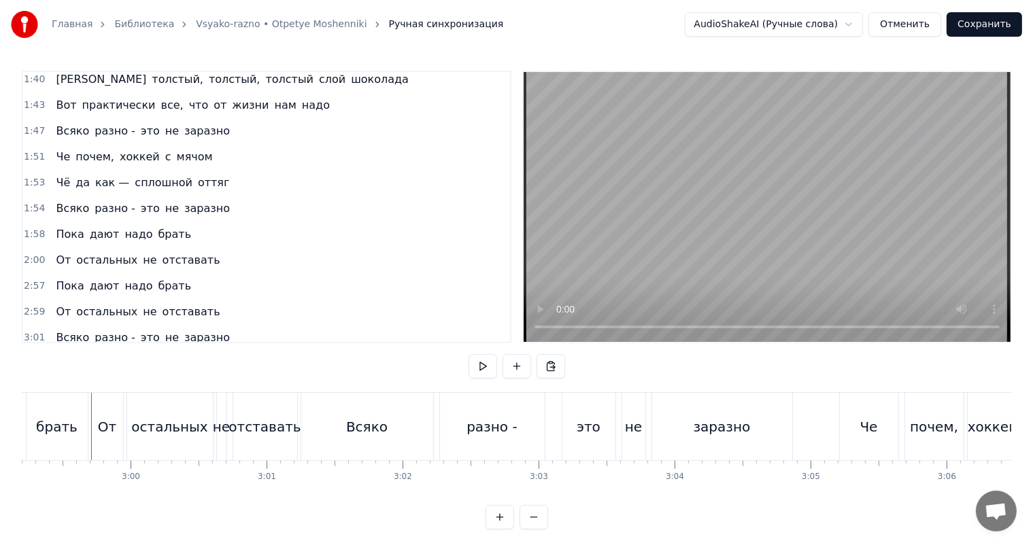
click at [30, 305] on span "2:59" at bounding box center [34, 312] width 21 height 14
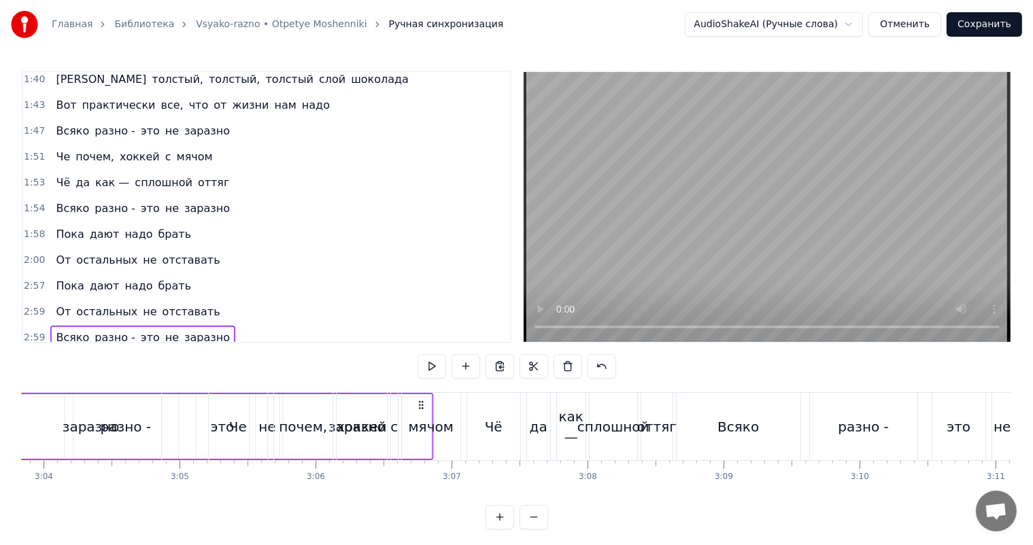
scroll to position [0, 24795]
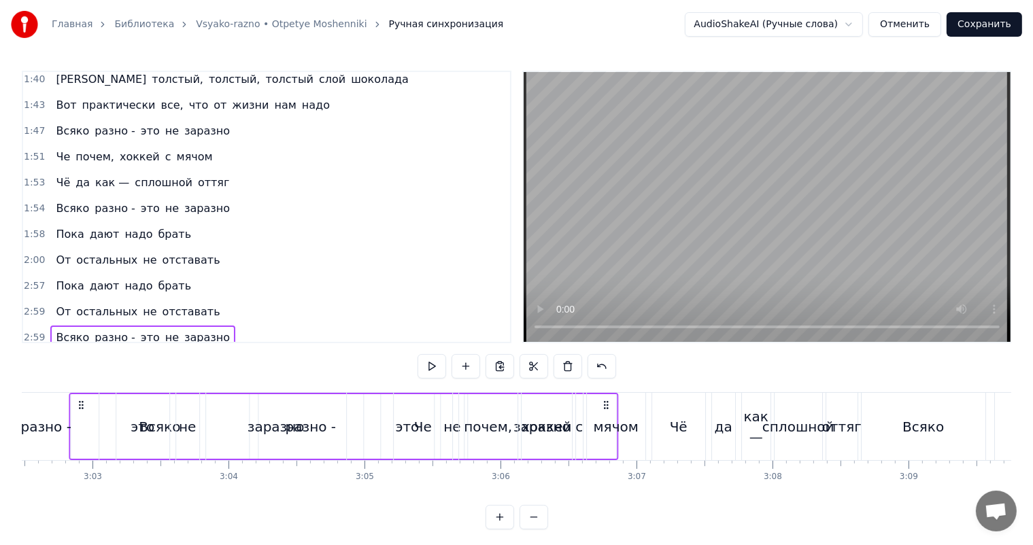
drag, startPoint x: 100, startPoint y: 404, endPoint x: 0, endPoint y: 372, distance: 104.9
click at [0, 372] on div "Главная Библиотека Vsyako-razno • Otpetye Moshenniki Ручная синхронизация Audio…" at bounding box center [516, 265] width 1033 height 530
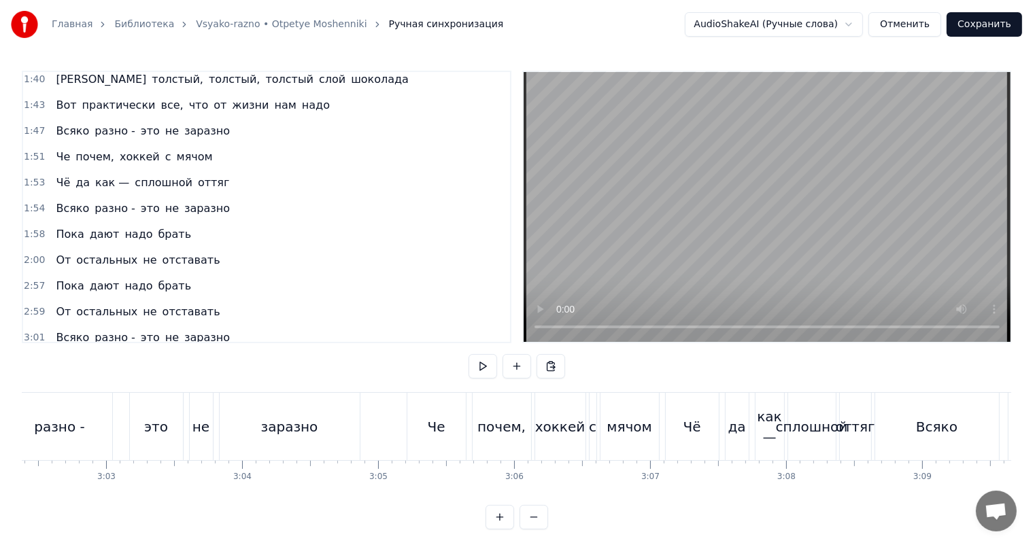
click at [11, 282] on div "Главная Библиотека Vsyako-razno • Otpetye Moshenniki Ручная синхронизация Audio…" at bounding box center [516, 265] width 1033 height 530
click at [20, 283] on div "Главная Библиотека Vsyako-razno • Otpetye Moshenniki Ручная синхронизация Audio…" at bounding box center [516, 265] width 1033 height 530
click at [37, 305] on span "2:59" at bounding box center [34, 312] width 21 height 14
click at [31, 273] on div "2:57 Пока дают надо брать" at bounding box center [266, 286] width 487 height 26
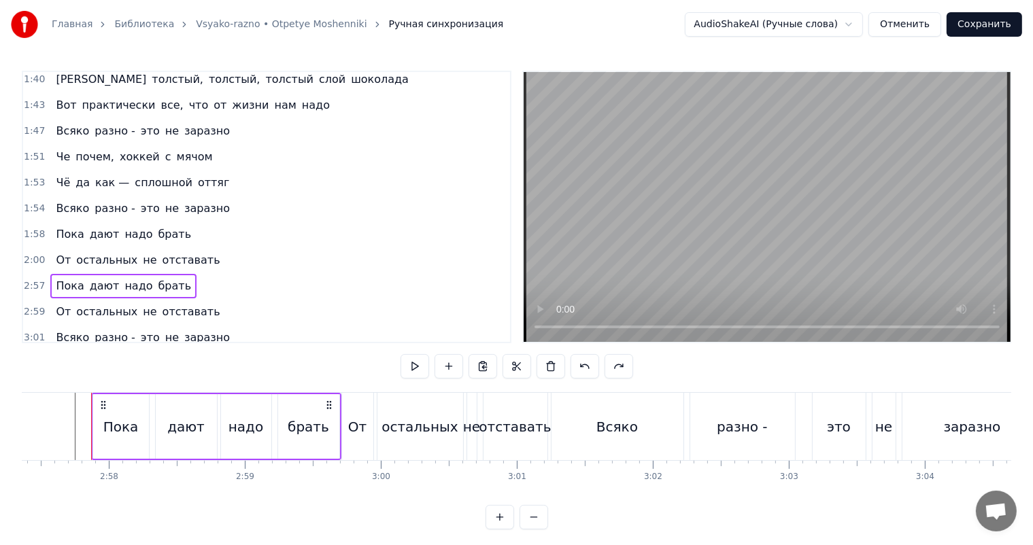
click at [27, 254] on span "2:00" at bounding box center [34, 261] width 21 height 14
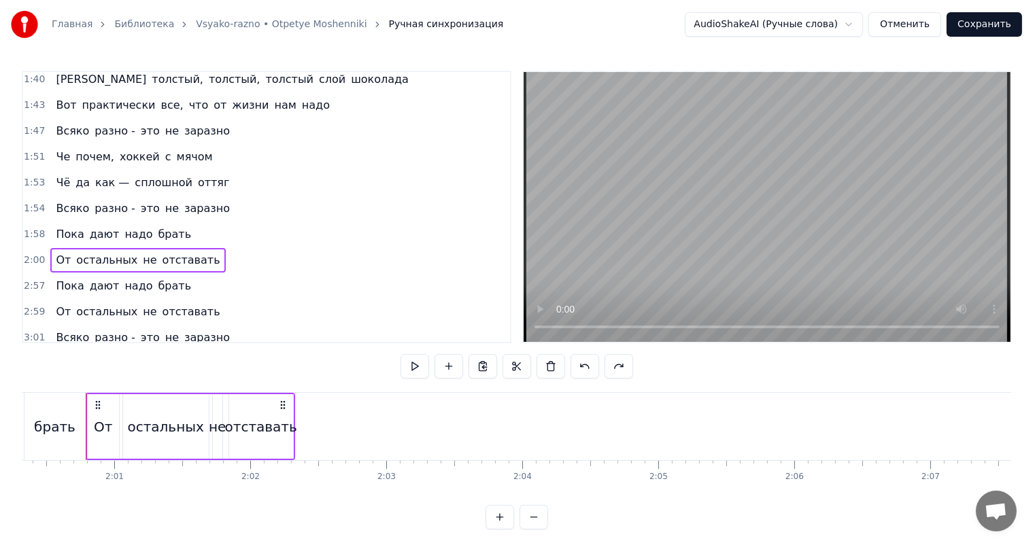
scroll to position [0, 16353]
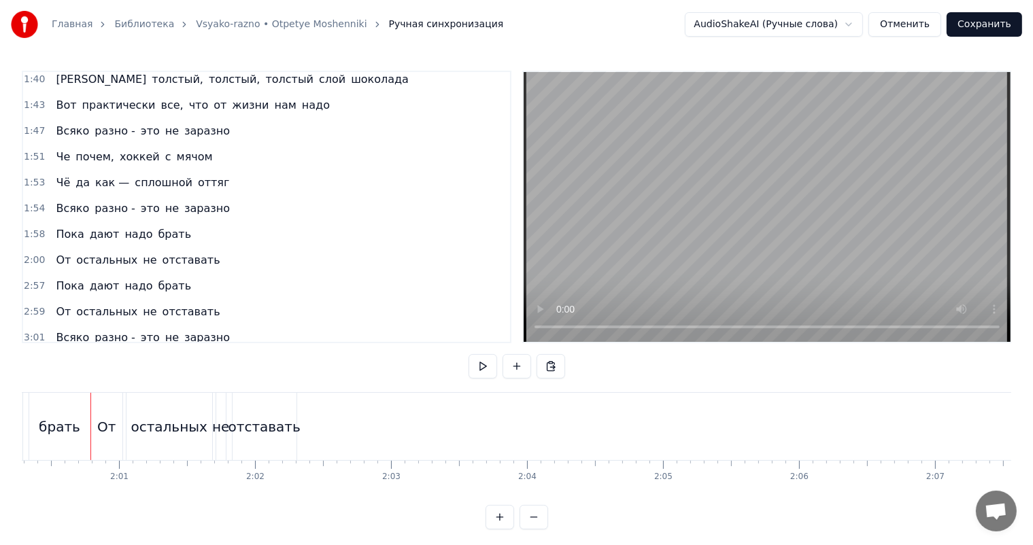
click at [22, 247] on div "0:19 Солнечный день, я на прогулку выхожу 0:22 И испытываю жажду я за имиджем с…" at bounding box center [266, 207] width 489 height 273
click at [29, 254] on span "2:00" at bounding box center [34, 261] width 21 height 14
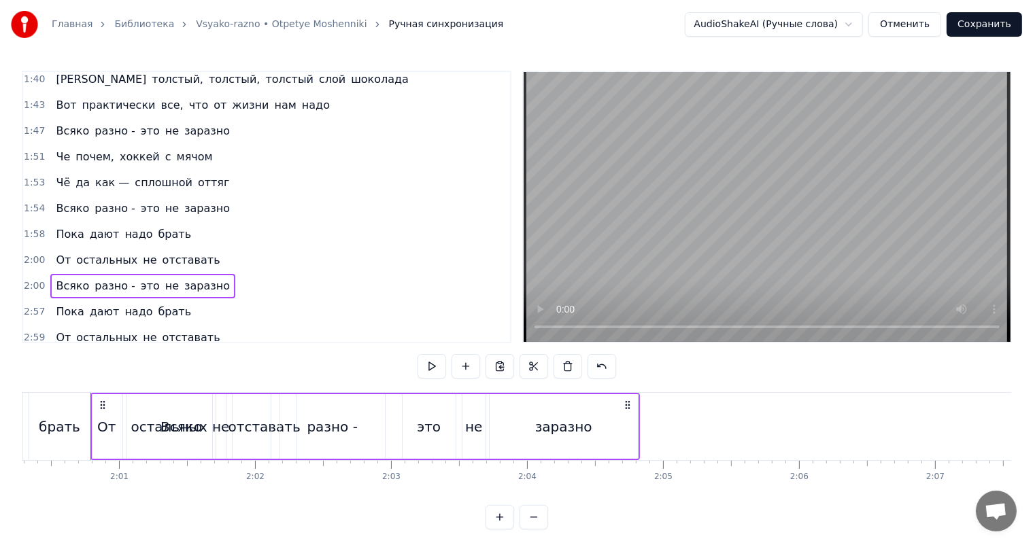
drag, startPoint x: 101, startPoint y: 398, endPoint x: 518, endPoint y: 422, distance: 418.1
click at [540, 428] on div "Всяко разно - это не заразно" at bounding box center [364, 426] width 549 height 67
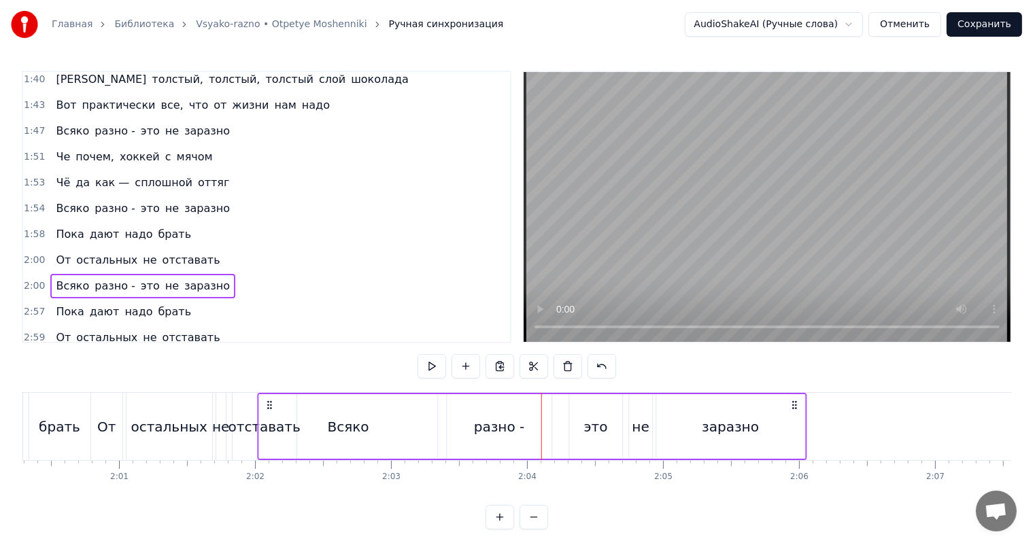
drag, startPoint x: 101, startPoint y: 404, endPoint x: 268, endPoint y: 392, distance: 167.7
click at [268, 392] on div "0:19 Солнечный день, я на прогулку выхожу 0:22 И испытываю жажду я за имиджем с…" at bounding box center [516, 300] width 989 height 459
click at [242, 417] on div "отставать" at bounding box center [264, 427] width 72 height 20
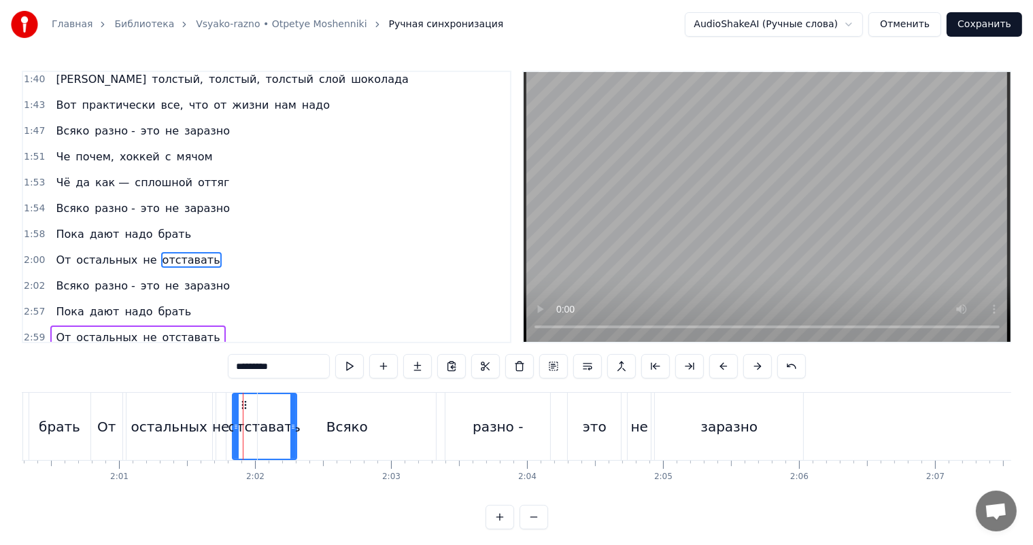
scroll to position [702, 0]
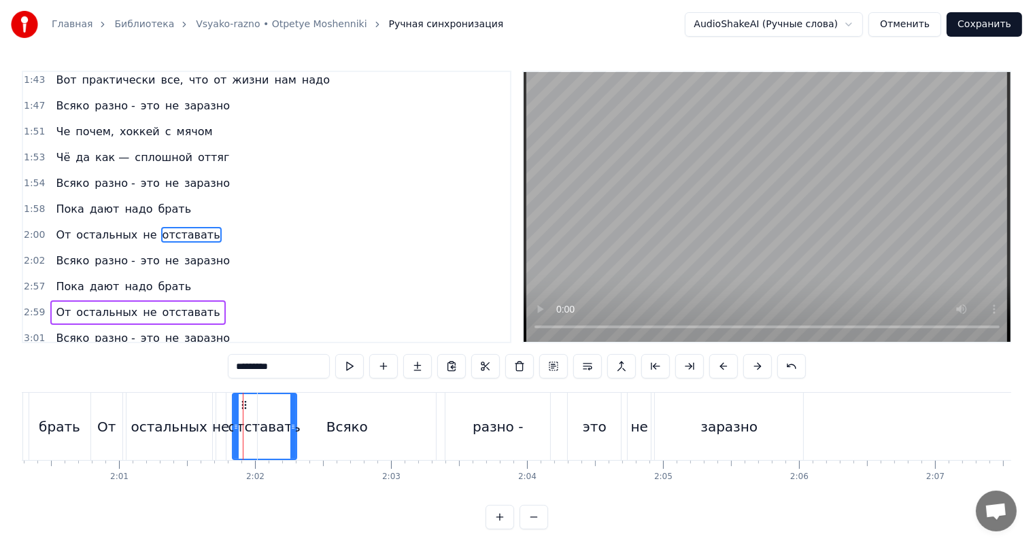
click at [856, 188] on video at bounding box center [766, 207] width 487 height 270
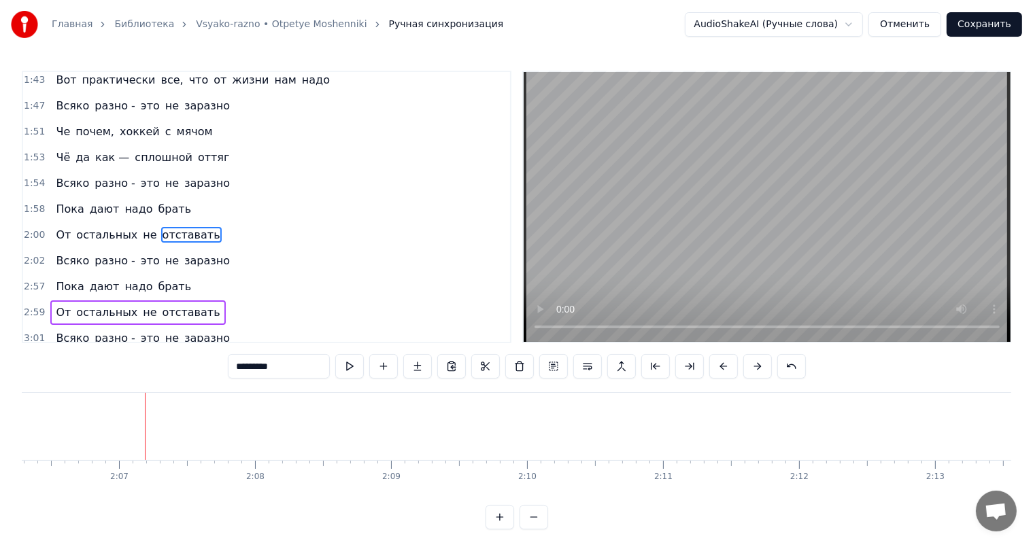
scroll to position [0, 17223]
click at [35, 125] on span "1:51" at bounding box center [34, 132] width 21 height 14
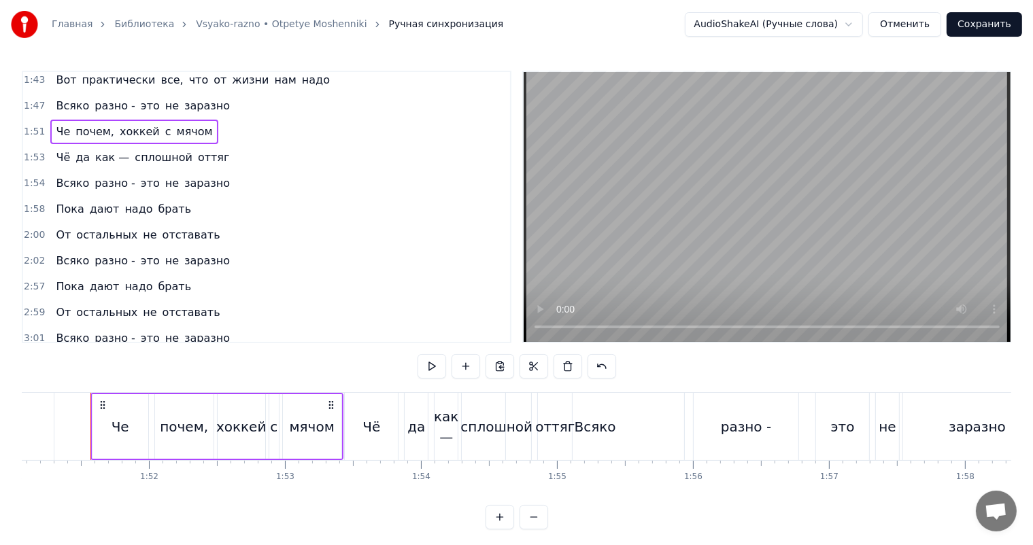
click at [29, 306] on span "2:59" at bounding box center [34, 313] width 21 height 14
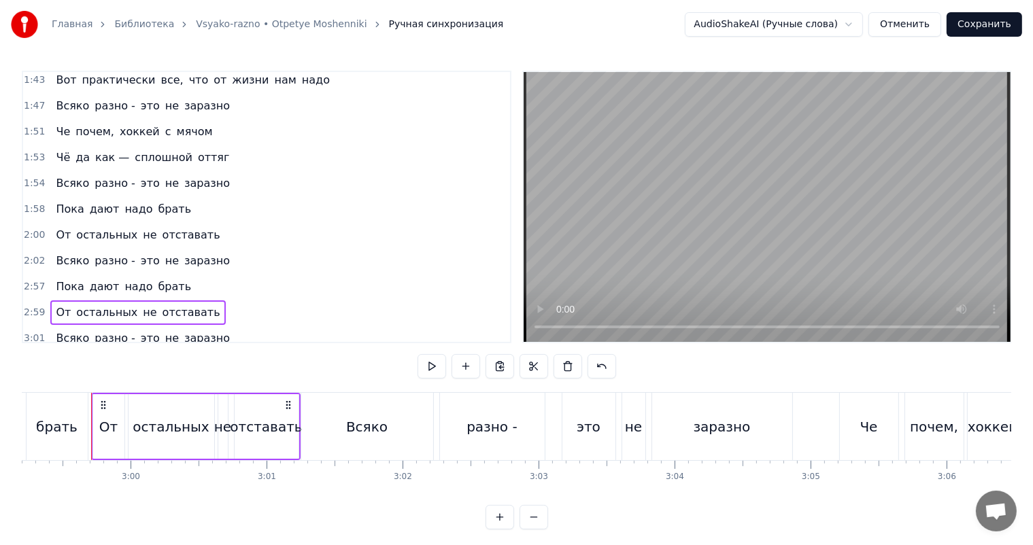
click at [25, 280] on span "2:57" at bounding box center [34, 287] width 21 height 14
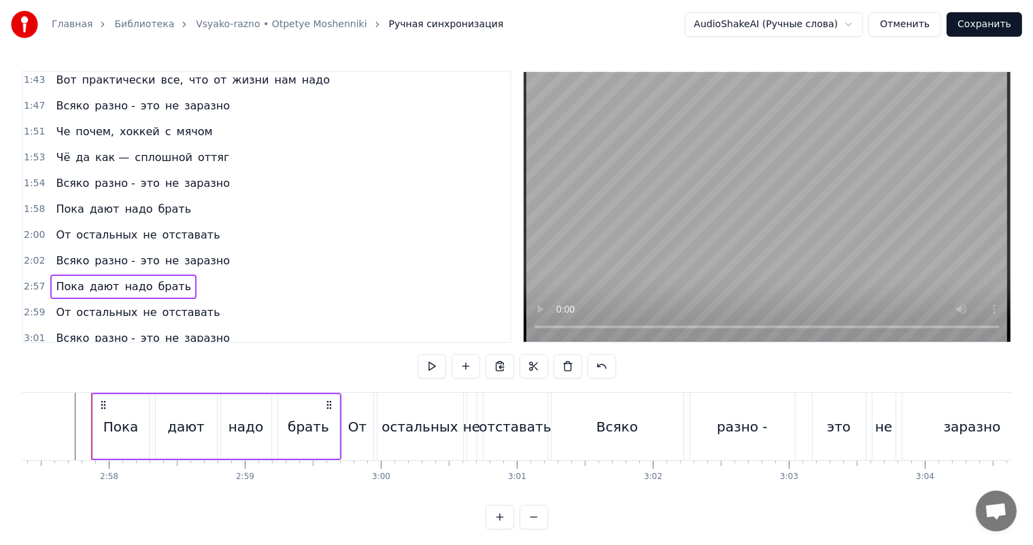
click at [23, 248] on div "2:02 Всяко разно - это не заразно" at bounding box center [266, 261] width 487 height 26
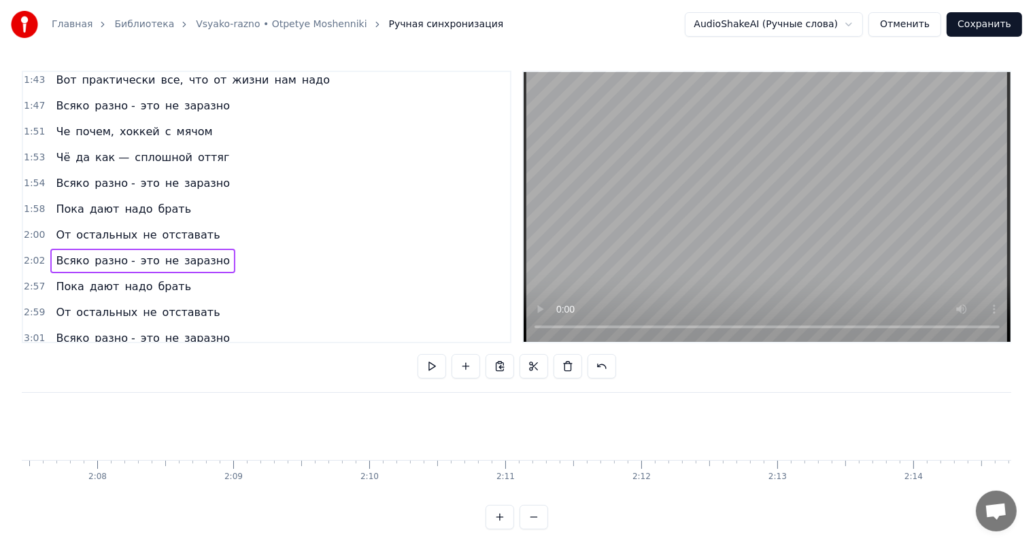
scroll to position [0, 16520]
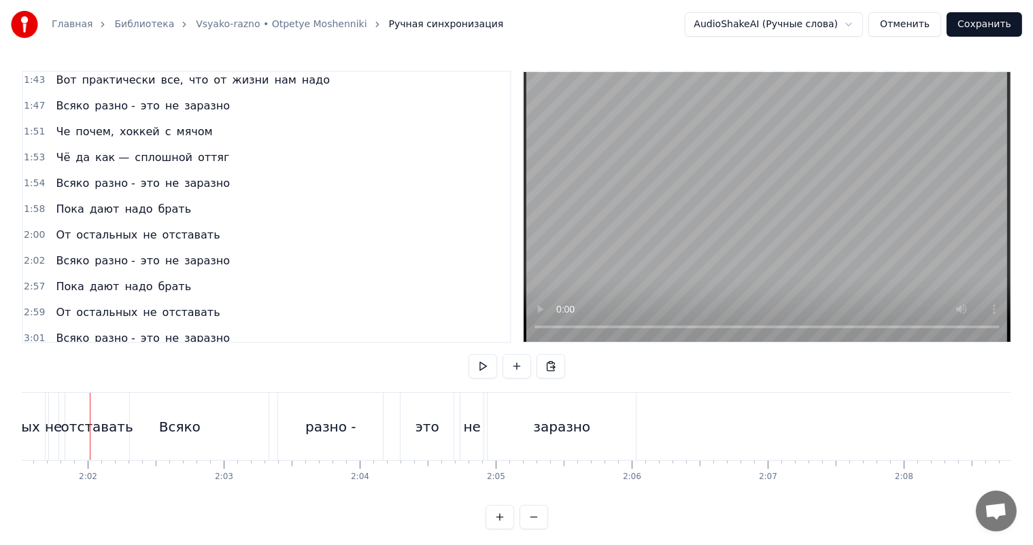
click at [32, 254] on span "2:02" at bounding box center [34, 261] width 21 height 14
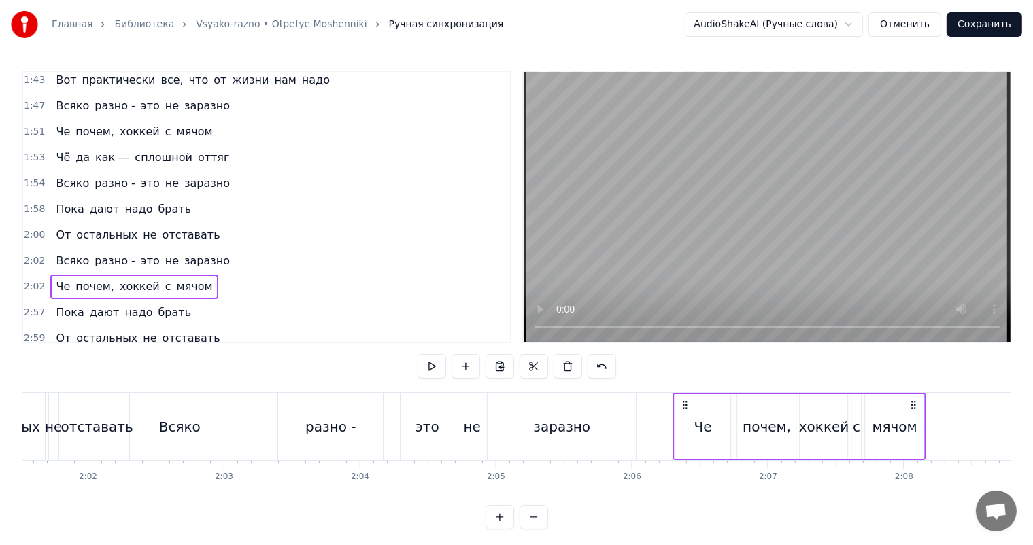
drag, startPoint x: 99, startPoint y: 402, endPoint x: 682, endPoint y: 413, distance: 583.3
click at [682, 413] on div "Че почем, хоккей с мячом" at bounding box center [799, 426] width 253 height 67
click at [623, 417] on div "заразно" at bounding box center [561, 426] width 148 height 67
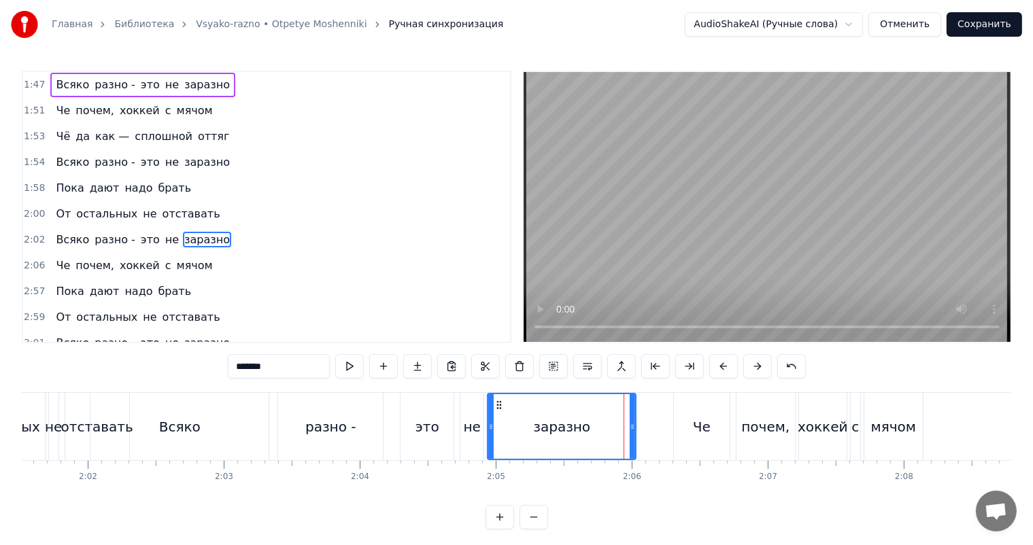
scroll to position [727, 0]
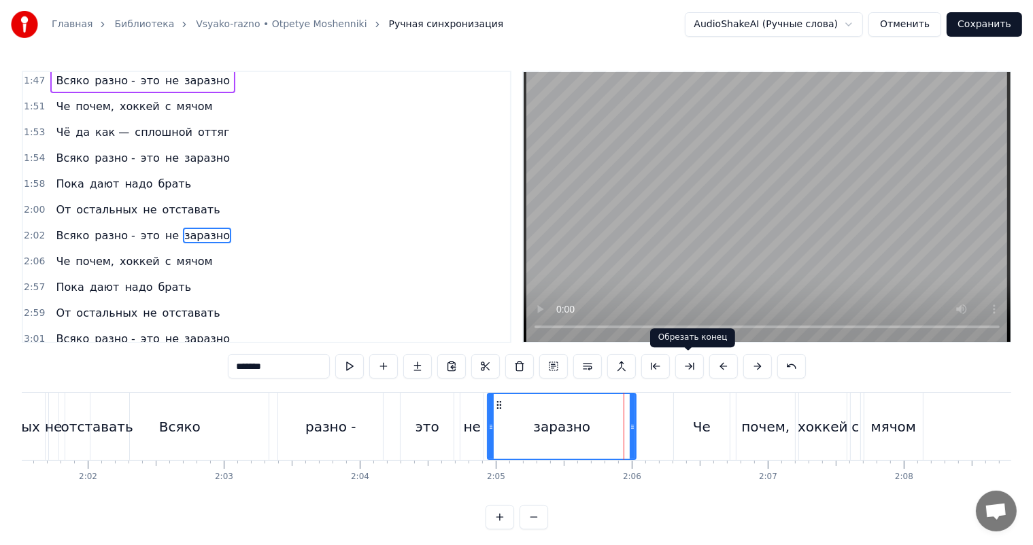
click at [775, 254] on video at bounding box center [766, 207] width 487 height 270
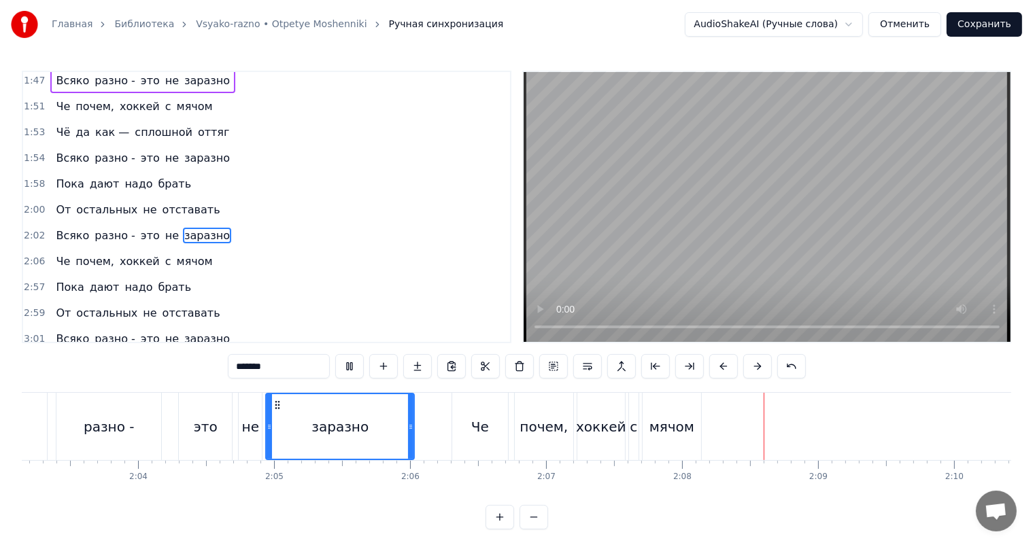
click at [726, 209] on video at bounding box center [766, 207] width 487 height 270
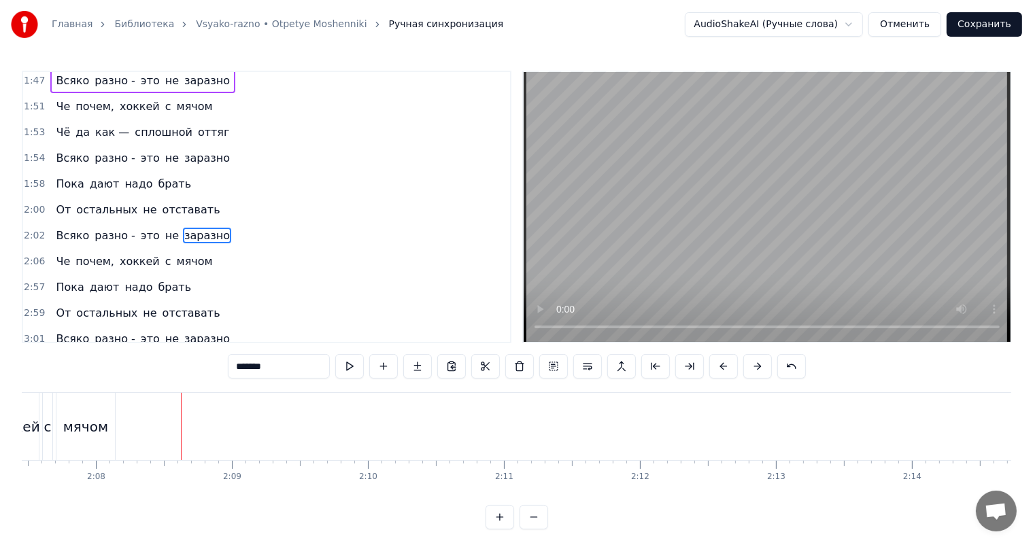
scroll to position [0, 17377]
click at [640, 224] on video at bounding box center [766, 207] width 487 height 270
click at [680, 224] on video at bounding box center [766, 207] width 487 height 270
click at [27, 255] on span "2:06" at bounding box center [34, 262] width 21 height 14
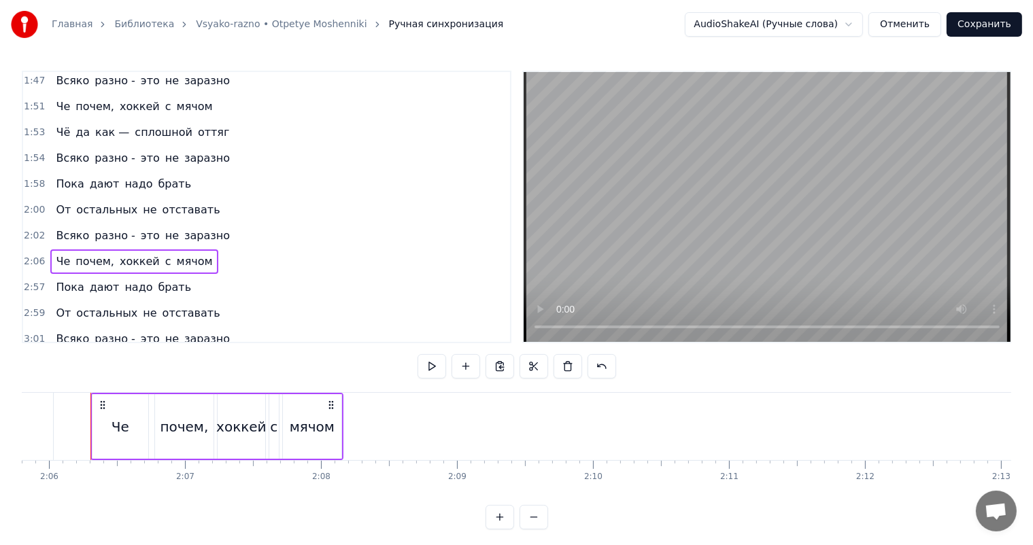
click at [27, 126] on span "1:53" at bounding box center [34, 133] width 21 height 14
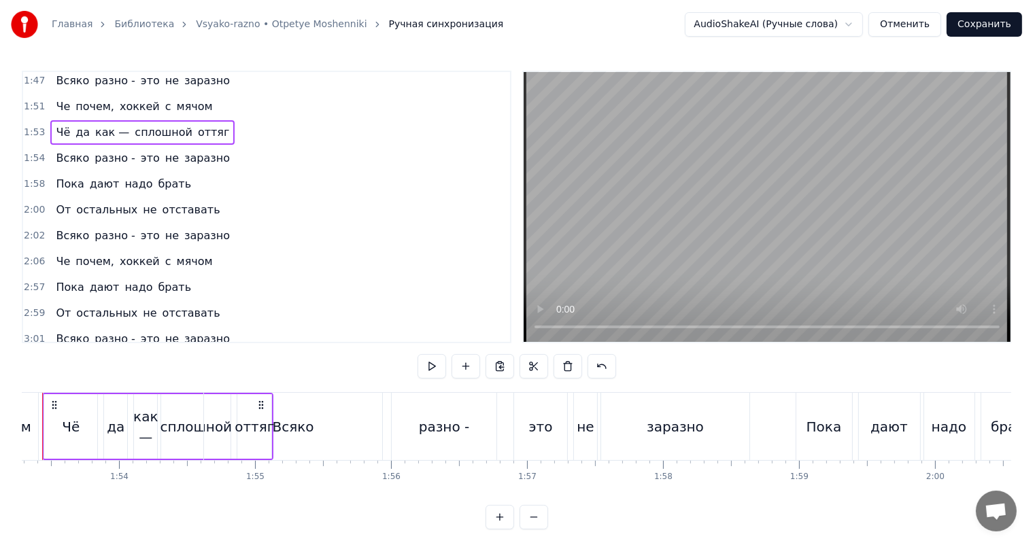
click at [30, 255] on span "2:06" at bounding box center [34, 262] width 21 height 14
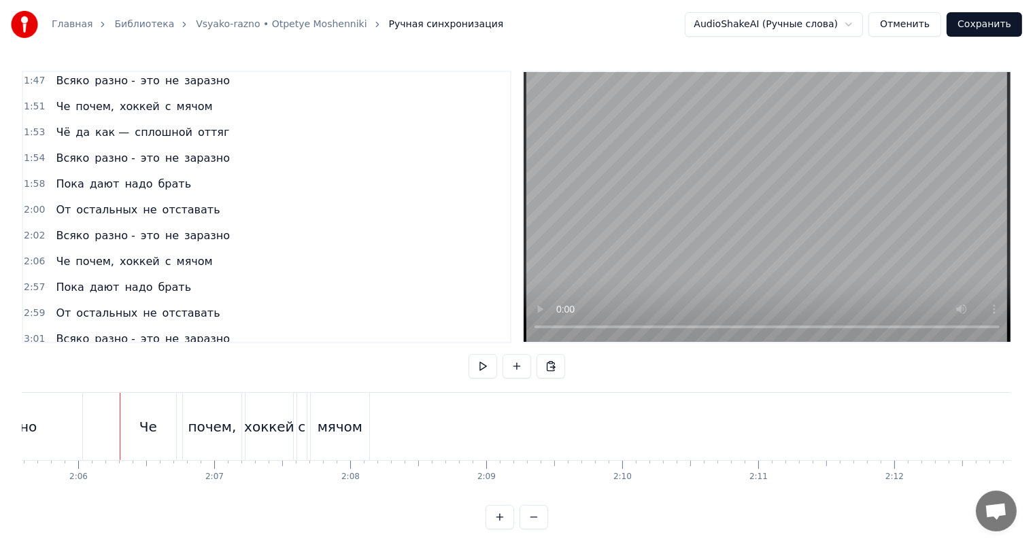
scroll to position [0, 17103]
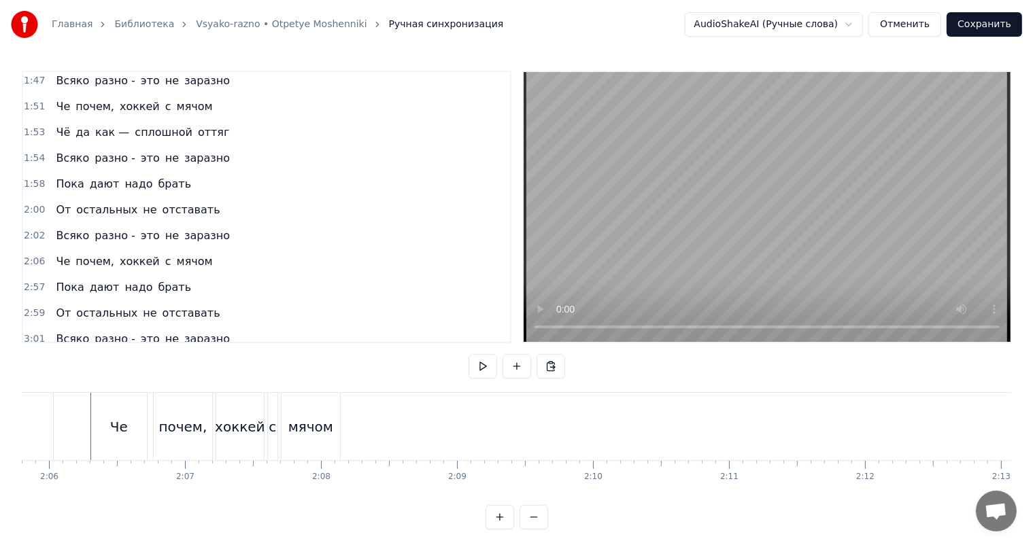
click at [30, 255] on span "2:06" at bounding box center [34, 262] width 21 height 14
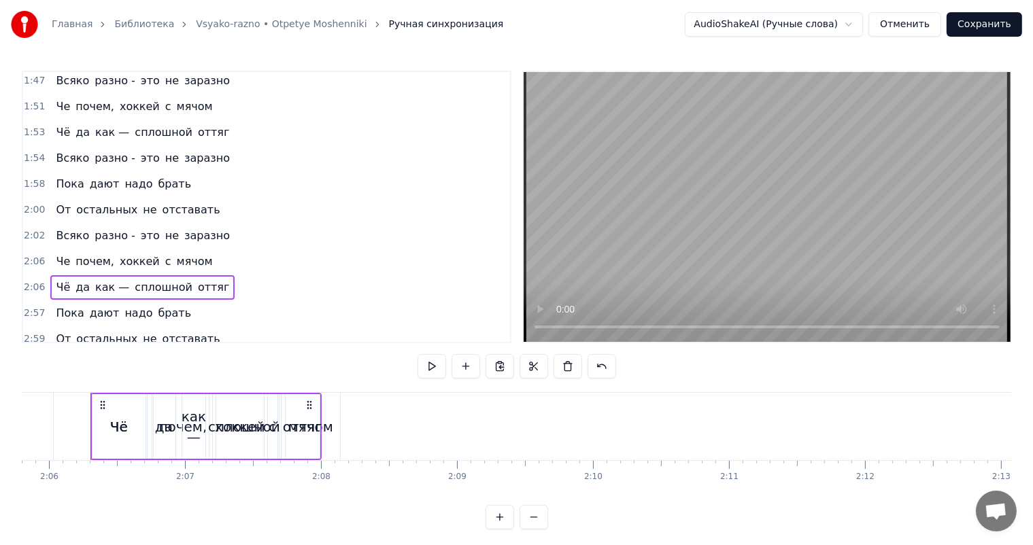
drag, startPoint x: 95, startPoint y: 405, endPoint x: 241, endPoint y: 406, distance: 145.5
click at [247, 405] on div "Чё да как — сплошной оттяг" at bounding box center [205, 426] width 231 height 67
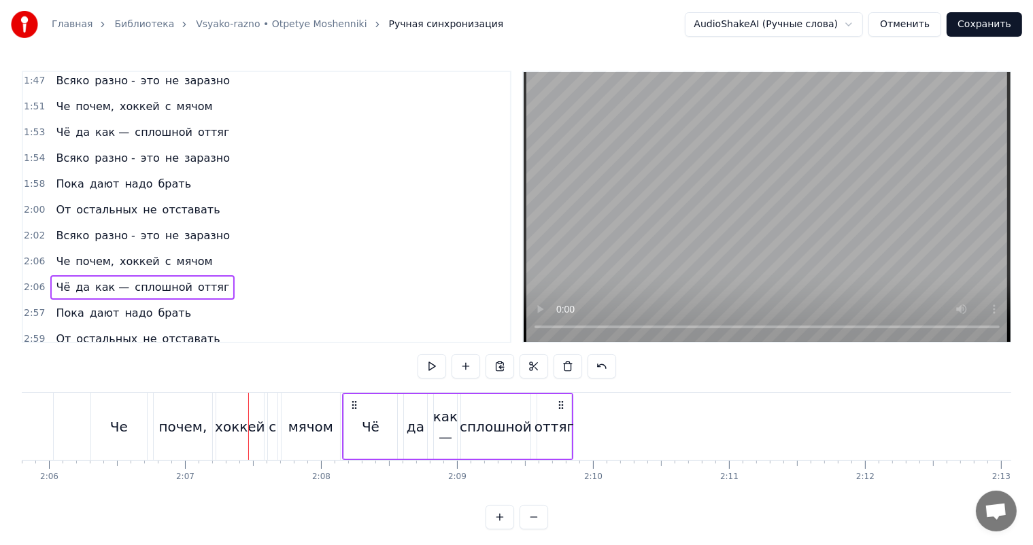
drag, startPoint x: 128, startPoint y: 402, endPoint x: 353, endPoint y: 417, distance: 226.1
click at [353, 417] on div "Чё да как — сплошной оттяг" at bounding box center [457, 426] width 231 height 67
click at [29, 229] on span "2:02" at bounding box center [34, 236] width 21 height 14
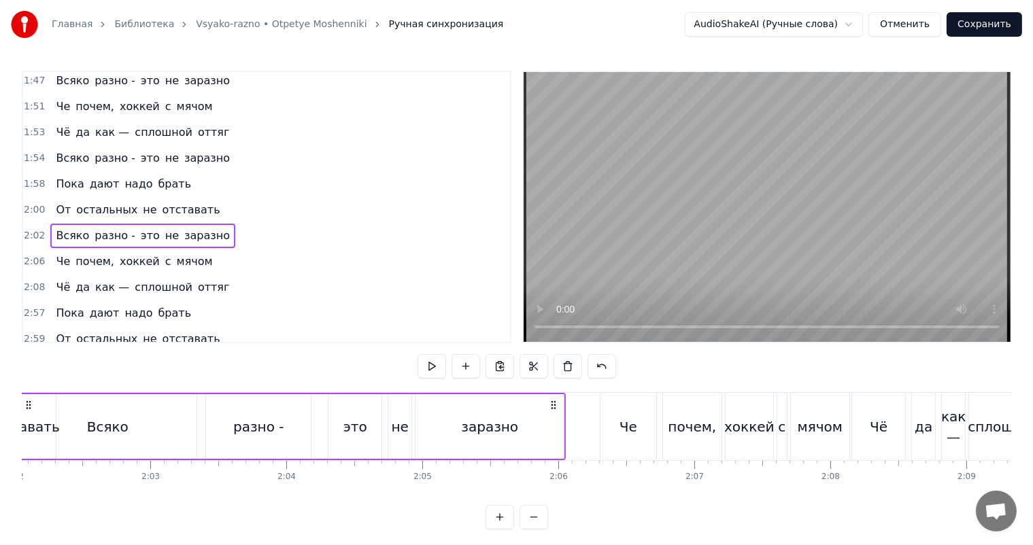
click at [25, 281] on span "2:08" at bounding box center [34, 288] width 21 height 14
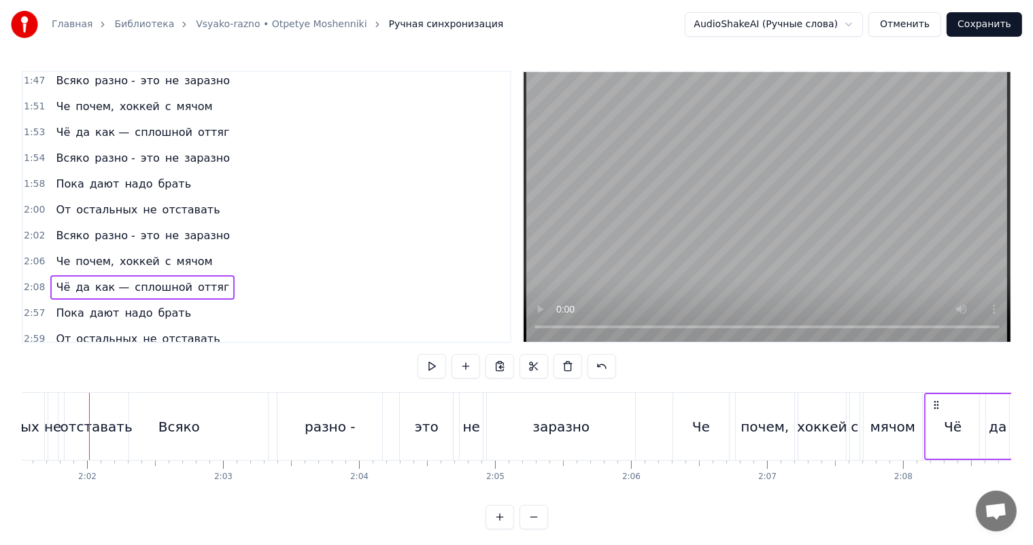
scroll to position [0, 16520]
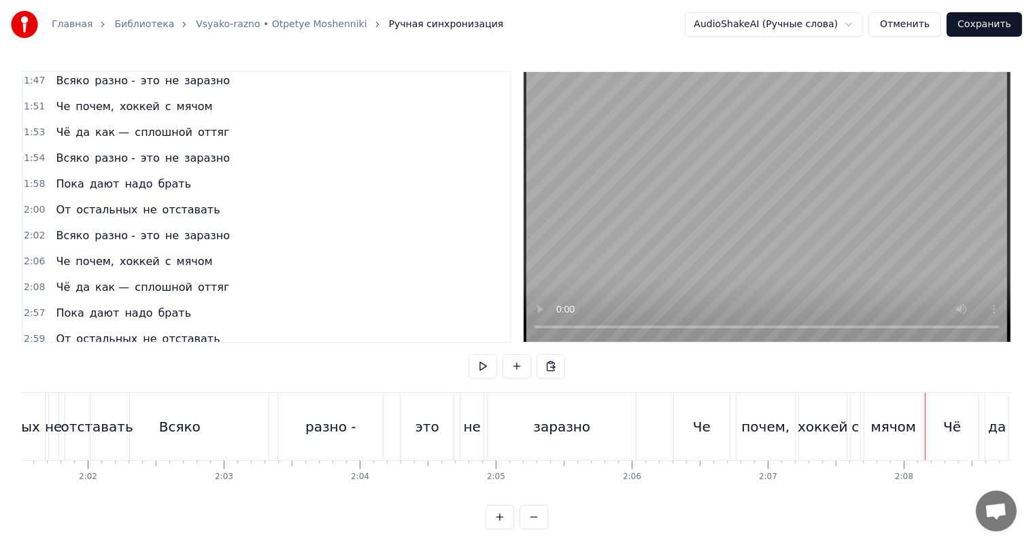
click at [30, 281] on span "2:08" at bounding box center [34, 288] width 21 height 14
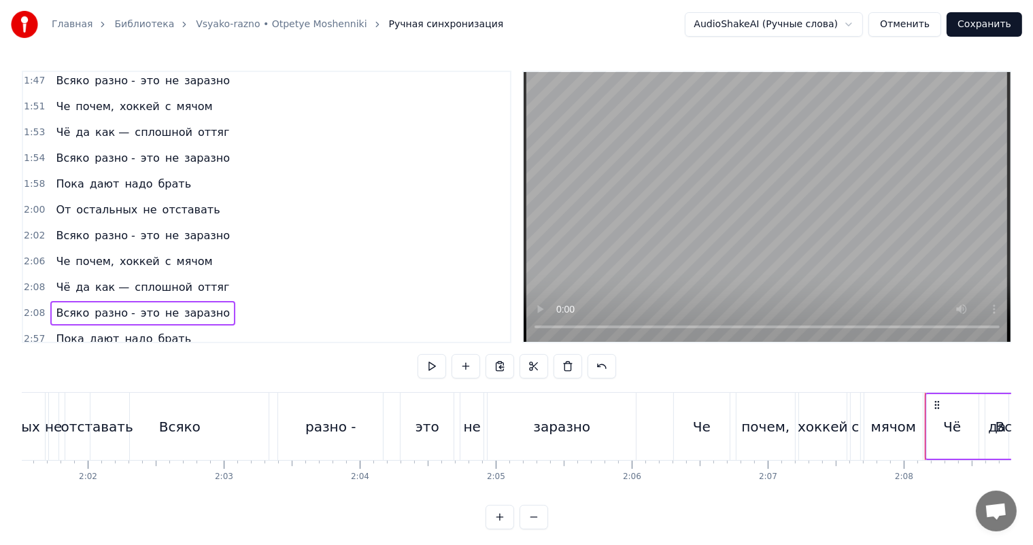
click at [26, 307] on span "2:08" at bounding box center [34, 314] width 21 height 14
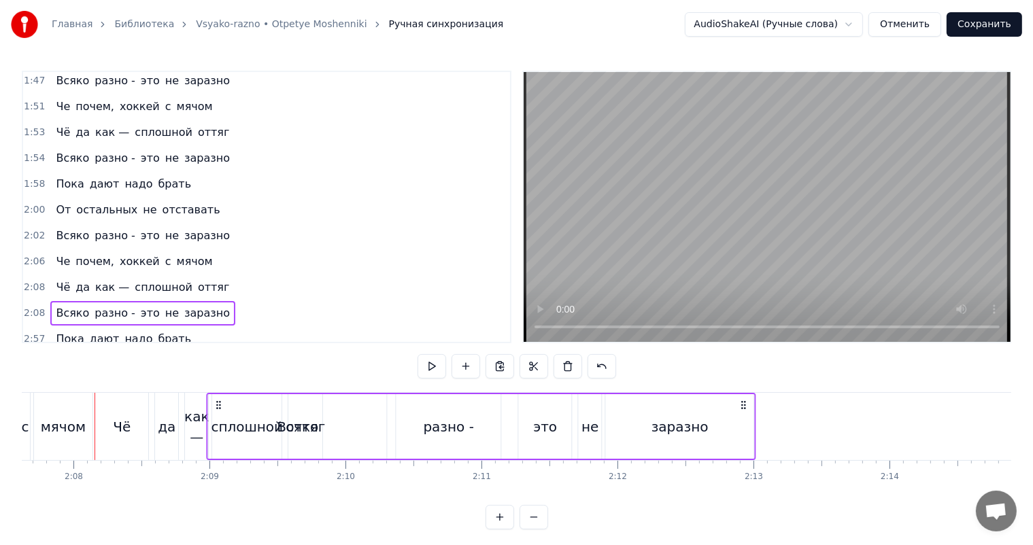
scroll to position [0, 17337]
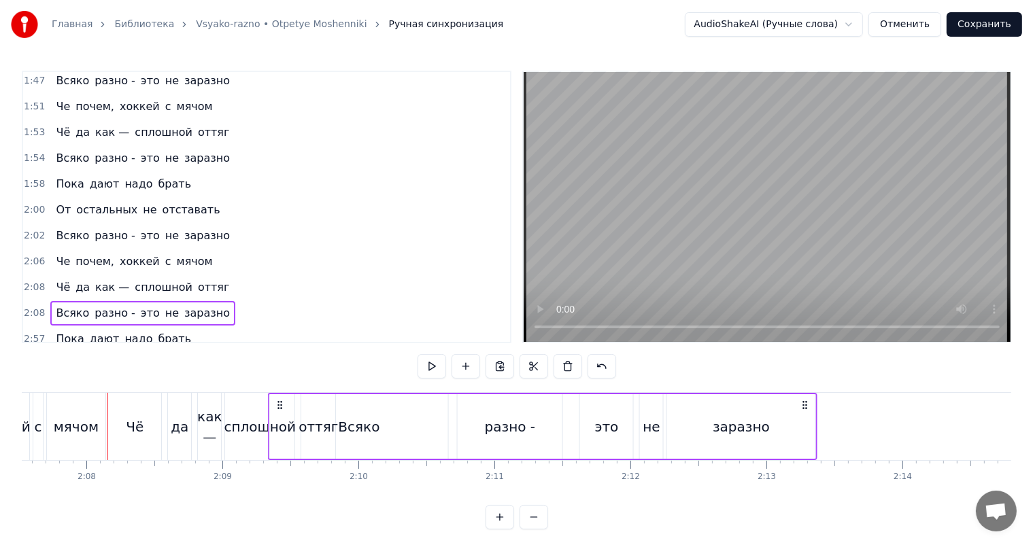
drag, startPoint x: 934, startPoint y: 402, endPoint x: 277, endPoint y: 409, distance: 656.7
click at [277, 409] on icon at bounding box center [280, 405] width 11 height 11
click at [192, 430] on div "Чё да как — сплошной оттяг" at bounding box center [222, 426] width 231 height 67
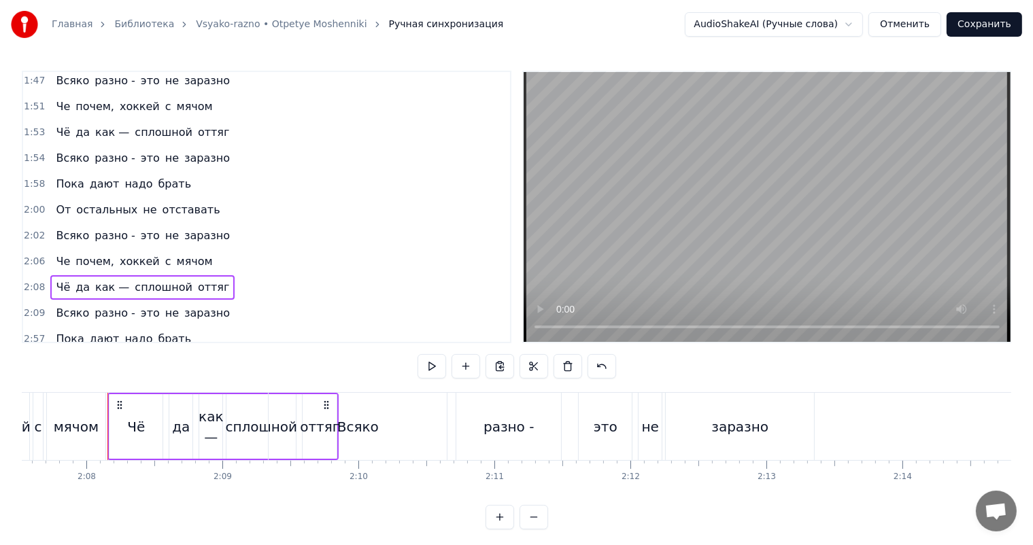
click at [820, 192] on video at bounding box center [766, 207] width 487 height 270
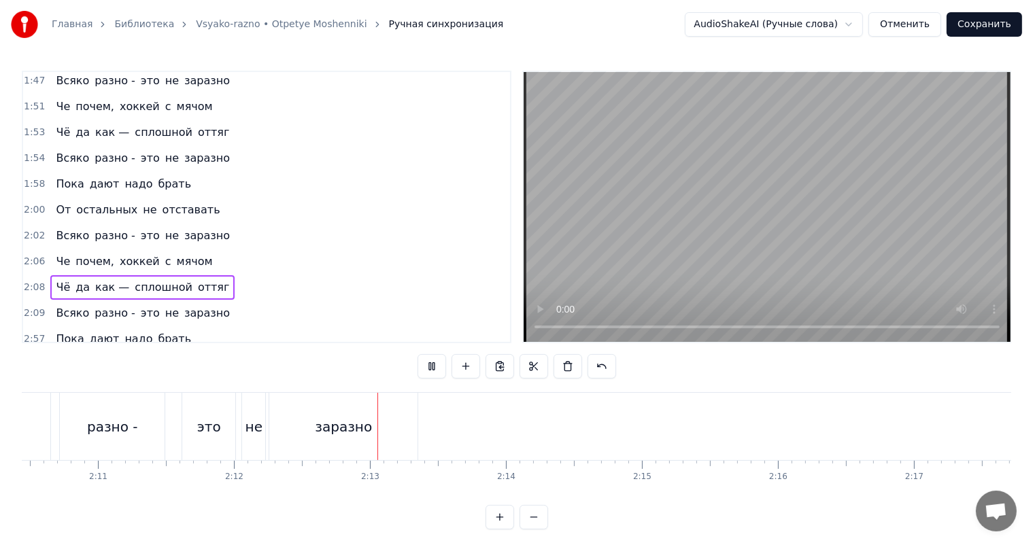
scroll to position [0, 17745]
click at [699, 218] on video at bounding box center [766, 207] width 487 height 270
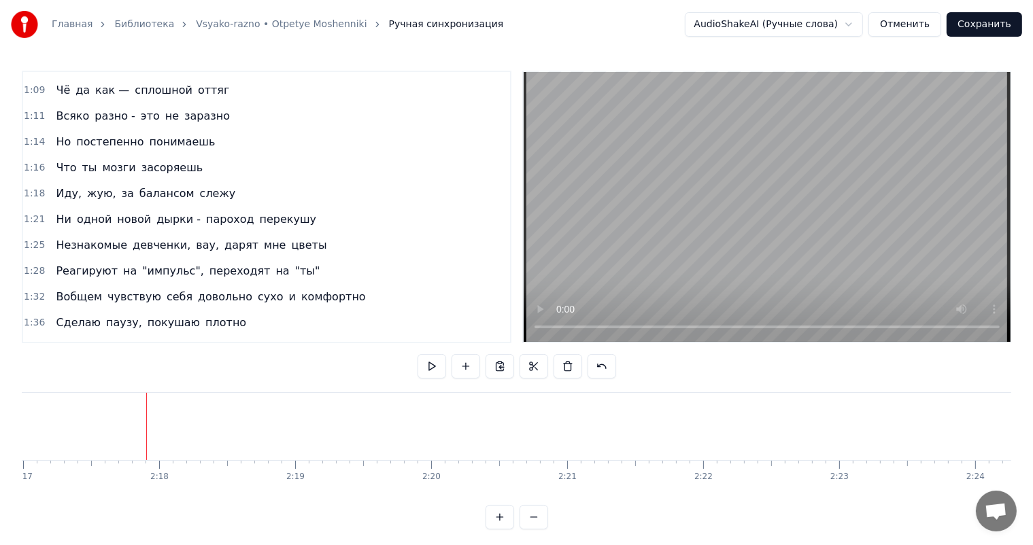
scroll to position [387, 0]
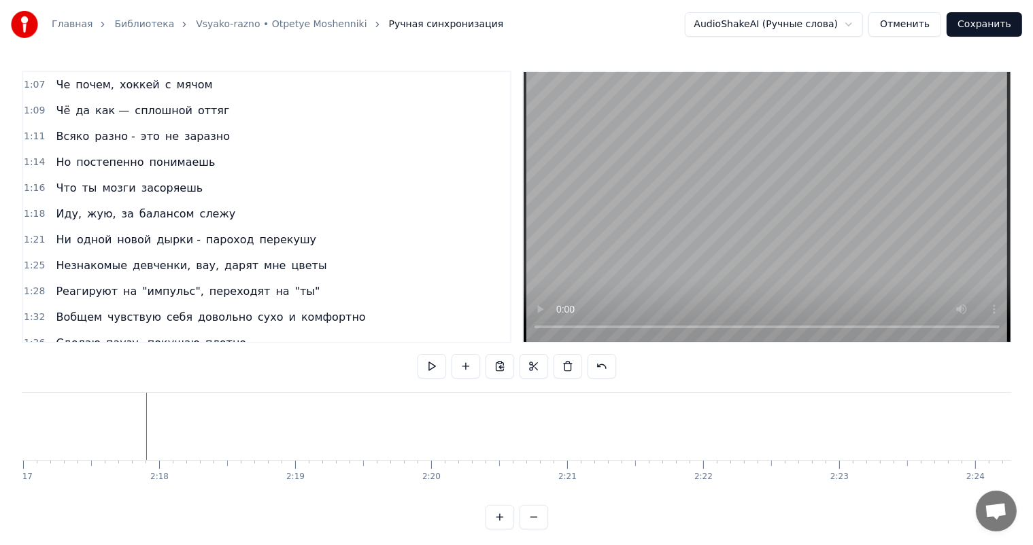
click at [24, 156] on span "1:14" at bounding box center [34, 163] width 21 height 14
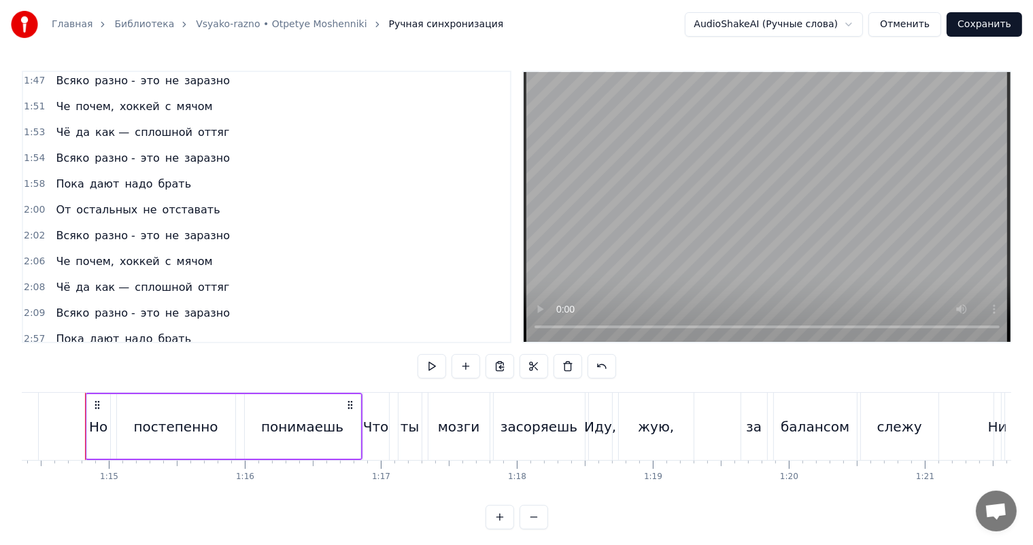
scroll to position [0, 10104]
click at [24, 307] on span "2:09" at bounding box center [34, 314] width 21 height 14
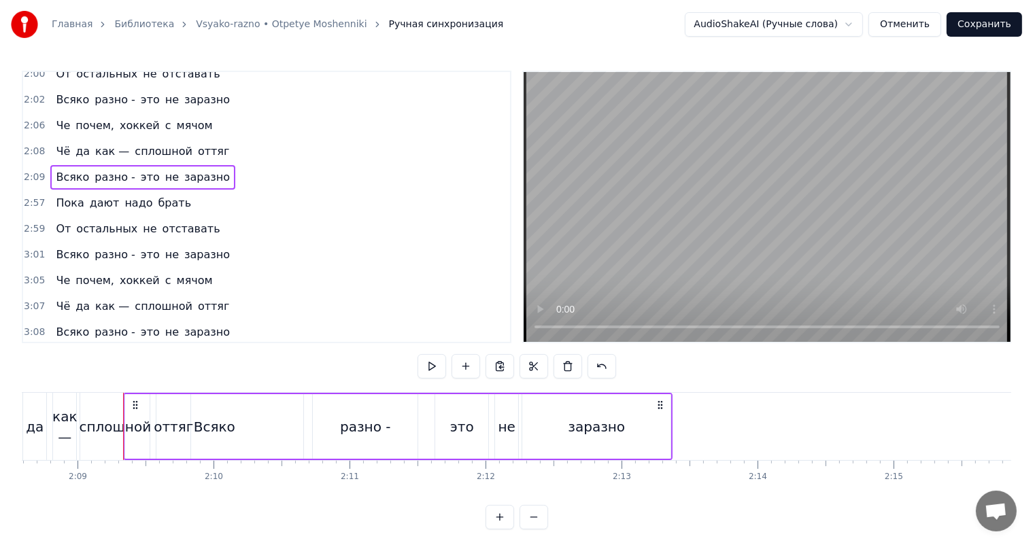
scroll to position [0, 17515]
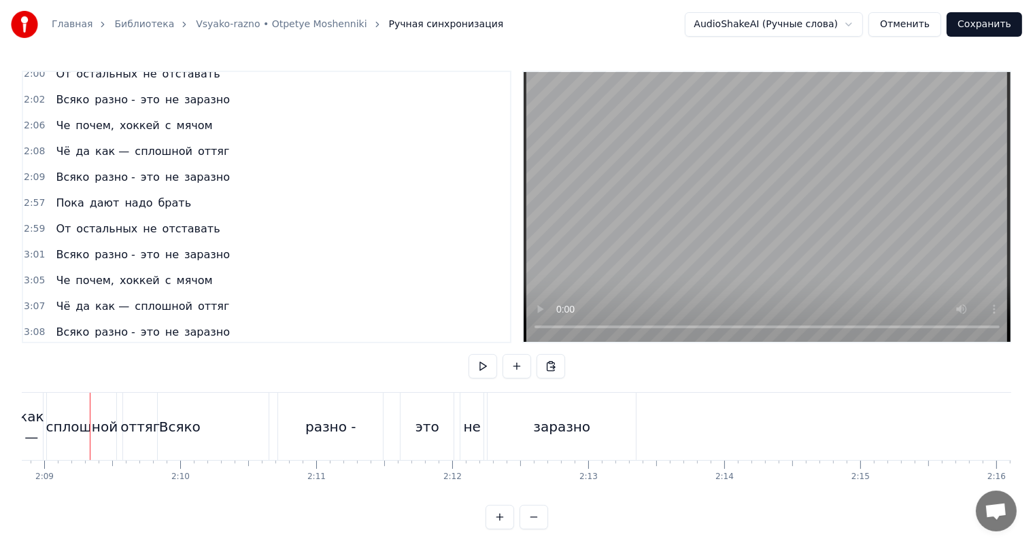
click at [32, 171] on span "2:09" at bounding box center [34, 178] width 21 height 14
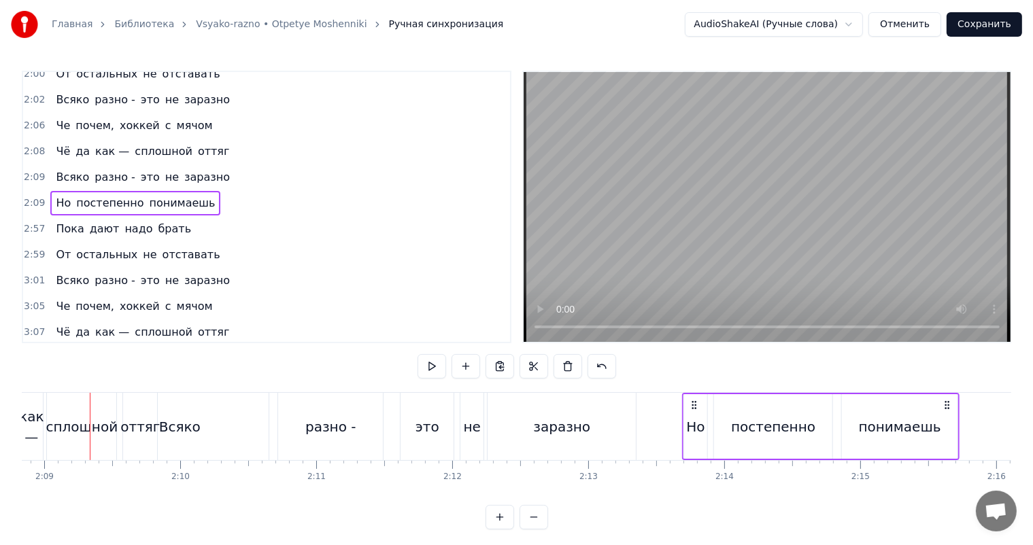
drag, startPoint x: 101, startPoint y: 400, endPoint x: 691, endPoint y: 411, distance: 590.1
click at [691, 411] on div "Но постепенно понимаешь" at bounding box center [820, 426] width 277 height 67
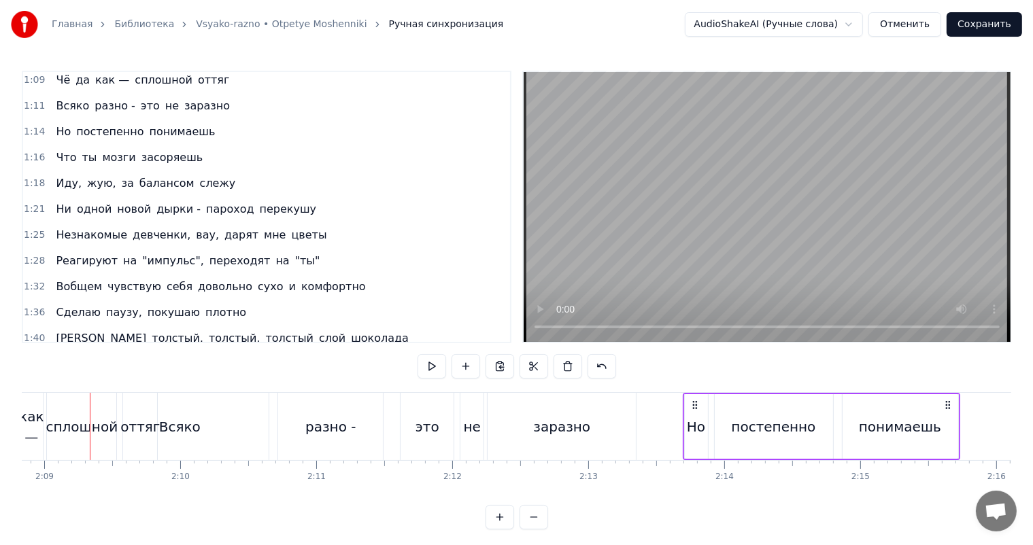
scroll to position [319, 0]
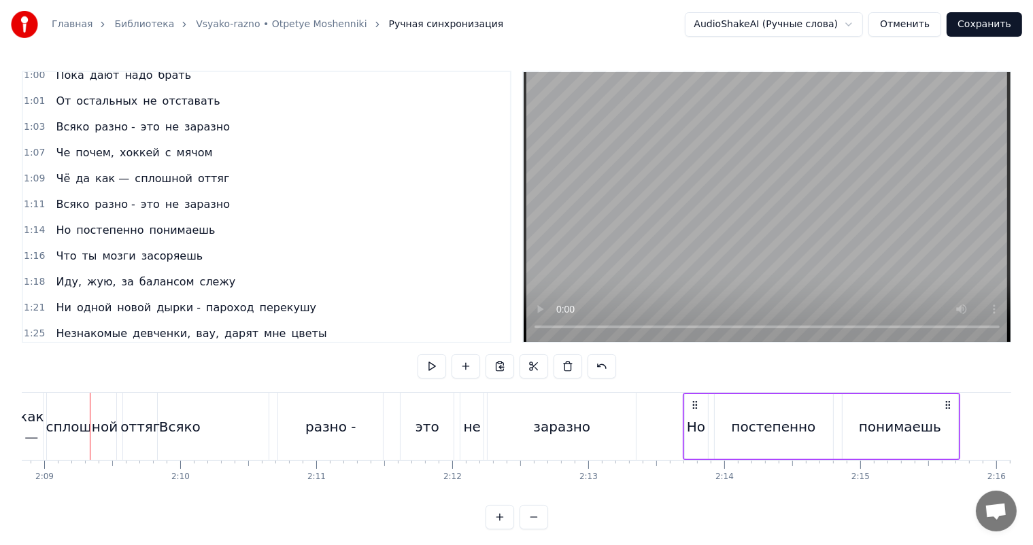
click at [17, 237] on div "Главная Библиотека Vsyako-razno • Otpetye Moshenniki Ручная синхронизация Audio…" at bounding box center [516, 265] width 1033 height 530
click at [40, 249] on span "1:16" at bounding box center [34, 256] width 21 height 14
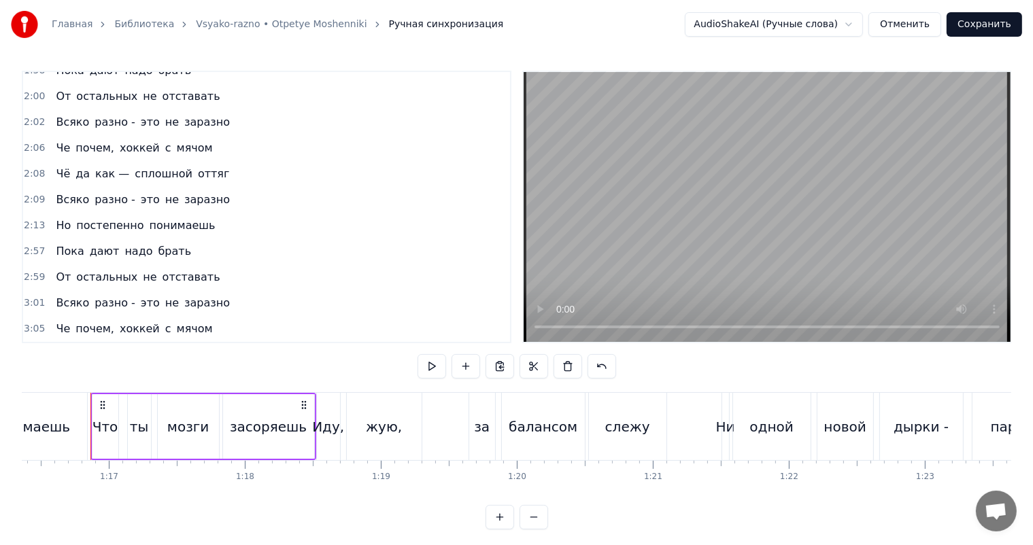
scroll to position [863, 0]
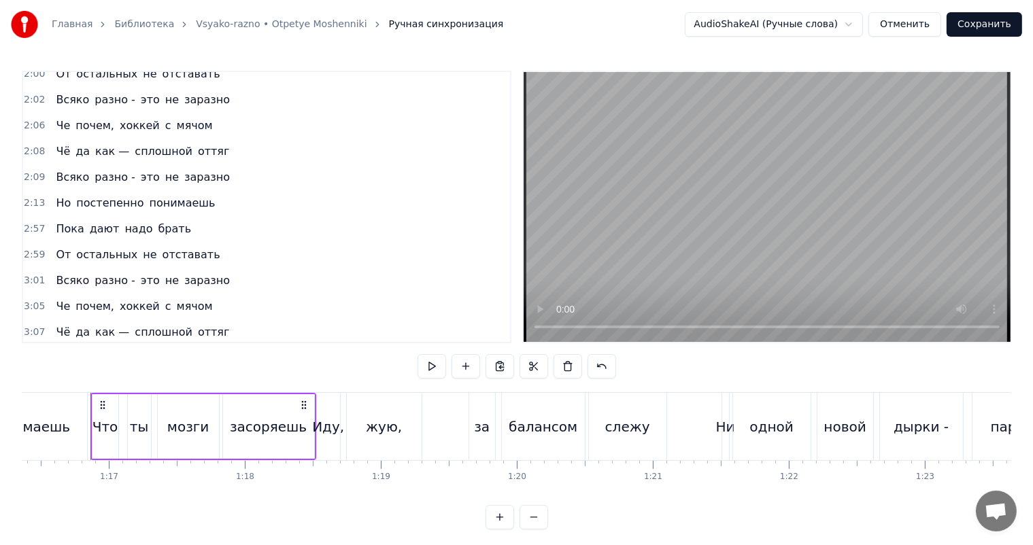
click at [23, 190] on div "2:13 Но постепенно понимаешь" at bounding box center [266, 203] width 487 height 26
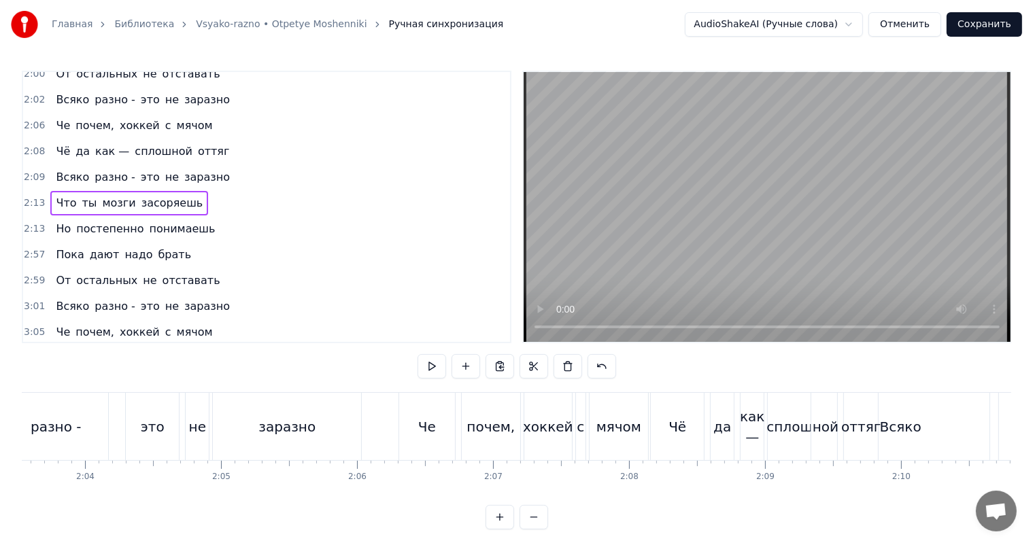
scroll to position [0, 18107]
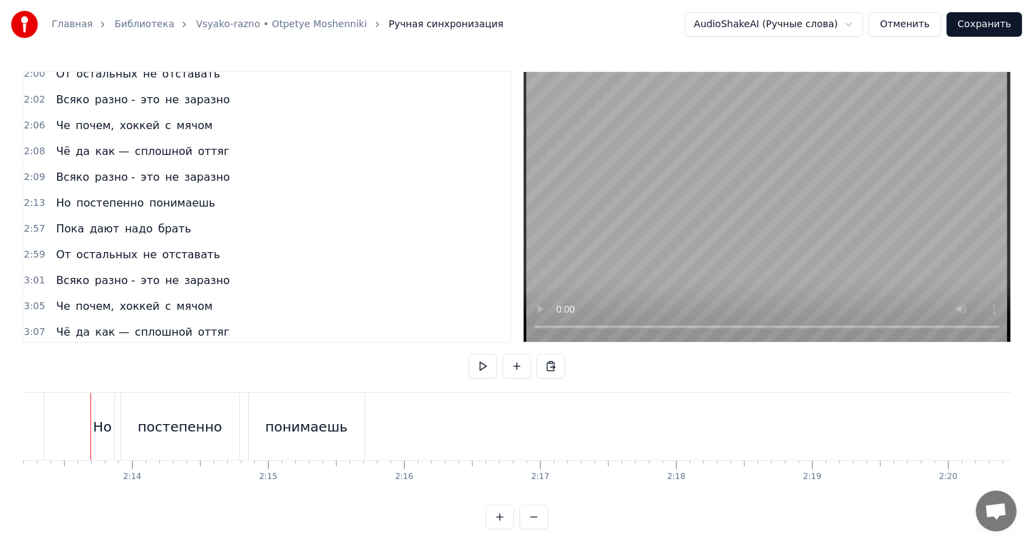
click at [32, 196] on span "2:13" at bounding box center [34, 203] width 21 height 14
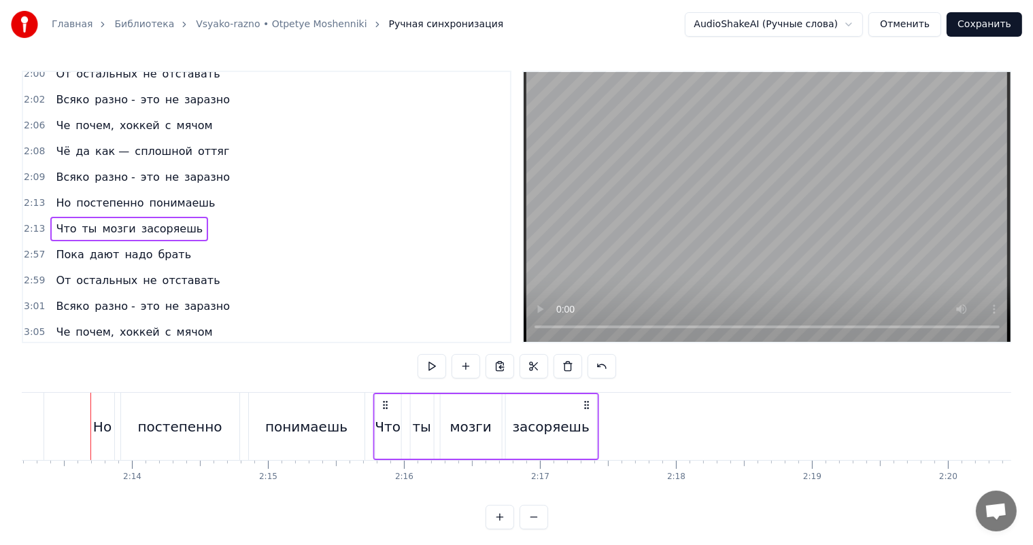
drag, startPoint x: 103, startPoint y: 405, endPoint x: 386, endPoint y: 400, distance: 282.8
click at [386, 400] on icon at bounding box center [384, 405] width 11 height 11
click at [353, 416] on div "понимаешь" at bounding box center [307, 426] width 116 height 67
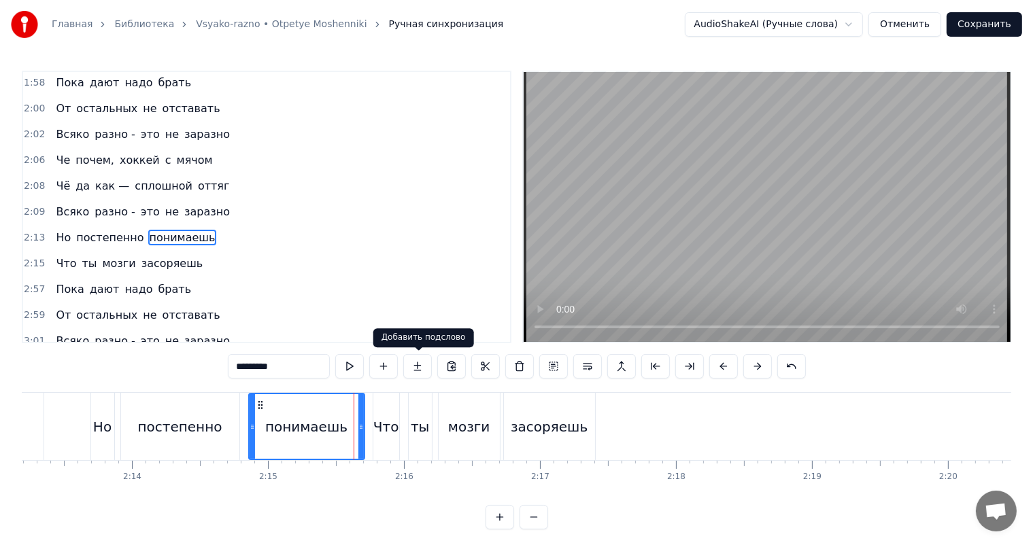
scroll to position [827, 0]
click at [678, 246] on video at bounding box center [766, 207] width 487 height 270
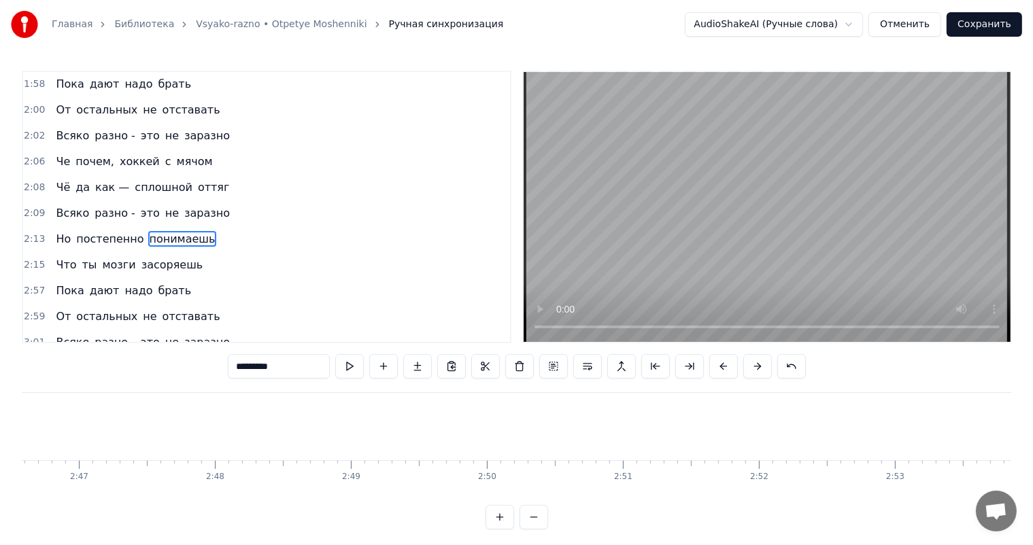
scroll to position [0, 22565]
click at [814, 207] on video at bounding box center [766, 207] width 487 height 270
click at [37, 207] on span "2:09" at bounding box center [34, 214] width 21 height 14
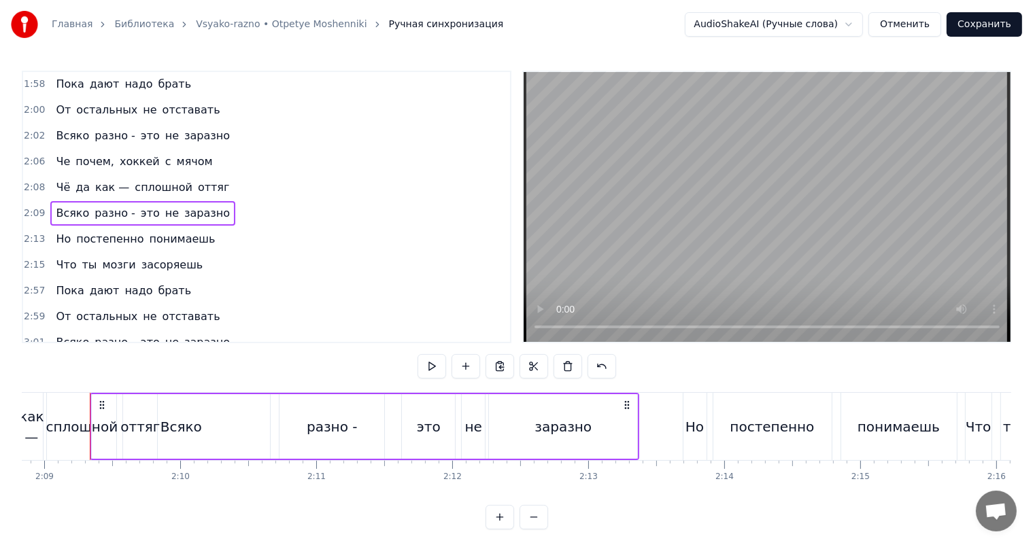
click at [31, 258] on span "2:15" at bounding box center [34, 265] width 21 height 14
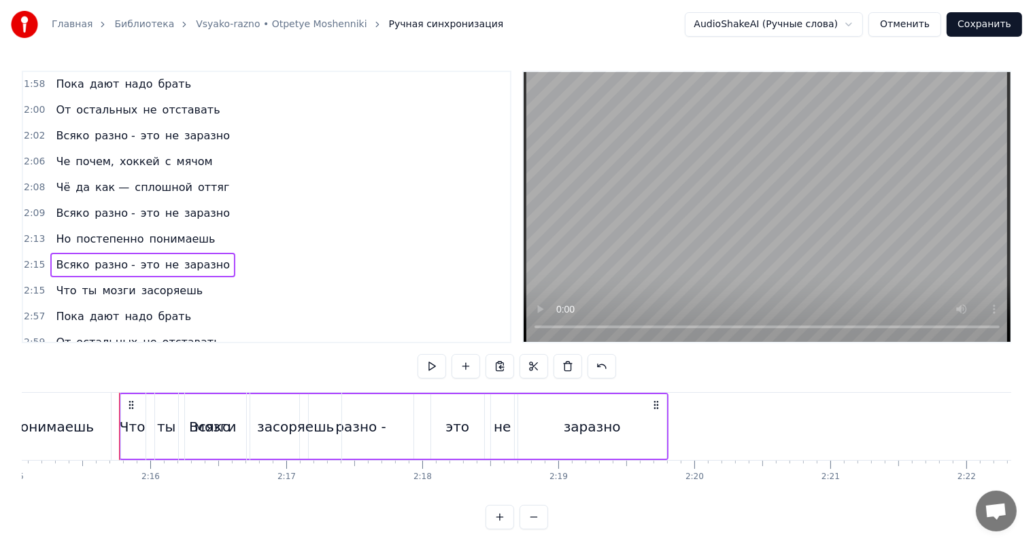
scroll to position [0, 18389]
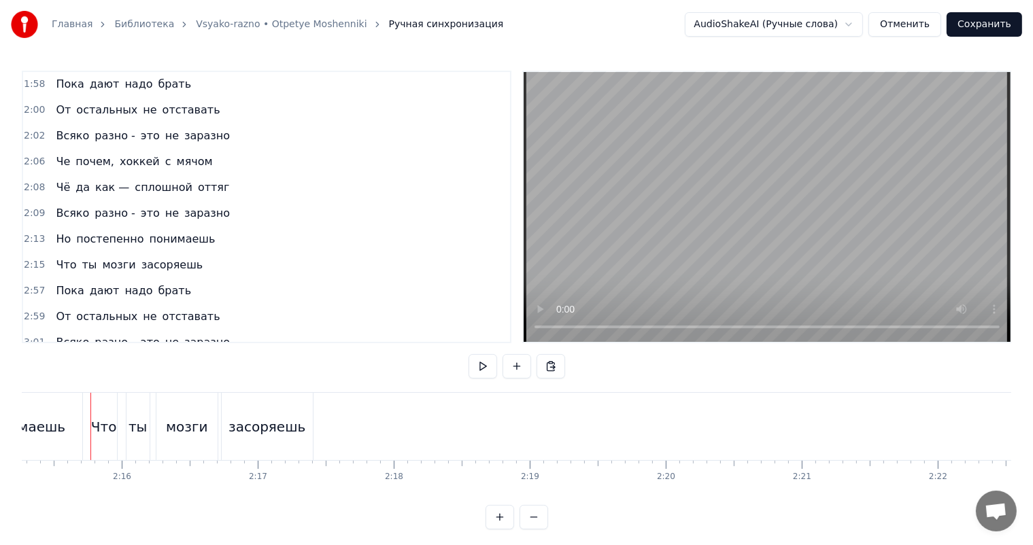
click at [26, 258] on span "2:15" at bounding box center [34, 265] width 21 height 14
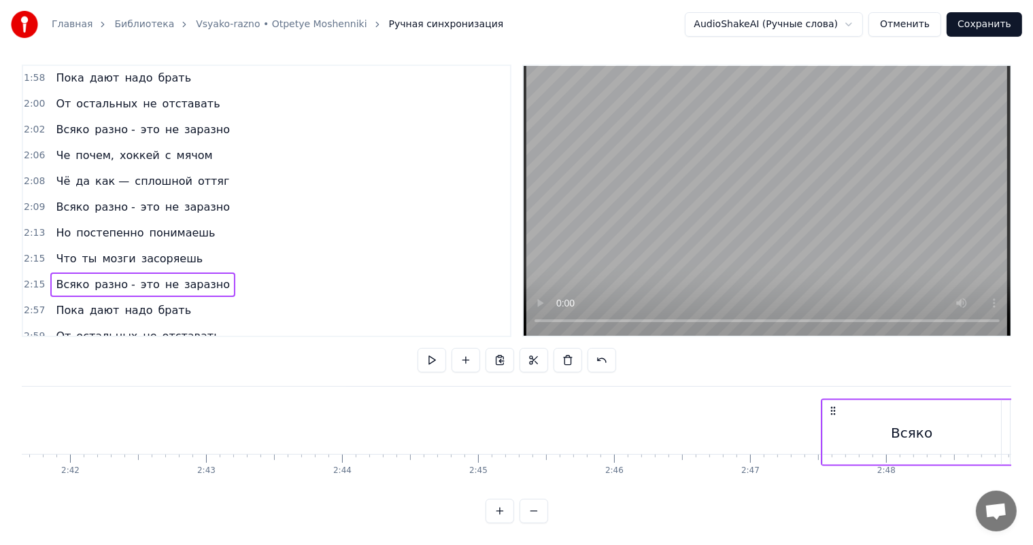
scroll to position [0, 21994]
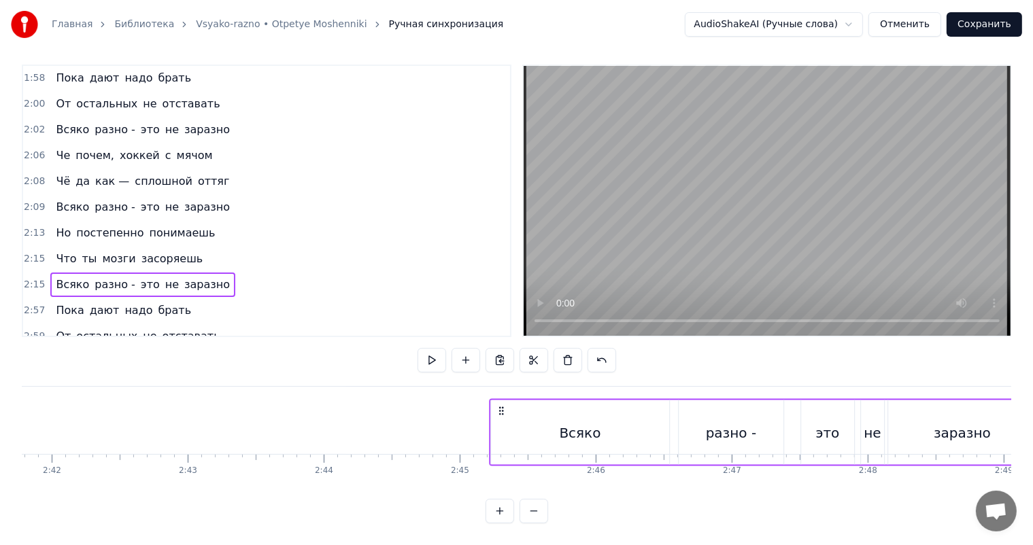
drag, startPoint x: 101, startPoint y: 403, endPoint x: 500, endPoint y: 386, distance: 399.4
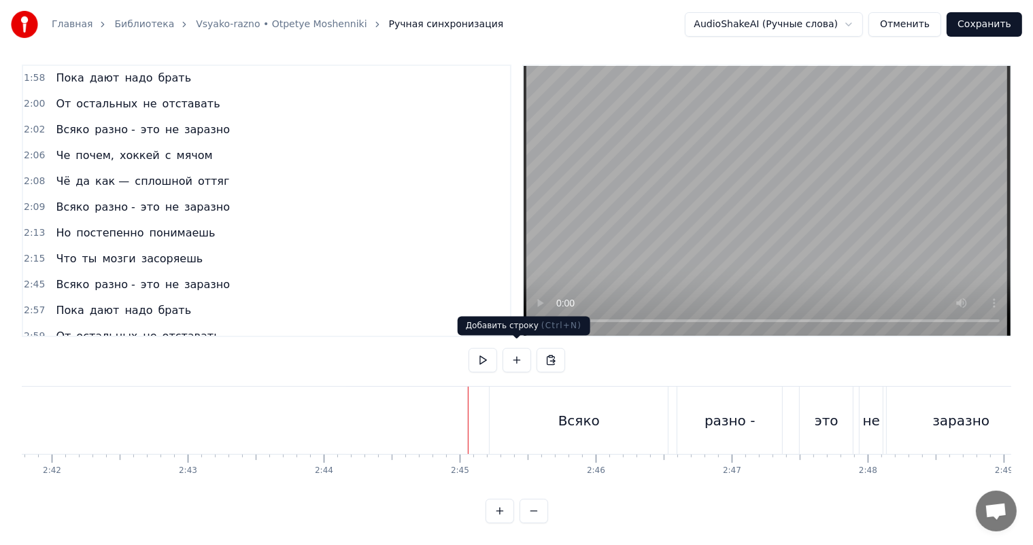
click at [710, 216] on video at bounding box center [766, 201] width 487 height 270
click at [584, 389] on div "Всяко" at bounding box center [578, 420] width 178 height 67
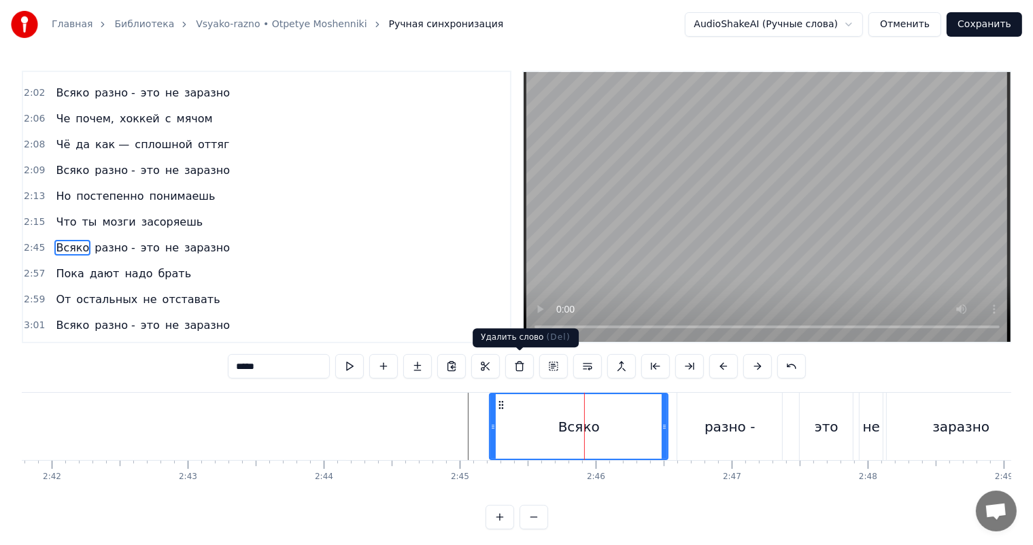
scroll to position [878, 0]
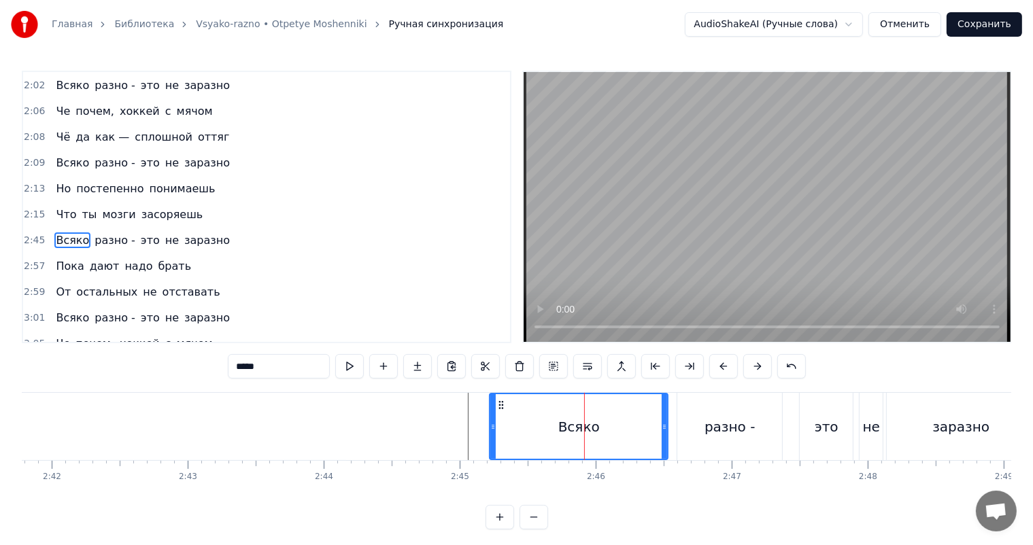
click at [32, 234] on span "2:45" at bounding box center [34, 241] width 21 height 14
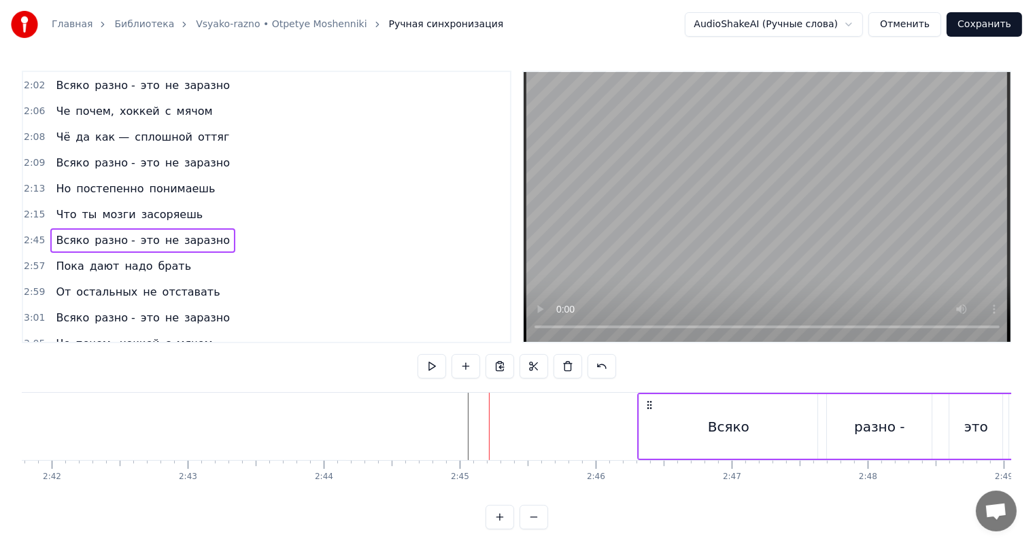
drag, startPoint x: 499, startPoint y: 400, endPoint x: 647, endPoint y: 406, distance: 148.3
click at [647, 406] on icon at bounding box center [649, 405] width 11 height 11
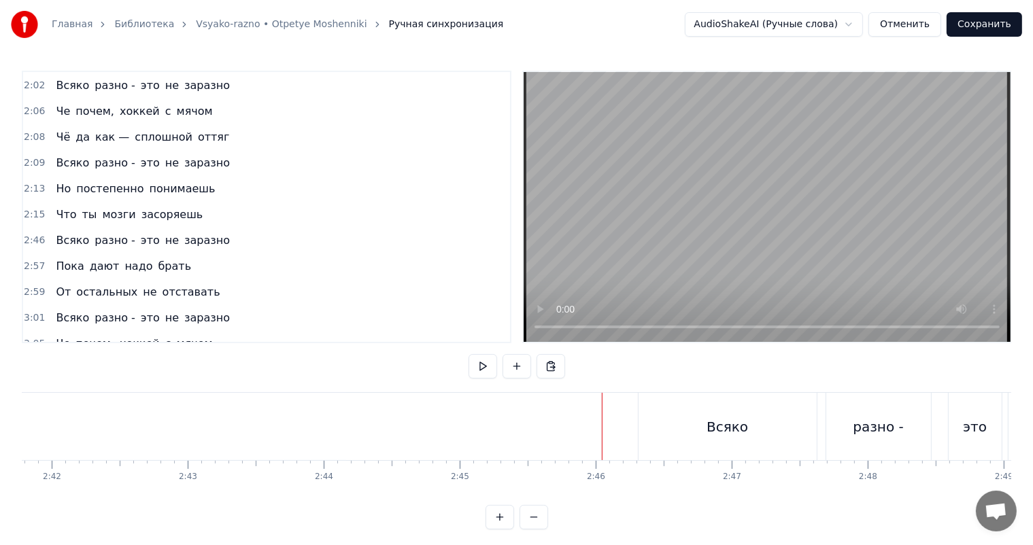
click at [756, 245] on video at bounding box center [766, 207] width 487 height 270
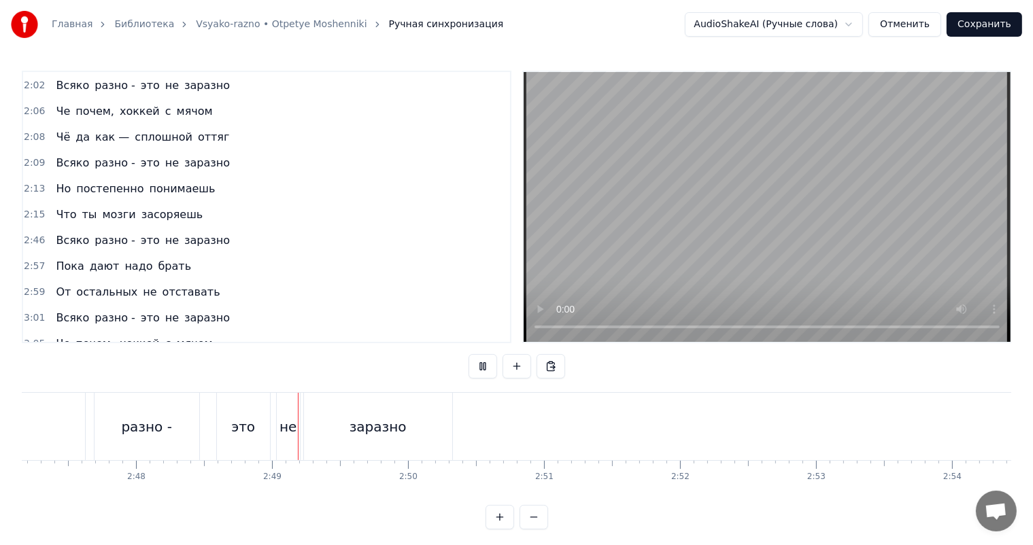
scroll to position [0, 22861]
click at [718, 211] on video at bounding box center [766, 207] width 487 height 270
click at [209, 424] on div "заразно" at bounding box center [243, 426] width 148 height 67
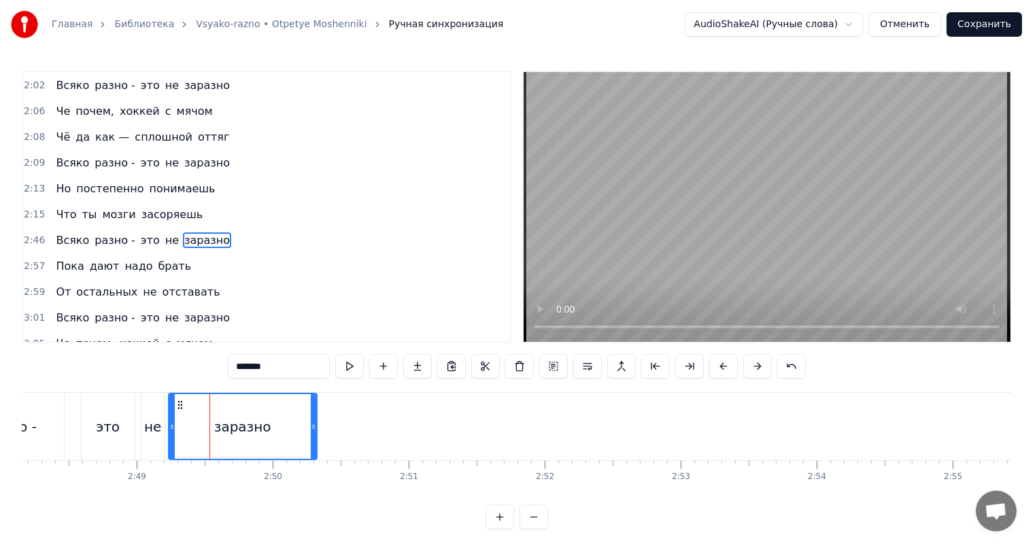
click at [30, 105] on span "2:06" at bounding box center [34, 112] width 21 height 14
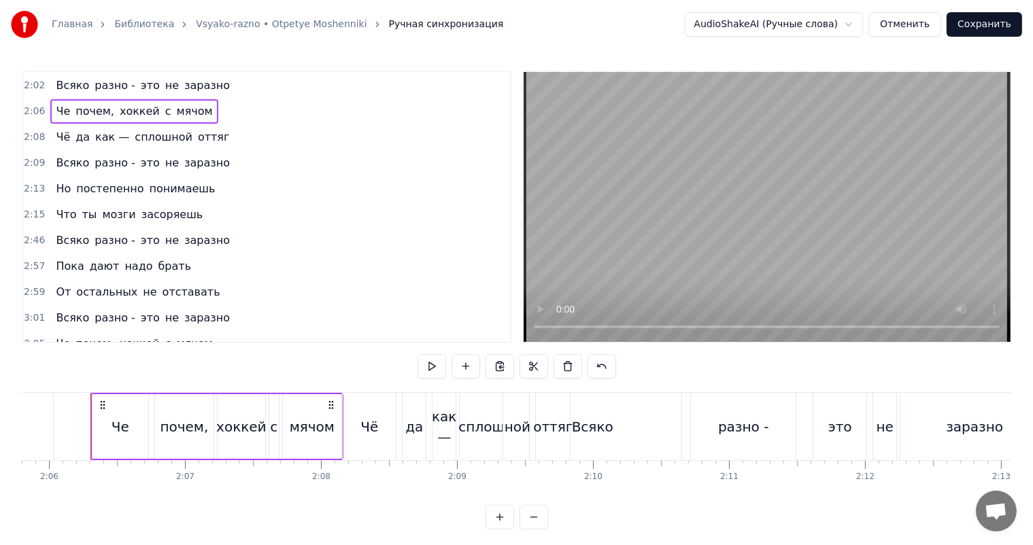
click at [29, 234] on span "2:46" at bounding box center [34, 241] width 21 height 14
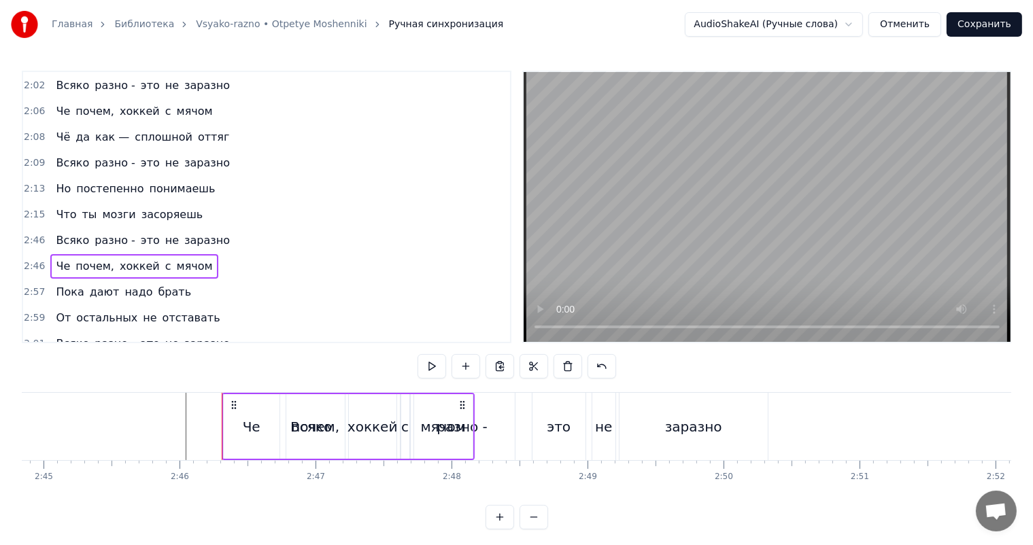
scroll to position [0, 22541]
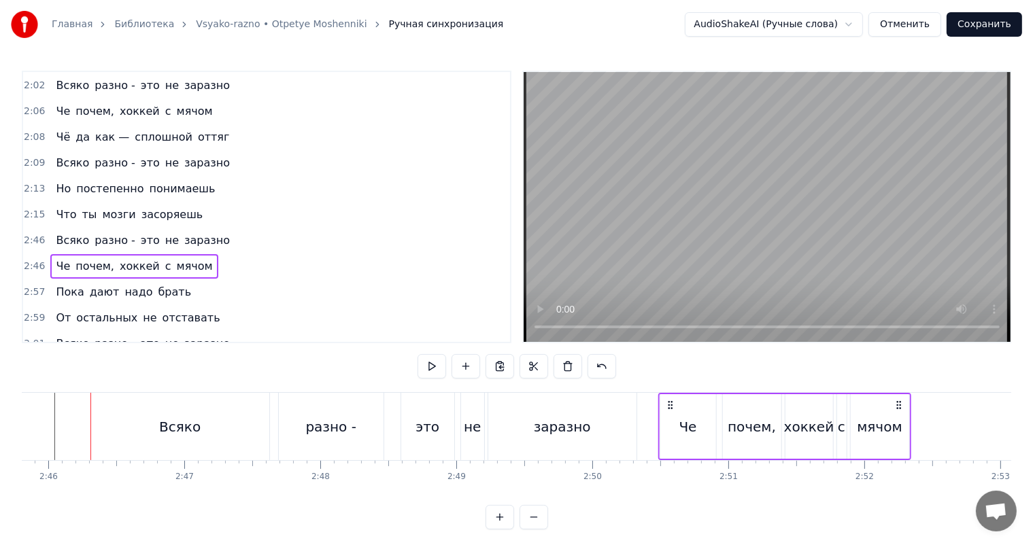
drag, startPoint x: 101, startPoint y: 402, endPoint x: 669, endPoint y: 416, distance: 568.5
click at [669, 416] on div "Че почем, хоккей с мячом" at bounding box center [784, 426] width 253 height 67
click at [636, 424] on div "заразно" at bounding box center [562, 426] width 150 height 67
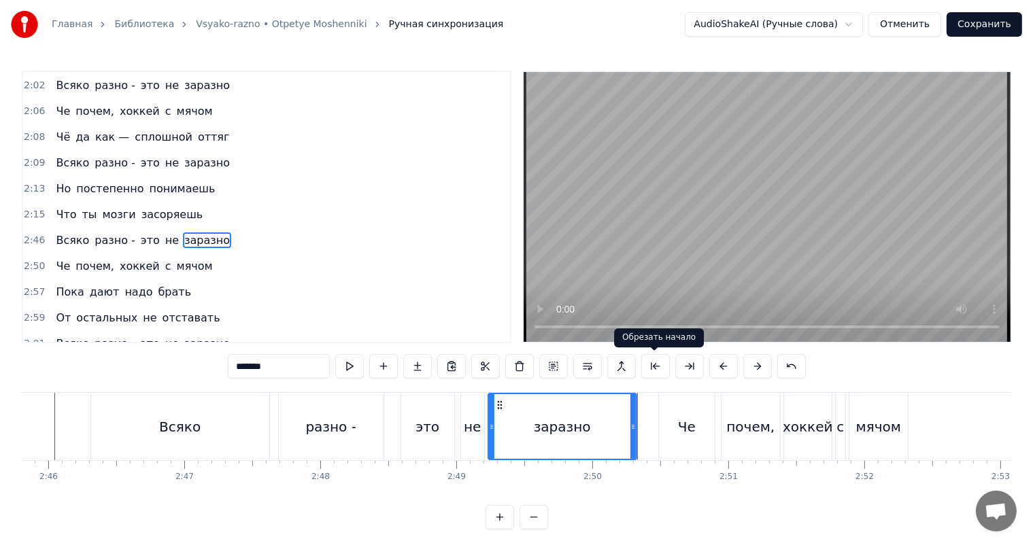
click at [737, 242] on video at bounding box center [766, 207] width 487 height 270
click at [738, 242] on video at bounding box center [766, 207] width 487 height 270
click at [37, 131] on span "2:08" at bounding box center [34, 138] width 21 height 14
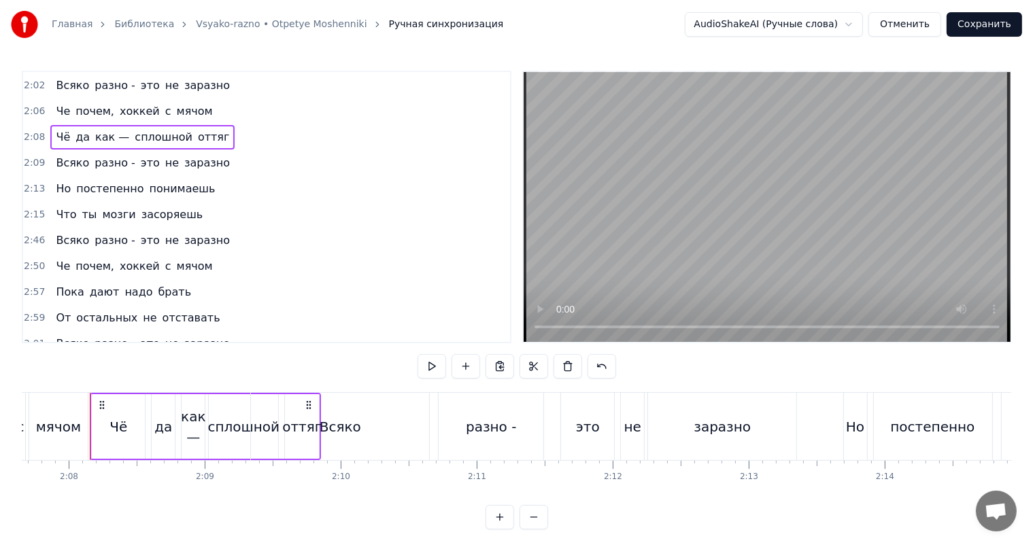
click at [25, 260] on span "2:50" at bounding box center [34, 267] width 21 height 14
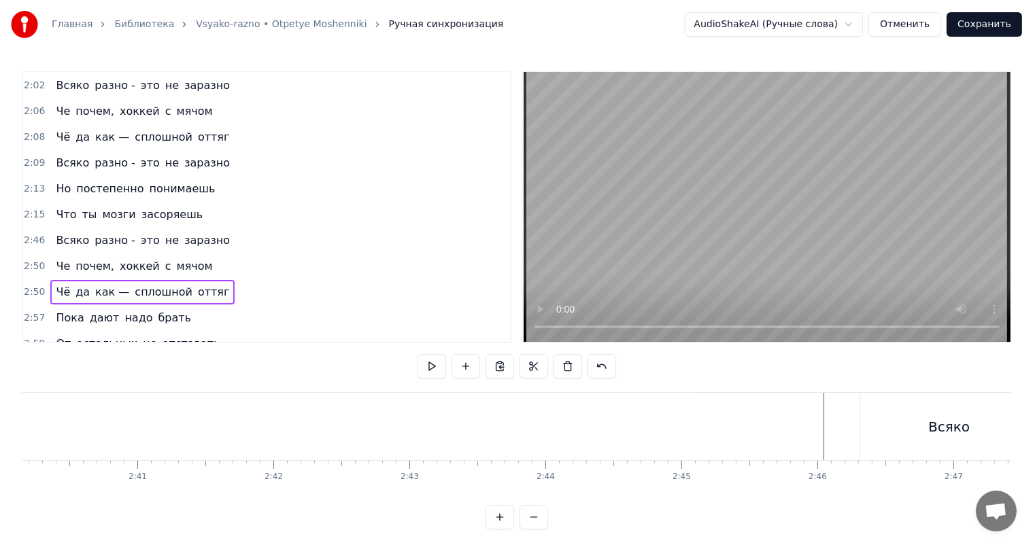
scroll to position [0, 23109]
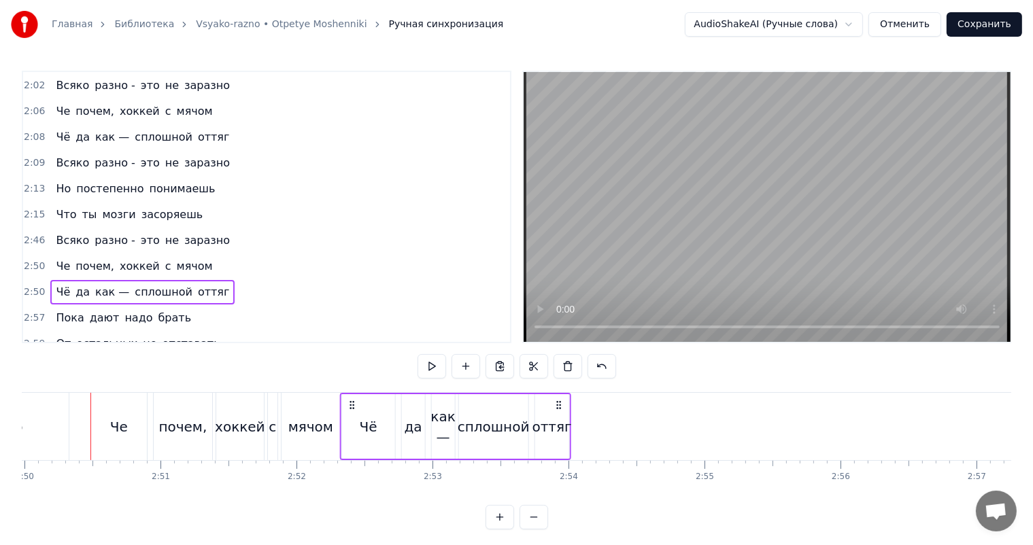
drag, startPoint x: 99, startPoint y: 400, endPoint x: 349, endPoint y: 397, distance: 249.5
click at [349, 397] on div "Чё да как — сплошной оттяг" at bounding box center [455, 426] width 231 height 67
click at [33, 156] on span "2:09" at bounding box center [34, 163] width 21 height 14
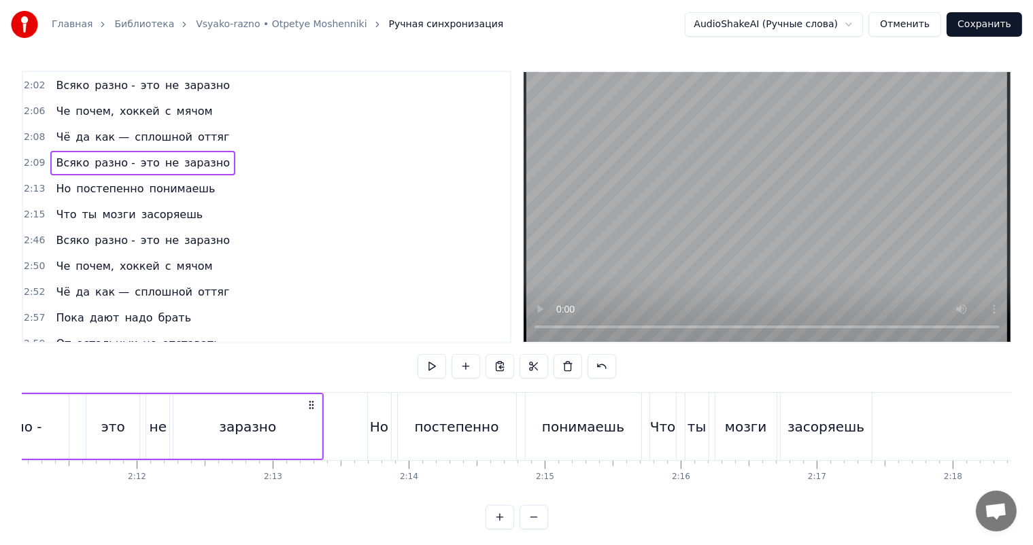
scroll to position [0, 17515]
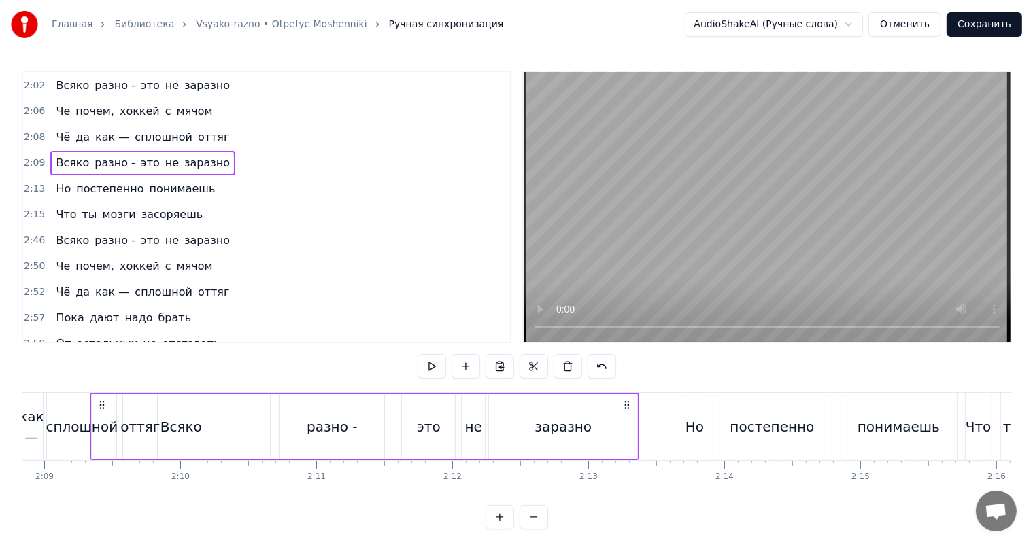
click at [21, 255] on div "Главная Библиотека Vsyako-razno • Otpetye Moshenniki Ручная синхронизация Audio…" at bounding box center [516, 265] width 1033 height 530
click at [24, 285] on span "2:52" at bounding box center [34, 292] width 21 height 14
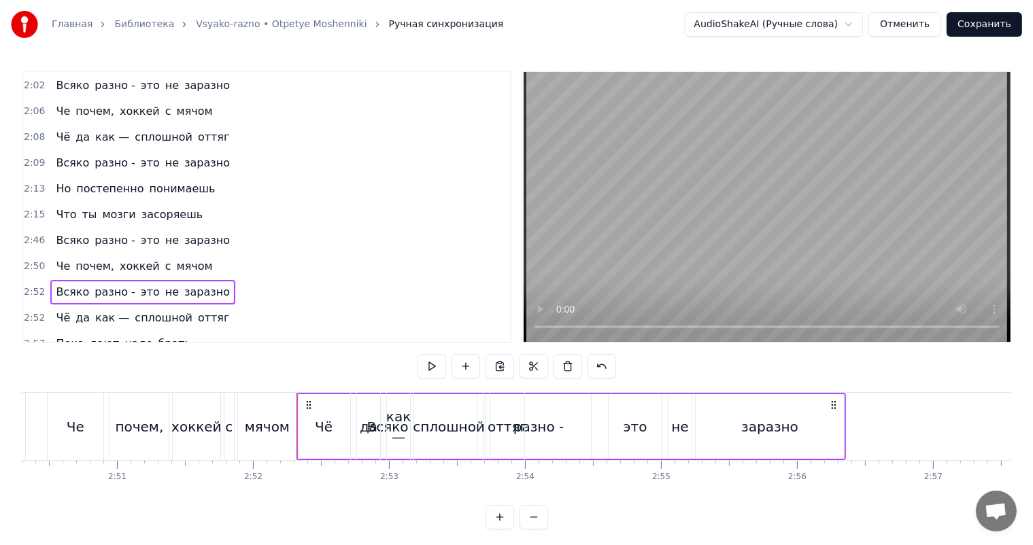
scroll to position [0, 23359]
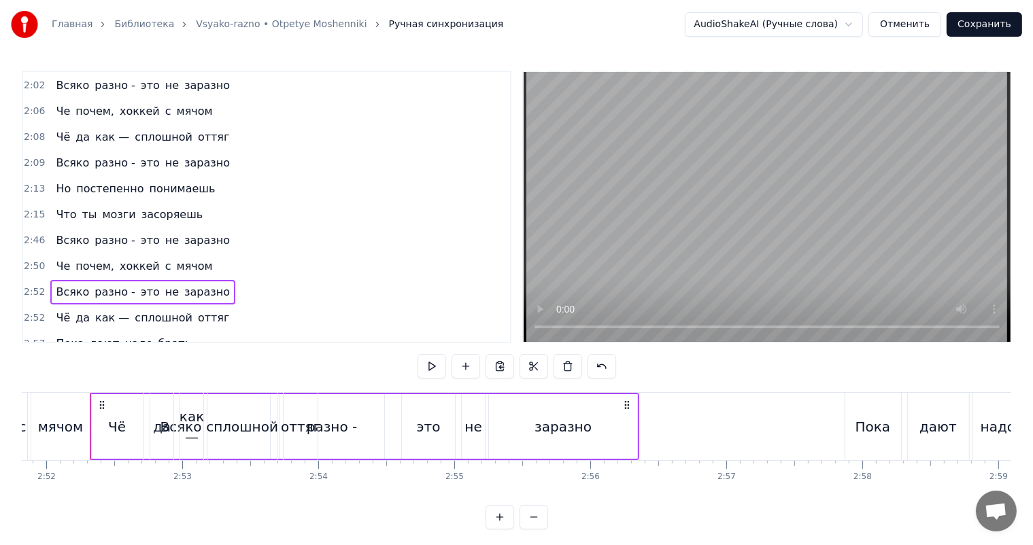
click at [24, 311] on span "2:52" at bounding box center [34, 318] width 21 height 14
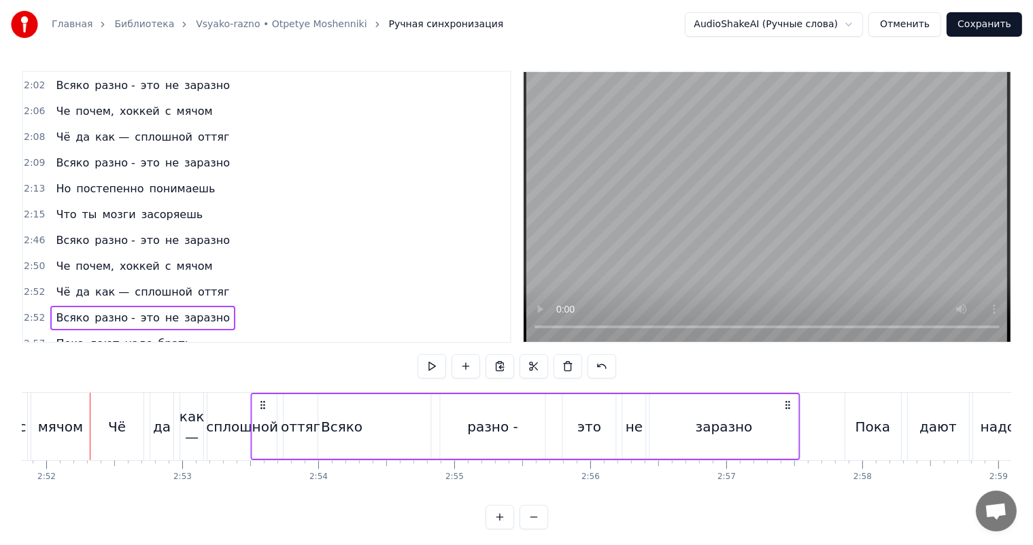
drag, startPoint x: 103, startPoint y: 402, endPoint x: 263, endPoint y: 400, distance: 160.4
click at [263, 400] on icon at bounding box center [262, 405] width 11 height 11
drag, startPoint x: 215, startPoint y: 418, endPoint x: 234, endPoint y: 403, distance: 23.7
click at [215, 418] on div "сплошной" at bounding box center [242, 427] width 72 height 20
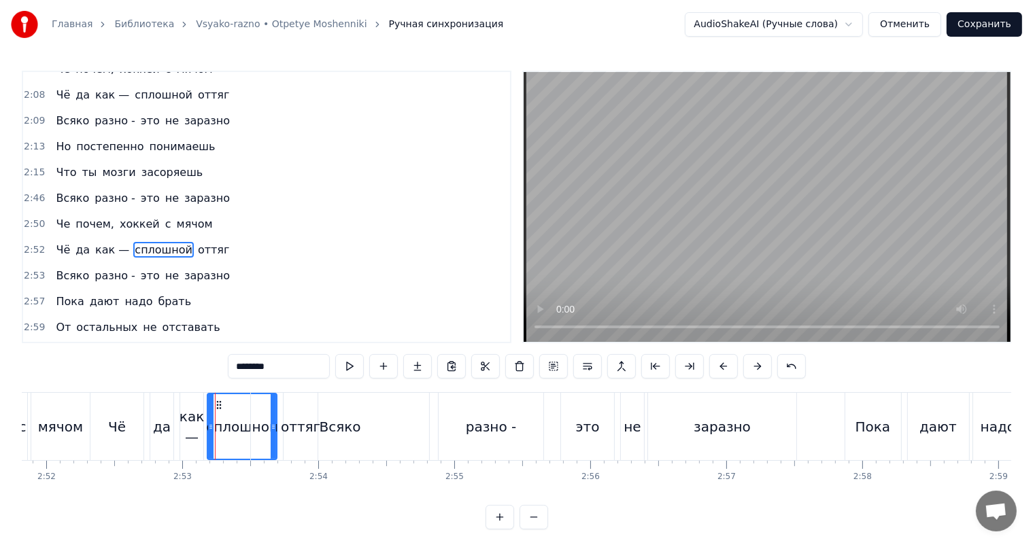
scroll to position [927, 0]
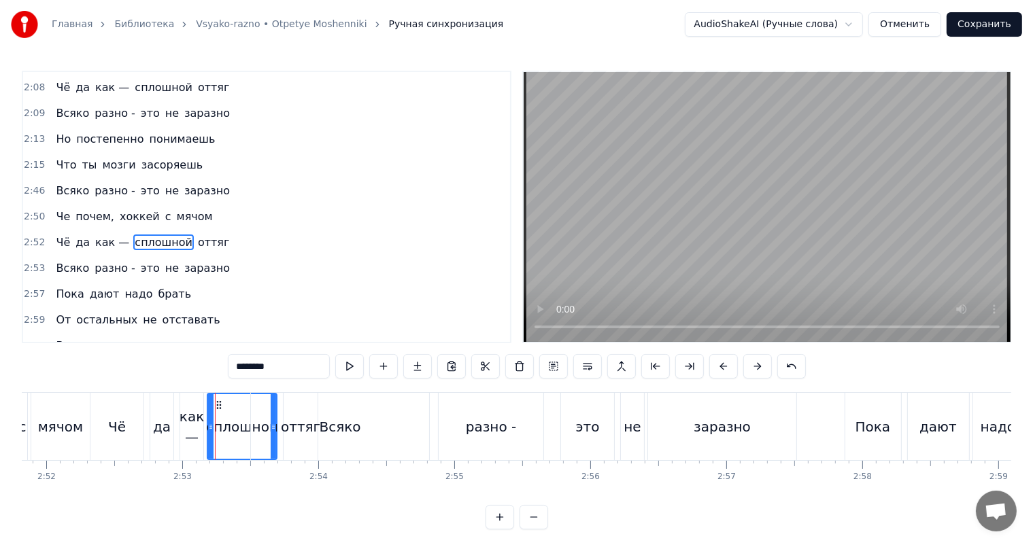
click at [703, 258] on video at bounding box center [766, 207] width 487 height 270
click at [723, 247] on video at bounding box center [766, 207] width 487 height 270
click at [343, 427] on div "Всяко" at bounding box center [339, 427] width 41 height 20
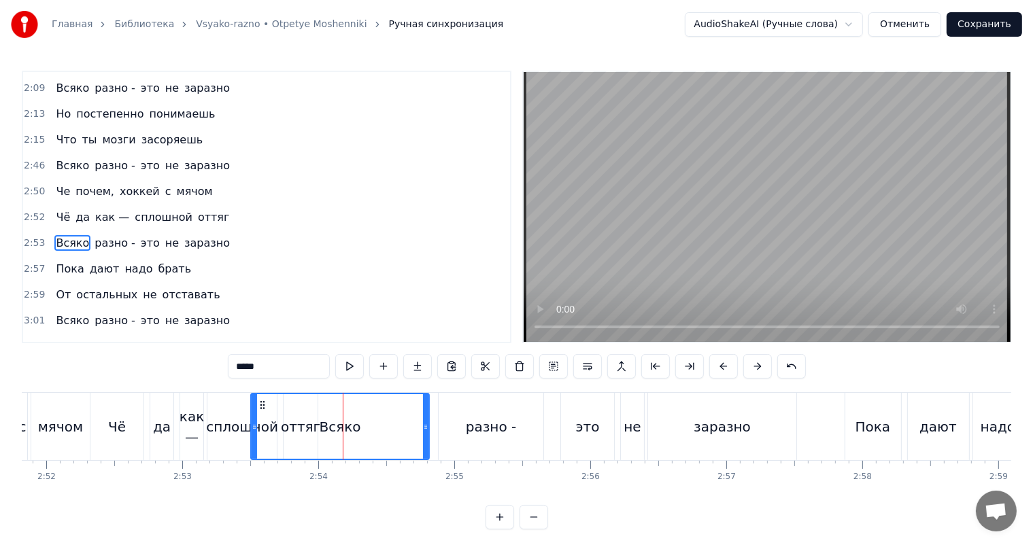
drag, startPoint x: 250, startPoint y: 425, endPoint x: 262, endPoint y: 425, distance: 11.6
click at [262, 425] on div "Всяко" at bounding box center [339, 426] width 179 height 67
click at [380, 419] on div "Всяко" at bounding box center [340, 426] width 177 height 65
drag, startPoint x: 252, startPoint y: 423, endPoint x: 309, endPoint y: 420, distance: 56.5
click at [309, 420] on div at bounding box center [310, 426] width 5 height 65
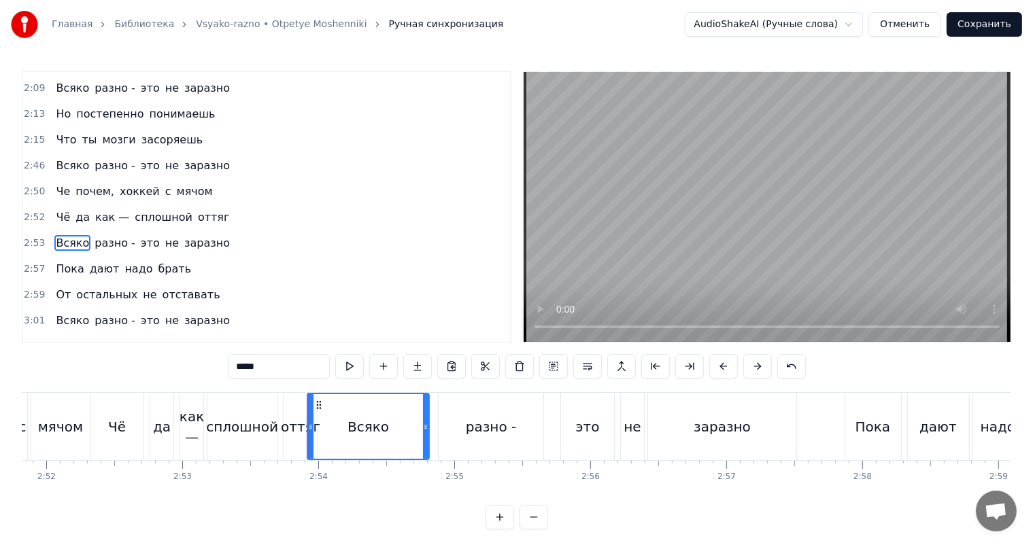
click at [228, 422] on div "сплошной" at bounding box center [242, 427] width 72 height 20
type input "********"
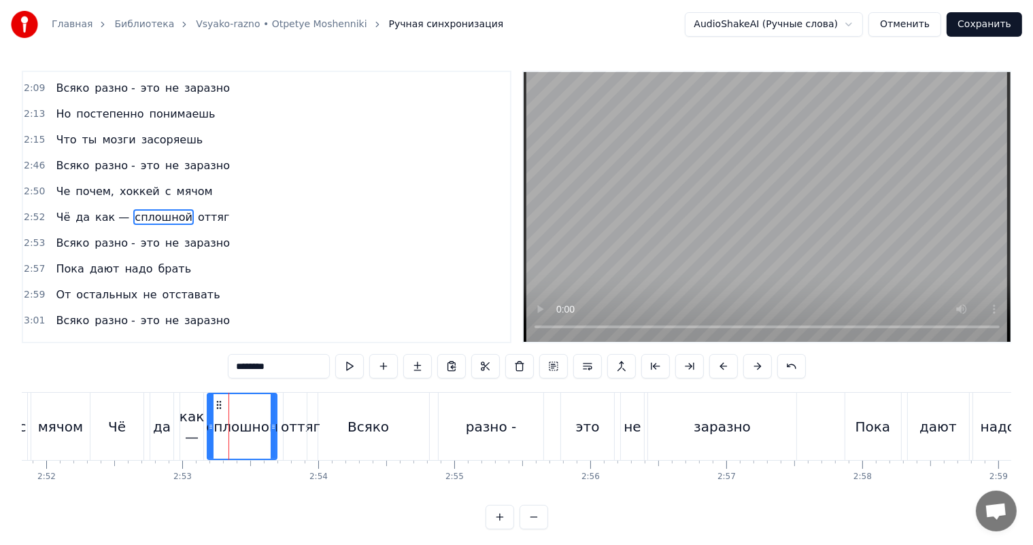
scroll to position [927, 0]
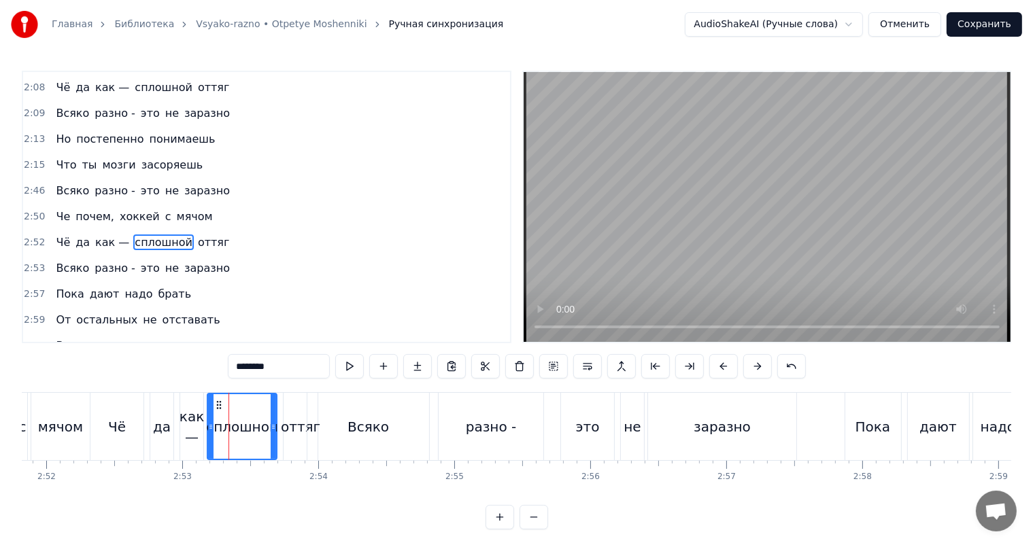
click at [645, 257] on video at bounding box center [766, 207] width 487 height 270
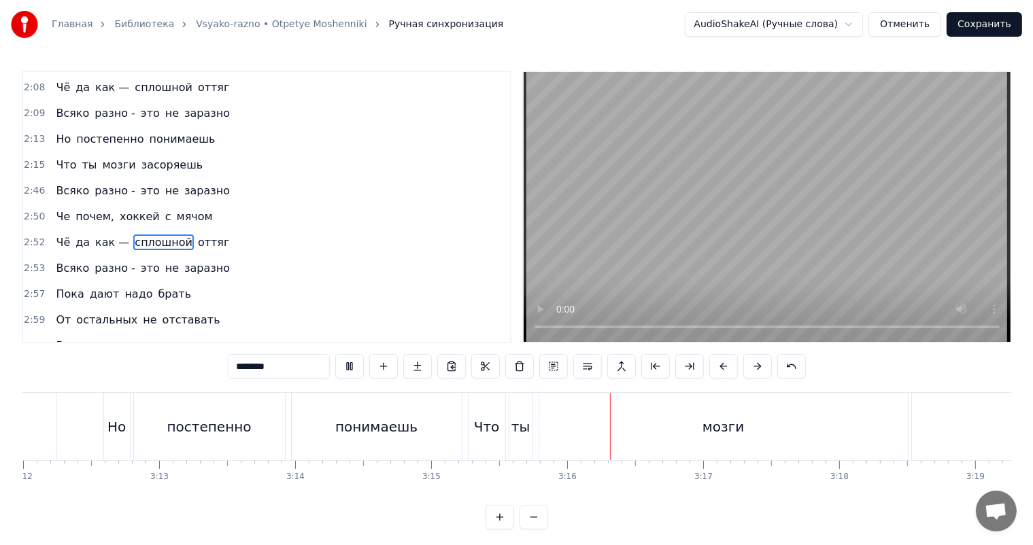
scroll to position [0, 26060]
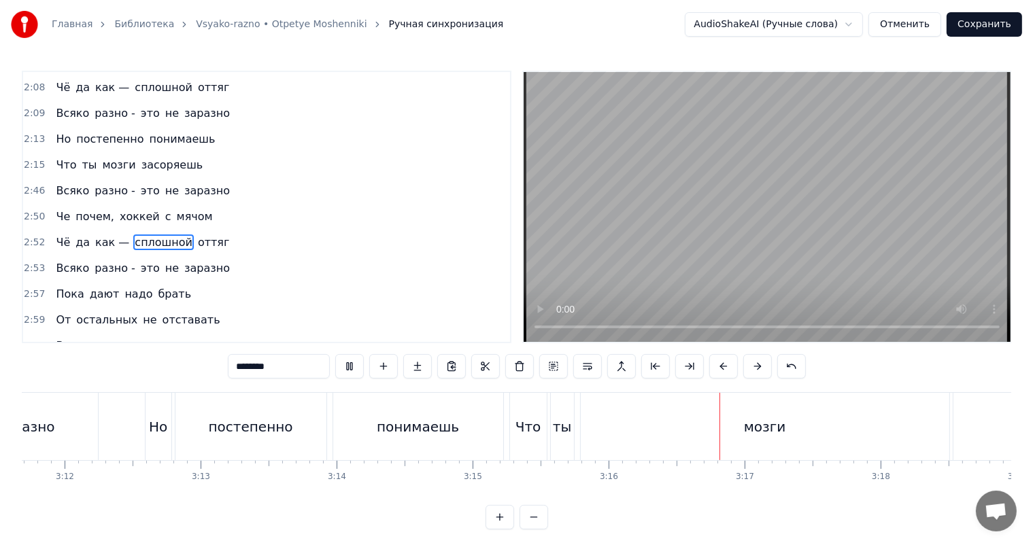
click at [669, 235] on video at bounding box center [766, 207] width 487 height 270
click at [171, 432] on div "Но постепенно понимаешь" at bounding box center [326, 426] width 362 height 67
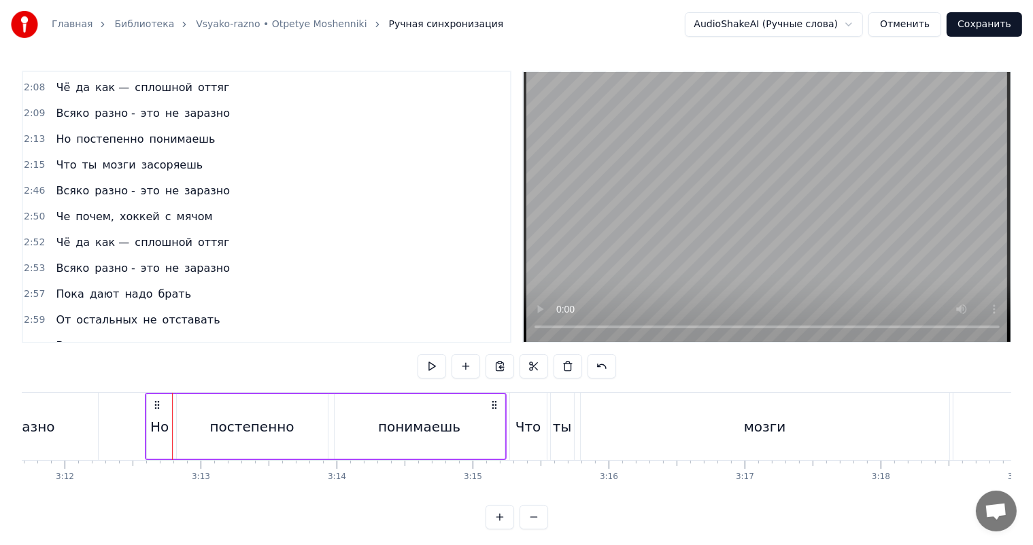
scroll to position [1031, 0]
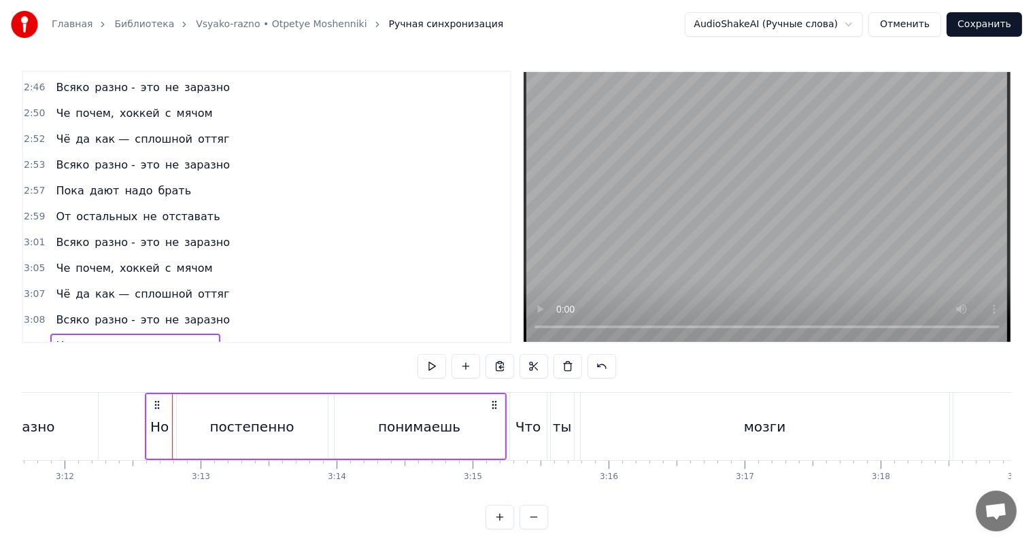
click at [27, 365] on span "3:15" at bounding box center [34, 372] width 21 height 14
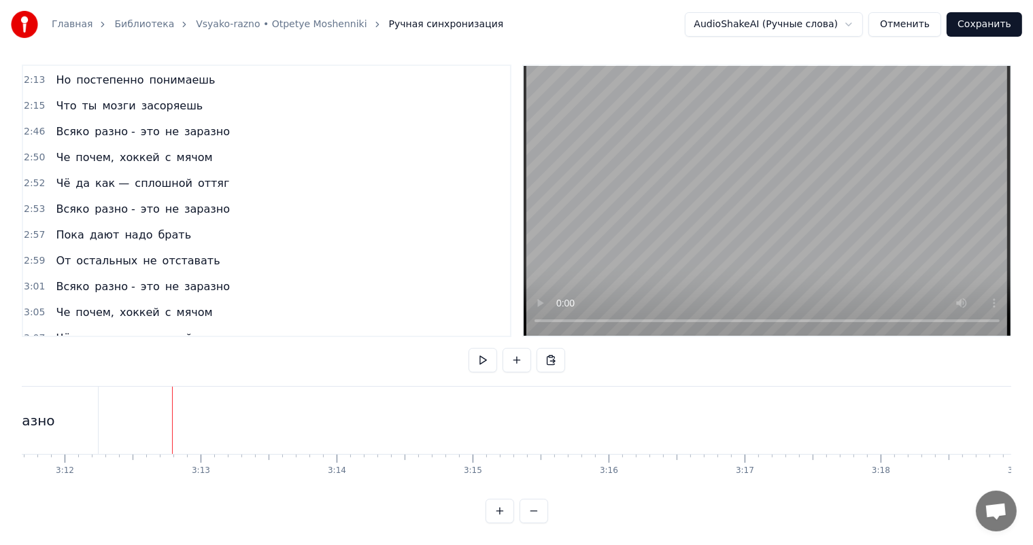
scroll to position [18, 0]
click at [31, 358] on span "3:08" at bounding box center [34, 365] width 21 height 14
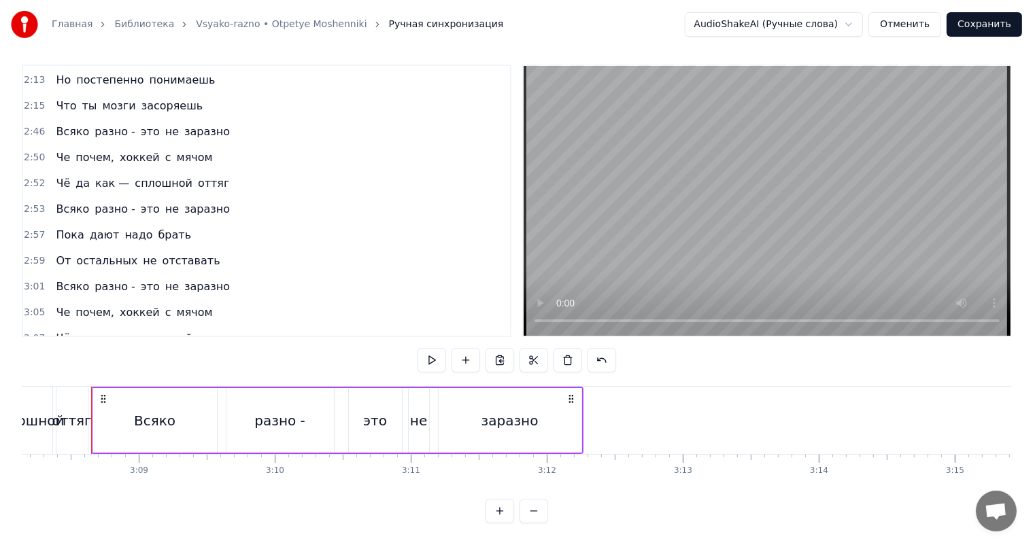
click at [84, 411] on div "оттяг" at bounding box center [71, 421] width 39 height 20
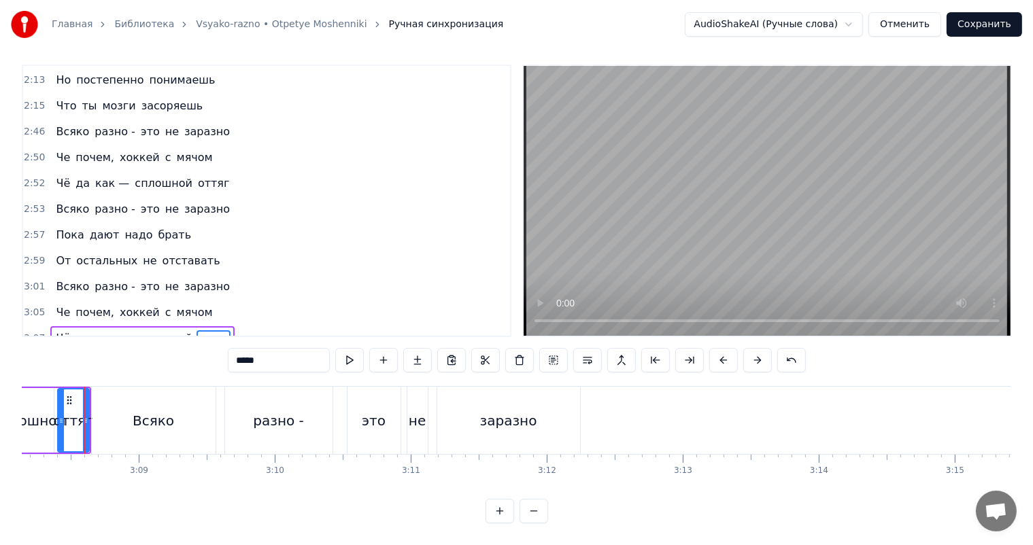
scroll to position [0, 25572]
click at [825, 179] on video at bounding box center [766, 201] width 487 height 270
click at [819, 179] on video at bounding box center [766, 201] width 487 height 270
click at [28, 228] on span "2:57" at bounding box center [34, 235] width 21 height 14
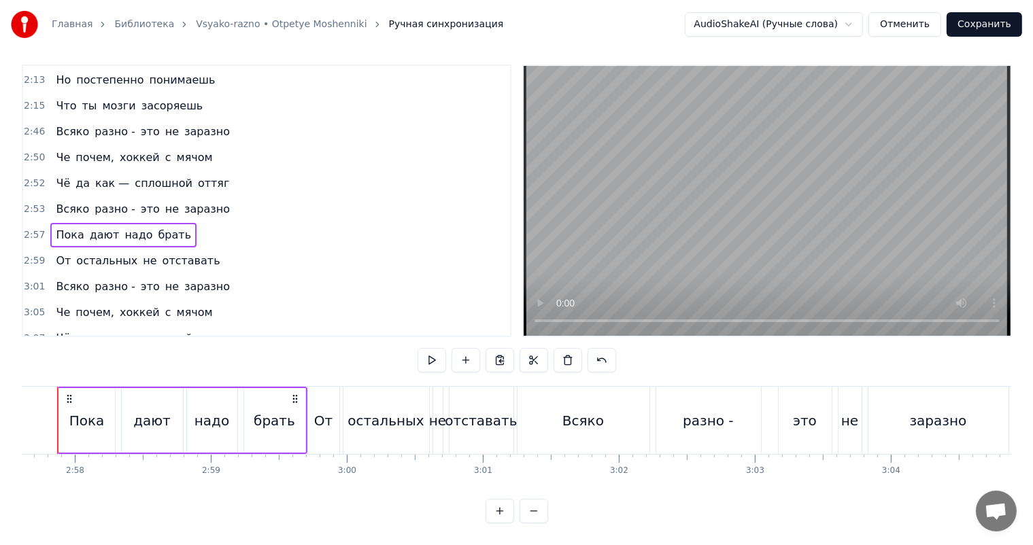
drag, startPoint x: 19, startPoint y: 307, endPoint x: 24, endPoint y: 312, distance: 7.2
click at [19, 309] on div "Главная Библиотека Vsyako-razno • Otpetye Moshenniki Ручная синхронизация Audio…" at bounding box center [516, 259] width 1033 height 530
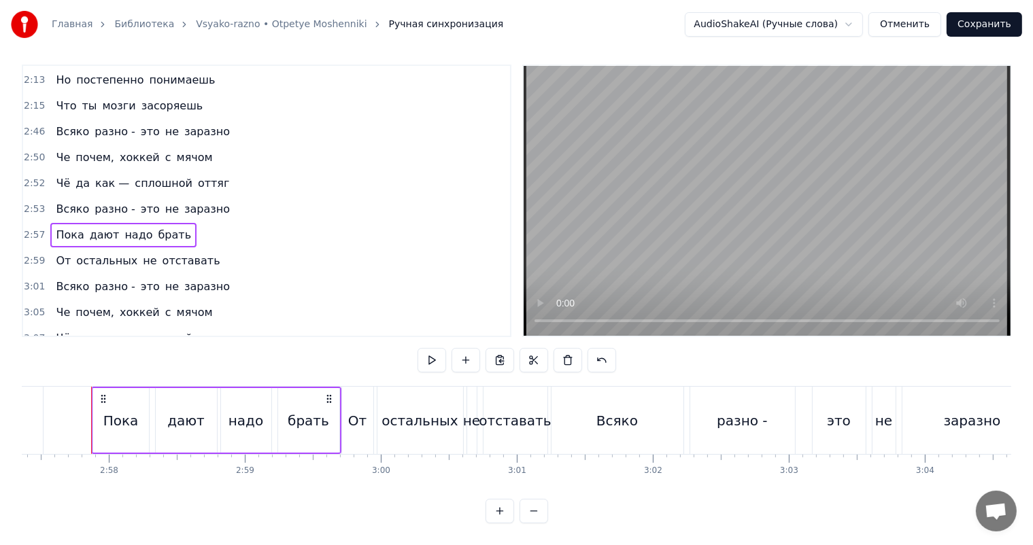
click at [31, 358] on span "3:08" at bounding box center [34, 365] width 21 height 14
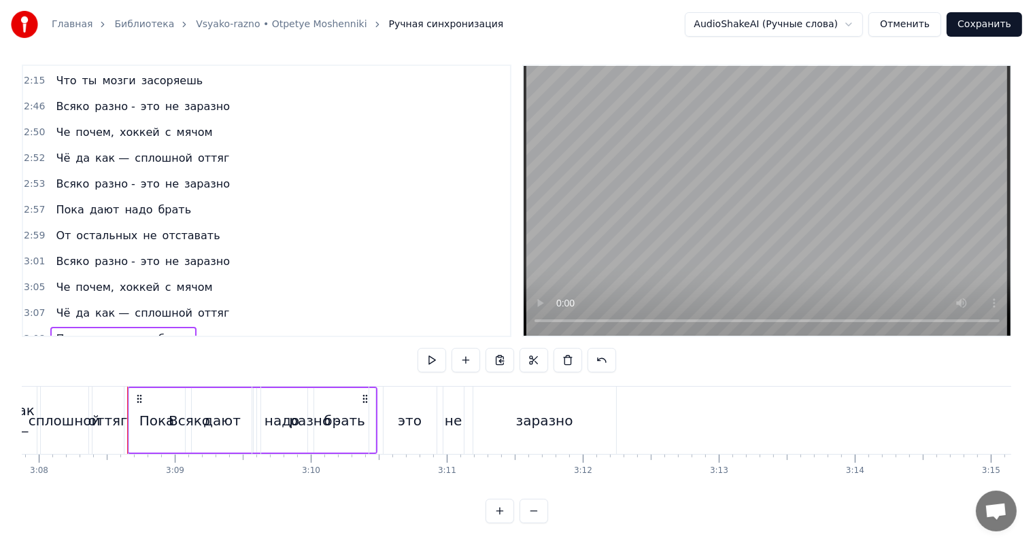
scroll to position [0, 25578]
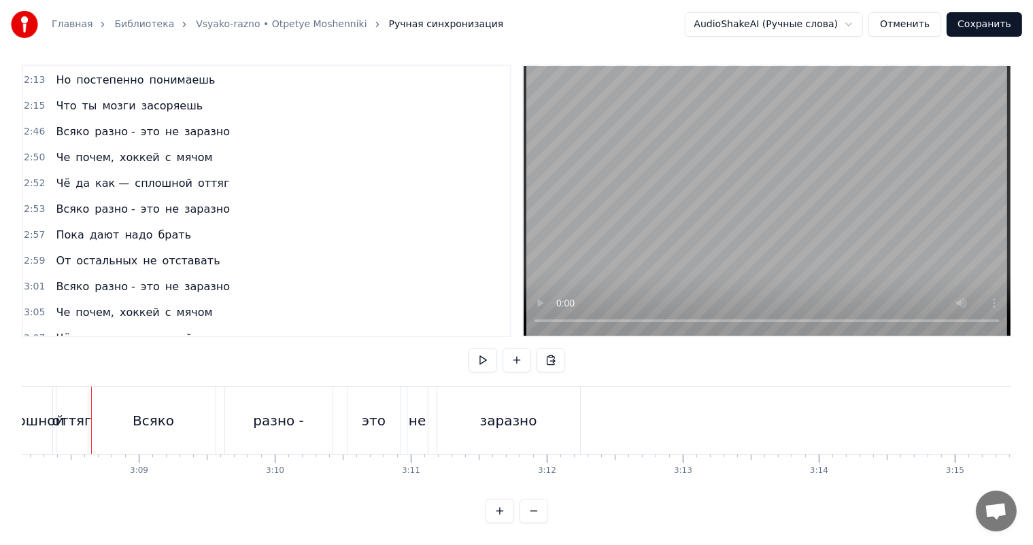
click at [31, 358] on span "3:08" at bounding box center [34, 365] width 21 height 14
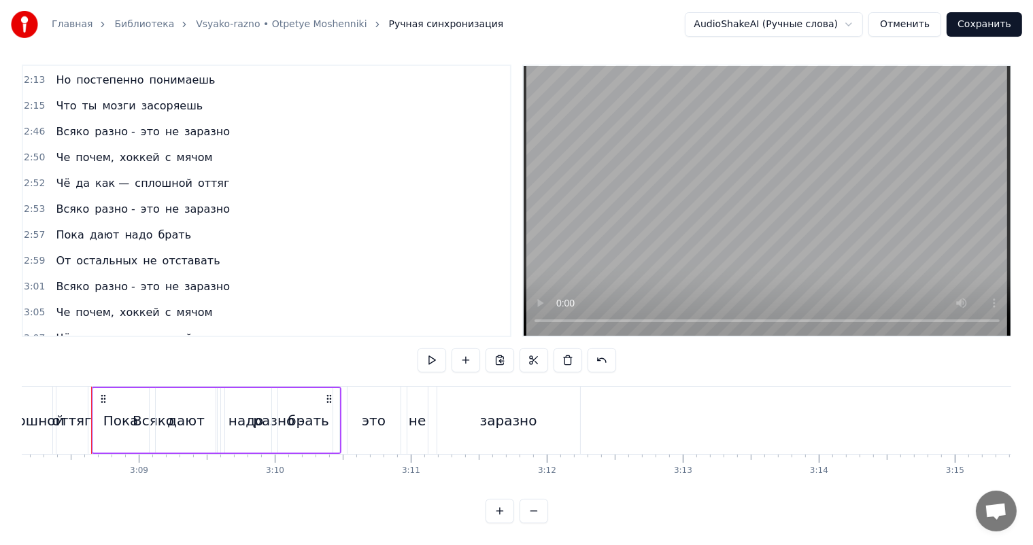
scroll to position [1005, 0]
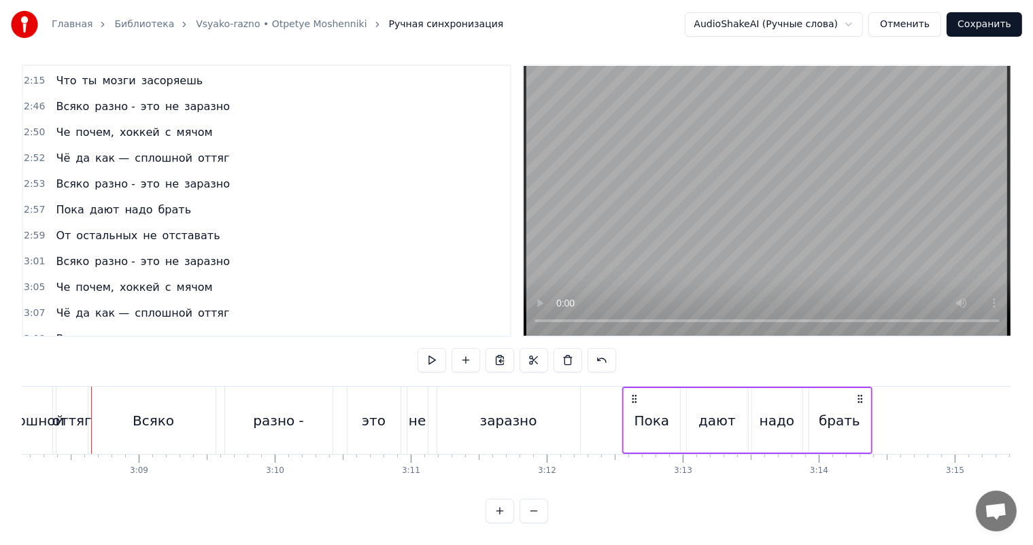
drag, startPoint x: 103, startPoint y: 387, endPoint x: 634, endPoint y: 391, distance: 530.9
click at [633, 394] on icon at bounding box center [633, 399] width 11 height 11
click at [35, 229] on span "2:59" at bounding box center [34, 236] width 21 height 14
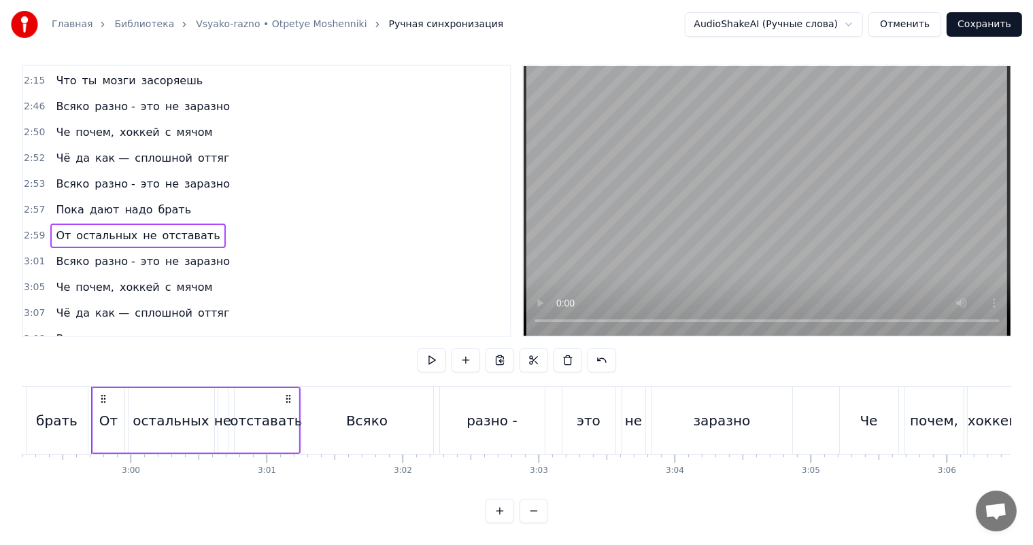
click at [31, 358] on span "3:12" at bounding box center [34, 365] width 21 height 14
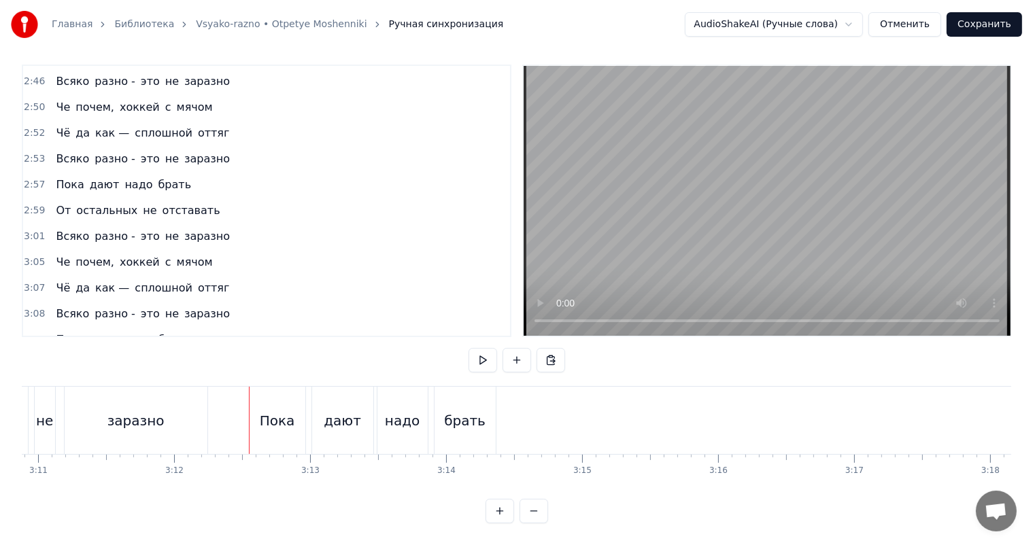
scroll to position [0, 26108]
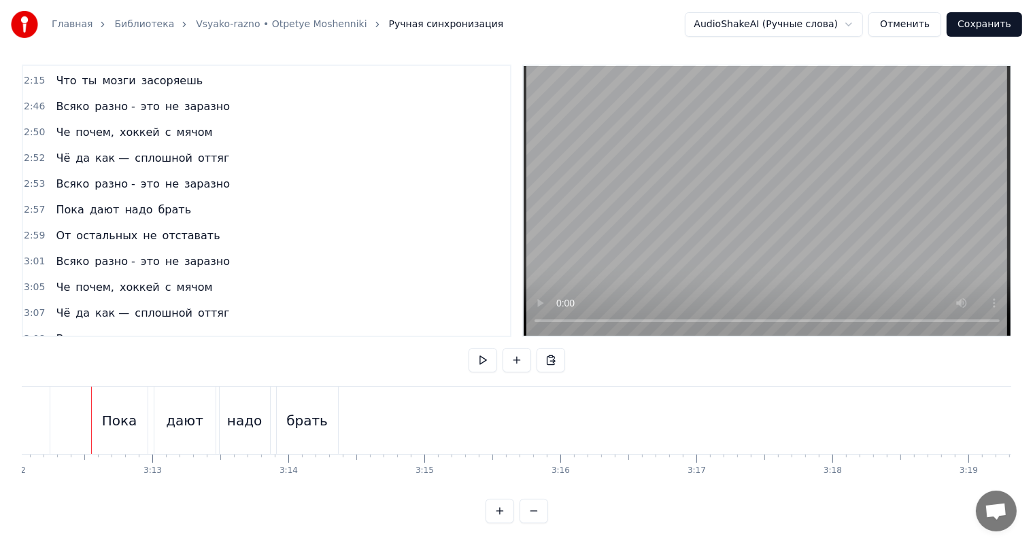
click at [30, 358] on span "3:12" at bounding box center [34, 365] width 21 height 14
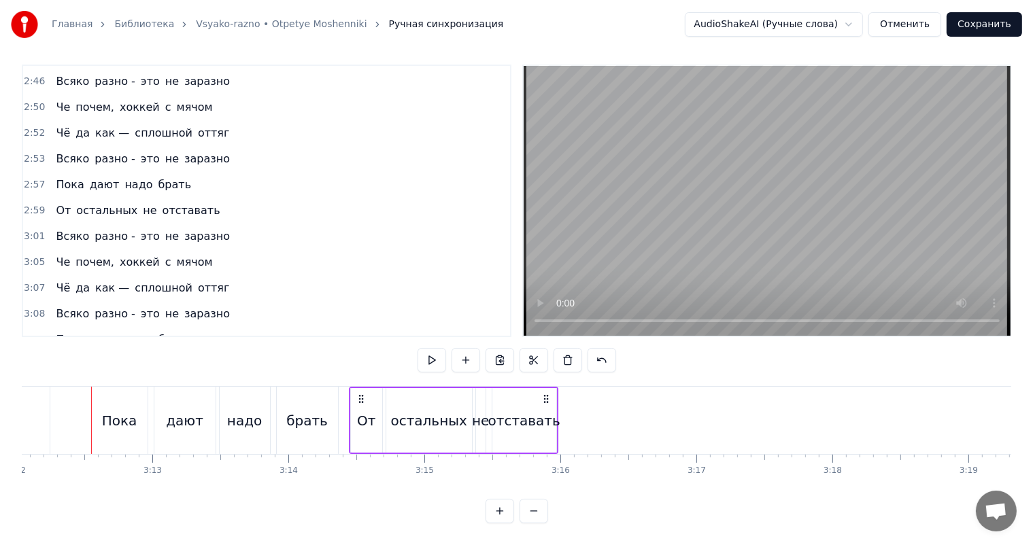
drag, startPoint x: 106, startPoint y: 384, endPoint x: 364, endPoint y: 381, distance: 258.3
click at [364, 394] on icon at bounding box center [361, 399] width 11 height 11
click at [294, 411] on div "брать" at bounding box center [306, 421] width 41 height 20
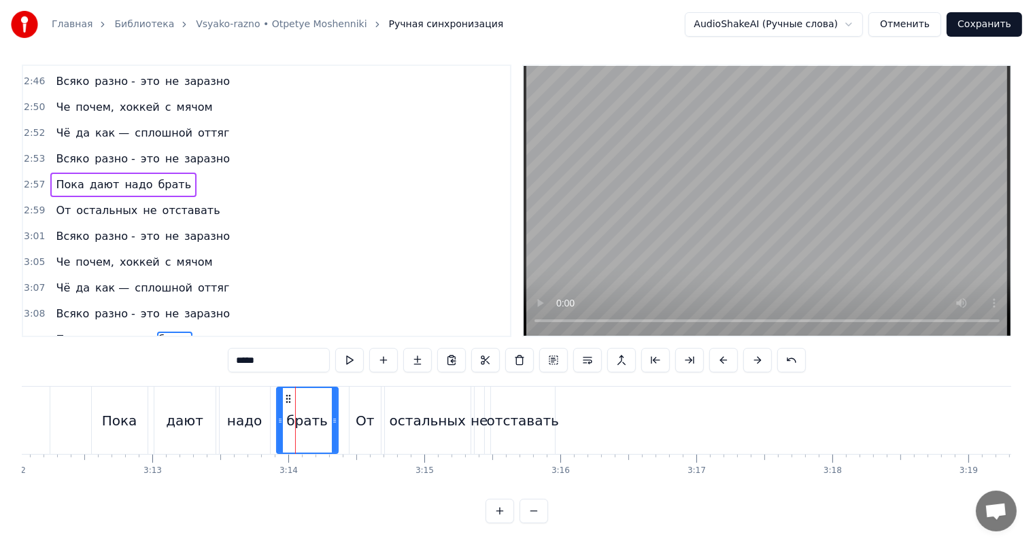
click at [706, 223] on video at bounding box center [766, 201] width 487 height 270
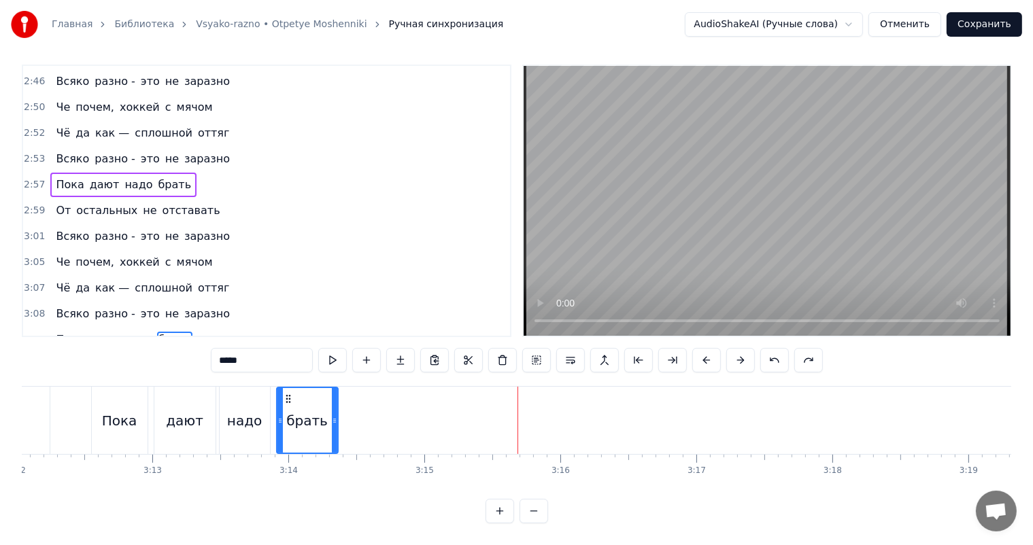
scroll to position [1005, 0]
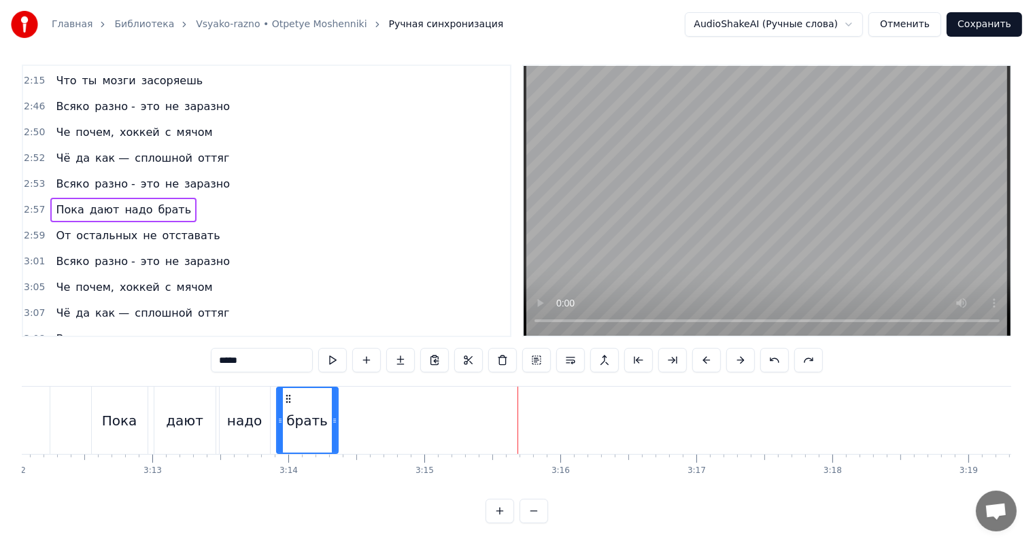
click at [92, 404] on div "Пока" at bounding box center [120, 420] width 56 height 67
click at [775, 171] on video at bounding box center [766, 201] width 487 height 270
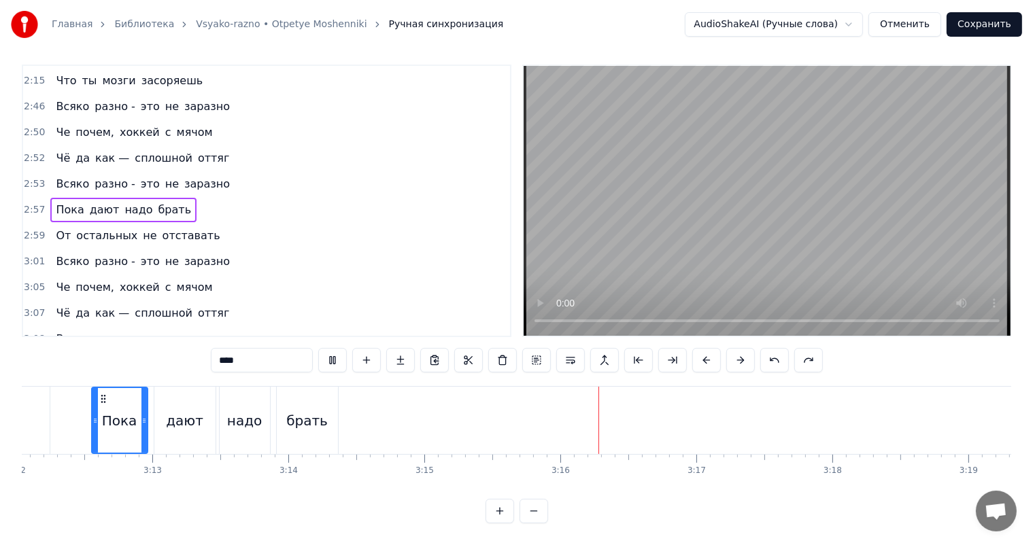
click at [775, 171] on video at bounding box center [766, 201] width 487 height 270
click at [260, 416] on div "надо" at bounding box center [245, 420] width 50 height 67
click at [821, 188] on video at bounding box center [766, 201] width 487 height 270
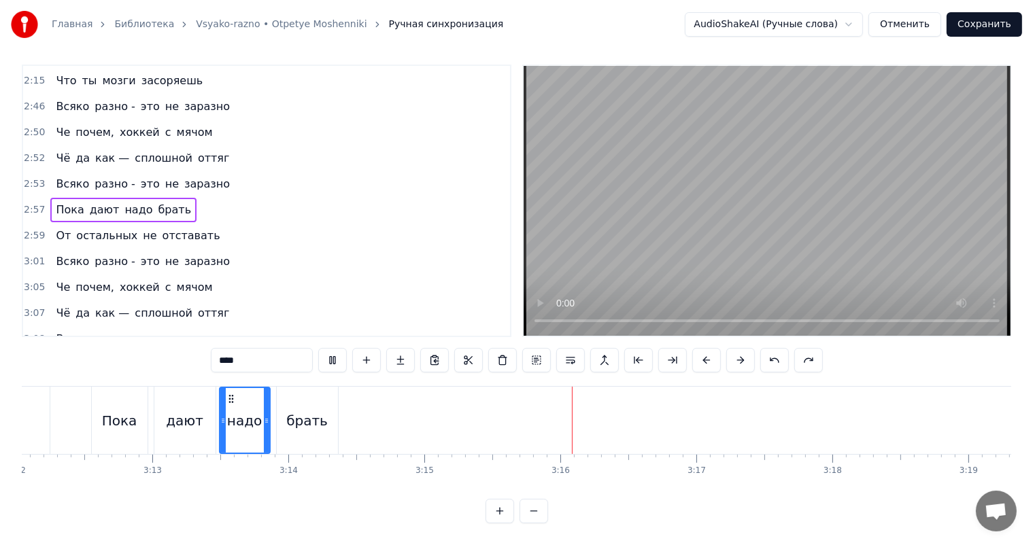
click at [821, 188] on video at bounding box center [766, 201] width 487 height 270
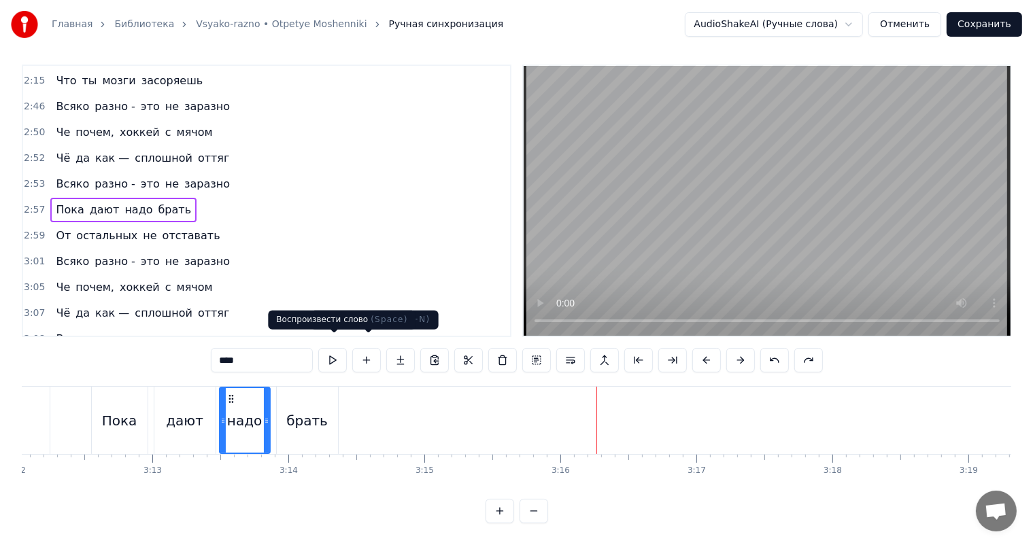
click at [313, 392] on div "брать" at bounding box center [307, 420] width 61 height 67
type input "*****"
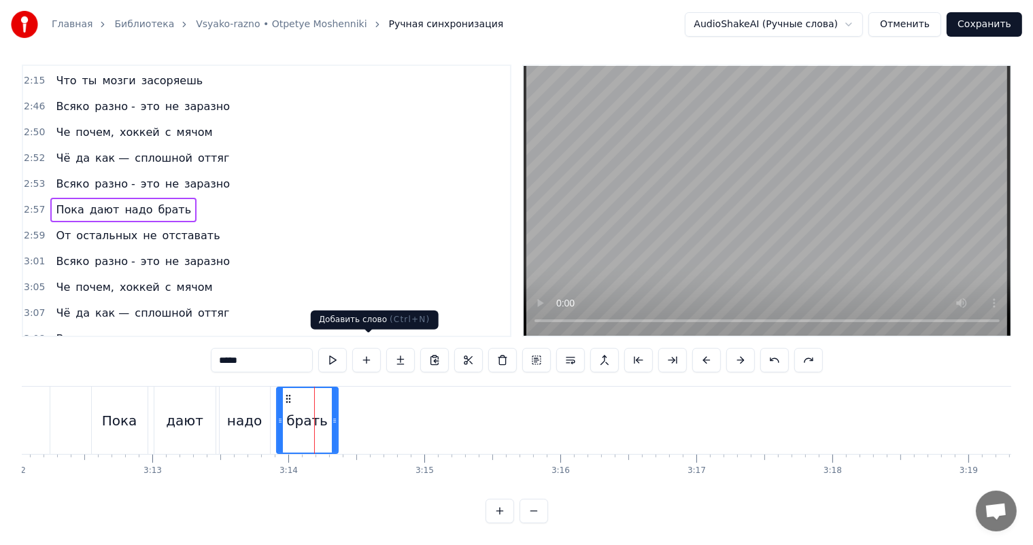
click at [844, 160] on video at bounding box center [766, 201] width 487 height 270
click at [288, 411] on div "брать" at bounding box center [306, 421] width 41 height 20
click at [730, 207] on video at bounding box center [766, 201] width 487 height 270
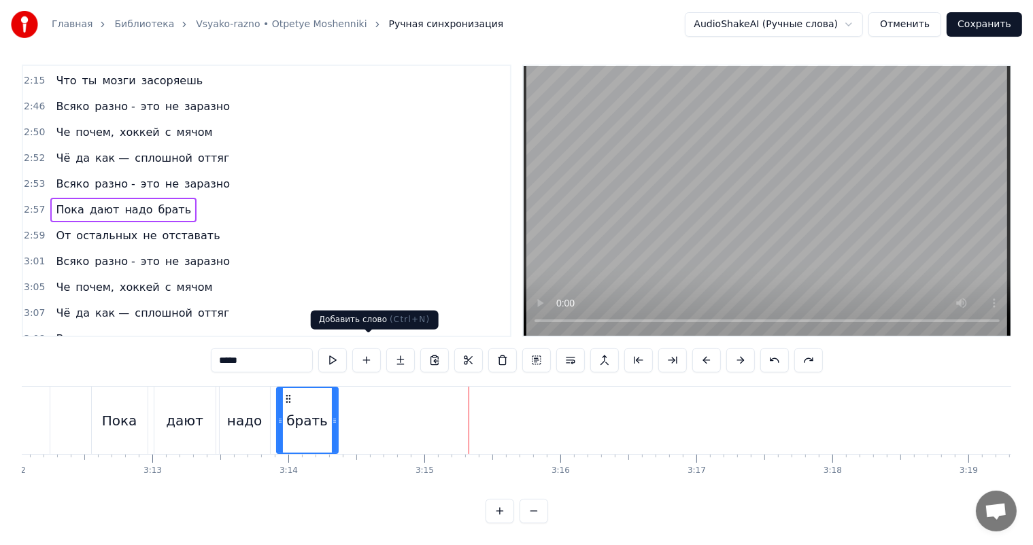
click at [311, 421] on div "брать" at bounding box center [307, 420] width 60 height 65
click at [366, 348] on button at bounding box center [366, 360] width 29 height 24
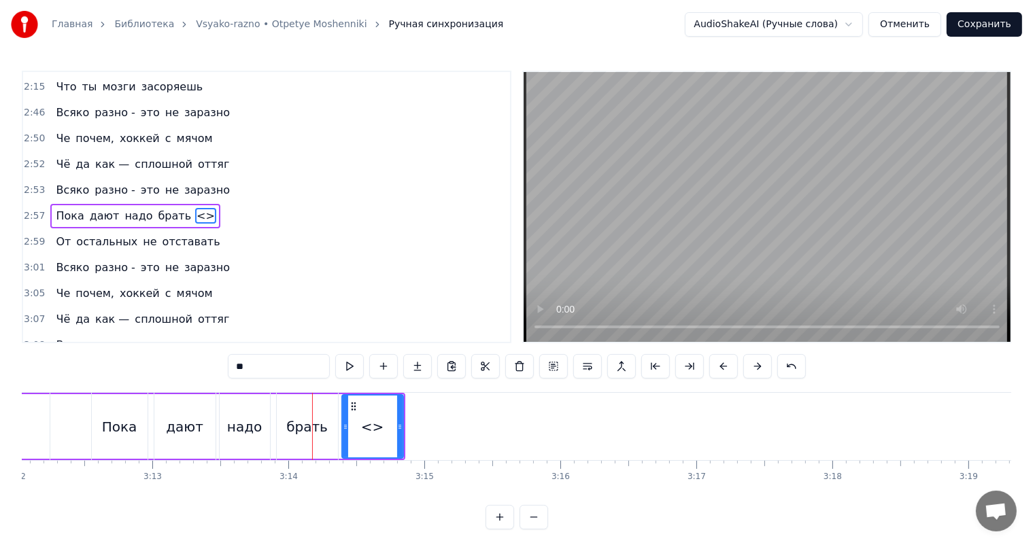
scroll to position [977, 0]
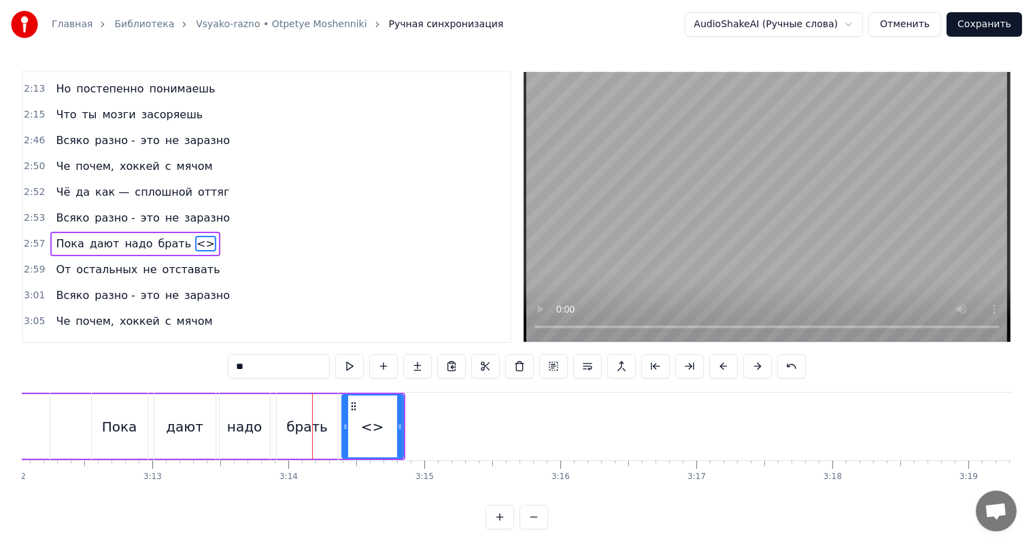
drag, startPoint x: 291, startPoint y: 366, endPoint x: 49, endPoint y: 374, distance: 242.1
click at [87, 373] on div "0:19 Солнечный день, я на прогулку выхожу 0:22 И испытываю жажду я за имиджем с…" at bounding box center [516, 300] width 989 height 459
type input "********"
click at [383, 362] on button at bounding box center [383, 366] width 29 height 24
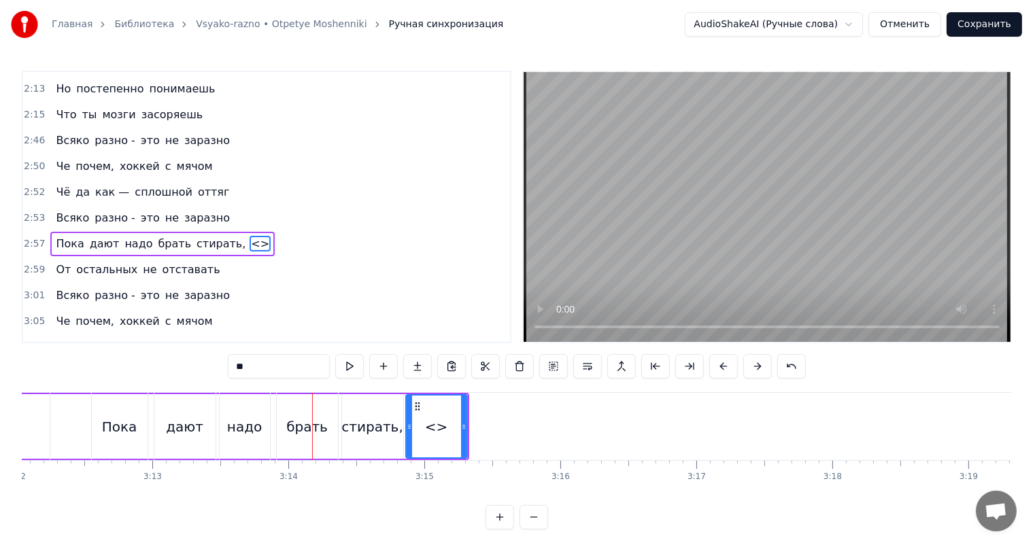
click at [300, 369] on input "**" at bounding box center [279, 366] width 102 height 24
drag, startPoint x: 300, startPoint y: 369, endPoint x: 209, endPoint y: 383, distance: 91.5
click at [212, 383] on div "0:19 Солнечный день, я на прогулку выхожу 0:22 И испытываю жажду я за имиджем с…" at bounding box center [516, 300] width 989 height 459
type input "*******"
click at [389, 364] on button at bounding box center [383, 366] width 29 height 24
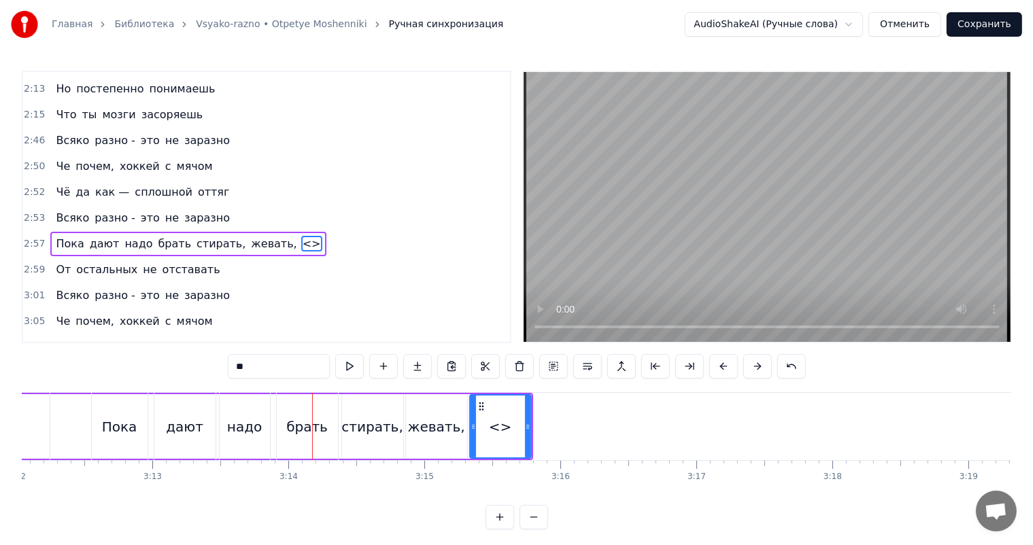
drag, startPoint x: 275, startPoint y: 366, endPoint x: 103, endPoint y: 365, distance: 171.3
click at [122, 367] on div "0:19 Солнечный день, я на прогулку выхожу 0:22 И испытываю жажду я за имиджем с…" at bounding box center [516, 300] width 989 height 459
click at [268, 443] on div "надо" at bounding box center [245, 426] width 50 height 67
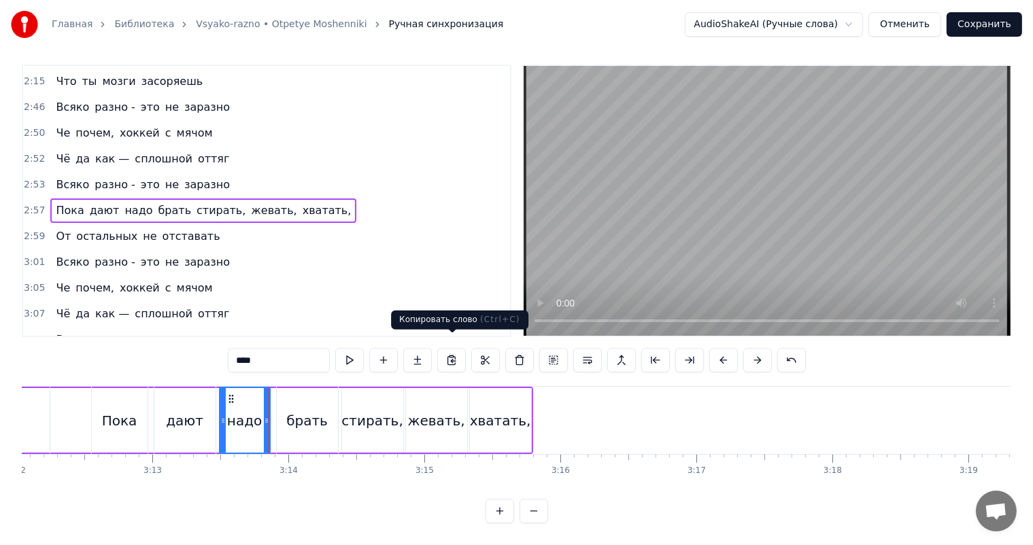
scroll to position [1005, 0]
click at [757, 202] on video at bounding box center [766, 201] width 487 height 270
click at [319, 421] on div "брать" at bounding box center [307, 420] width 61 height 67
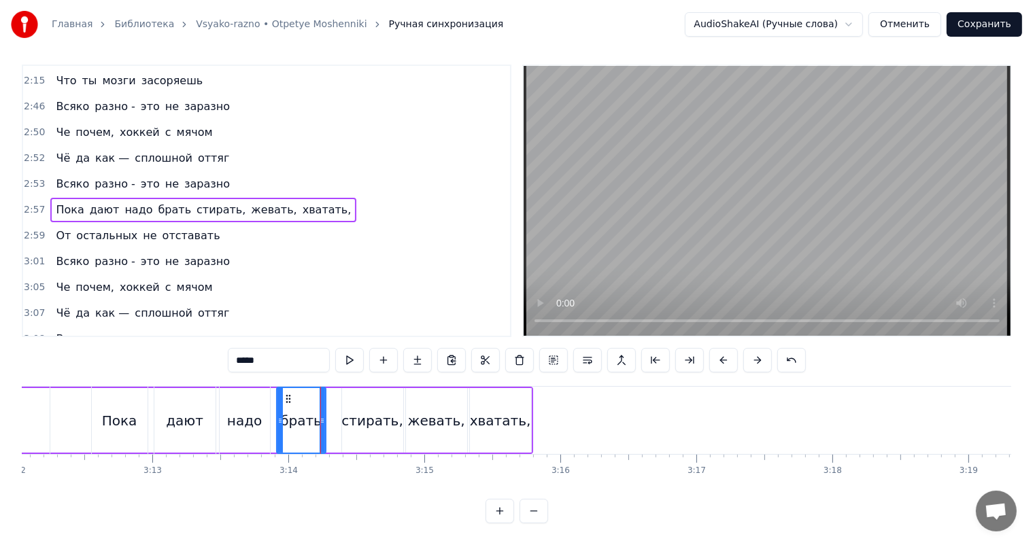
drag, startPoint x: 334, startPoint y: 411, endPoint x: 321, endPoint y: 415, distance: 14.0
click at [321, 415] on div at bounding box center [321, 420] width 5 height 65
click at [212, 407] on div "дают" at bounding box center [184, 420] width 61 height 67
type input "****"
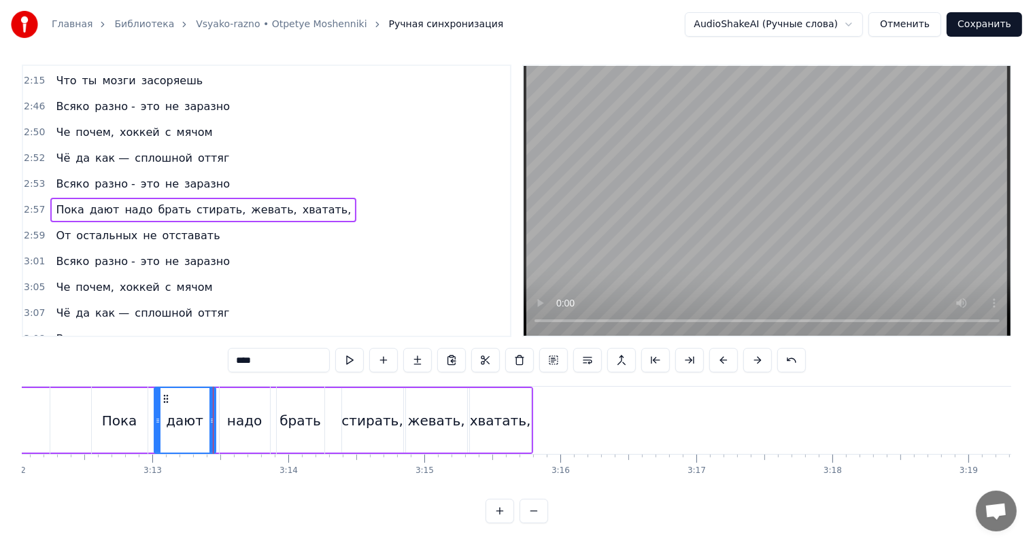
scroll to position [0, 26107]
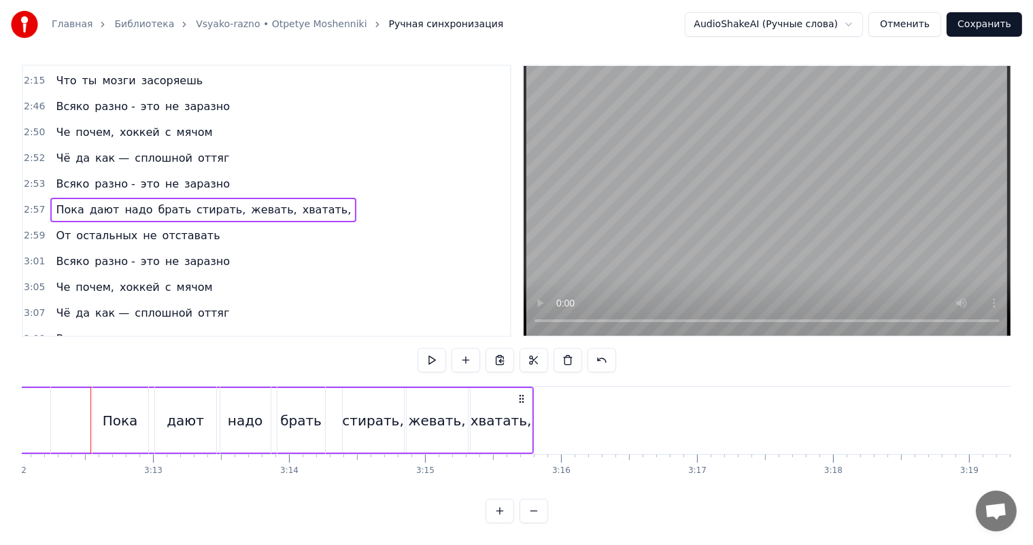
click at [697, 203] on video at bounding box center [766, 201] width 487 height 270
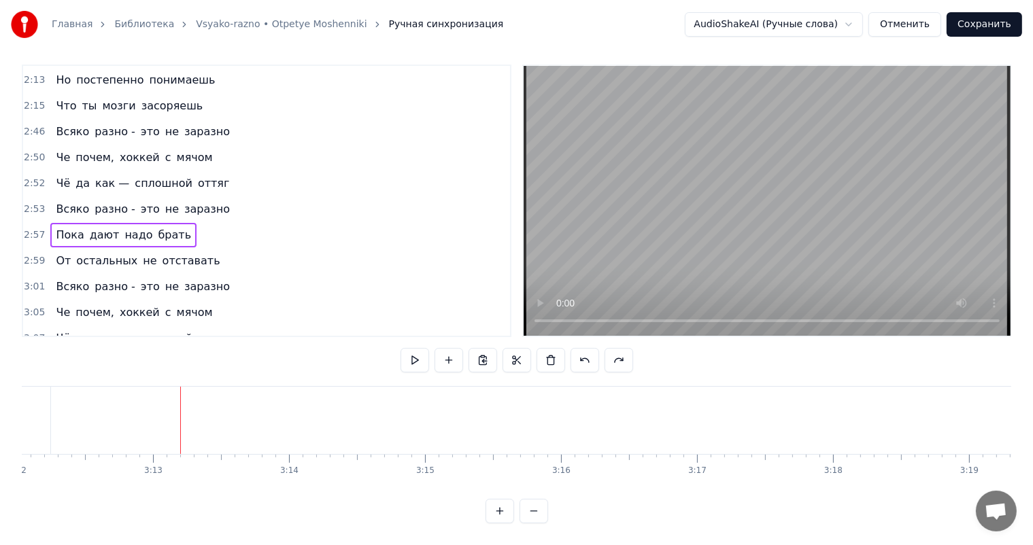
scroll to position [1005, 0]
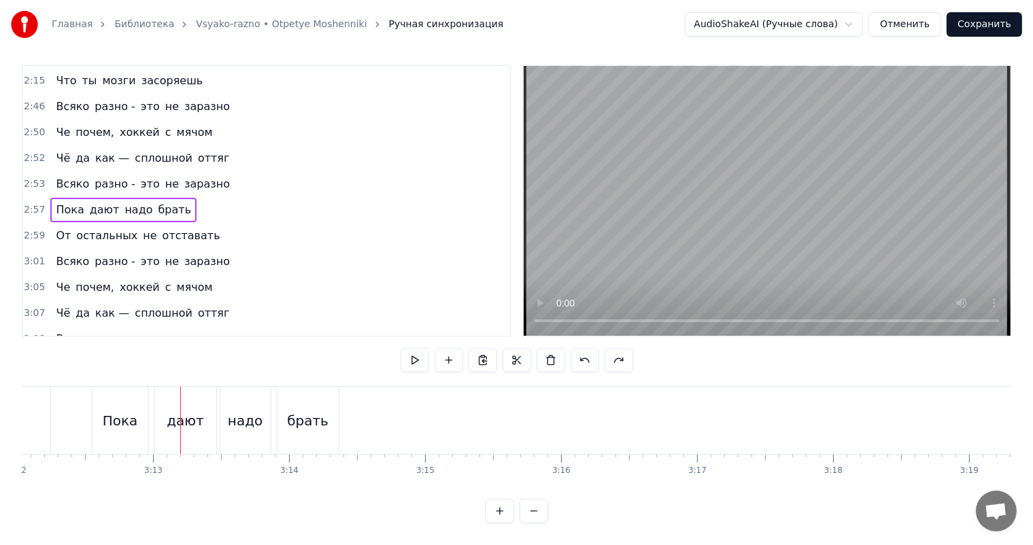
click at [709, 160] on video at bounding box center [766, 201] width 487 height 270
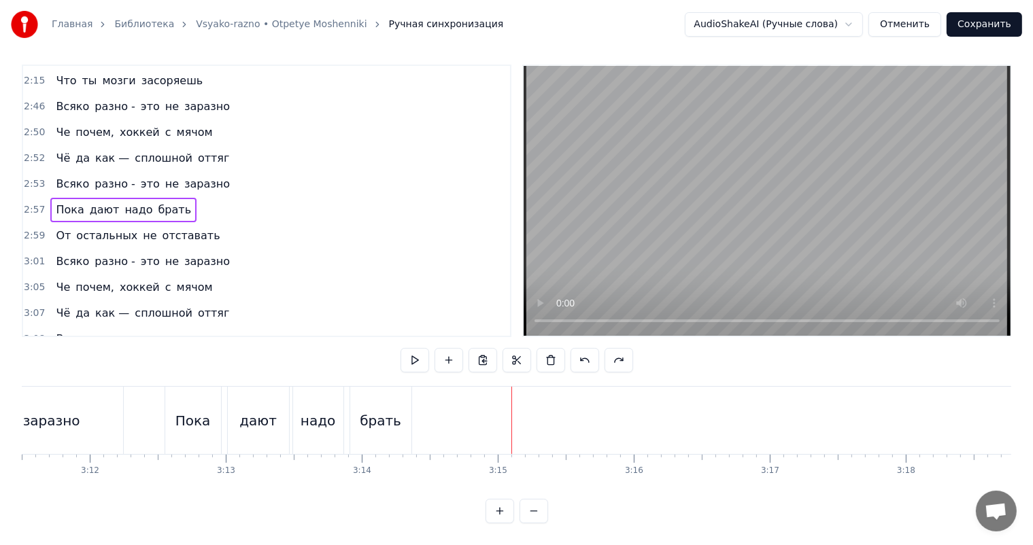
scroll to position [0, 25699]
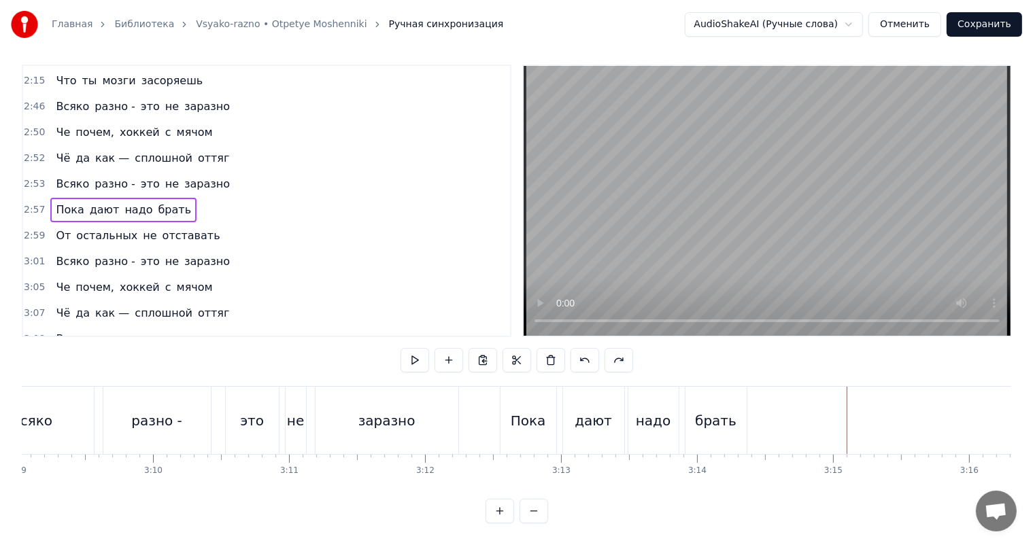
drag, startPoint x: 233, startPoint y: 408, endPoint x: 472, endPoint y: 308, distance: 259.3
click at [234, 409] on div "это" at bounding box center [252, 420] width 53 height 67
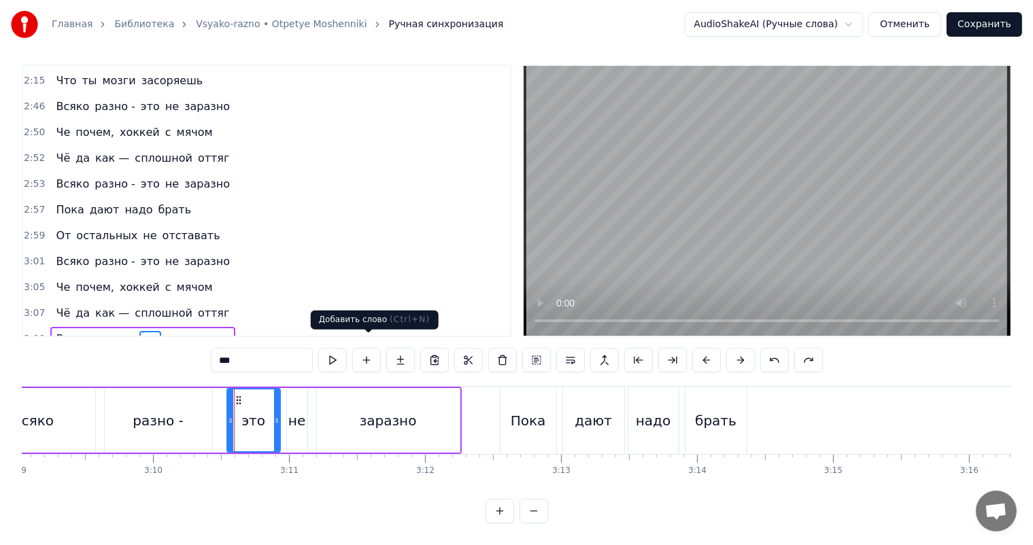
click at [761, 179] on video at bounding box center [766, 201] width 487 height 270
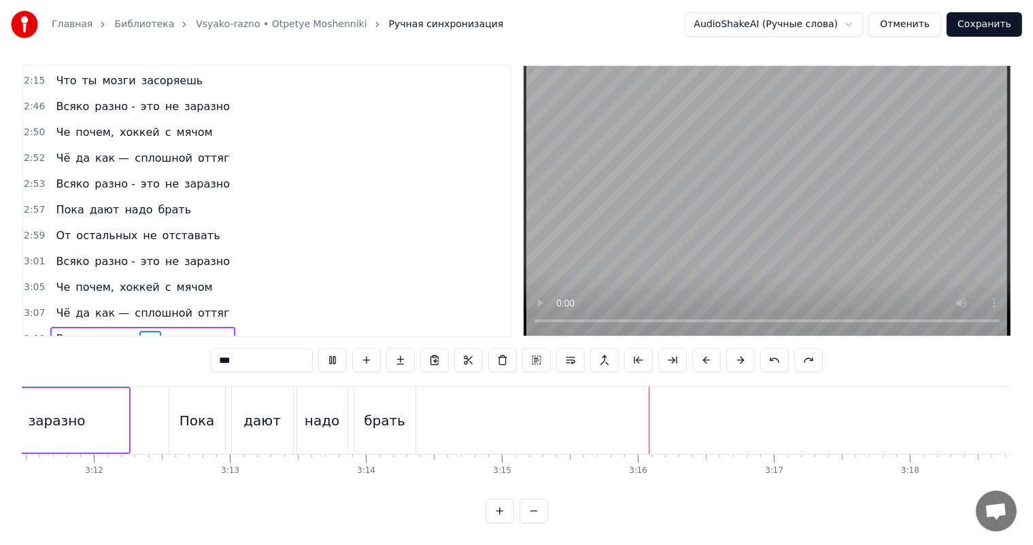
drag, startPoint x: 863, startPoint y: 166, endPoint x: 832, endPoint y: 168, distance: 30.7
click at [863, 166] on video at bounding box center [766, 201] width 487 height 270
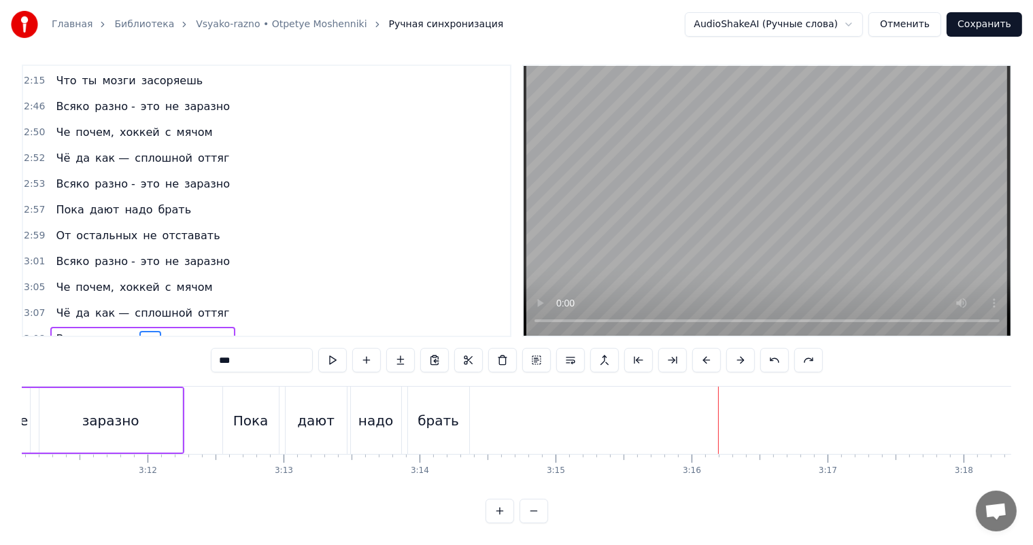
scroll to position [0, 25810]
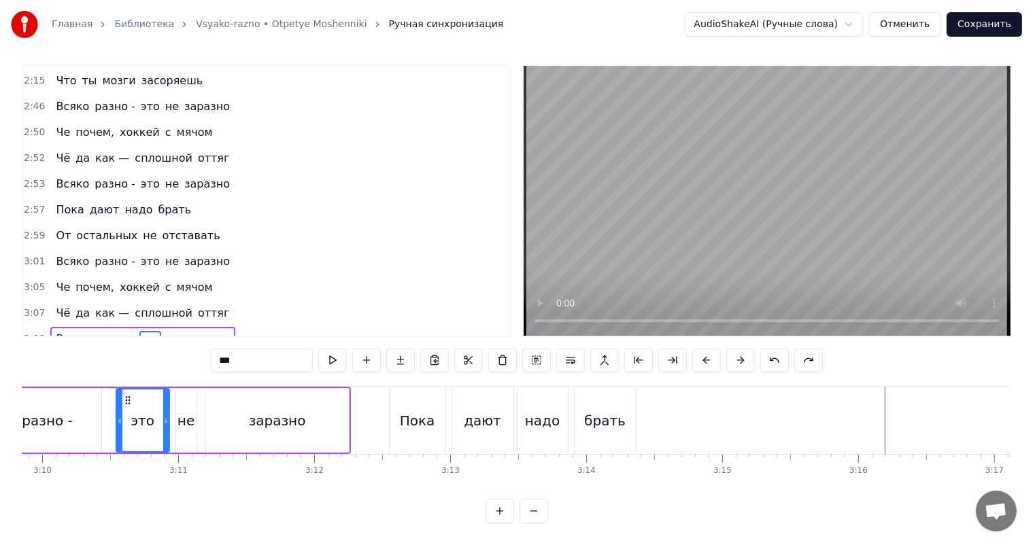
click at [405, 411] on div "Пока" at bounding box center [417, 421] width 35 height 20
type input "****"
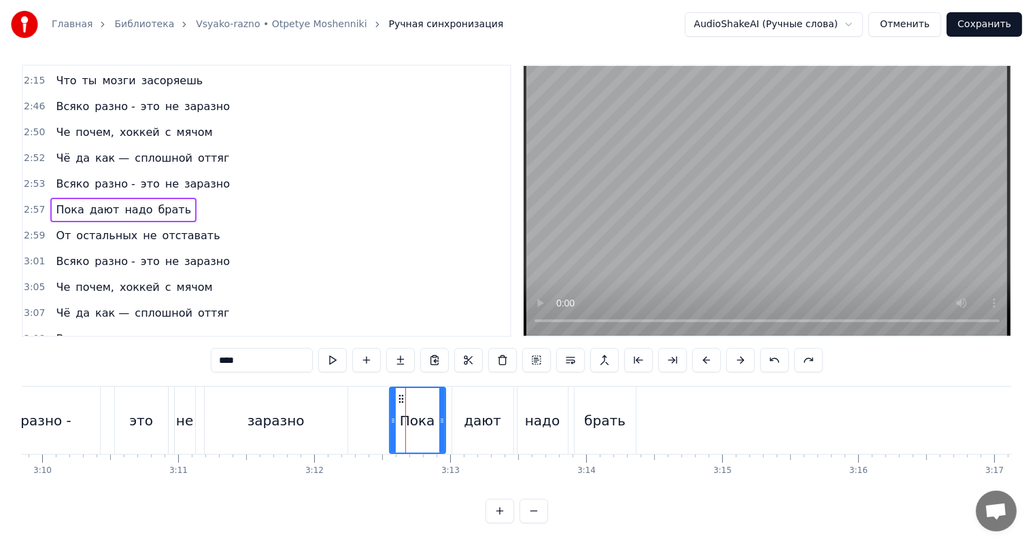
click at [36, 229] on span "2:59" at bounding box center [34, 236] width 21 height 14
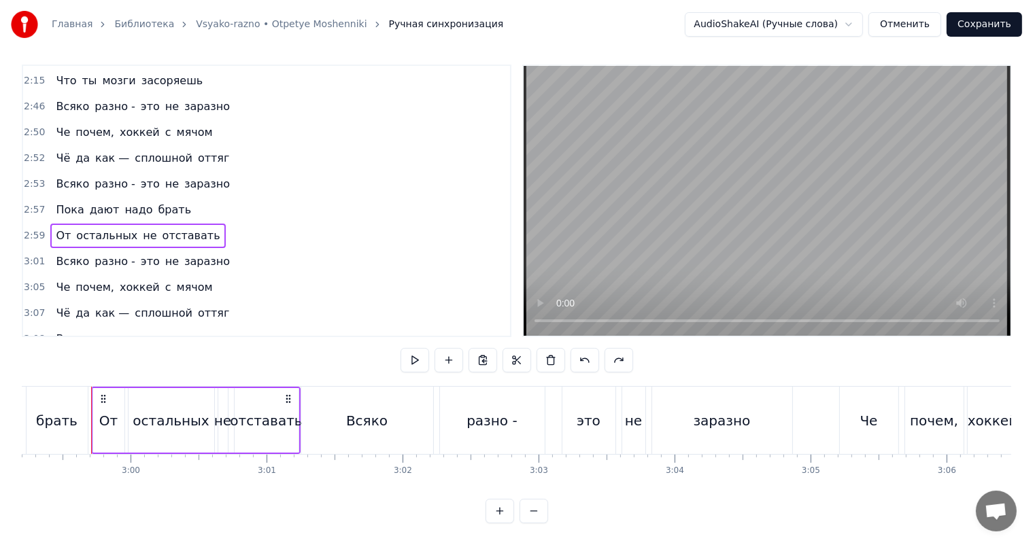
click at [27, 358] on span "3:12" at bounding box center [34, 365] width 21 height 14
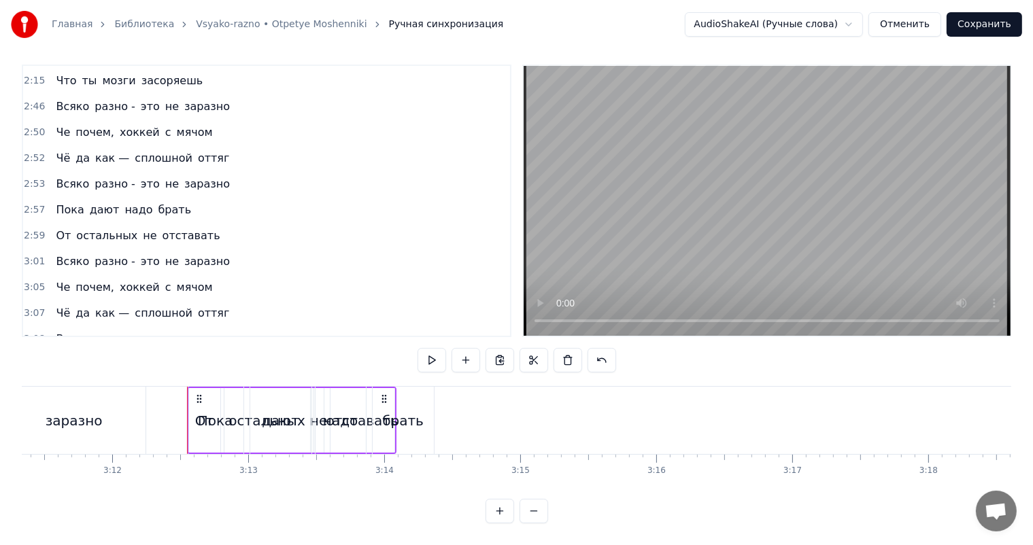
scroll to position [0, 26108]
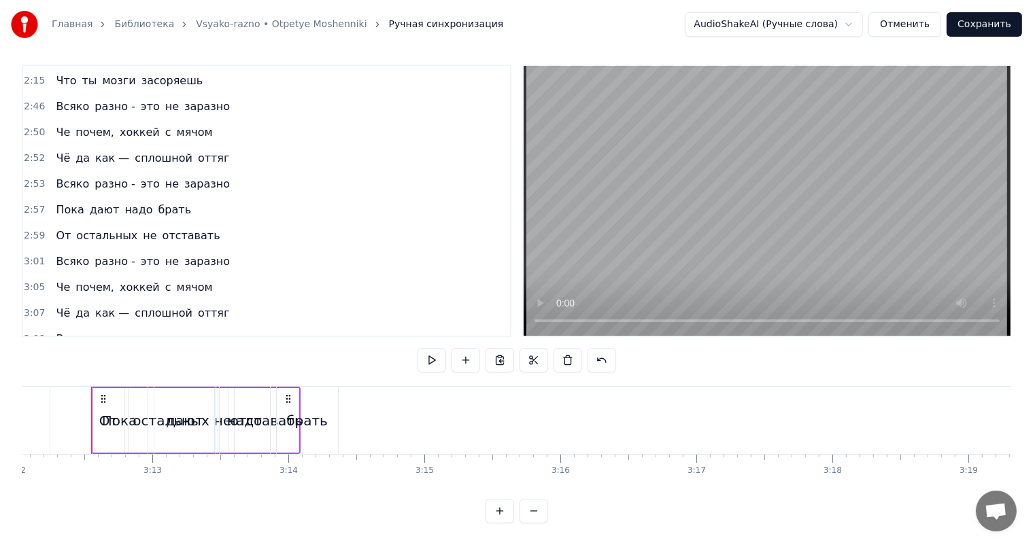
drag, startPoint x: 103, startPoint y: 386, endPoint x: 167, endPoint y: 390, distance: 64.0
click at [282, 387] on div "Пока дают надо брать" at bounding box center [216, 420] width 250 height 67
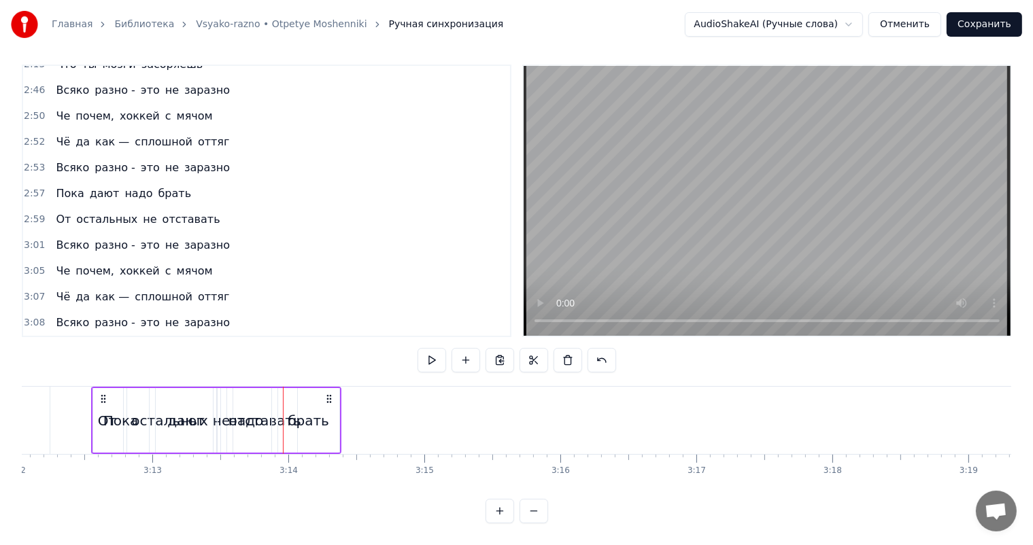
scroll to position [1031, 0]
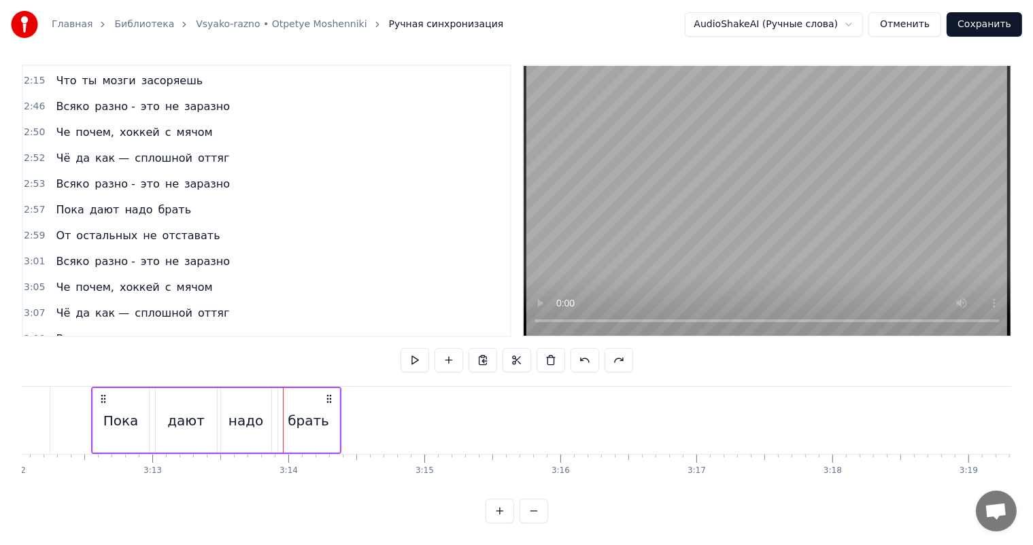
click at [30, 358] on span "3:12" at bounding box center [34, 365] width 21 height 14
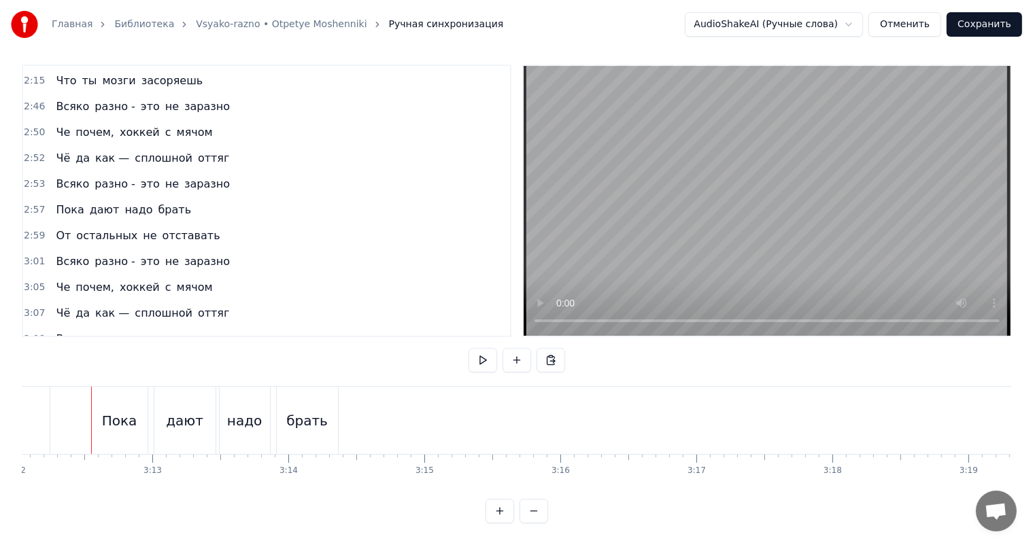
click at [31, 358] on span "3:12" at bounding box center [34, 365] width 21 height 14
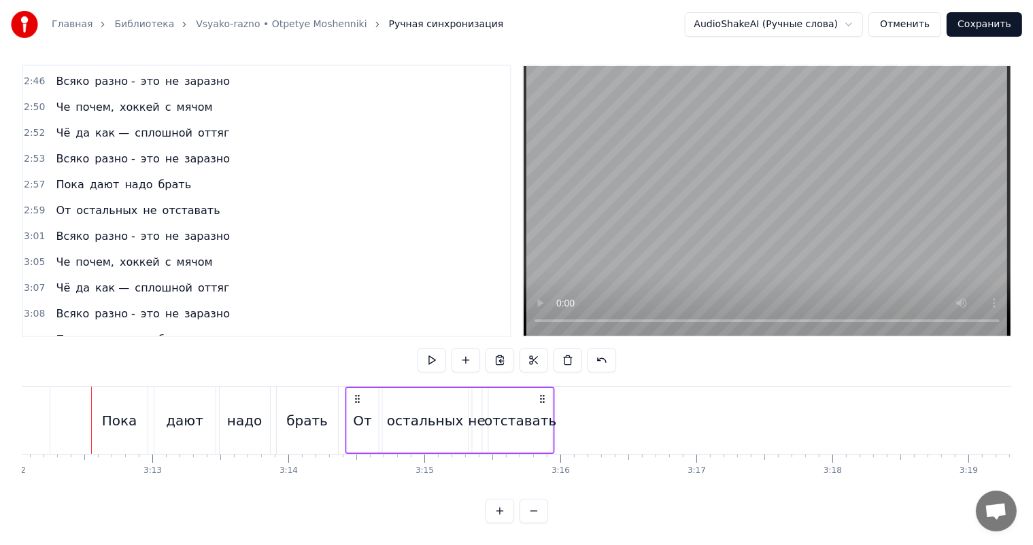
drag, startPoint x: 101, startPoint y: 383, endPoint x: 356, endPoint y: 378, distance: 254.3
click at [356, 387] on div "От остальных не отставать" at bounding box center [449, 420] width 209 height 67
click at [354, 396] on div "От" at bounding box center [362, 420] width 31 height 65
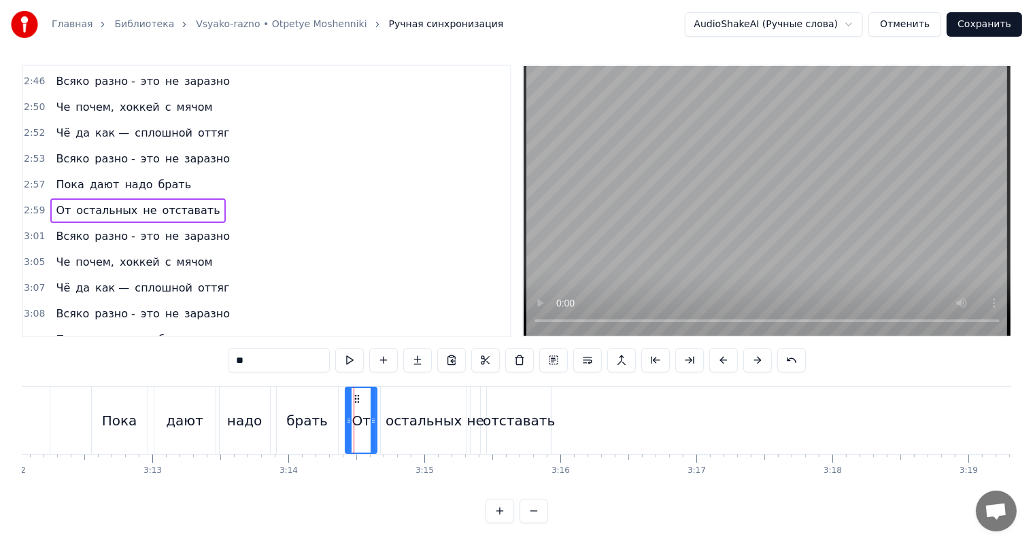
drag, startPoint x: 279, startPoint y: 398, endPoint x: 428, endPoint y: 337, distance: 160.3
click at [279, 398] on div "брать" at bounding box center [307, 420] width 61 height 67
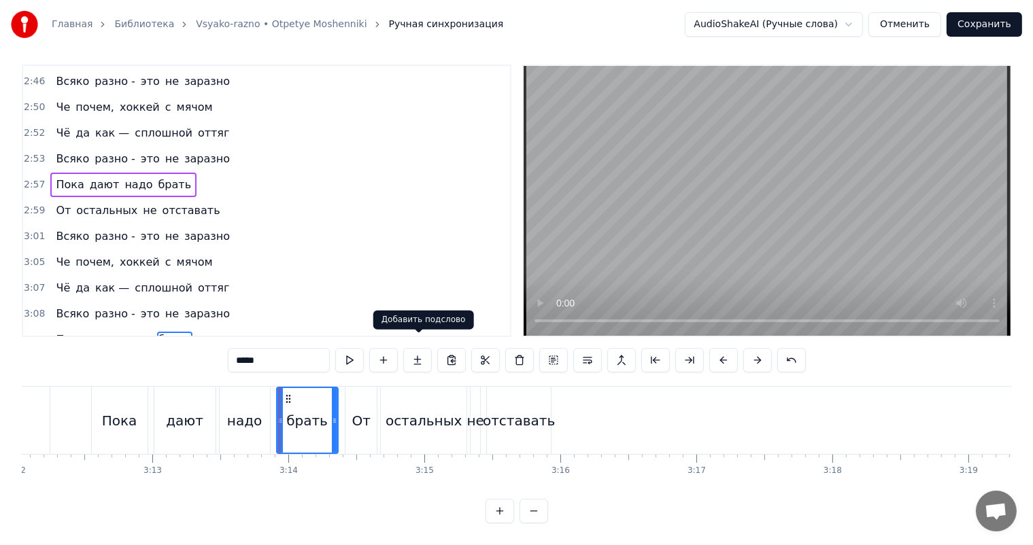
click at [763, 226] on video at bounding box center [766, 201] width 487 height 270
click at [357, 411] on div "От" at bounding box center [360, 421] width 18 height 20
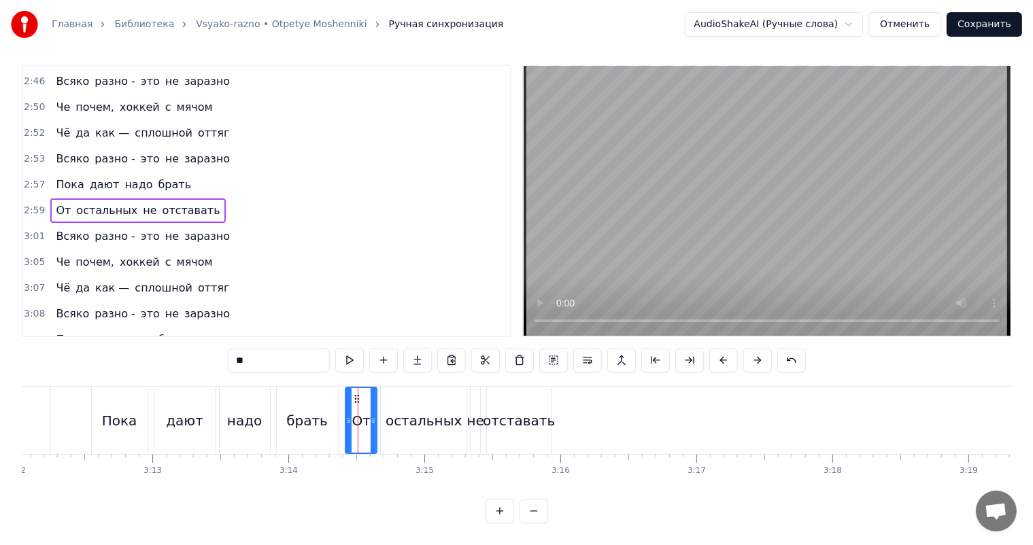
drag, startPoint x: 303, startPoint y: 340, endPoint x: 126, endPoint y: 346, distance: 176.8
click at [146, 345] on div "0:19 Солнечный день, я на прогулку выхожу 0:22 И испытываю жажду я за имиджем с…" at bounding box center [516, 294] width 989 height 459
click at [436, 396] on div "остальных" at bounding box center [424, 420] width 86 height 67
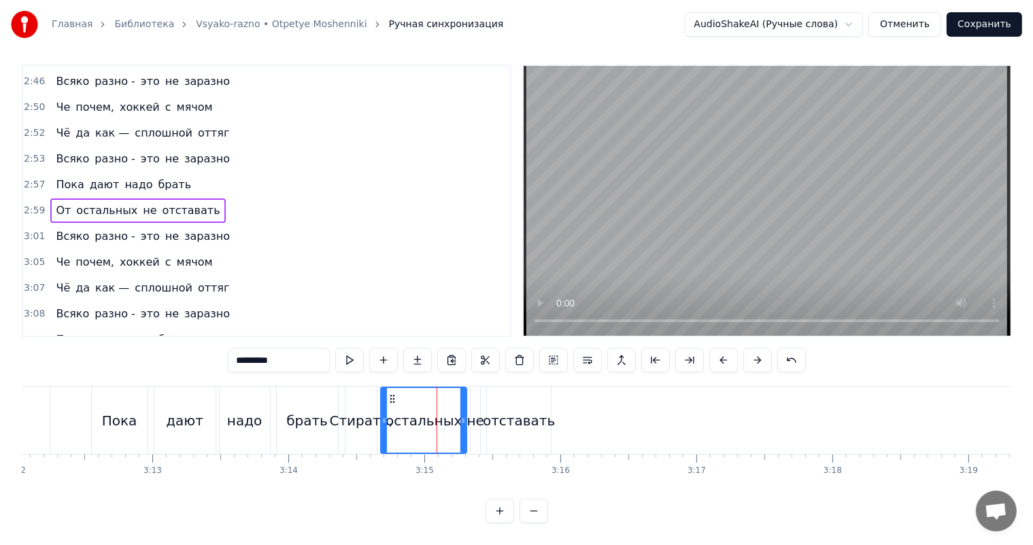
click at [361, 411] on div "Стирать," at bounding box center [361, 421] width 63 height 20
click at [284, 396] on div "брать" at bounding box center [307, 420] width 61 height 67
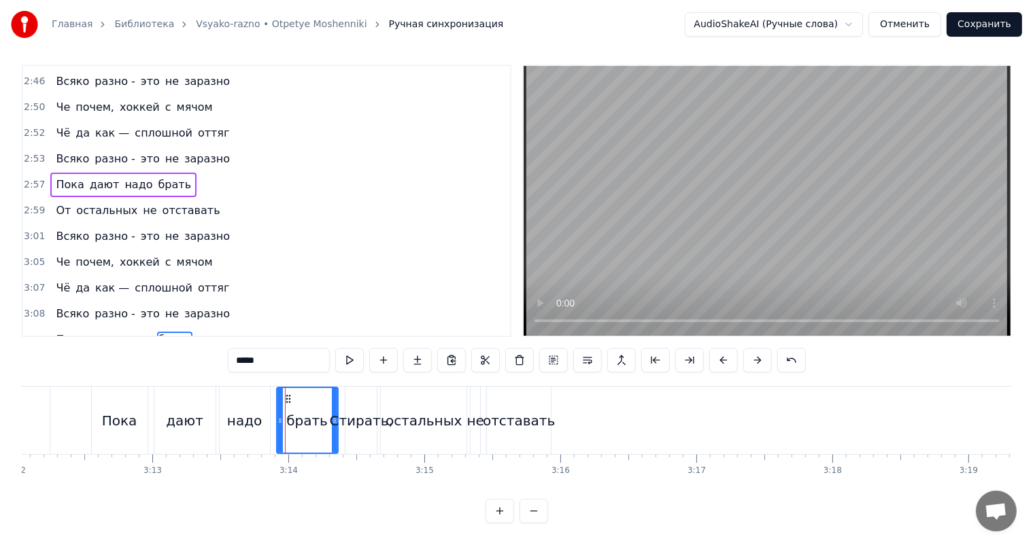
click at [835, 252] on video at bounding box center [766, 201] width 487 height 270
click at [409, 391] on div "остальных" at bounding box center [424, 420] width 86 height 67
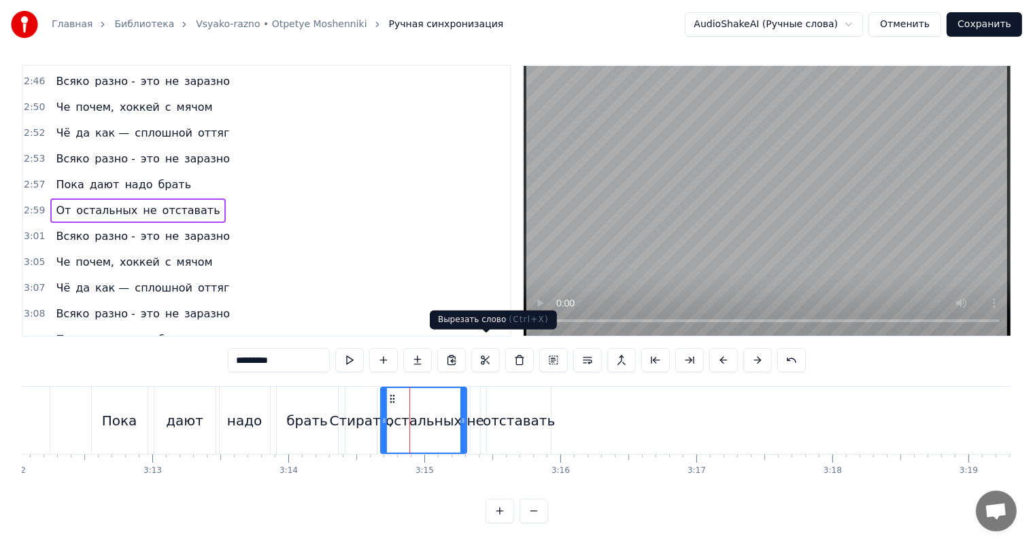
click at [848, 149] on video at bounding box center [766, 201] width 487 height 270
click at [517, 411] on div "отставать" at bounding box center [519, 421] width 72 height 20
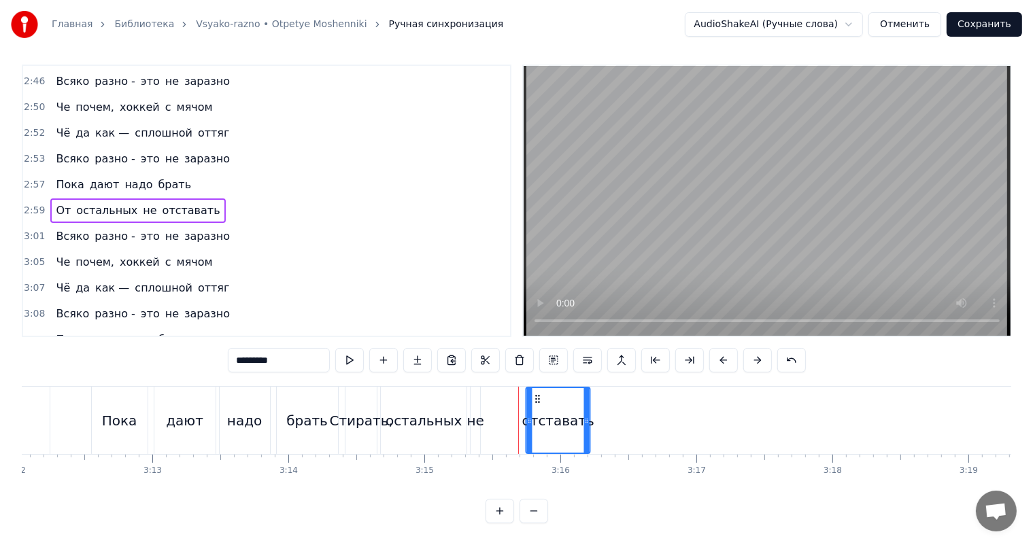
drag, startPoint x: 496, startPoint y: 383, endPoint x: 536, endPoint y: 382, distance: 40.1
click at [536, 394] on icon at bounding box center [537, 399] width 11 height 11
drag, startPoint x: 308, startPoint y: 347, endPoint x: 131, endPoint y: 340, distance: 177.5
click at [150, 341] on div "0:19 Солнечный день, я на прогулку выхожу 0:22 И испытываю жажду я за имиджем с…" at bounding box center [516, 294] width 989 height 459
click at [470, 397] on div "не" at bounding box center [475, 420] width 11 height 67
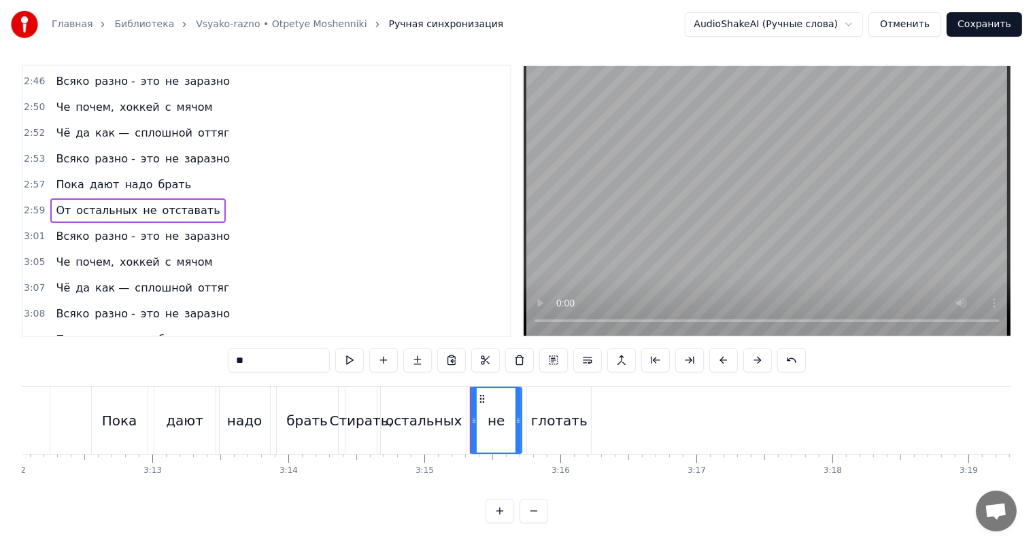
drag, startPoint x: 478, startPoint y: 394, endPoint x: 520, endPoint y: 394, distance: 42.1
click at [520, 394] on div at bounding box center [517, 420] width 5 height 65
click at [490, 411] on div "не" at bounding box center [495, 421] width 17 height 20
drag, startPoint x: 300, startPoint y: 346, endPoint x: 158, endPoint y: 345, distance: 141.4
click at [242, 348] on input "**" at bounding box center [279, 360] width 102 height 24
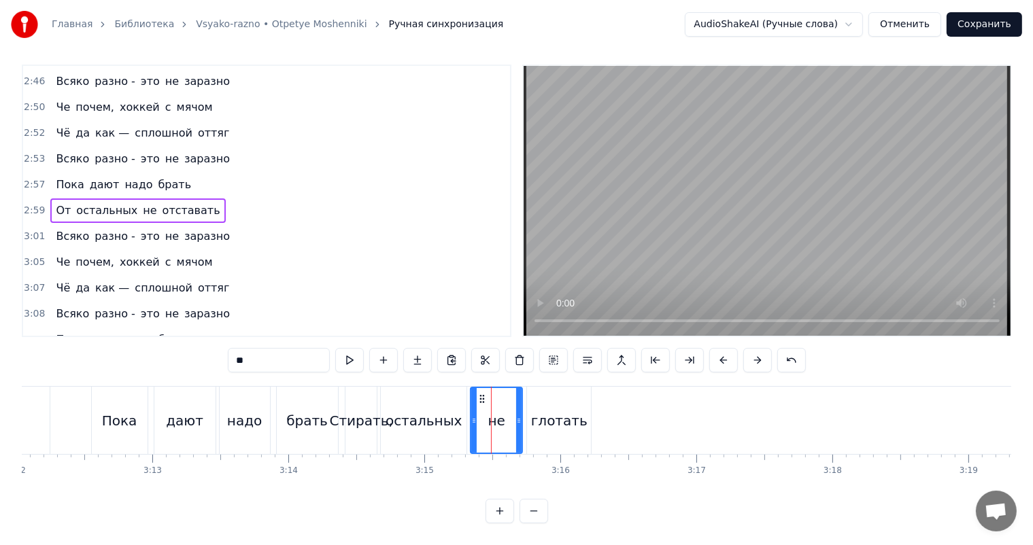
type input "*"
click at [432, 411] on div "остальных" at bounding box center [423, 421] width 76 height 20
click at [326, 404] on div "брать" at bounding box center [307, 420] width 61 height 67
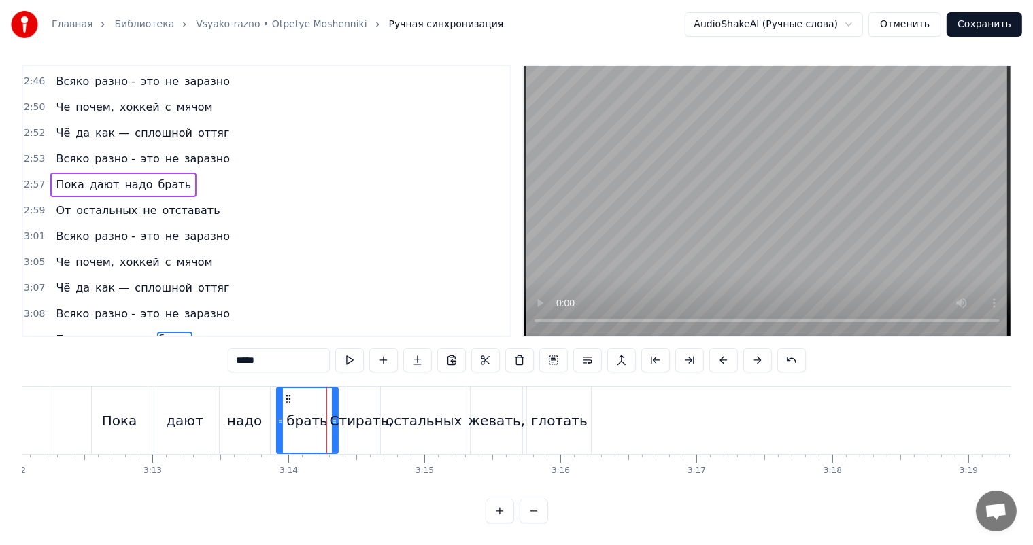
click at [847, 209] on video at bounding box center [766, 201] width 487 height 270
click at [484, 411] on div "жевать," at bounding box center [496, 421] width 57 height 20
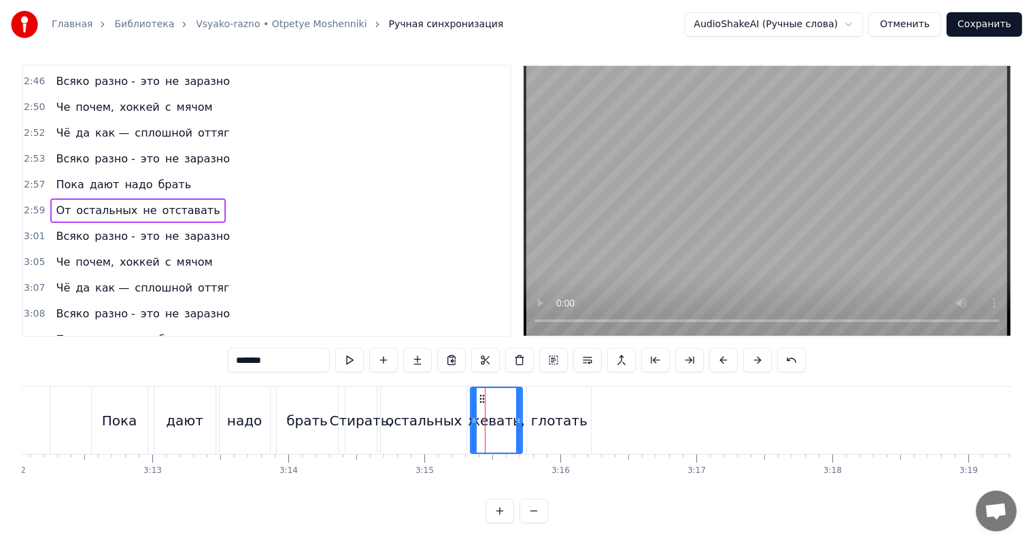
drag, startPoint x: 260, startPoint y: 341, endPoint x: 103, endPoint y: 336, distance: 157.8
click at [107, 334] on div "0:19 Солнечный день, я на прогулку выхожу 0:22 И испытываю жажду я за имиджем с…" at bounding box center [516, 294] width 989 height 459
click at [443, 411] on div "остальных" at bounding box center [423, 421] width 76 height 20
drag, startPoint x: 290, startPoint y: 345, endPoint x: 49, endPoint y: 347, distance: 241.3
click at [64, 347] on div "0:19 Солнечный день, я на прогулку выхожу 0:22 И испытываю жажду я за имиджем с…" at bounding box center [516, 294] width 989 height 459
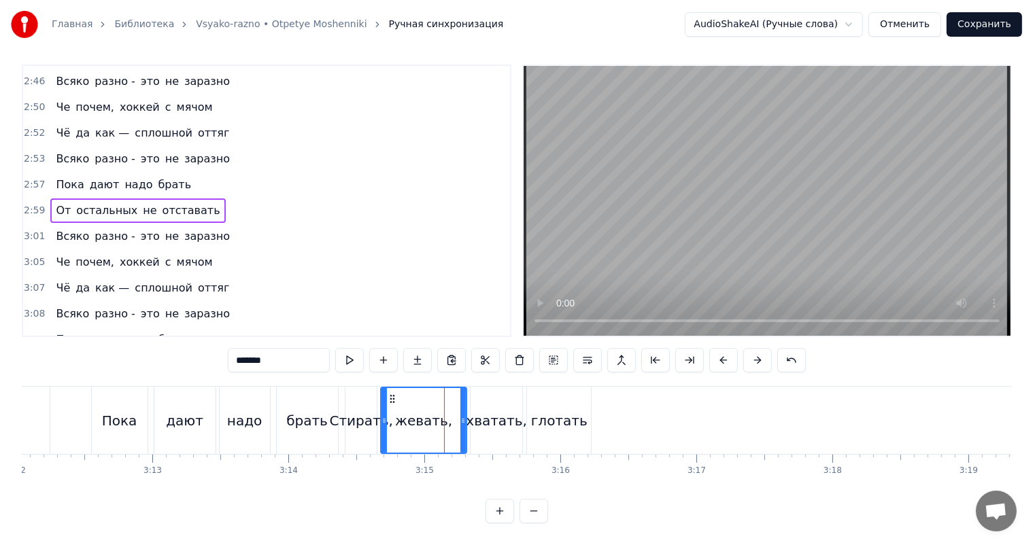
click at [328, 404] on div "брать" at bounding box center [307, 420] width 61 height 67
type input "*****"
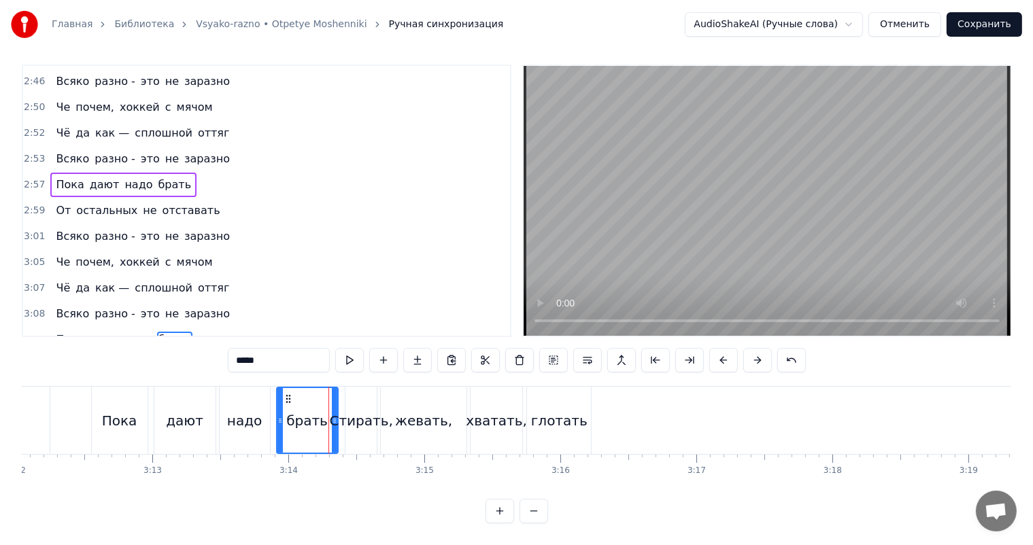
drag, startPoint x: 333, startPoint y: 410, endPoint x: 322, endPoint y: 410, distance: 11.6
click at [332, 415] on icon at bounding box center [334, 420] width 5 height 11
click at [322, 415] on icon at bounding box center [324, 420] width 5 height 11
click at [289, 411] on div "брать" at bounding box center [302, 421] width 41 height 20
click at [851, 192] on video at bounding box center [766, 201] width 487 height 270
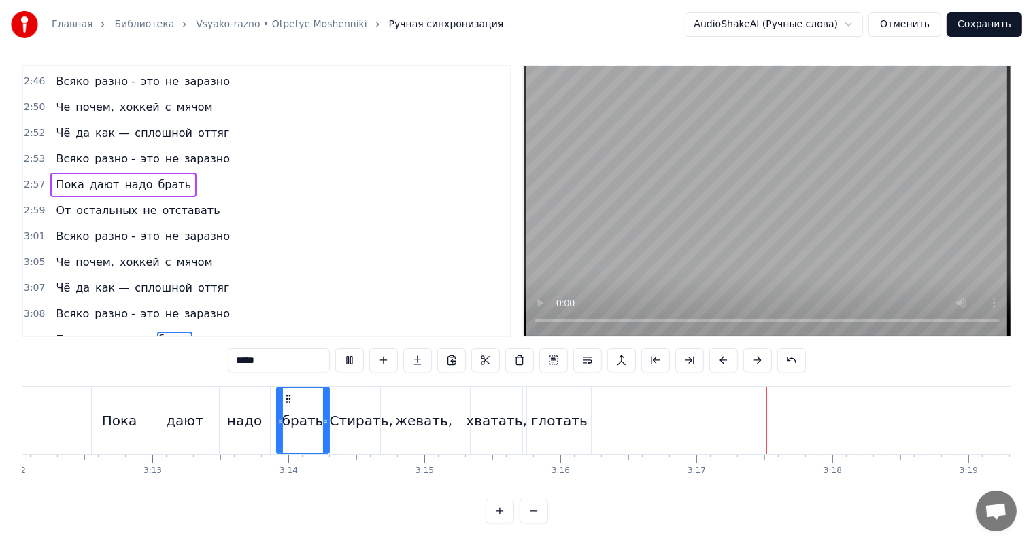
click at [782, 133] on video at bounding box center [766, 201] width 487 height 270
click at [30, 230] on span "3:01" at bounding box center [34, 237] width 21 height 14
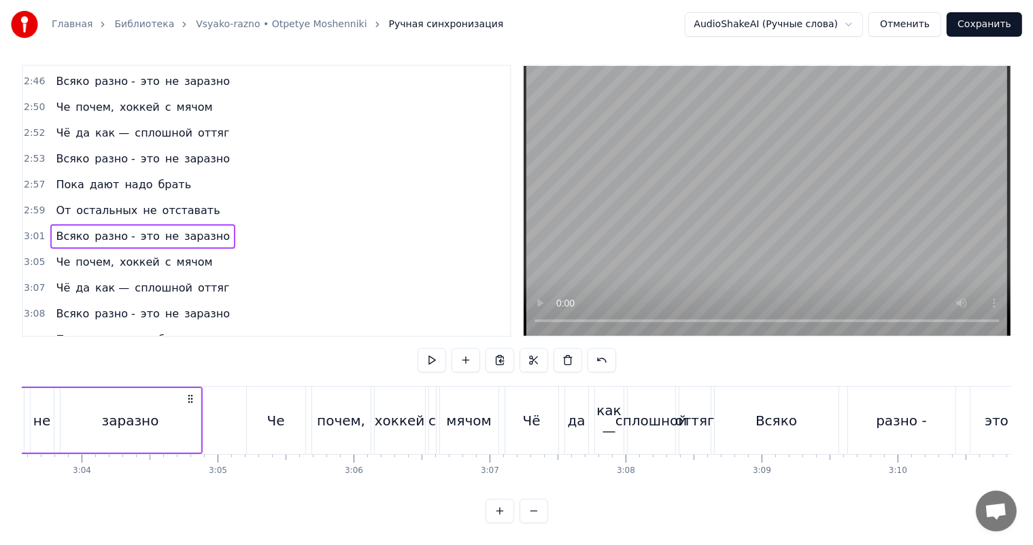
click at [33, 359] on span "3:14" at bounding box center [34, 366] width 21 height 14
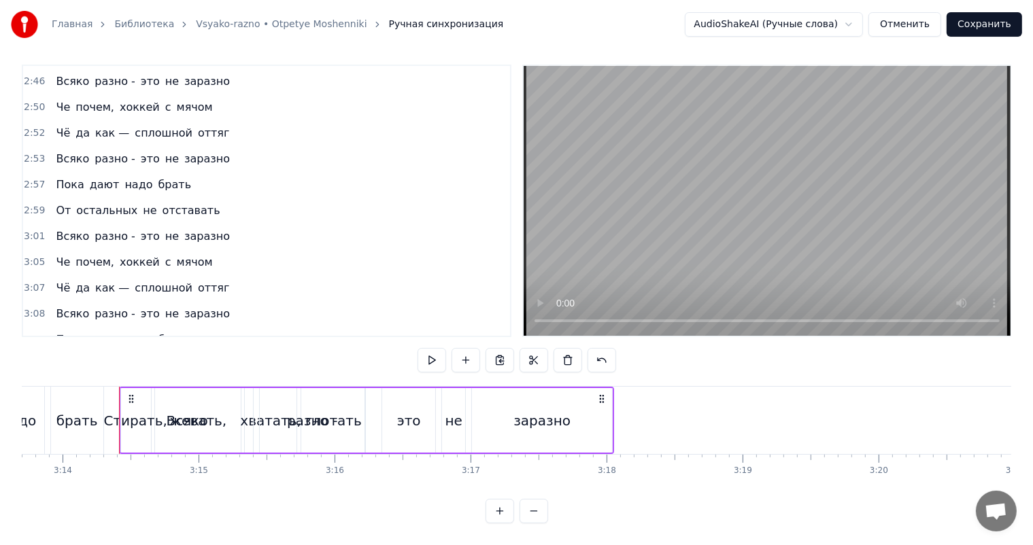
scroll to position [0, 26362]
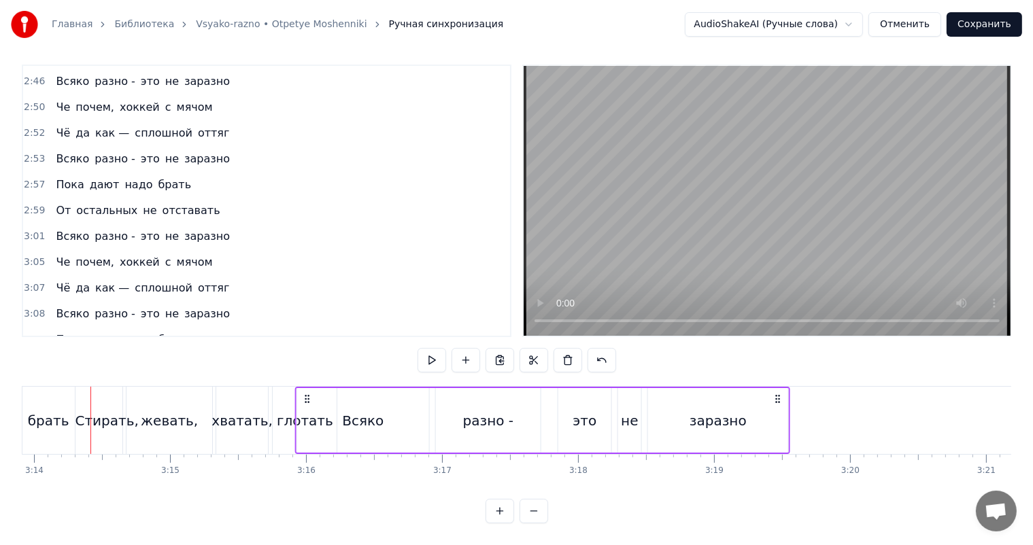
drag, startPoint x: 103, startPoint y: 387, endPoint x: 307, endPoint y: 401, distance: 205.1
click at [307, 401] on div "Всяко разно - это не заразно" at bounding box center [542, 420] width 495 height 67
click at [227, 411] on div "хватать," at bounding box center [241, 421] width 61 height 20
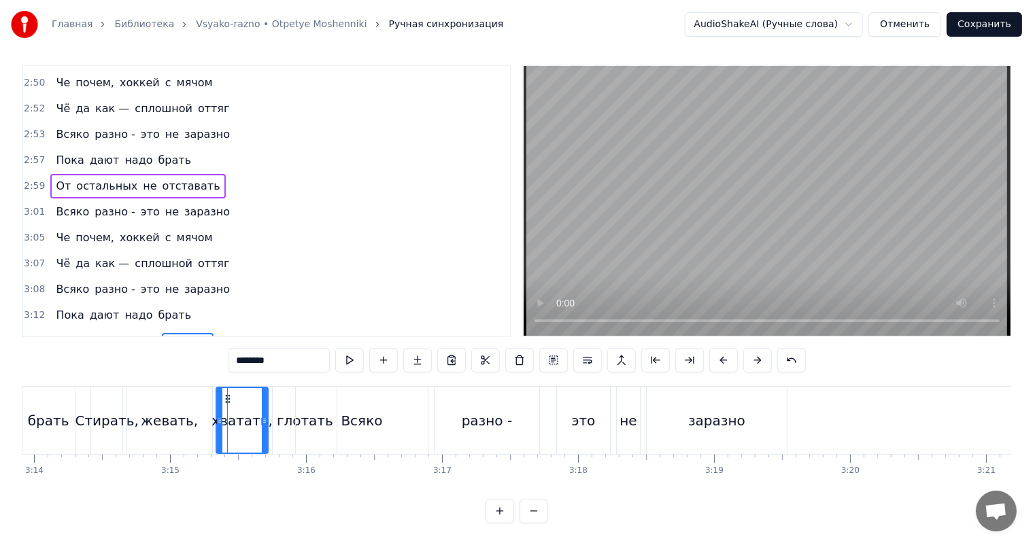
click at [755, 222] on video at bounding box center [766, 201] width 487 height 270
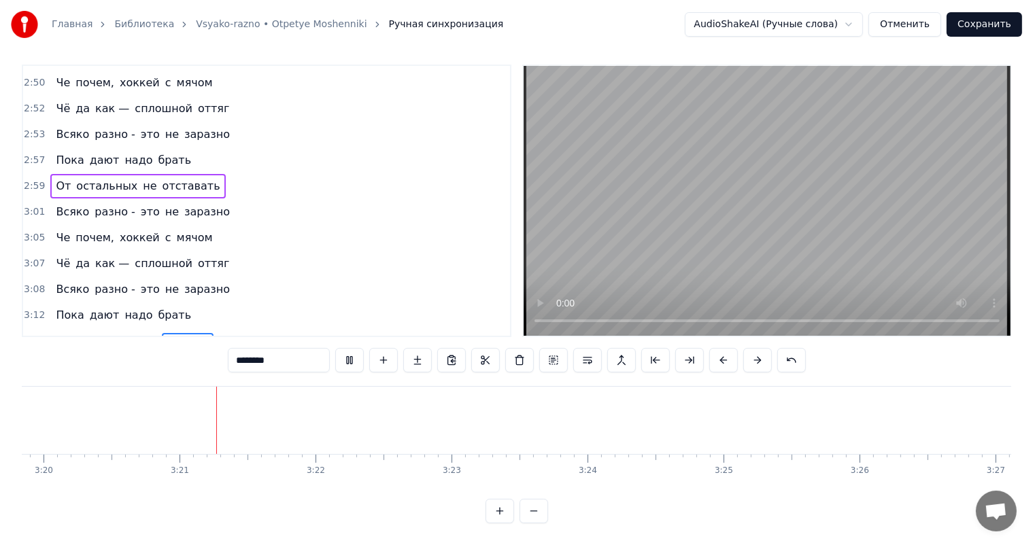
scroll to position [0, 27218]
click at [699, 226] on video at bounding box center [766, 201] width 487 height 270
click at [37, 360] on span "3:15" at bounding box center [34, 367] width 21 height 14
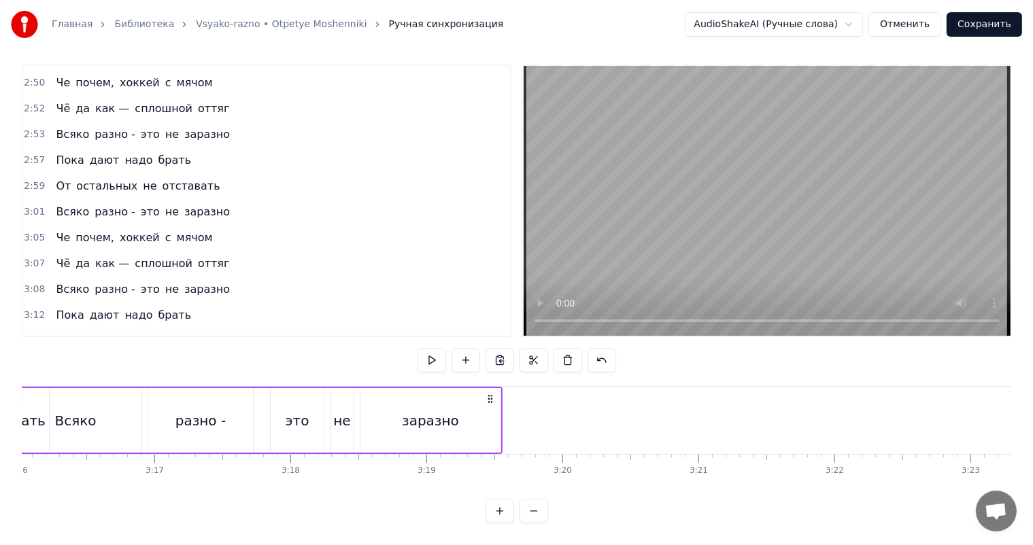
scroll to position [0, 26567]
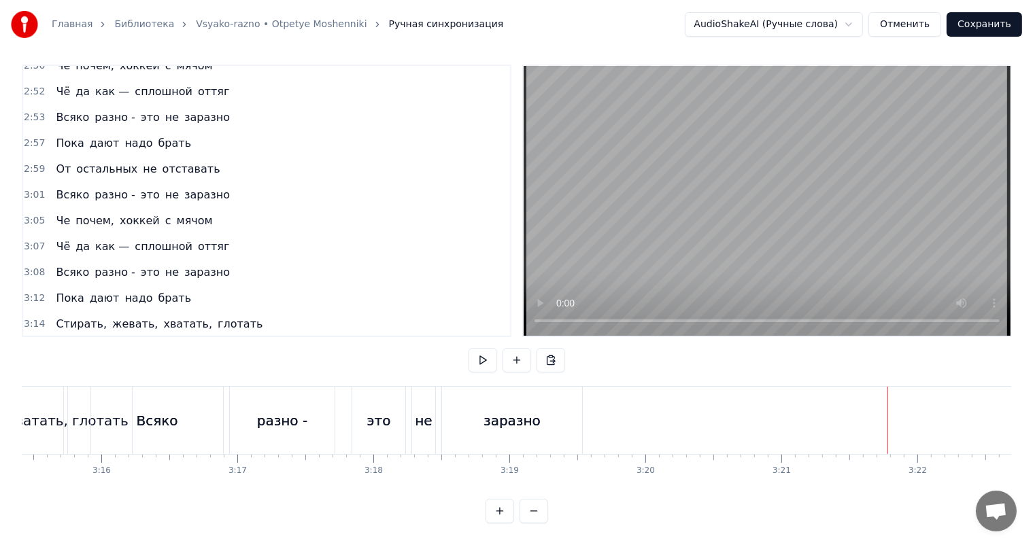
scroll to position [1080, 0]
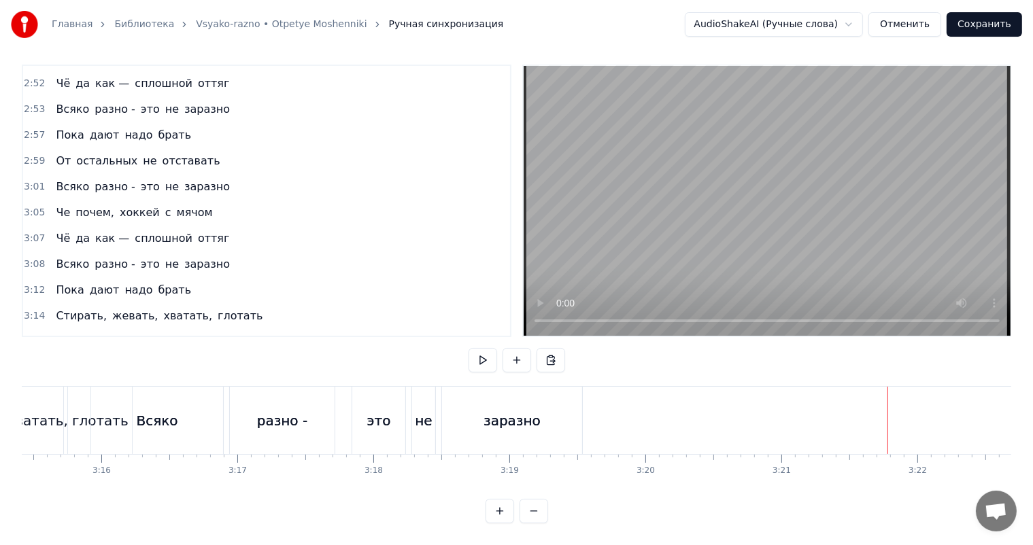
click at [32, 361] on span "3:15" at bounding box center [34, 368] width 21 height 14
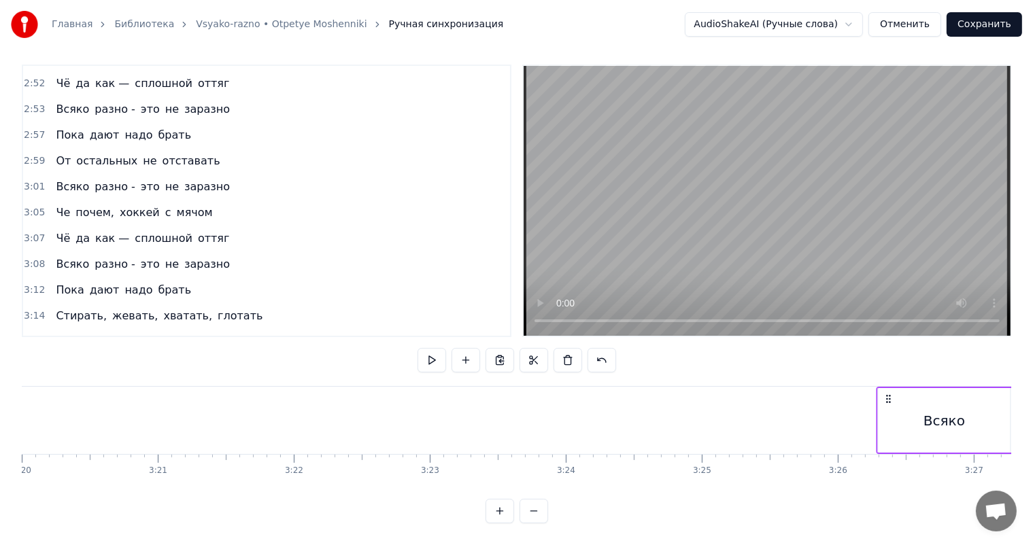
scroll to position [0, 27214]
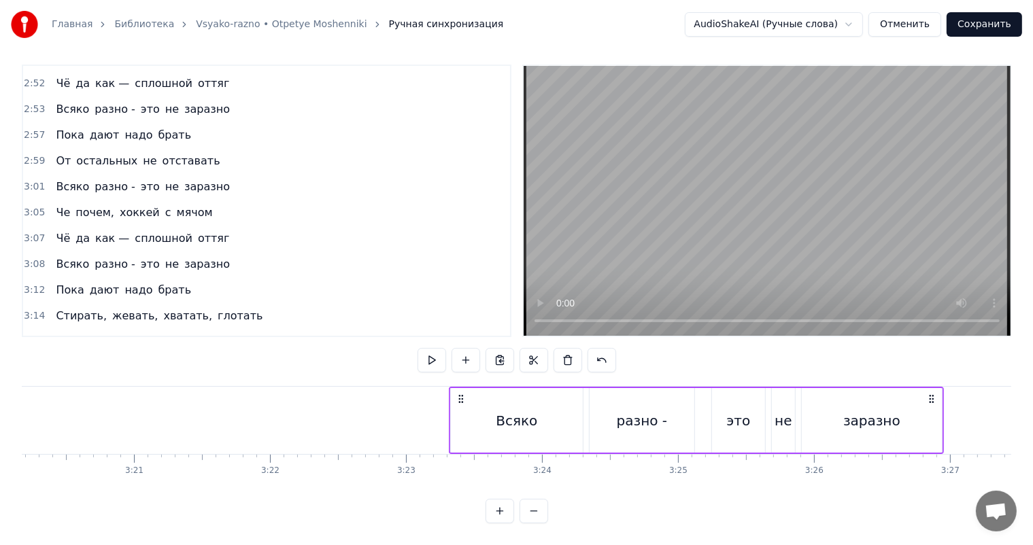
drag, startPoint x: 97, startPoint y: 384, endPoint x: 462, endPoint y: 402, distance: 364.8
click at [462, 402] on div "Всяко разно - это не заразно" at bounding box center [696, 420] width 495 height 67
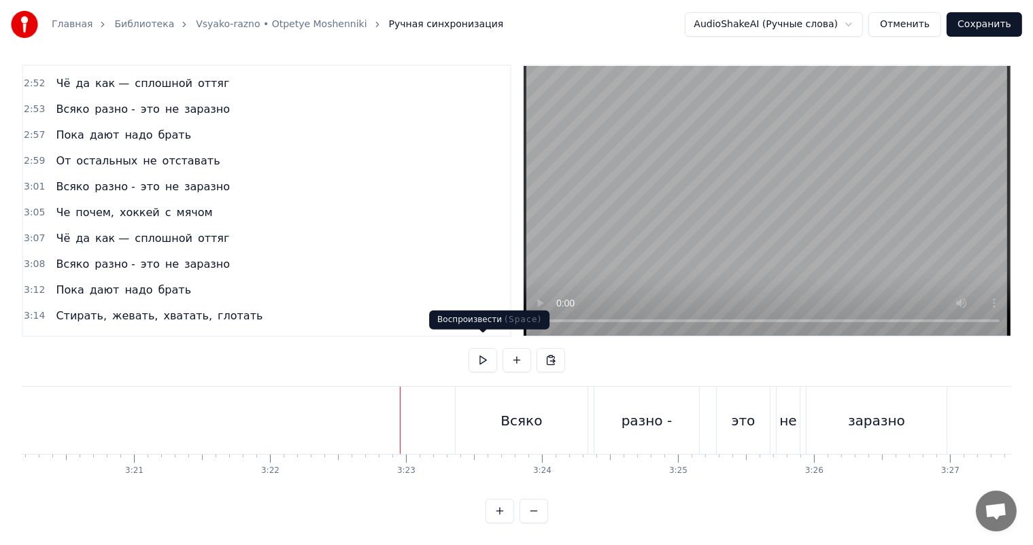
click at [827, 182] on video at bounding box center [766, 201] width 487 height 270
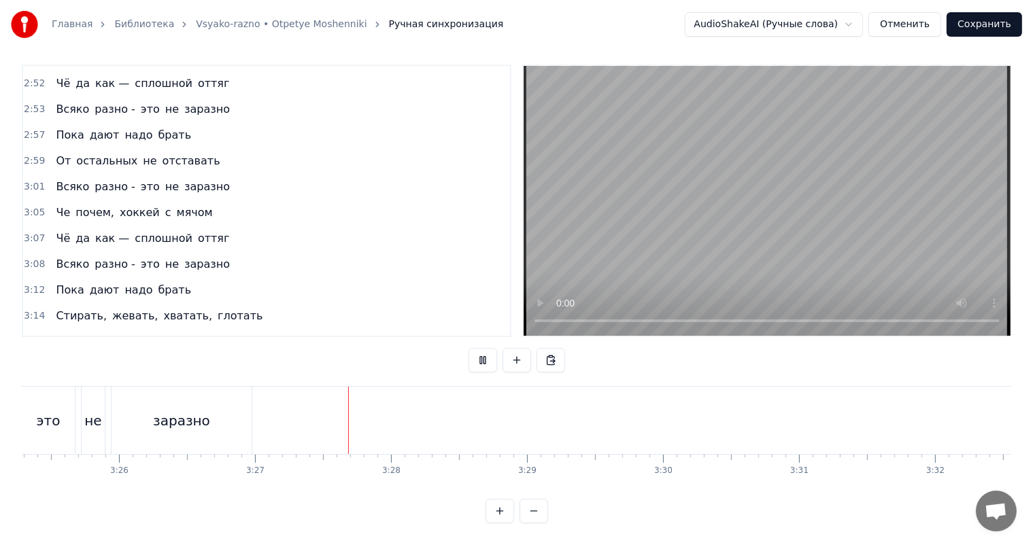
click at [995, 23] on button "Сохранить" at bounding box center [983, 24] width 75 height 24
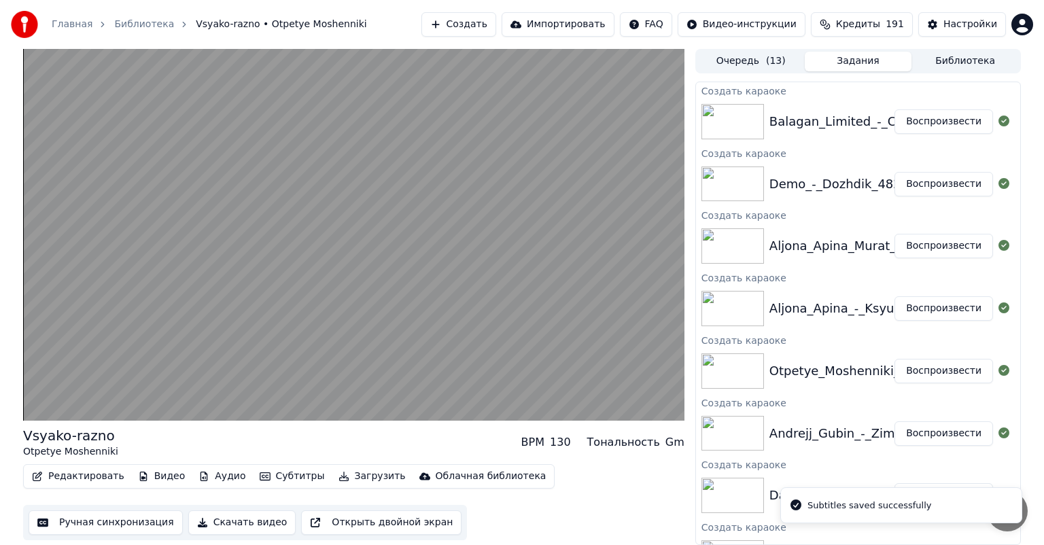
click at [943, 307] on button "Воспроизвести" at bounding box center [944, 308] width 99 height 24
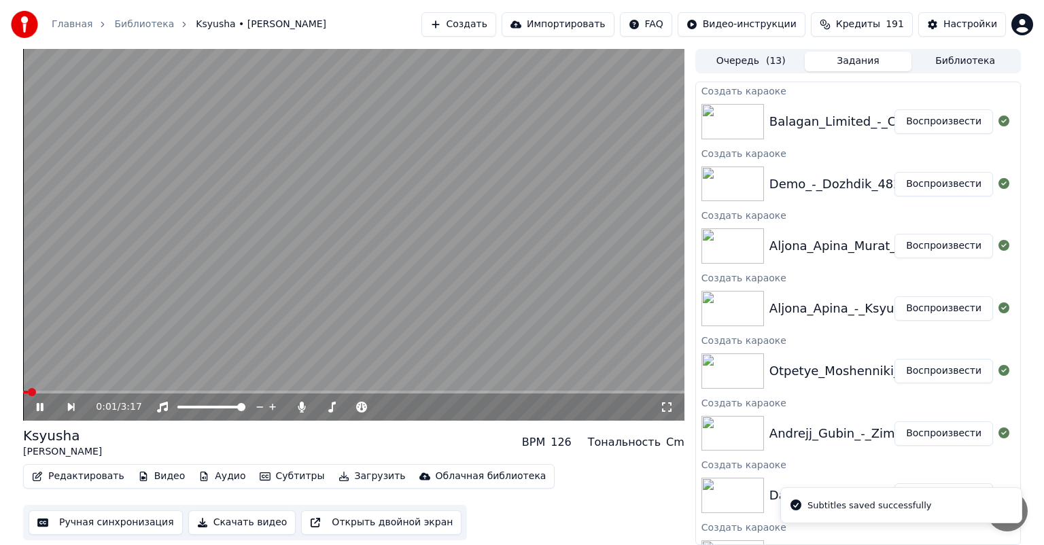
click at [92, 526] on button "Ручная синхронизация" at bounding box center [106, 522] width 154 height 24
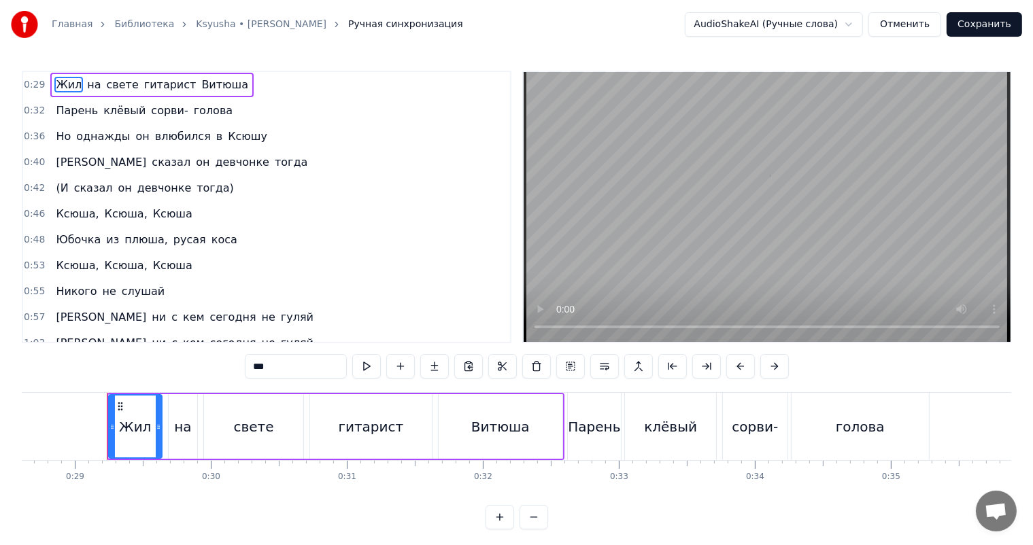
scroll to position [0, 3906]
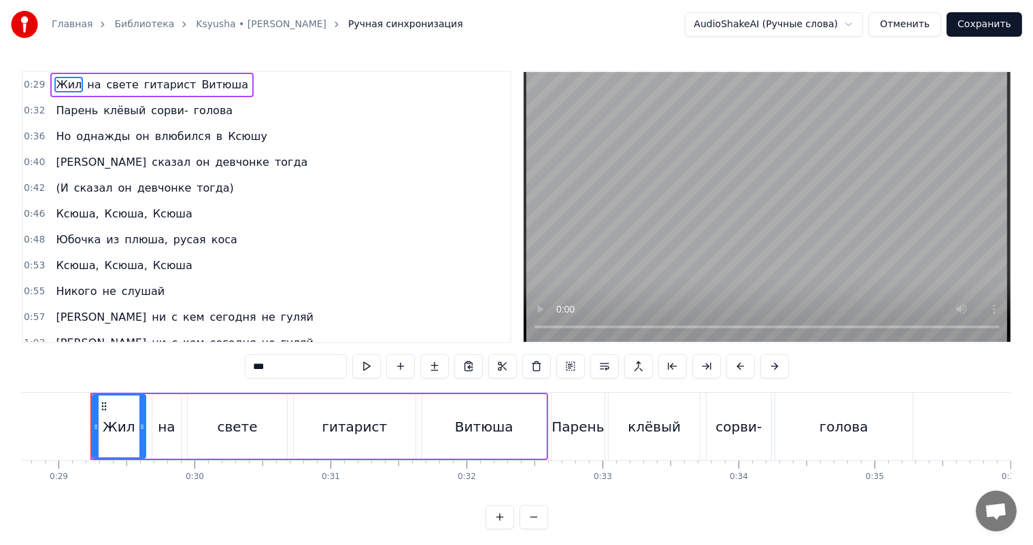
click at [680, 232] on video at bounding box center [766, 207] width 487 height 270
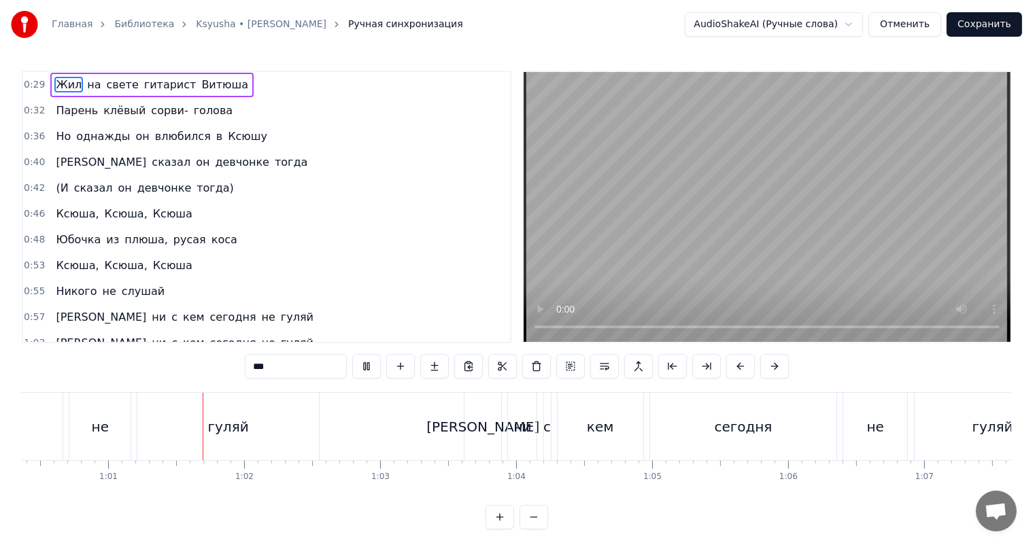
scroll to position [0, 8234]
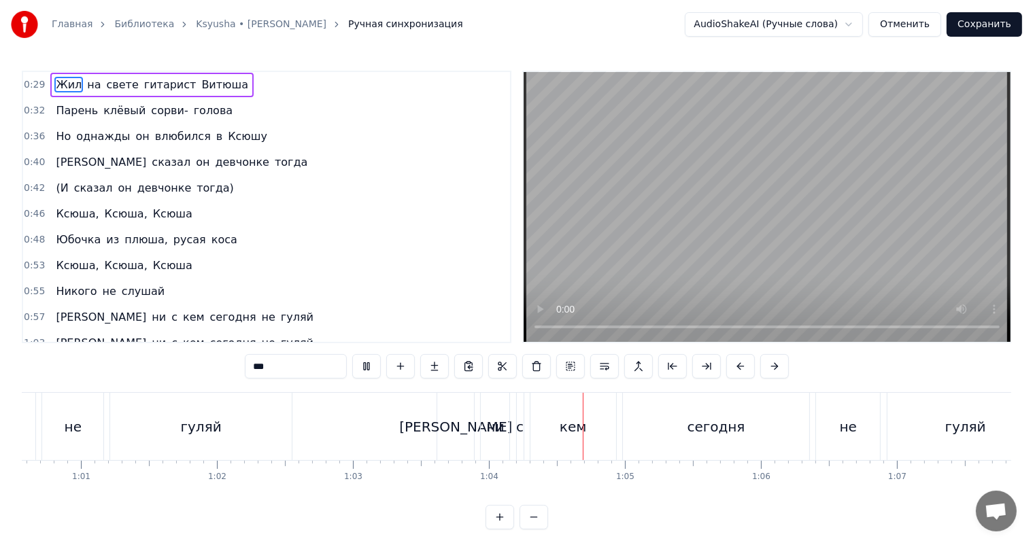
click at [685, 220] on video at bounding box center [766, 207] width 487 height 270
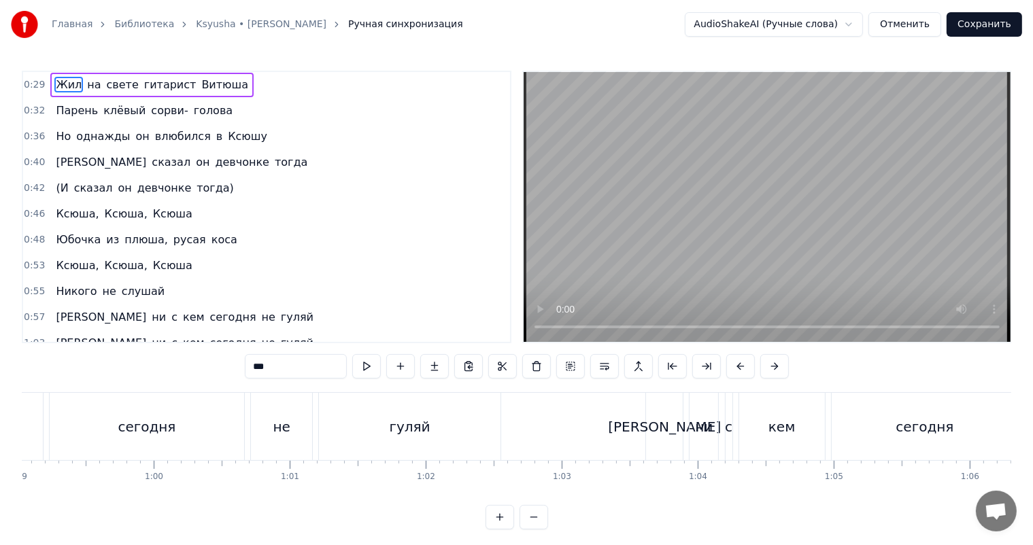
scroll to position [0, 7860]
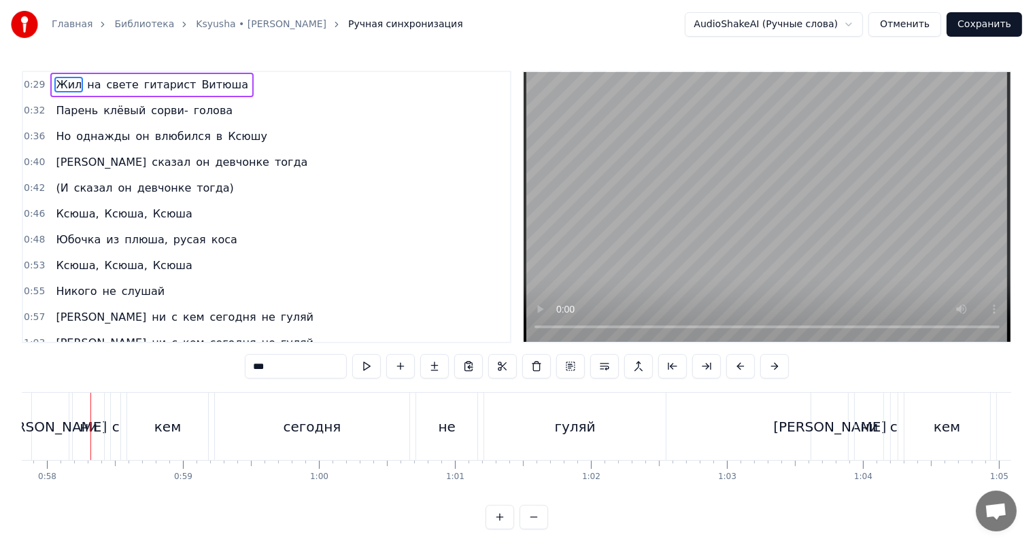
click at [672, 258] on video at bounding box center [766, 207] width 487 height 270
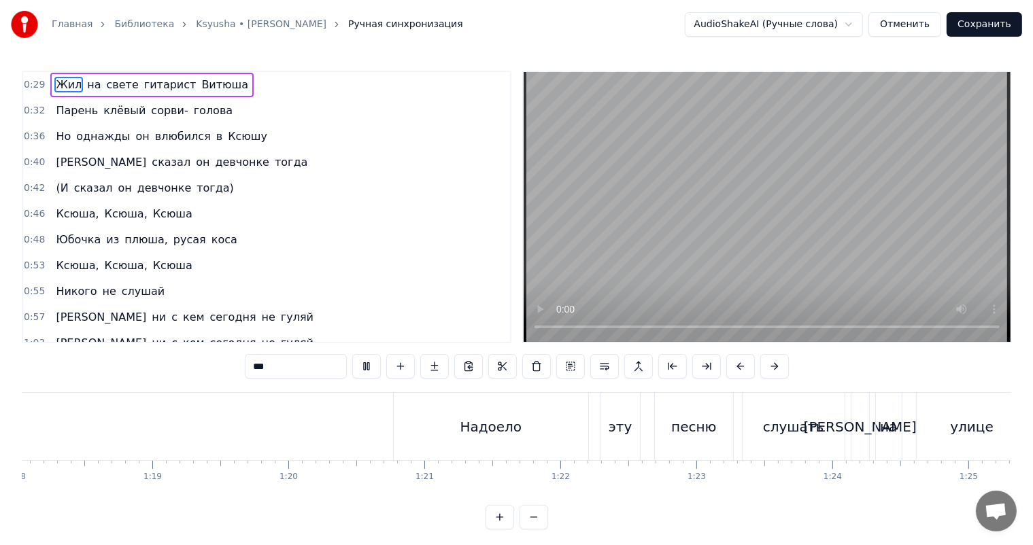
scroll to position [0, 10482]
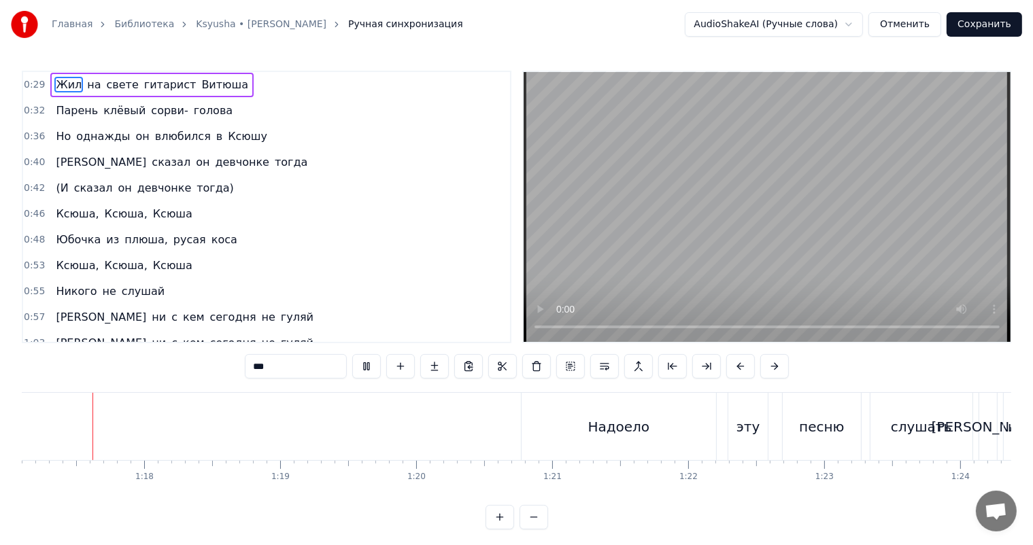
click at [695, 292] on video at bounding box center [766, 207] width 487 height 270
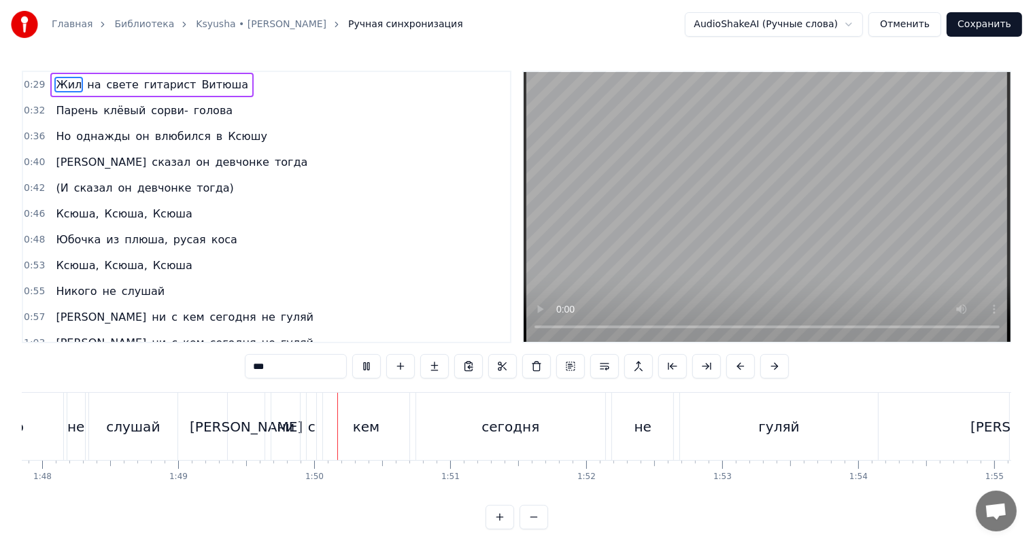
scroll to position [0, 14829]
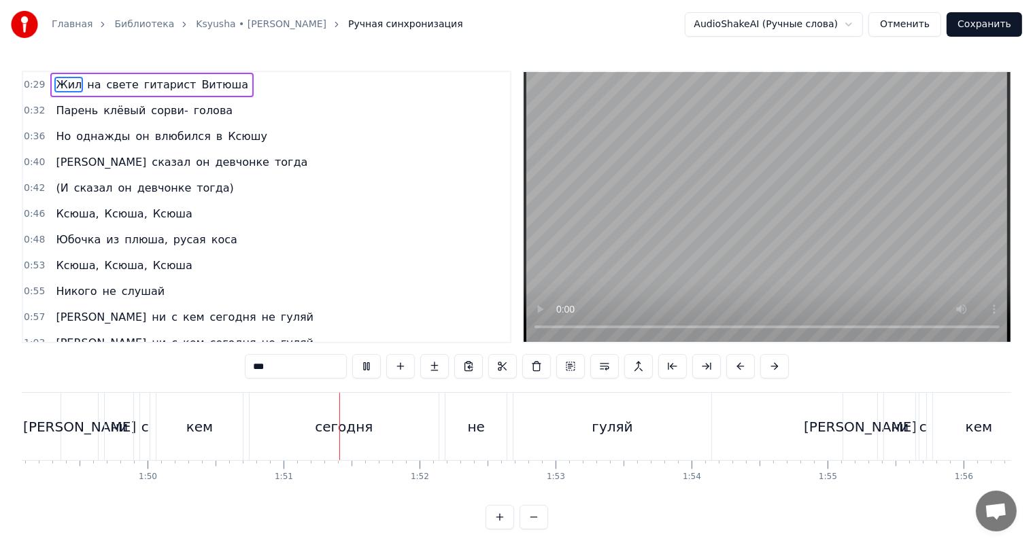
click at [806, 228] on video at bounding box center [766, 207] width 487 height 270
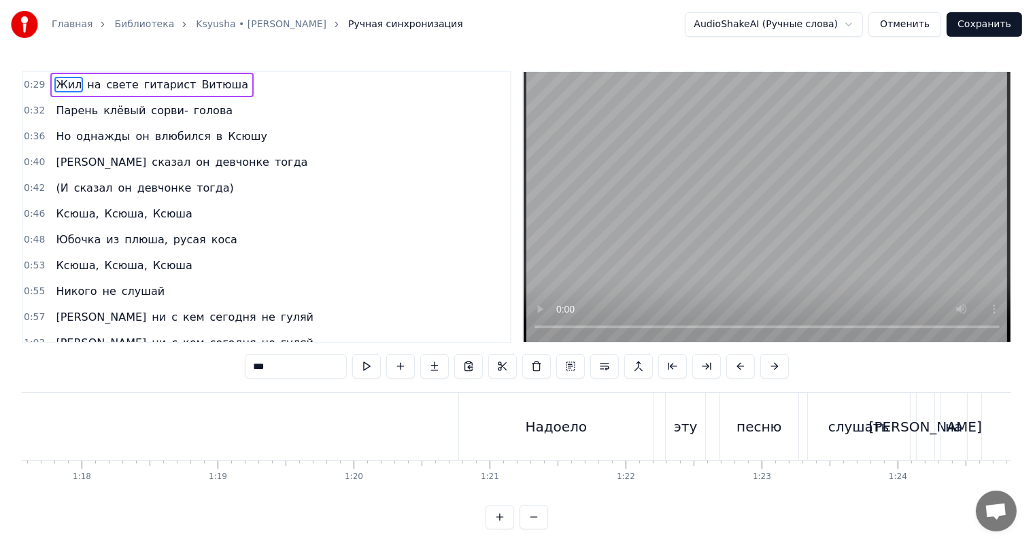
scroll to position [0, 10546]
click at [508, 428] on div "Надоело" at bounding box center [554, 426] width 195 height 67
type input "*******"
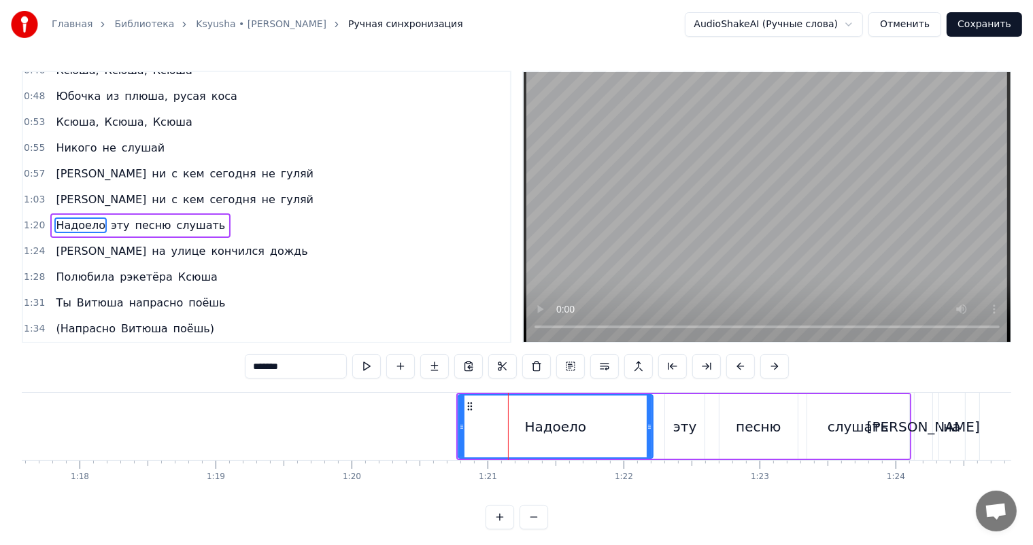
scroll to position [152, 0]
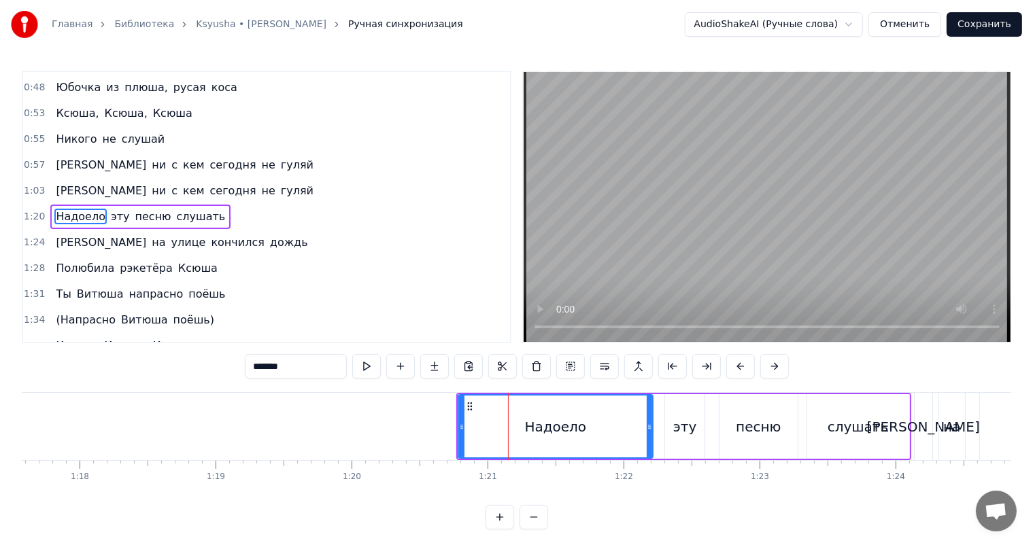
click at [37, 210] on span "1:20" at bounding box center [34, 217] width 21 height 14
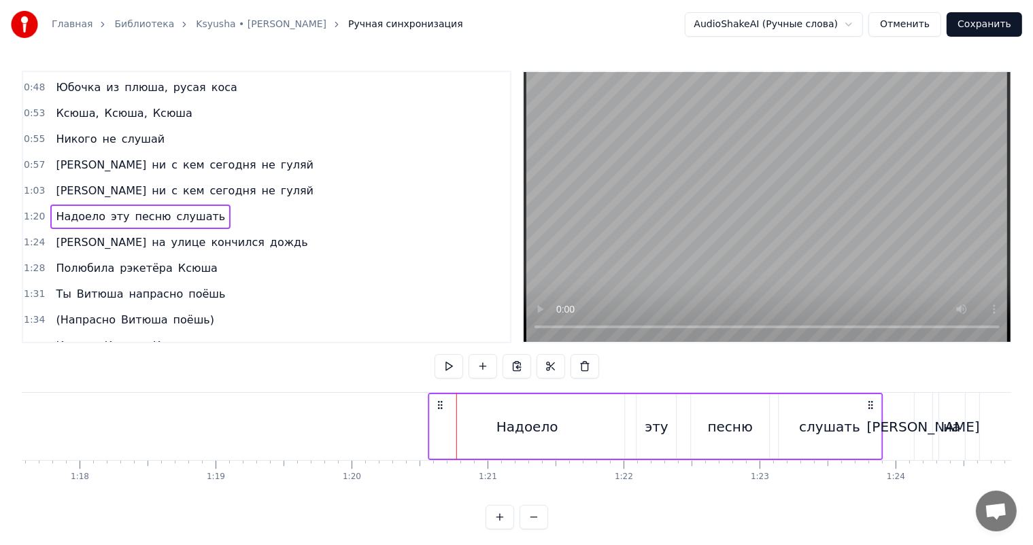
drag, startPoint x: 468, startPoint y: 402, endPoint x: 440, endPoint y: 408, distance: 28.4
click at [440, 408] on icon at bounding box center [439, 405] width 11 height 11
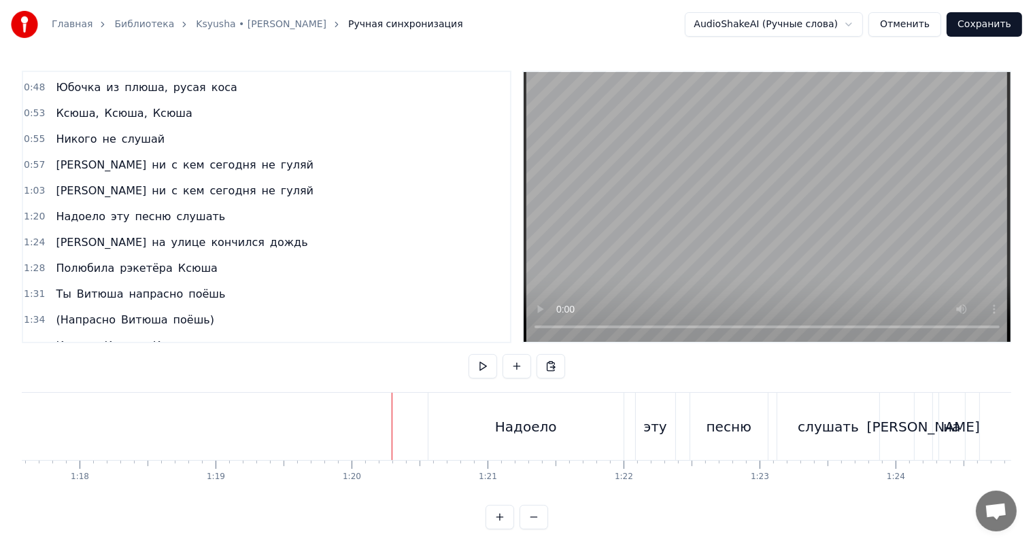
click at [642, 272] on video at bounding box center [766, 207] width 487 height 270
click at [471, 420] on div "Надоело" at bounding box center [525, 426] width 195 height 67
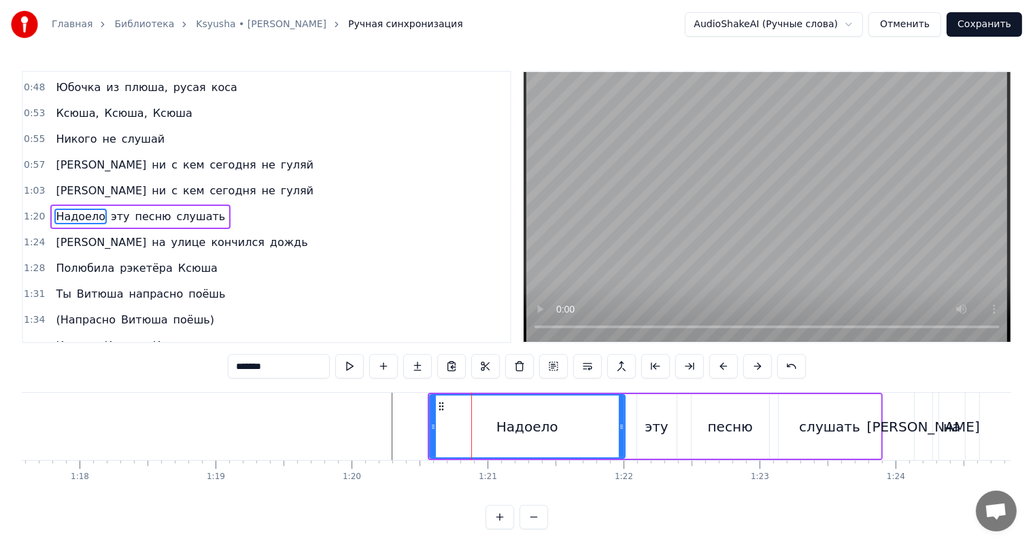
click at [37, 236] on span "1:24" at bounding box center [34, 243] width 21 height 14
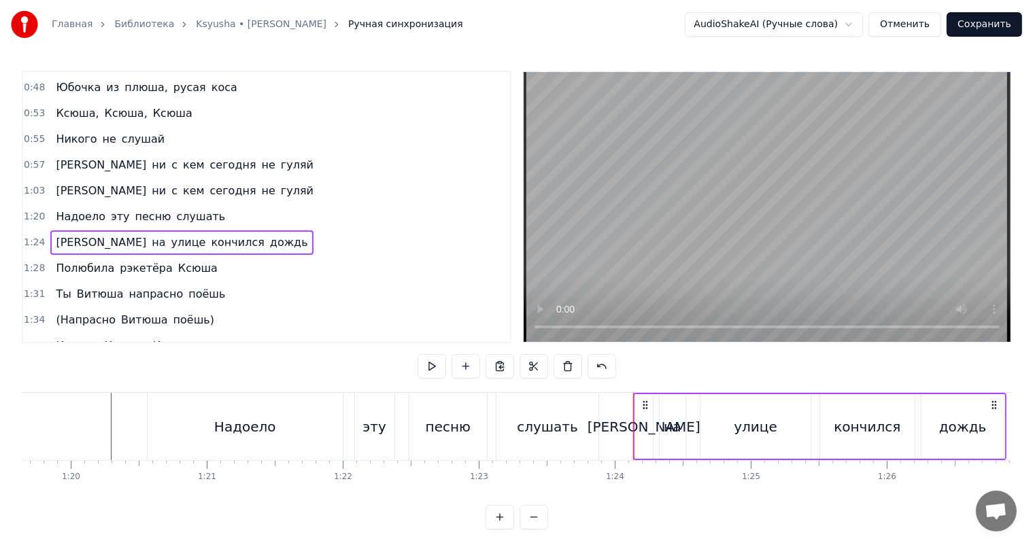
scroll to position [0, 10886]
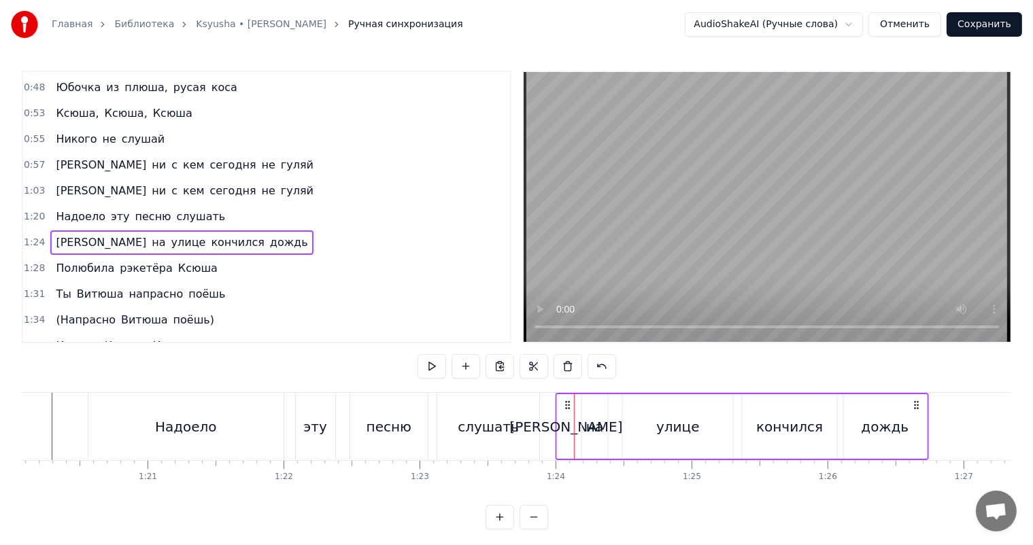
drag, startPoint x: 585, startPoint y: 404, endPoint x: 566, endPoint y: 404, distance: 19.0
click at [566, 404] on circle at bounding box center [566, 404] width 1 height 1
click at [35, 262] on span "1:28" at bounding box center [34, 269] width 21 height 14
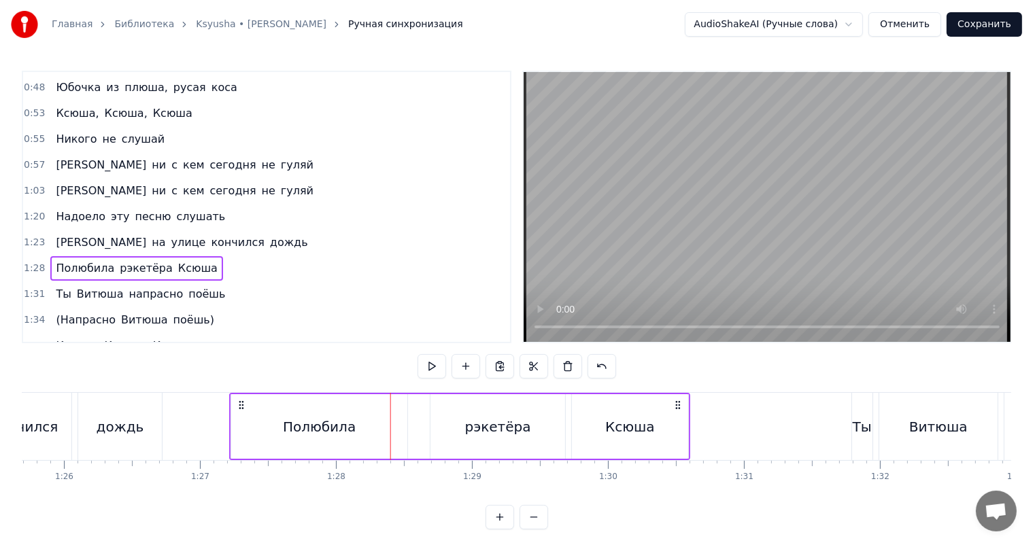
scroll to position [0, 11632]
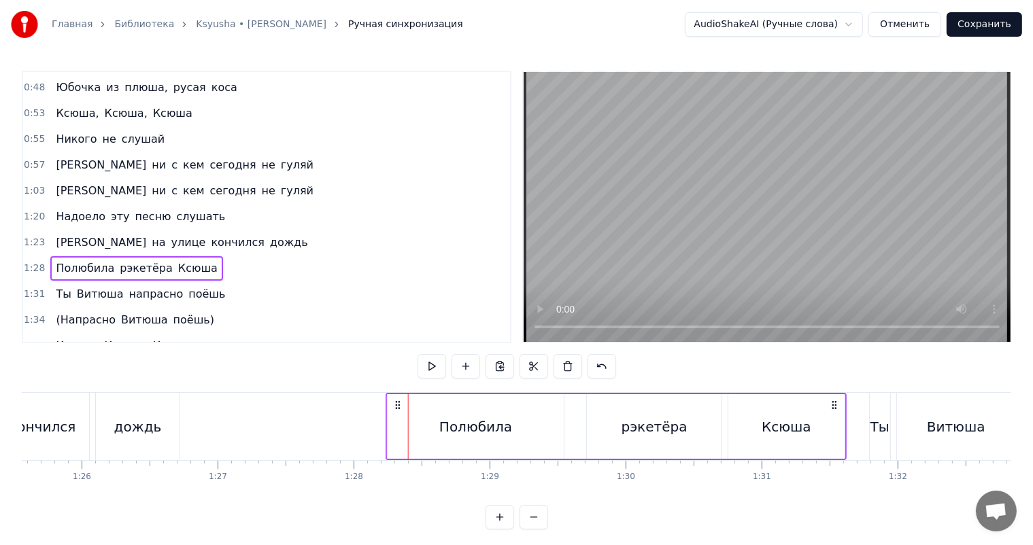
drag, startPoint x: 103, startPoint y: 401, endPoint x: 398, endPoint y: 403, distance: 295.7
click at [398, 403] on icon at bounding box center [398, 405] width 11 height 11
click at [33, 288] on span "1:31" at bounding box center [34, 295] width 21 height 14
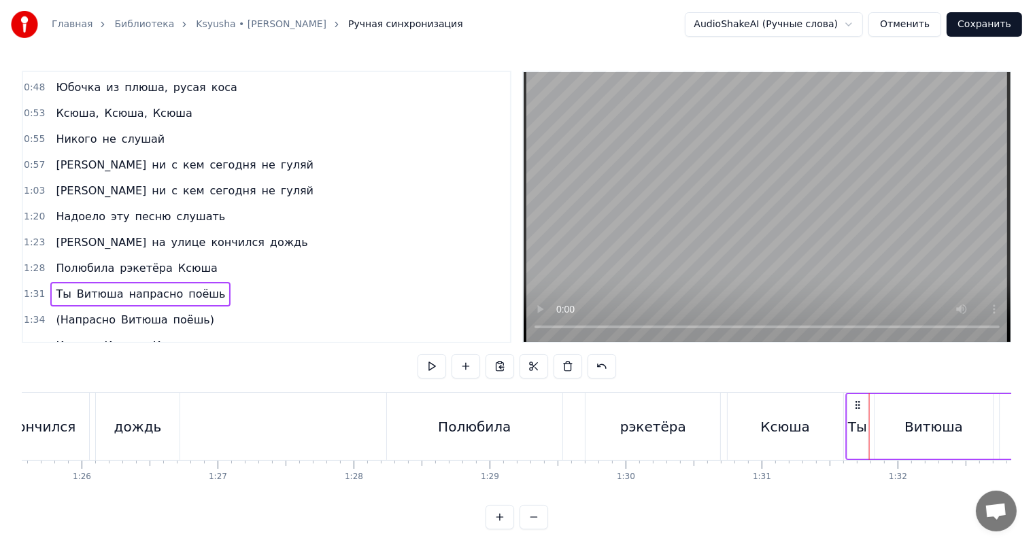
drag, startPoint x: 878, startPoint y: 404, endPoint x: 854, endPoint y: 402, distance: 23.8
click at [854, 402] on icon at bounding box center [857, 405] width 11 height 11
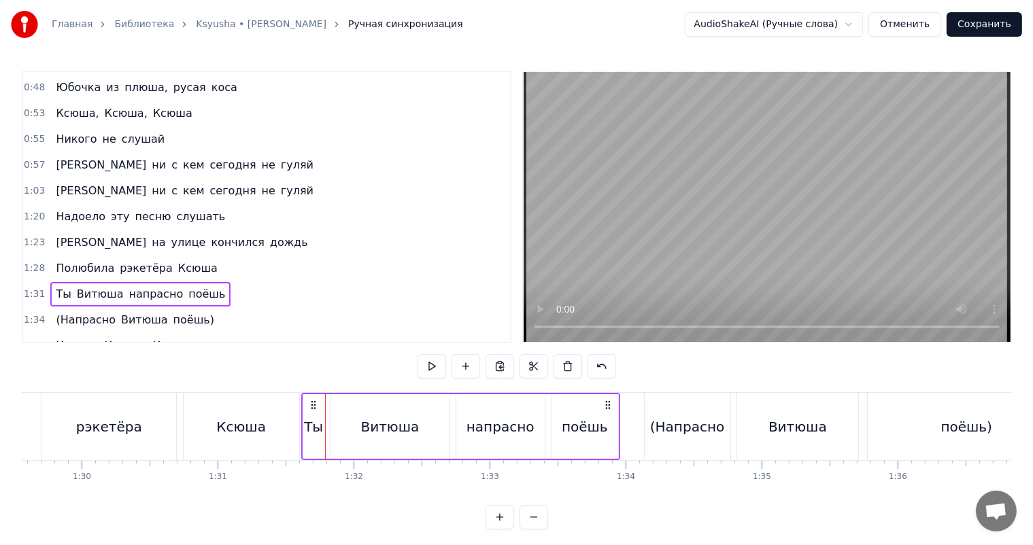
scroll to position [0, 12244]
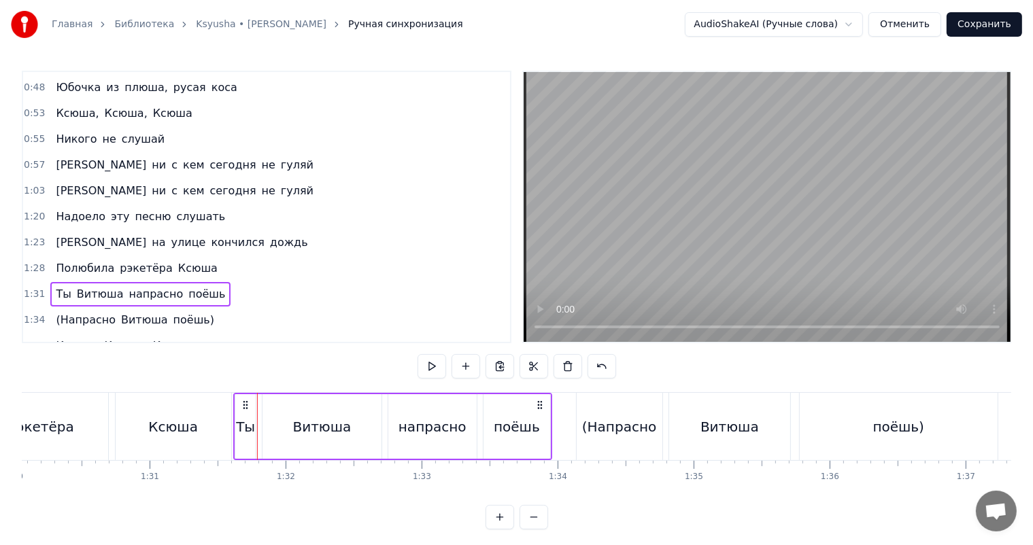
click at [32, 313] on span "1:34" at bounding box center [34, 320] width 21 height 14
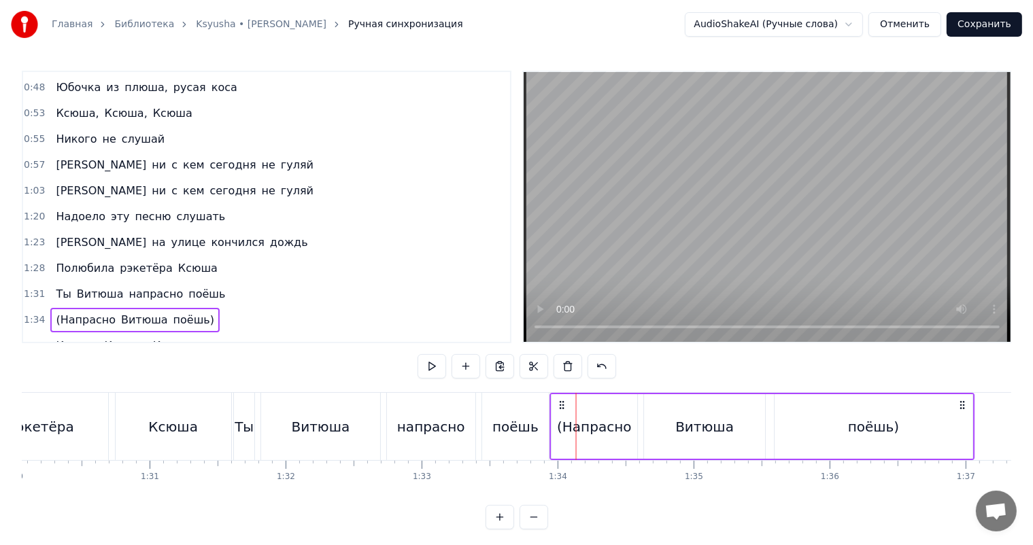
drag, startPoint x: 587, startPoint y: 403, endPoint x: 561, endPoint y: 406, distance: 26.6
click at [561, 406] on icon at bounding box center [561, 405] width 11 height 11
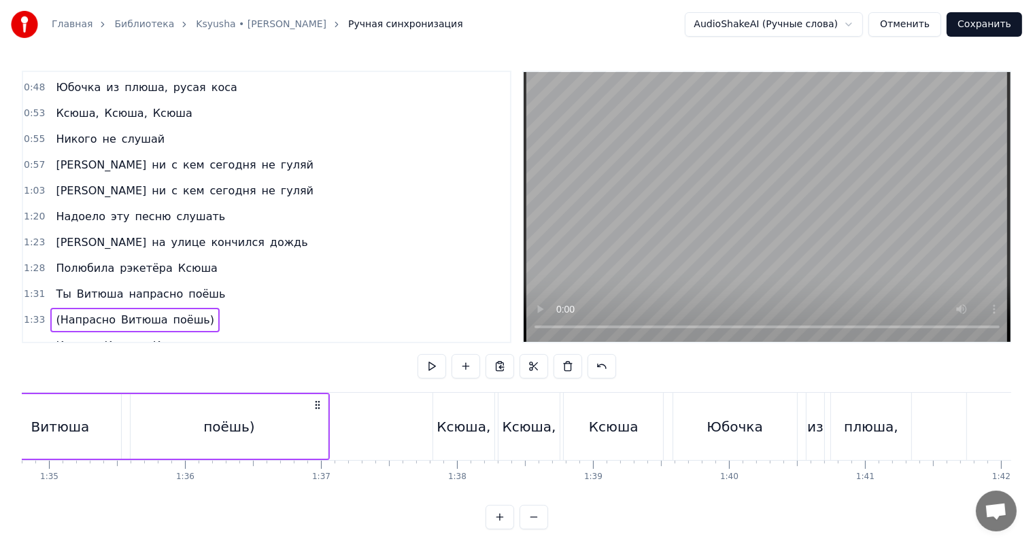
scroll to position [0, 12923]
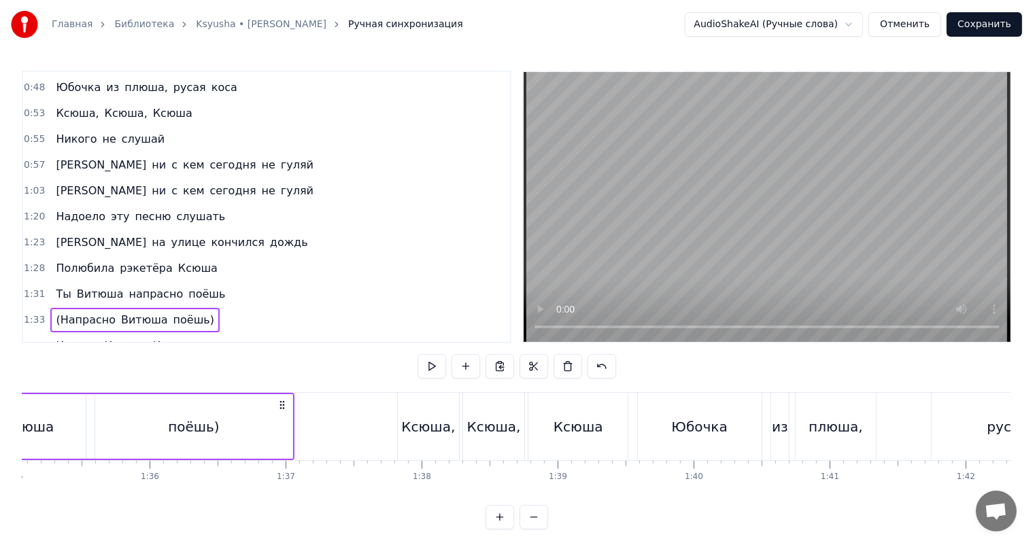
click at [37, 339] on span "1:37" at bounding box center [34, 346] width 21 height 14
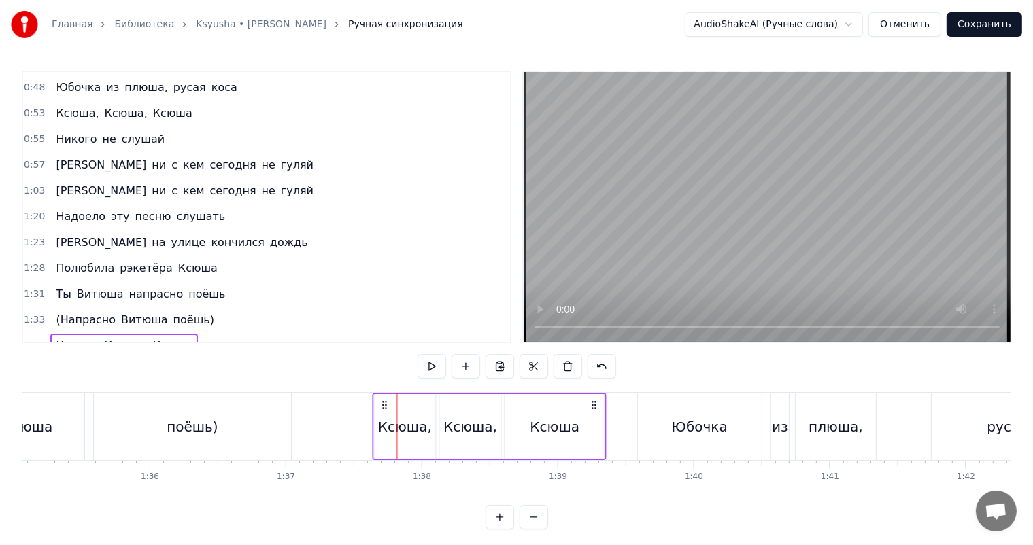
drag, startPoint x: 405, startPoint y: 402, endPoint x: 381, endPoint y: 408, distance: 25.1
click at [381, 408] on icon at bounding box center [384, 405] width 11 height 11
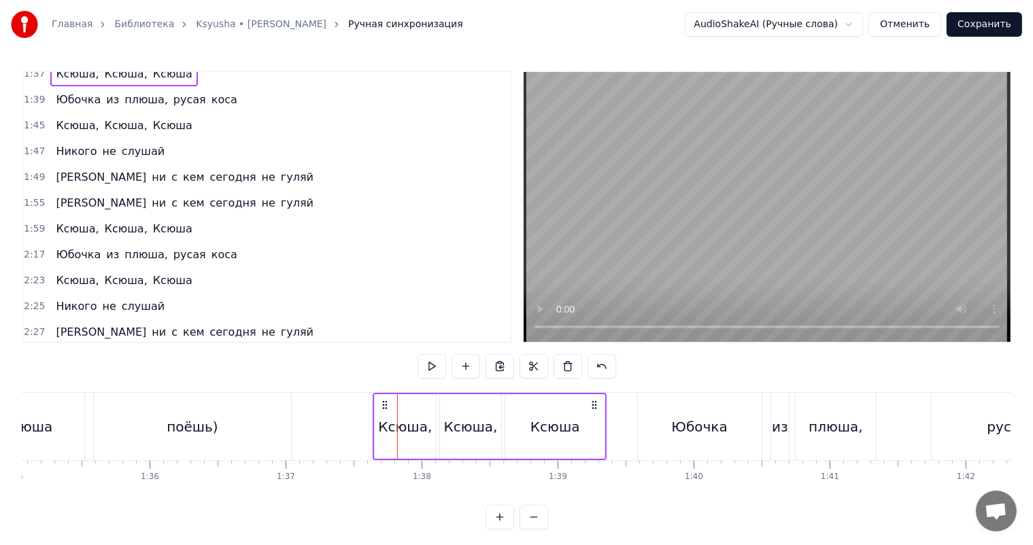
scroll to position [356, 0]
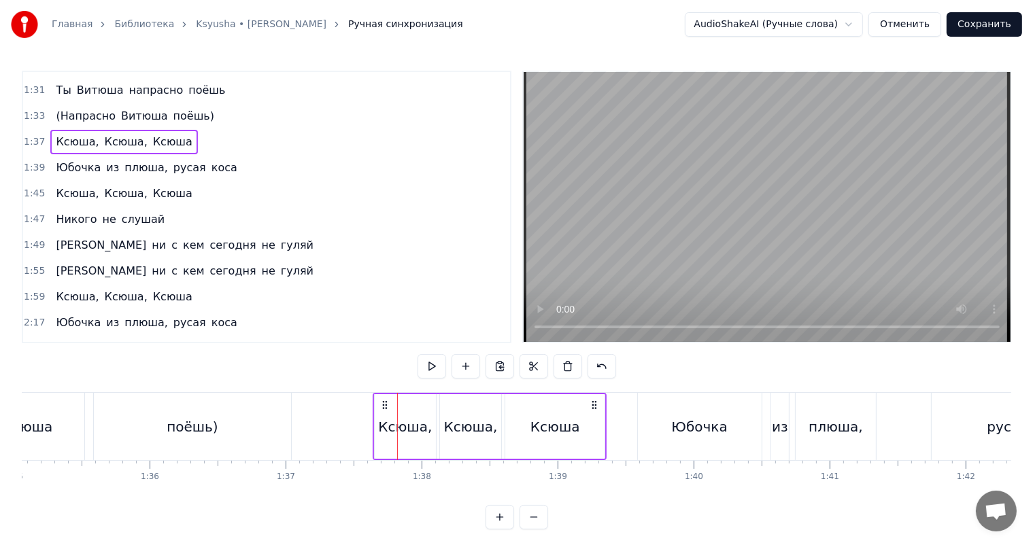
click at [36, 161] on span "1:39" at bounding box center [34, 168] width 21 height 14
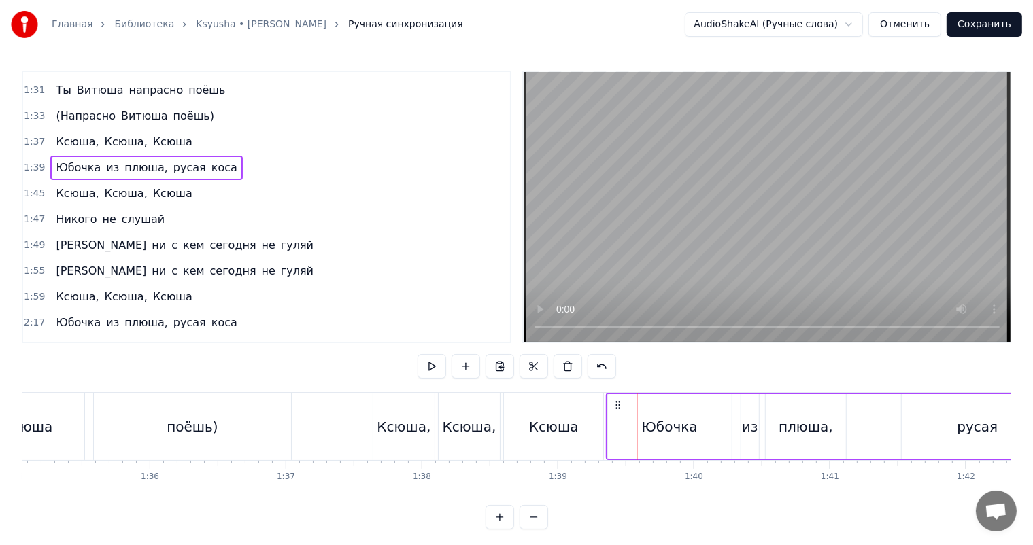
drag, startPoint x: 648, startPoint y: 401, endPoint x: 617, endPoint y: 405, distance: 30.9
click at [617, 405] on icon at bounding box center [617, 405] width 11 height 11
click at [40, 186] on div "1:45 Ксюша, Ксюша, Ксюша" at bounding box center [266, 194] width 487 height 26
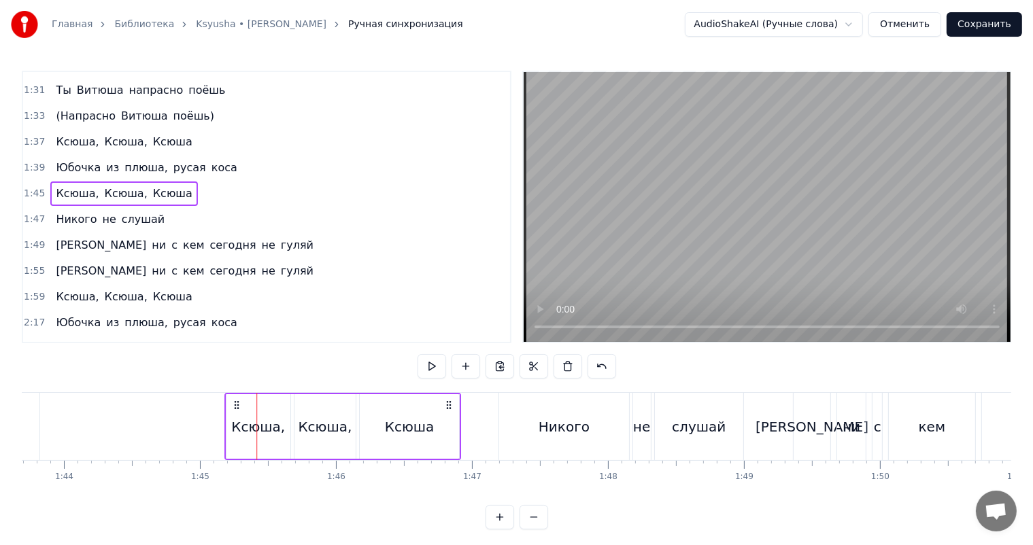
scroll to position [0, 14093]
drag, startPoint x: 235, startPoint y: 401, endPoint x: 241, endPoint y: 411, distance: 11.6
click at [241, 411] on div "Ксюша, Ксюша, Ксюша" at bounding box center [350, 426] width 237 height 67
click at [33, 213] on span "1:47" at bounding box center [34, 220] width 21 height 14
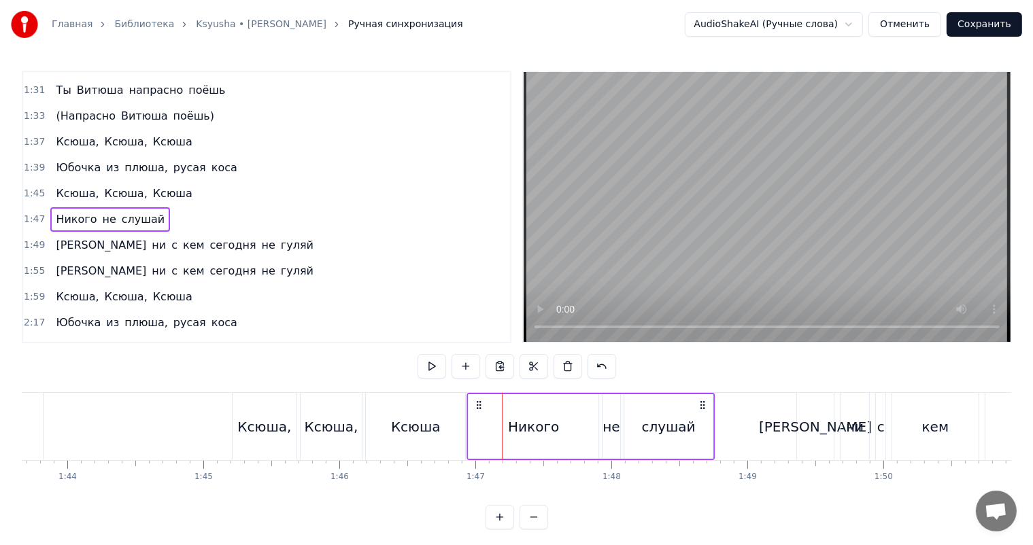
drag, startPoint x: 512, startPoint y: 402, endPoint x: 476, endPoint y: 415, distance: 38.3
click at [476, 415] on div "Никого не слушай" at bounding box center [590, 426] width 248 height 67
click at [30, 235] on div "1:49 И ни с кем сегодня не гуляй" at bounding box center [266, 245] width 487 height 26
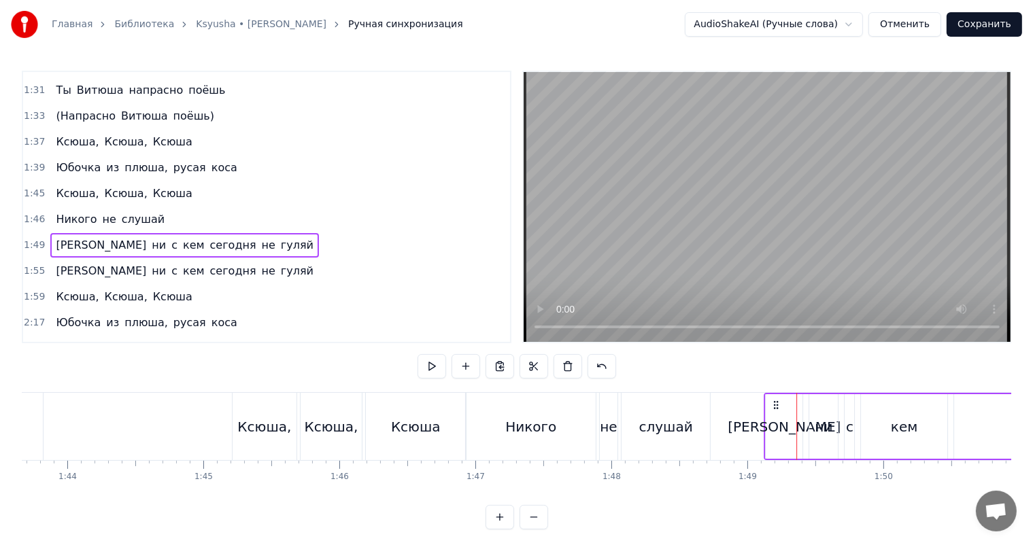
drag, startPoint x: 805, startPoint y: 404, endPoint x: 772, endPoint y: 408, distance: 32.8
click at [772, 408] on icon at bounding box center [775, 405] width 11 height 11
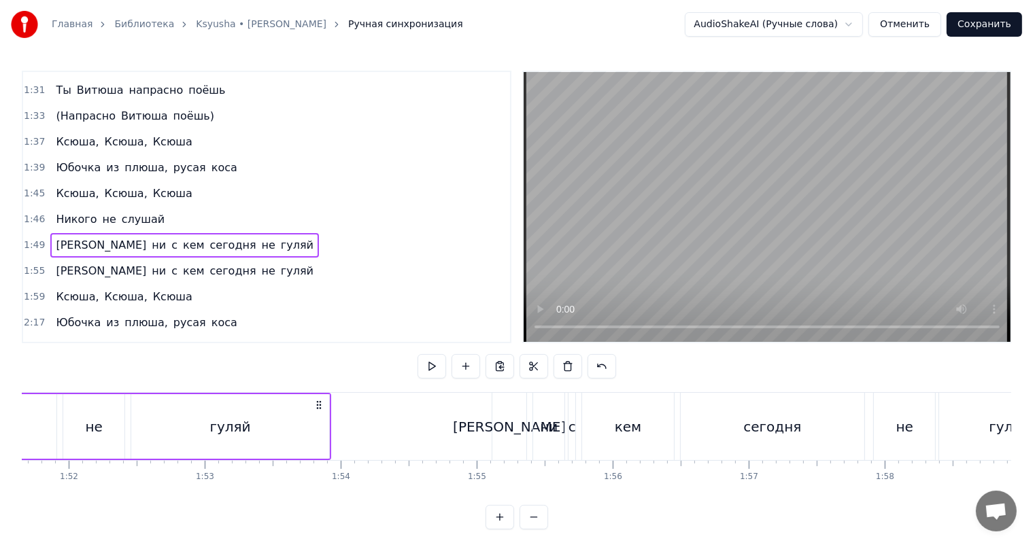
scroll to position [0, 15181]
click at [24, 264] on span "1:55" at bounding box center [34, 271] width 21 height 14
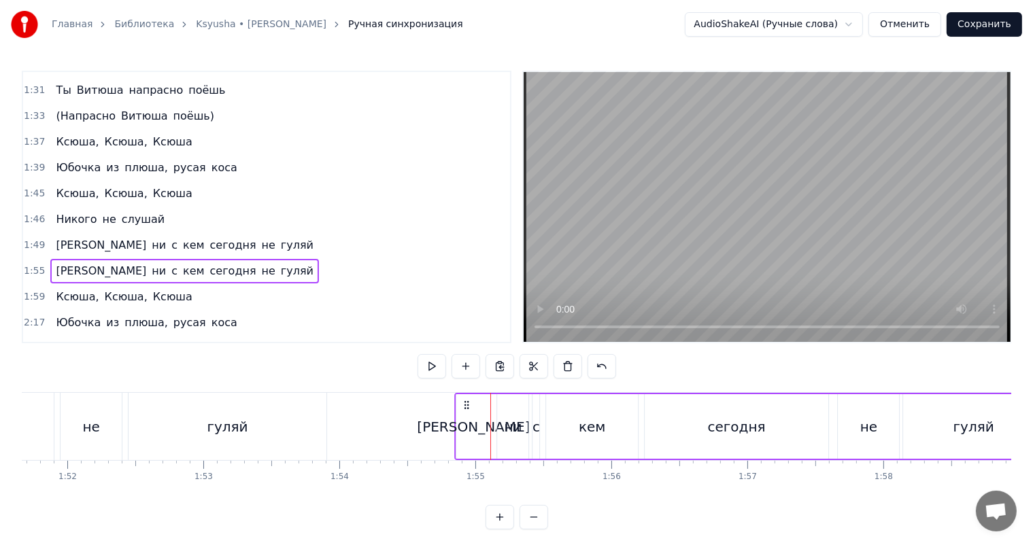
drag, startPoint x: 502, startPoint y: 404, endPoint x: 466, endPoint y: 412, distance: 36.9
click at [466, 412] on div "И ни с кем сегодня не гуляй" at bounding box center [749, 426] width 591 height 67
click at [37, 290] on span "1:59" at bounding box center [34, 297] width 21 height 14
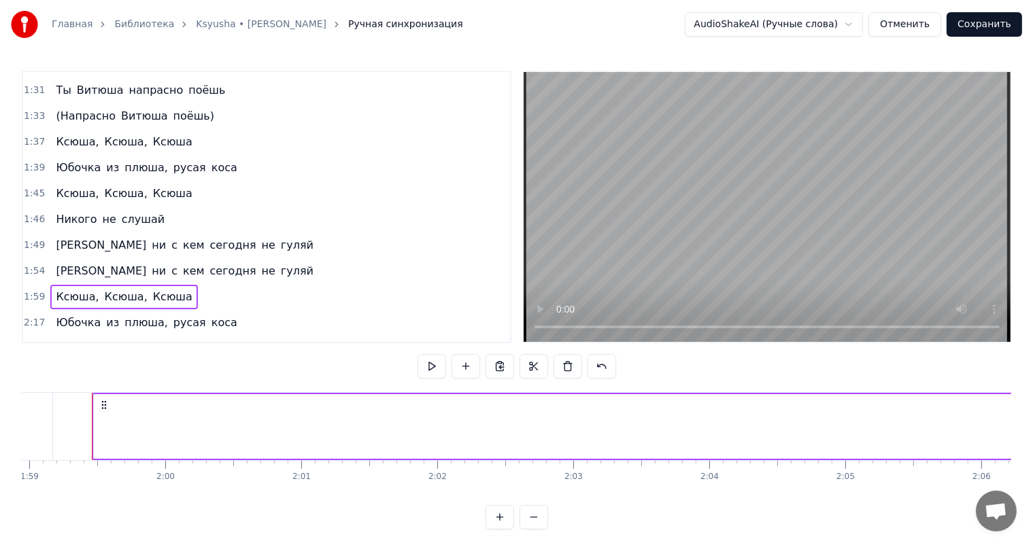
scroll to position [0, 16172]
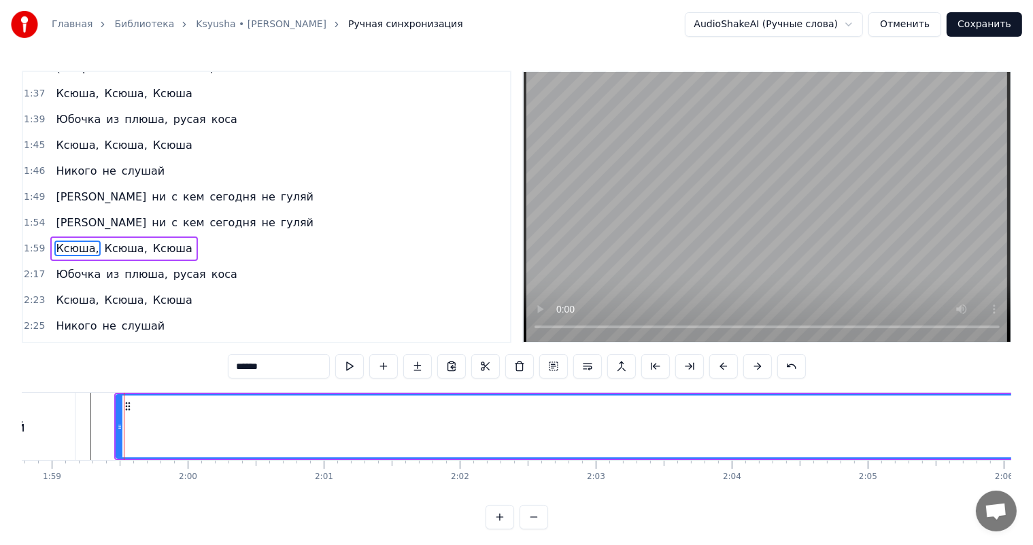
scroll to position [427, 0]
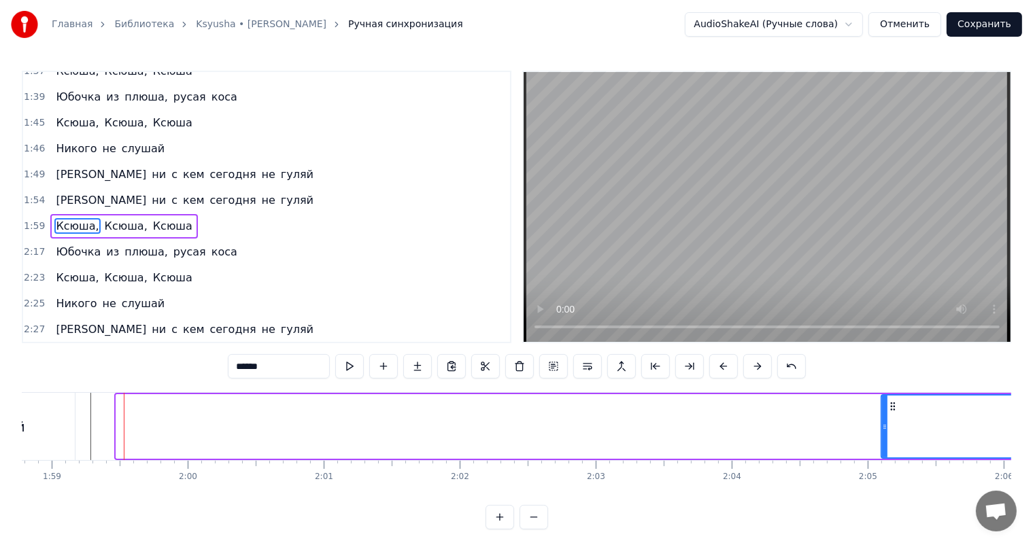
drag, startPoint x: 117, startPoint y: 430, endPoint x: 1043, endPoint y: 429, distance: 926.5
click at [1033, 429] on html "Главная Библиотека Ksyusha • Aljona Apina Ручная синхронизация AudioShakeAI (Ру…" at bounding box center [516, 275] width 1033 height 551
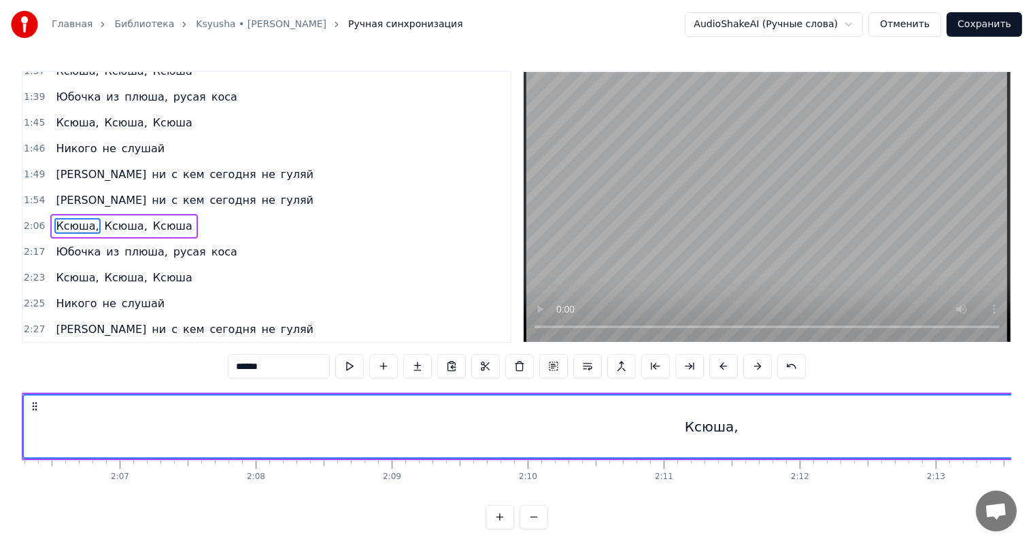
scroll to position [0, 17032]
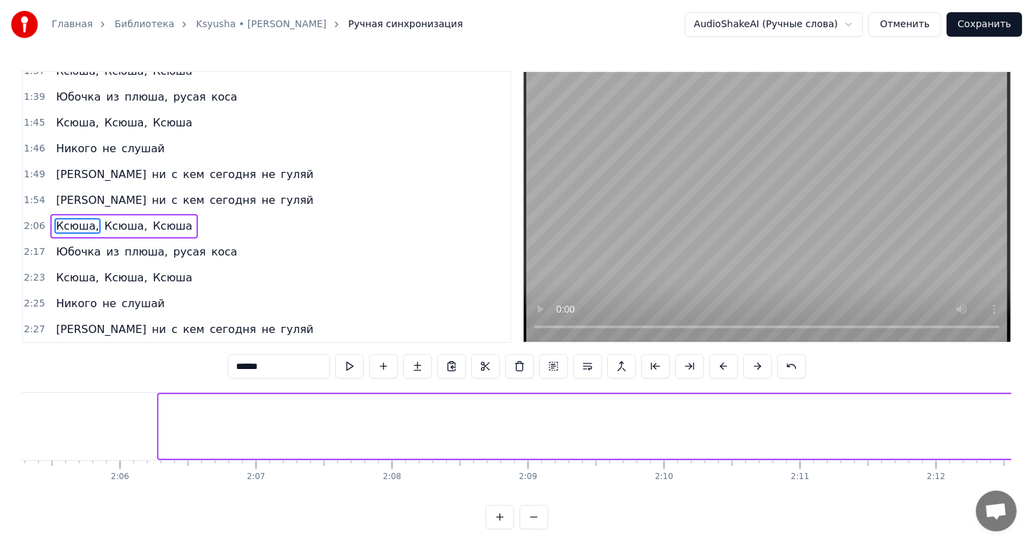
drag, startPoint x: 160, startPoint y: 432, endPoint x: 1043, endPoint y: 446, distance: 883.8
click at [1033, 446] on html "Главная Библиотека Ksyusha • Aljona Apina Ручная синхронизация AudioShakeAI (Ру…" at bounding box center [516, 275] width 1033 height 551
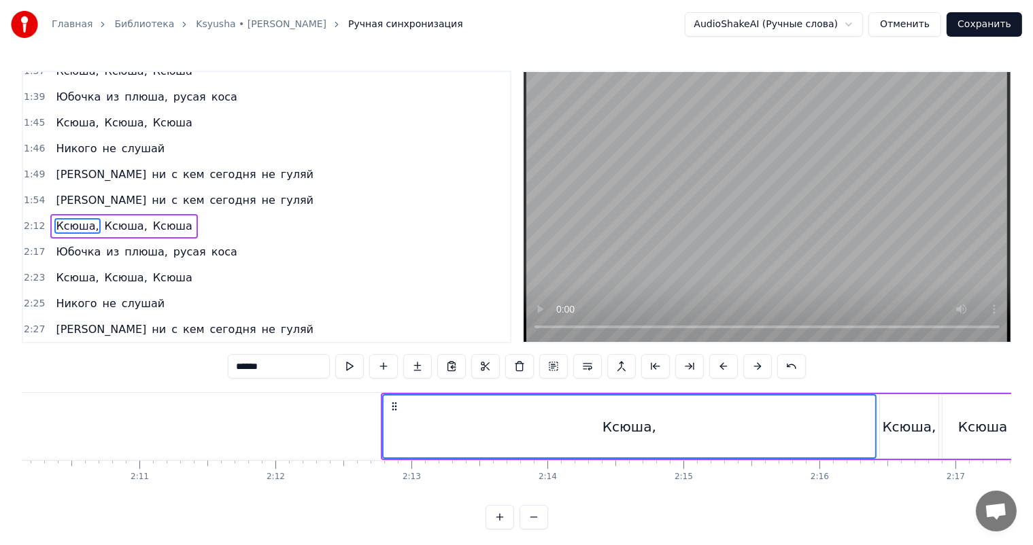
scroll to position [0, 17712]
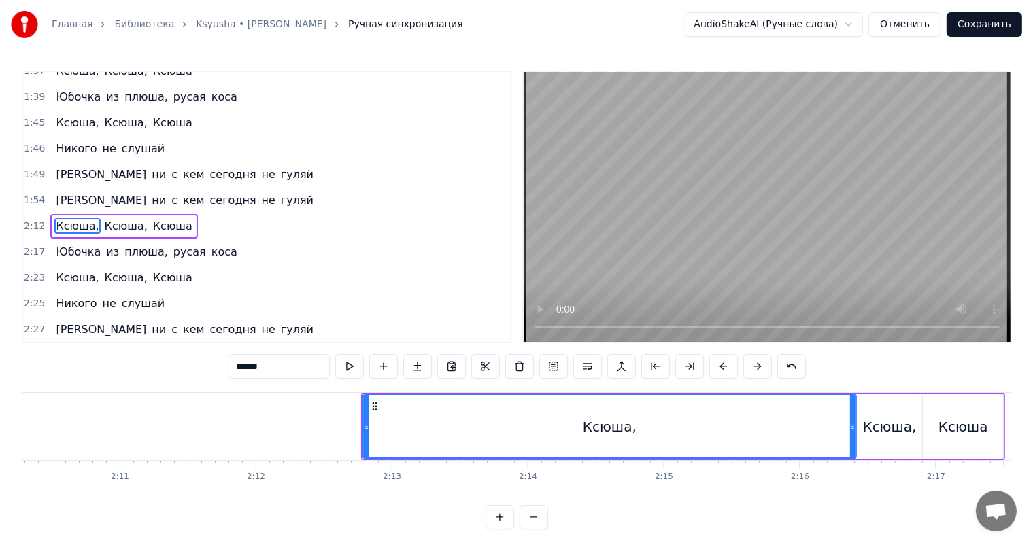
click at [364, 424] on icon at bounding box center [366, 426] width 5 height 11
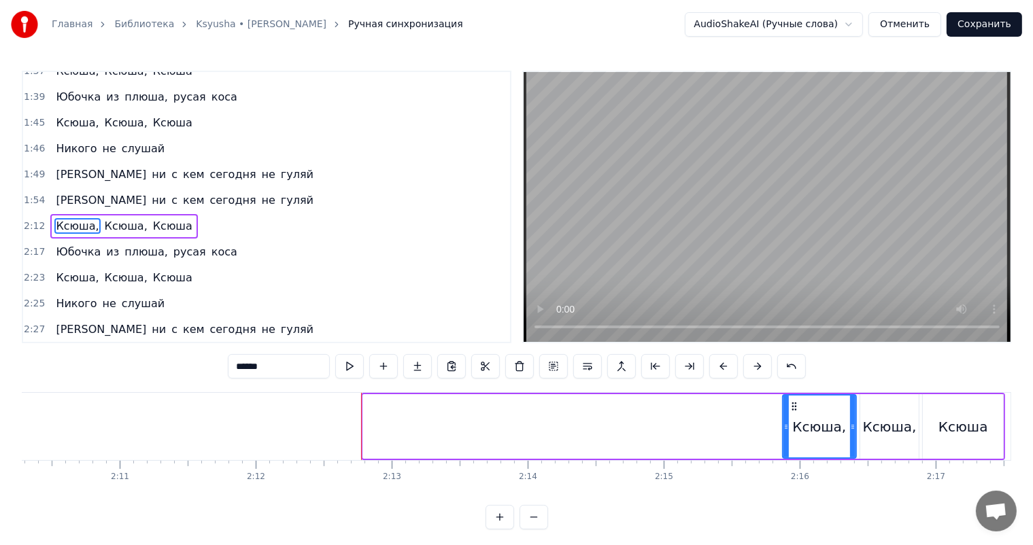
drag, startPoint x: 363, startPoint y: 424, endPoint x: 782, endPoint y: 435, distance: 419.5
click at [783, 435] on div at bounding box center [785, 427] width 5 height 62
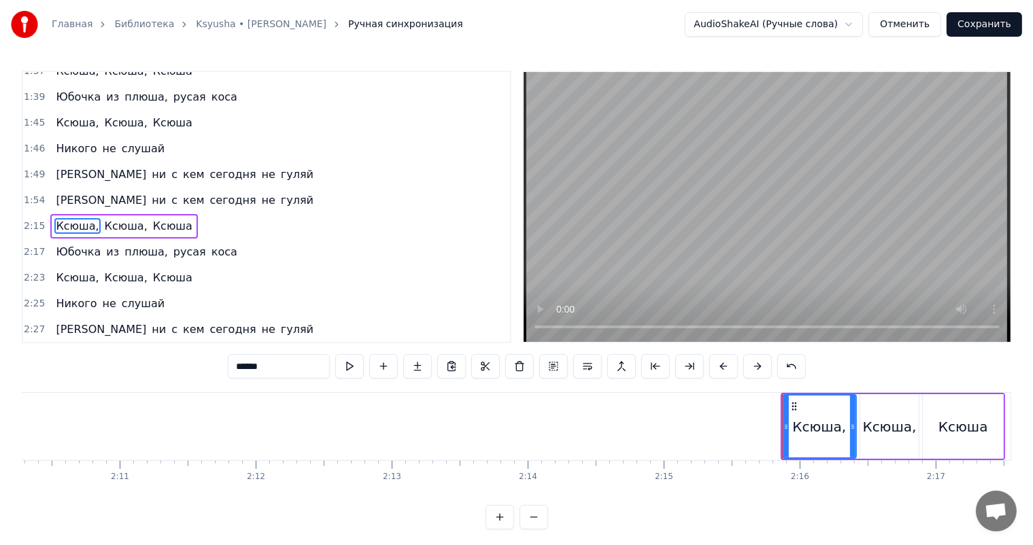
click at [24, 220] on span "2:15" at bounding box center [34, 227] width 21 height 14
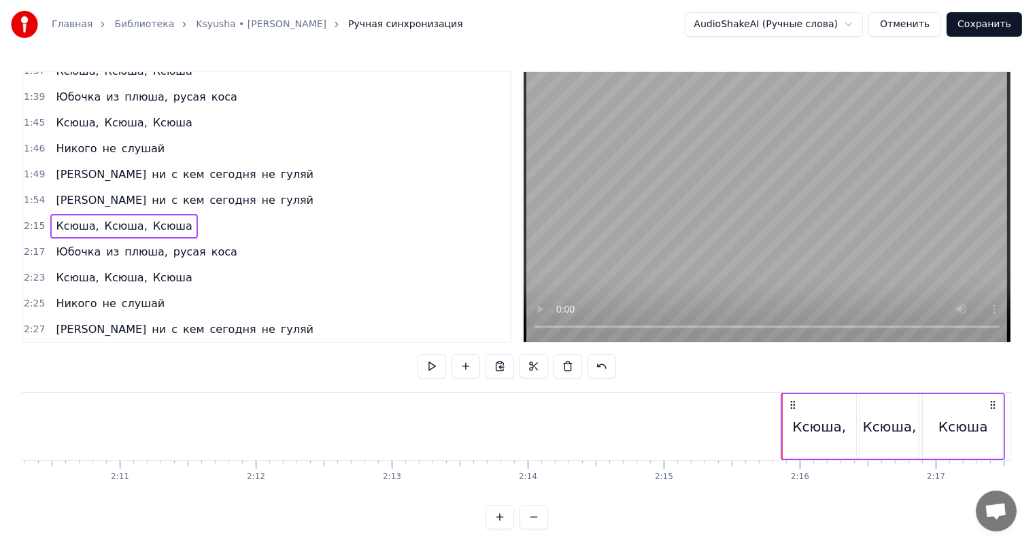
scroll to position [0, 17983]
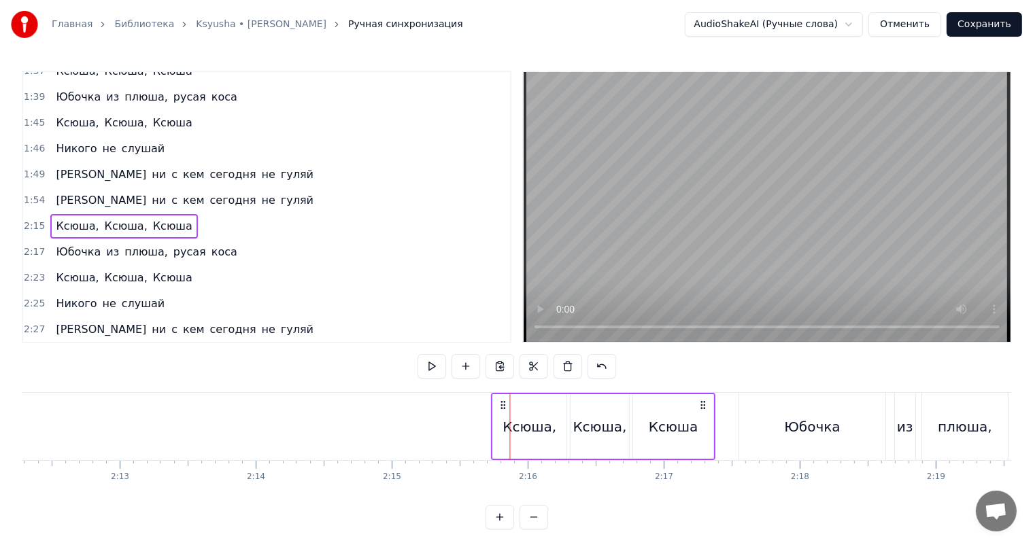
drag, startPoint x: 519, startPoint y: 404, endPoint x: 501, endPoint y: 409, distance: 19.0
click at [501, 409] on icon at bounding box center [503, 405] width 11 height 11
click at [29, 245] on span "2:17" at bounding box center [34, 252] width 21 height 14
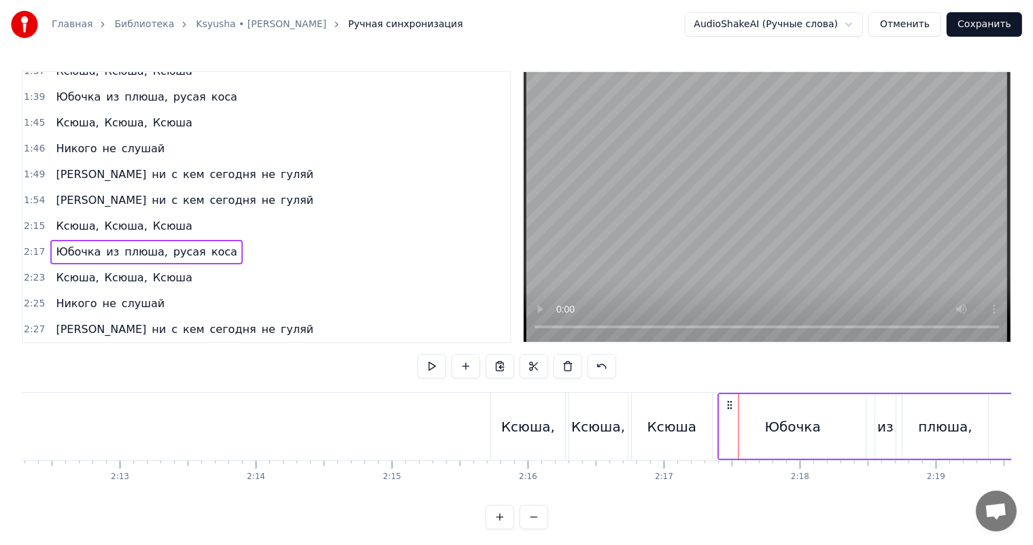
drag, startPoint x: 750, startPoint y: 404, endPoint x: 729, endPoint y: 407, distance: 22.0
click at [729, 407] on icon at bounding box center [730, 405] width 11 height 11
click at [31, 271] on span "2:23" at bounding box center [34, 278] width 21 height 14
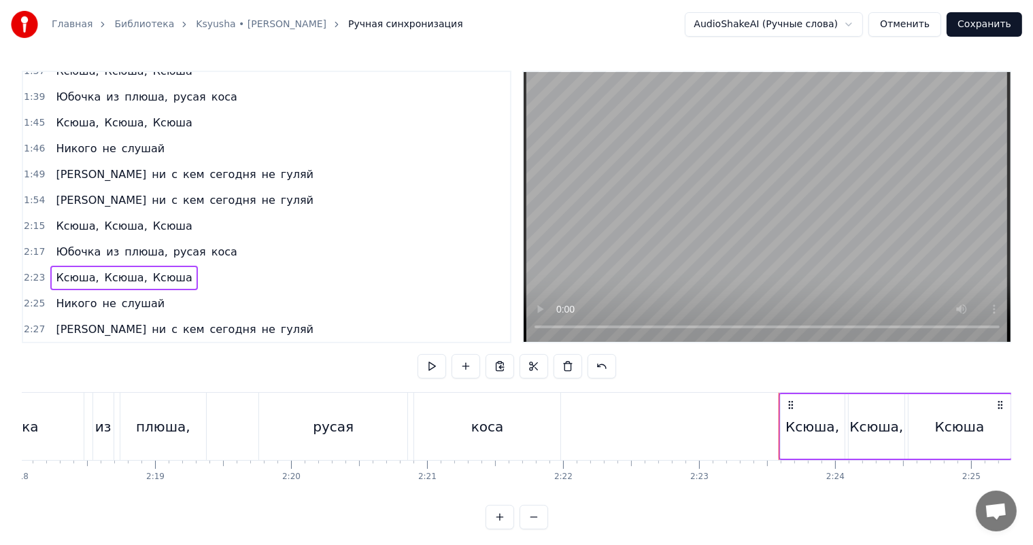
scroll to position [0, 18840]
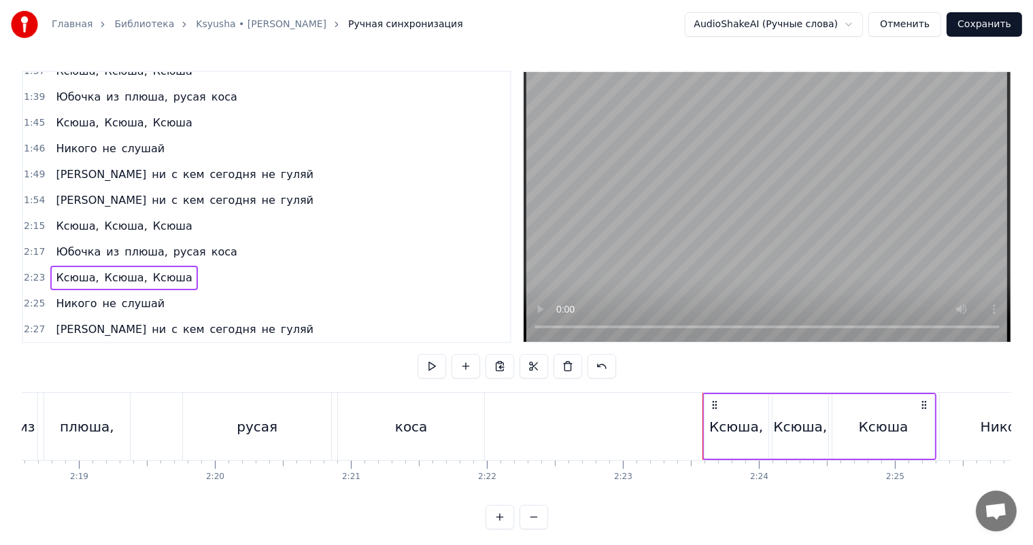
click at [223, 429] on div "русая" at bounding box center [257, 426] width 148 height 67
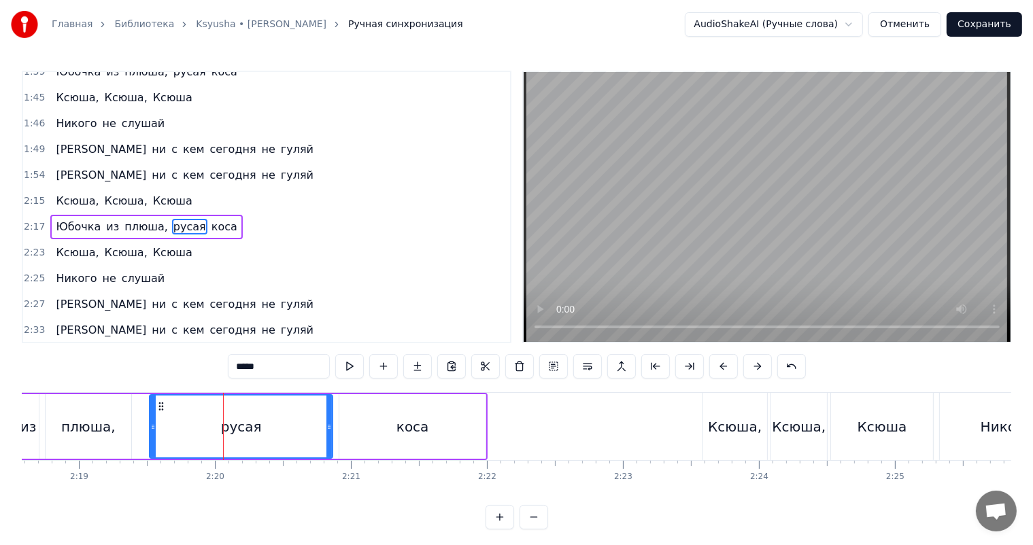
drag, startPoint x: 188, startPoint y: 430, endPoint x: 153, endPoint y: 429, distance: 34.7
click at [153, 429] on icon at bounding box center [152, 426] width 5 height 11
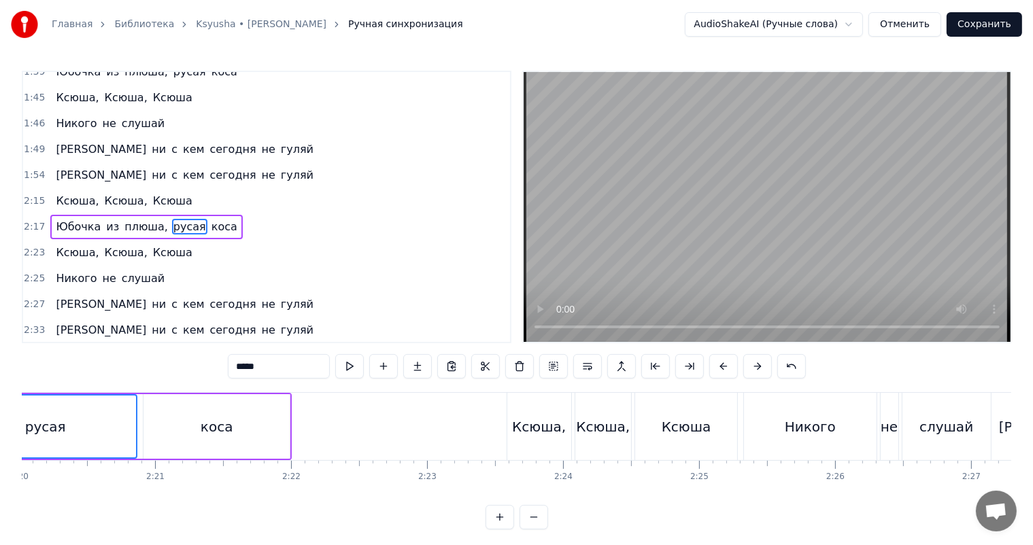
scroll to position [0, 19044]
click at [105, 418] on div "русая" at bounding box center [36, 427] width 181 height 62
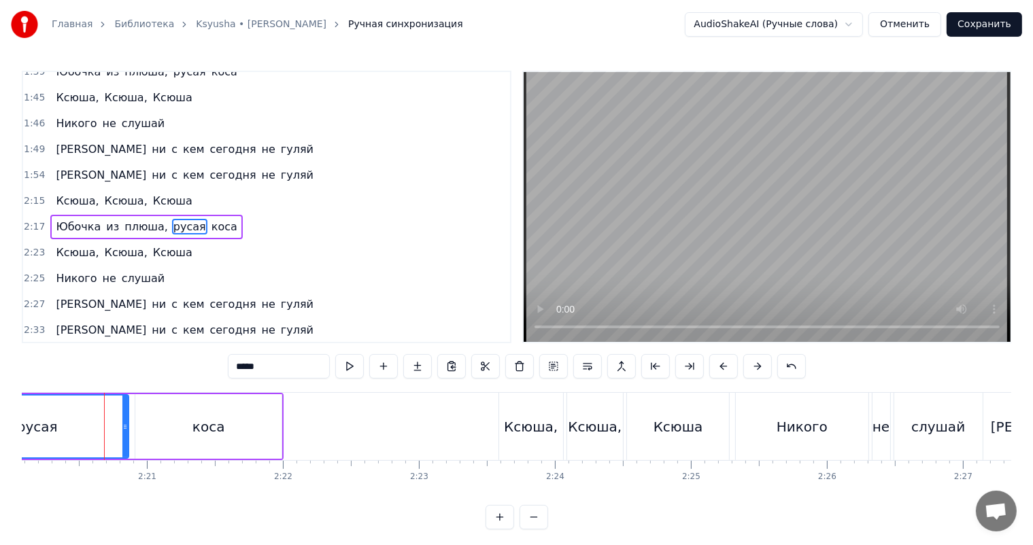
click at [721, 246] on video at bounding box center [766, 207] width 487 height 270
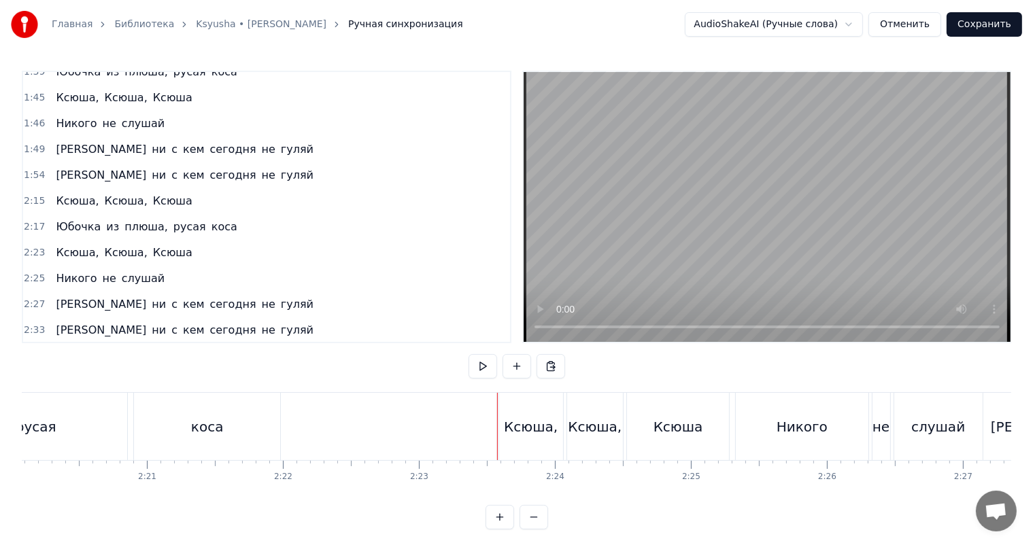
click at [25, 246] on span "2:23" at bounding box center [34, 253] width 21 height 14
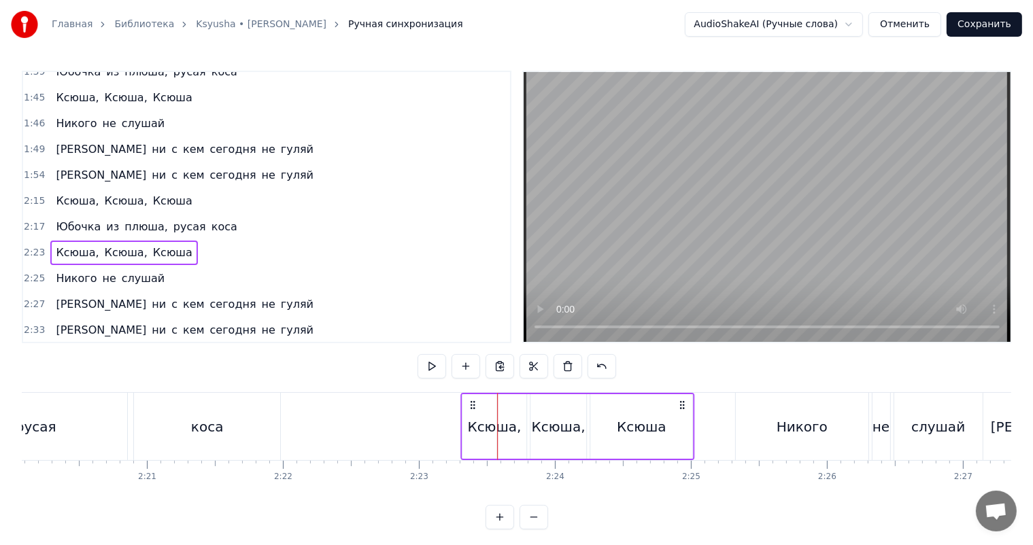
drag, startPoint x: 506, startPoint y: 402, endPoint x: 468, endPoint y: 408, distance: 38.6
click at [468, 408] on icon at bounding box center [472, 405] width 11 height 11
click at [32, 266] on div "2:25 Никого не слушай" at bounding box center [266, 279] width 487 height 26
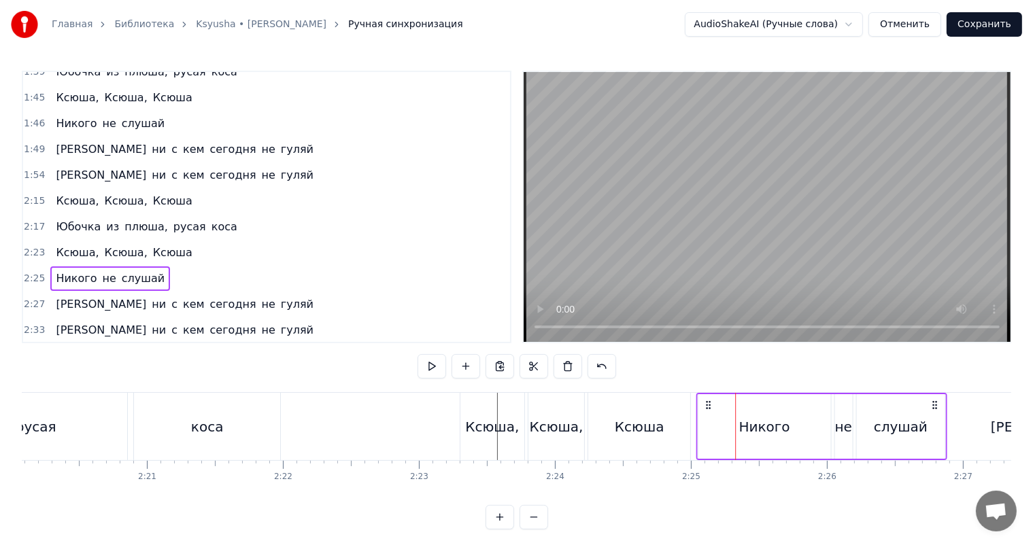
drag, startPoint x: 745, startPoint y: 399, endPoint x: 706, endPoint y: 410, distance: 40.9
click at [706, 410] on div "Никого не слушай" at bounding box center [821, 426] width 251 height 67
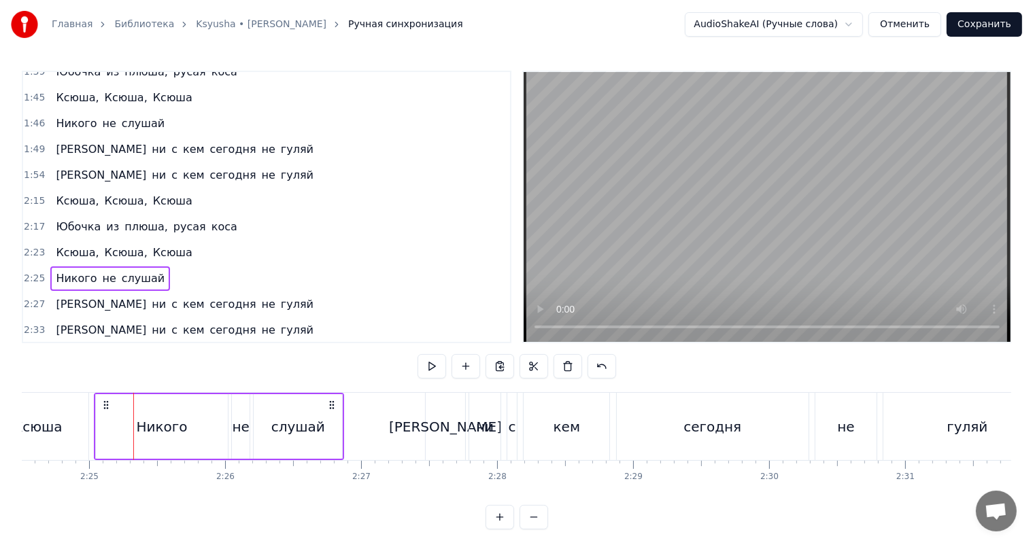
scroll to position [0, 19656]
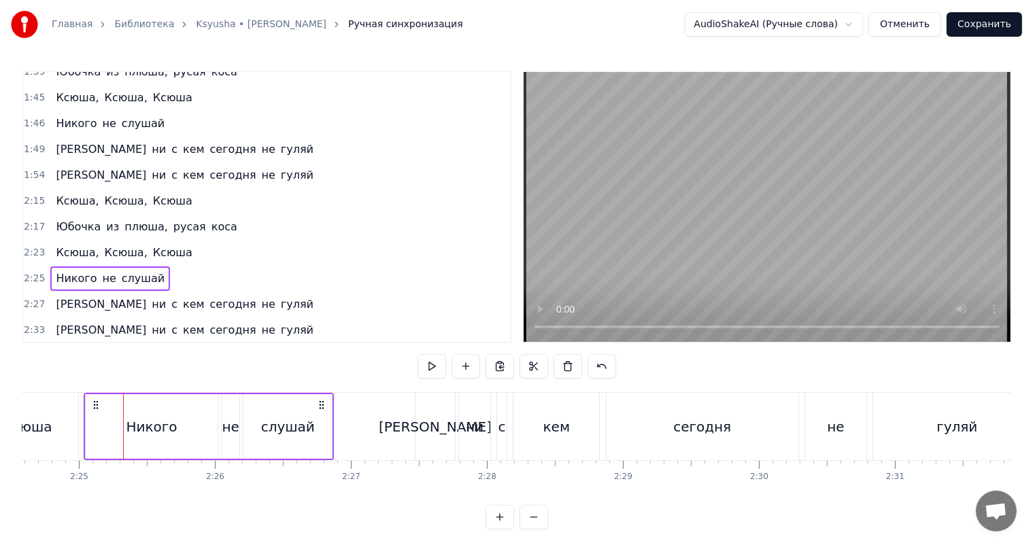
click at [31, 298] on span "2:27" at bounding box center [34, 305] width 21 height 14
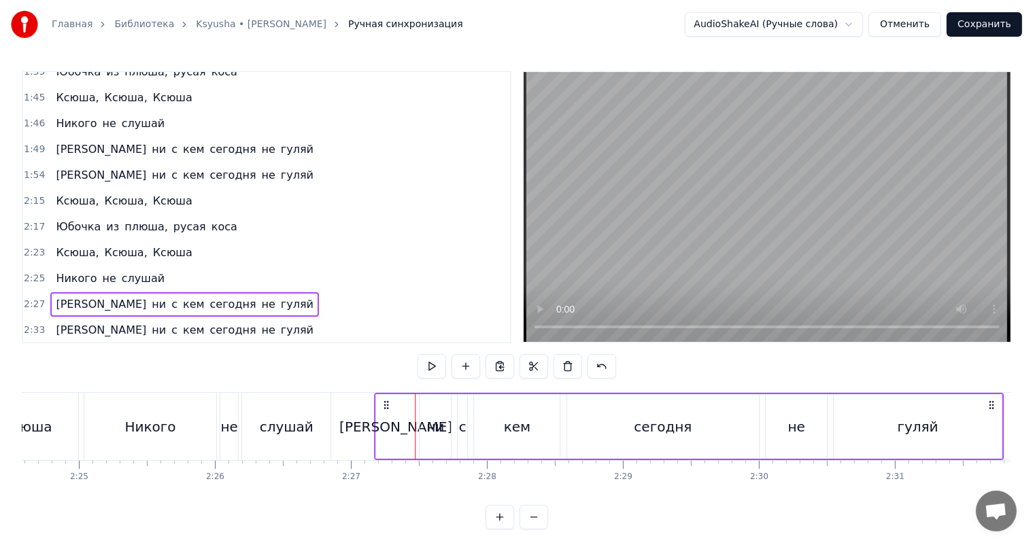
drag, startPoint x: 426, startPoint y: 402, endPoint x: 385, endPoint y: 413, distance: 42.9
click at [385, 413] on div "И ни с кем сегодня не гуляй" at bounding box center [688, 426] width 629 height 67
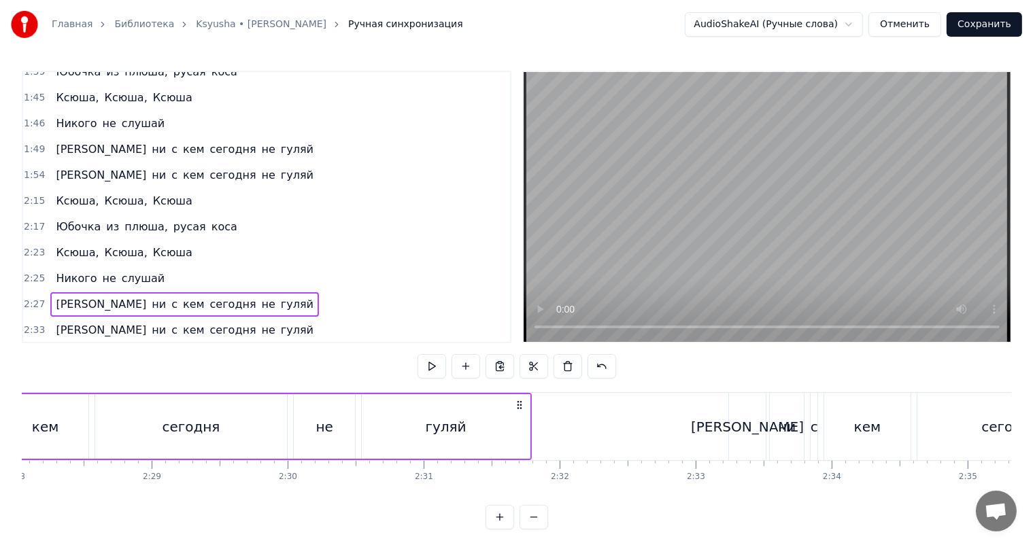
scroll to position [0, 20267]
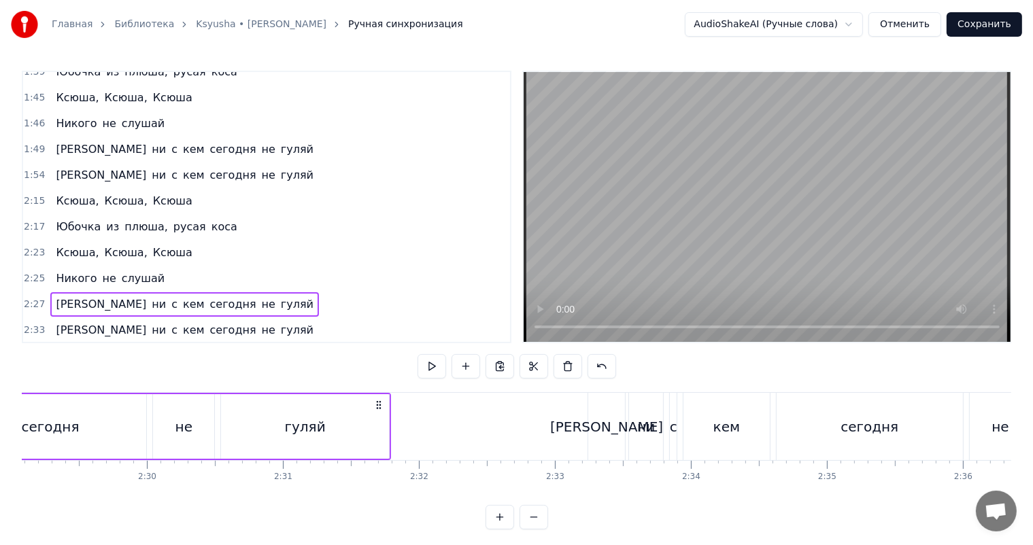
click at [33, 324] on span "2:33" at bounding box center [34, 331] width 21 height 14
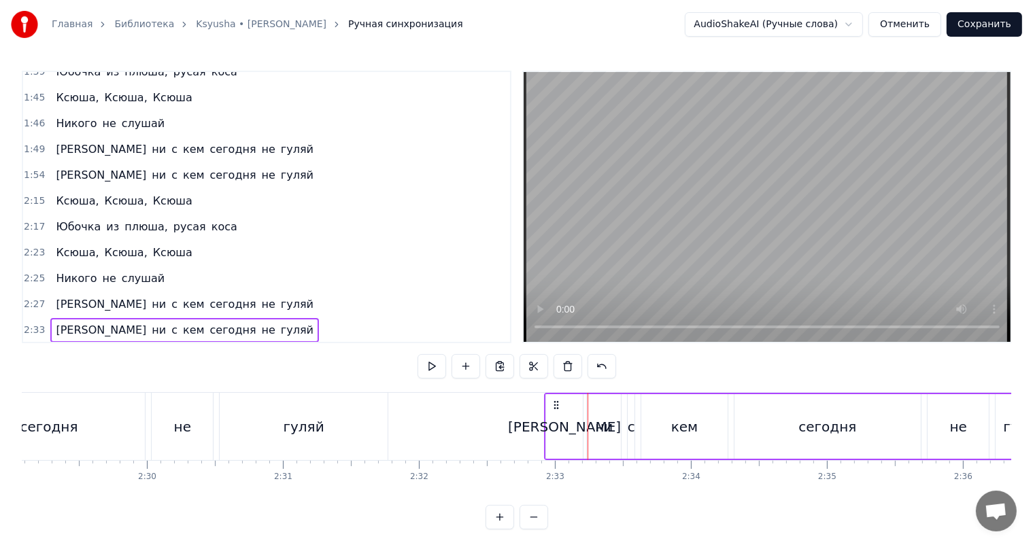
drag, startPoint x: 595, startPoint y: 400, endPoint x: 552, endPoint y: 408, distance: 44.1
click at [552, 408] on icon at bounding box center [556, 405] width 11 height 11
click at [30, 349] on span "2:36" at bounding box center [34, 356] width 21 height 14
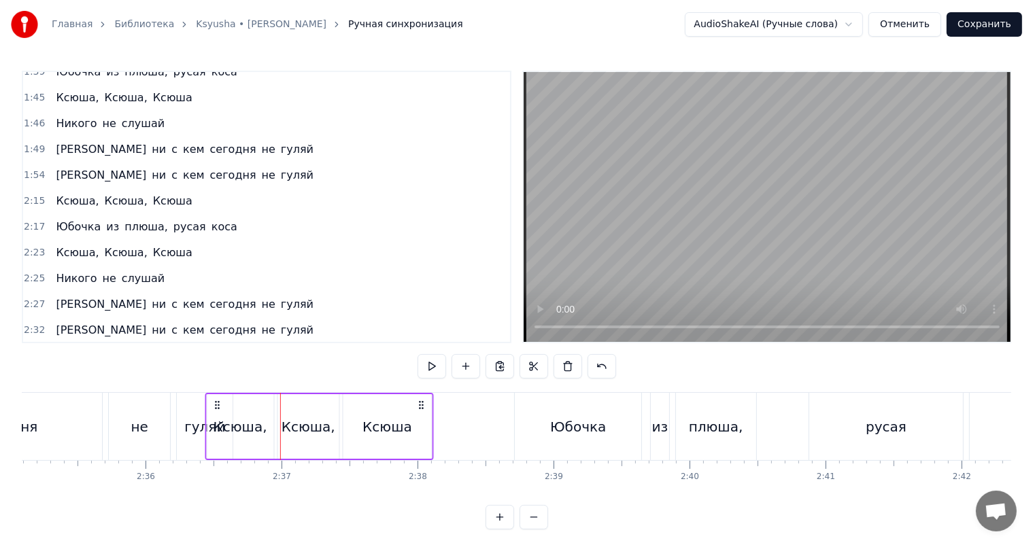
scroll to position [0, 21084]
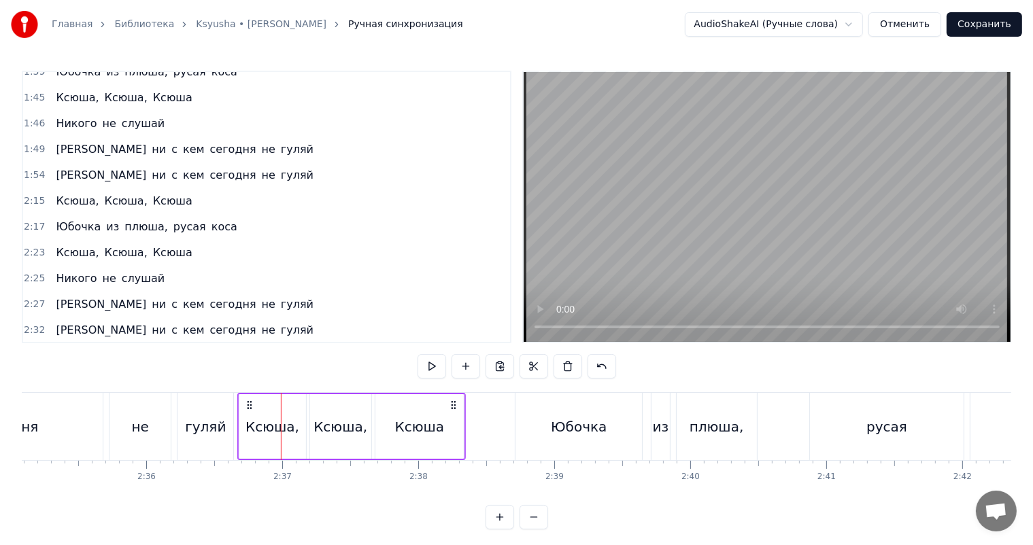
drag, startPoint x: 239, startPoint y: 405, endPoint x: 249, endPoint y: 411, distance: 11.9
click at [249, 411] on div "Ксюша, Ксюша, Ксюша" at bounding box center [351, 426] width 229 height 67
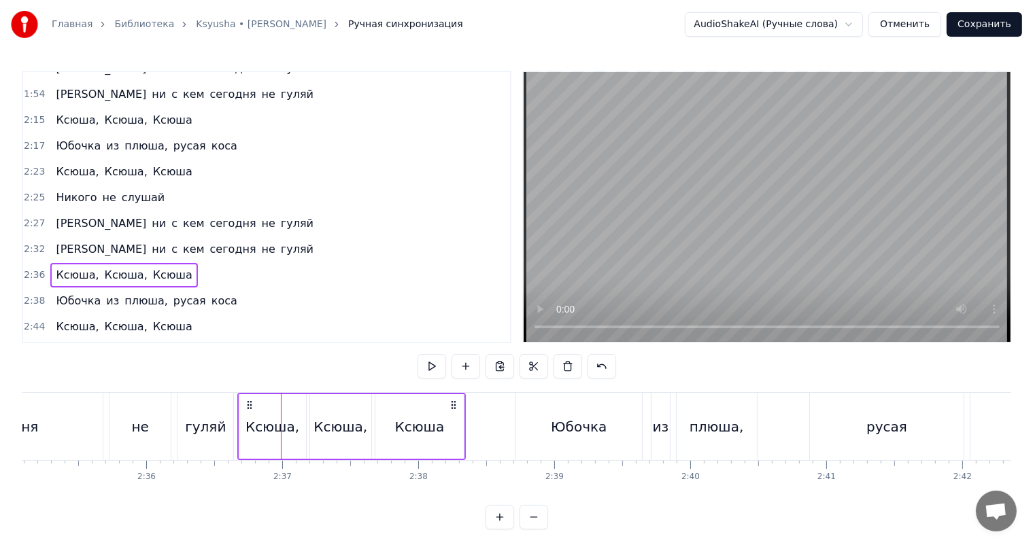
scroll to position [580, 0]
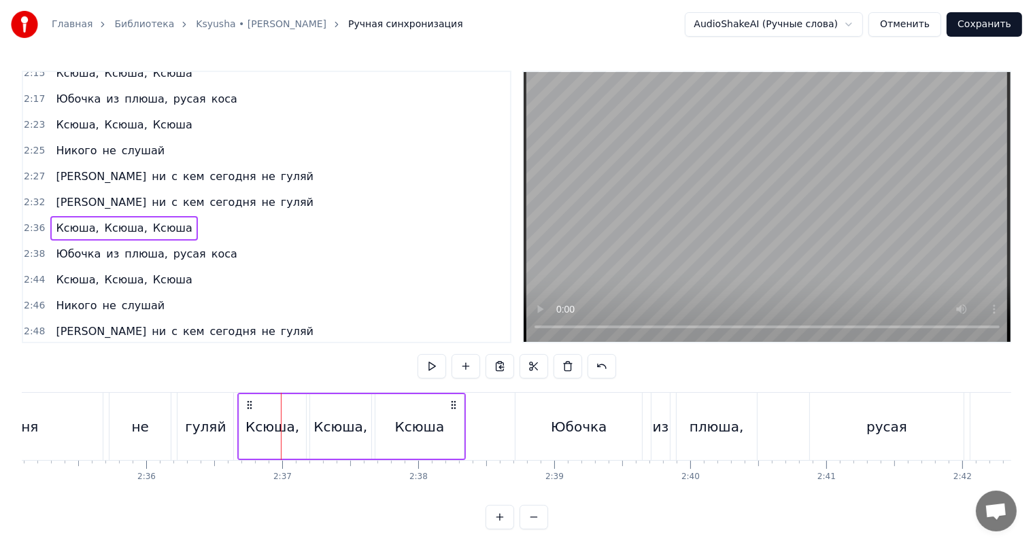
click at [27, 247] on span "2:38" at bounding box center [34, 254] width 21 height 14
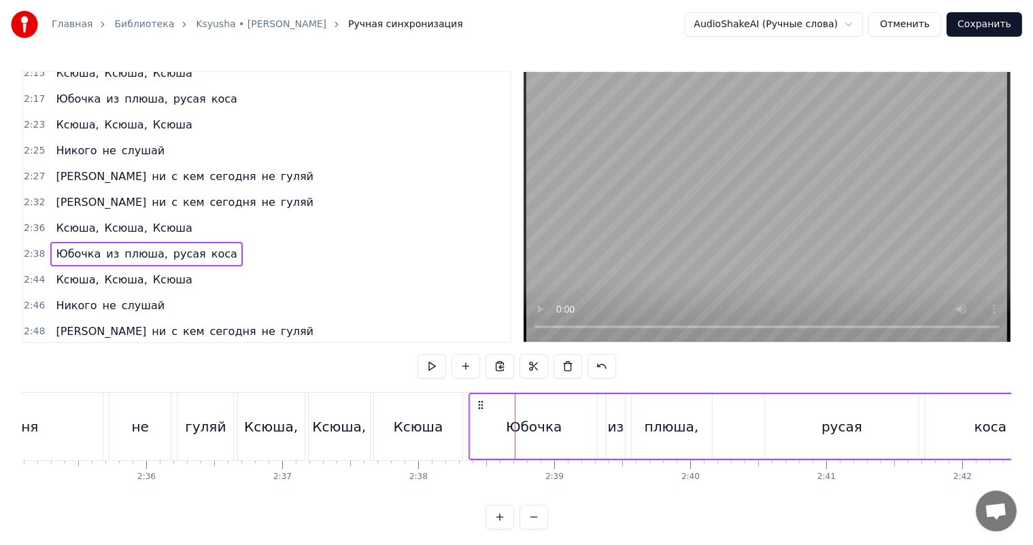
drag, startPoint x: 525, startPoint y: 400, endPoint x: 479, endPoint y: 402, distance: 46.3
click at [479, 402] on icon at bounding box center [480, 405] width 11 height 11
click at [42, 267] on div "2:44 Ксюша, Ксюша, Ксюша" at bounding box center [266, 280] width 487 height 26
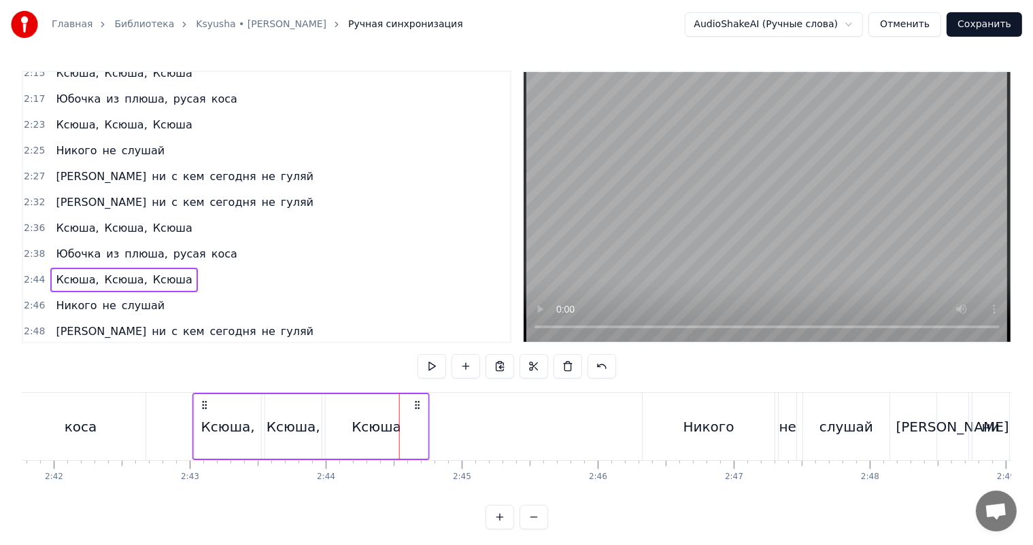
scroll to position [0, 21989]
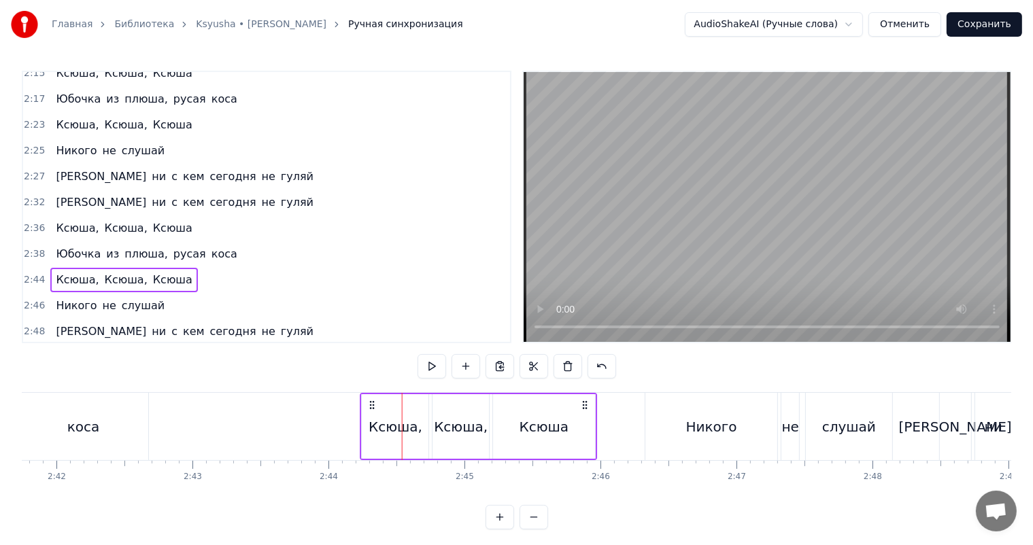
drag, startPoint x: 100, startPoint y: 399, endPoint x: 370, endPoint y: 419, distance: 270.6
click at [370, 419] on div "Ксюша, Ксюша, Ксюша" at bounding box center [478, 426] width 237 height 67
click at [29, 299] on span "2:46" at bounding box center [34, 306] width 21 height 14
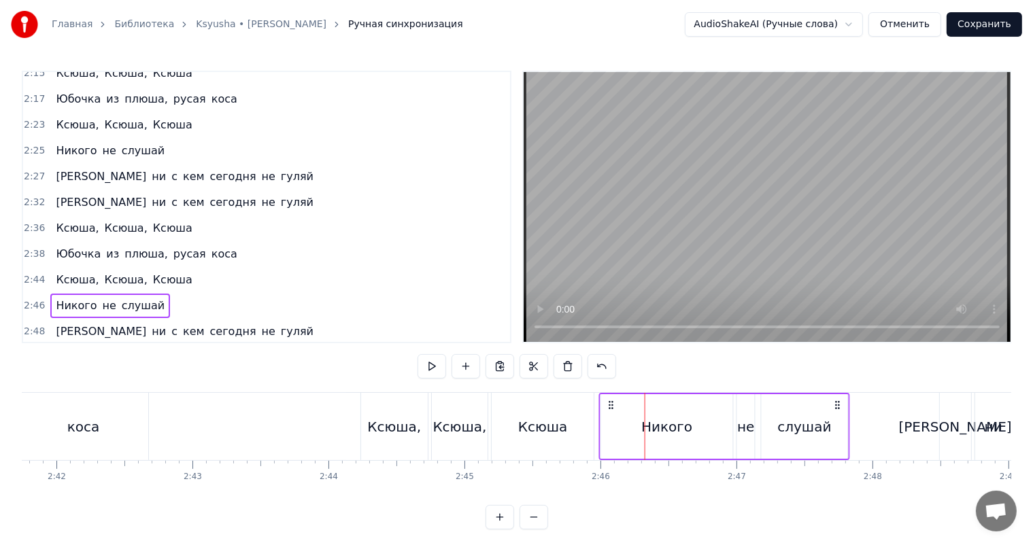
drag, startPoint x: 656, startPoint y: 399, endPoint x: 610, endPoint y: 411, distance: 47.0
click at [610, 411] on div "Никого не слушай" at bounding box center [724, 426] width 251 height 67
click at [35, 325] on span "2:48" at bounding box center [34, 332] width 21 height 14
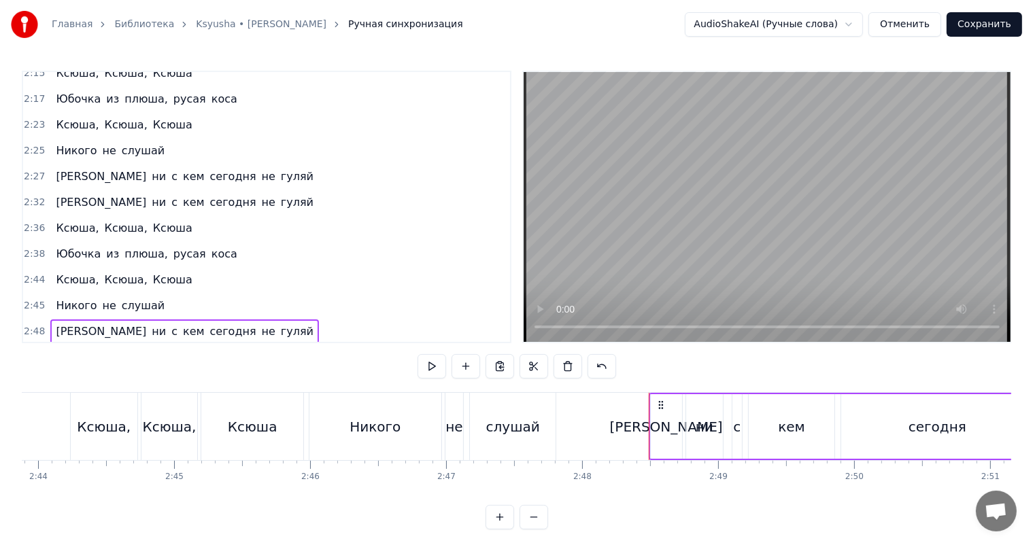
scroll to position [0, 22397]
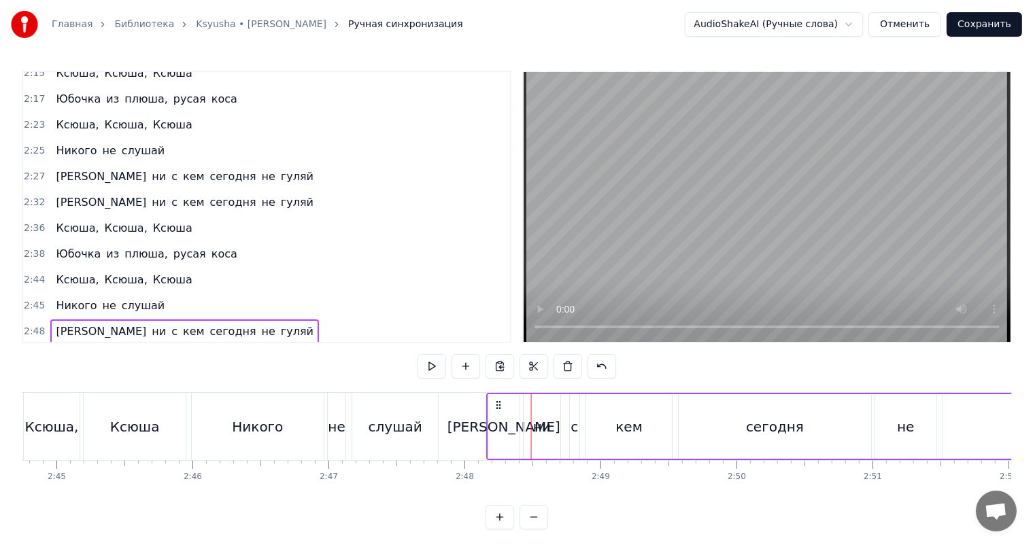
drag, startPoint x: 544, startPoint y: 402, endPoint x: 498, endPoint y: 409, distance: 46.0
click at [498, 409] on icon at bounding box center [498, 405] width 11 height 11
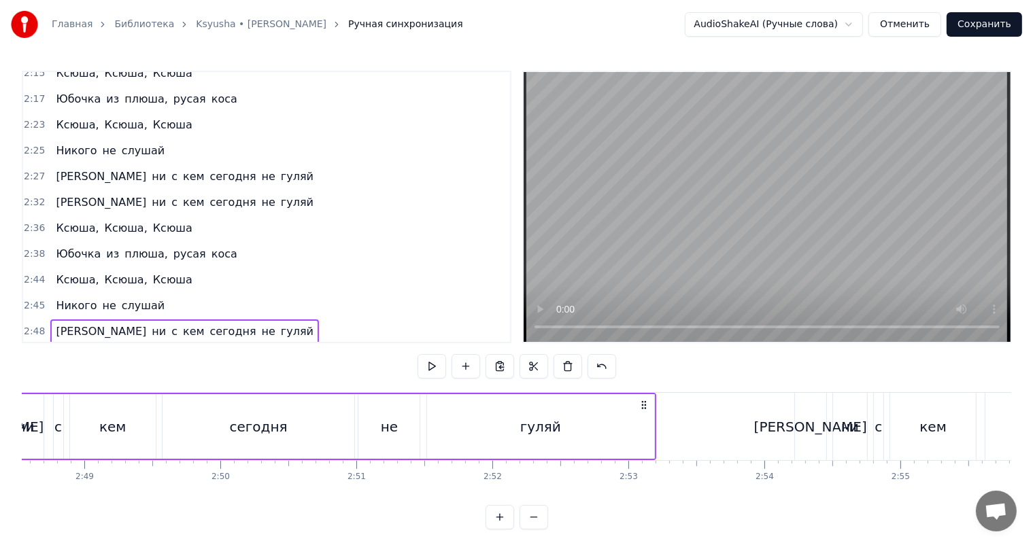
scroll to position [0, 22941]
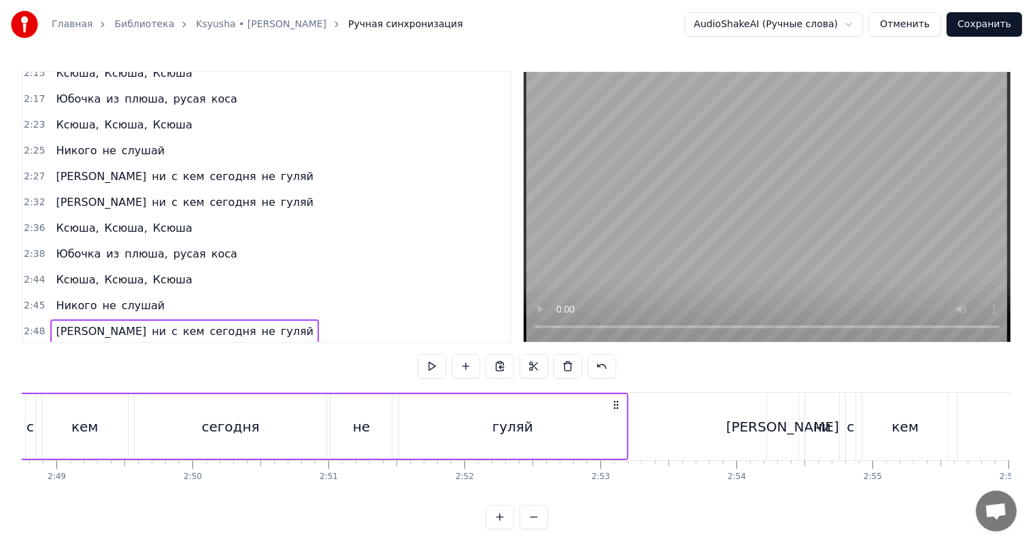
click at [27, 351] on span "2:54" at bounding box center [34, 358] width 21 height 14
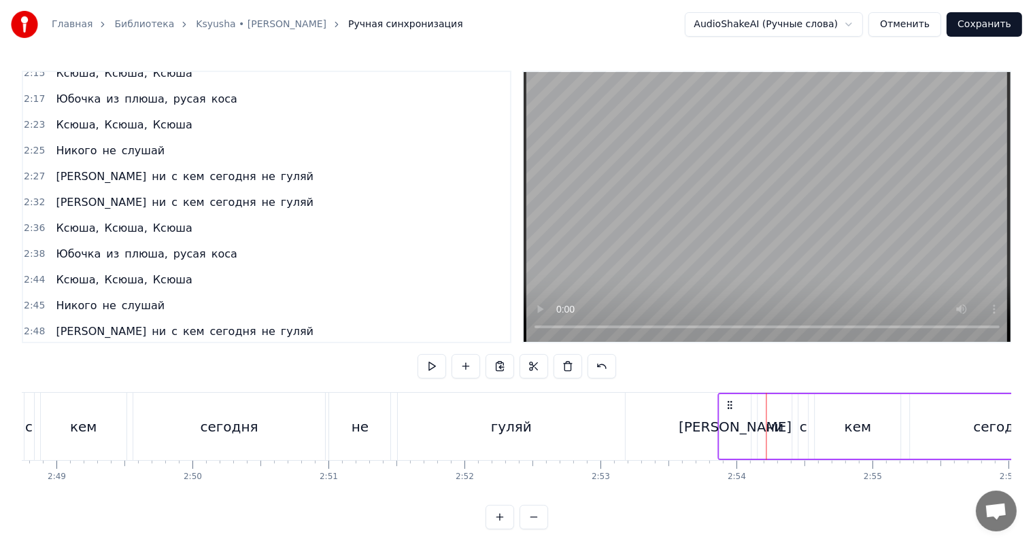
drag, startPoint x: 776, startPoint y: 404, endPoint x: 727, endPoint y: 405, distance: 48.3
click at [728, 405] on circle at bounding box center [728, 404] width 1 height 1
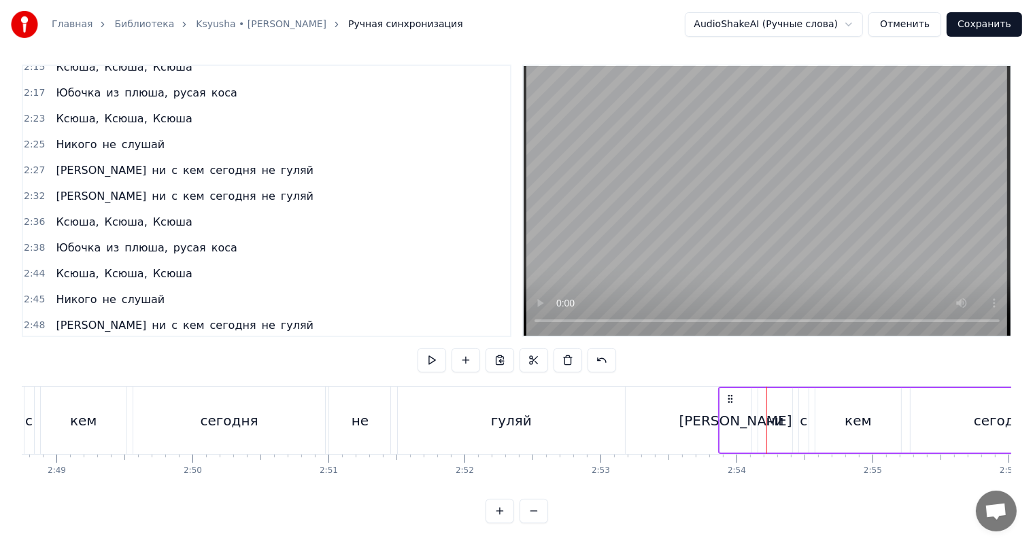
scroll to position [18, 0]
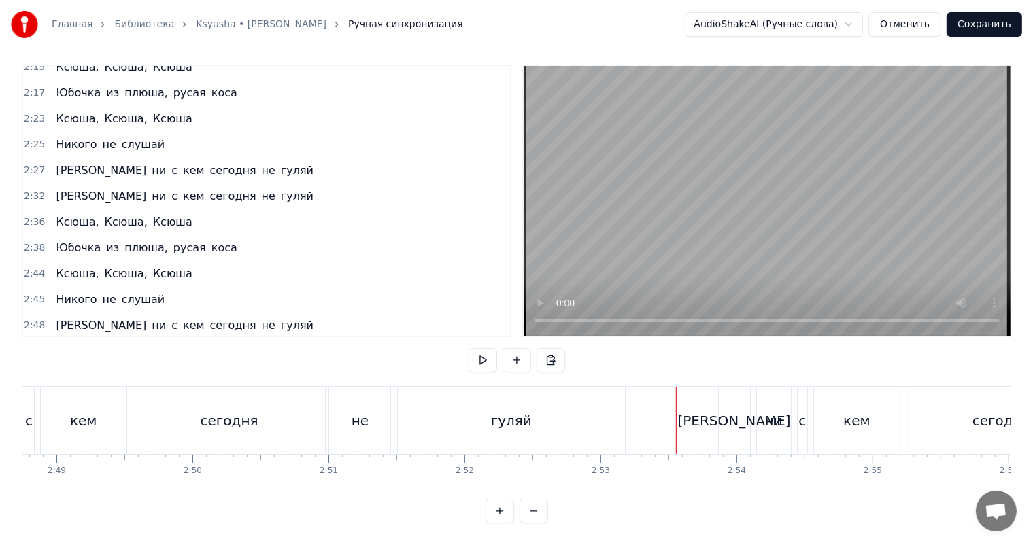
click at [799, 225] on video at bounding box center [766, 201] width 487 height 270
click at [982, 20] on button "Сохранить" at bounding box center [983, 24] width 75 height 24
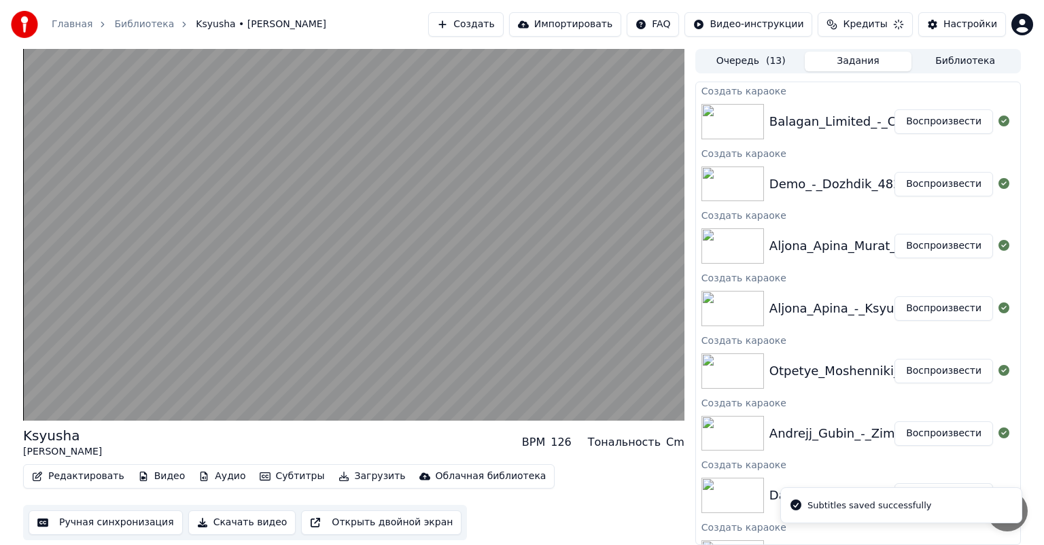
click at [952, 249] on button "Воспроизвести" at bounding box center [944, 246] width 99 height 24
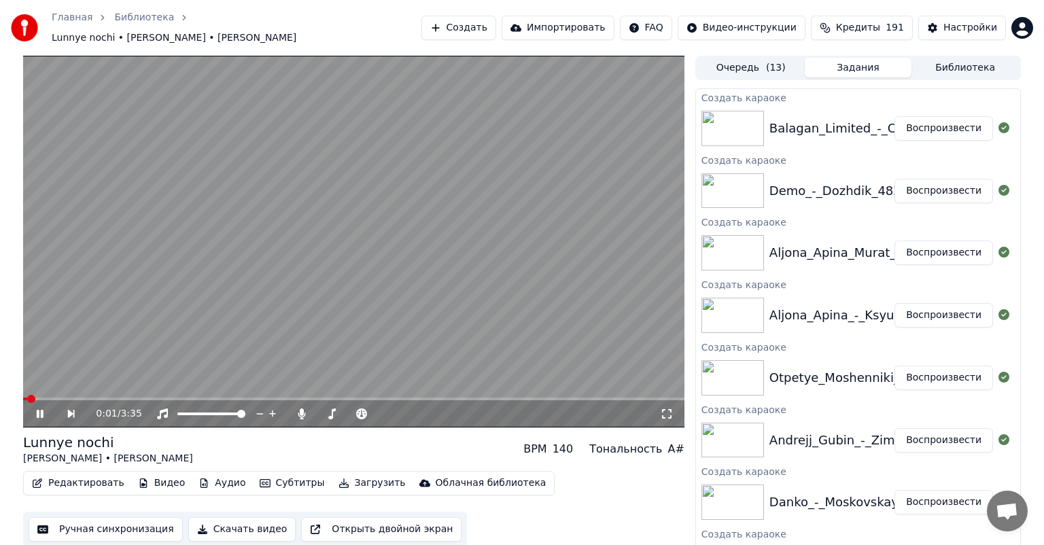
click at [116, 532] on button "Ручная синхронизация" at bounding box center [106, 529] width 154 height 24
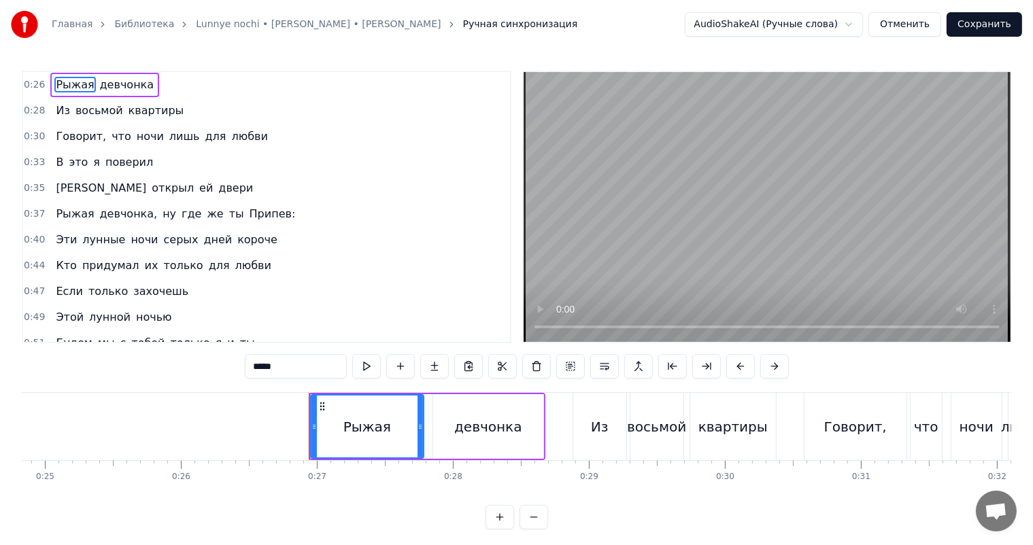
scroll to position [0, 3594]
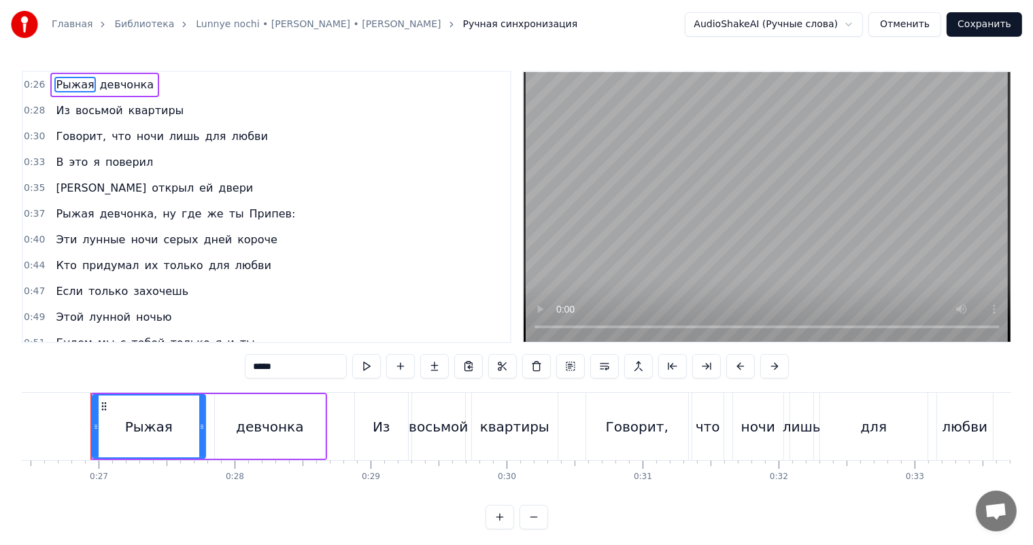
click at [712, 192] on video at bounding box center [766, 207] width 487 height 270
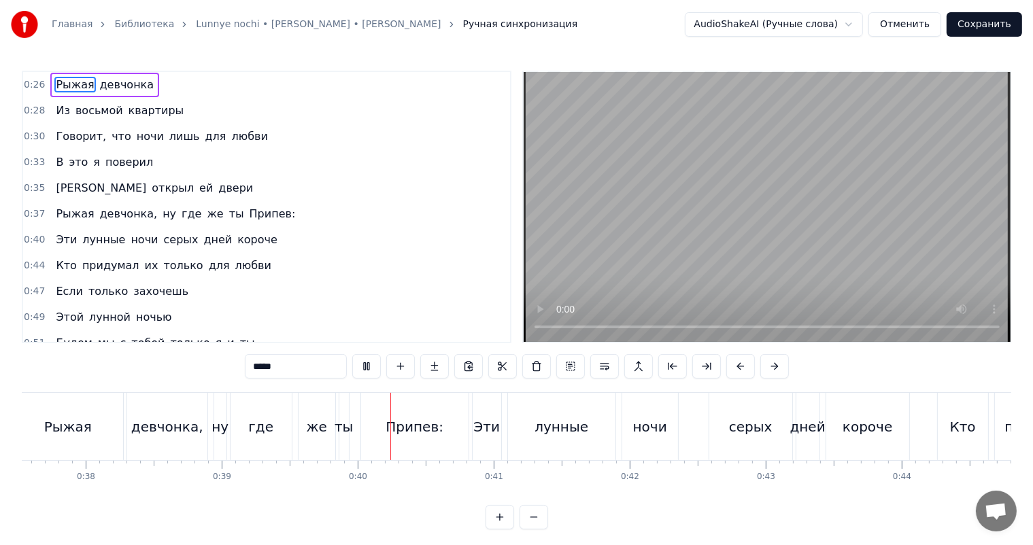
scroll to position [0, 5325]
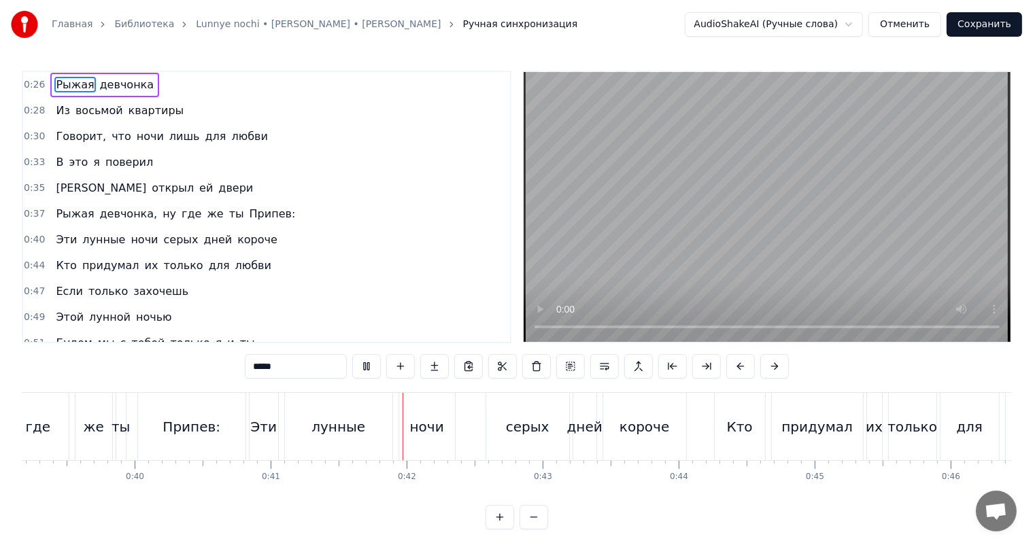
click at [889, 274] on video at bounding box center [766, 207] width 487 height 270
click at [175, 429] on div "Припев:" at bounding box center [191, 427] width 58 height 20
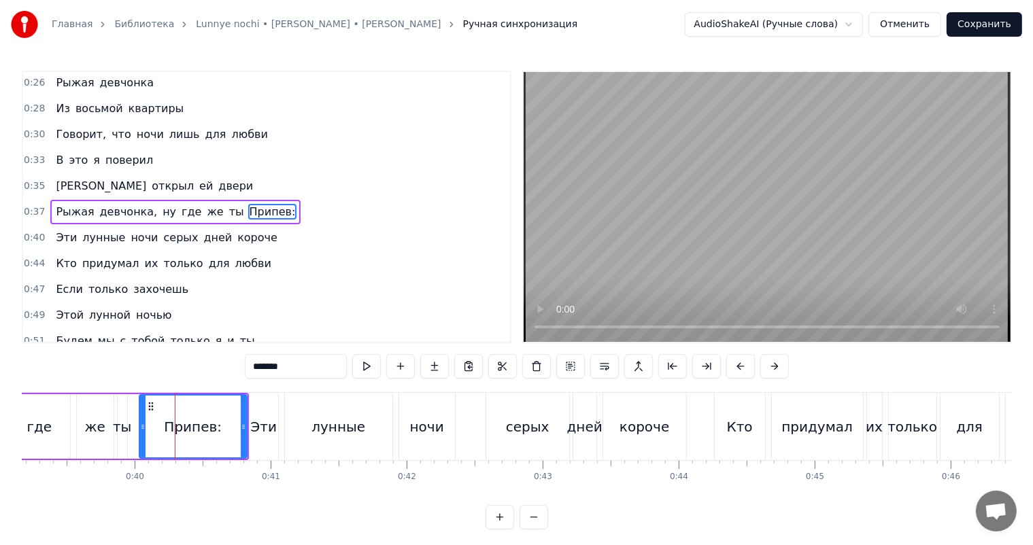
click at [248, 209] on span "Припев:" at bounding box center [272, 212] width 49 height 16
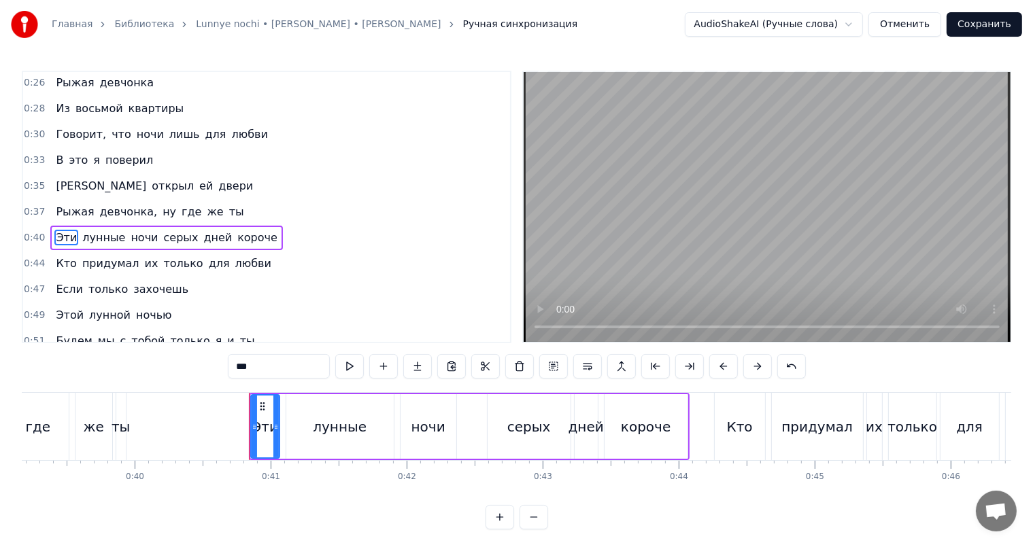
scroll to position [27, 0]
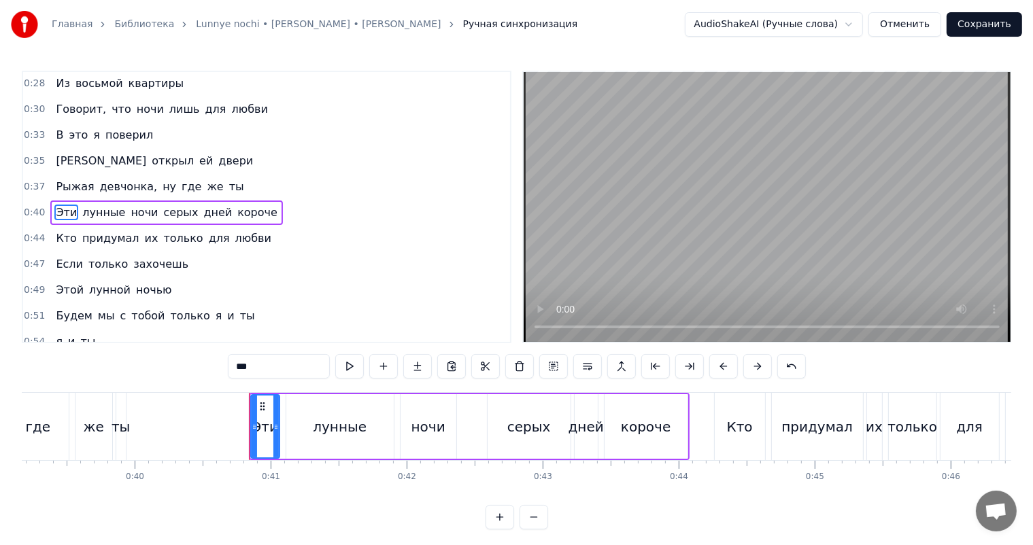
click at [118, 417] on div "ты" at bounding box center [120, 427] width 18 height 20
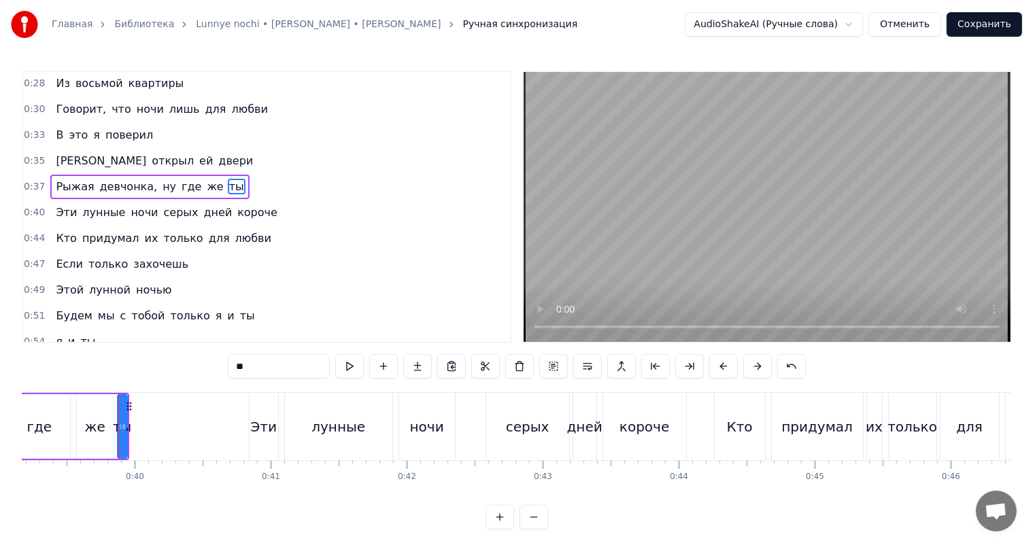
scroll to position [2, 0]
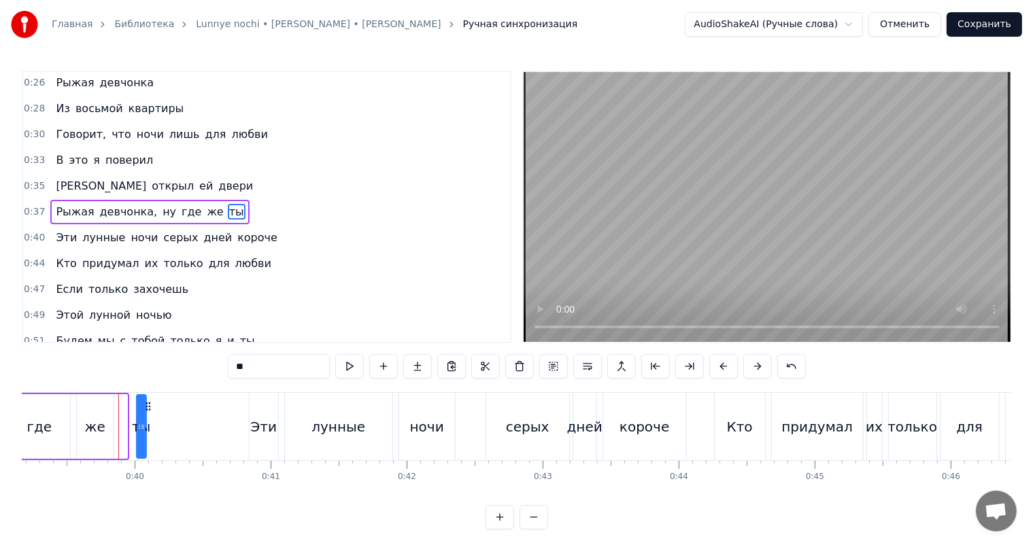
drag, startPoint x: 129, startPoint y: 403, endPoint x: 151, endPoint y: 402, distance: 21.8
click at [151, 402] on icon at bounding box center [148, 406] width 11 height 11
drag, startPoint x: 145, startPoint y: 421, endPoint x: 184, endPoint y: 419, distance: 38.8
click at [184, 419] on div at bounding box center [183, 427] width 5 height 62
click at [56, 417] on div "где" at bounding box center [39, 426] width 61 height 65
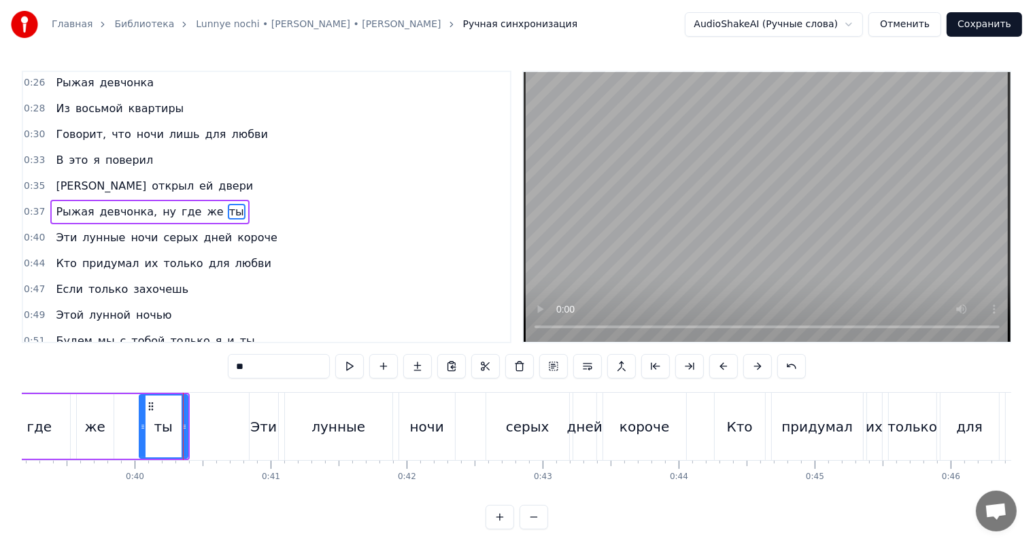
type input "***"
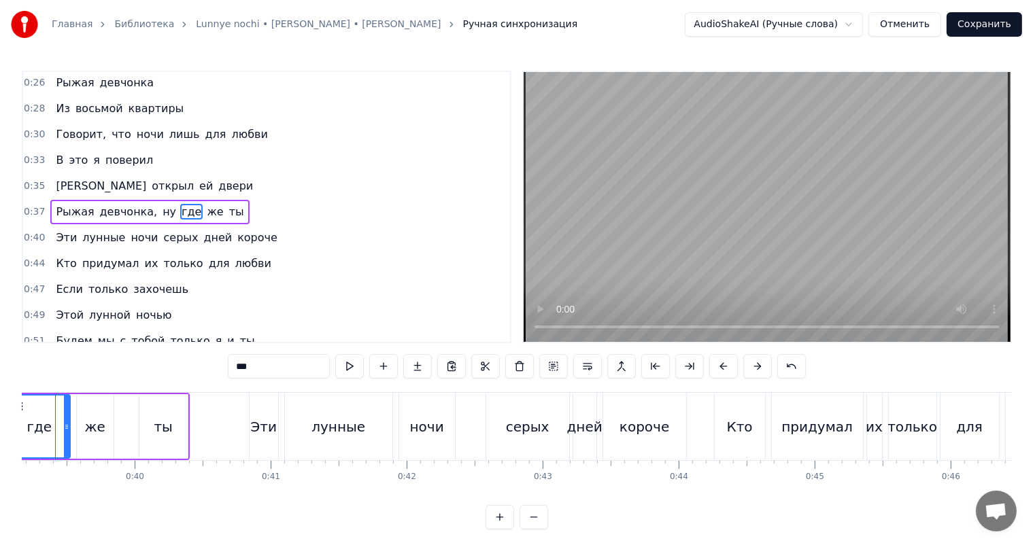
scroll to position [0, 5290]
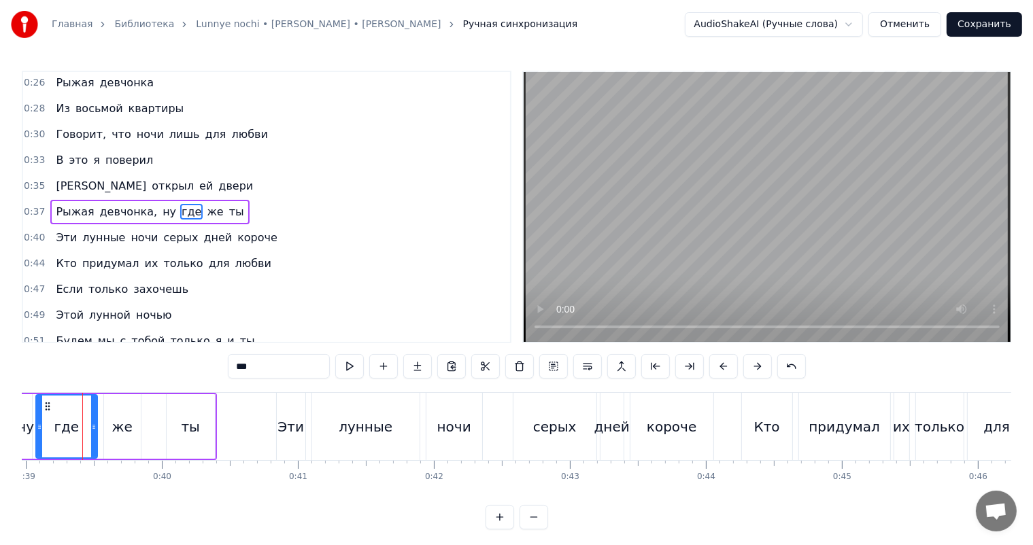
click at [705, 260] on video at bounding box center [766, 207] width 487 height 270
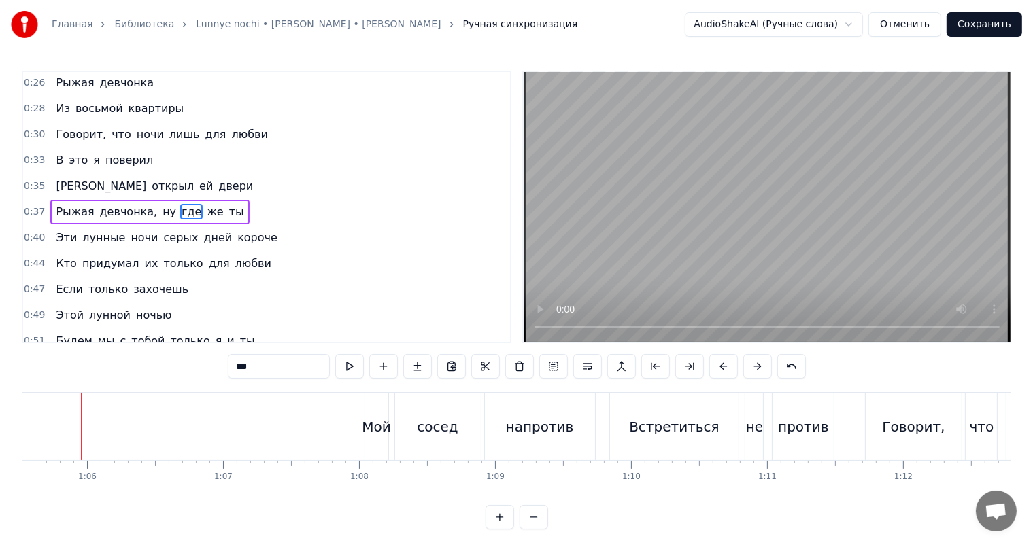
scroll to position [0, 8898]
click at [718, 269] on video at bounding box center [766, 207] width 487 height 270
click at [734, 220] on video at bounding box center [766, 207] width 487 height 270
click at [890, 365] on div "0:26 Рыжая девчонка 0:28 Из восьмой квартиры 0:30 Говорит, что ночи лишь для лю…" at bounding box center [516, 300] width 989 height 459
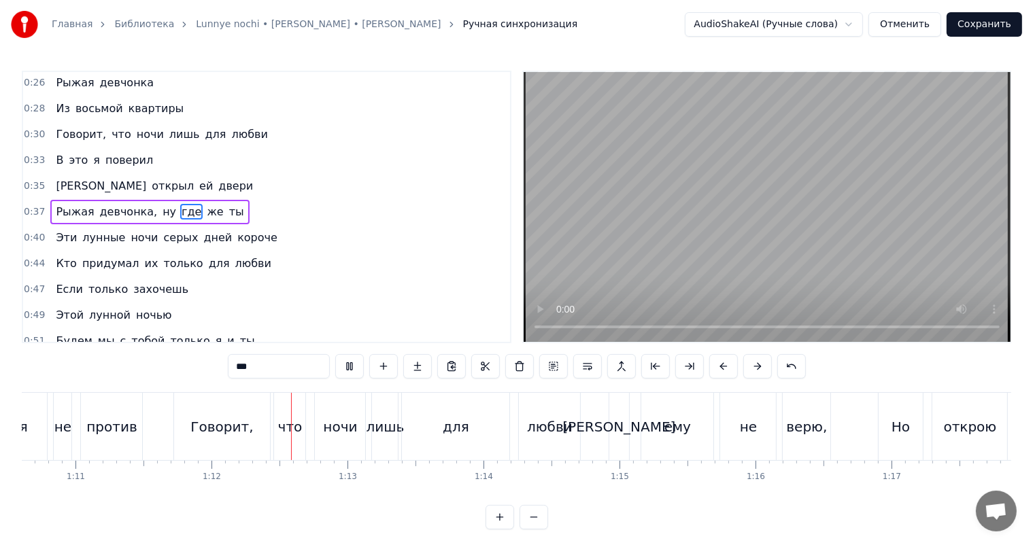
scroll to position [0, 9753]
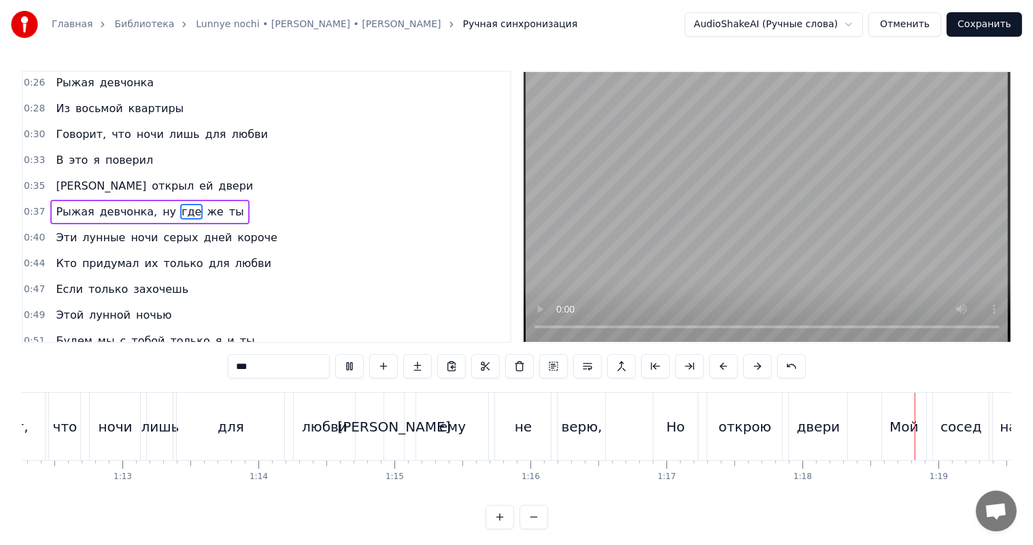
click at [763, 218] on video at bounding box center [766, 207] width 487 height 270
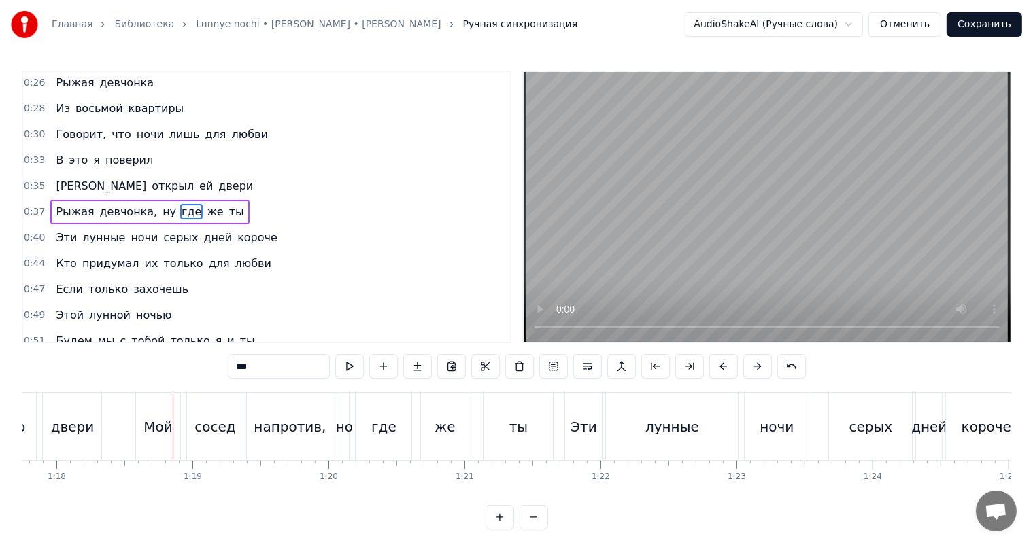
scroll to position [0, 10625]
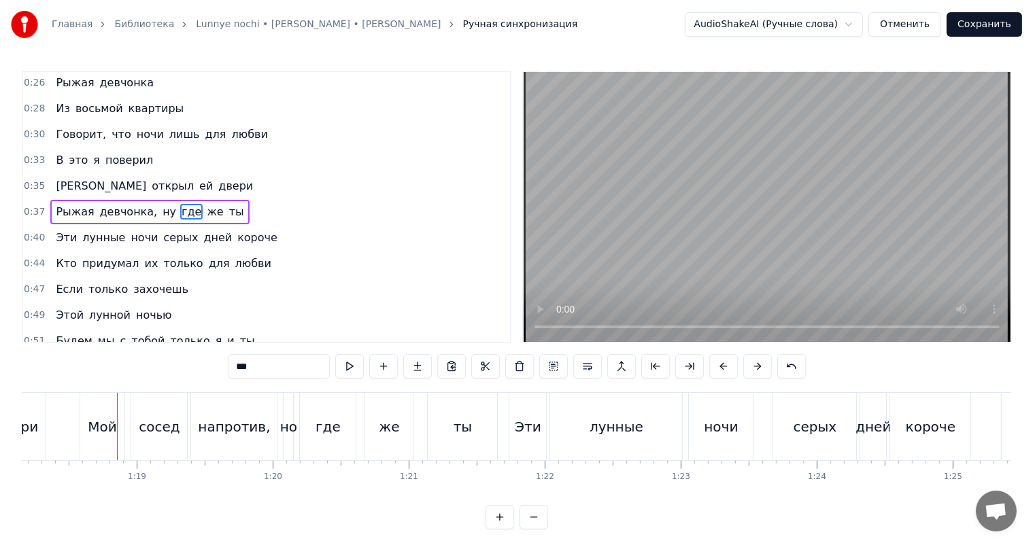
click at [863, 170] on video at bounding box center [766, 207] width 487 height 270
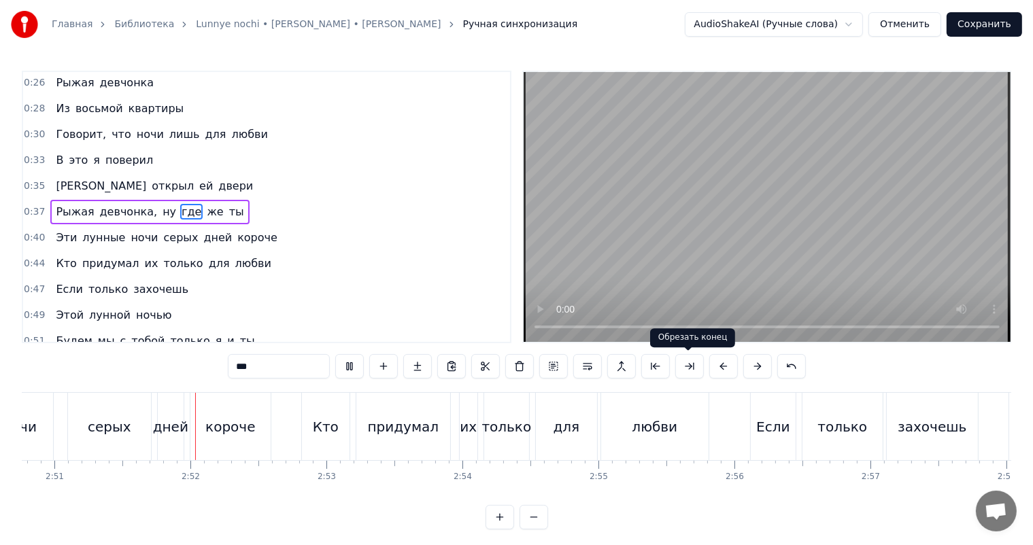
scroll to position [0, 23233]
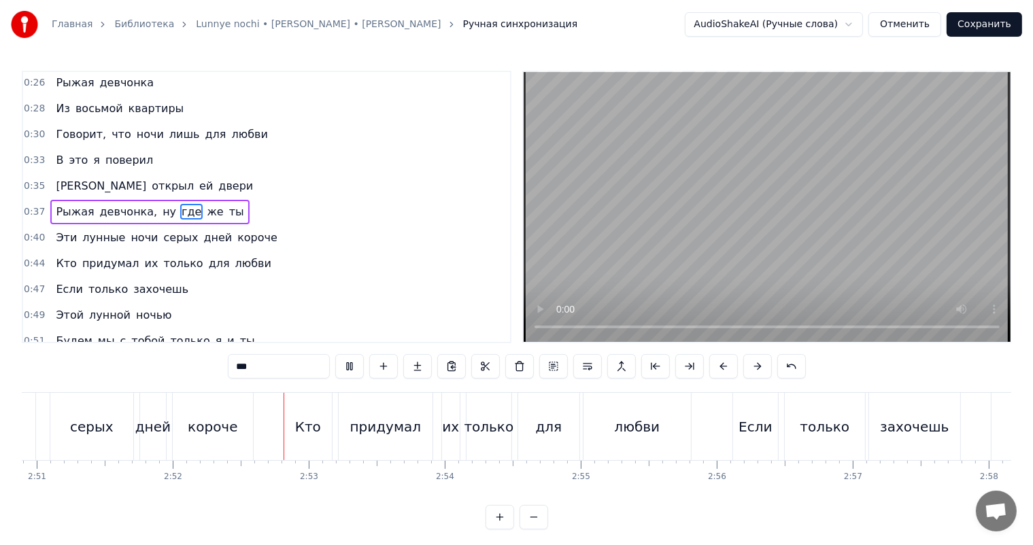
click at [876, 269] on video at bounding box center [766, 207] width 487 height 270
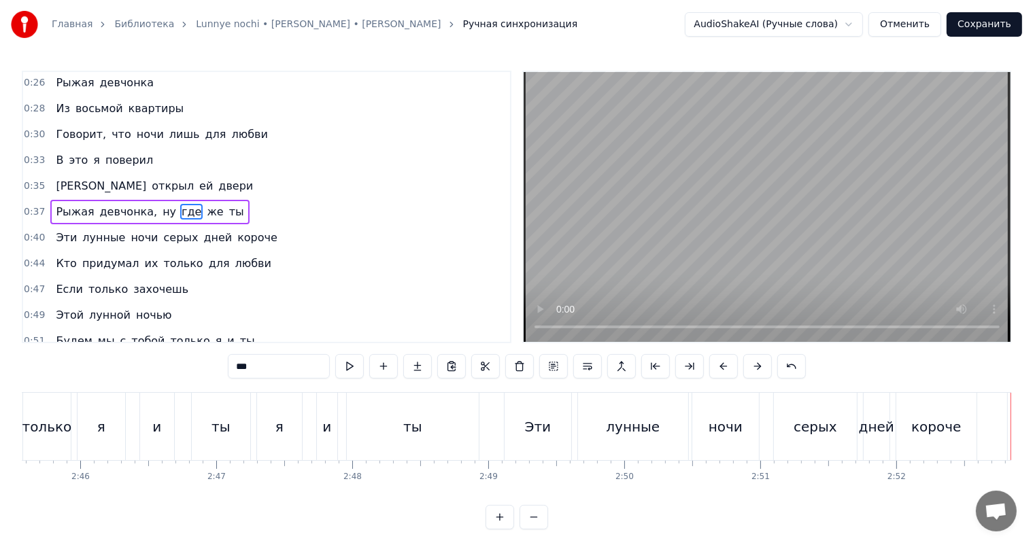
scroll to position [0, 22427]
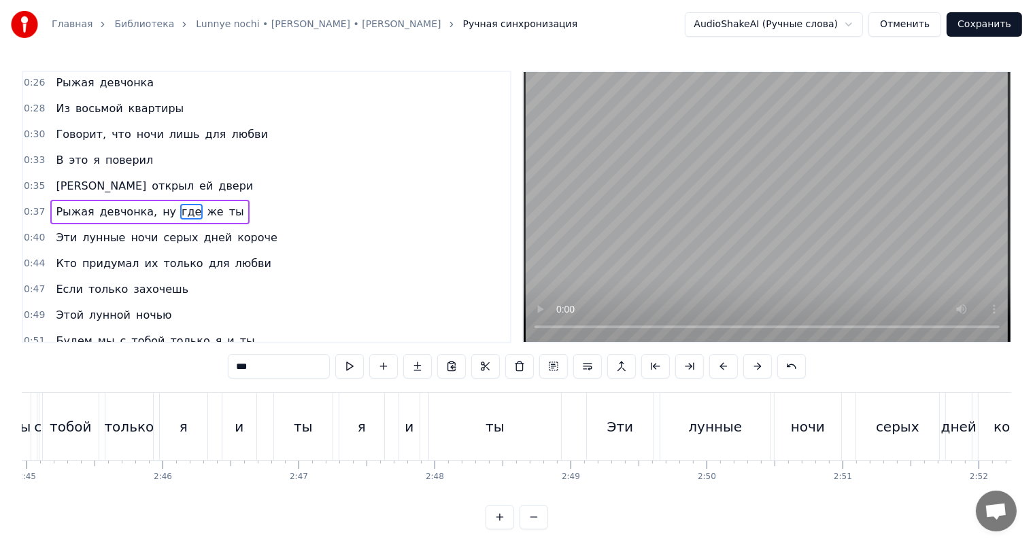
click at [417, 438] on div "и" at bounding box center [409, 426] width 20 height 67
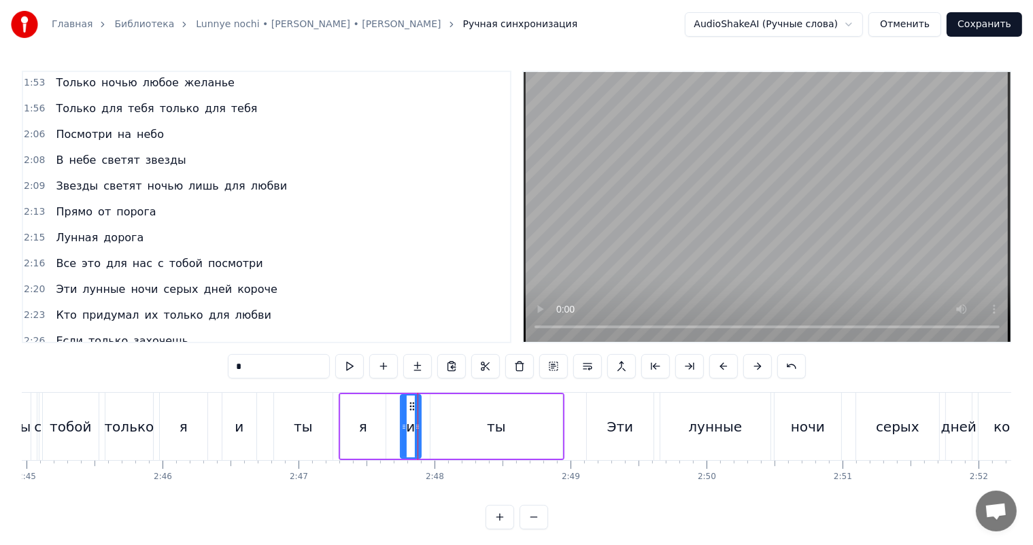
click at [774, 242] on video at bounding box center [766, 207] width 487 height 270
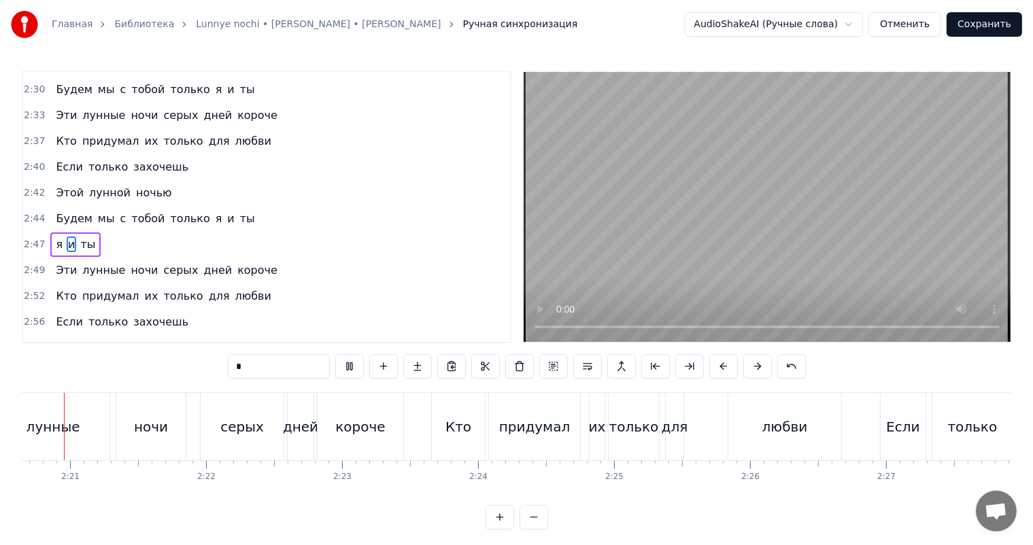
scroll to position [0, 19081]
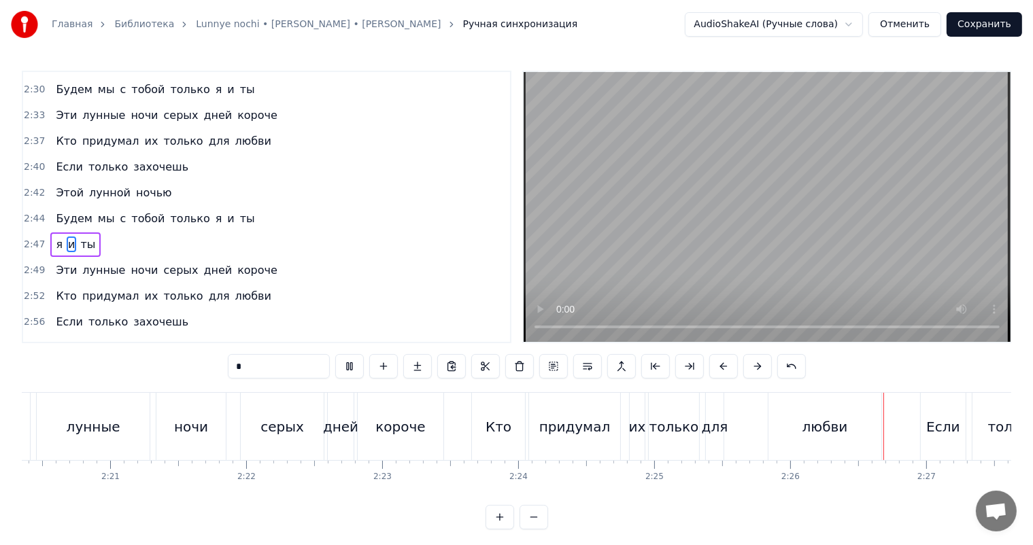
click at [864, 215] on video at bounding box center [766, 207] width 487 height 270
click at [716, 438] on div "для" at bounding box center [715, 426] width 18 height 67
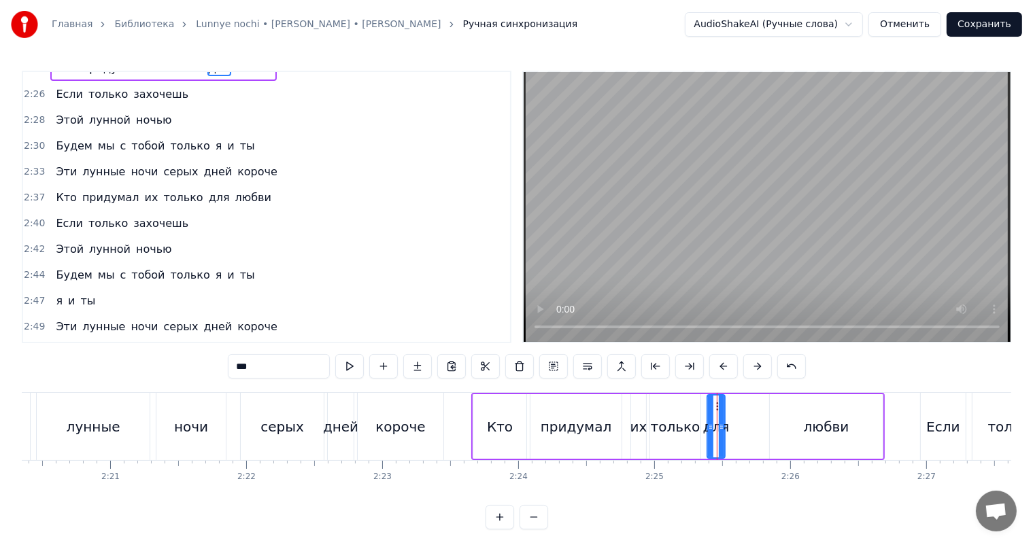
scroll to position [778, 0]
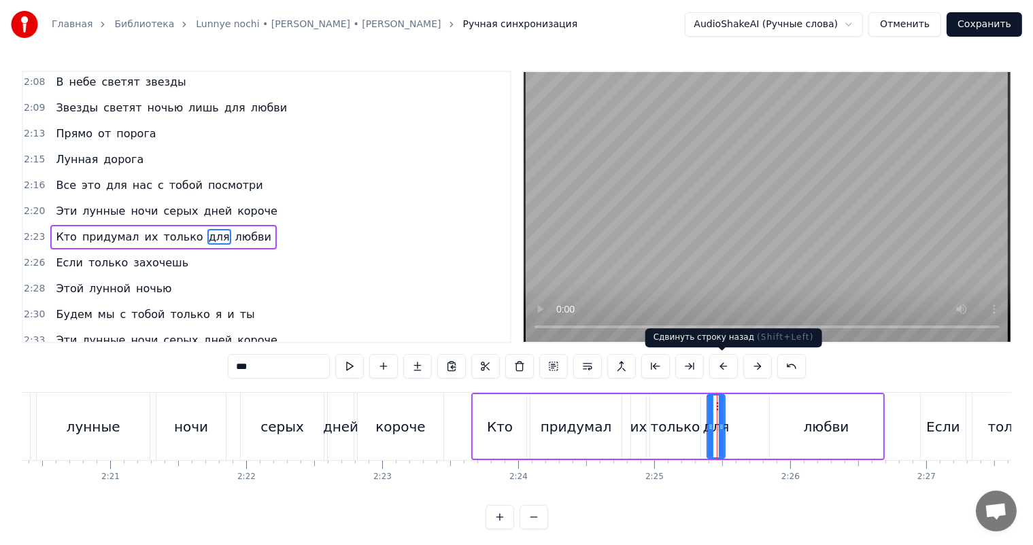
click at [738, 260] on video at bounding box center [766, 207] width 487 height 270
click at [740, 260] on video at bounding box center [766, 207] width 487 height 270
click at [791, 421] on div "любви" at bounding box center [825, 426] width 113 height 65
type input "*****"
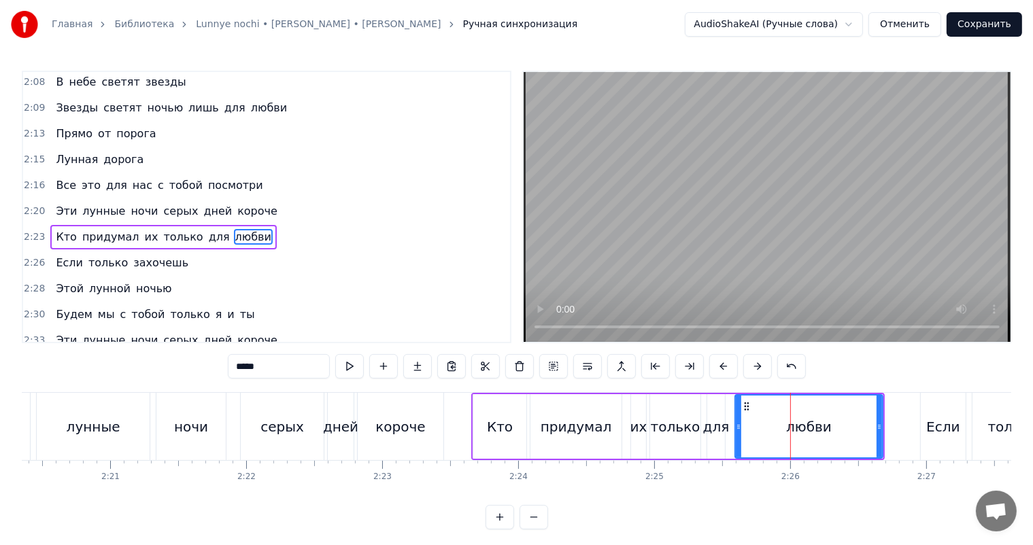
drag, startPoint x: 770, startPoint y: 416, endPoint x: 731, endPoint y: 426, distance: 39.9
click at [735, 426] on div at bounding box center [737, 427] width 5 height 62
click at [702, 423] on div "Кто придумал их только для любви" at bounding box center [677, 426] width 413 height 67
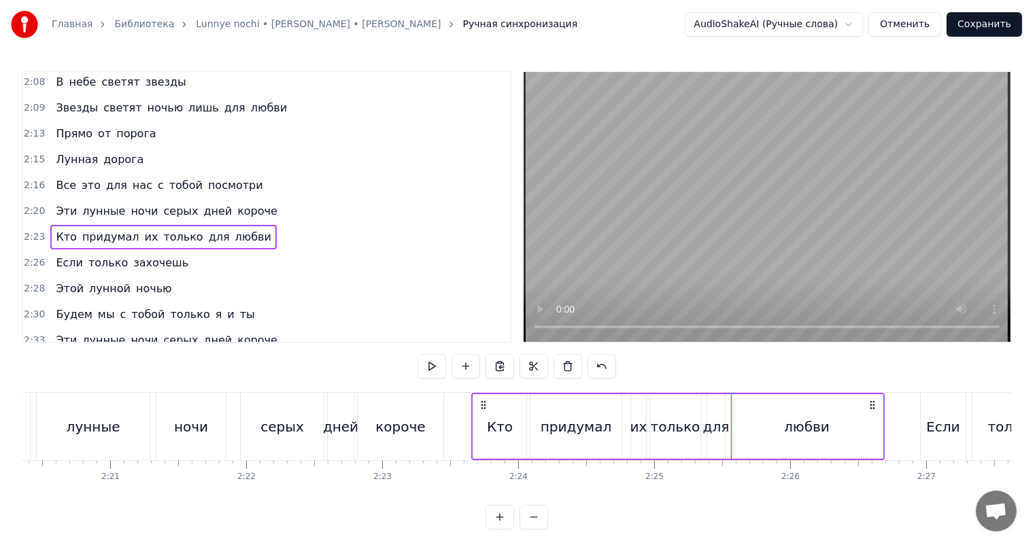
click at [778, 207] on video at bounding box center [766, 207] width 487 height 270
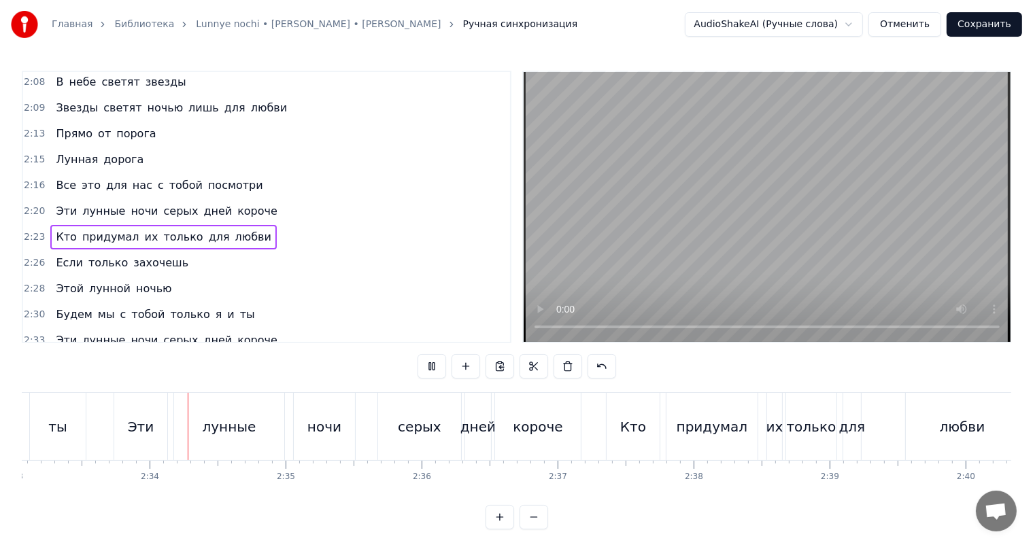
scroll to position [0, 20813]
click at [745, 232] on video at bounding box center [766, 207] width 487 height 270
click at [844, 427] on div "для" at bounding box center [847, 427] width 27 height 20
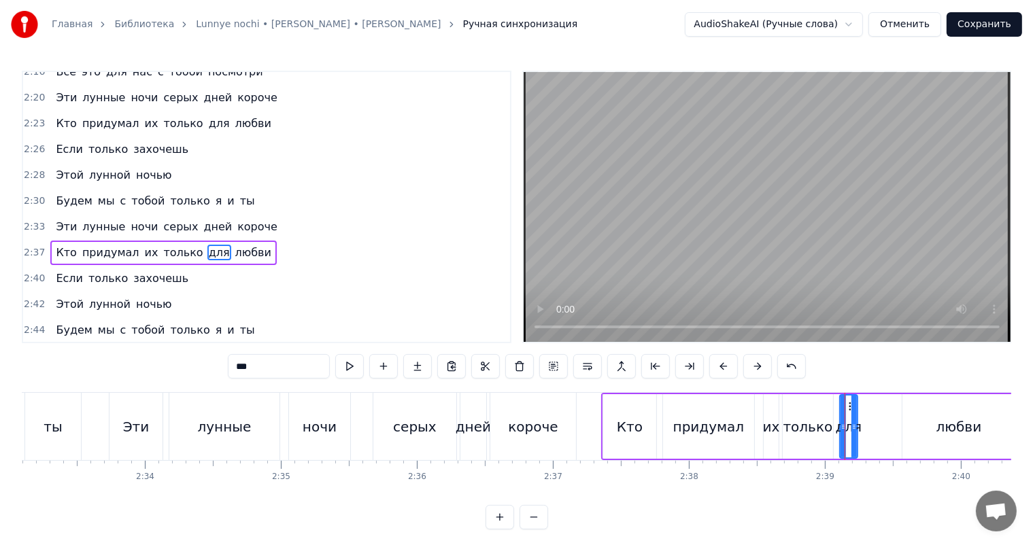
scroll to position [903, 0]
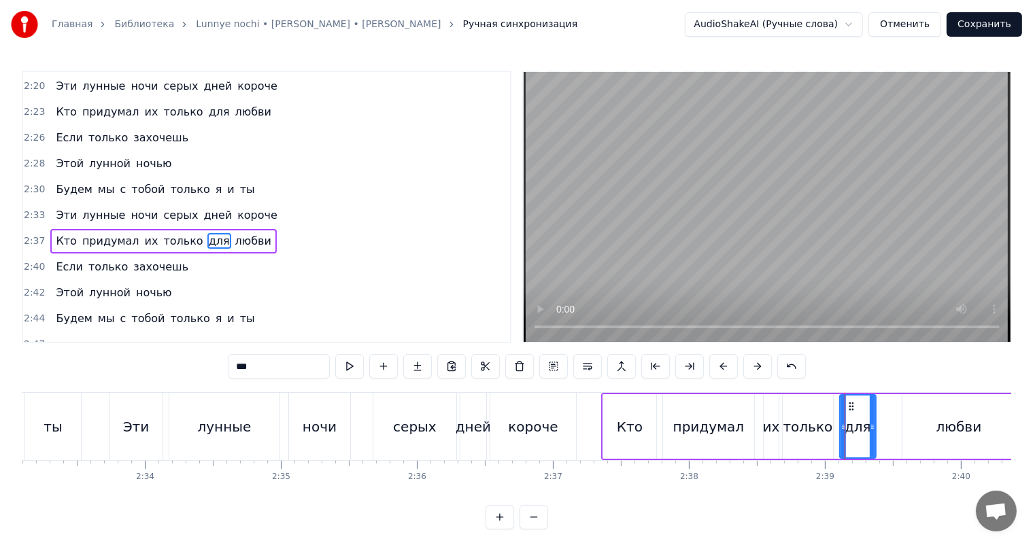
drag, startPoint x: 852, startPoint y: 424, endPoint x: 871, endPoint y: 419, distance: 20.4
click at [875, 421] on icon at bounding box center [871, 426] width 5 height 11
click at [750, 403] on div "придумал" at bounding box center [708, 426] width 91 height 65
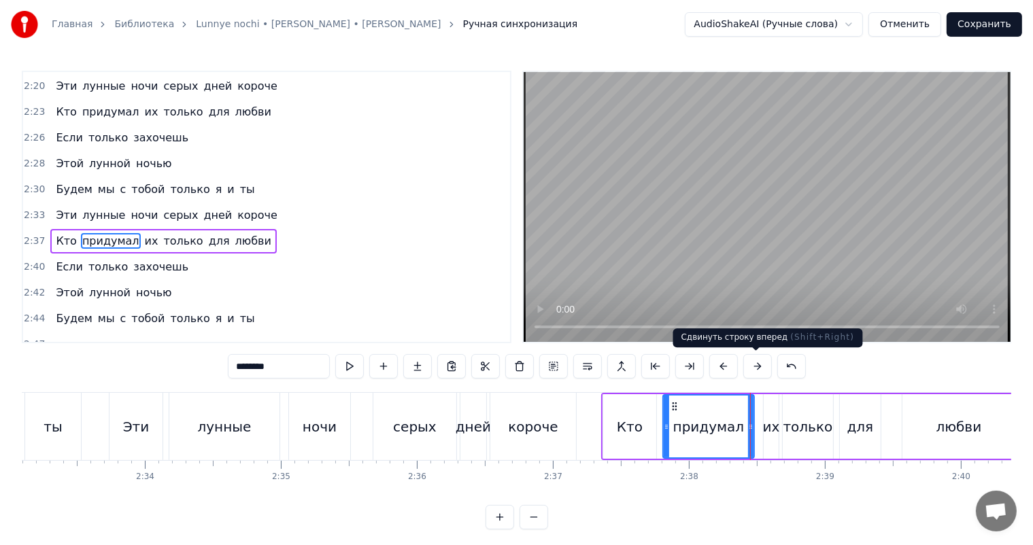
click at [776, 172] on video at bounding box center [766, 207] width 487 height 270
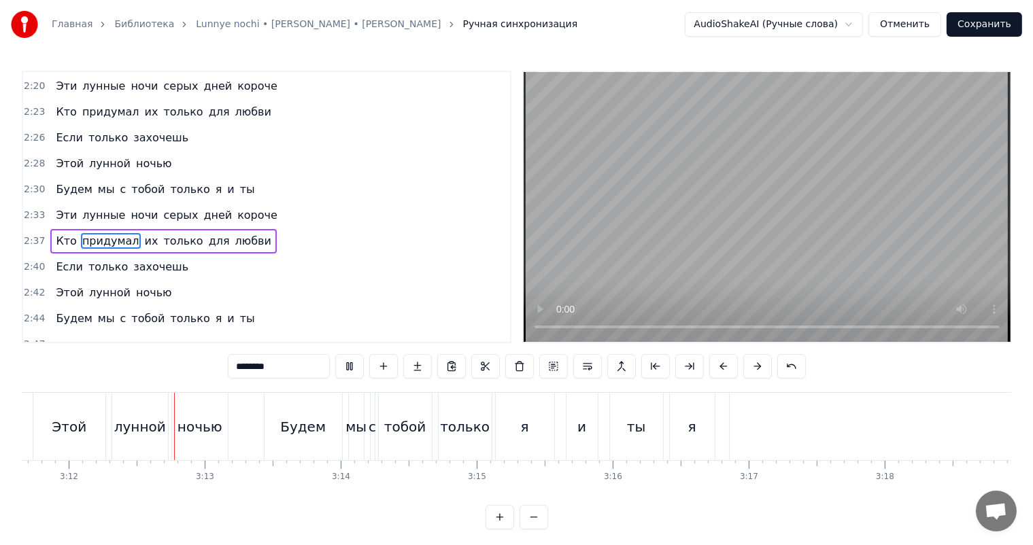
scroll to position [0, 26056]
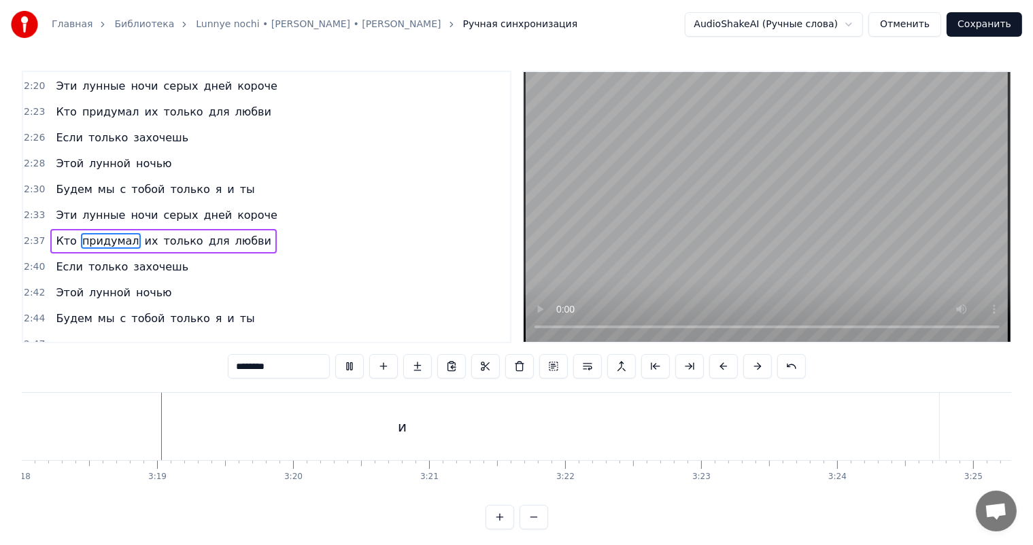
click at [731, 205] on video at bounding box center [766, 207] width 487 height 270
click at [678, 440] on div "и" at bounding box center [670, 426] width 1073 height 67
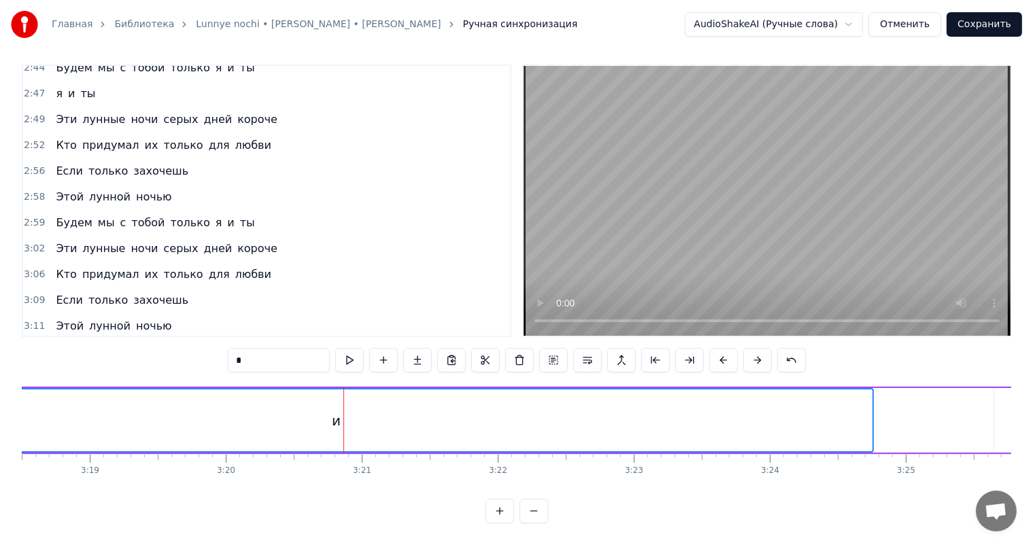
scroll to position [0, 26991]
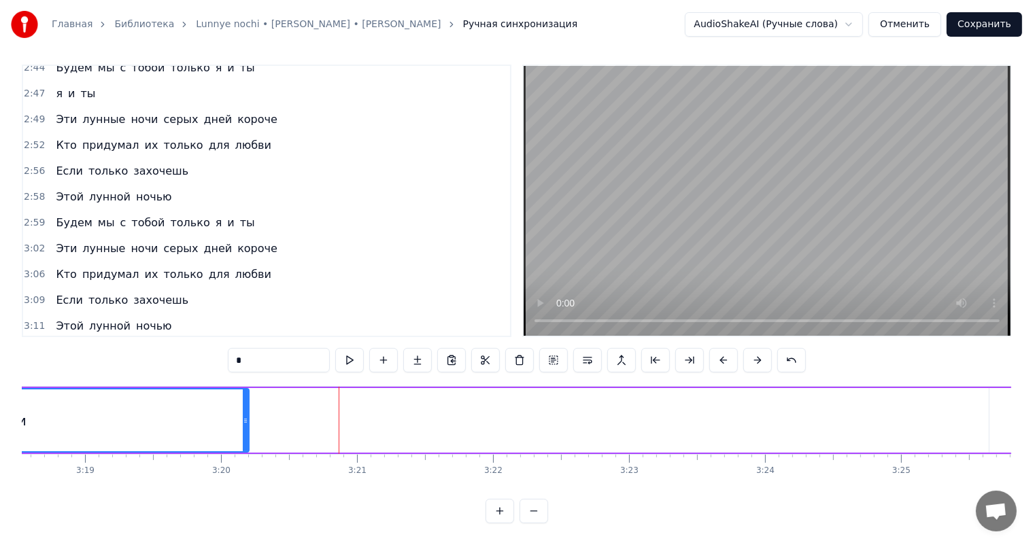
drag, startPoint x: 867, startPoint y: 402, endPoint x: 11, endPoint y: 411, distance: 855.8
click at [16, 411] on div "Главная Библиотека Lunnye nochi • Aljona Apina • Murat Nasyrov Ручная синхрониз…" at bounding box center [516, 259] width 1033 height 530
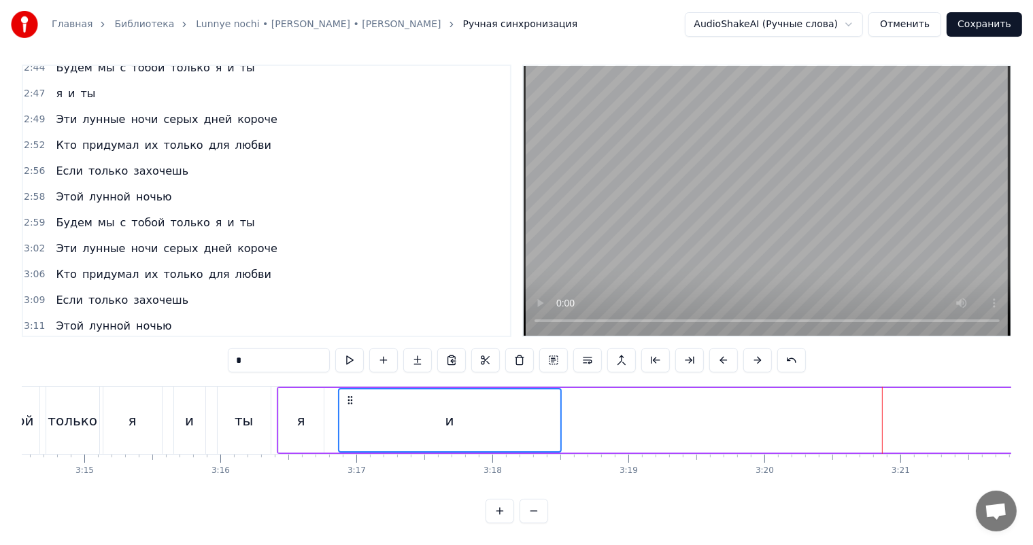
scroll to position [0, 26243]
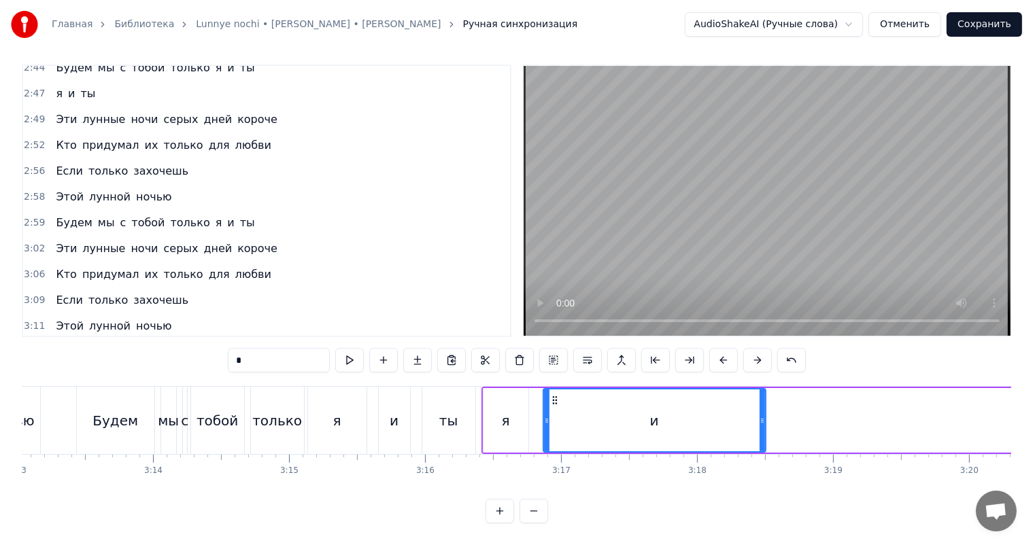
click at [460, 409] on div "ты" at bounding box center [448, 420] width 53 height 67
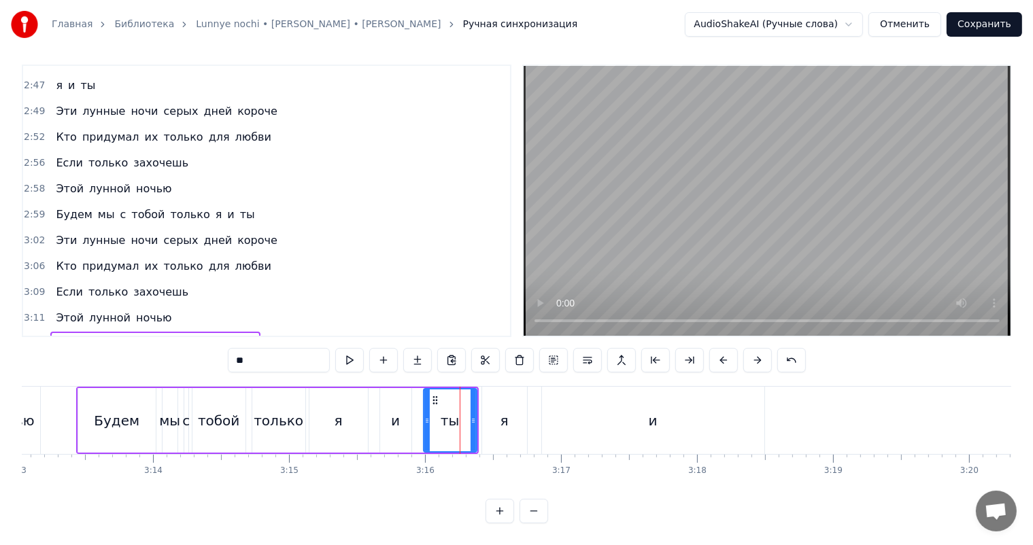
click at [665, 193] on video at bounding box center [766, 201] width 487 height 270
click at [677, 388] on div "и" at bounding box center [653, 420] width 222 height 67
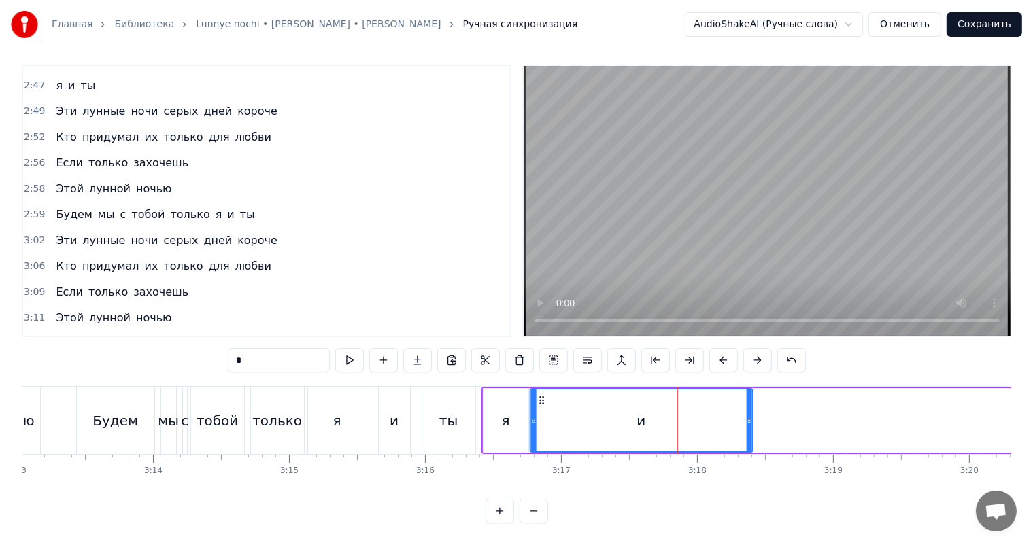
drag, startPoint x: 550, startPoint y: 385, endPoint x: 537, endPoint y: 390, distance: 13.8
click at [537, 395] on icon at bounding box center [541, 400] width 11 height 11
drag, startPoint x: 750, startPoint y: 404, endPoint x: 551, endPoint y: 400, distance: 199.2
click at [551, 400] on div at bounding box center [549, 420] width 5 height 62
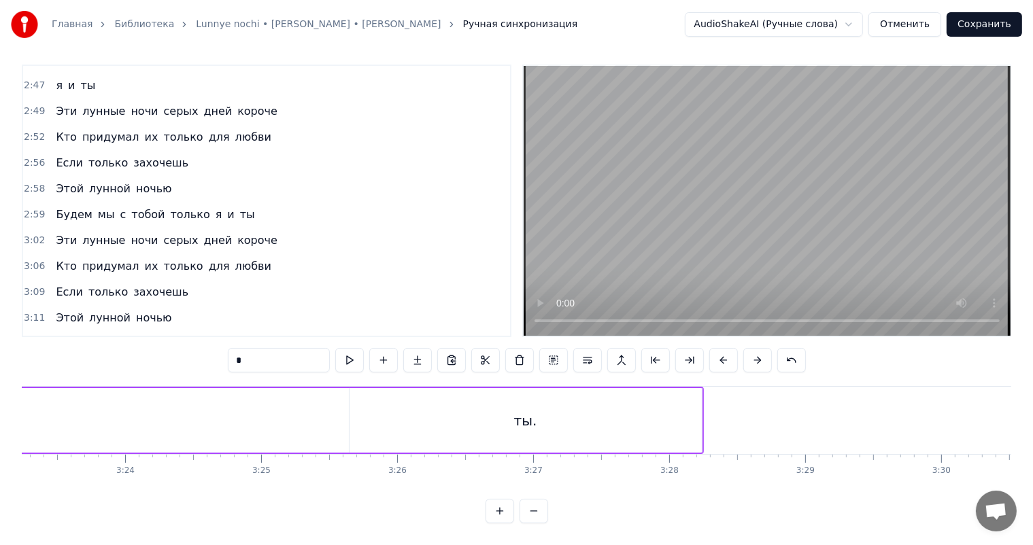
scroll to position [0, 27671]
click at [499, 392] on div "ты." at bounding box center [485, 420] width 352 height 65
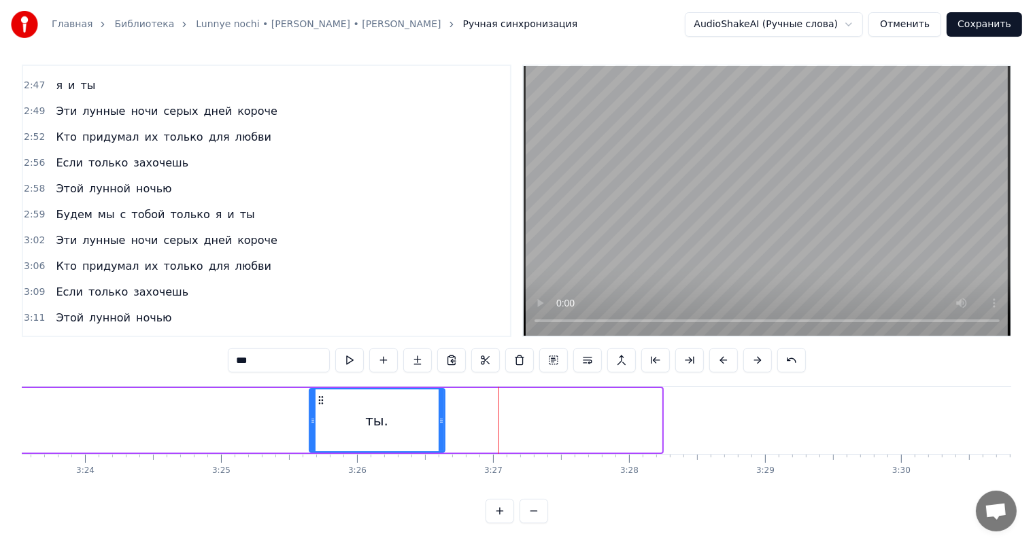
drag, startPoint x: 658, startPoint y: 394, endPoint x: 418, endPoint y: 389, distance: 240.0
click at [438, 389] on div at bounding box center [440, 420] width 5 height 62
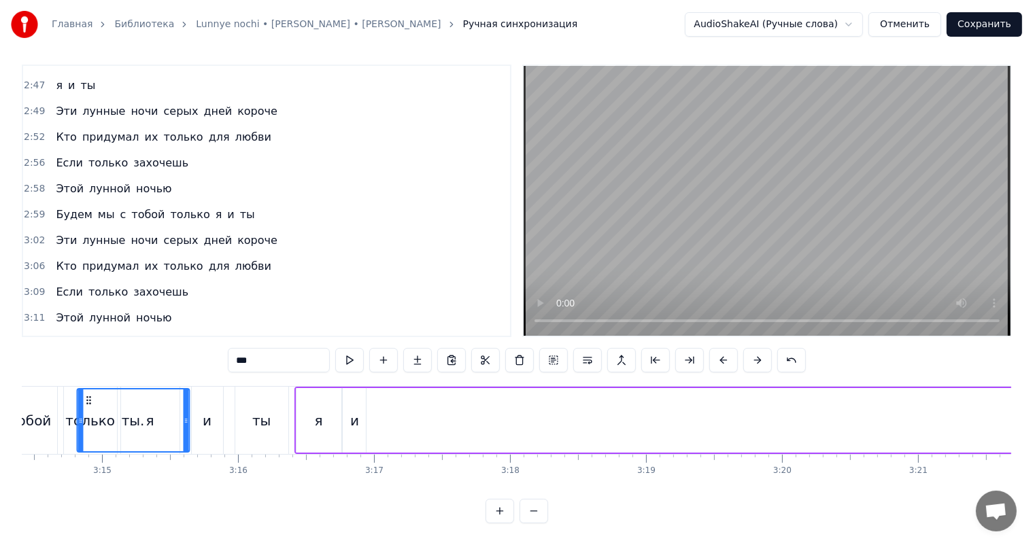
scroll to position [0, 26423]
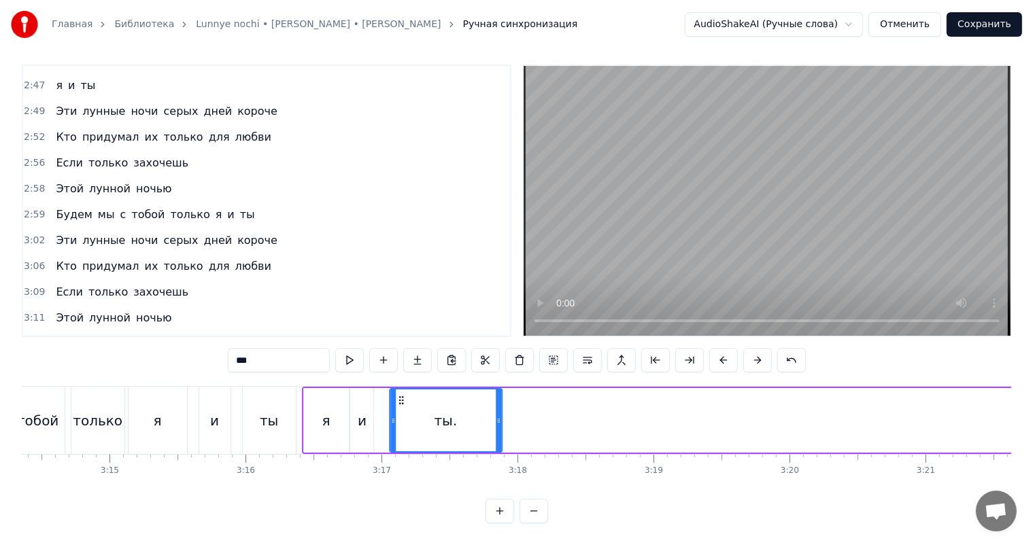
drag, startPoint x: 317, startPoint y: 388, endPoint x: 397, endPoint y: 382, distance: 79.8
click at [397, 395] on icon at bounding box center [401, 400] width 11 height 11
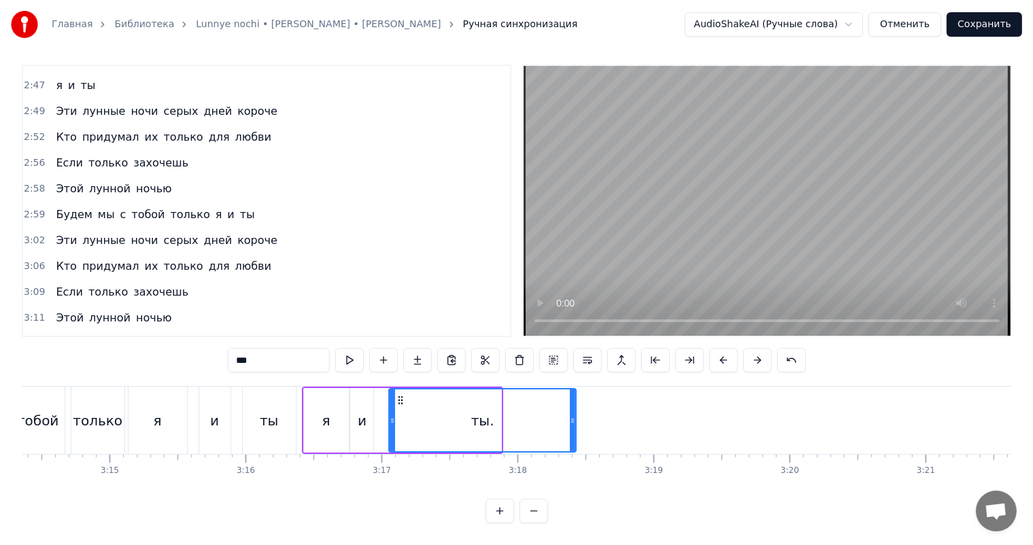
drag, startPoint x: 497, startPoint y: 390, endPoint x: 572, endPoint y: 394, distance: 74.9
click at [572, 394] on div at bounding box center [572, 420] width 5 height 62
click at [371, 403] on div "и" at bounding box center [361, 420] width 23 height 65
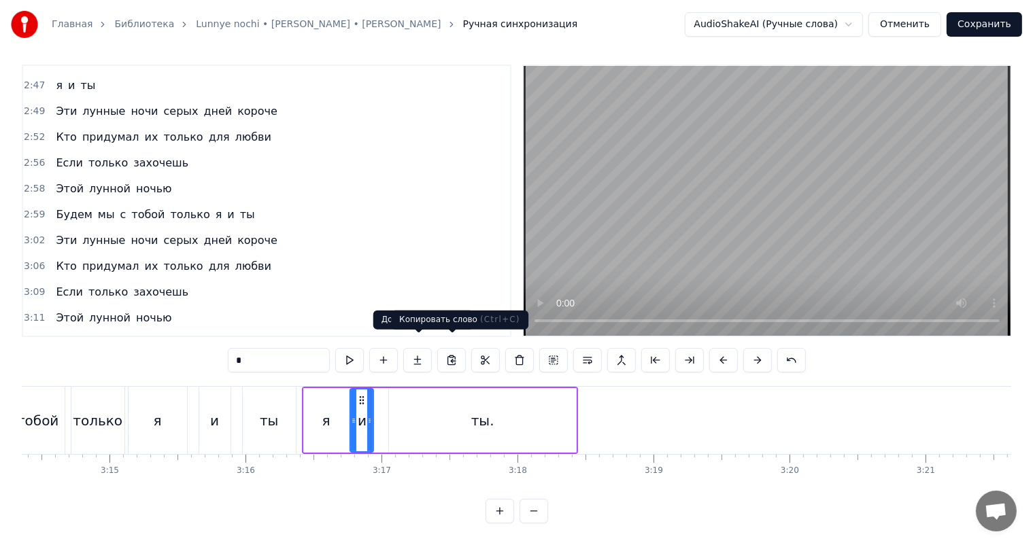
click at [725, 178] on video at bounding box center [766, 201] width 487 height 270
click at [547, 411] on div "ты." at bounding box center [482, 420] width 187 height 65
type input "***"
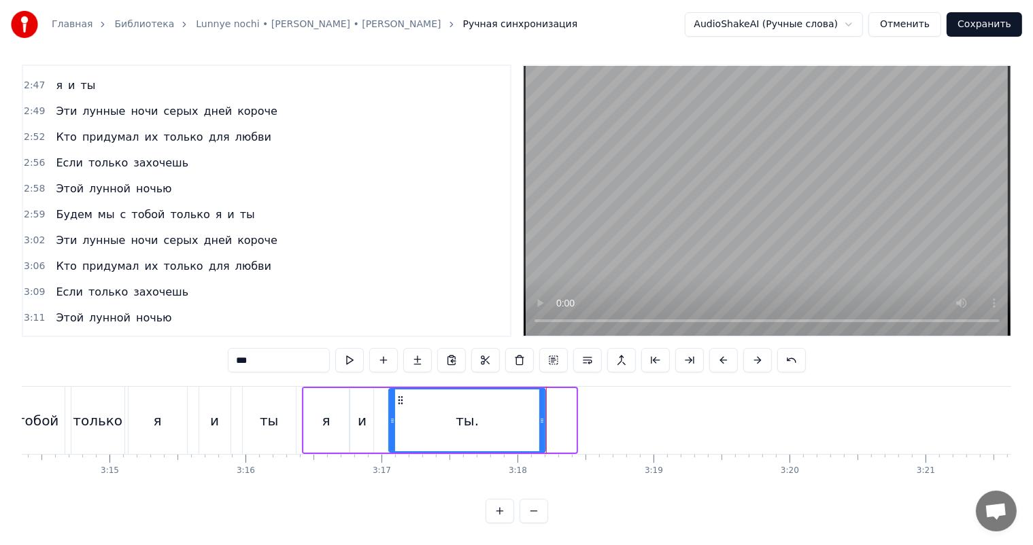
drag, startPoint x: 574, startPoint y: 400, endPoint x: 543, endPoint y: 406, distance: 31.2
click at [543, 406] on div at bounding box center [541, 420] width 5 height 62
click at [508, 397] on div "ты." at bounding box center [466, 420] width 155 height 62
click at [624, 239] on video at bounding box center [766, 201] width 487 height 270
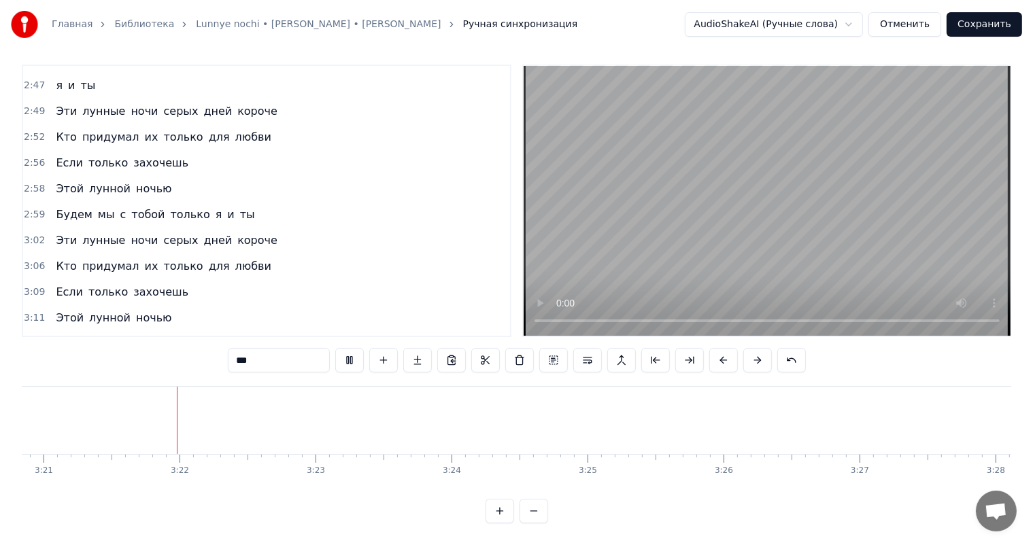
scroll to position [0, 27306]
click at [784, 242] on video at bounding box center [766, 201] width 487 height 270
click at [892, 173] on video at bounding box center [766, 201] width 487 height 270
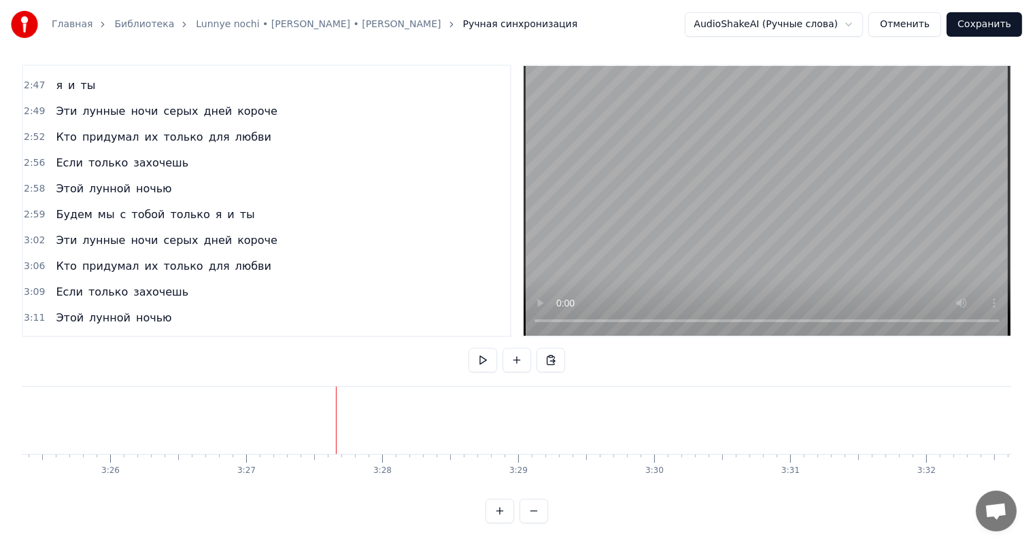
scroll to position [0, 28163]
click at [971, 27] on button "Сохранить" at bounding box center [983, 24] width 75 height 24
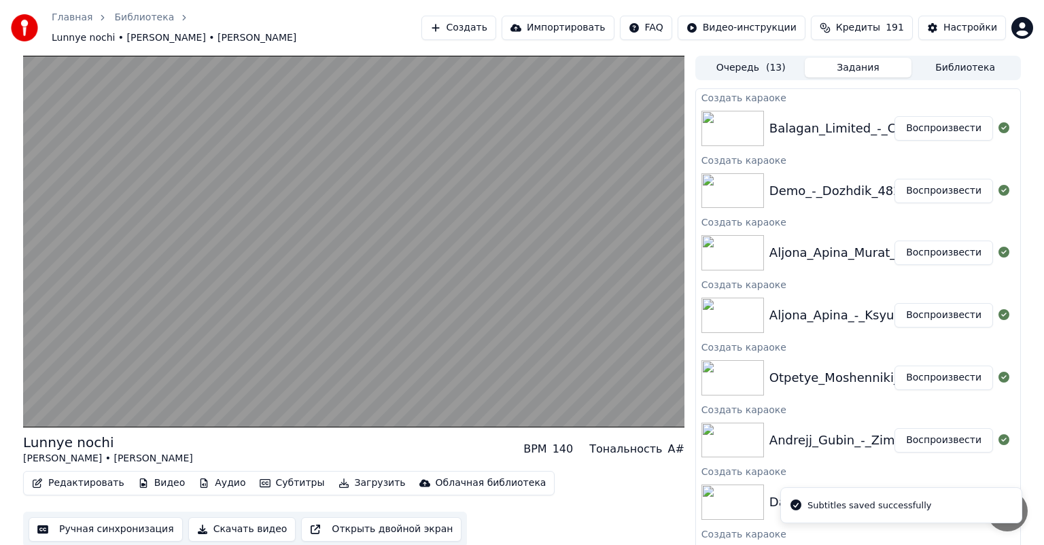
click at [924, 181] on button "Воспроизвести" at bounding box center [944, 191] width 99 height 24
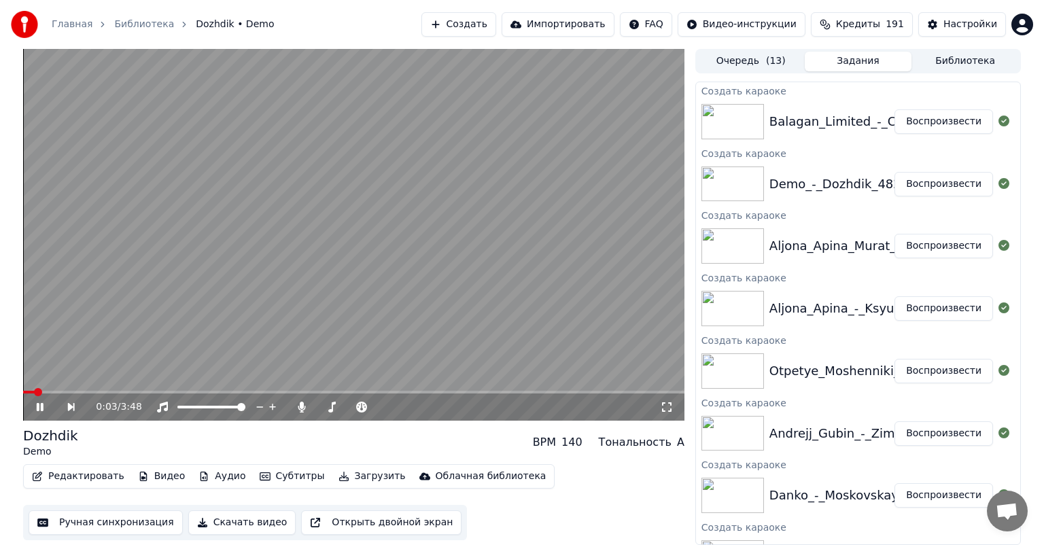
click at [141, 521] on button "Ручная синхронизация" at bounding box center [106, 522] width 154 height 24
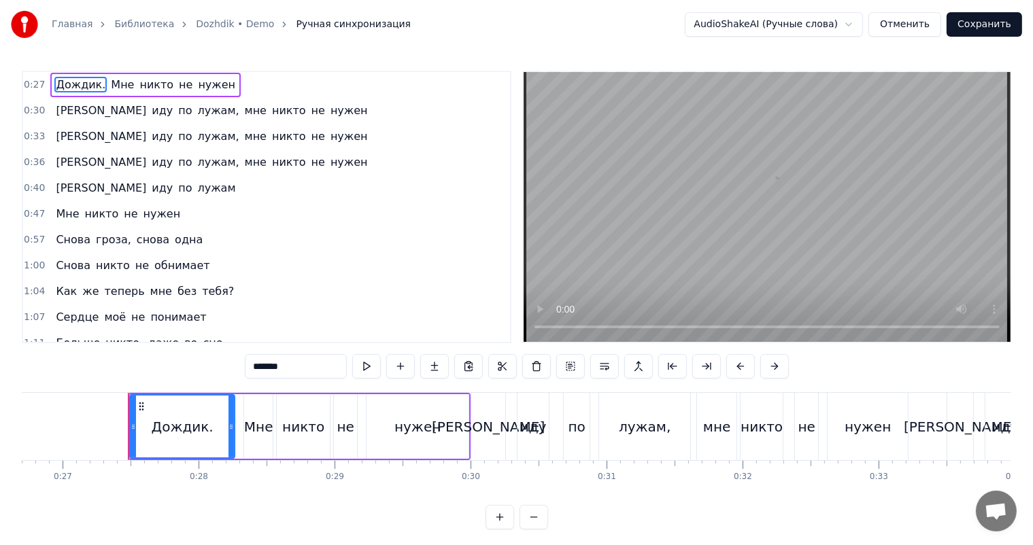
scroll to position [0, 3668]
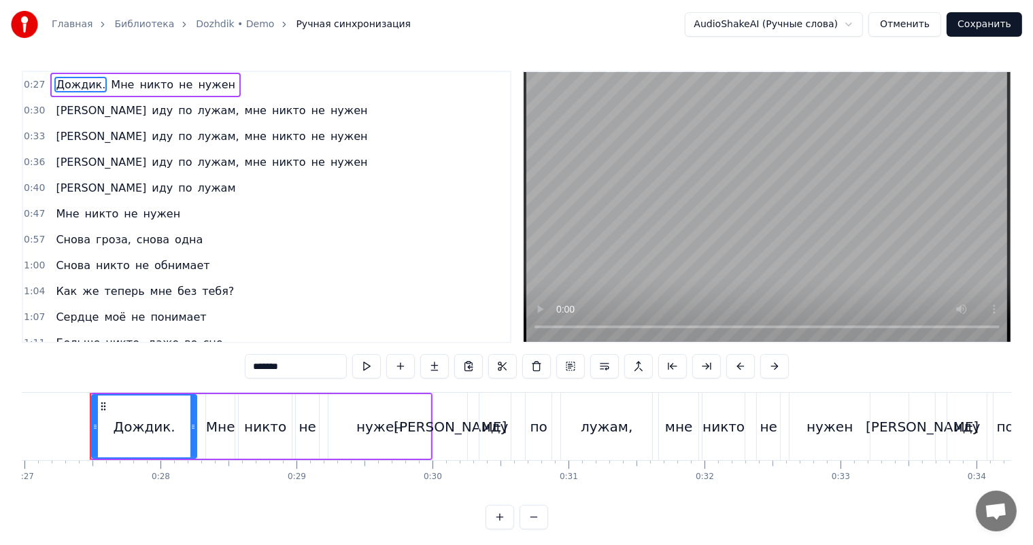
click at [742, 220] on video at bounding box center [766, 207] width 487 height 270
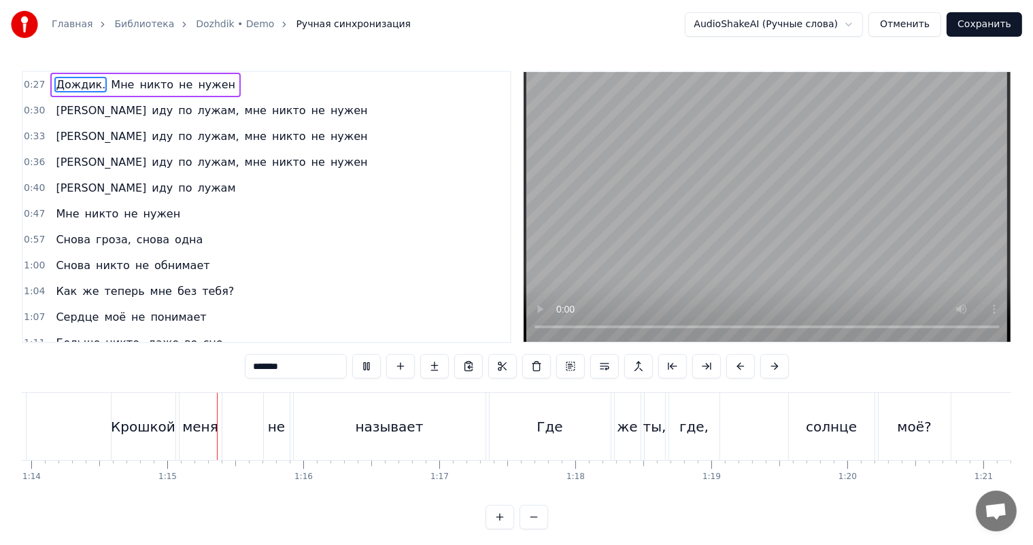
scroll to position [0, 10088]
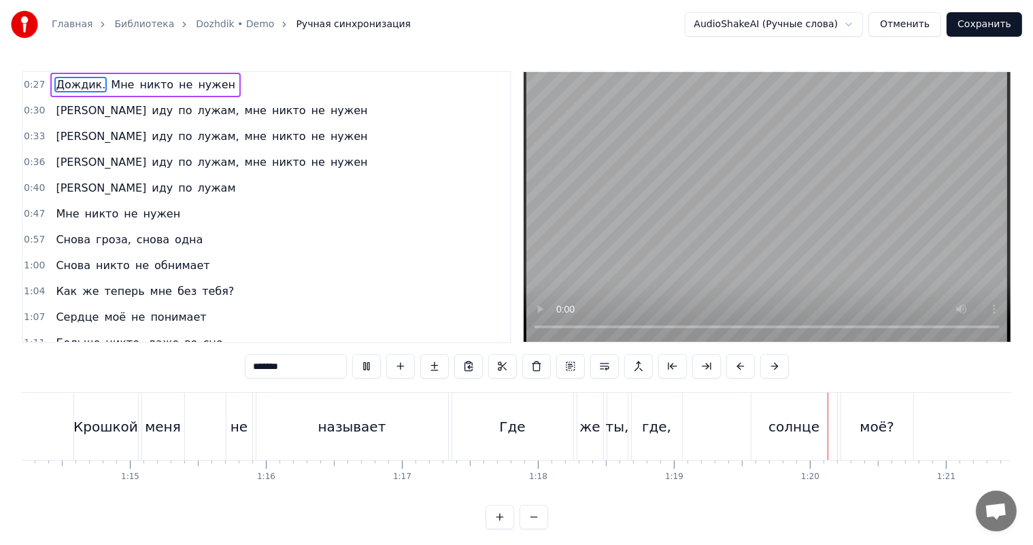
click at [848, 223] on video at bounding box center [766, 207] width 487 height 270
click at [486, 434] on div "Где" at bounding box center [512, 426] width 121 height 67
type input "***"
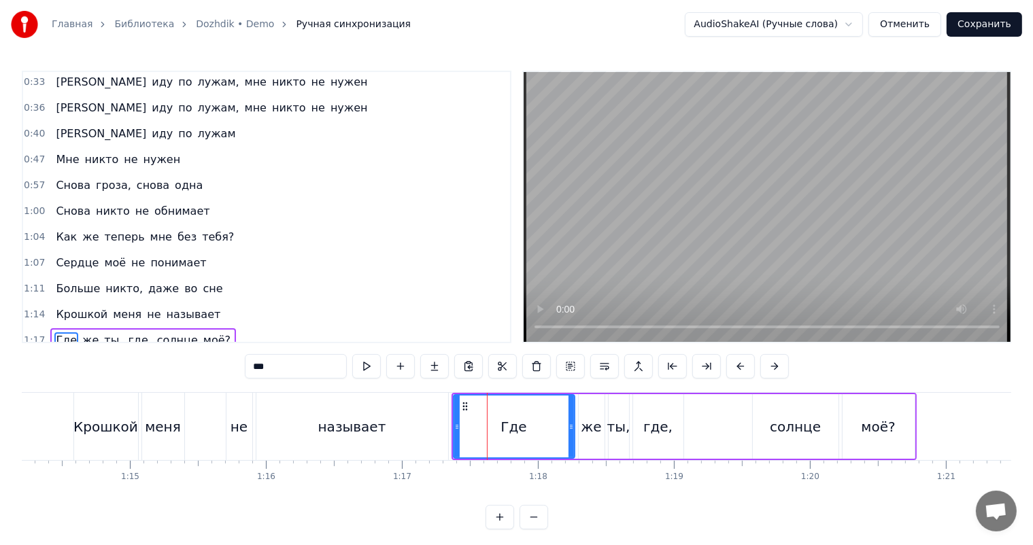
scroll to position [177, 0]
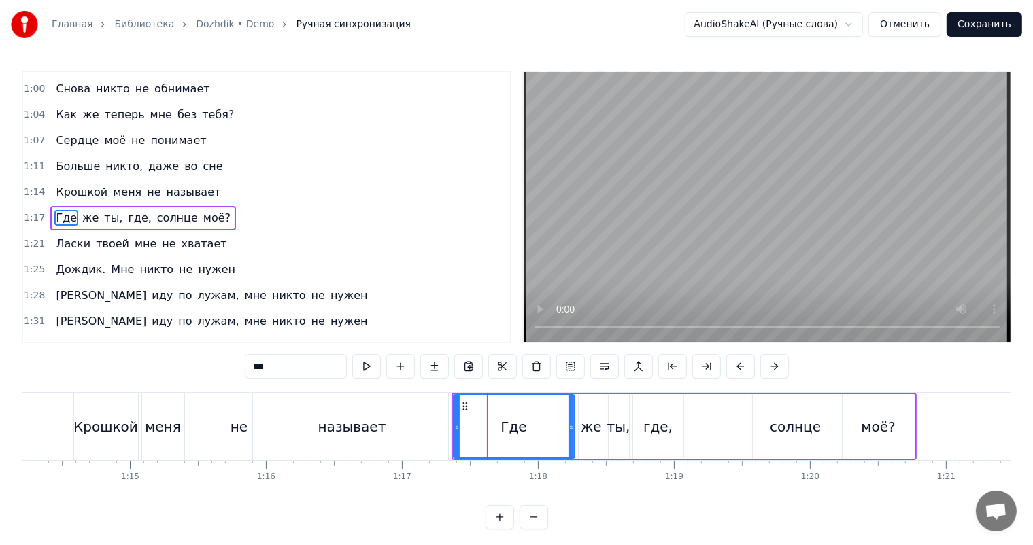
click at [457, 416] on div "Где" at bounding box center [514, 426] width 122 height 65
drag, startPoint x: 457, startPoint y: 416, endPoint x: 547, endPoint y: 416, distance: 89.7
click at [547, 416] on div at bounding box center [546, 427] width 5 height 62
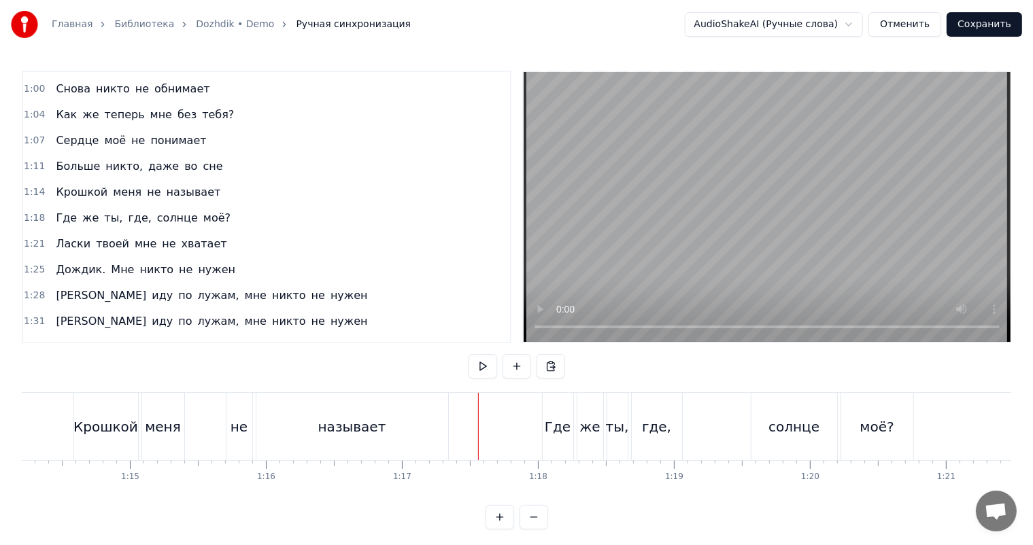
click at [771, 241] on video at bounding box center [766, 207] width 487 height 270
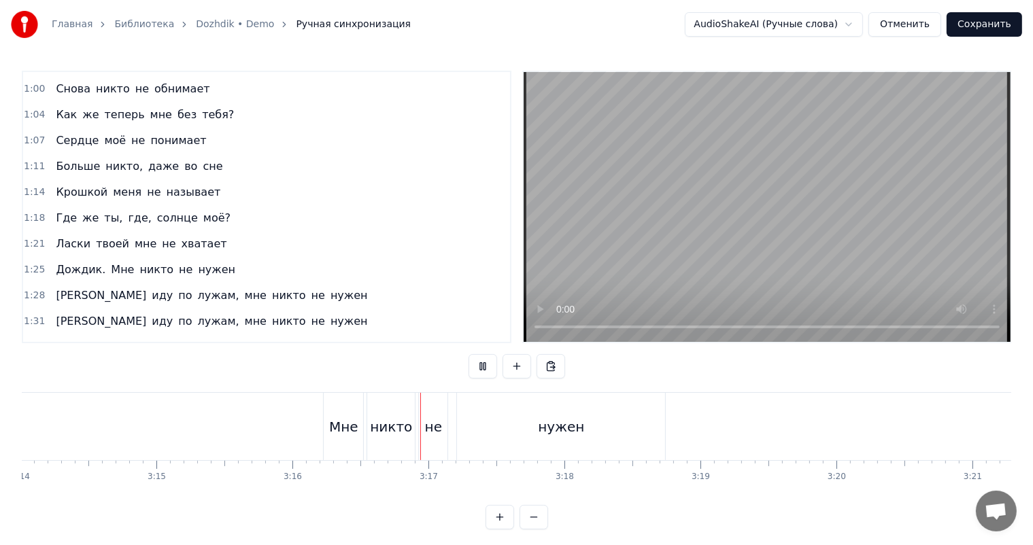
scroll to position [0, 26631]
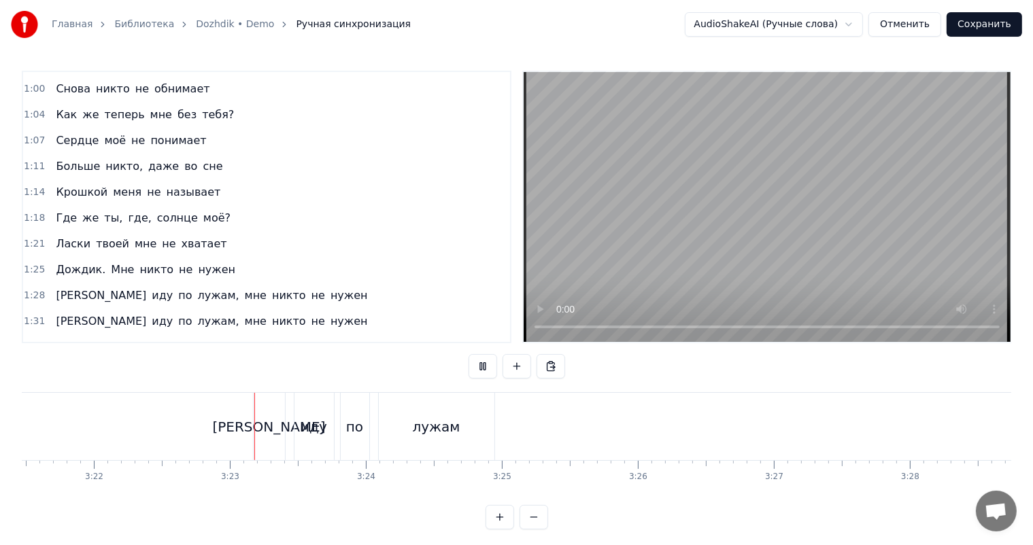
click at [770, 179] on video at bounding box center [766, 207] width 487 height 270
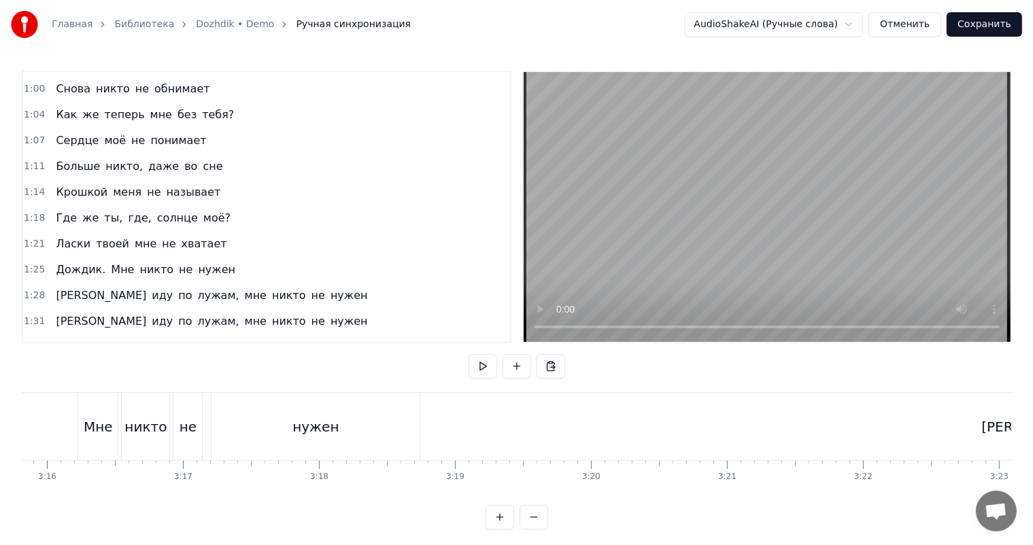
scroll to position [0, 26417]
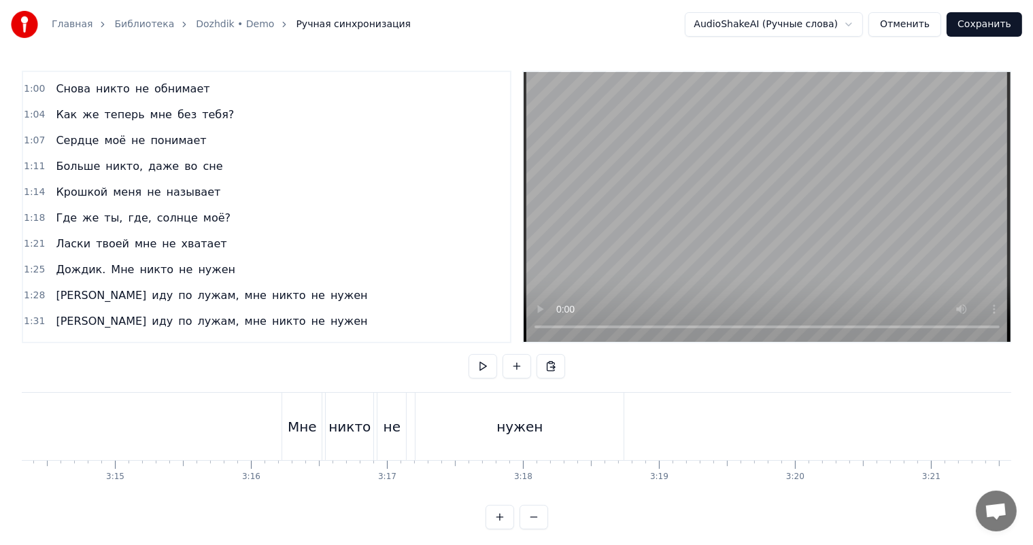
click at [292, 411] on div "Мне" at bounding box center [301, 426] width 39 height 67
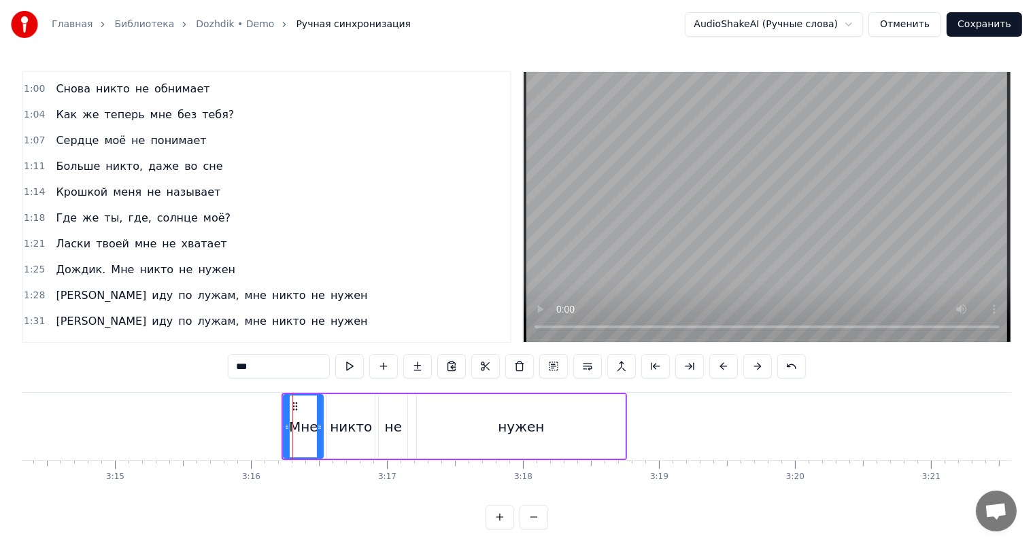
scroll to position [18, 0]
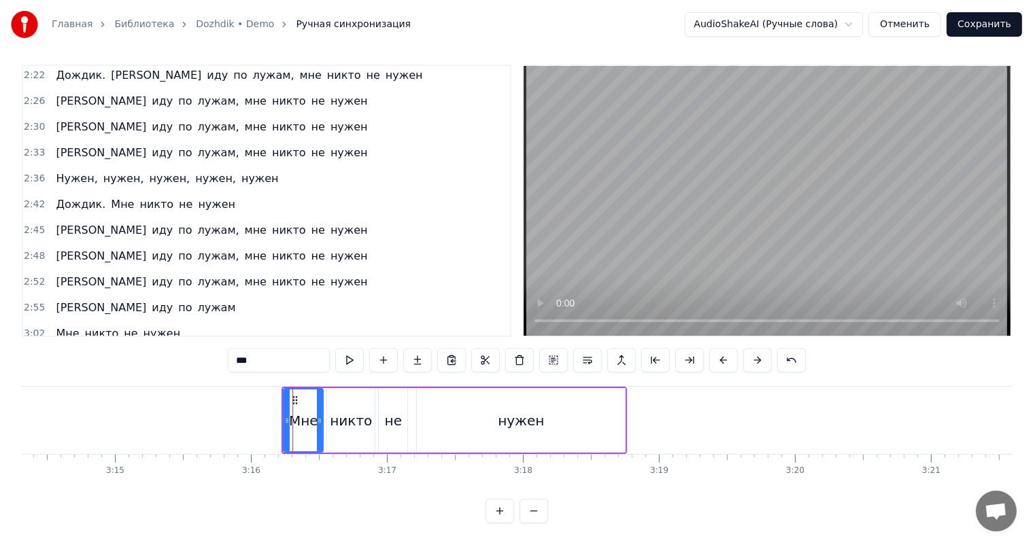
click at [753, 162] on video at bounding box center [766, 201] width 487 height 270
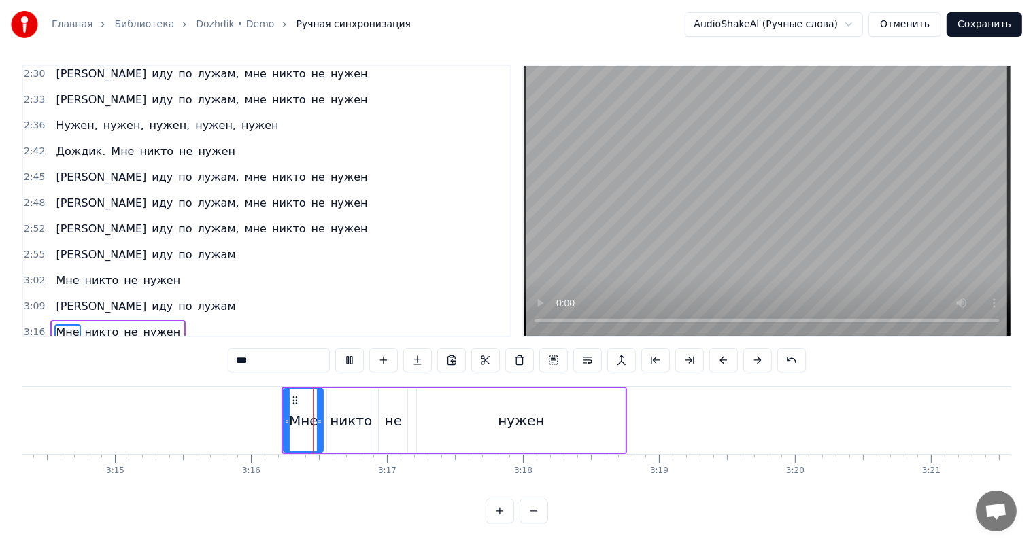
scroll to position [780, 0]
click at [753, 162] on video at bounding box center [766, 201] width 487 height 270
click at [572, 389] on div "нужен" at bounding box center [521, 420] width 208 height 65
type input "*****"
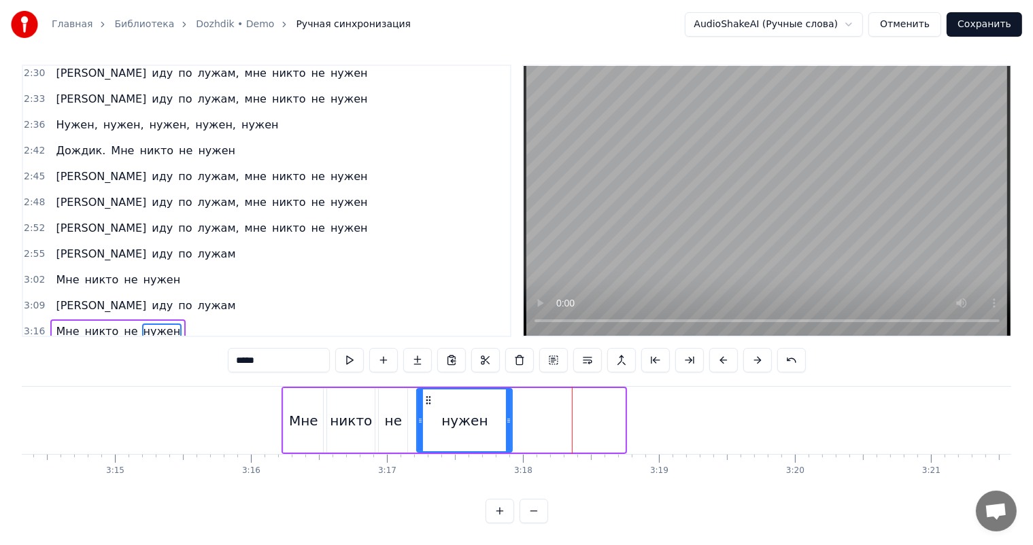
drag, startPoint x: 623, startPoint y: 400, endPoint x: 509, endPoint y: 402, distance: 113.6
click at [509, 402] on div at bounding box center [508, 420] width 5 height 62
click at [484, 404] on div "нужен" at bounding box center [463, 420] width 93 height 62
click at [895, 127] on video at bounding box center [766, 201] width 487 height 270
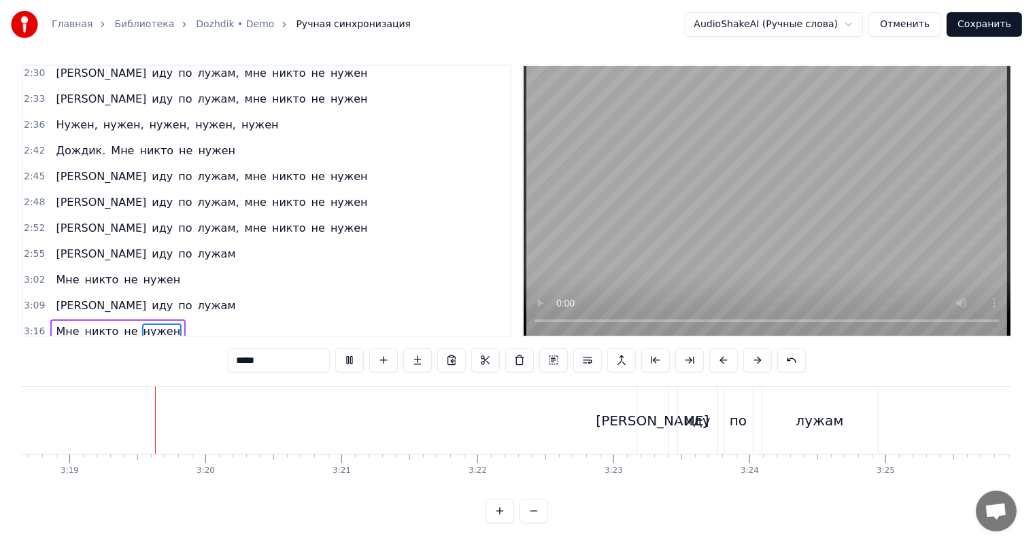
scroll to position [0, 27029]
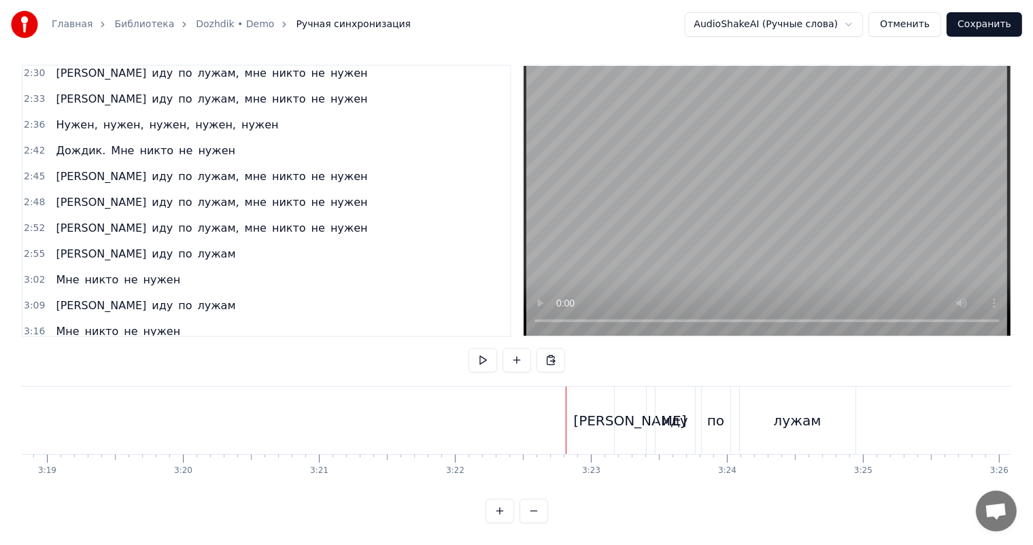
click at [913, 122] on video at bounding box center [766, 201] width 487 height 270
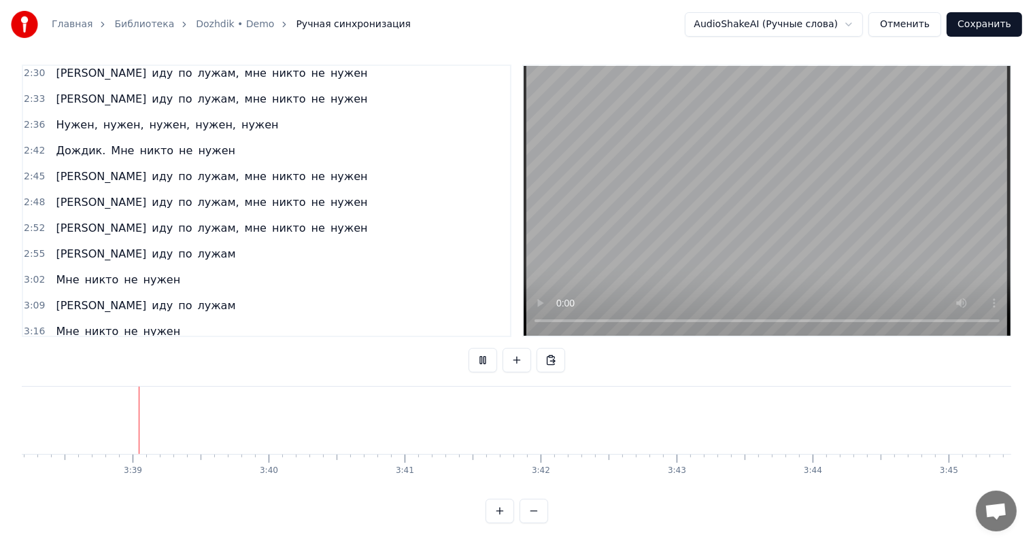
scroll to position [0, 29664]
click at [985, 29] on button "Сохранить" at bounding box center [983, 24] width 75 height 24
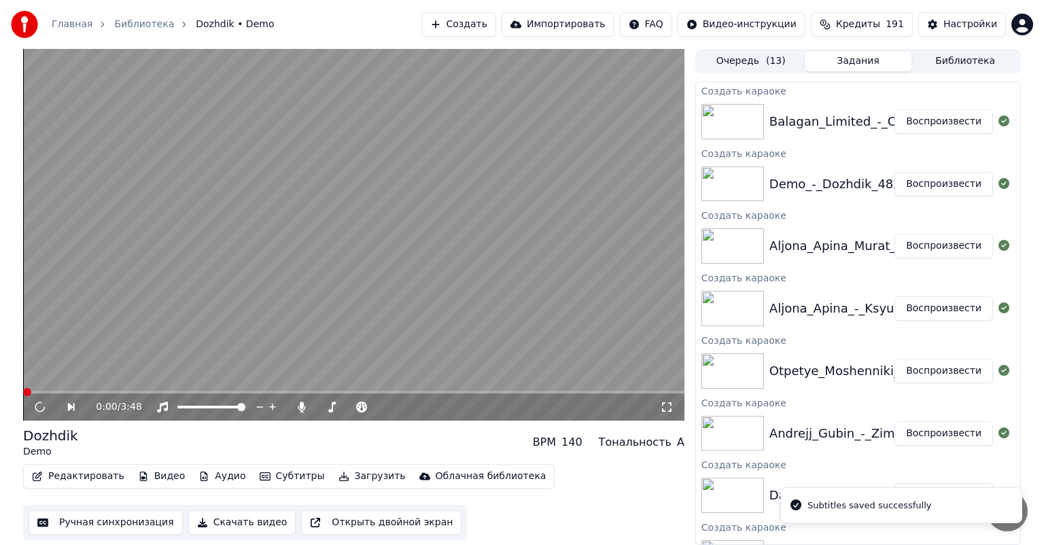
click at [935, 122] on button "Воспроизвести" at bounding box center [944, 121] width 99 height 24
click at [106, 522] on button "Ручная синхронизация" at bounding box center [106, 522] width 154 height 24
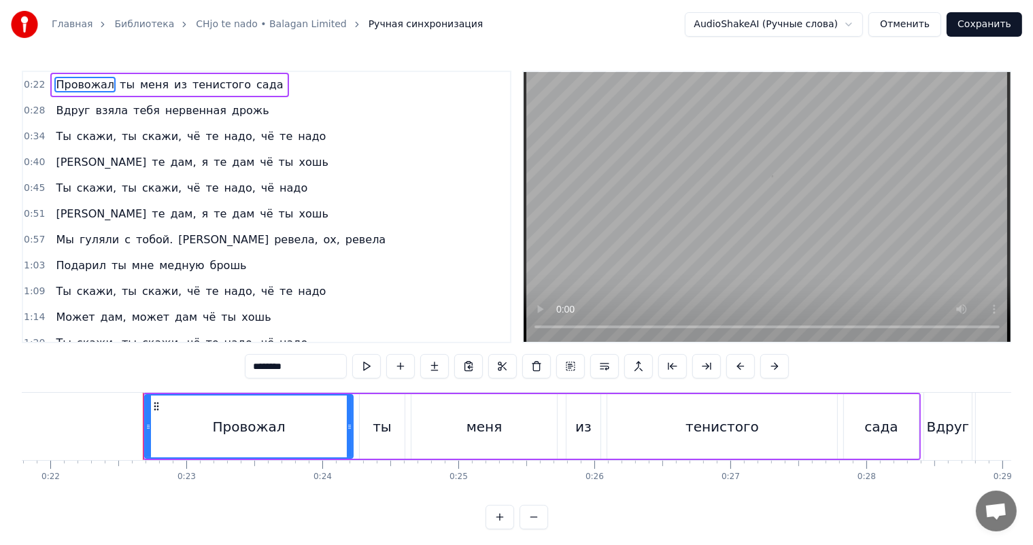
scroll to position [0, 3015]
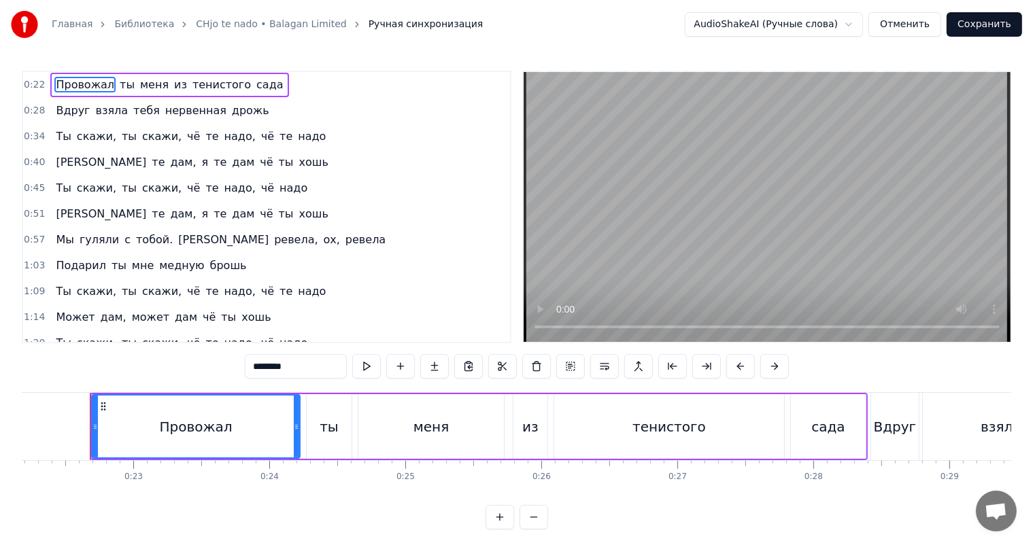
click at [714, 226] on video at bounding box center [766, 207] width 487 height 270
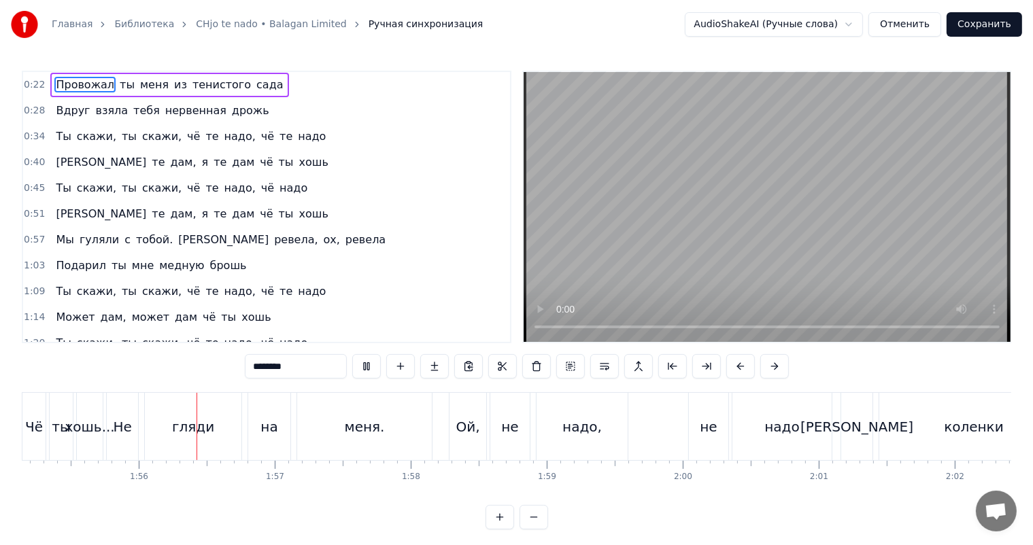
scroll to position [0, 15680]
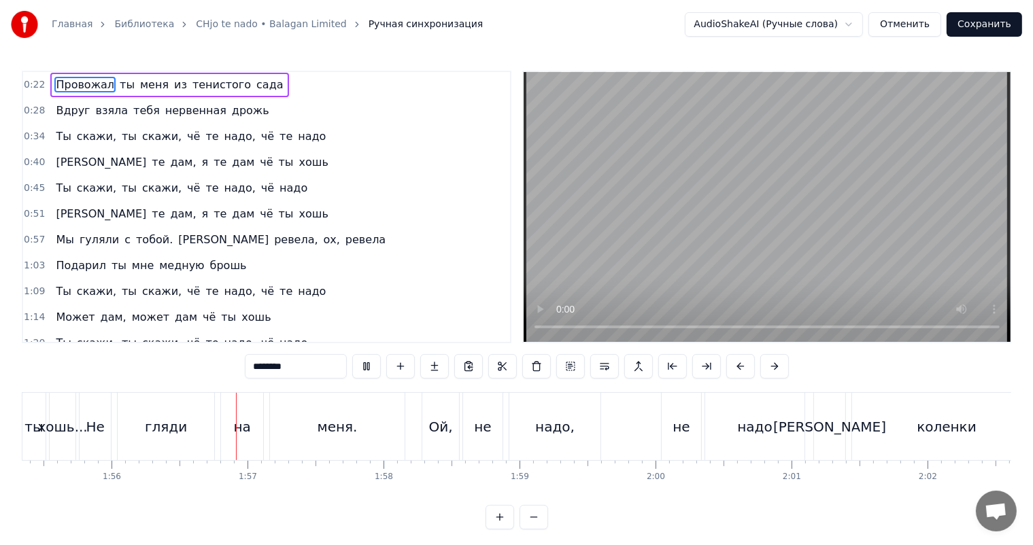
click at [780, 232] on video at bounding box center [766, 207] width 487 height 270
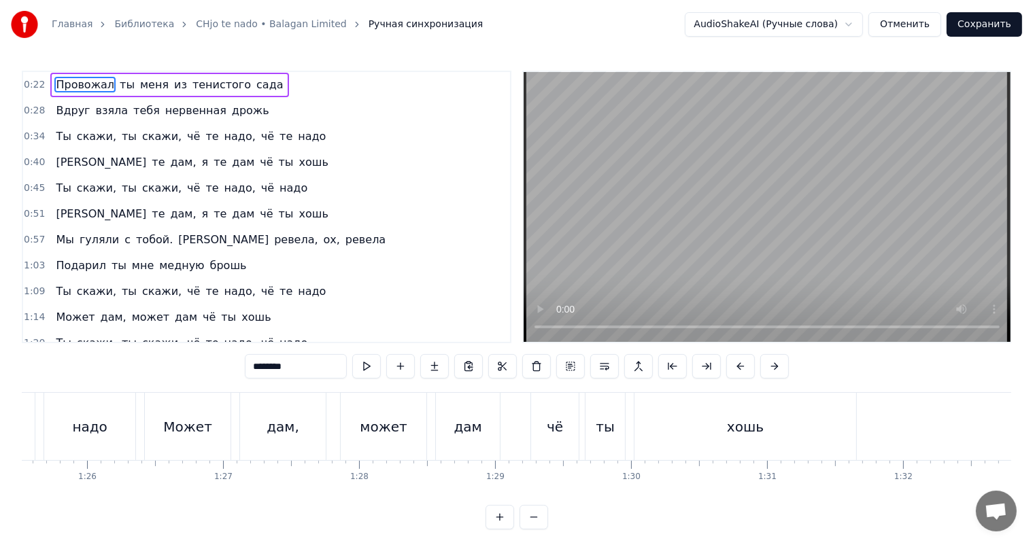
scroll to position [0, 11534]
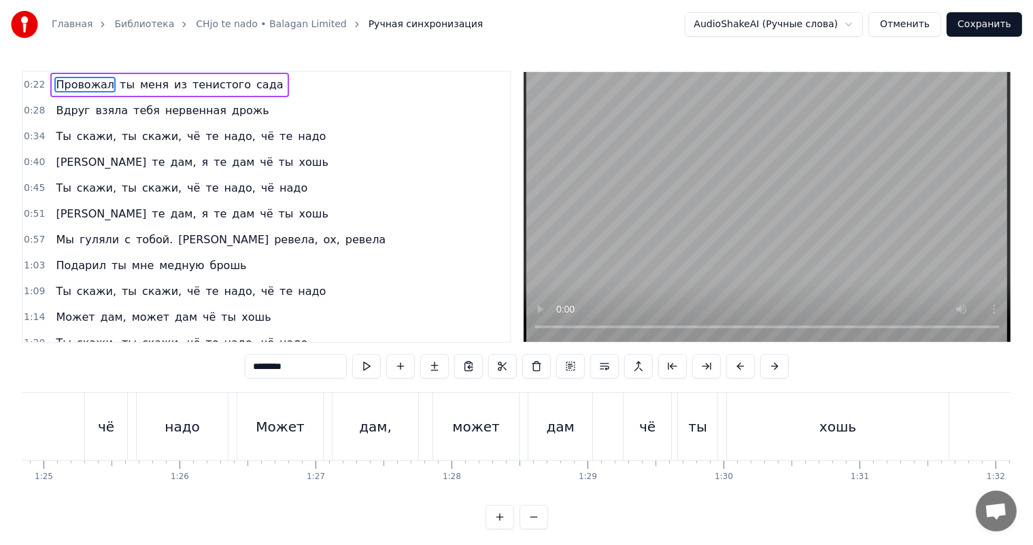
click at [376, 429] on div "дам," at bounding box center [375, 427] width 33 height 20
type input "****"
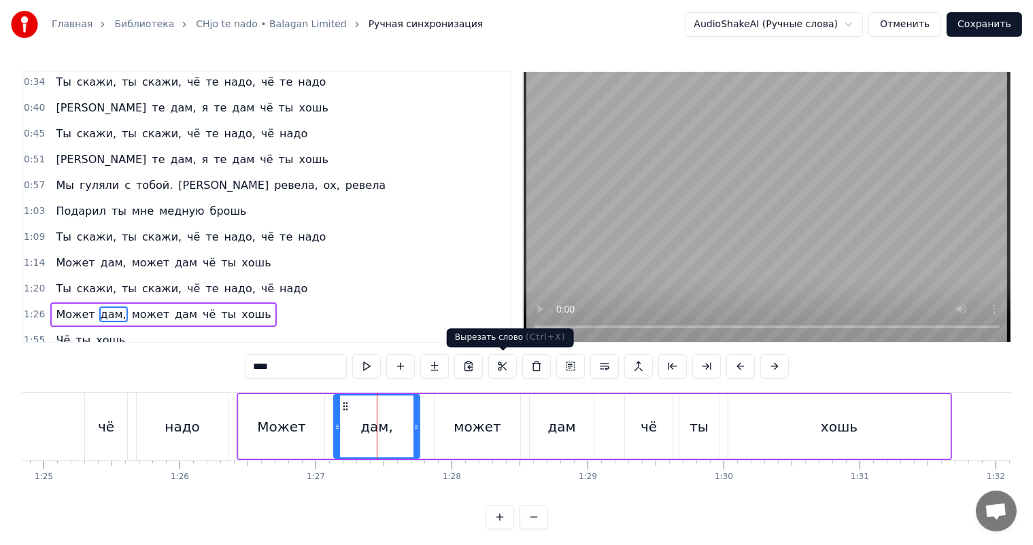
scroll to position [152, 0]
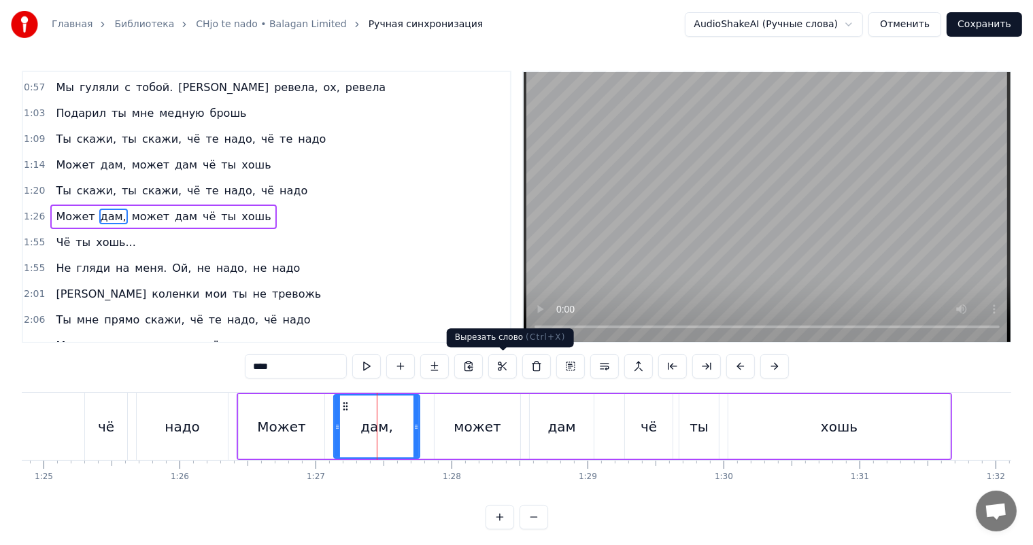
click at [789, 238] on video at bounding box center [766, 207] width 487 height 270
click at [38, 236] on span "1:55" at bounding box center [34, 243] width 21 height 14
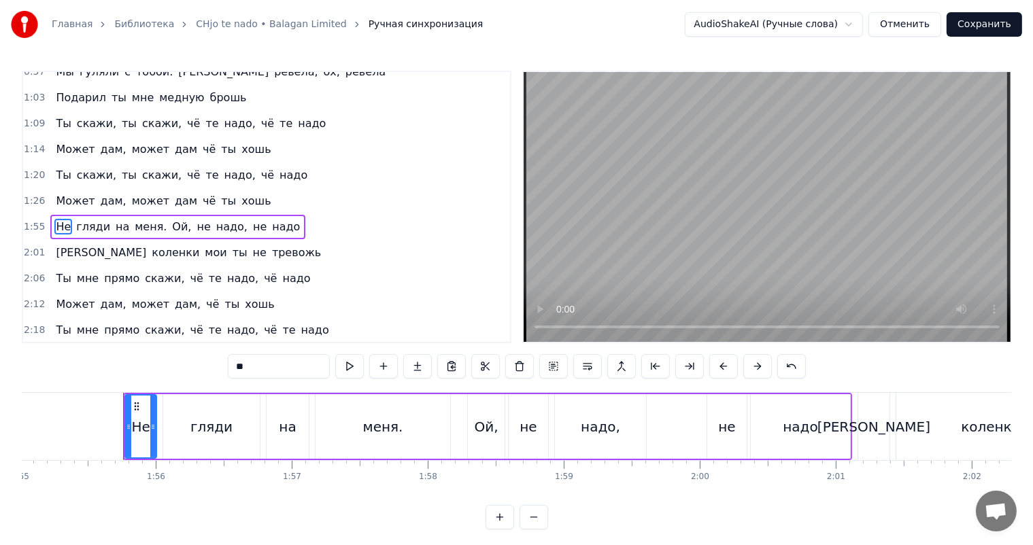
scroll to position [0, 15670]
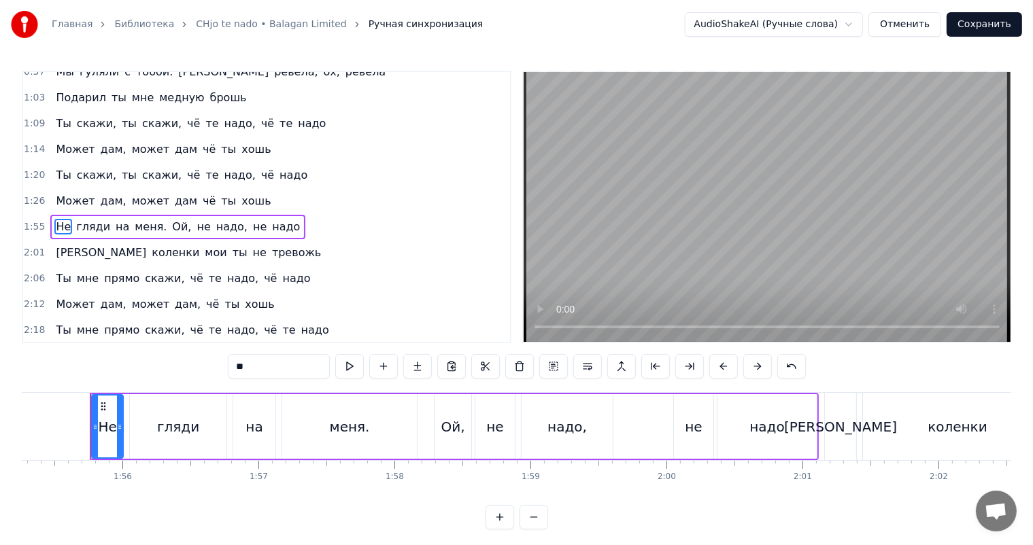
click at [604, 160] on video at bounding box center [766, 207] width 487 height 270
click at [754, 195] on video at bounding box center [766, 207] width 487 height 270
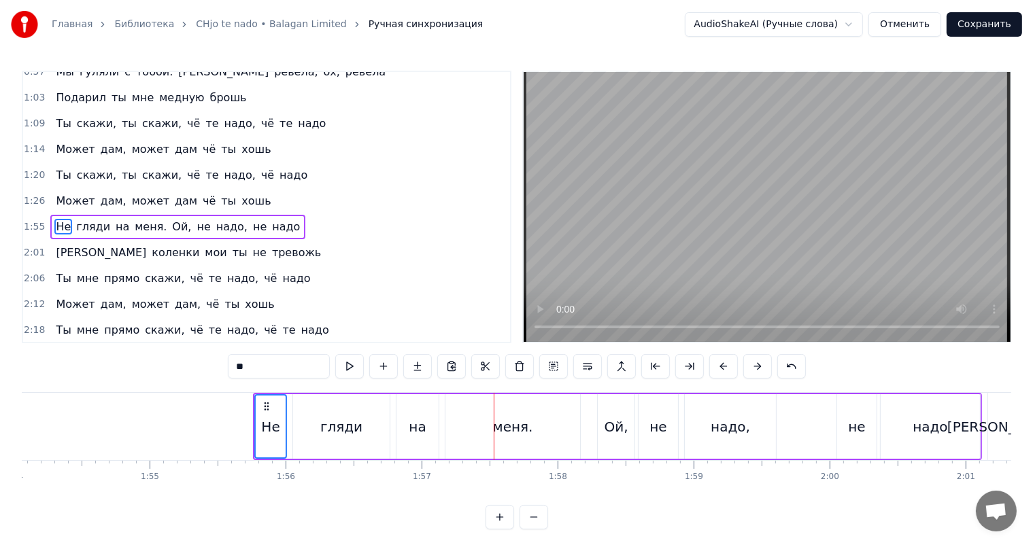
scroll to position [0, 15194]
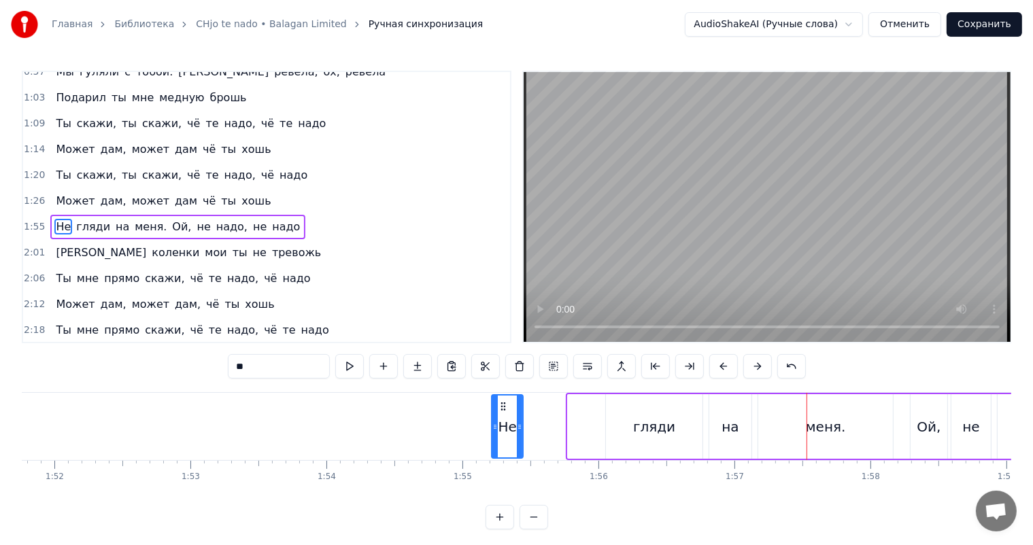
drag, startPoint x: 576, startPoint y: 402, endPoint x: 500, endPoint y: 412, distance: 76.8
click at [500, 412] on div "Не" at bounding box center [507, 427] width 30 height 62
click at [631, 419] on div "гляди" at bounding box center [654, 426] width 97 height 65
type input "*****"
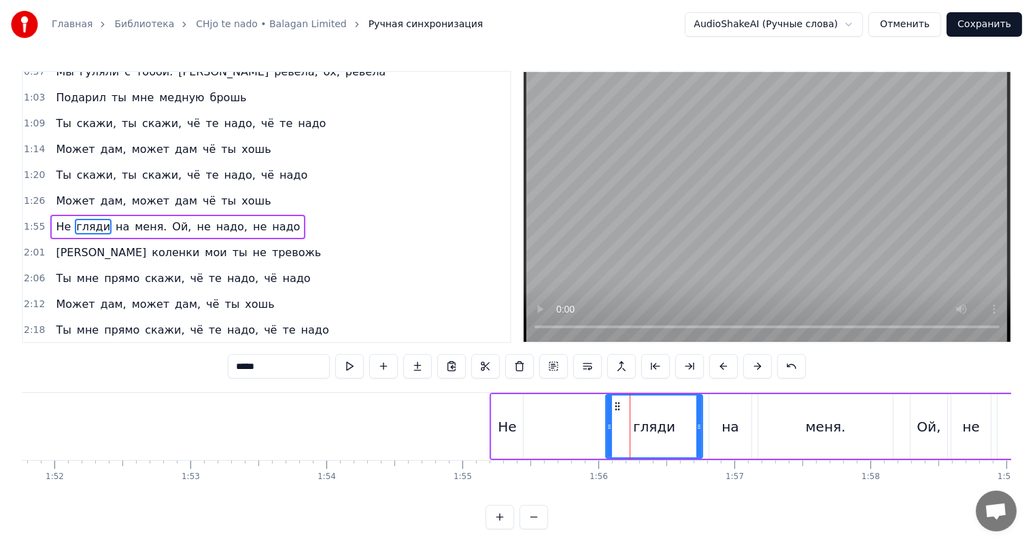
scroll to position [177, 0]
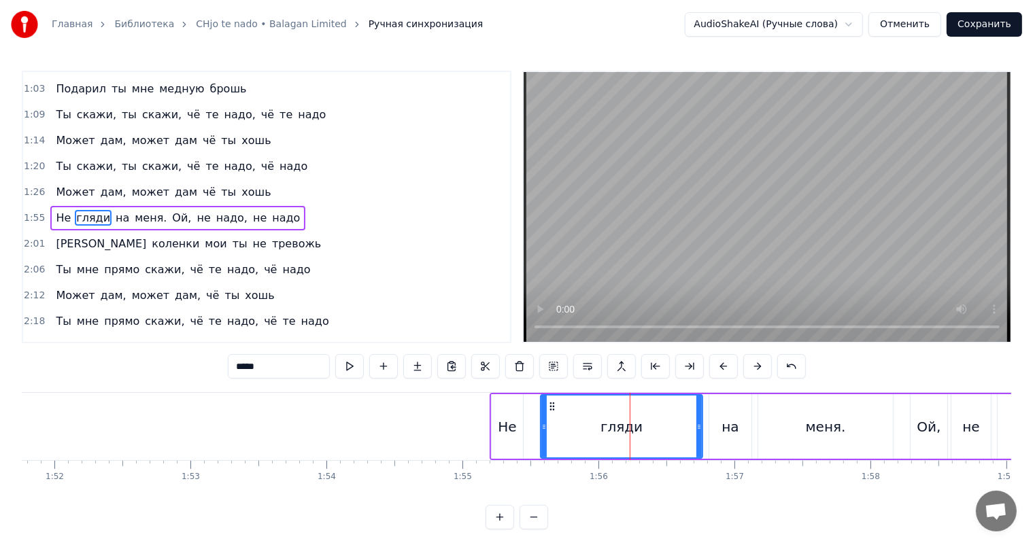
drag, startPoint x: 609, startPoint y: 421, endPoint x: 536, endPoint y: 427, distance: 72.9
click at [541, 428] on icon at bounding box center [543, 426] width 5 height 11
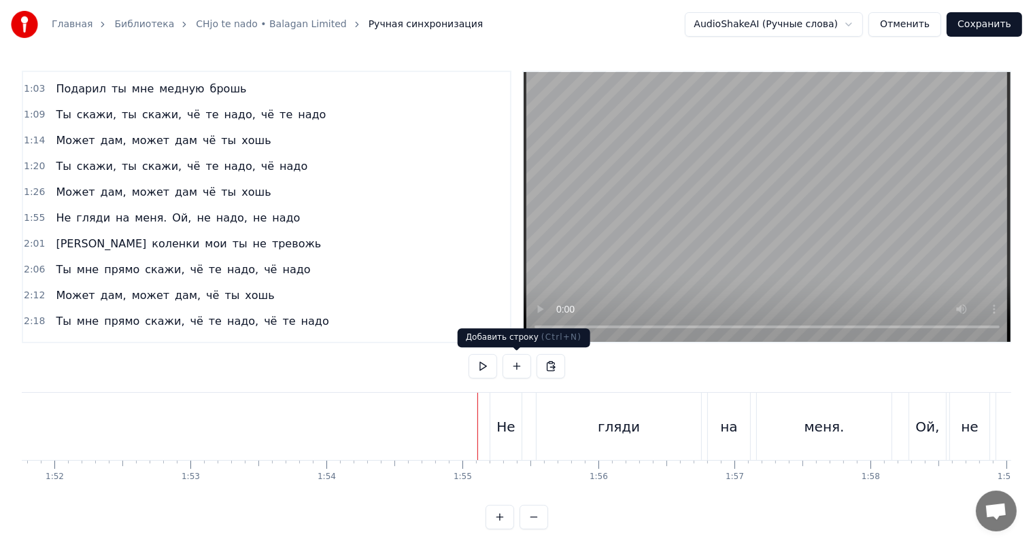
click at [767, 226] on video at bounding box center [766, 207] width 487 height 270
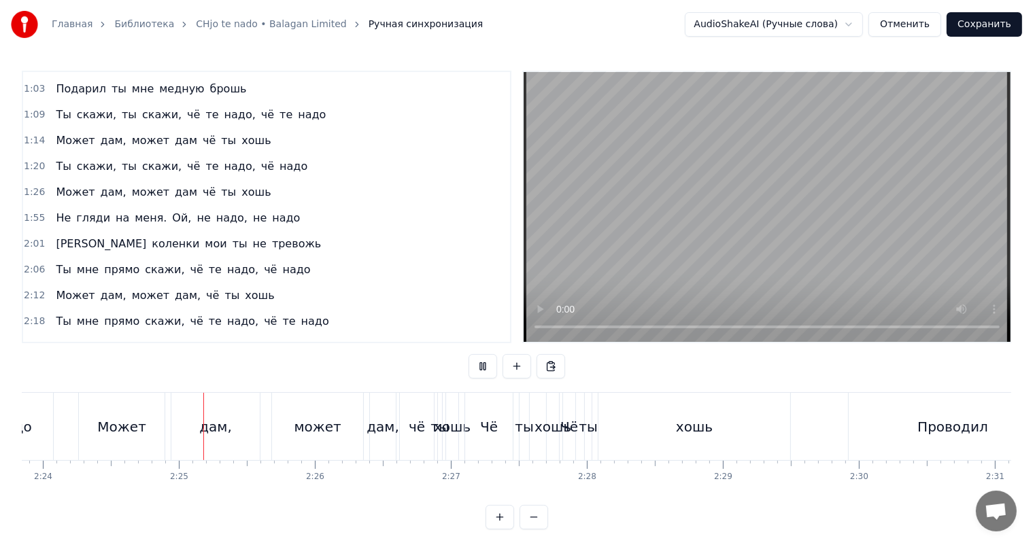
scroll to position [0, 19576]
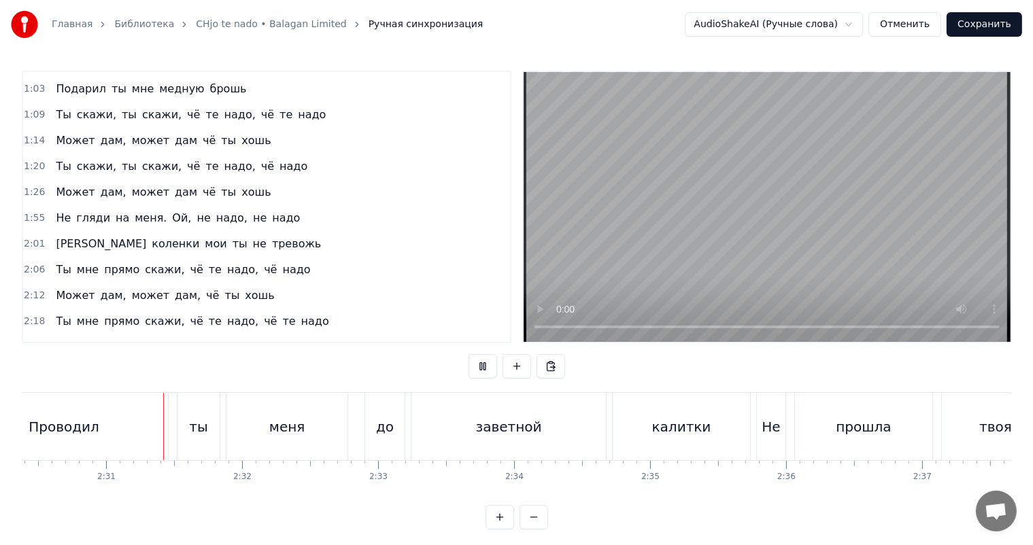
click at [769, 264] on video at bounding box center [766, 207] width 487 height 270
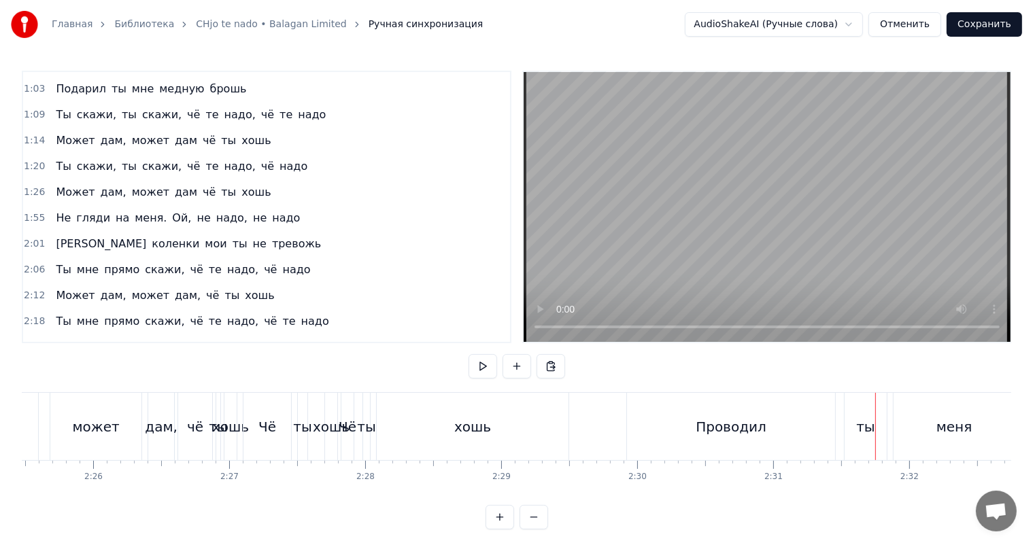
scroll to position [0, 19776]
click at [443, 426] on div "хошь" at bounding box center [474, 426] width 192 height 67
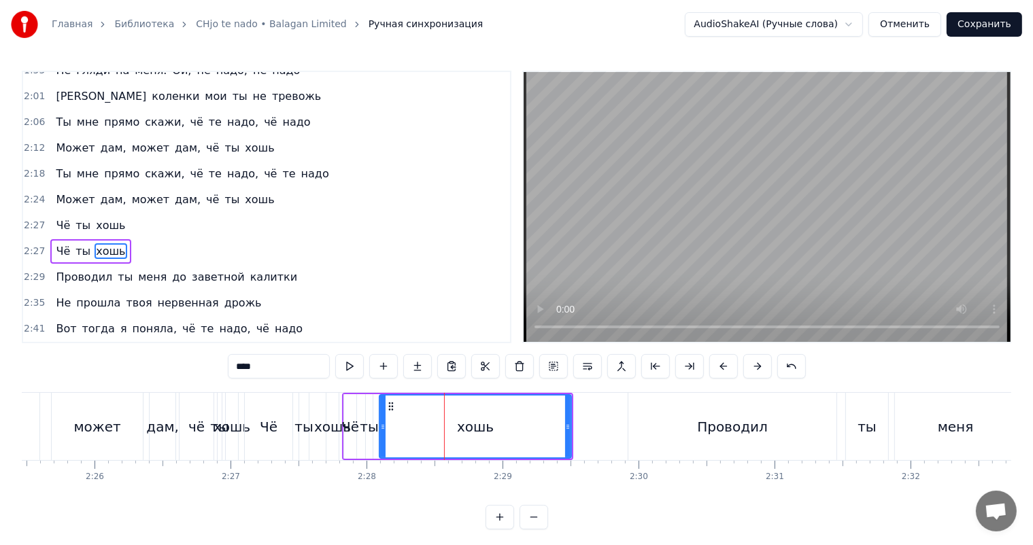
scroll to position [352, 0]
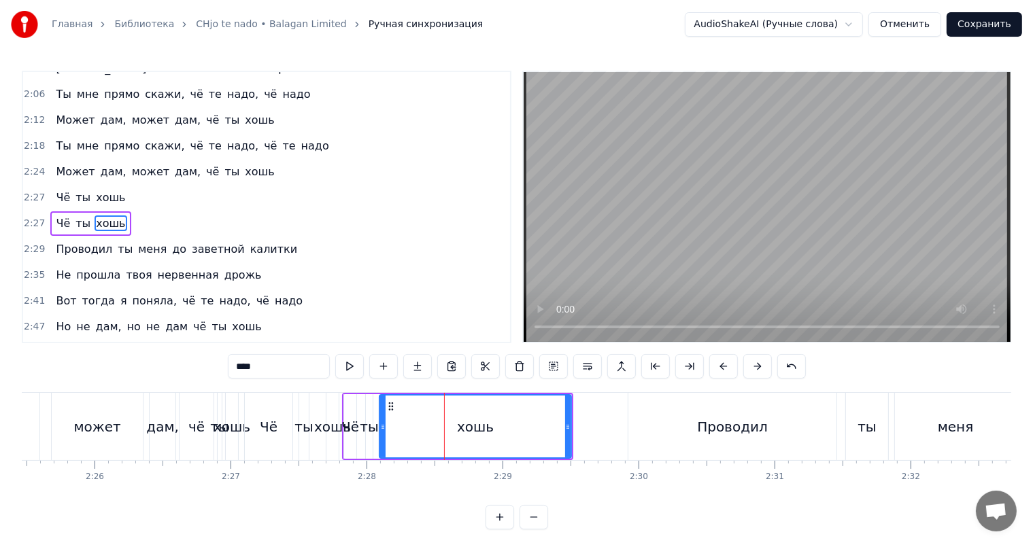
click at [35, 217] on span "2:27" at bounding box center [34, 224] width 21 height 14
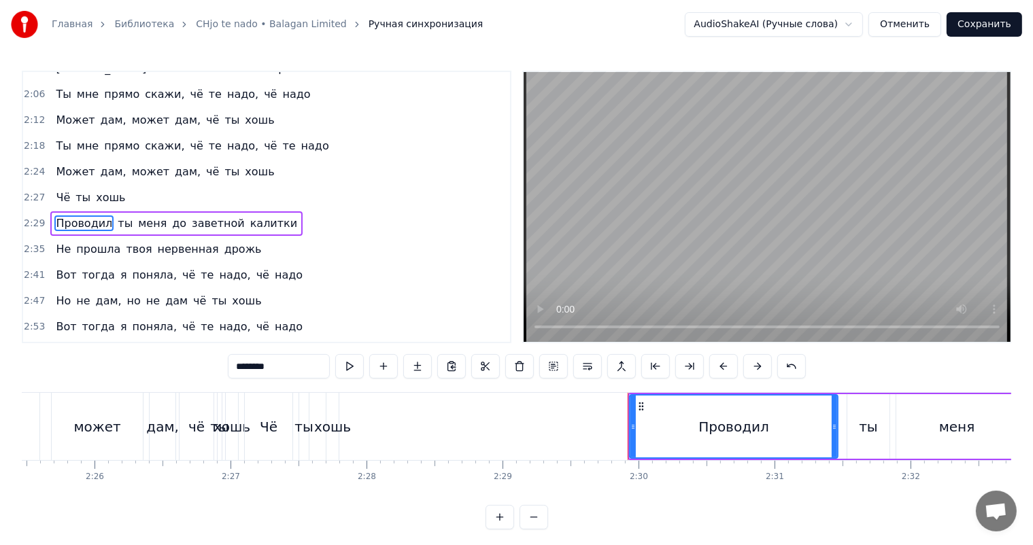
click at [27, 191] on span "2:27" at bounding box center [34, 198] width 21 height 14
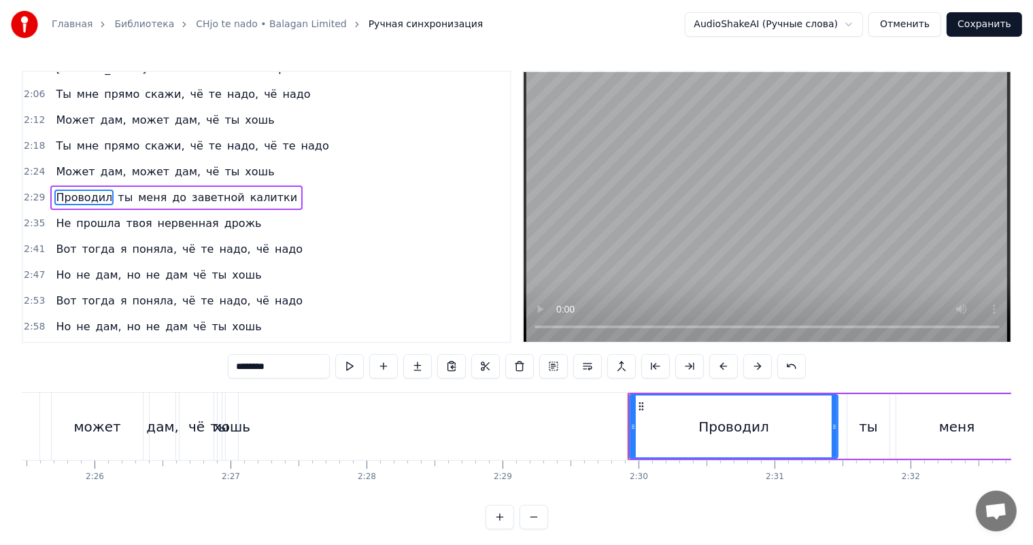
scroll to position [327, 0]
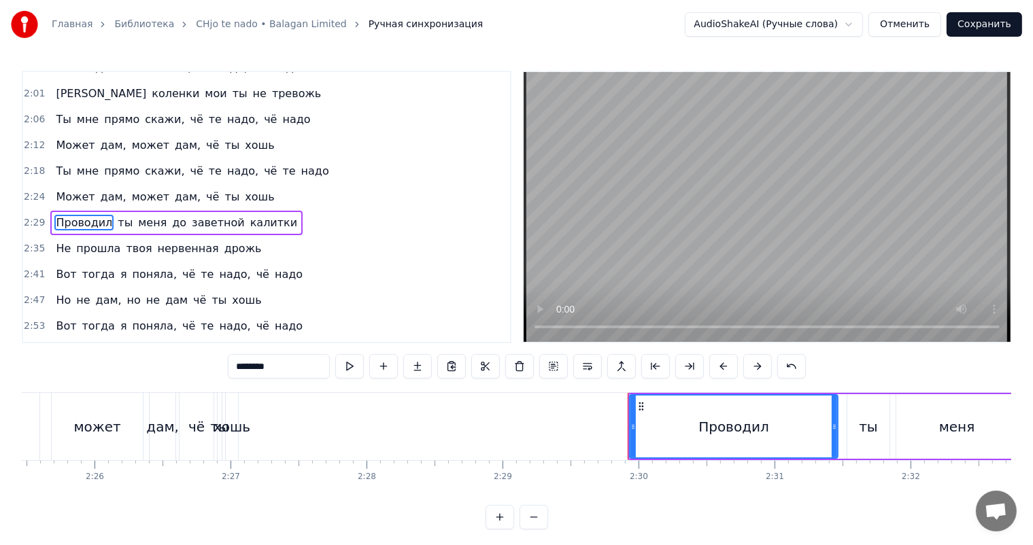
click at [234, 434] on div "хошь" at bounding box center [231, 427] width 37 height 20
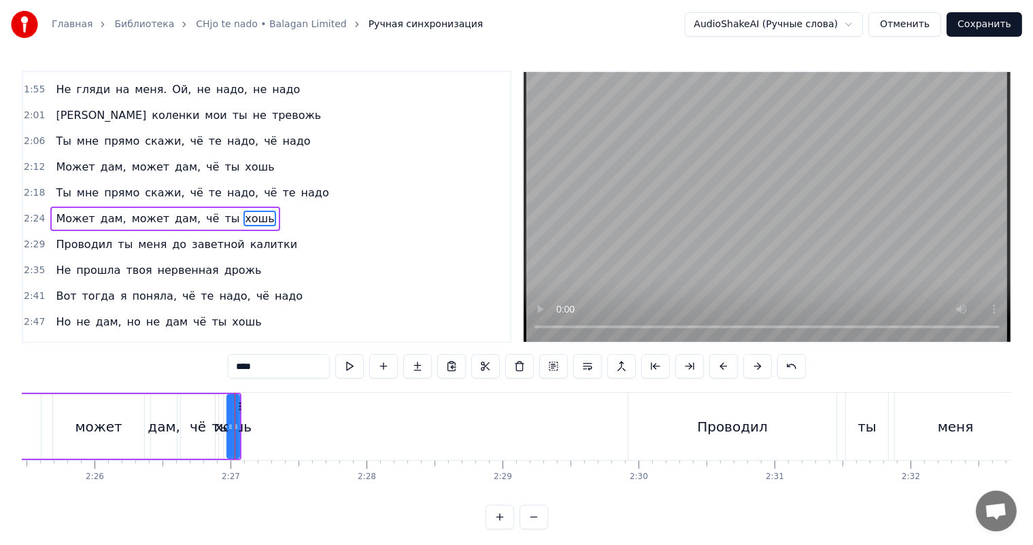
scroll to position [302, 0]
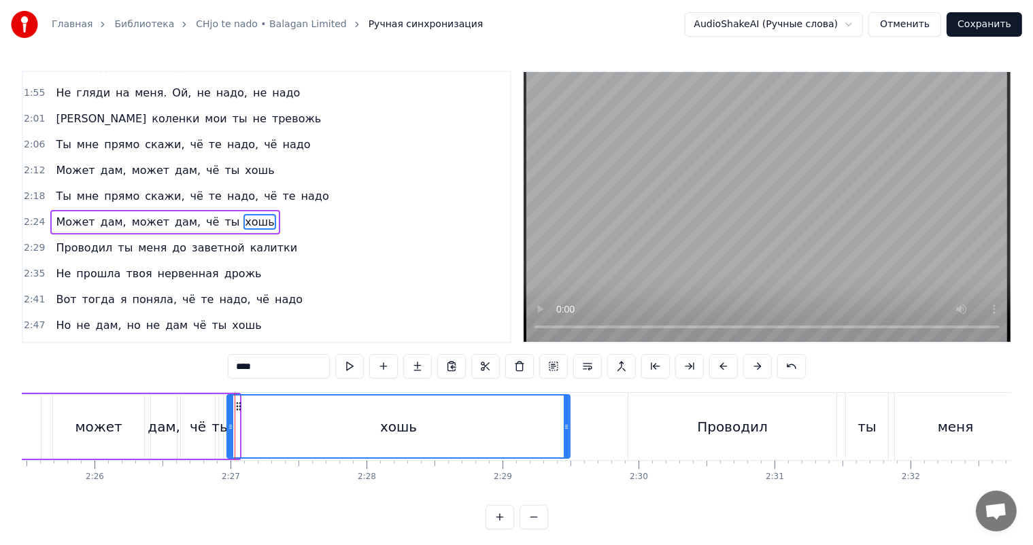
drag, startPoint x: 237, startPoint y: 426, endPoint x: 567, endPoint y: 422, distance: 330.4
click at [567, 422] on icon at bounding box center [566, 426] width 5 height 11
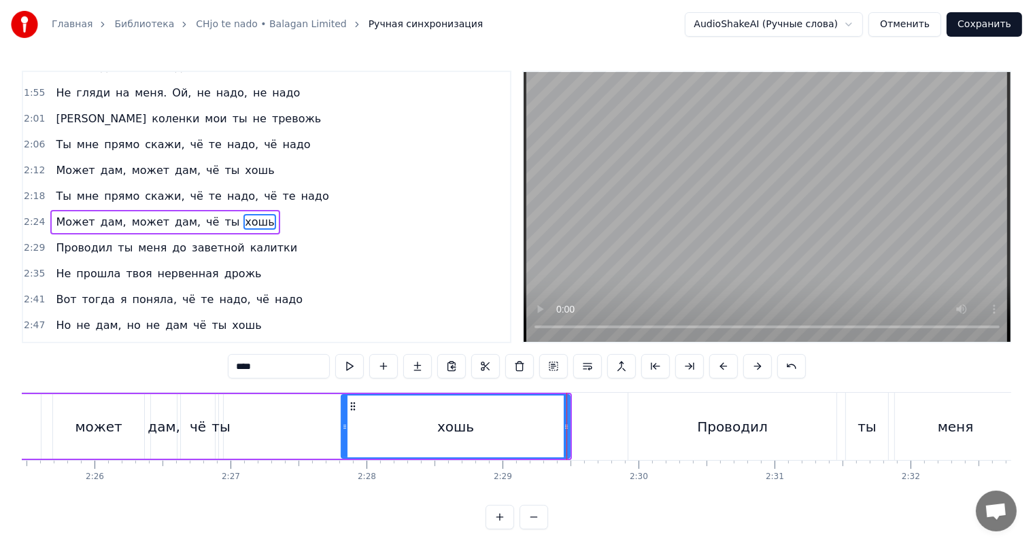
drag, startPoint x: 228, startPoint y: 427, endPoint x: 343, endPoint y: 430, distance: 114.2
click at [343, 430] on icon at bounding box center [344, 426] width 5 height 11
click at [224, 417] on div "ты" at bounding box center [220, 427] width 18 height 20
type input "**"
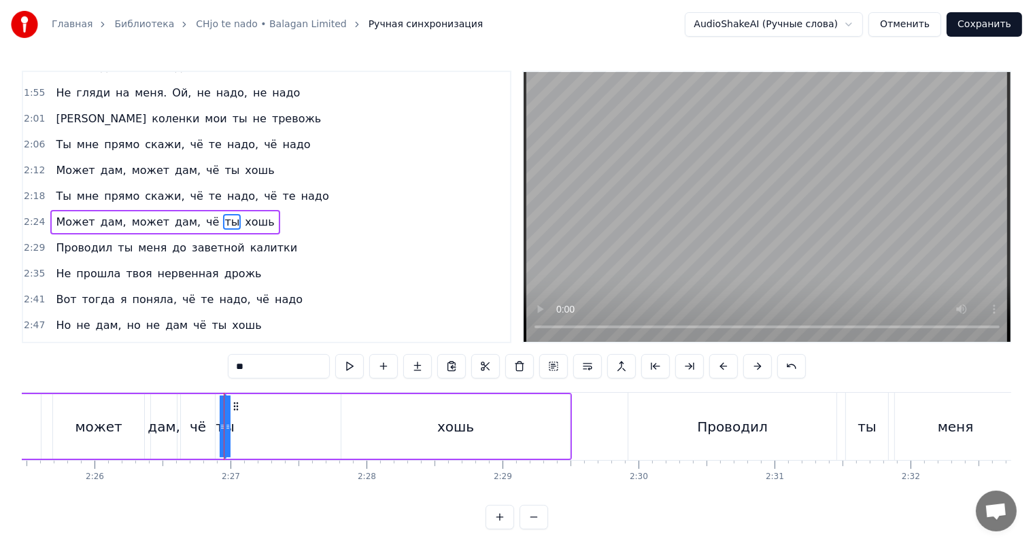
drag, startPoint x: 222, startPoint y: 416, endPoint x: 311, endPoint y: 419, distance: 88.4
click at [311, 419] on div "Может дам, может дам, чё ты хошь" at bounding box center [215, 426] width 714 height 67
click at [224, 423] on div "ты" at bounding box center [224, 427] width 18 height 20
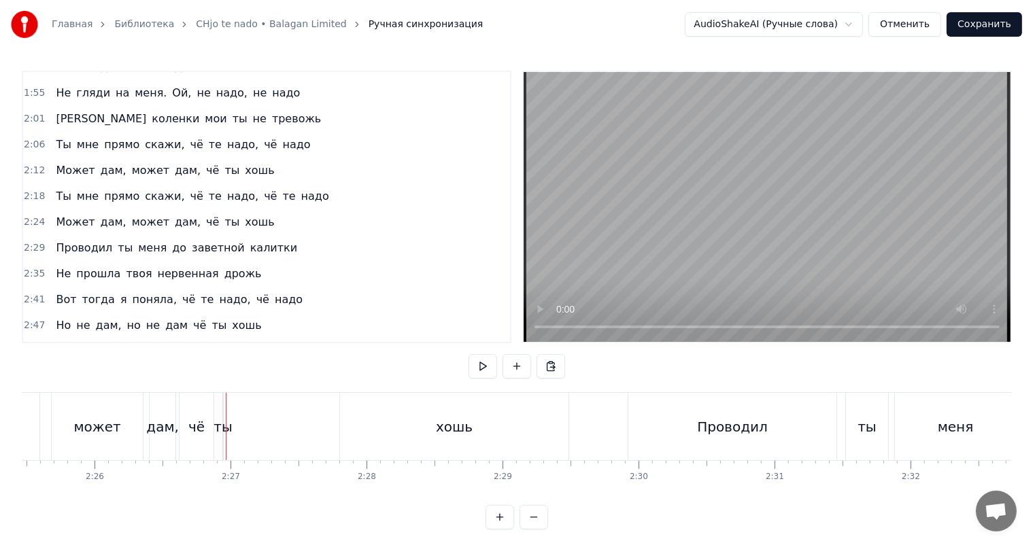
click at [223, 423] on div "ты" at bounding box center [222, 427] width 18 height 20
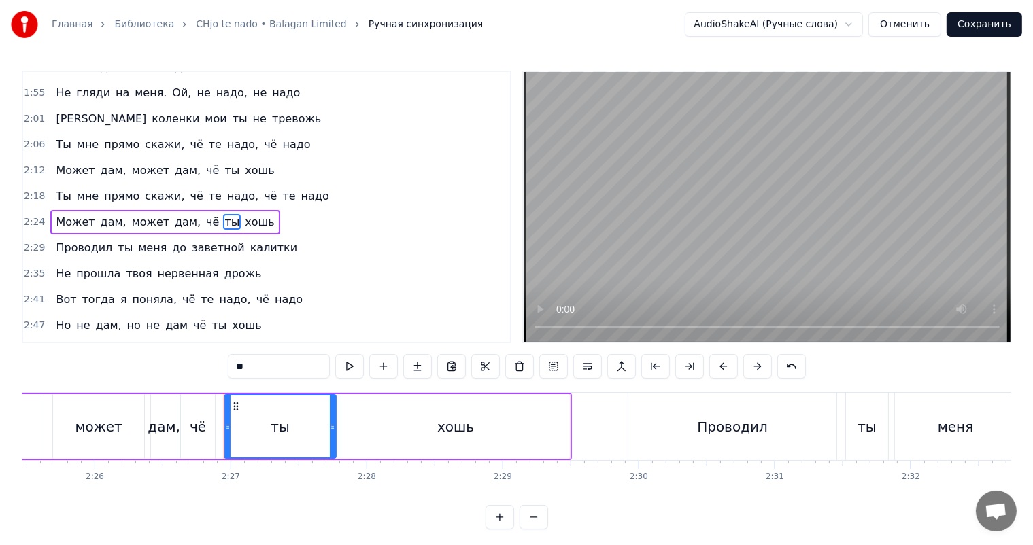
drag, startPoint x: 221, startPoint y: 424, endPoint x: 334, endPoint y: 421, distance: 112.9
click at [334, 421] on icon at bounding box center [332, 426] width 5 height 11
click at [153, 429] on div "дам," at bounding box center [164, 427] width 33 height 20
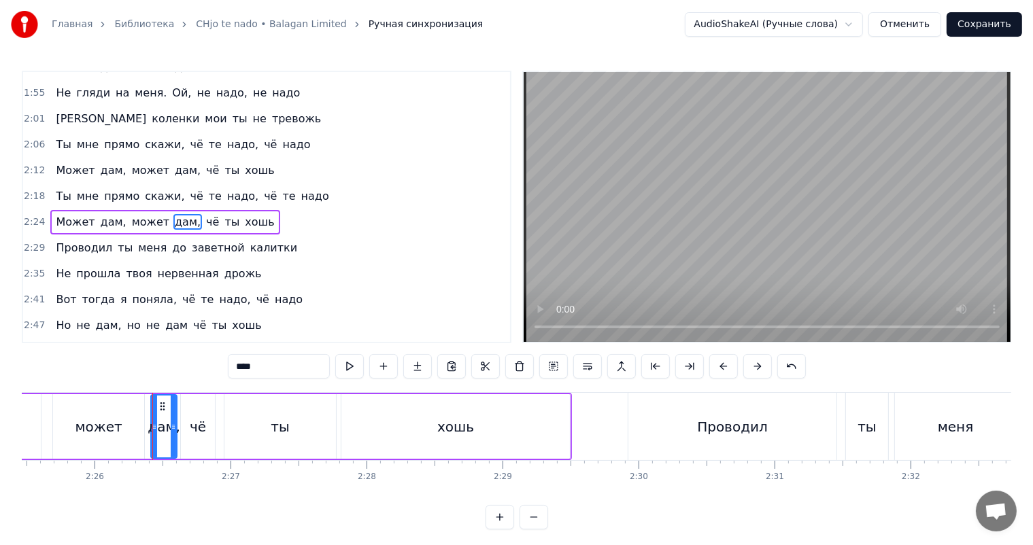
click at [669, 215] on video at bounding box center [766, 207] width 487 height 270
click at [280, 426] on div "ты" at bounding box center [280, 427] width 18 height 20
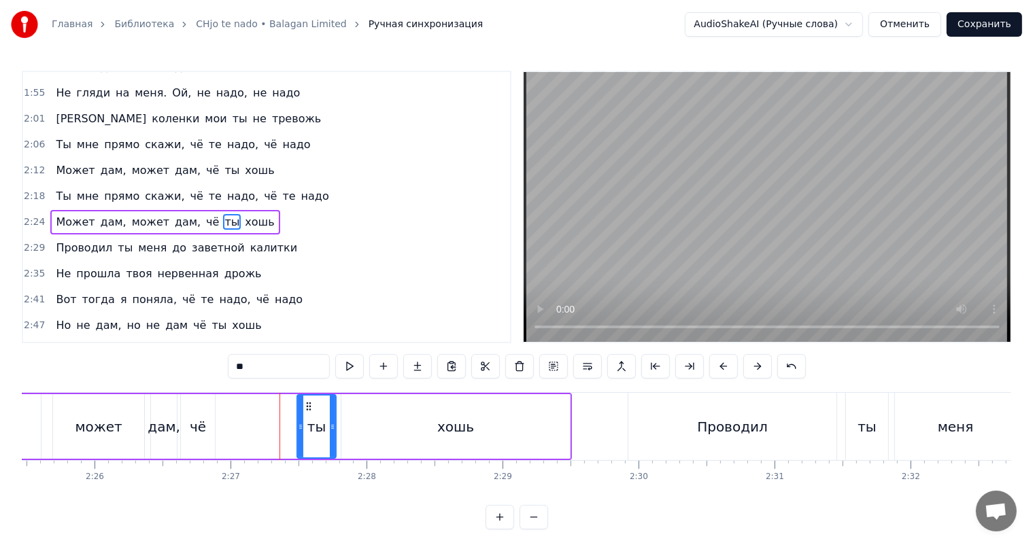
drag, startPoint x: 226, startPoint y: 427, endPoint x: 298, endPoint y: 426, distance: 72.1
click at [298, 426] on icon at bounding box center [300, 426] width 5 height 11
click at [209, 426] on div "чё" at bounding box center [198, 426] width 34 height 65
type input "**"
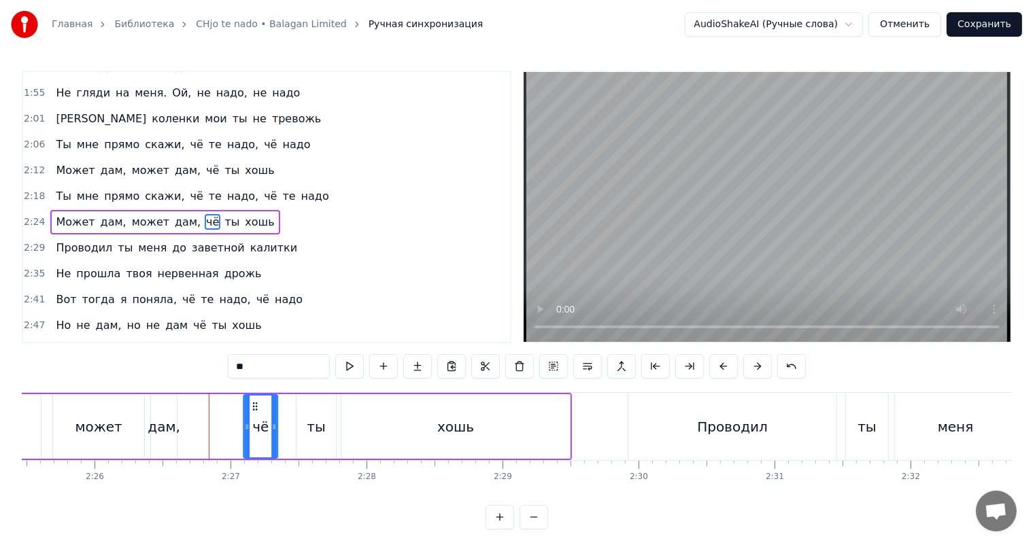
drag, startPoint x: 188, startPoint y: 405, endPoint x: 251, endPoint y: 401, distance: 62.7
click at [251, 401] on icon at bounding box center [254, 406] width 11 height 11
click at [187, 404] on div "Может дам, может дам, чё ты хошь" at bounding box center [215, 426] width 714 height 67
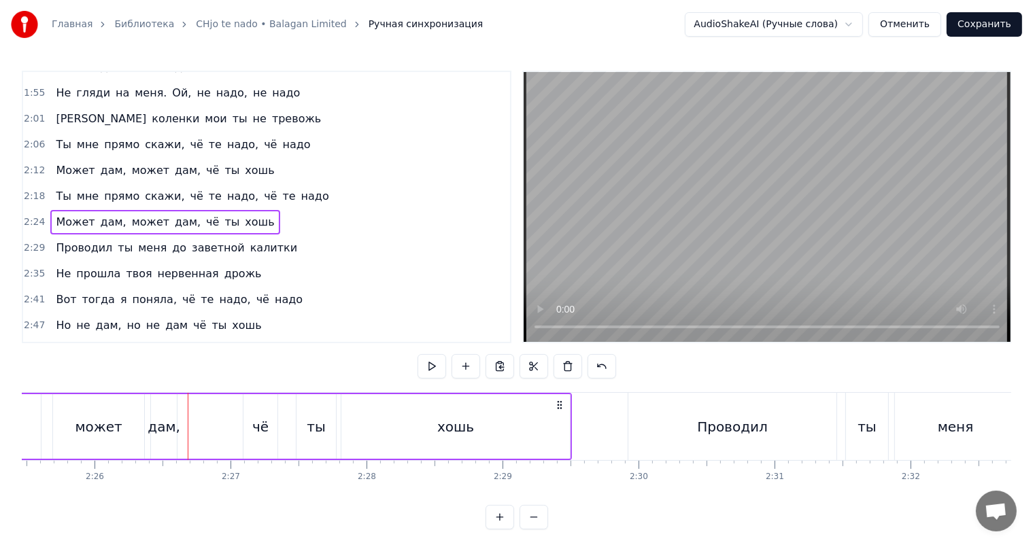
click at [173, 409] on div "дам," at bounding box center [164, 426] width 26 height 65
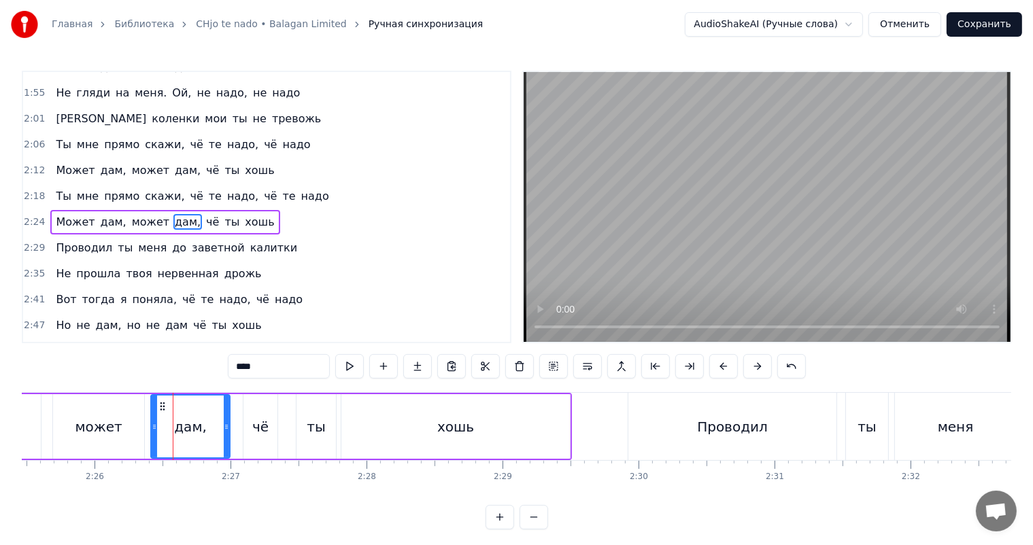
drag, startPoint x: 177, startPoint y: 411, endPoint x: 228, endPoint y: 413, distance: 51.0
click at [228, 413] on div "дам," at bounding box center [190, 426] width 80 height 65
click at [72, 410] on div "может" at bounding box center [98, 426] width 91 height 65
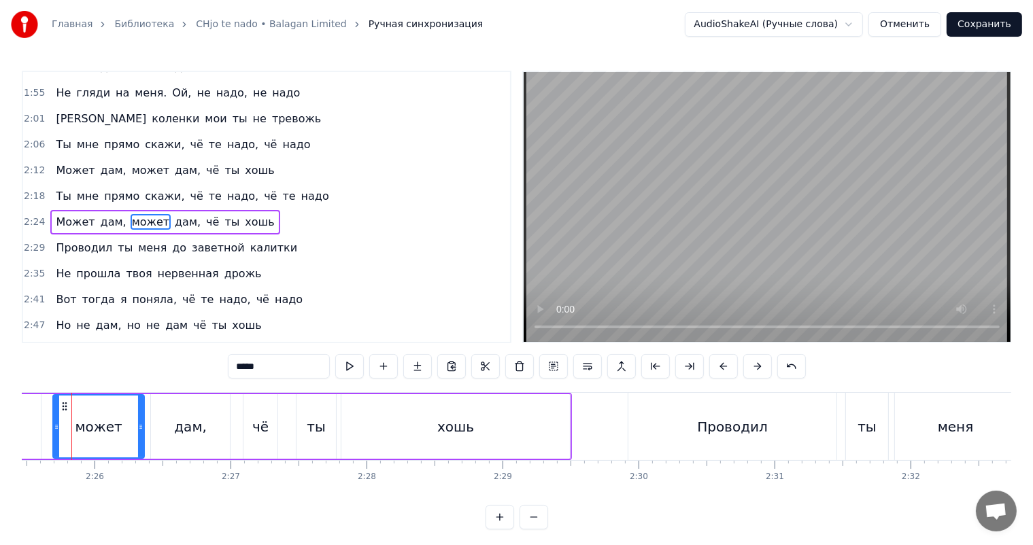
click at [835, 222] on video at bounding box center [766, 207] width 487 height 270
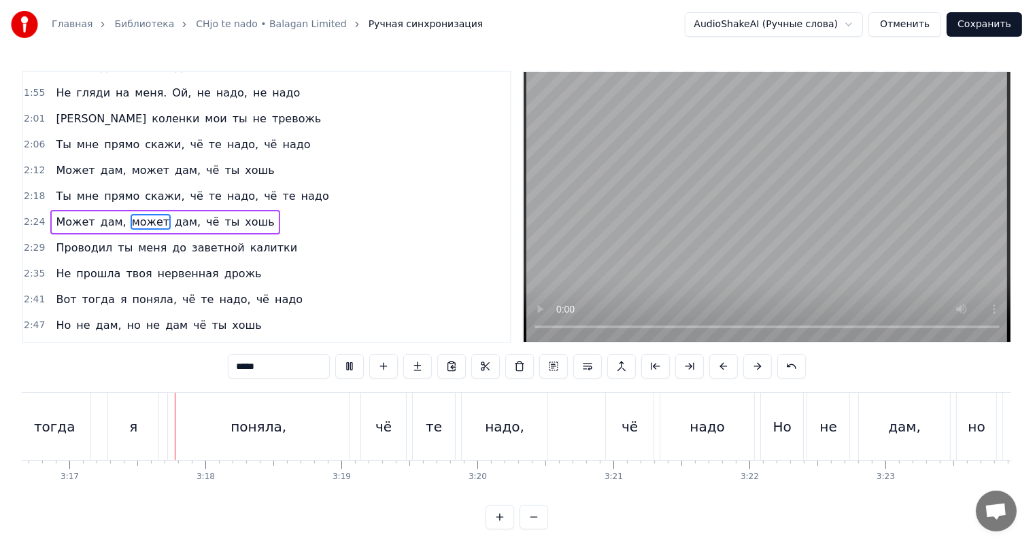
scroll to position [0, 26752]
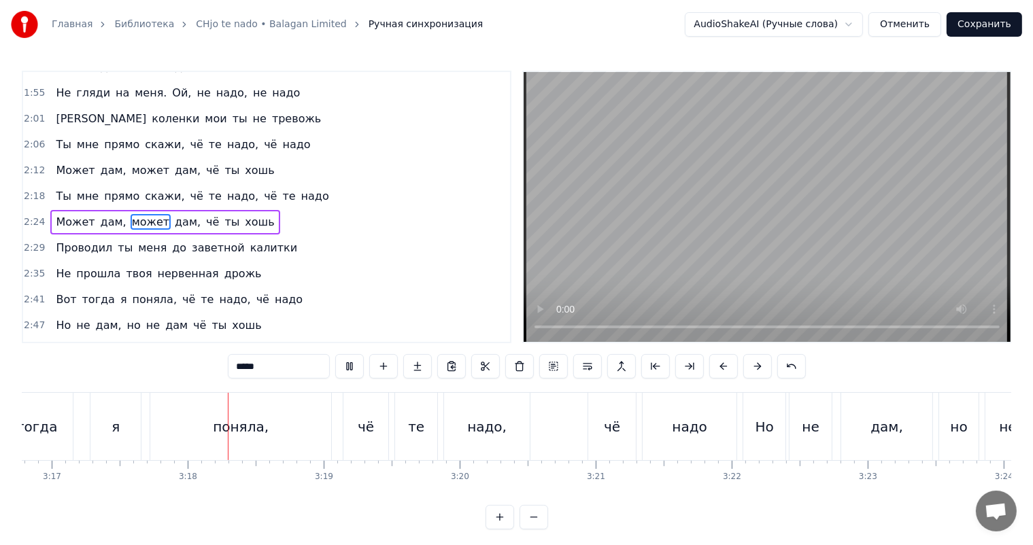
click at [764, 160] on video at bounding box center [766, 207] width 487 height 270
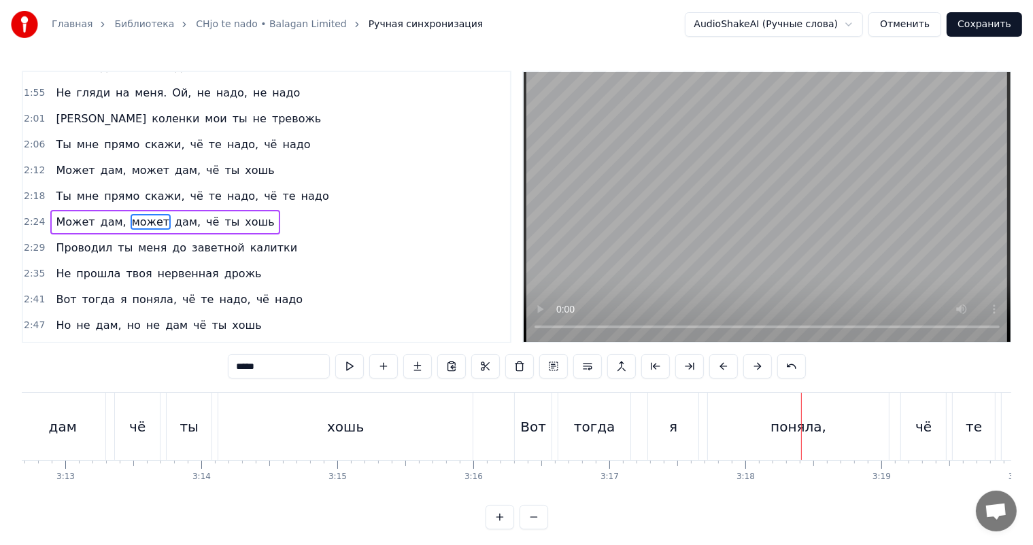
scroll to position [0, 26005]
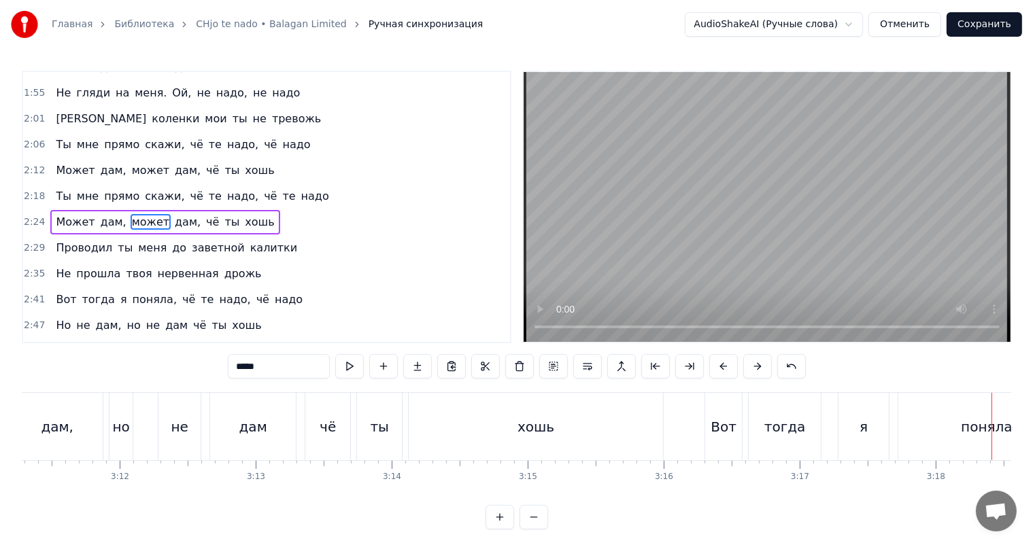
click at [432, 420] on div "хошь" at bounding box center [536, 426] width 254 height 67
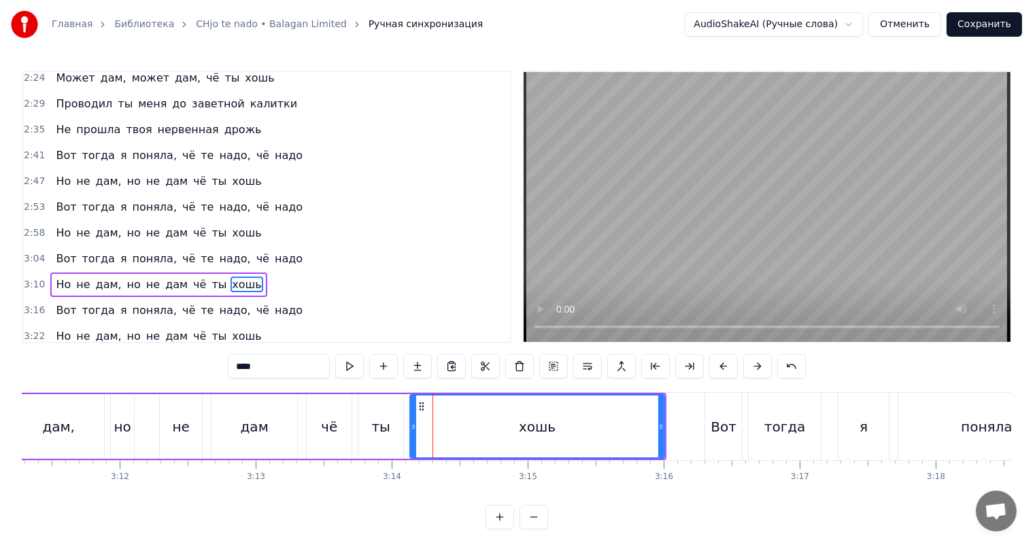
scroll to position [455, 0]
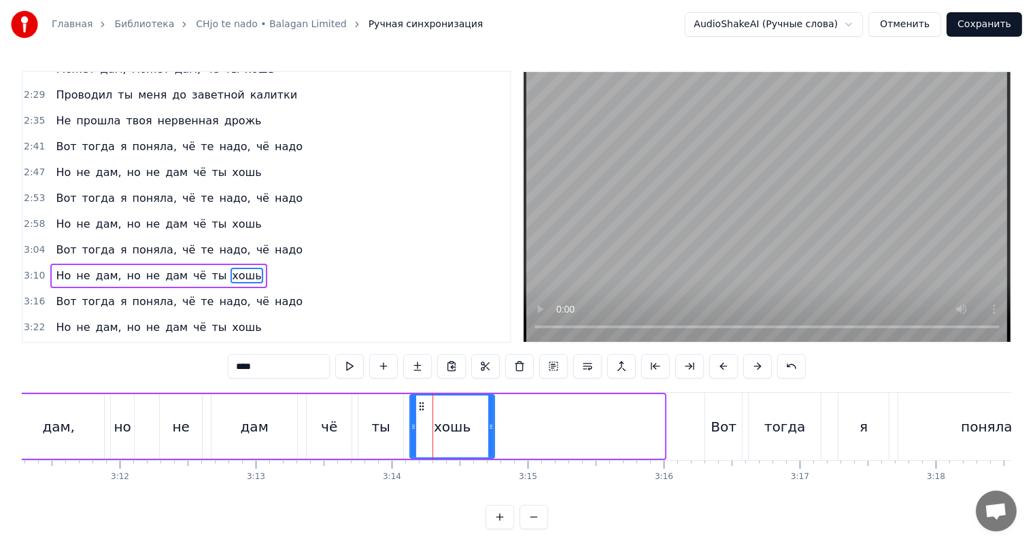
drag, startPoint x: 659, startPoint y: 422, endPoint x: 489, endPoint y: 424, distance: 169.9
click at [489, 424] on icon at bounding box center [490, 426] width 5 height 11
click at [386, 437] on div "ты" at bounding box center [380, 426] width 45 height 65
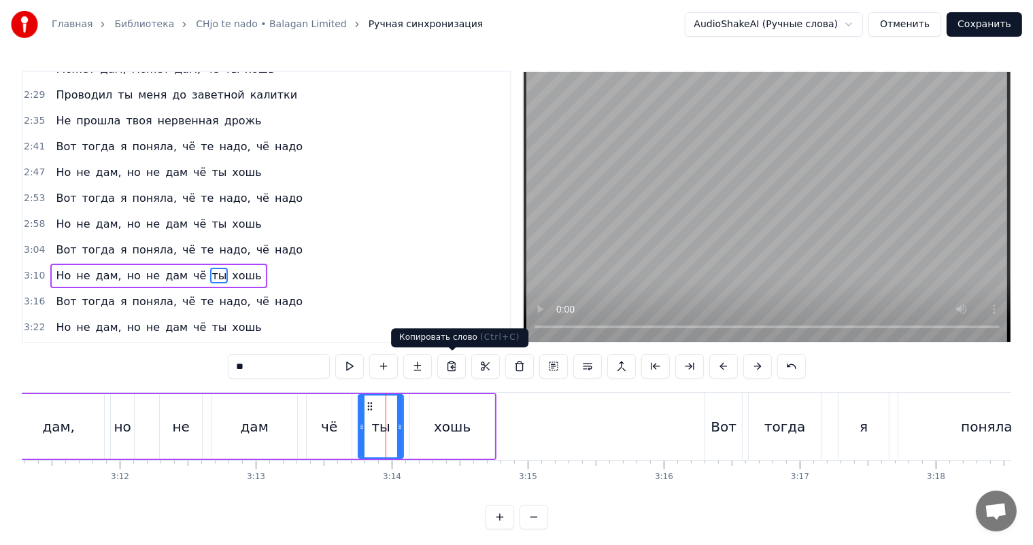
click at [631, 249] on video at bounding box center [766, 207] width 487 height 270
click at [430, 419] on div "хошь" at bounding box center [452, 426] width 84 height 65
type input "****"
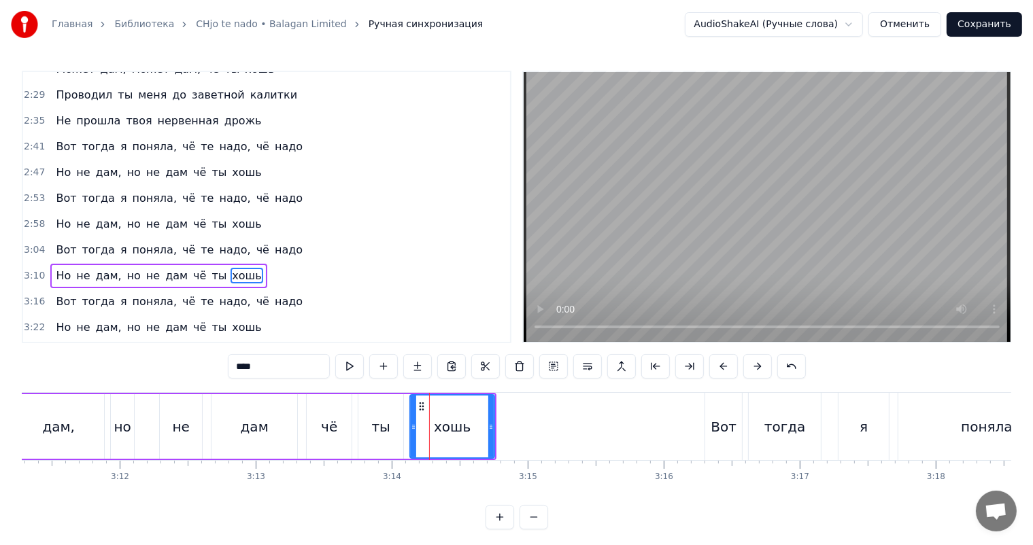
click at [735, 167] on video at bounding box center [766, 207] width 487 height 270
click at [443, 426] on div "хошь" at bounding box center [452, 427] width 37 height 20
drag, startPoint x: 491, startPoint y: 423, endPoint x: 455, endPoint y: 427, distance: 36.3
click at [455, 427] on icon at bounding box center [455, 426] width 5 height 11
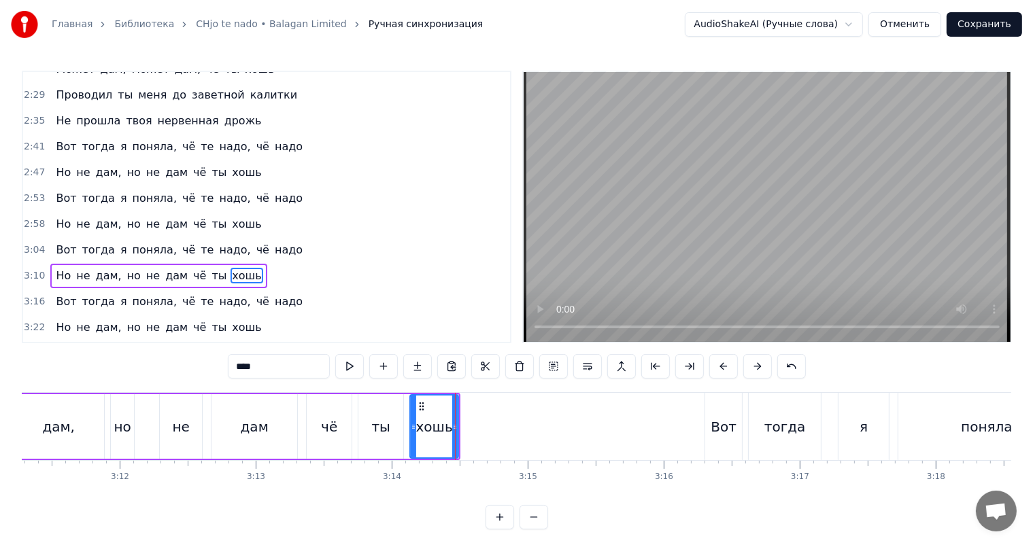
click at [416, 428] on div "хошь" at bounding box center [434, 427] width 47 height 62
click at [668, 216] on video at bounding box center [766, 207] width 487 height 270
click at [27, 347] on span "3:49" at bounding box center [34, 354] width 21 height 14
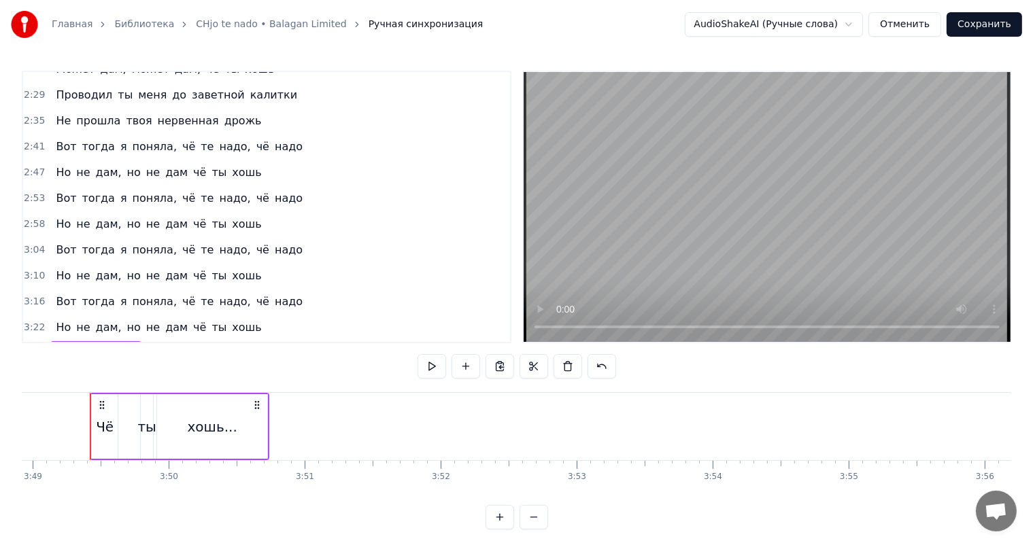
click at [33, 269] on span "3:10" at bounding box center [34, 276] width 21 height 14
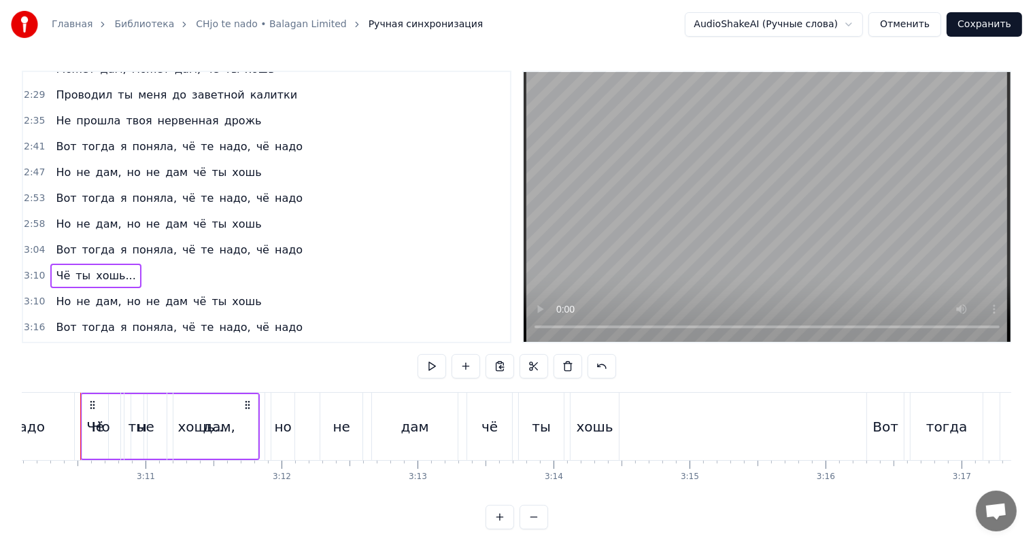
scroll to position [0, 25833]
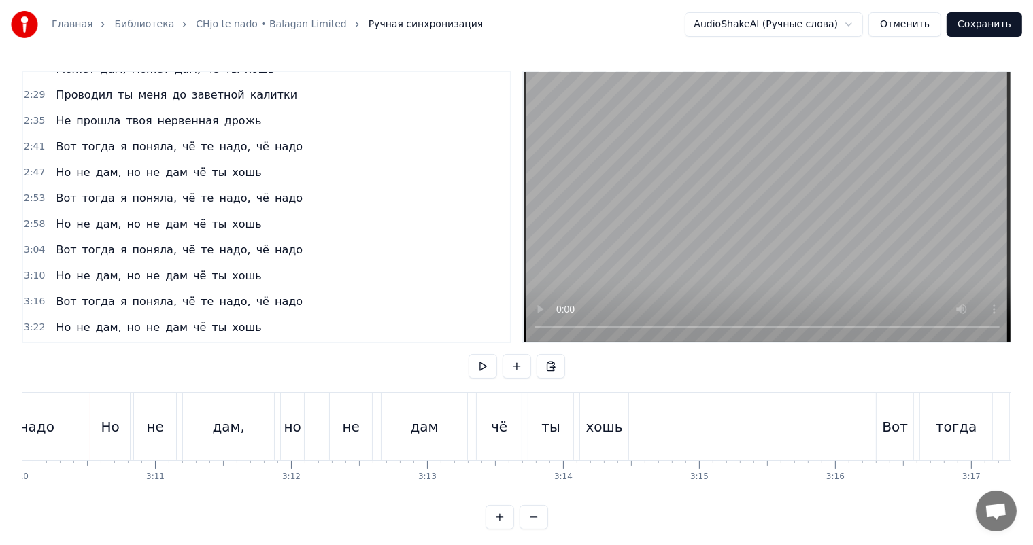
click at [33, 269] on span "3:10" at bounding box center [34, 276] width 21 height 14
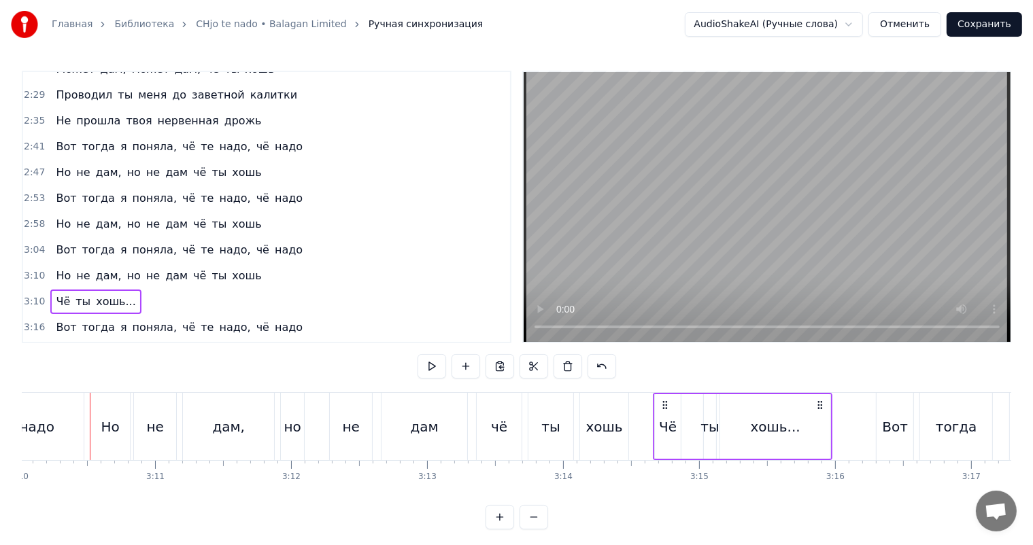
drag, startPoint x: 102, startPoint y: 402, endPoint x: 665, endPoint y: 392, distance: 562.9
click at [665, 393] on div "Чё ты хошь..." at bounding box center [742, 426] width 179 height 67
click at [773, 421] on div "хошь..." at bounding box center [775, 427] width 50 height 20
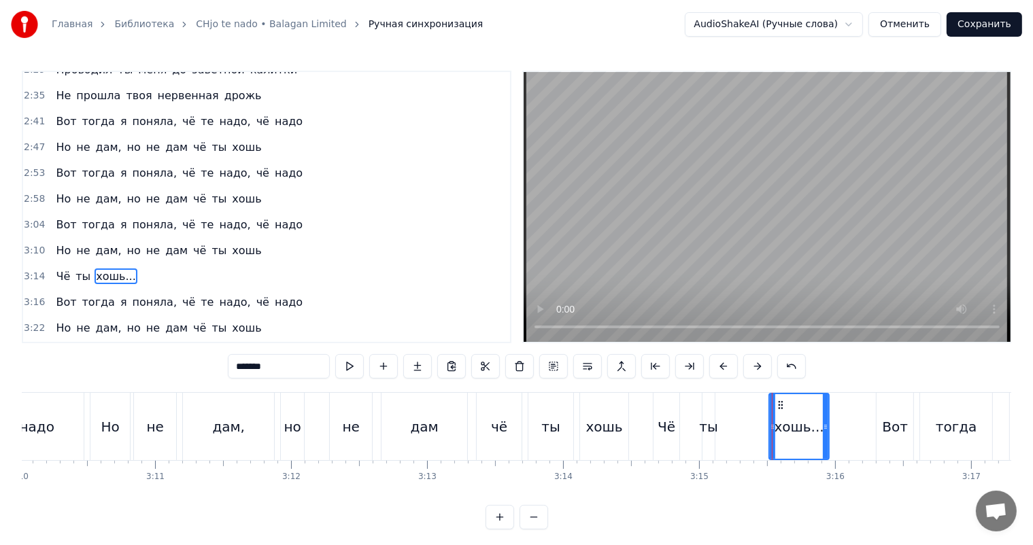
drag, startPoint x: 721, startPoint y: 430, endPoint x: 774, endPoint y: 419, distance: 54.3
click at [773, 419] on div at bounding box center [771, 426] width 5 height 65
click at [712, 424] on div "Чё ты хошь..." at bounding box center [742, 426] width 179 height 67
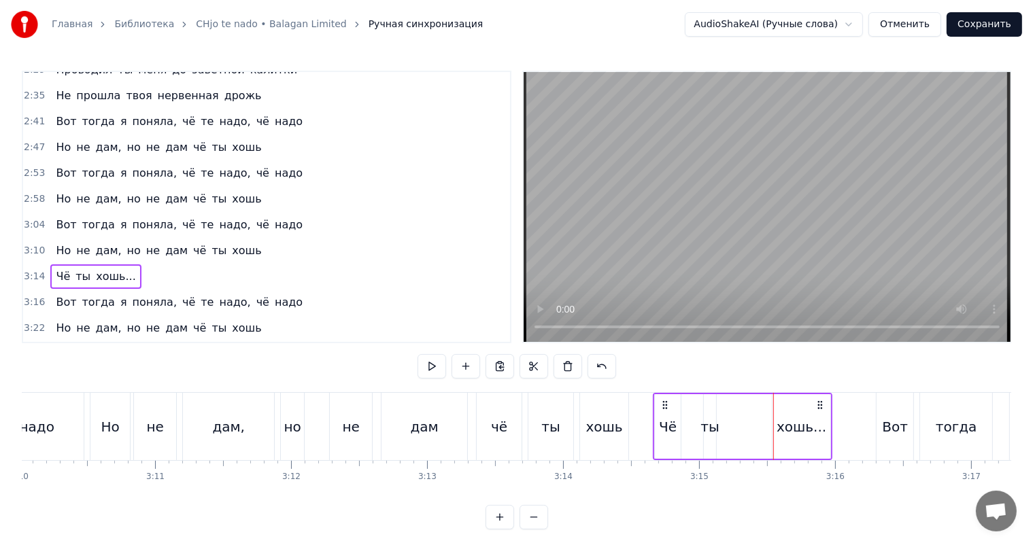
click at [710, 424] on div "ты" at bounding box center [709, 427] width 18 height 20
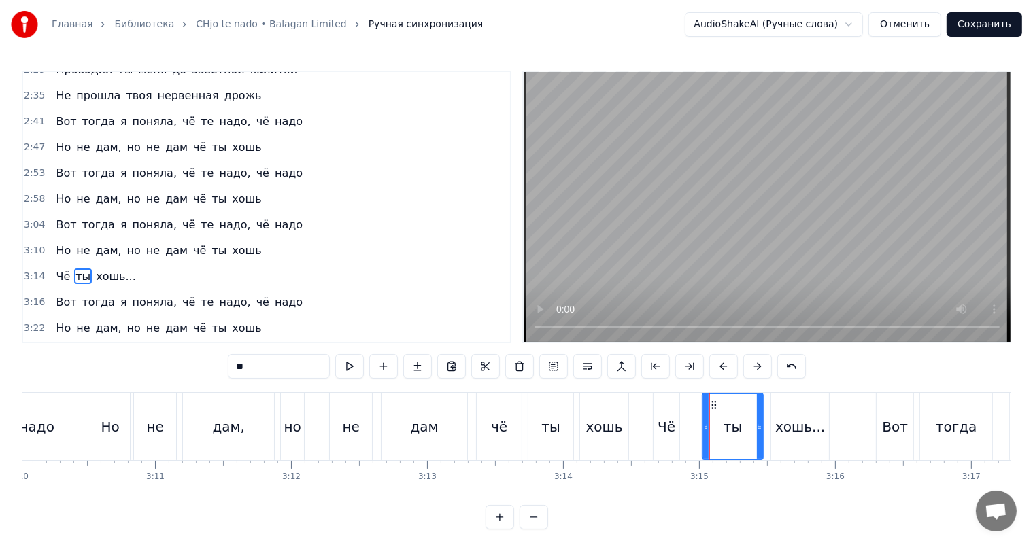
drag, startPoint x: 712, startPoint y: 418, endPoint x: 761, endPoint y: 409, distance: 49.1
click at [761, 409] on div at bounding box center [759, 426] width 5 height 65
drag, startPoint x: 705, startPoint y: 426, endPoint x: 733, endPoint y: 417, distance: 29.2
click at [731, 417] on div at bounding box center [727, 426] width 5 height 65
click at [776, 419] on div "хошь..." at bounding box center [800, 426] width 58 height 67
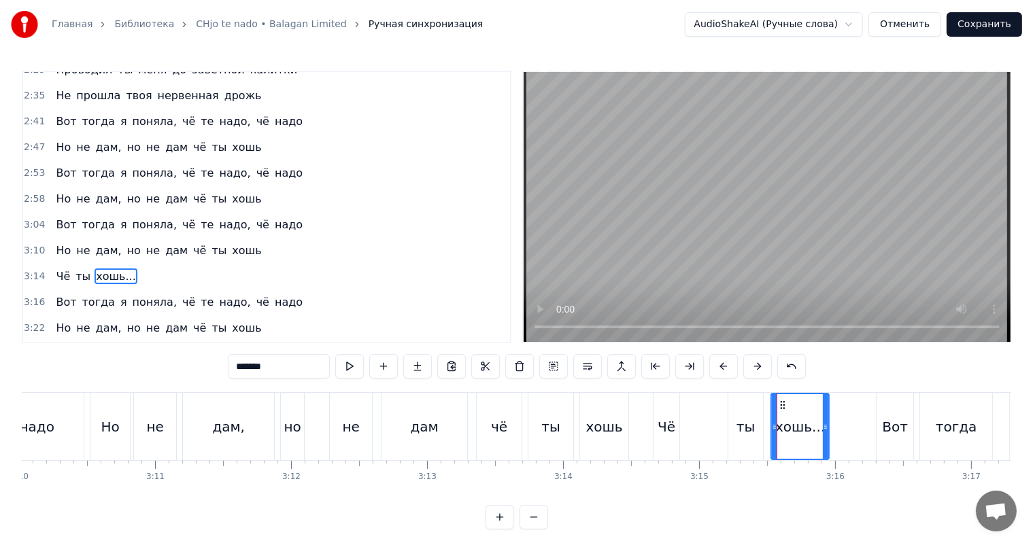
click at [308, 370] on input "*******" at bounding box center [279, 366] width 102 height 24
click at [659, 419] on div "Чё" at bounding box center [666, 427] width 18 height 20
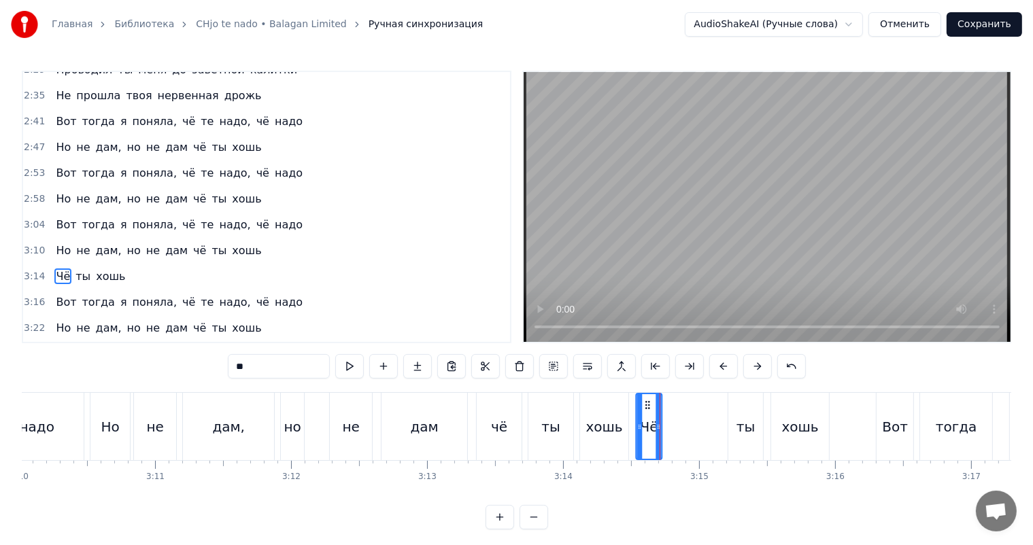
drag, startPoint x: 658, startPoint y: 407, endPoint x: 646, endPoint y: 408, distance: 12.3
click at [646, 408] on circle at bounding box center [646, 408] width 1 height 1
drag, startPoint x: 277, startPoint y: 364, endPoint x: 177, endPoint y: 364, distance: 99.9
click at [193, 366] on div "0:22 Провожал ты меня из тенистого сада 0:28 Вдруг взяла тебя нервенная дрожь 0…" at bounding box center [516, 300] width 989 height 459
type input "**"
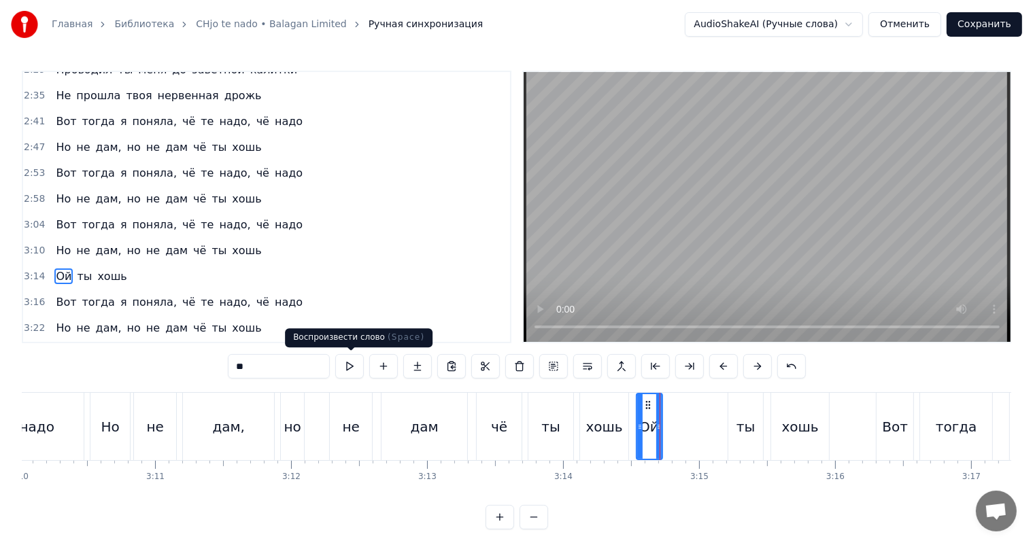
click at [385, 362] on button at bounding box center [383, 366] width 29 height 24
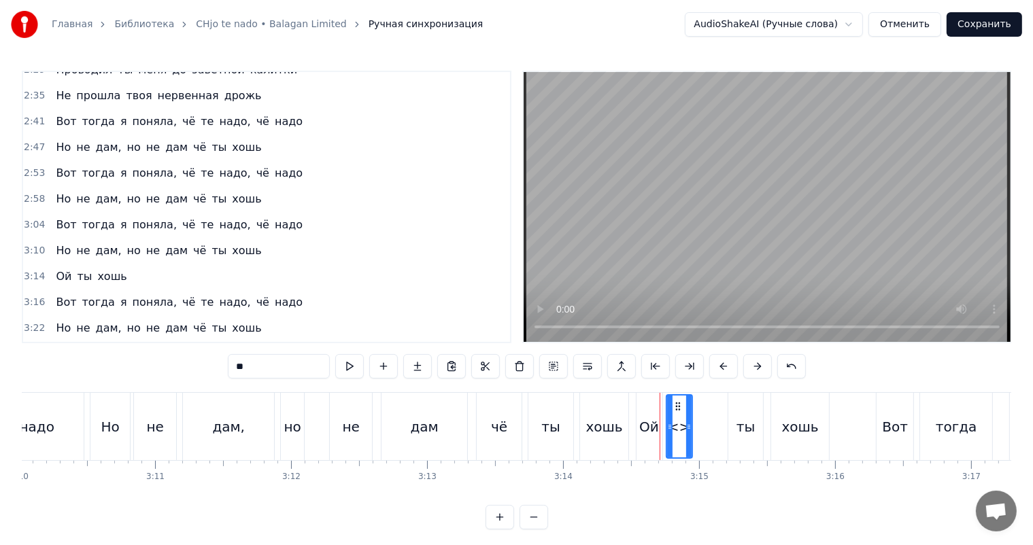
scroll to position [18, 0]
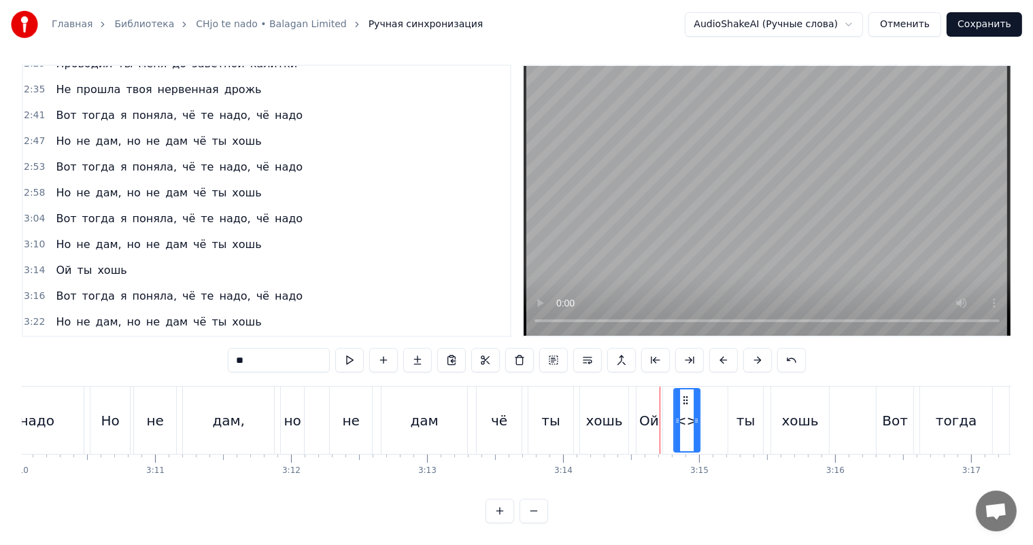
drag, startPoint x: 675, startPoint y: 383, endPoint x: 682, endPoint y: 386, distance: 8.0
click at [682, 395] on icon at bounding box center [685, 400] width 11 height 11
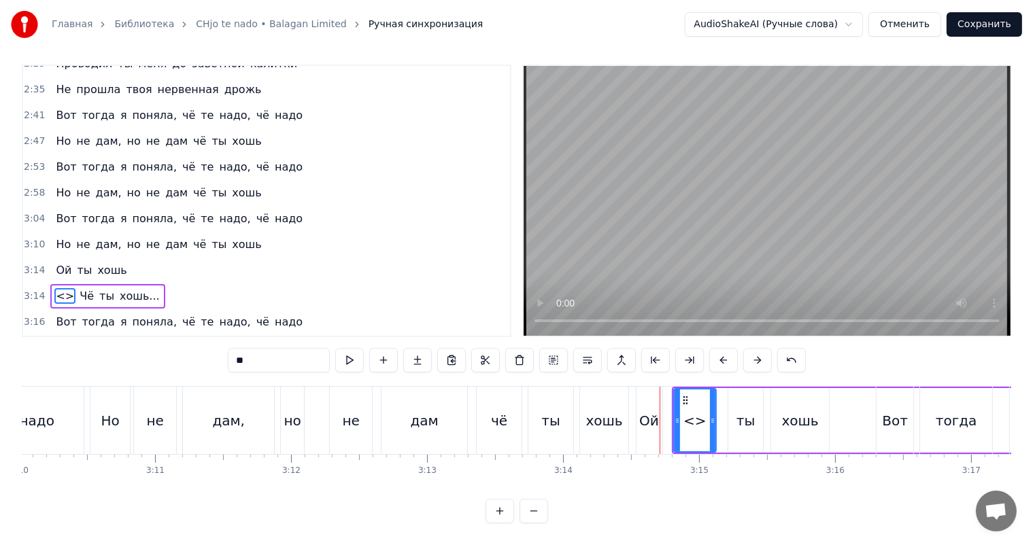
drag, startPoint x: 696, startPoint y: 392, endPoint x: 712, endPoint y: 392, distance: 16.3
click at [712, 392] on div at bounding box center [712, 420] width 5 height 62
drag, startPoint x: 294, startPoint y: 364, endPoint x: 201, endPoint y: 353, distance: 93.0
click at [201, 353] on div "0:22 Провожал ты меня из тенистого сада 0:28 Вдруг взяла тебя нервенная дрожь 0…" at bounding box center [516, 294] width 989 height 459
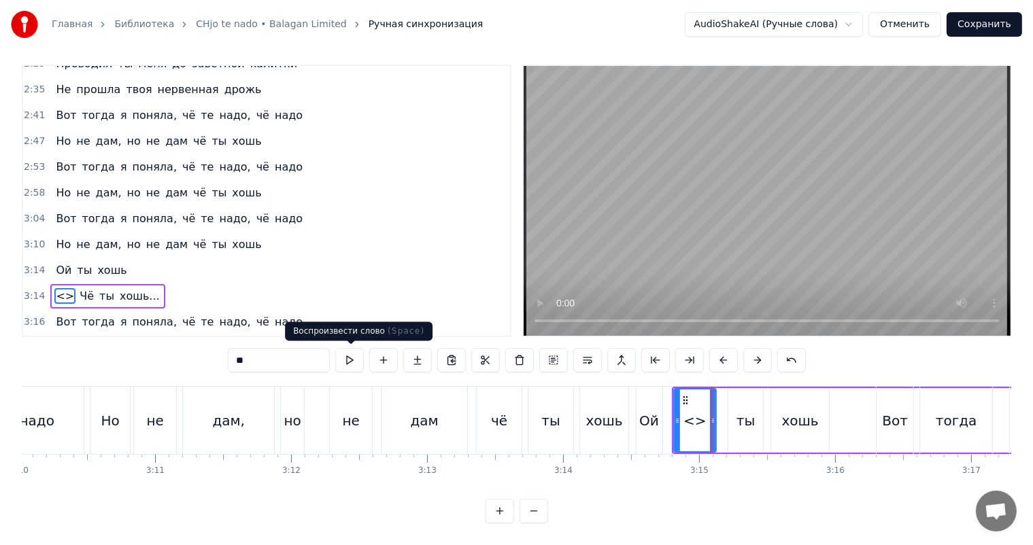
click at [400, 434] on div "дам" at bounding box center [424, 420] width 86 height 67
type input "***"
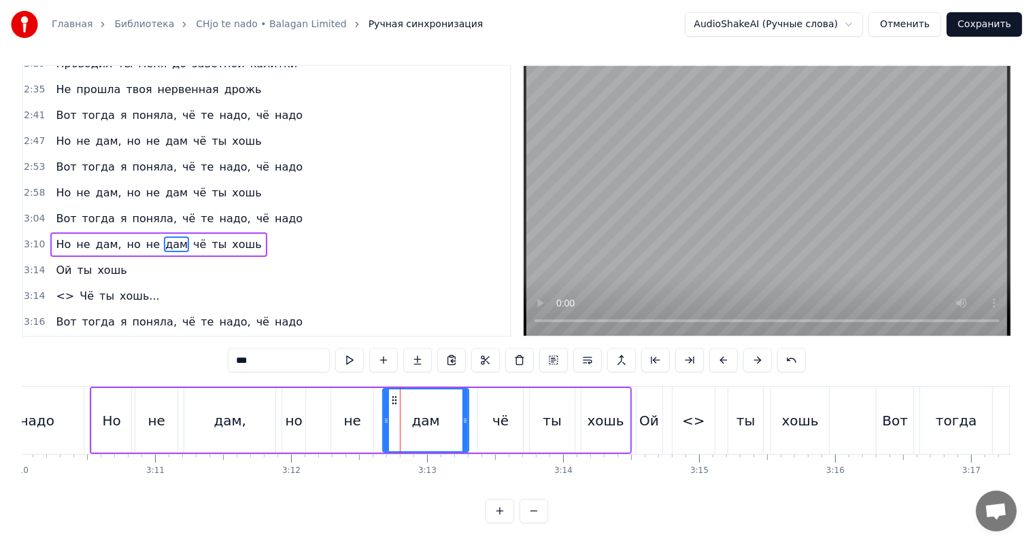
scroll to position [0, 0]
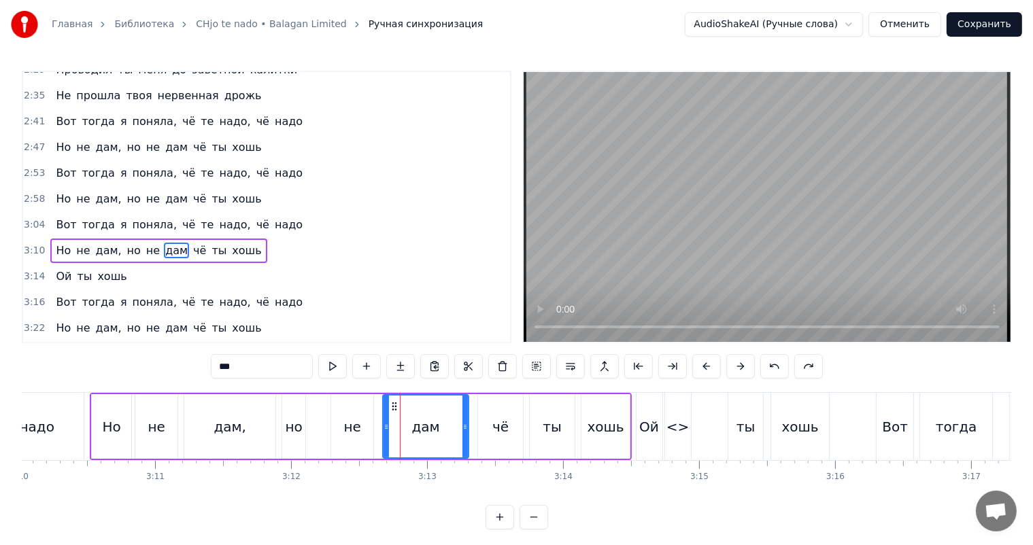
click at [41, 264] on div "3:14 Ой ты хошь" at bounding box center [266, 277] width 487 height 26
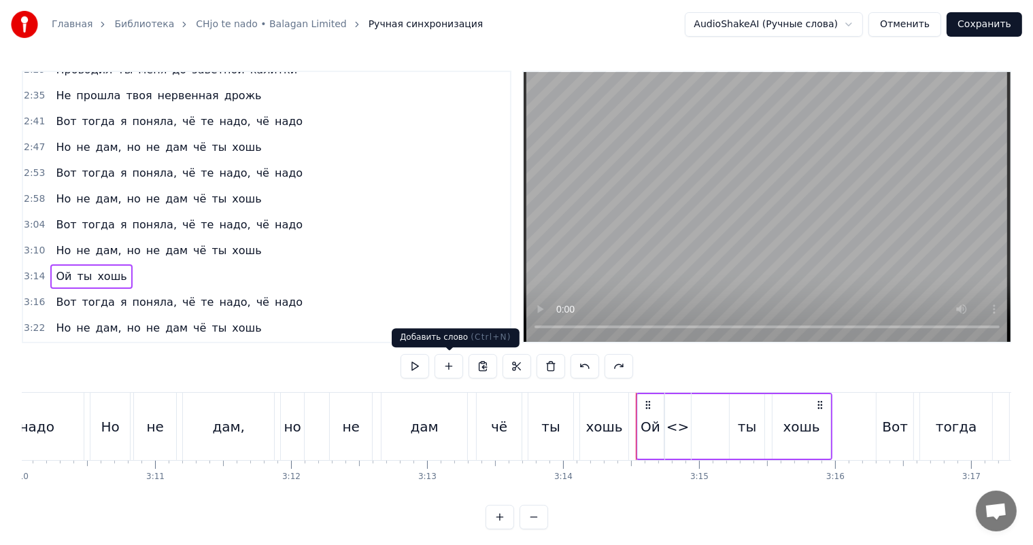
click at [441, 360] on button at bounding box center [448, 366] width 29 height 24
click at [657, 430] on div "Ой" at bounding box center [650, 427] width 20 height 20
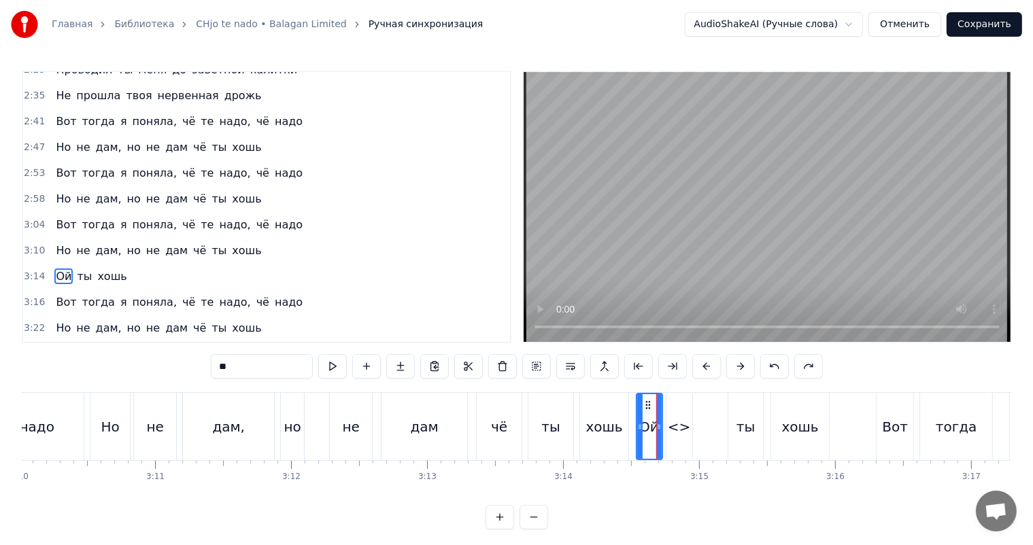
click at [679, 421] on div "<>" at bounding box center [679, 427] width 23 height 20
type input "**"
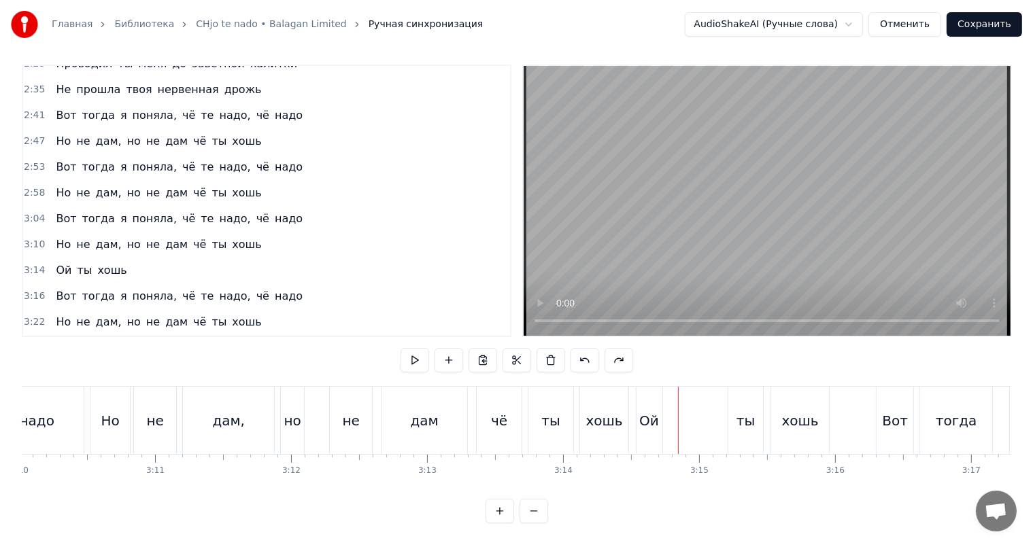
click at [54, 262] on span "Ой" at bounding box center [63, 270] width 18 height 16
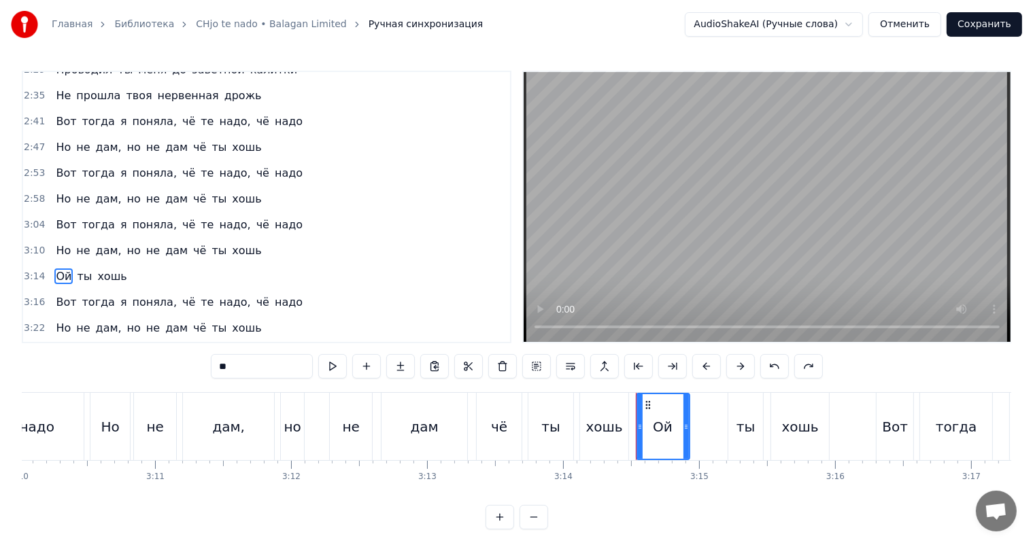
drag, startPoint x: 658, startPoint y: 424, endPoint x: 727, endPoint y: 426, distance: 68.7
click at [690, 426] on div "Ой" at bounding box center [663, 426] width 54 height 67
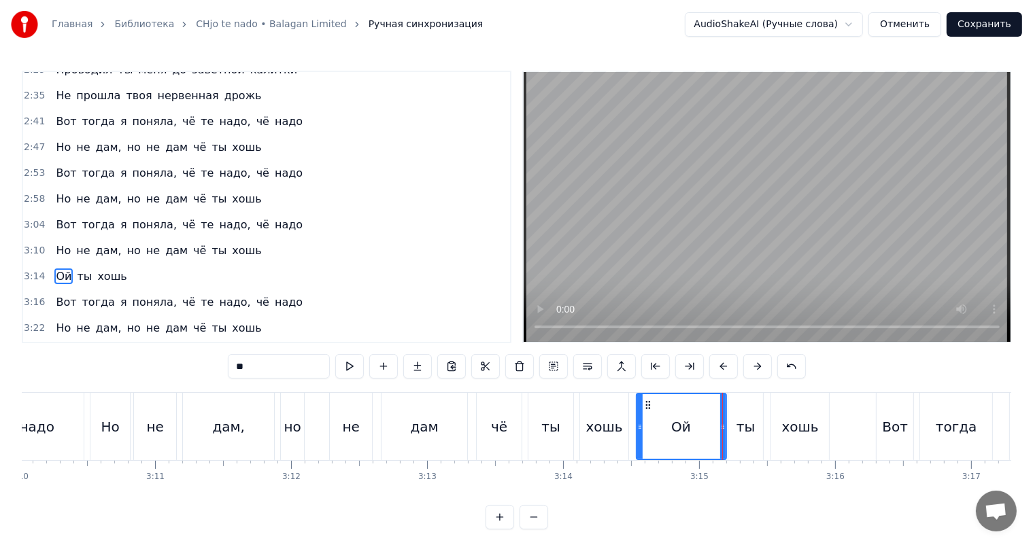
drag, startPoint x: 727, startPoint y: 426, endPoint x: 716, endPoint y: 426, distance: 10.2
click at [716, 426] on div "Ой ты хошь" at bounding box center [734, 426] width 197 height 67
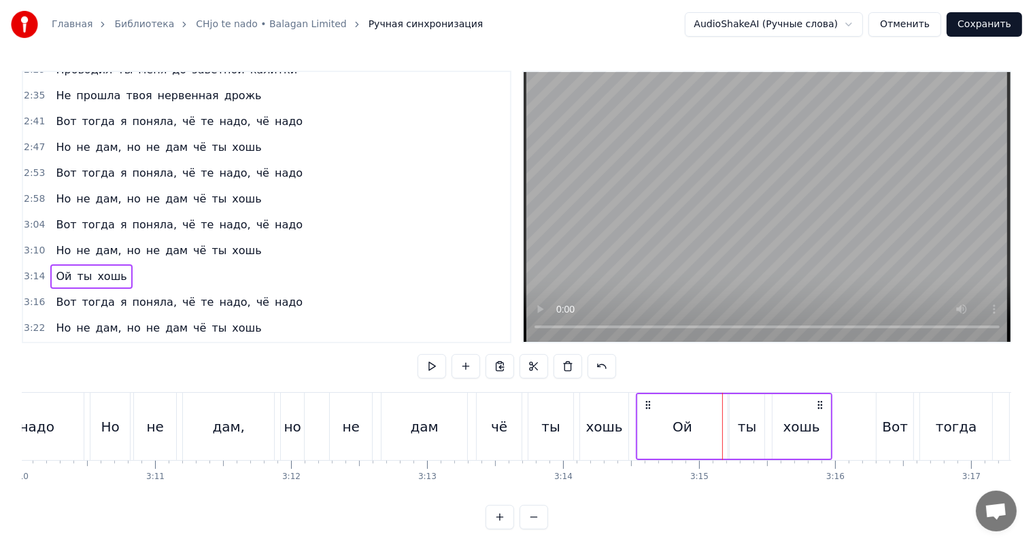
click at [707, 423] on div "Ой" at bounding box center [683, 426] width 90 height 65
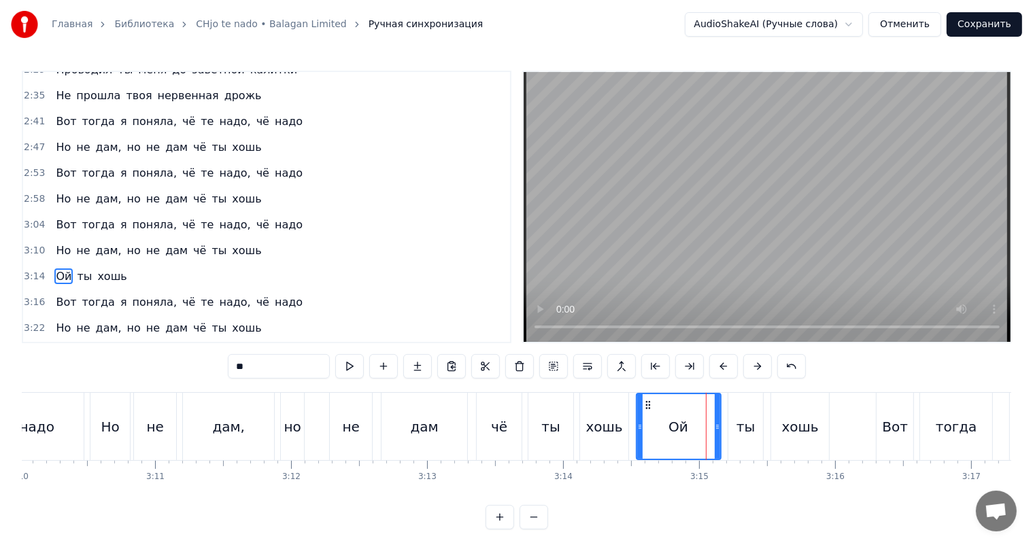
drag, startPoint x: 723, startPoint y: 417, endPoint x: 715, endPoint y: 419, distance: 8.3
click at [715, 419] on div at bounding box center [716, 426] width 5 height 65
click at [315, 362] on input "**" at bounding box center [279, 366] width 102 height 24
click at [595, 430] on div "хошь" at bounding box center [604, 427] width 37 height 20
type input "****"
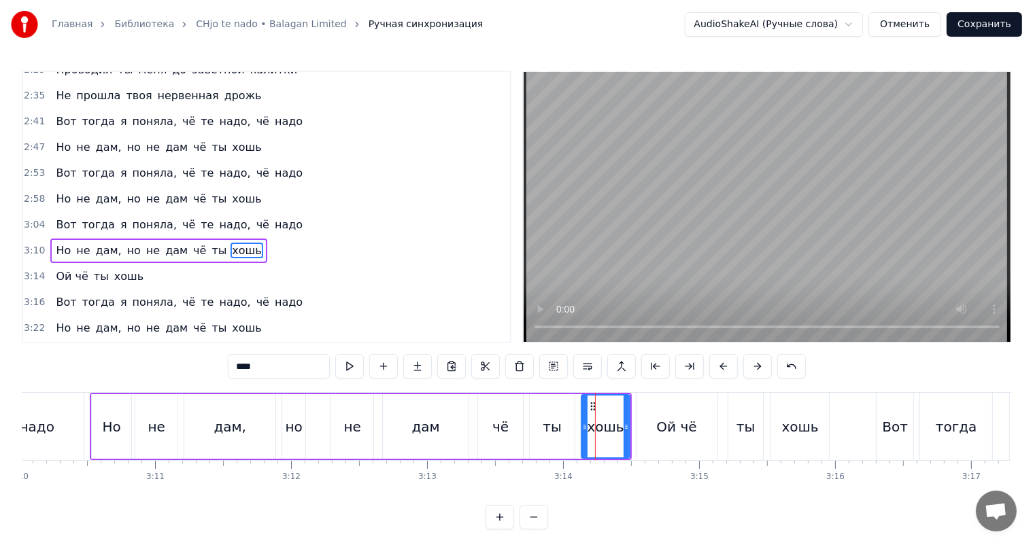
click at [820, 224] on video at bounding box center [766, 207] width 487 height 270
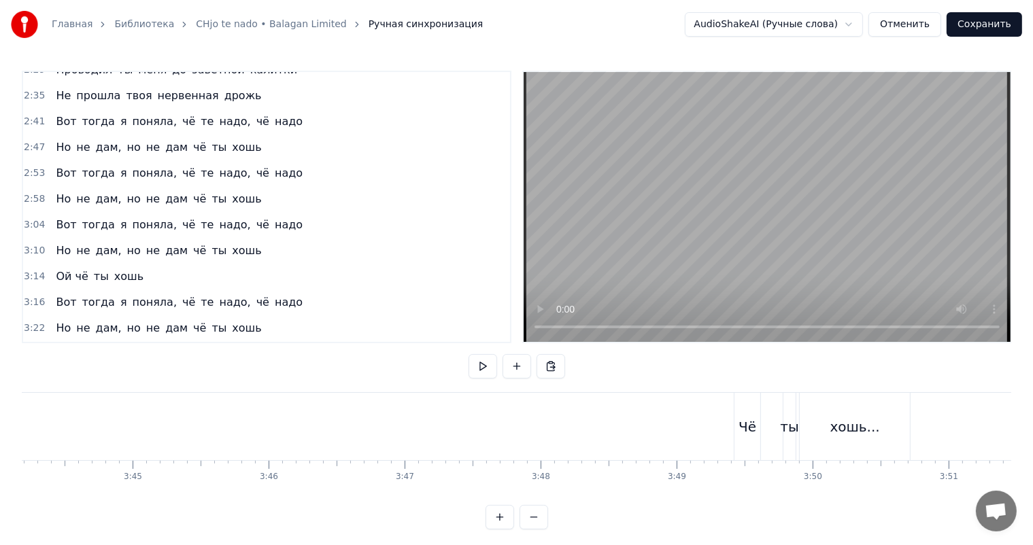
scroll to position [0, 30659]
click at [707, 218] on video at bounding box center [766, 207] width 487 height 270
click at [712, 223] on video at bounding box center [766, 207] width 487 height 270
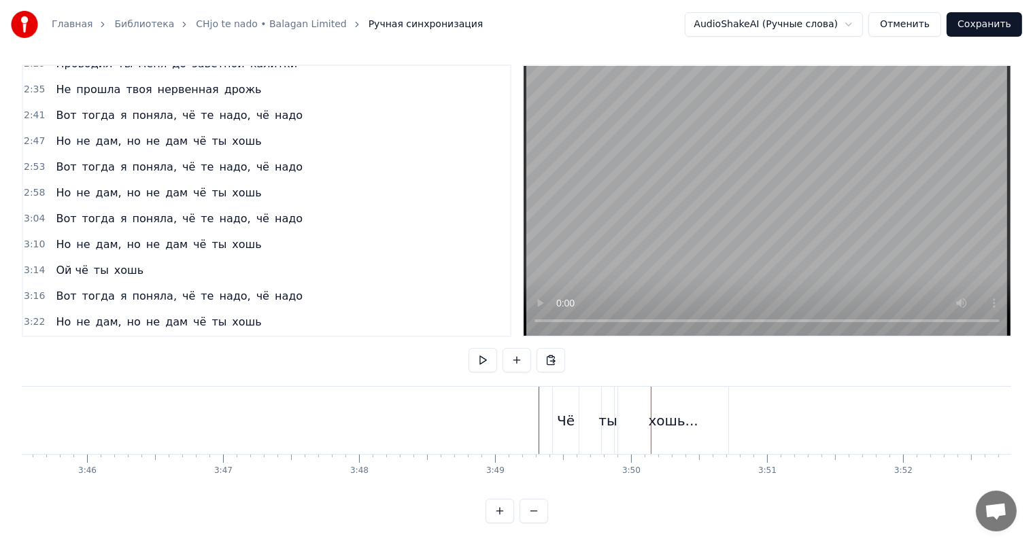
scroll to position [18, 0]
click at [21, 318] on div "Главная Библиотека CHjo te nado • Balagan Limited Ручная синхронизация AudioSha…" at bounding box center [516, 259] width 1033 height 530
click at [30, 341] on span "3:49" at bounding box center [34, 348] width 21 height 14
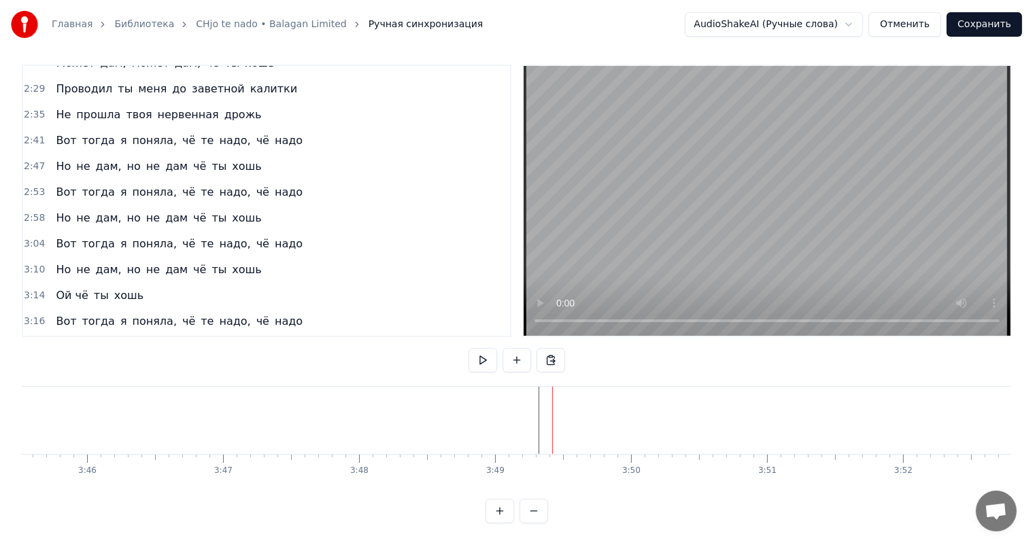
click at [995, 27] on button "Сохранить" at bounding box center [983, 24] width 75 height 24
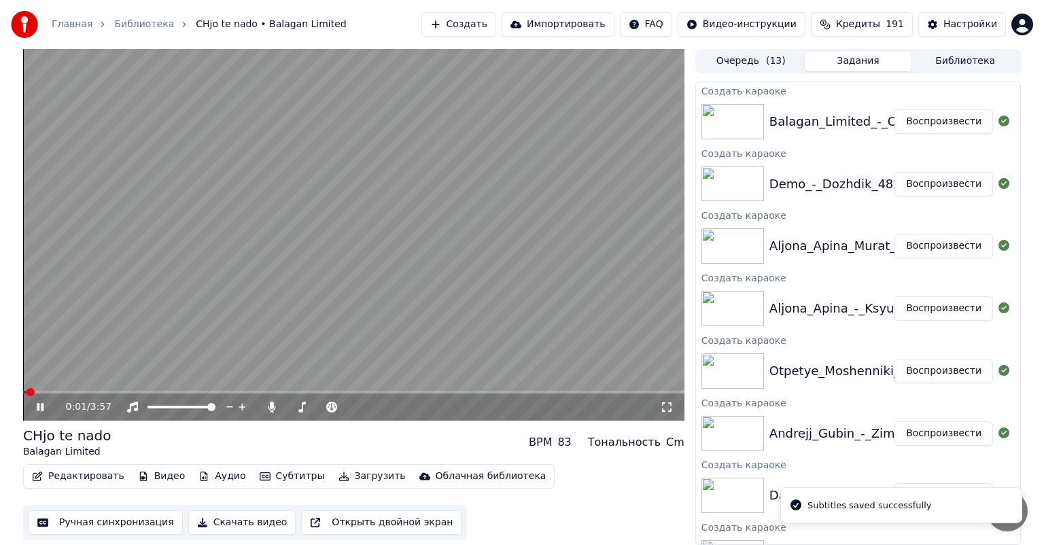
click at [389, 156] on video at bounding box center [353, 235] width 661 height 372
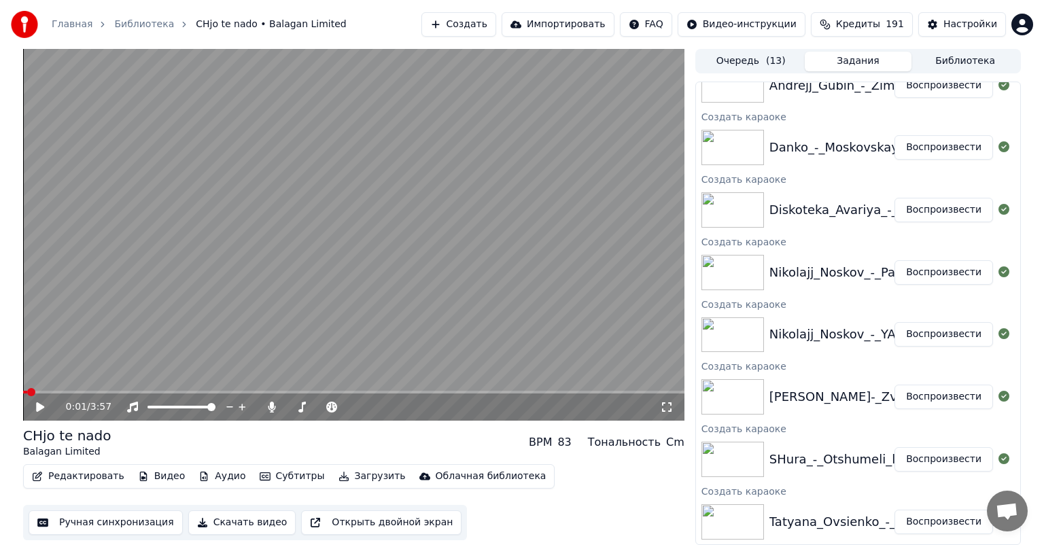
scroll to position [348, 0]
click at [915, 526] on button "Воспроизвести" at bounding box center [944, 522] width 99 height 24
click at [255, 521] on button "Скачать видео" at bounding box center [242, 522] width 108 height 24
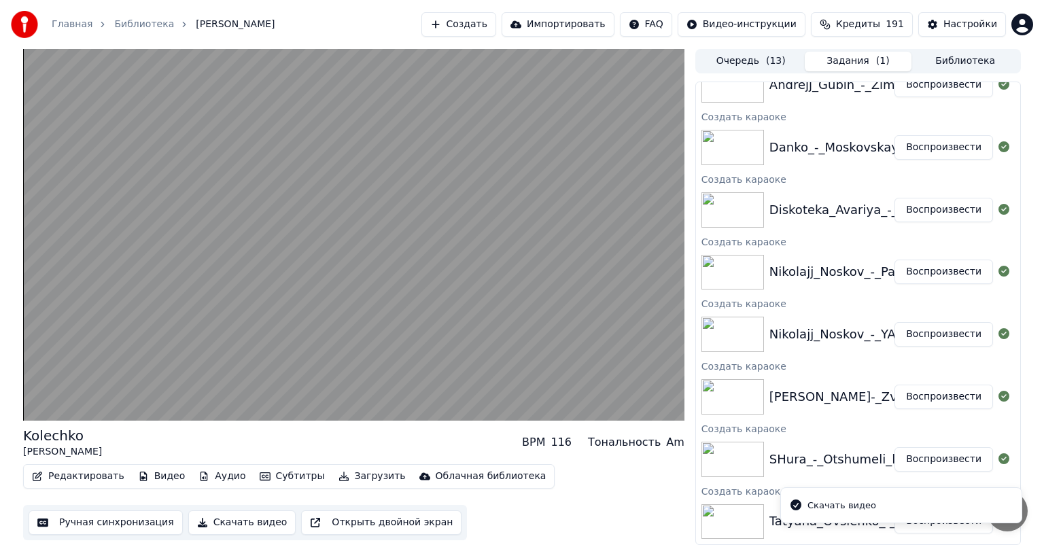
click at [929, 457] on button "Воспроизвести" at bounding box center [944, 459] width 99 height 24
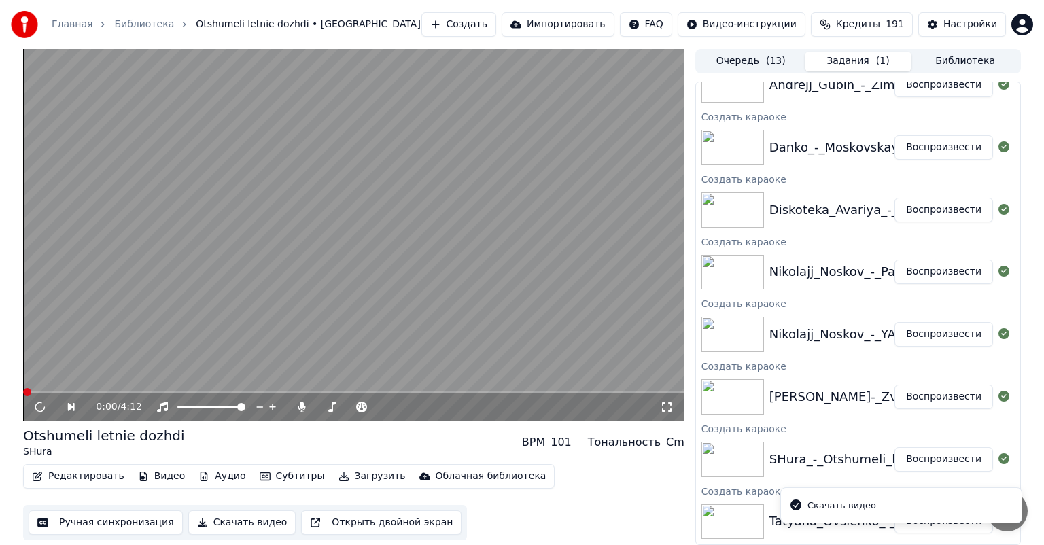
click at [243, 527] on button "Скачать видео" at bounding box center [242, 522] width 108 height 24
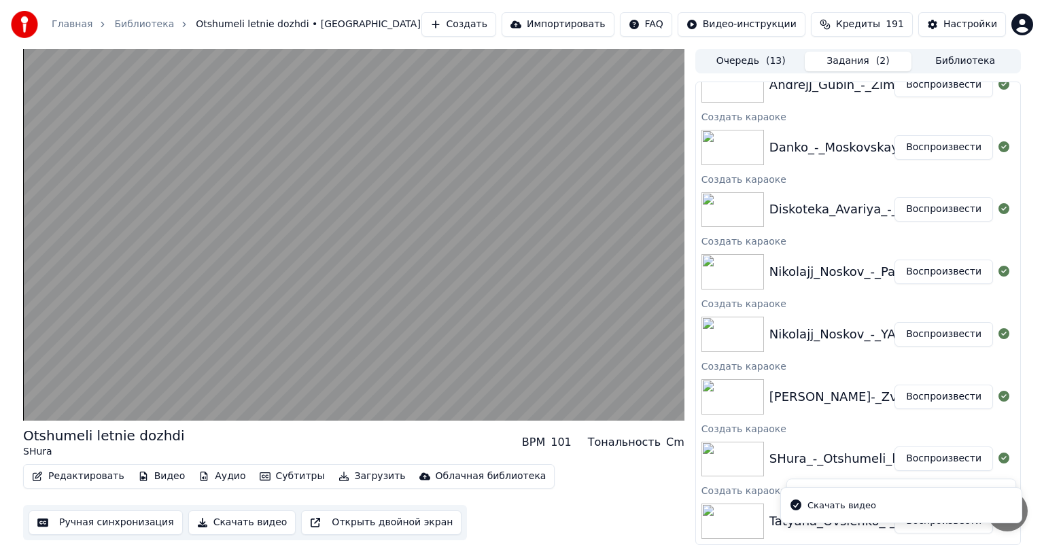
click at [922, 392] on button "Воспроизвести" at bounding box center [944, 397] width 99 height 24
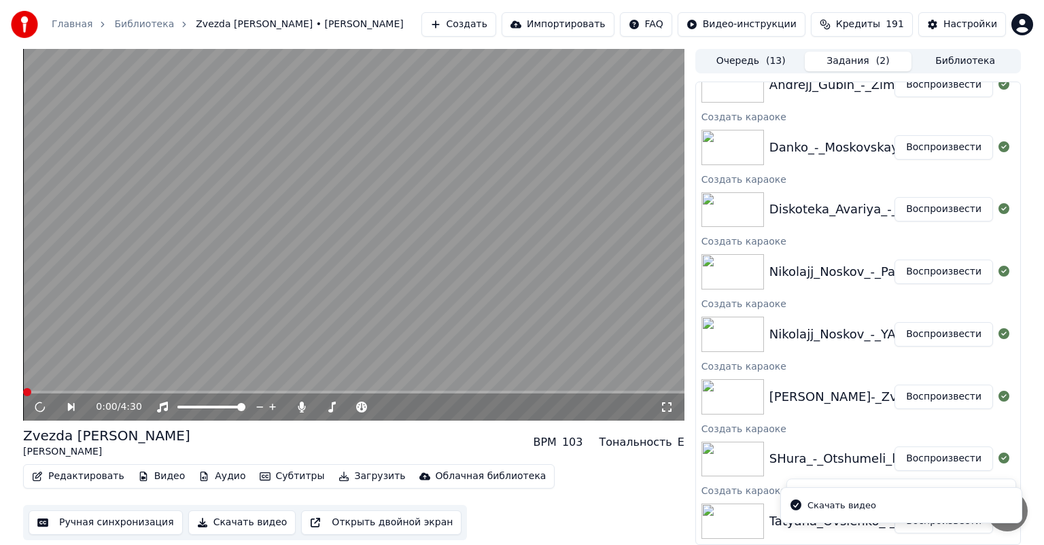
click at [237, 527] on button "Скачать видео" at bounding box center [242, 522] width 108 height 24
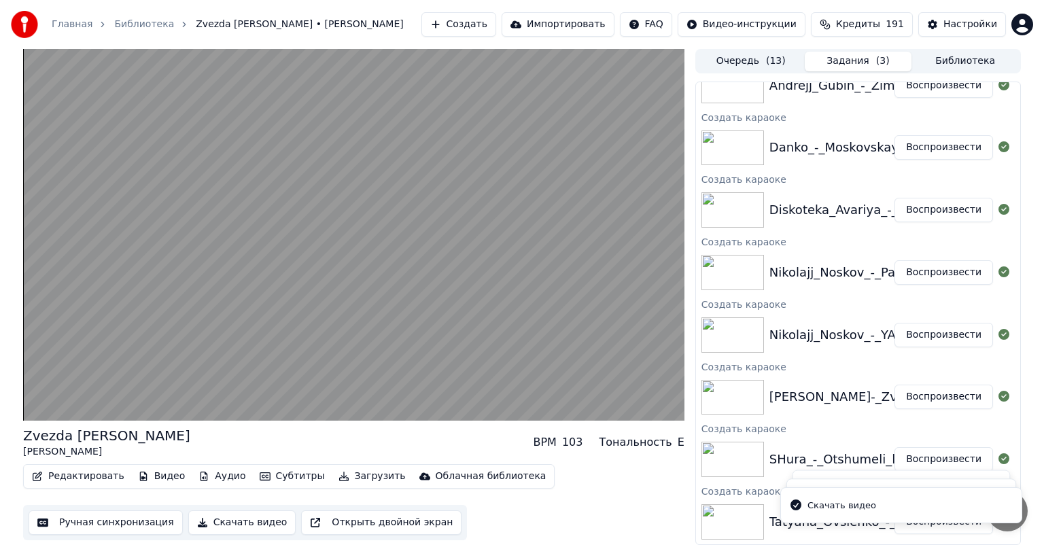
click at [904, 339] on button "Воспроизвести" at bounding box center [944, 335] width 99 height 24
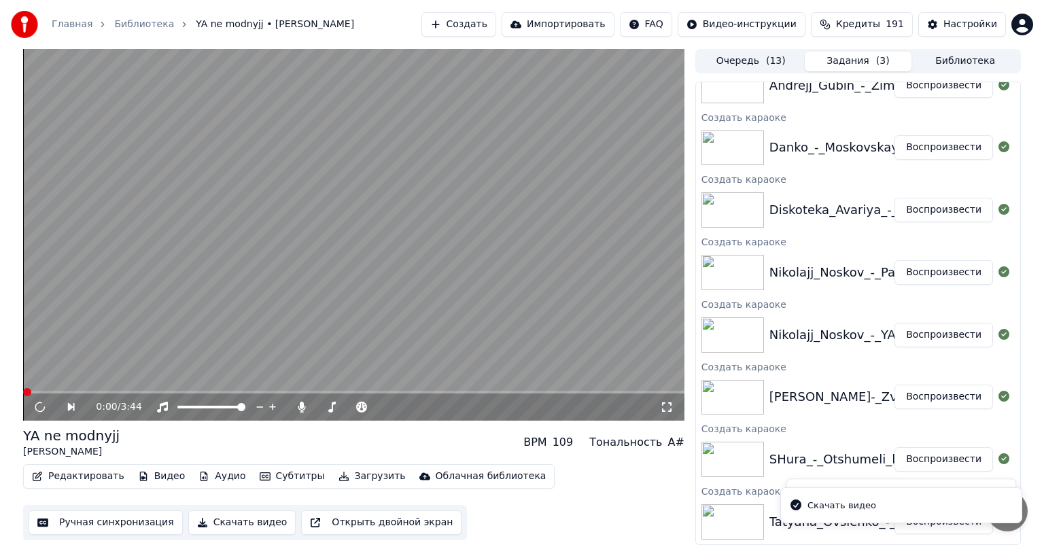
click at [234, 521] on button "Скачать видео" at bounding box center [242, 522] width 108 height 24
click at [912, 273] on button "Воспроизвести" at bounding box center [944, 272] width 99 height 24
click at [232, 524] on button "Скачать видео" at bounding box center [242, 522] width 108 height 24
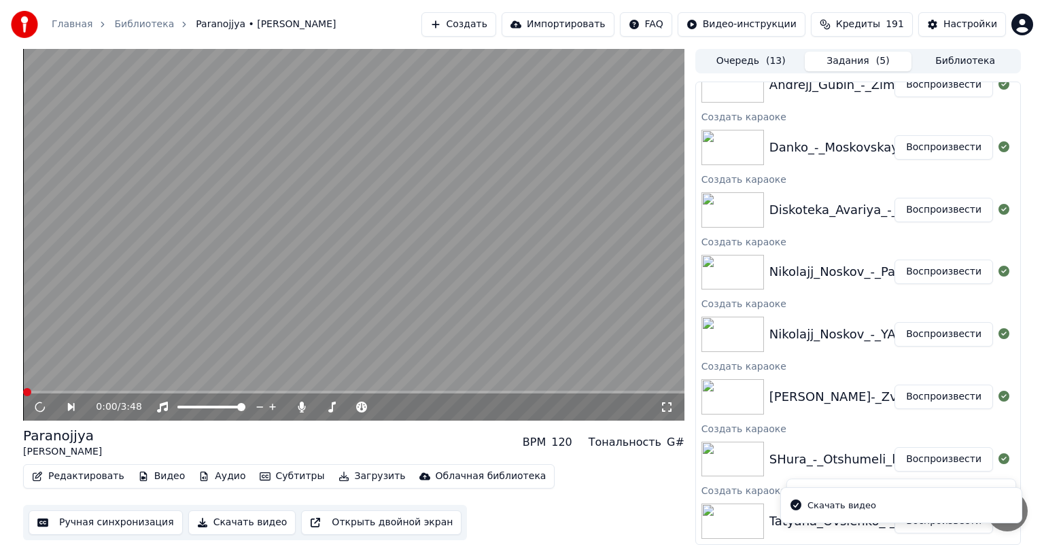
click at [954, 209] on button "Воспроизвести" at bounding box center [944, 210] width 99 height 24
click at [211, 523] on button "Скачать видео" at bounding box center [242, 522] width 108 height 24
click at [954, 157] on button "Воспроизвести" at bounding box center [944, 148] width 99 height 24
click at [251, 517] on button "Скачать видео" at bounding box center [242, 522] width 108 height 24
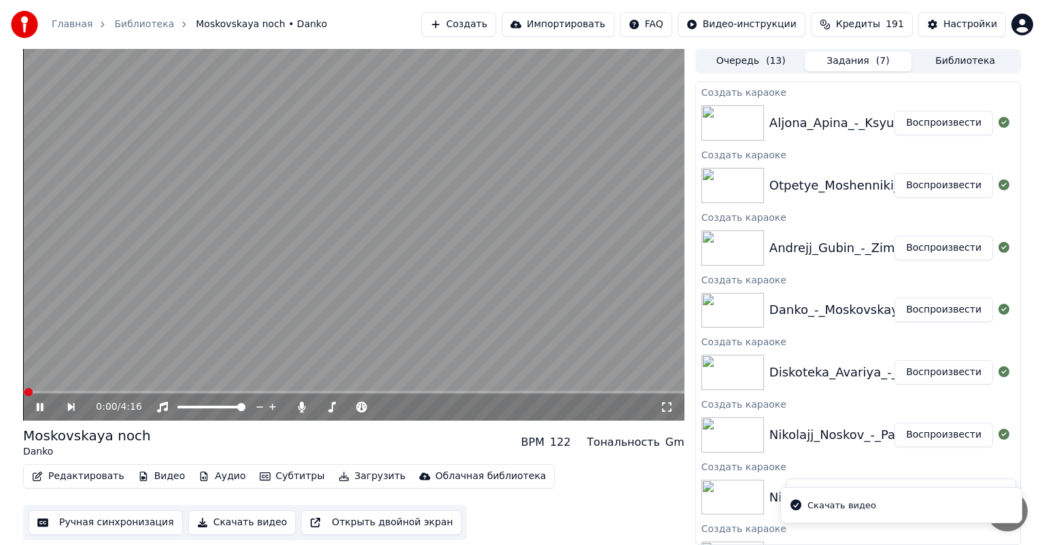
scroll to position [581, 0]
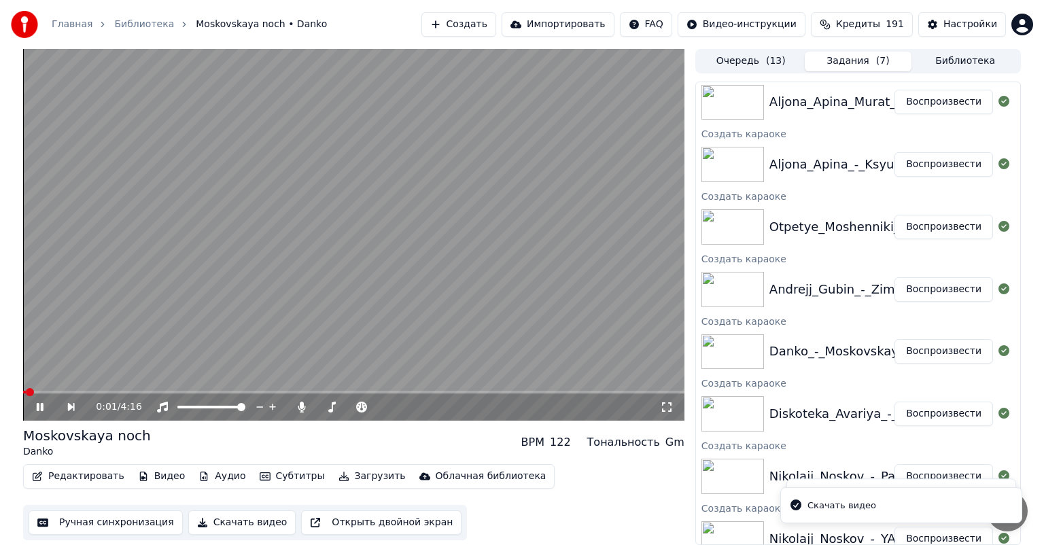
click at [926, 277] on button "Воспроизвести" at bounding box center [944, 289] width 99 height 24
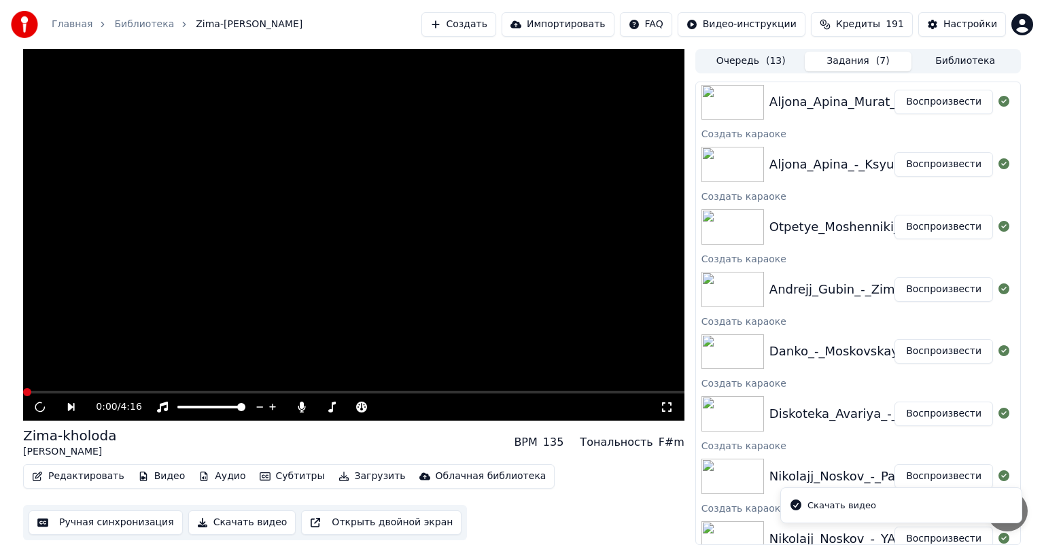
click at [929, 290] on button "Воспроизвести" at bounding box center [944, 289] width 99 height 24
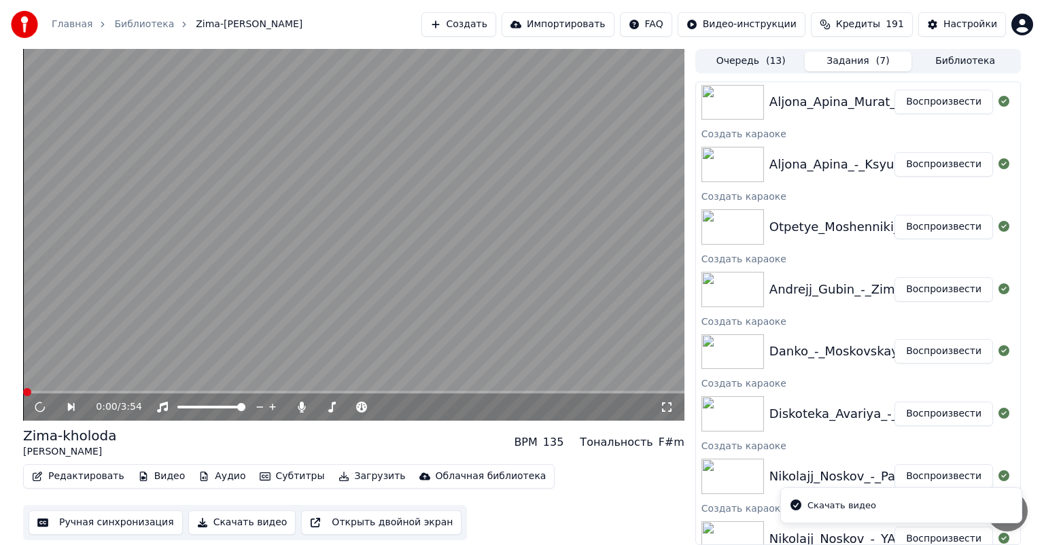
click at [238, 522] on button "Скачать видео" at bounding box center [242, 522] width 108 height 24
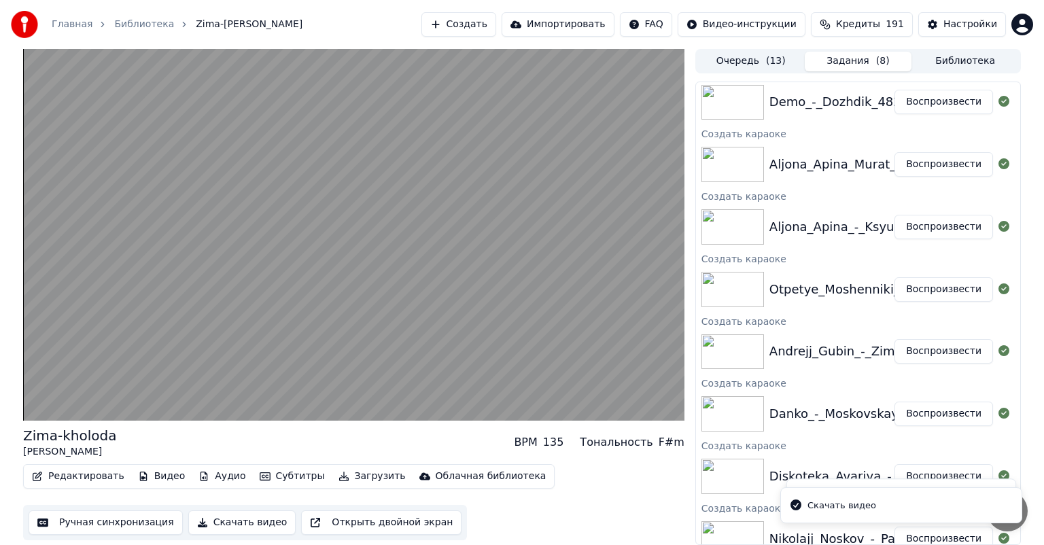
scroll to position [643, 0]
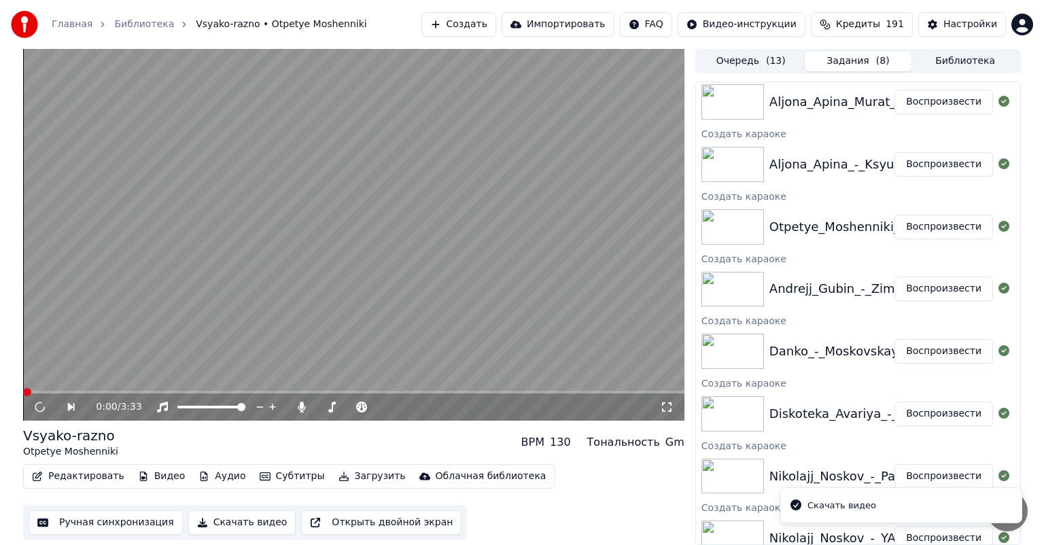
click at [223, 523] on button "Скачать видео" at bounding box center [242, 522] width 108 height 24
click at [941, 169] on button "Воспроизвести" at bounding box center [944, 165] width 99 height 24
click at [224, 525] on button "Скачать видео" at bounding box center [242, 522] width 108 height 24
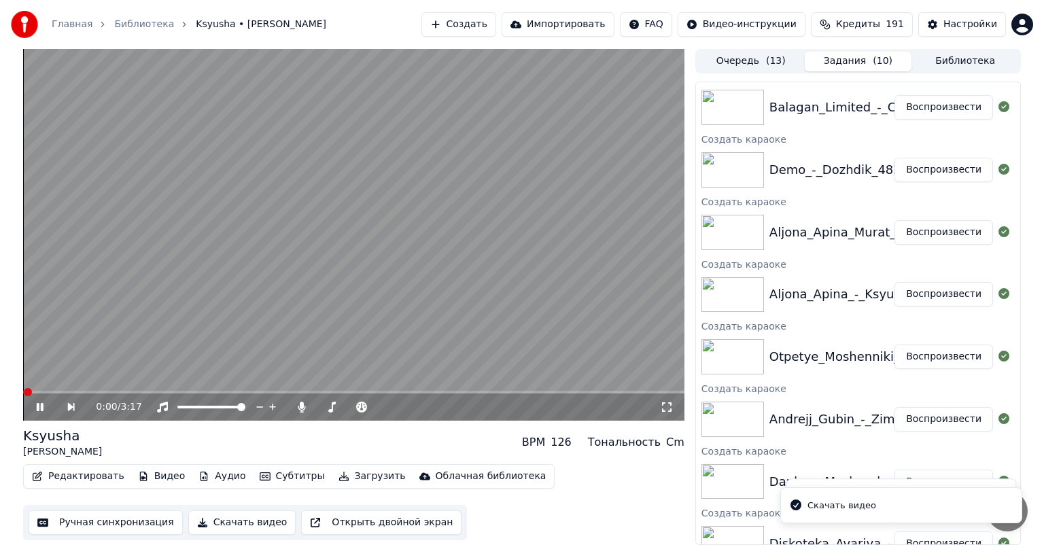
scroll to position [631, 0]
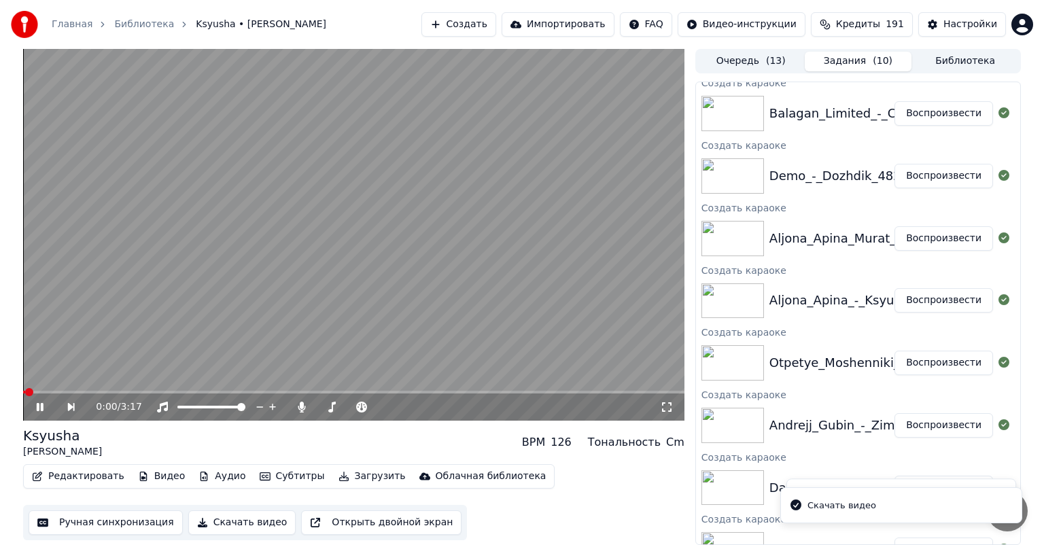
click at [939, 239] on button "Воспроизвести" at bounding box center [944, 238] width 99 height 24
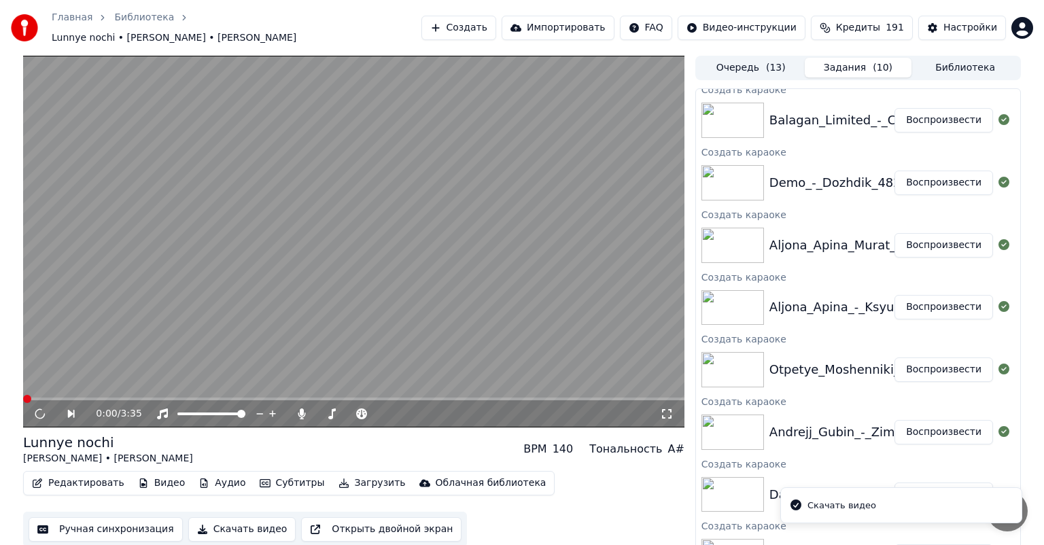
click at [229, 525] on button "Скачать видео" at bounding box center [242, 529] width 108 height 24
click at [933, 177] on button "Воспроизвести" at bounding box center [944, 183] width 99 height 24
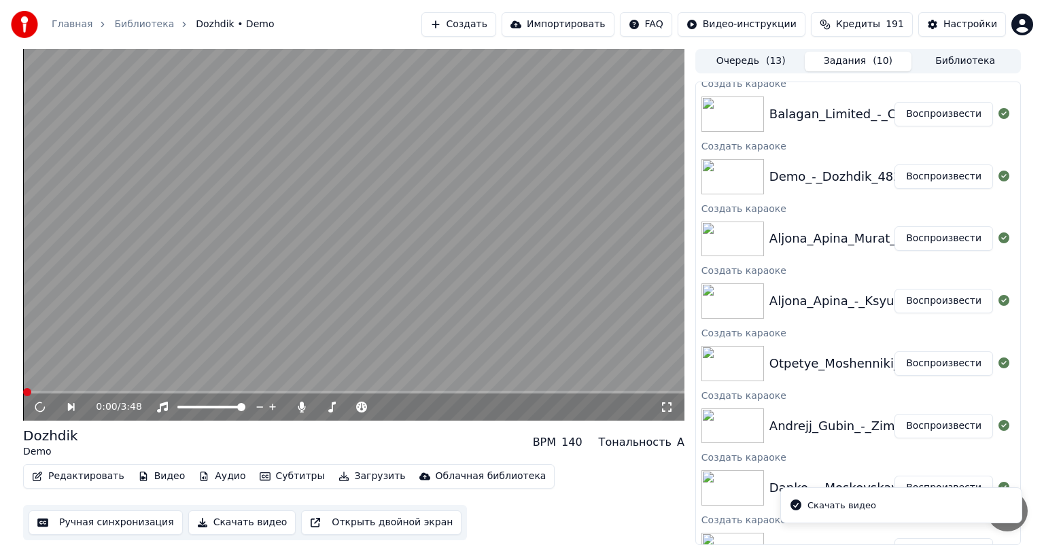
click at [226, 527] on button "Скачать видео" at bounding box center [242, 522] width 108 height 24
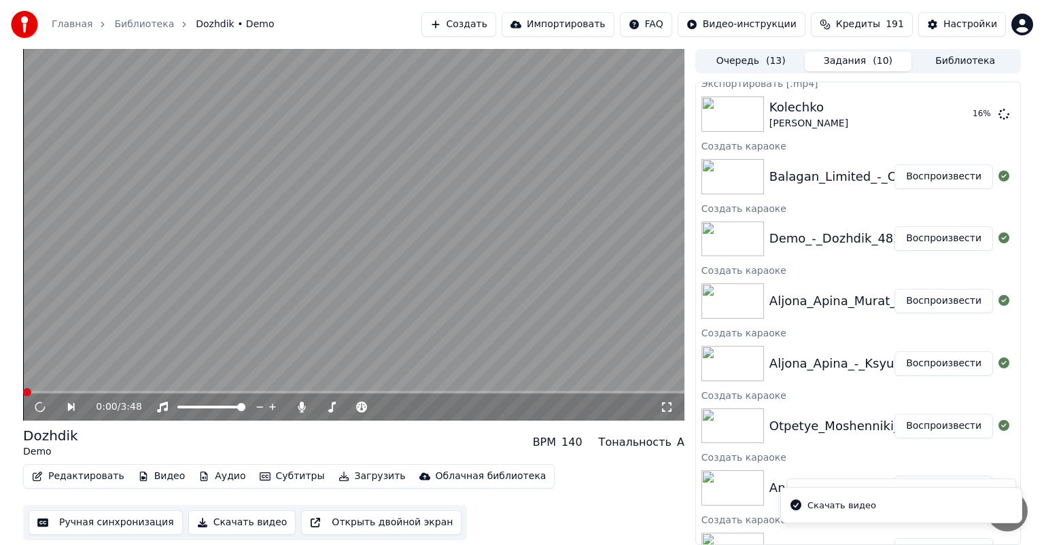
scroll to position [756, 0]
click at [932, 120] on button "Воспроизвести" at bounding box center [944, 114] width 99 height 24
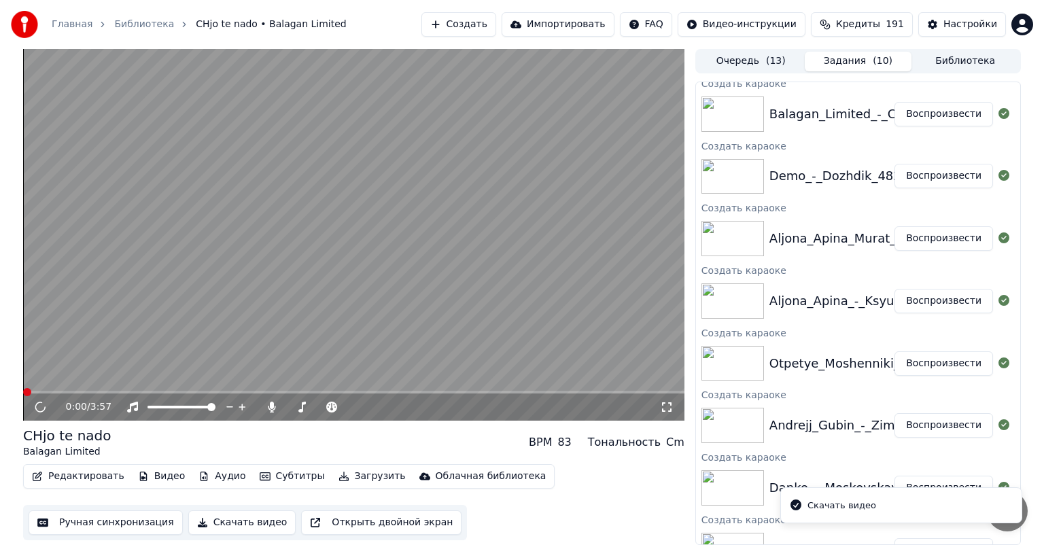
click at [243, 519] on button "Скачать видео" at bounding box center [242, 522] width 108 height 24
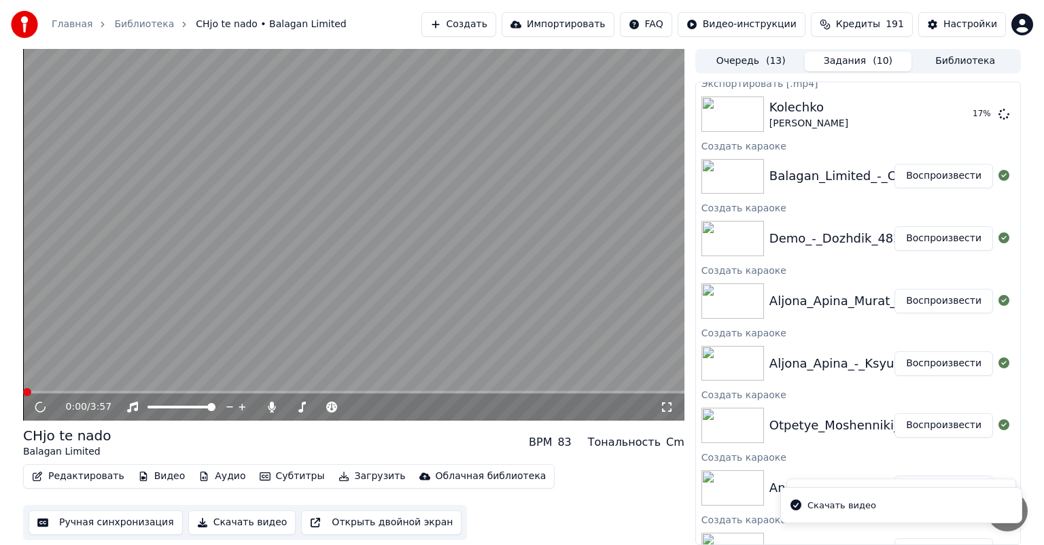
scroll to position [818, 0]
click at [489, 219] on video at bounding box center [353, 235] width 661 height 372
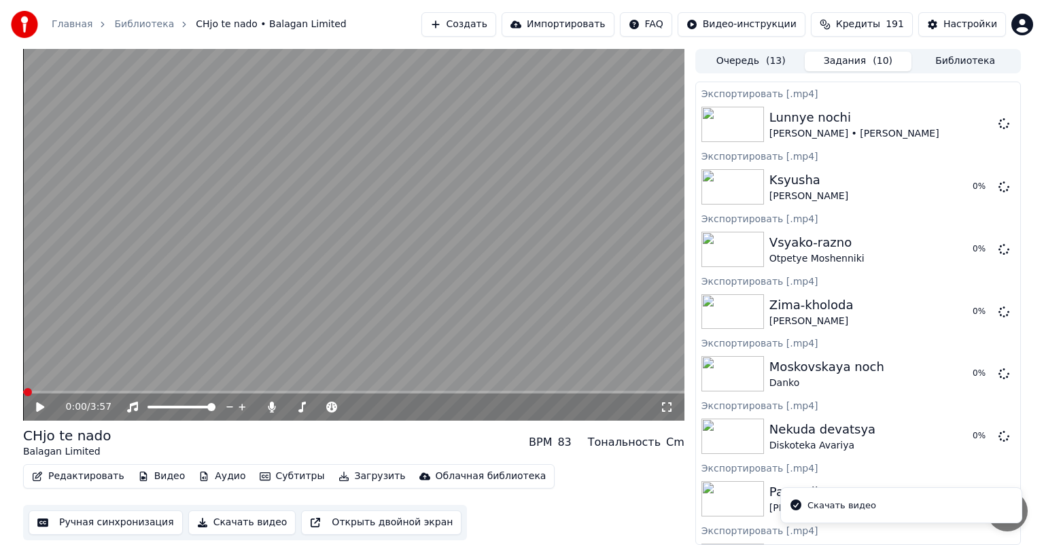
scroll to position [0, 0]
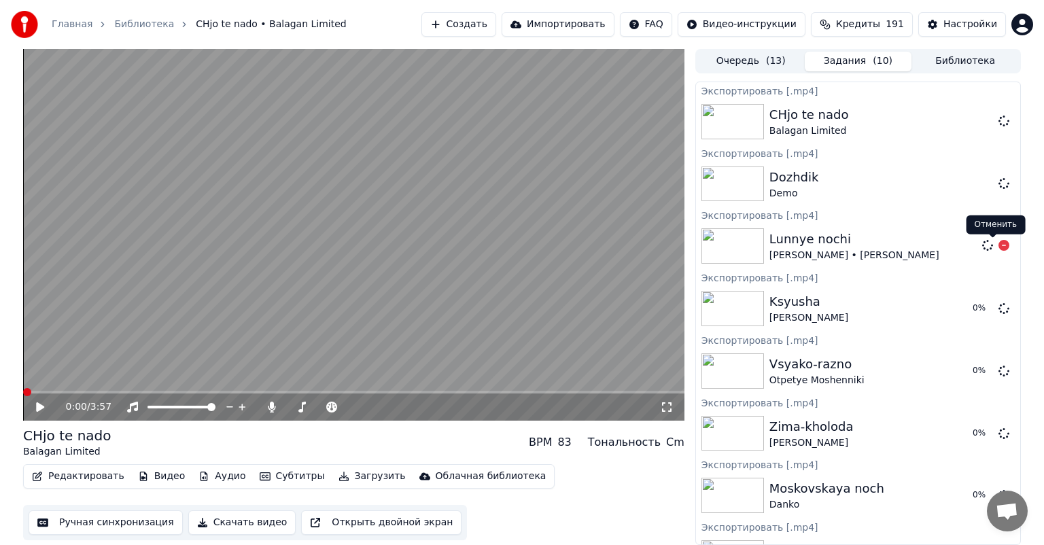
click at [999, 247] on icon at bounding box center [1004, 245] width 11 height 11
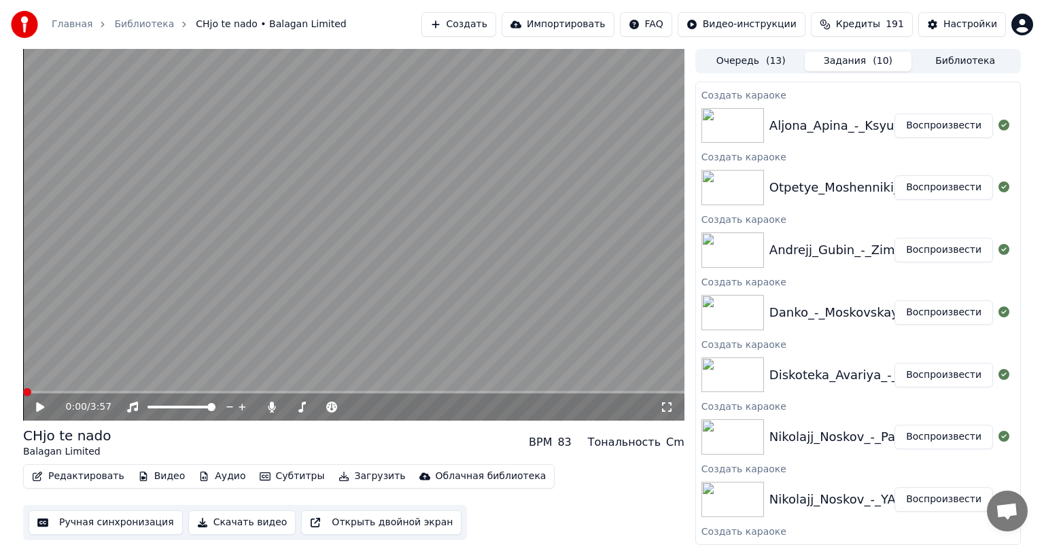
scroll to position [748, 0]
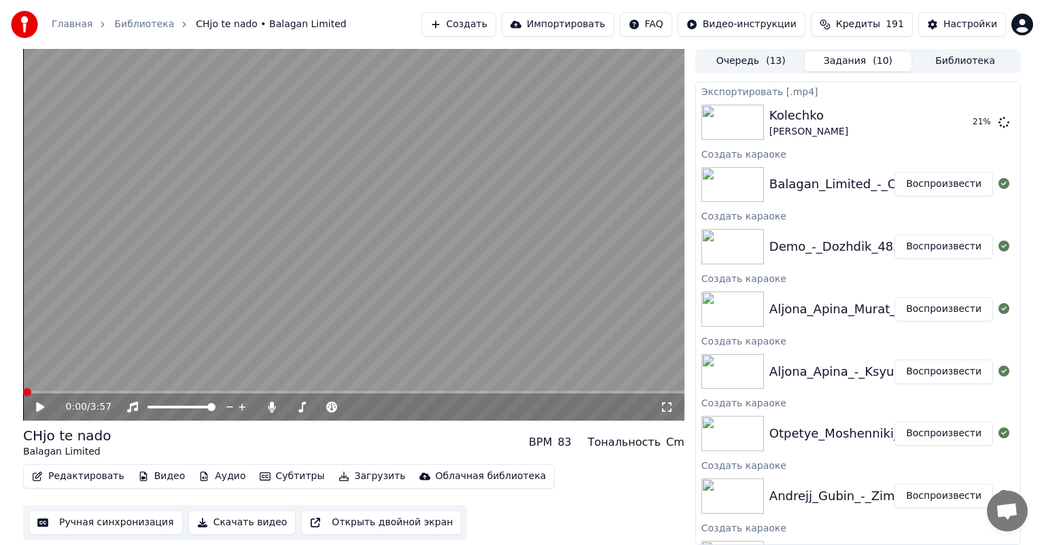
click at [901, 308] on button "Воспроизвести" at bounding box center [944, 309] width 99 height 24
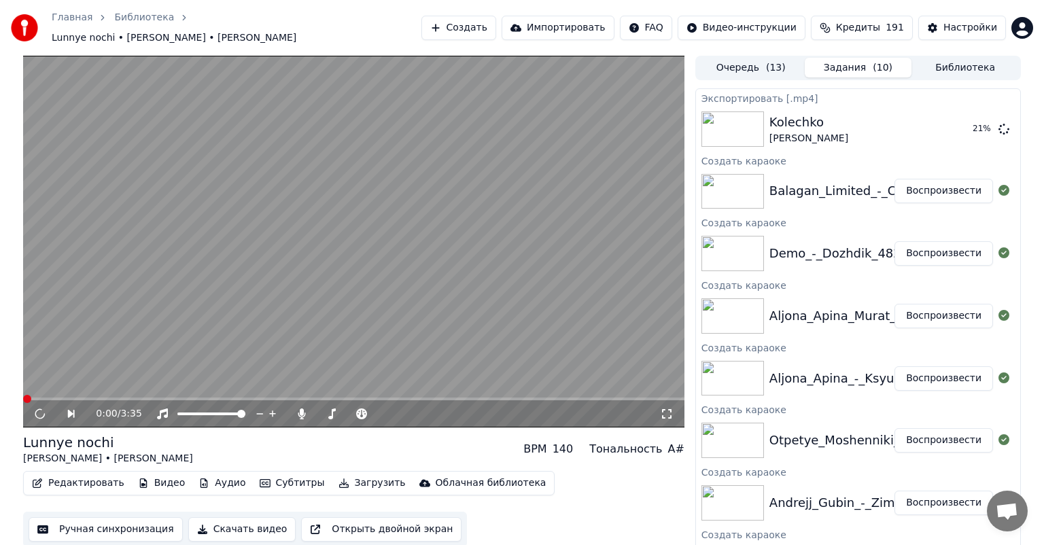
click at [198, 292] on video at bounding box center [353, 242] width 661 height 372
click at [213, 304] on video at bounding box center [353, 242] width 661 height 372
click at [254, 283] on video at bounding box center [353, 242] width 661 height 372
click at [951, 307] on button "Воспроизвести" at bounding box center [944, 316] width 99 height 24
click at [307, 320] on video at bounding box center [353, 242] width 661 height 372
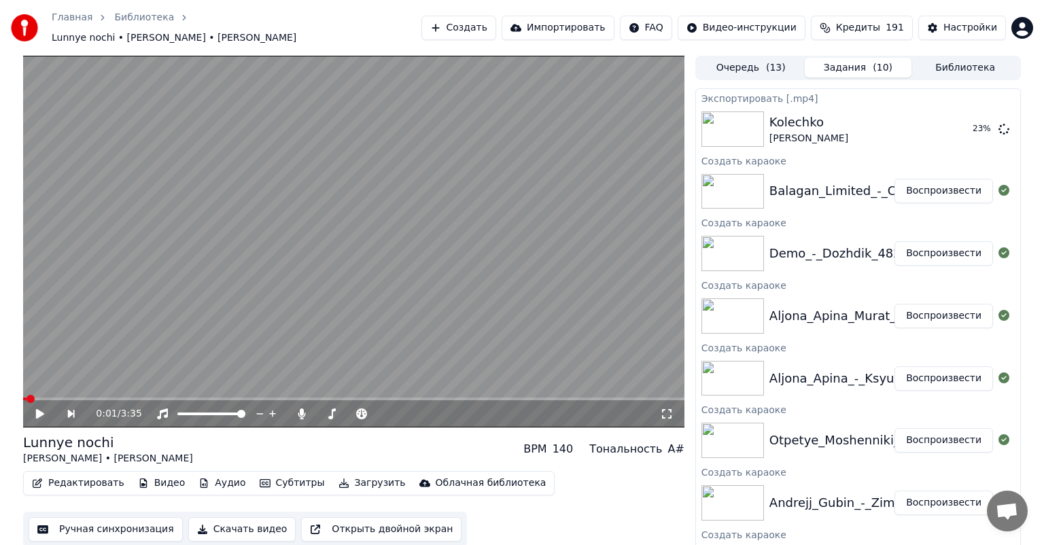
click at [160, 476] on button "Видео" at bounding box center [162, 483] width 58 height 19
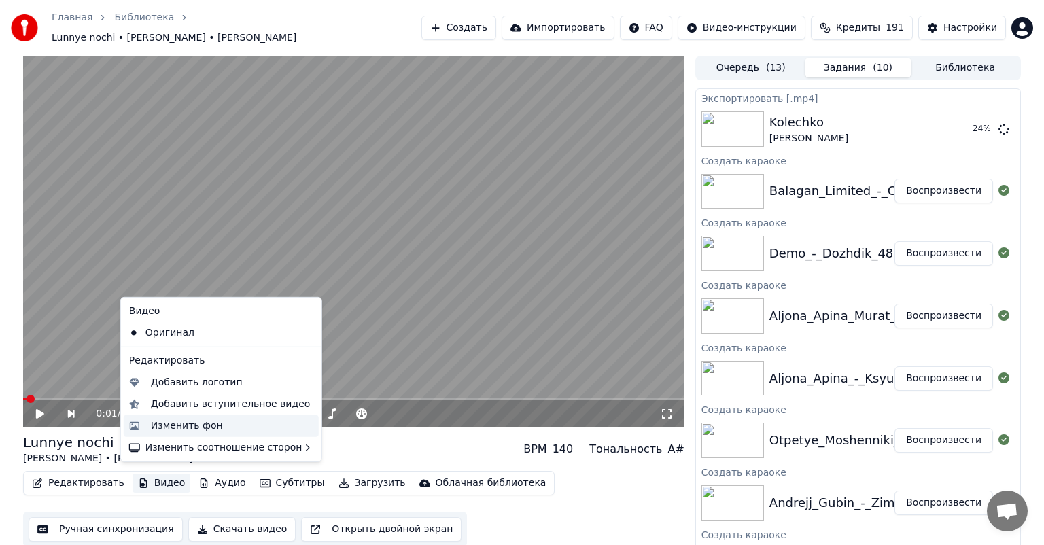
click at [186, 430] on div "Изменить фон" at bounding box center [187, 426] width 72 height 14
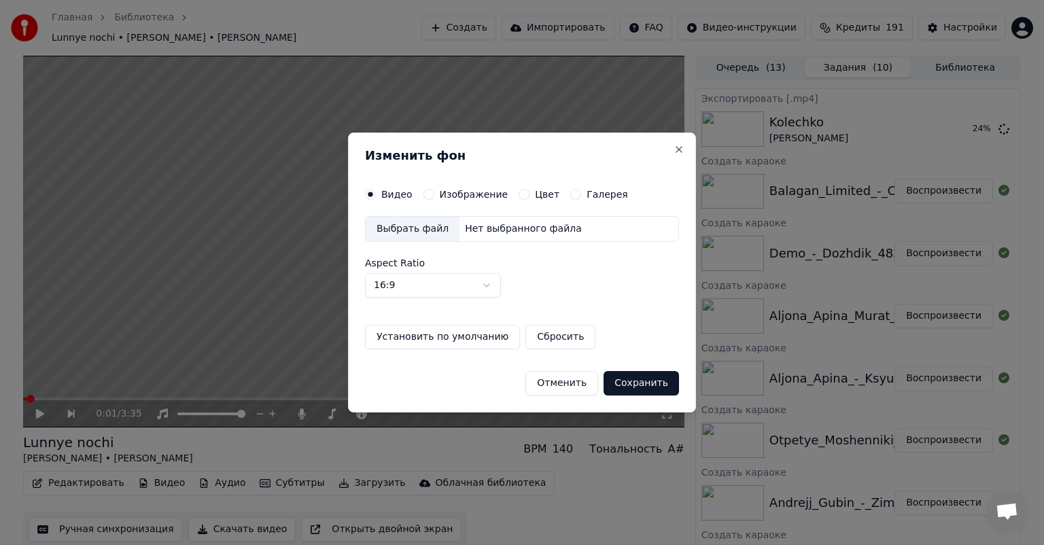
click at [467, 194] on label "Изображение" at bounding box center [474, 195] width 69 height 10
click at [434, 194] on button "Изображение" at bounding box center [428, 194] width 11 height 11
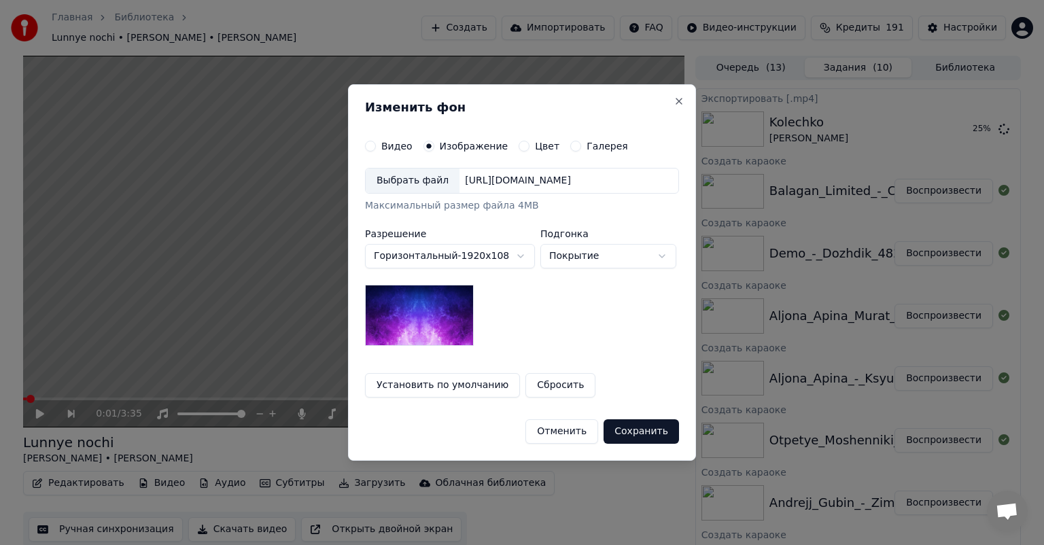
click at [401, 174] on div "Выбрать файл" at bounding box center [413, 181] width 94 height 24
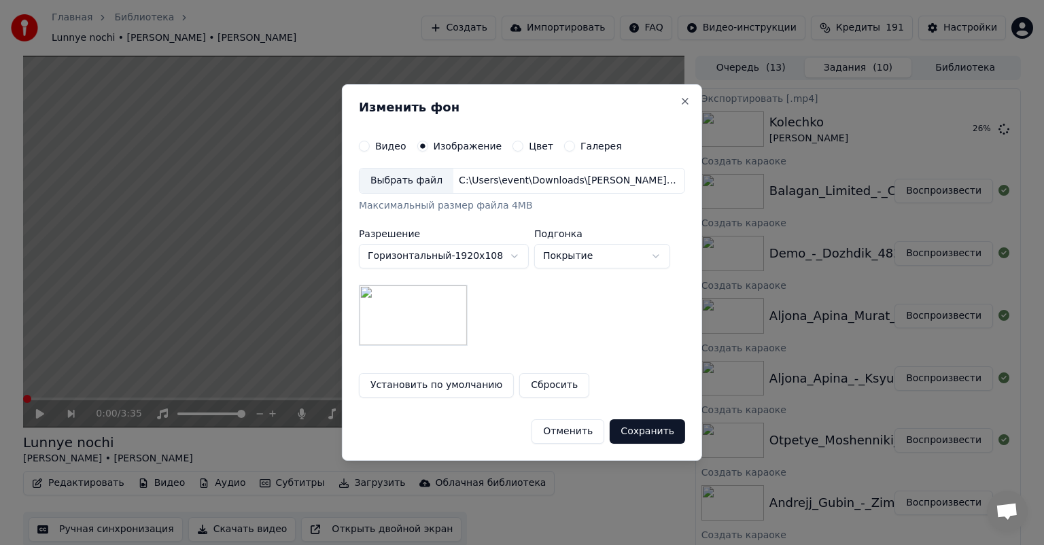
click at [644, 432] on button "Сохранить" at bounding box center [647, 431] width 75 height 24
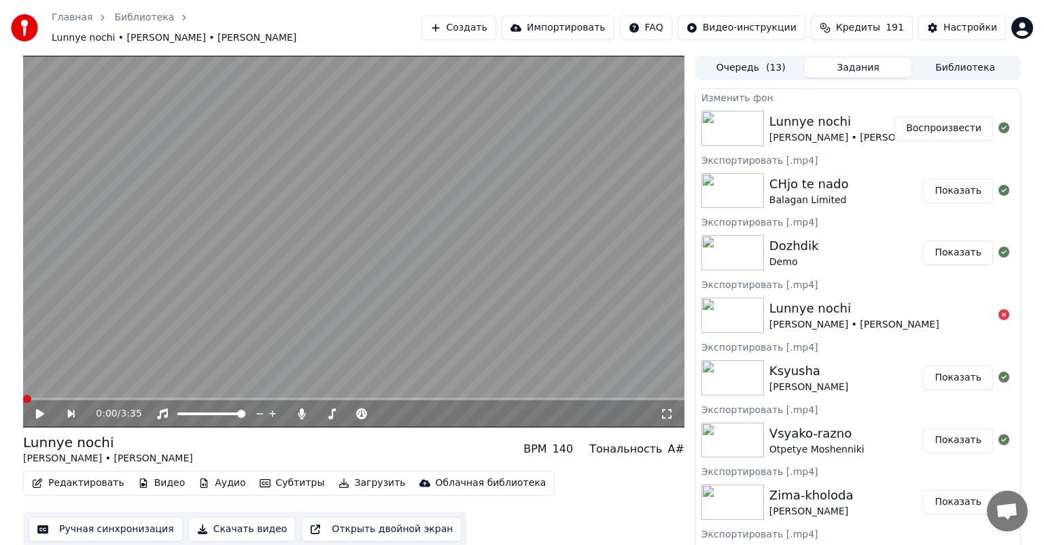
click at [912, 122] on button "Воспроизвести" at bounding box center [944, 128] width 99 height 24
click at [326, 280] on video at bounding box center [353, 242] width 661 height 372
click at [217, 522] on button "Скачать видео" at bounding box center [242, 529] width 108 height 24
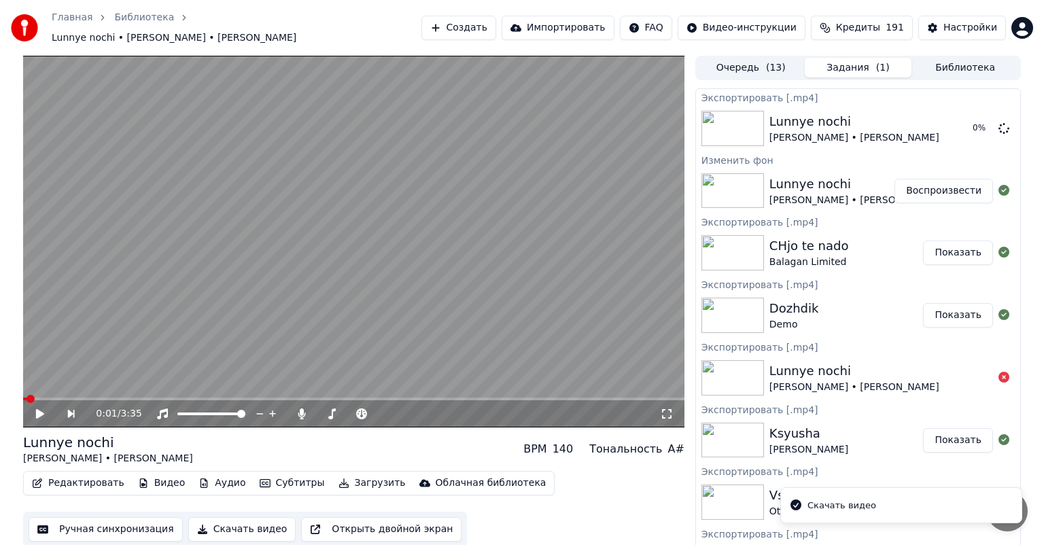
click at [964, 253] on button "Показать" at bounding box center [958, 253] width 70 height 24
click at [955, 246] on button "Показать" at bounding box center [958, 253] width 70 height 24
